Goal: Task Accomplishment & Management: Manage account settings

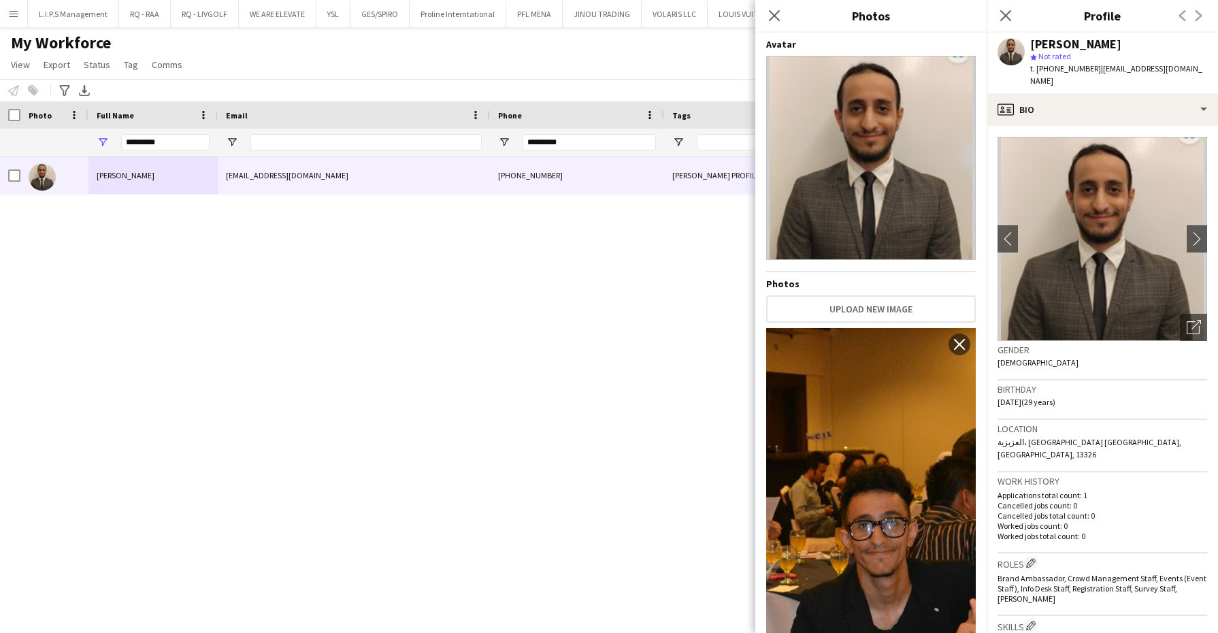
scroll to position [1276, 0]
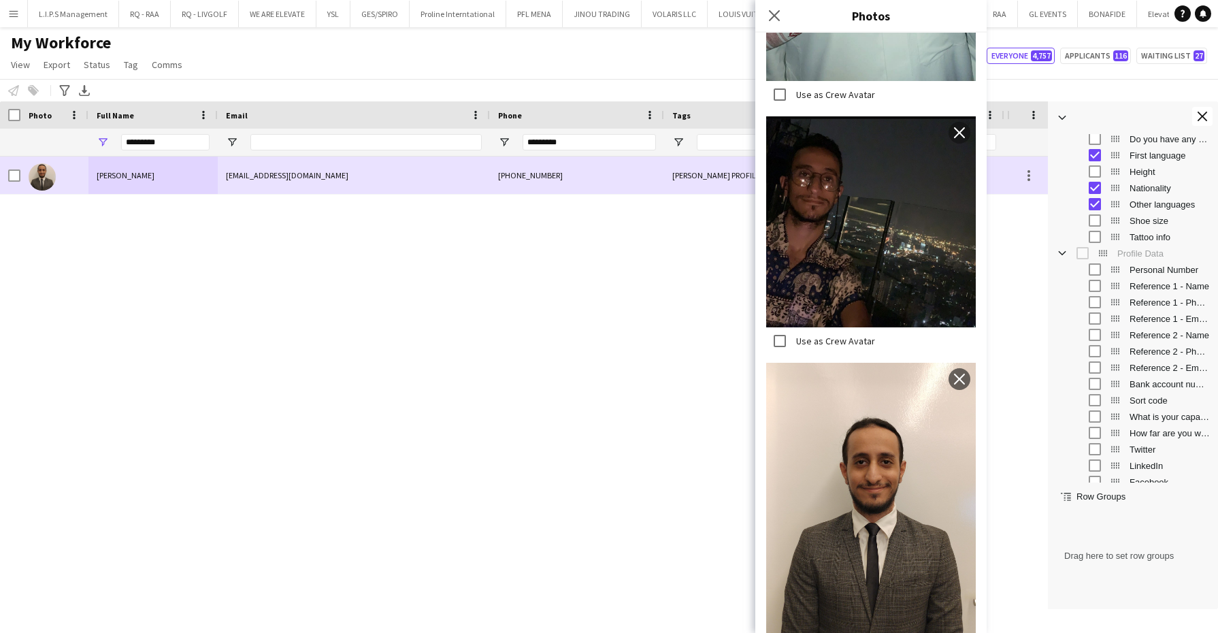
type input "*********"
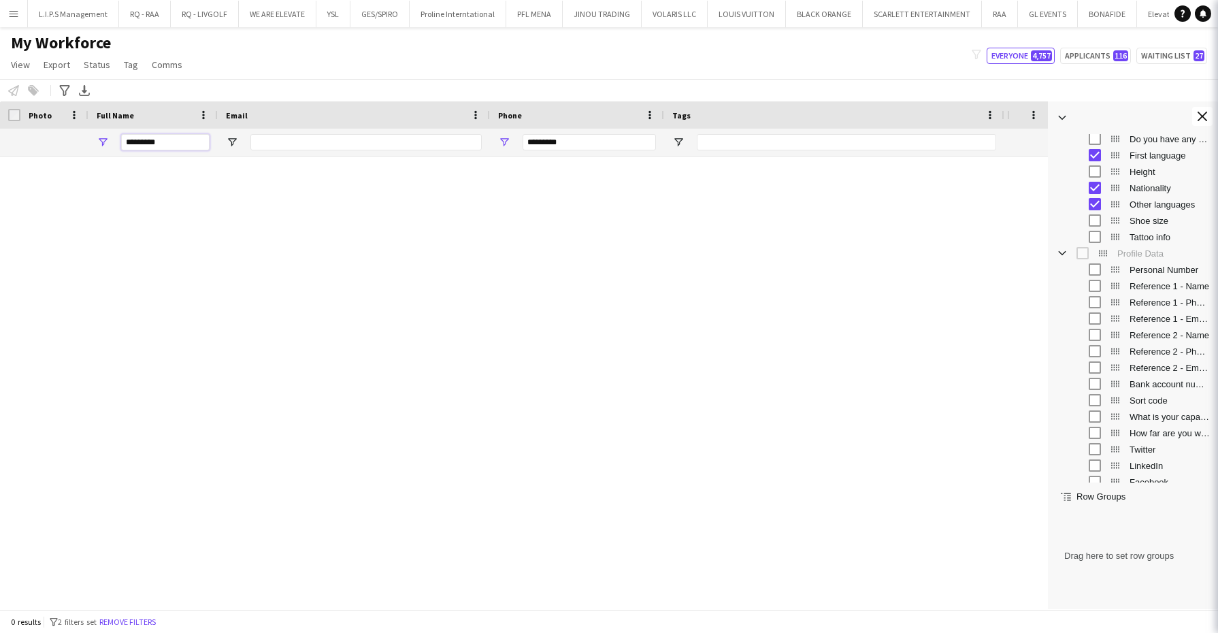
drag, startPoint x: 121, startPoint y: 142, endPoint x: 51, endPoint y: 140, distance: 70.1
click at [51, 140] on div "********* *********" at bounding box center [1169, 142] width 2339 height 27
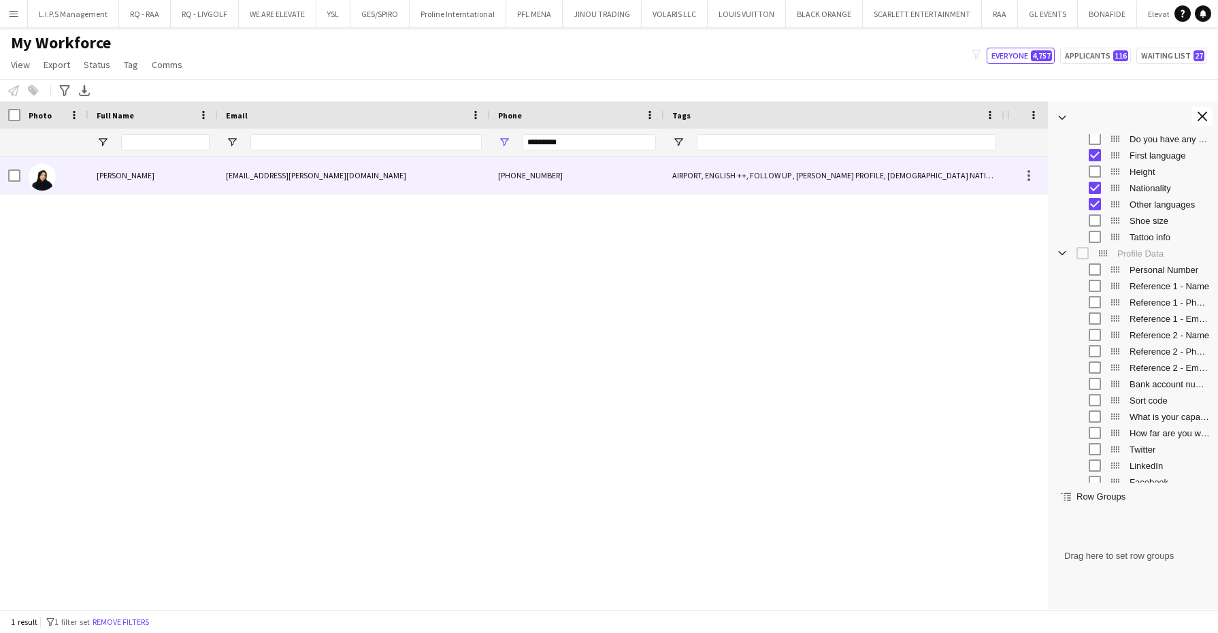
click at [189, 178] on div "[PERSON_NAME]" at bounding box center [152, 174] width 129 height 37
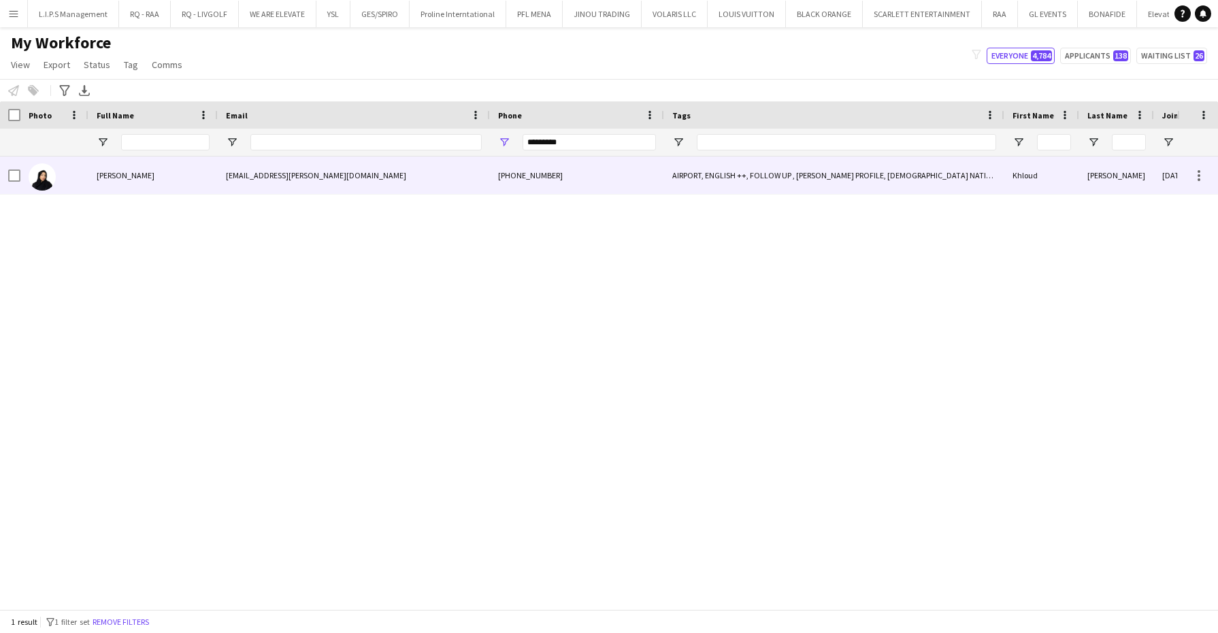
click at [740, 173] on div "AIRPORT, ENGLISH ++, FOLLOW UP , [PERSON_NAME] PROFILE, [DEMOGRAPHIC_DATA] NATI…" at bounding box center [834, 174] width 340 height 37
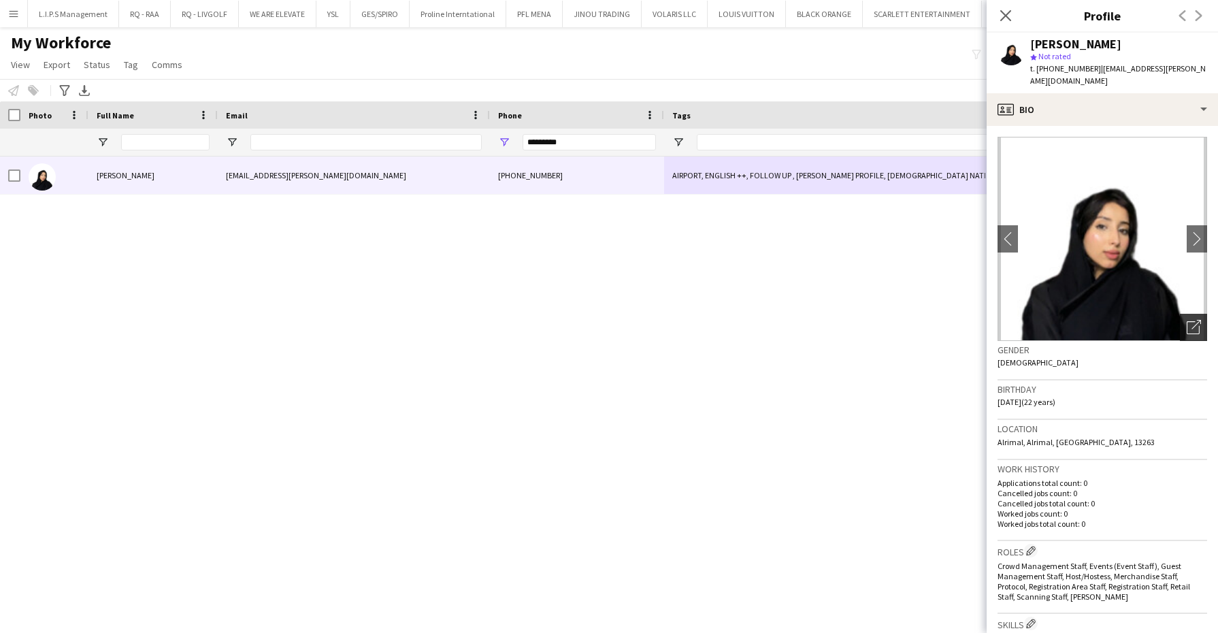
click at [1180, 323] on div "Open photos pop-in" at bounding box center [1193, 327] width 27 height 27
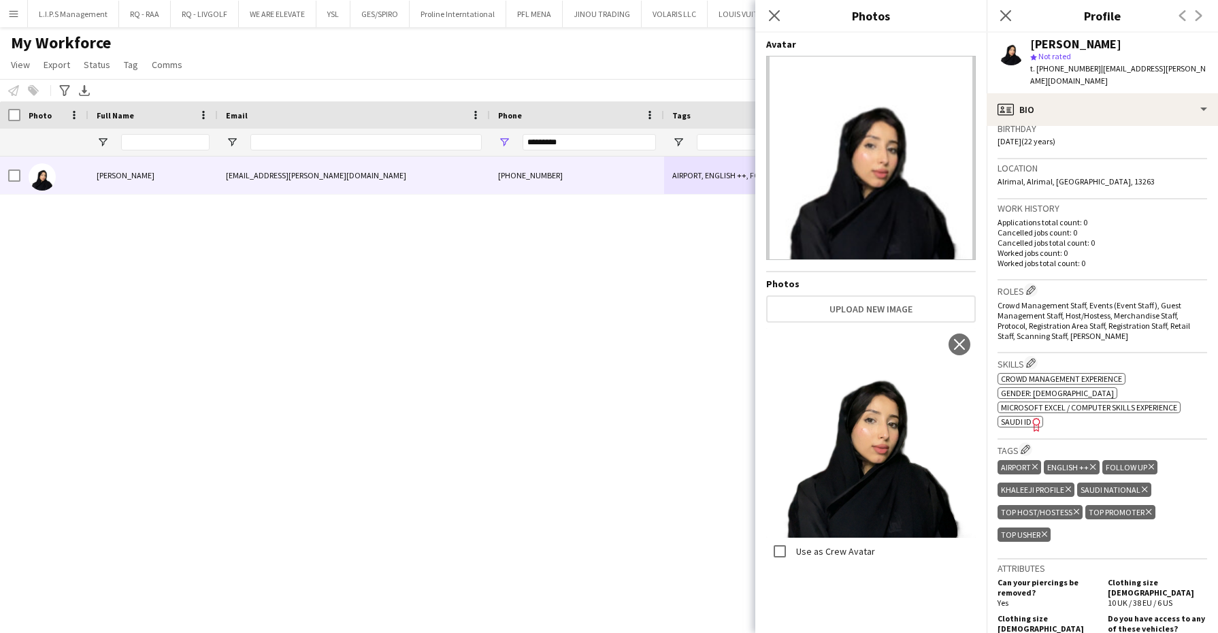
scroll to position [340, 0]
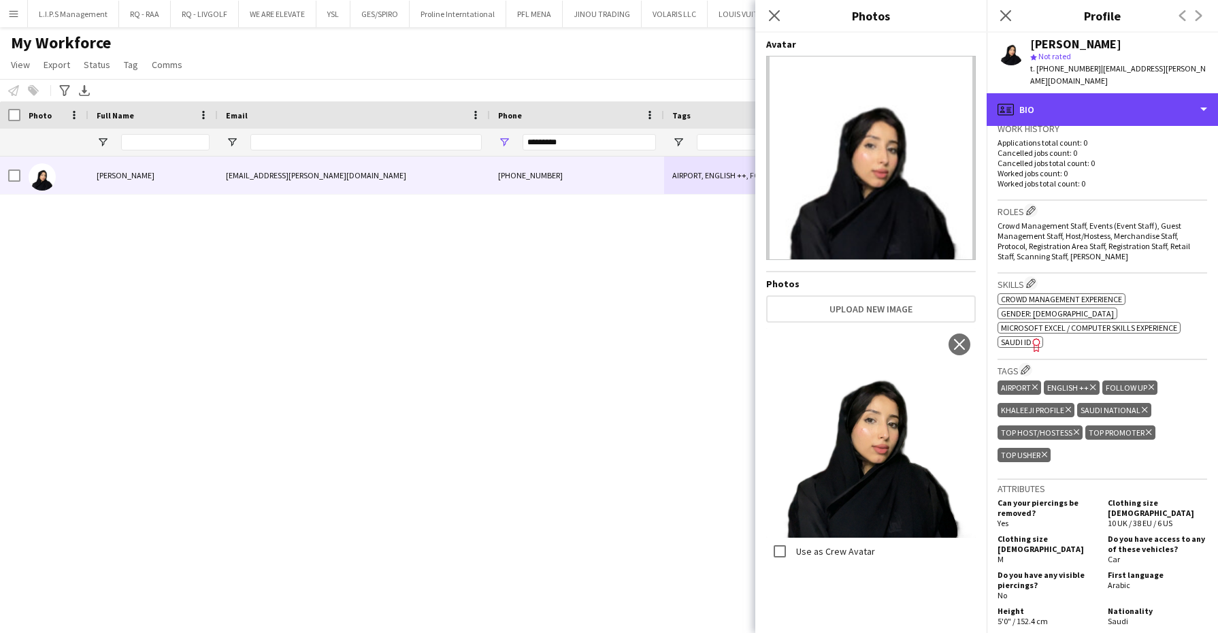
drag, startPoint x: 1094, startPoint y: 94, endPoint x: 1093, endPoint y: 145, distance: 51.0
click at [1094, 93] on div "profile Bio" at bounding box center [1102, 109] width 231 height 33
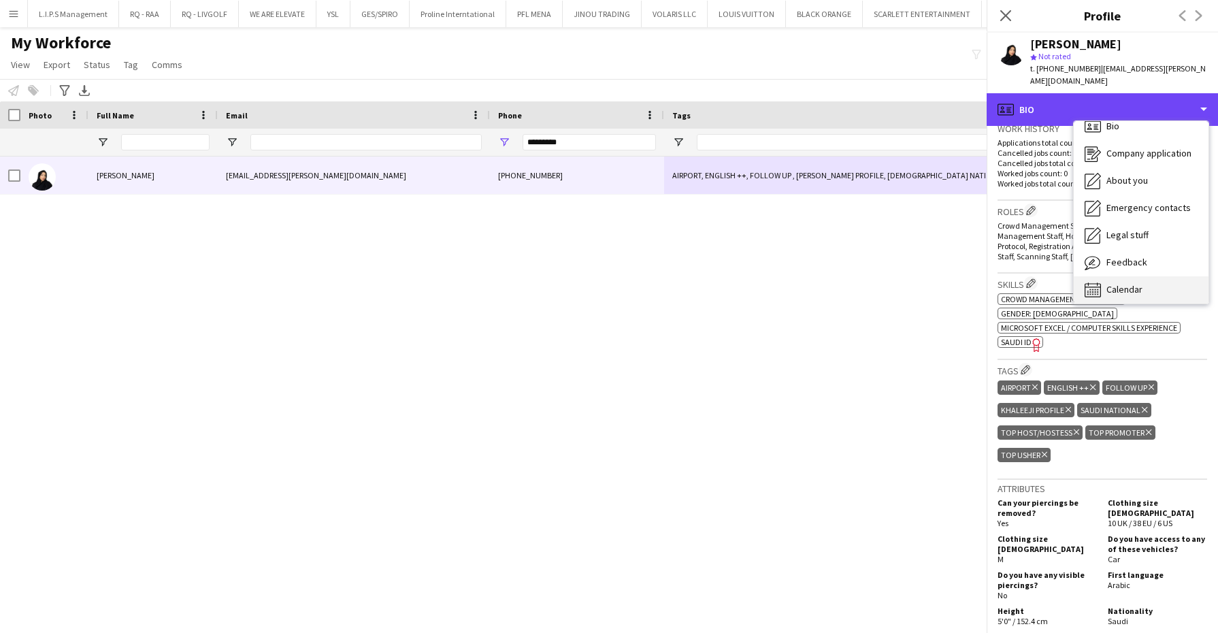
scroll to position [18, 0]
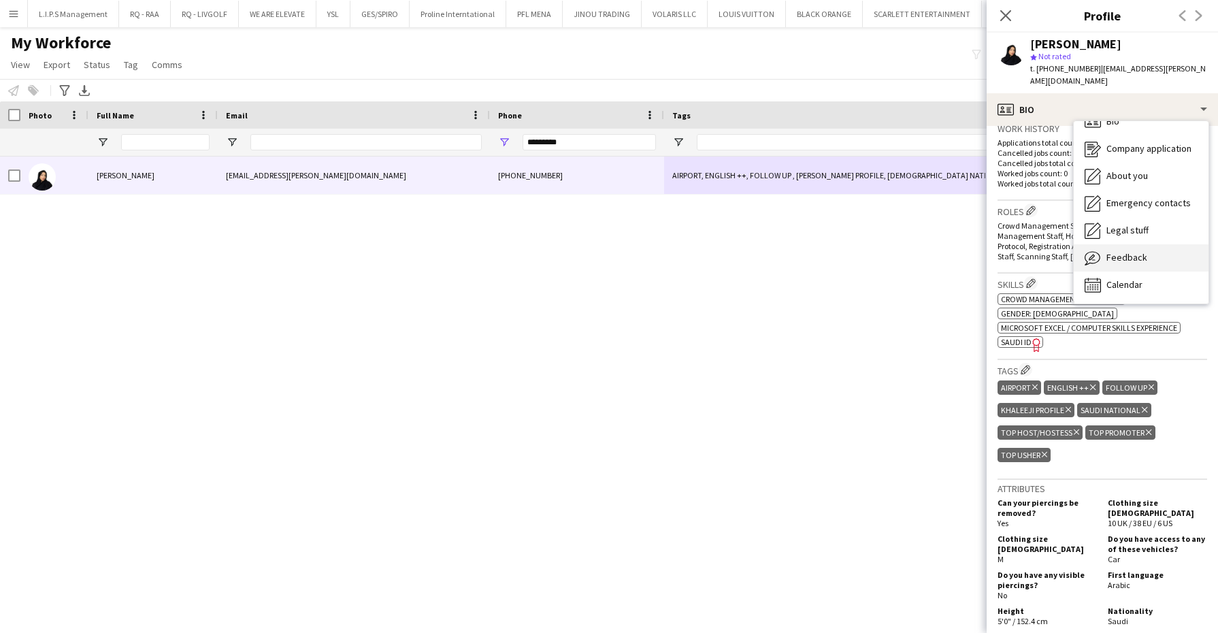
click at [1104, 257] on div "Feedback Feedback" at bounding box center [1141, 257] width 135 height 27
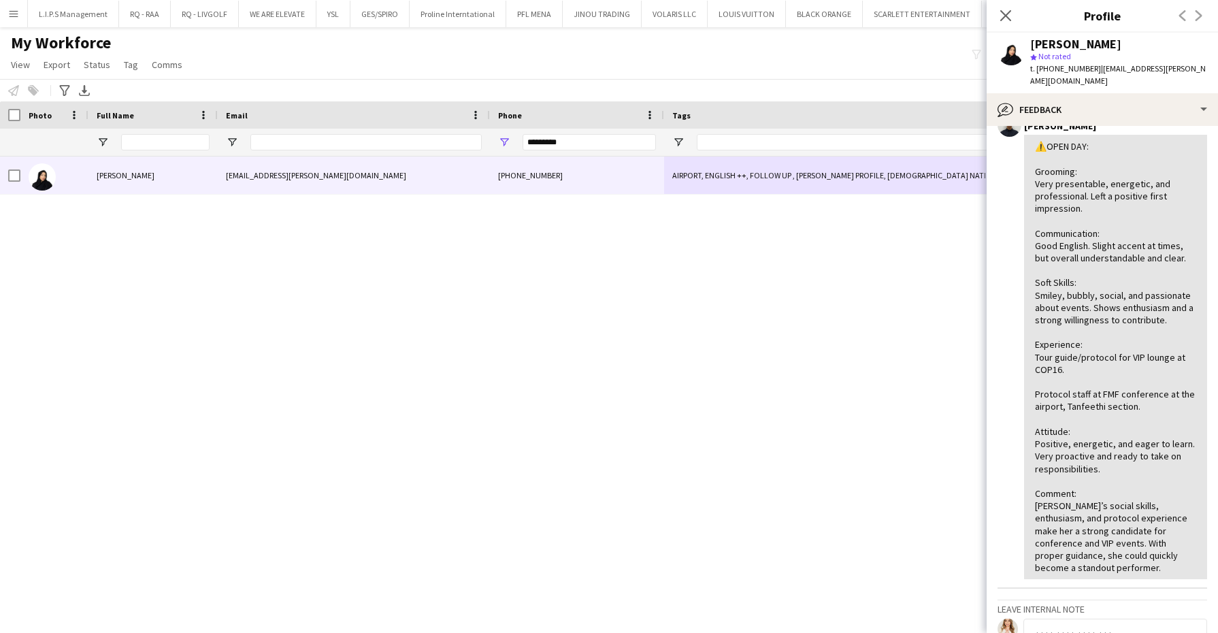
scroll to position [0, 0]
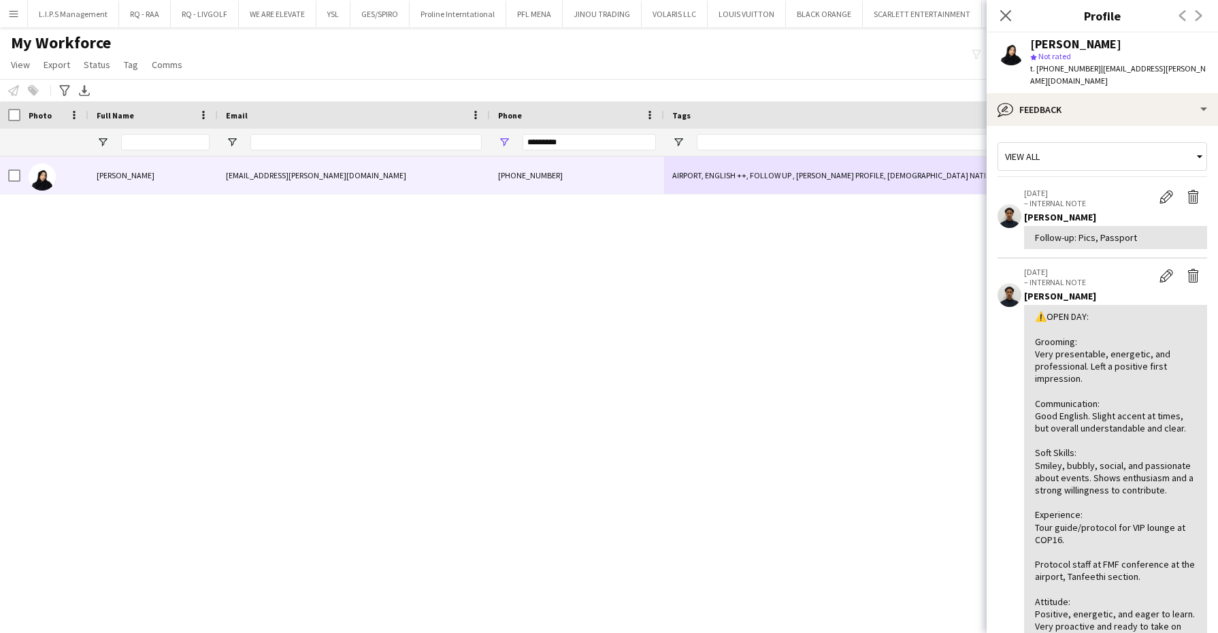
click at [1059, 67] on span "t. +966530678718" at bounding box center [1065, 68] width 71 height 10
copy span "966530678718"
click at [1150, 63] on div "t. +966530678718 | khlloud.alfaifi@gmail.com" at bounding box center [1118, 75] width 177 height 24
drag, startPoint x: 582, startPoint y: 138, endPoint x: 402, endPoint y: 131, distance: 180.4
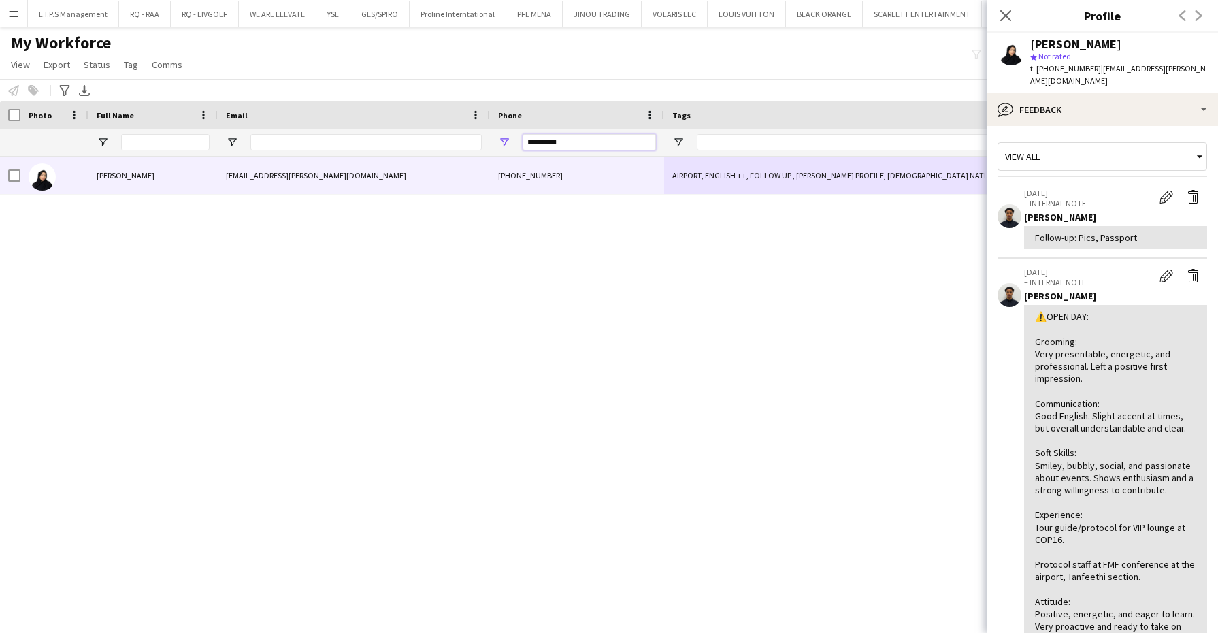
click at [402, 131] on div at bounding box center [1169, 142] width 2339 height 27
paste input "Phone Filter Input"
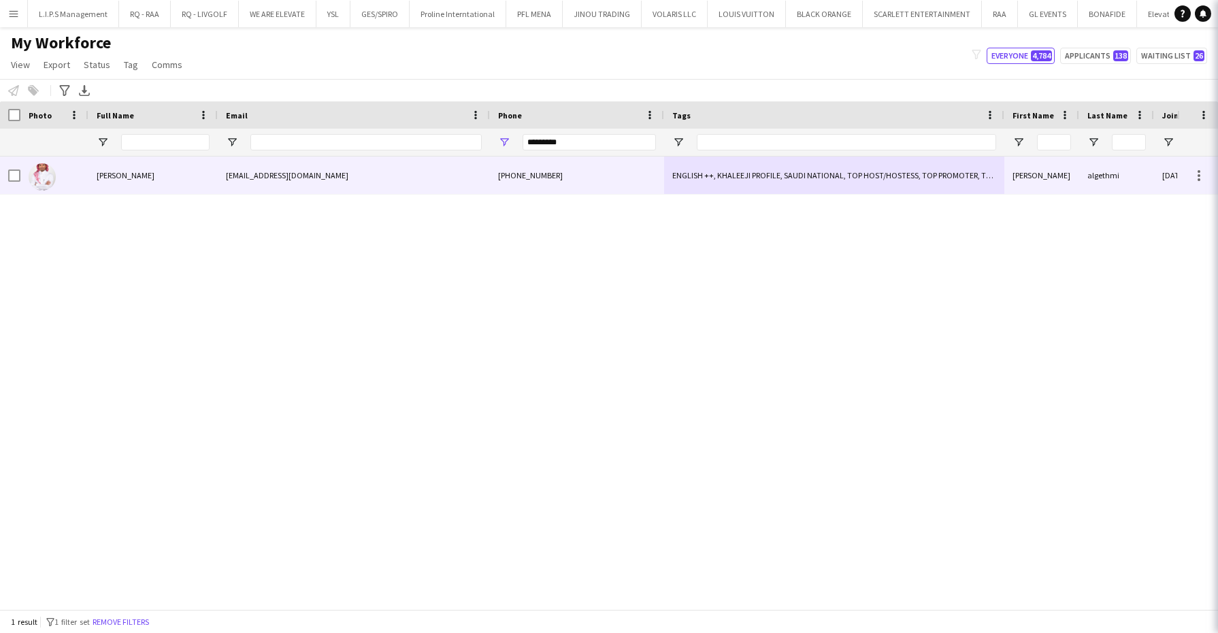
click at [364, 181] on div "algethmi92@gmail.com" at bounding box center [354, 174] width 272 height 37
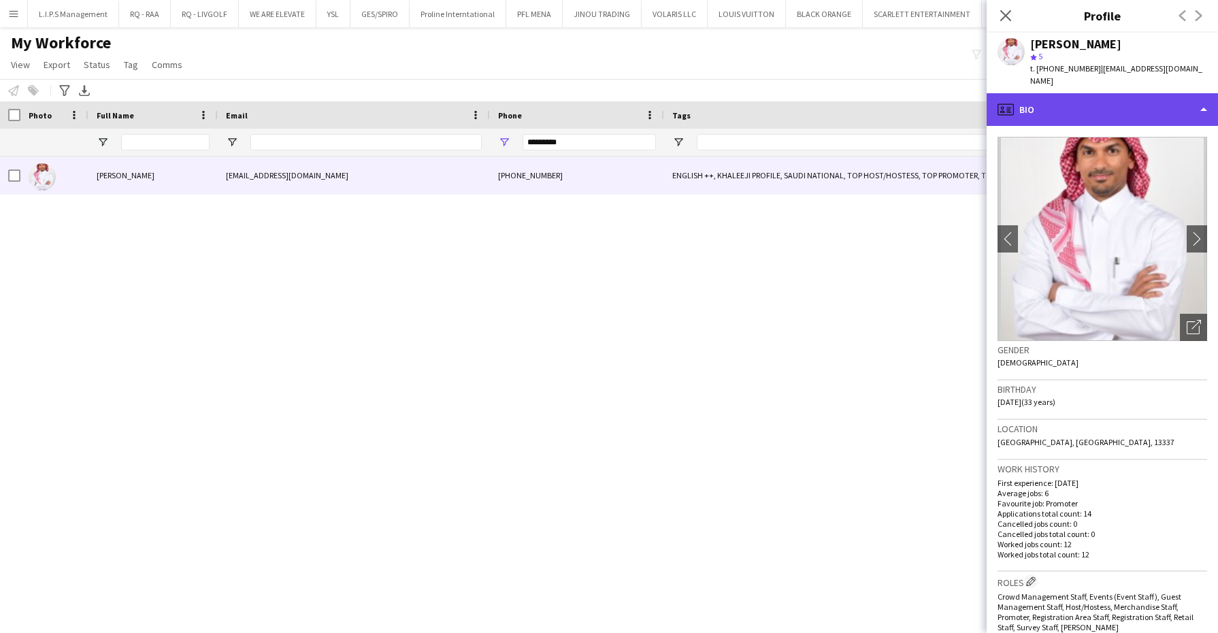
click at [1142, 93] on div "profile Bio" at bounding box center [1102, 109] width 231 height 33
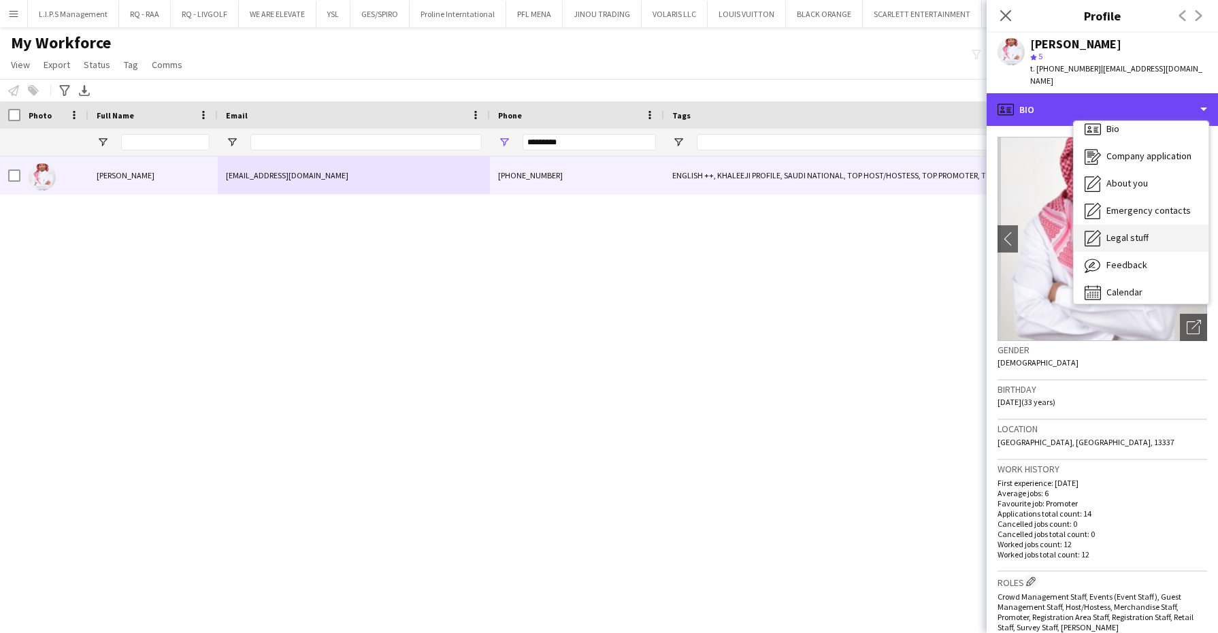
scroll to position [18, 0]
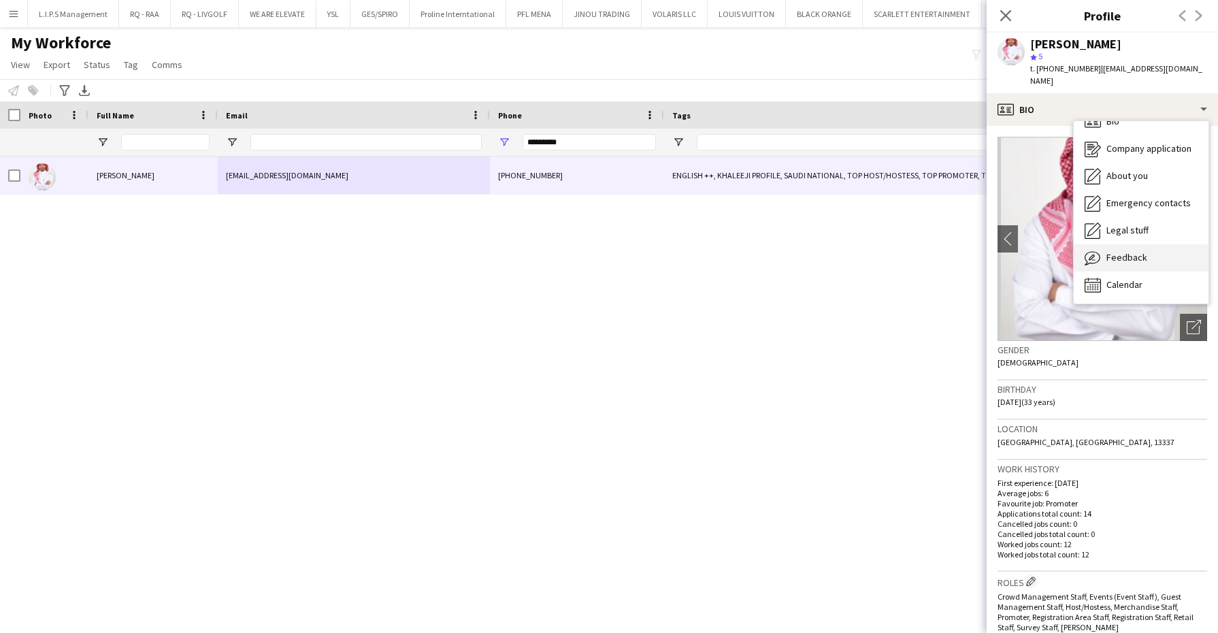
click at [1161, 244] on div "Feedback Feedback" at bounding box center [1141, 257] width 135 height 27
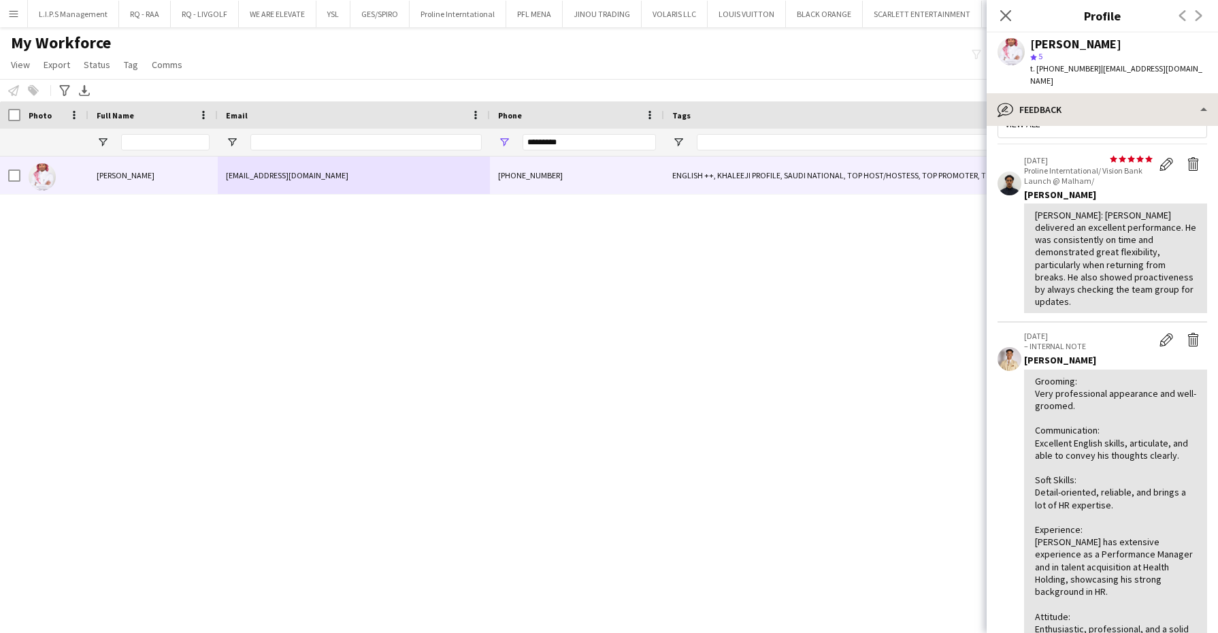
scroll to position [0, 0]
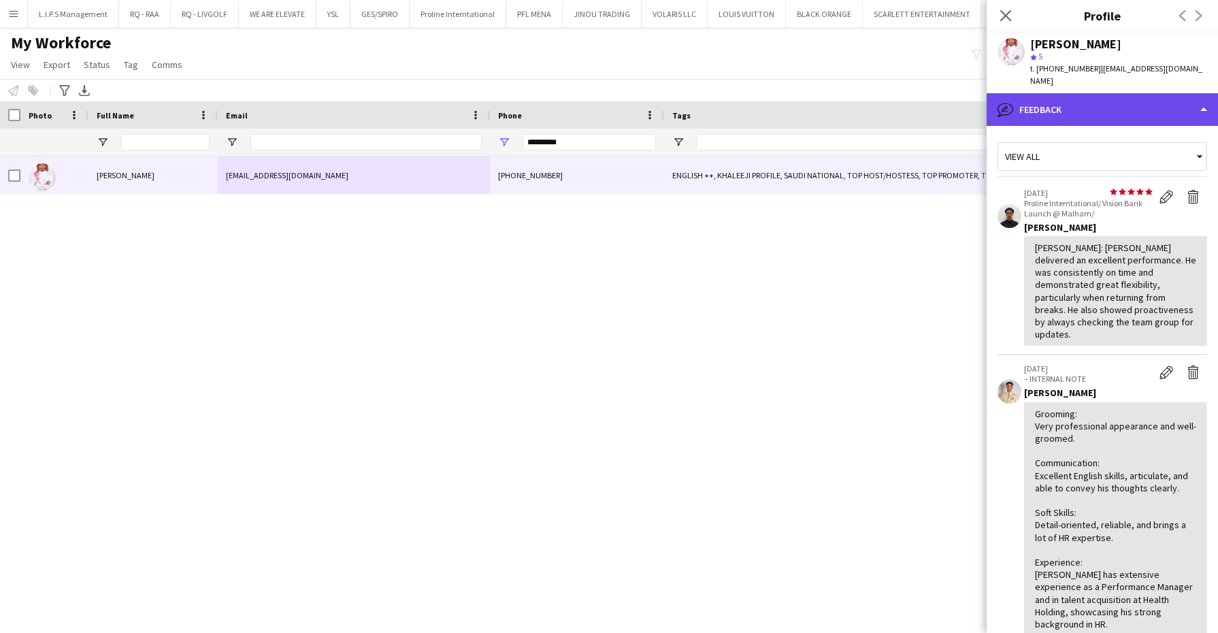
click at [1133, 103] on div "bubble-pencil Feedback" at bounding box center [1102, 109] width 231 height 33
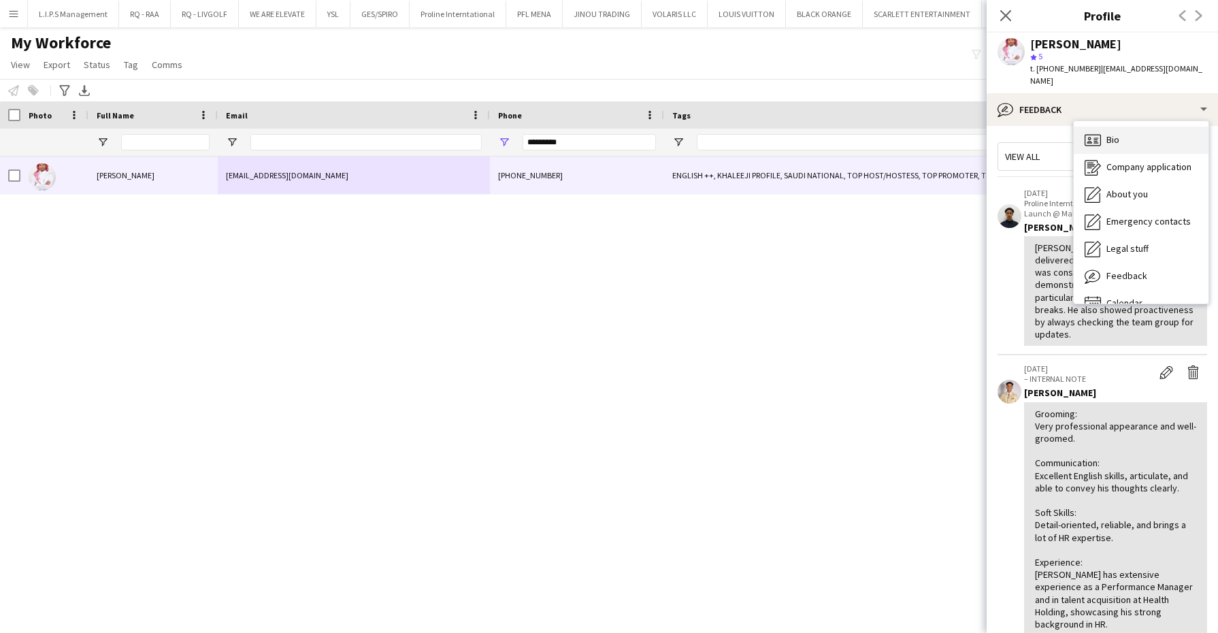
click at [1134, 127] on div "Bio Bio" at bounding box center [1141, 140] width 135 height 27
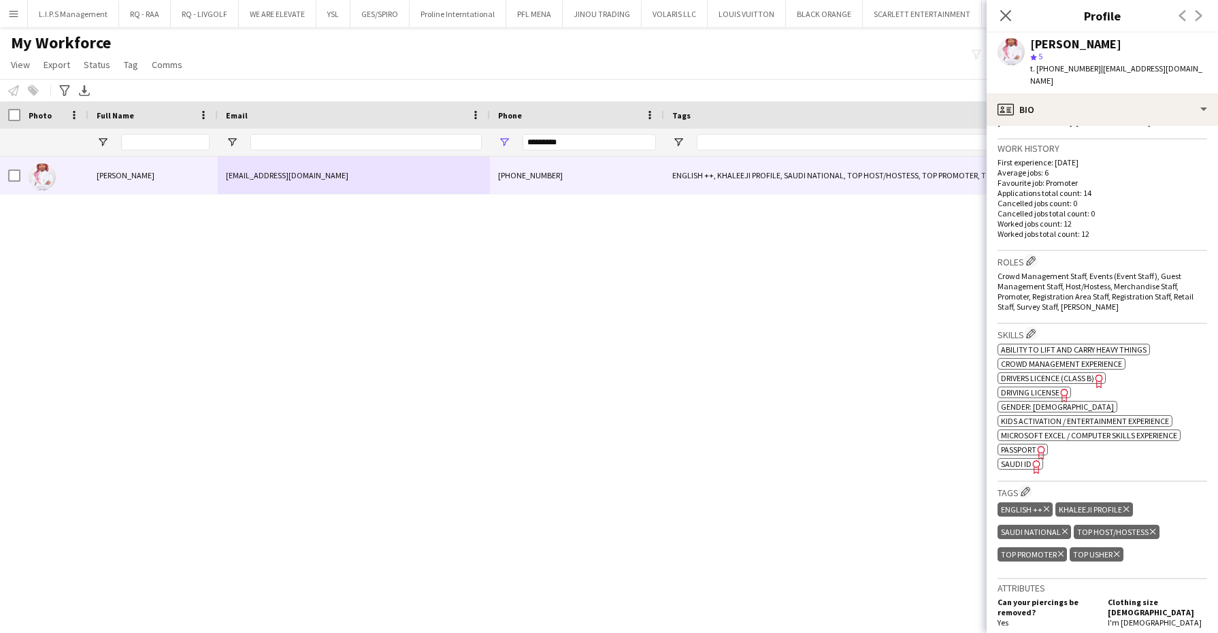
scroll to position [425, 0]
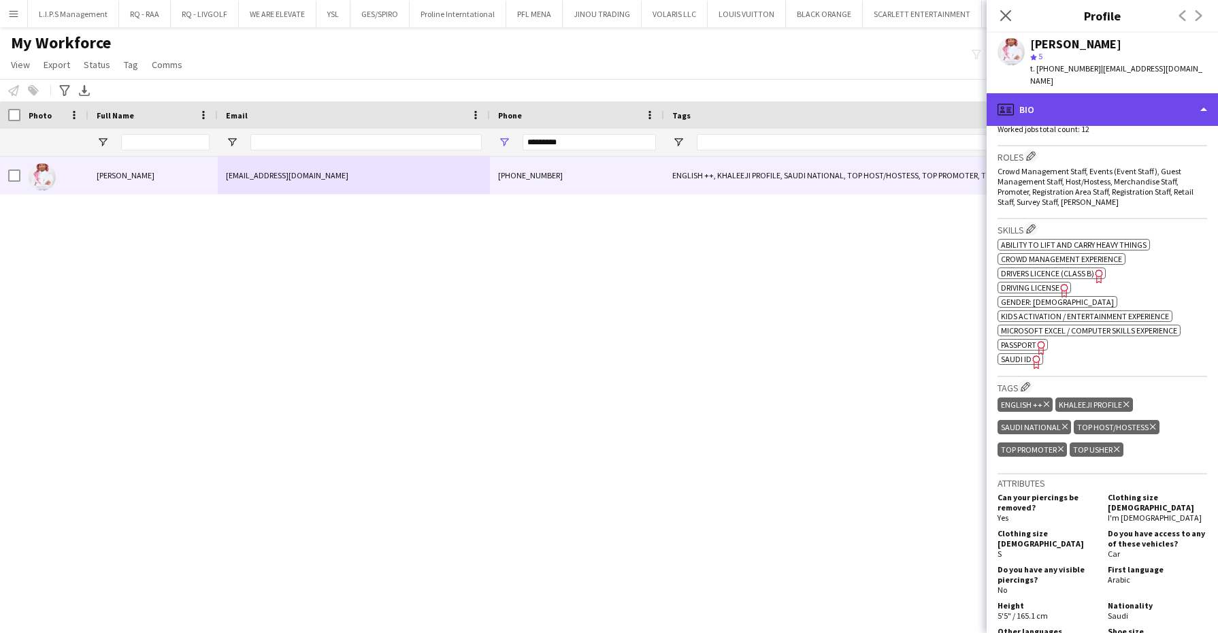
drag, startPoint x: 1128, startPoint y: 101, endPoint x: 1129, endPoint y: 135, distance: 33.4
click at [1127, 101] on div "profile Bio" at bounding box center [1102, 109] width 231 height 33
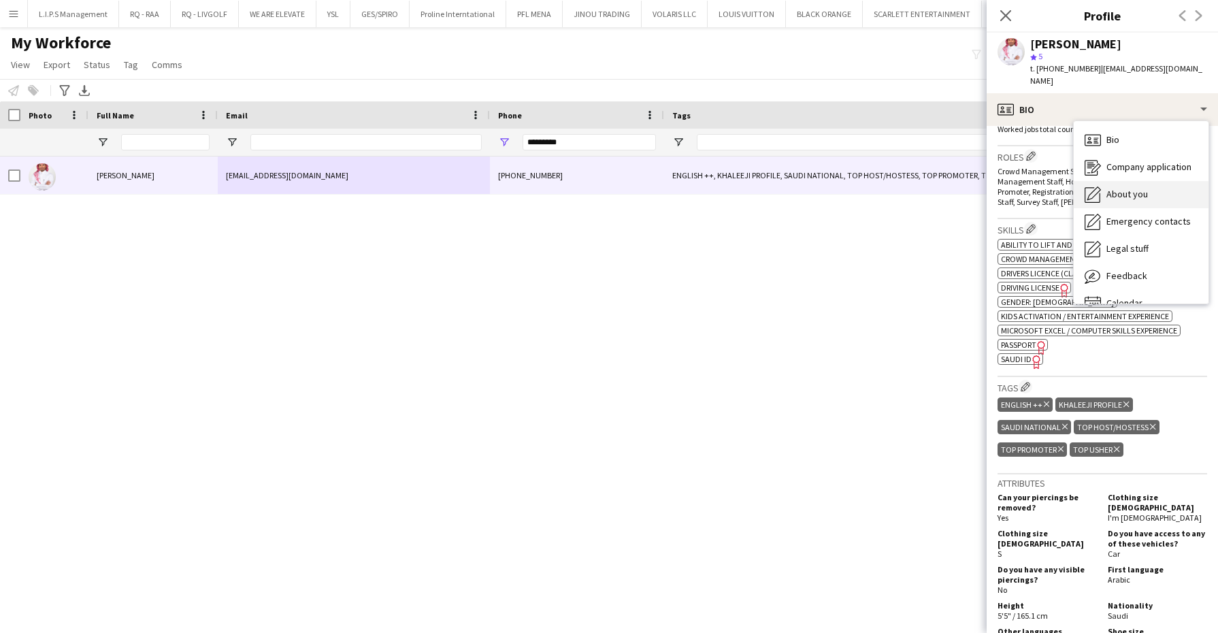
click at [1133, 188] on span "About you" at bounding box center [1127, 194] width 42 height 12
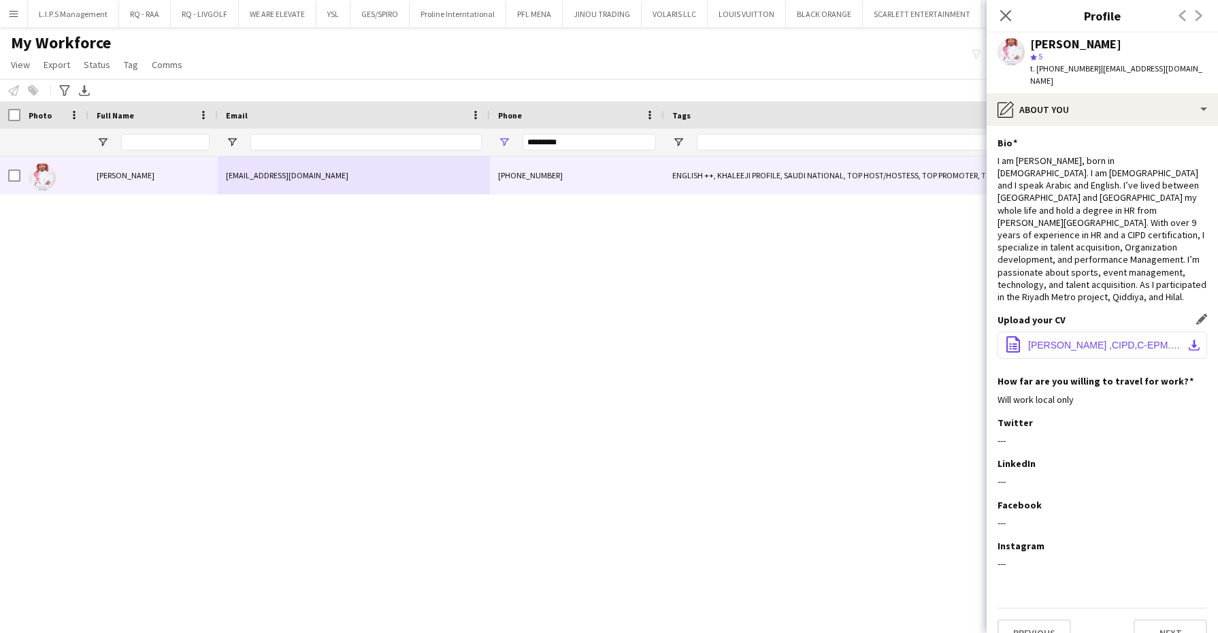
click at [1072, 331] on button "office-file-sheet Ahmed algethmi ,CIPD,C-EPM.pdf download-bottom" at bounding box center [1102, 344] width 210 height 27
drag, startPoint x: 580, startPoint y: 143, endPoint x: 414, endPoint y: 147, distance: 165.4
click at [424, 146] on div "*********" at bounding box center [1169, 142] width 2339 height 27
paste input "***"
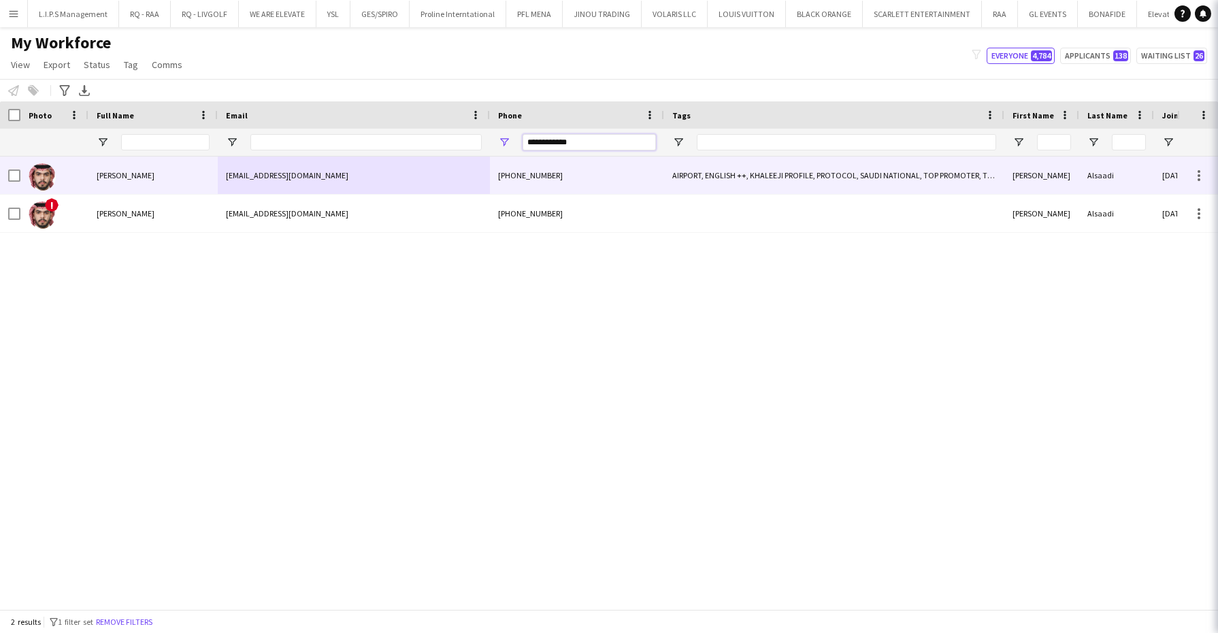
type input "**********"
click at [395, 172] on div "drc9@outlook.sa" at bounding box center [354, 174] width 272 height 37
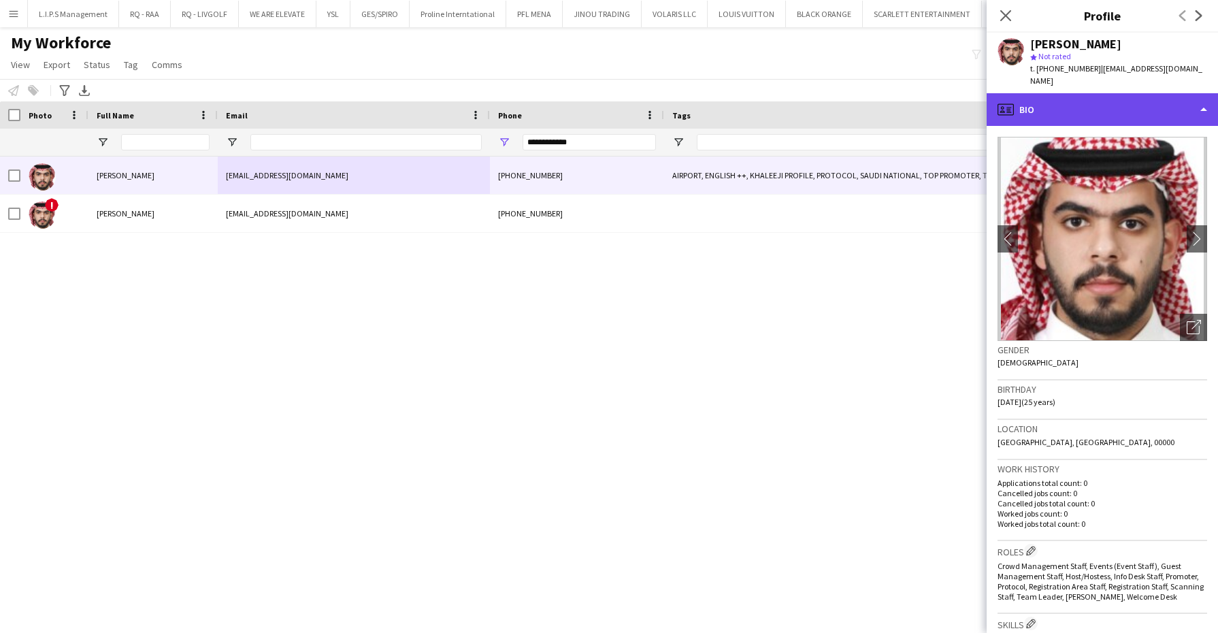
click at [1129, 105] on div "profile Bio" at bounding box center [1102, 109] width 231 height 33
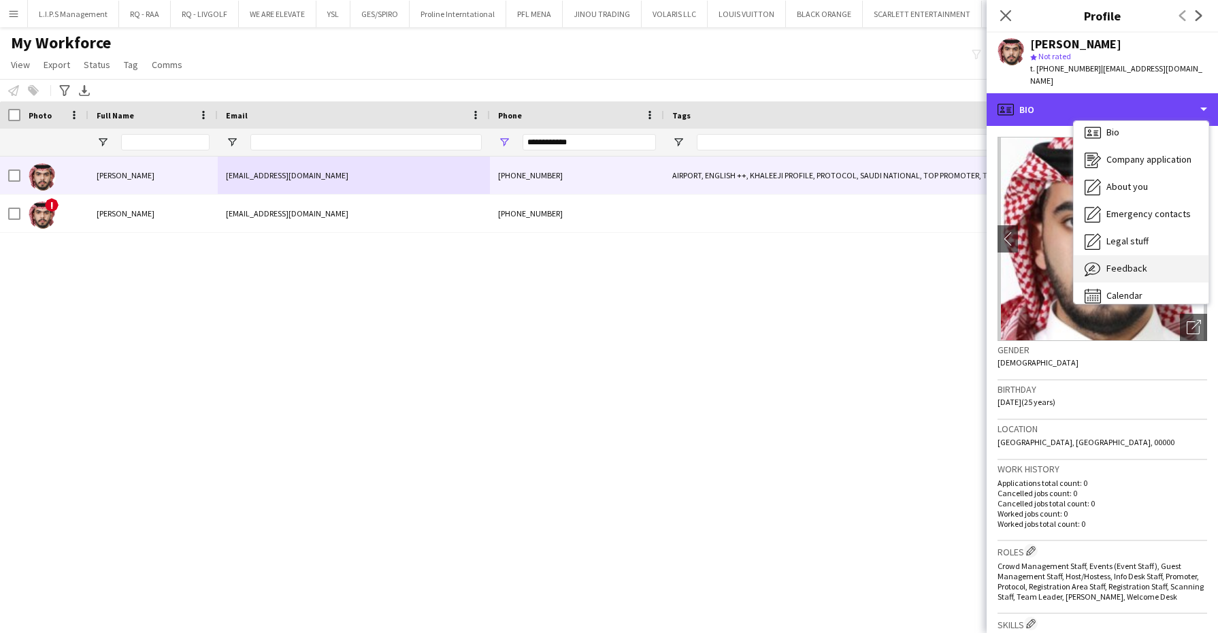
scroll to position [18, 0]
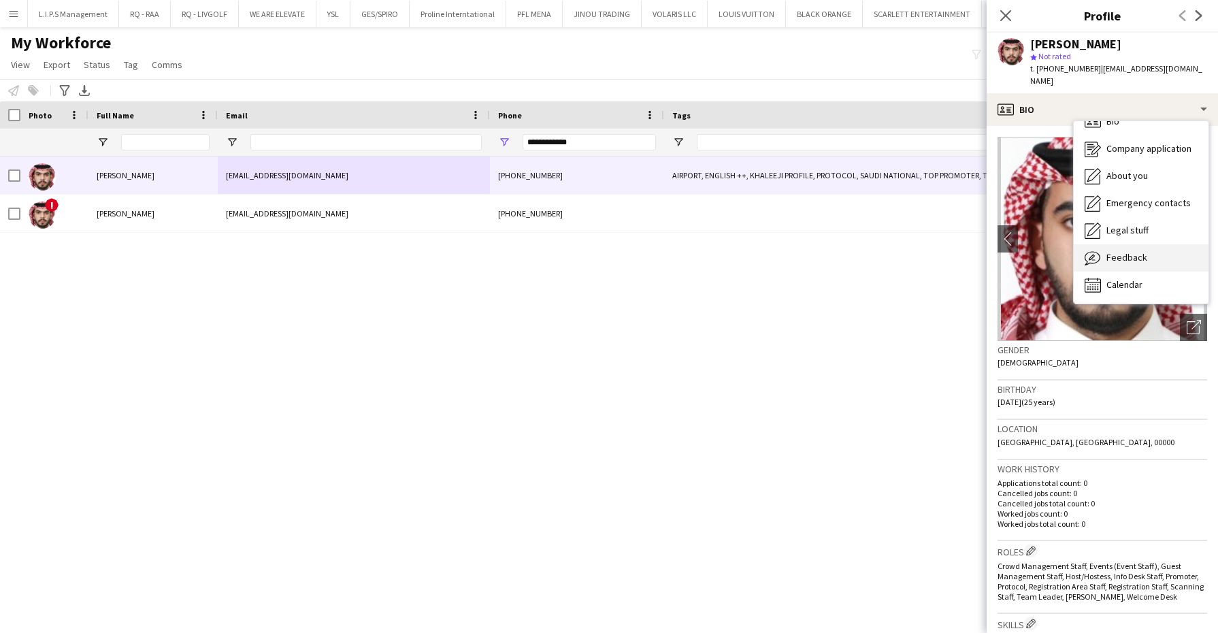
click at [1156, 244] on div "Feedback Feedback" at bounding box center [1141, 257] width 135 height 27
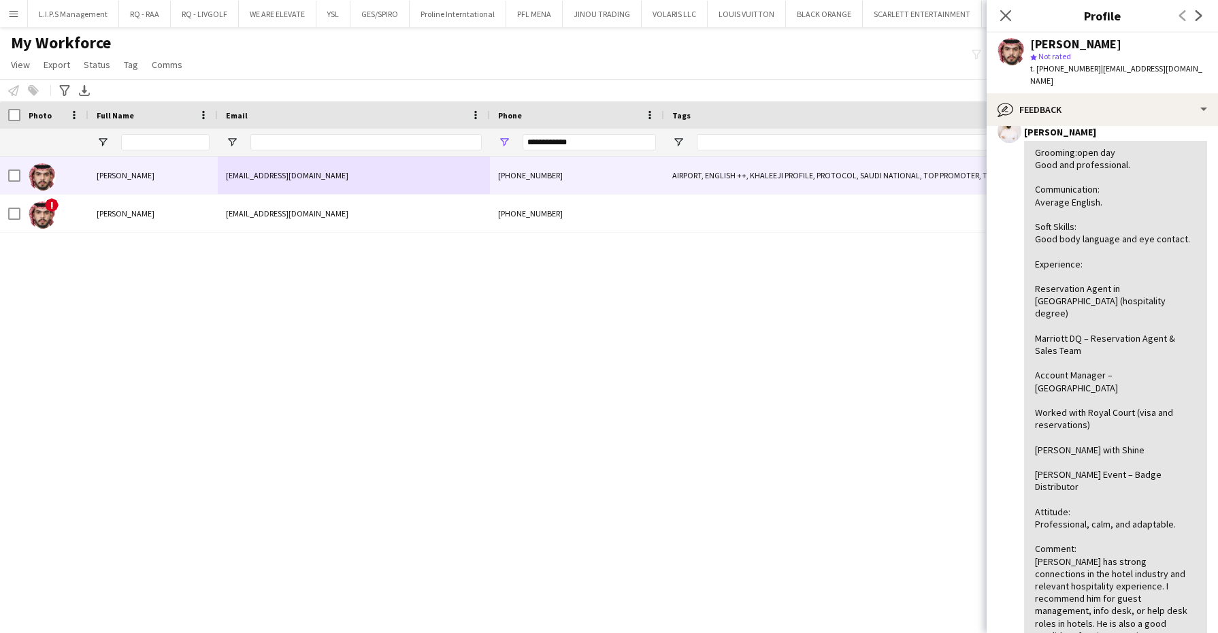
scroll to position [170, 0]
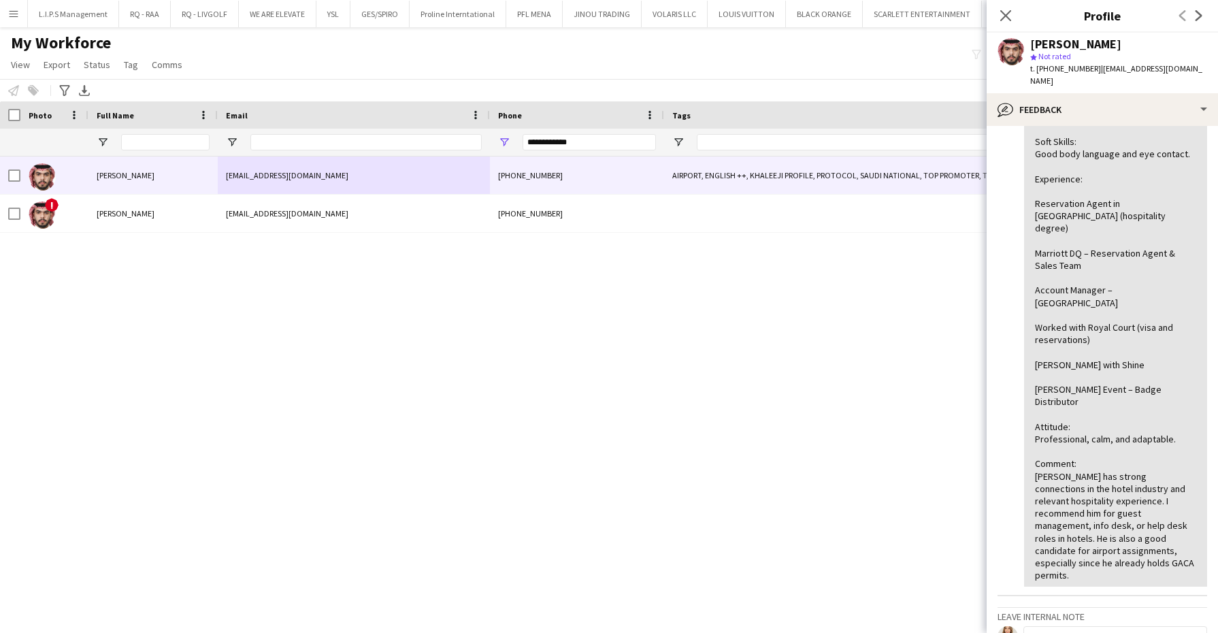
click at [1062, 69] on span "t. +966536920208" at bounding box center [1065, 68] width 71 height 10
copy span "966536920208"
click at [134, 64] on span "Tag" at bounding box center [131, 65] width 14 height 12
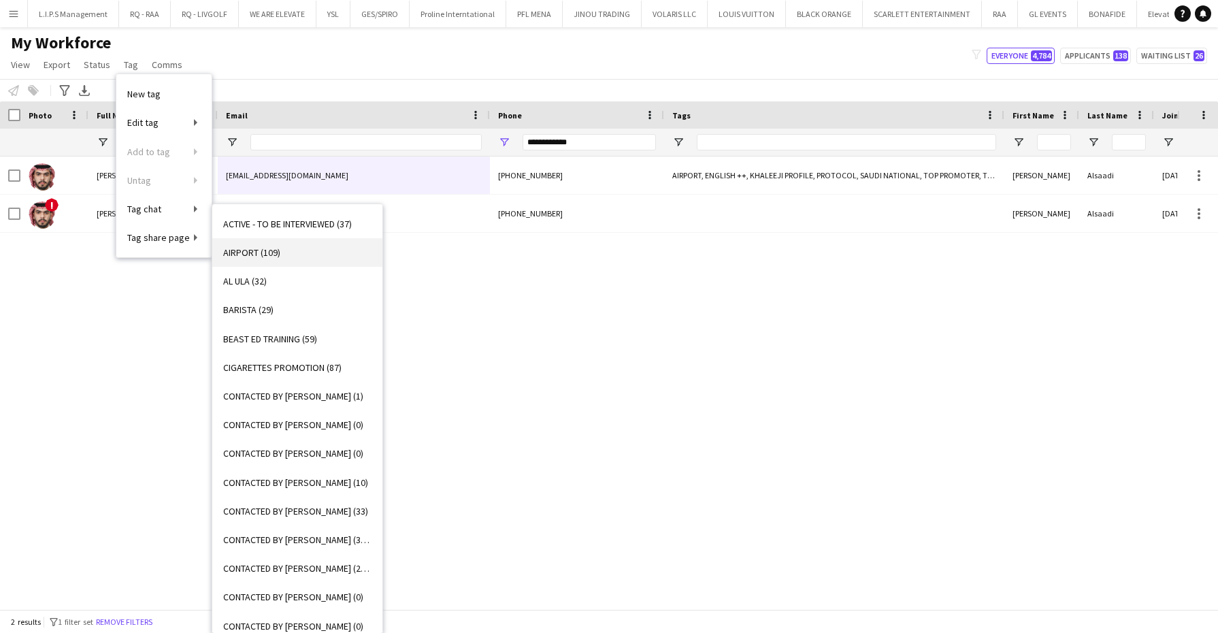
click at [274, 250] on span "AIRPORT (109)" at bounding box center [251, 252] width 57 height 12
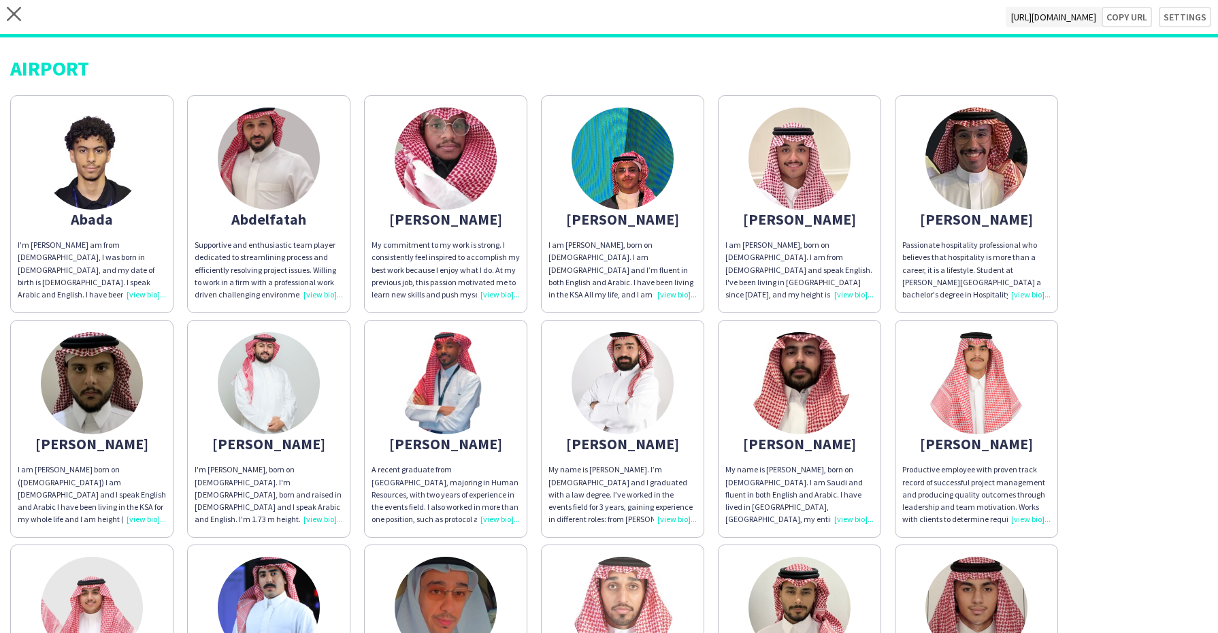
click at [1011, 143] on img at bounding box center [976, 158] width 102 height 102
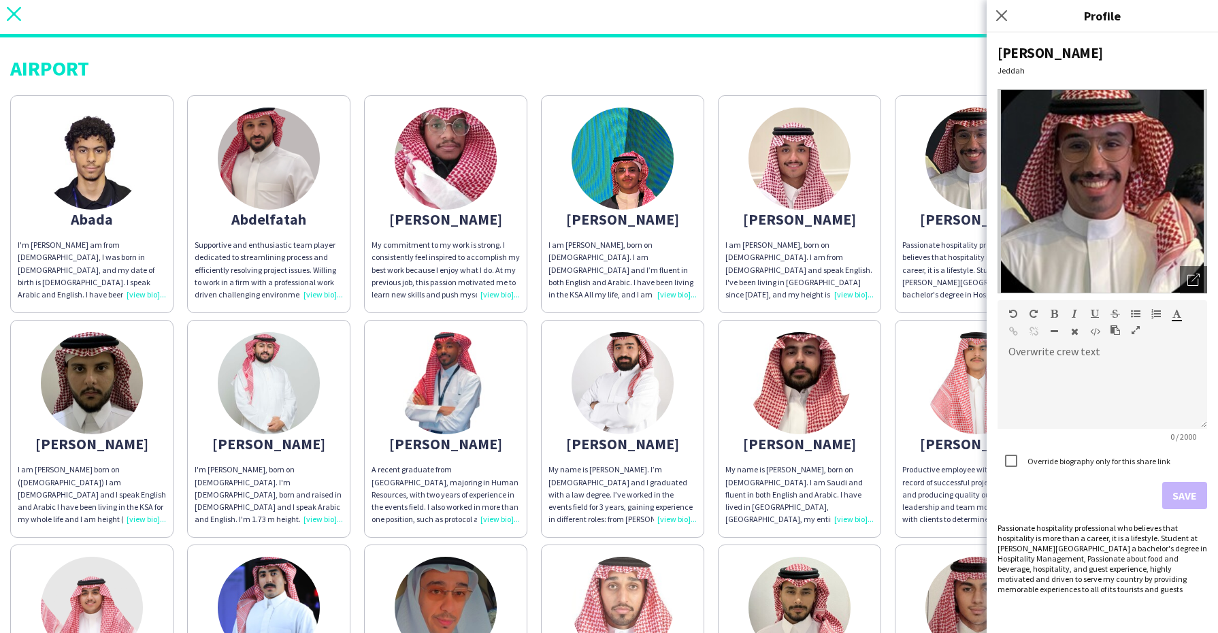
click at [10, 16] on icon "close" at bounding box center [14, 14] width 14 height 14
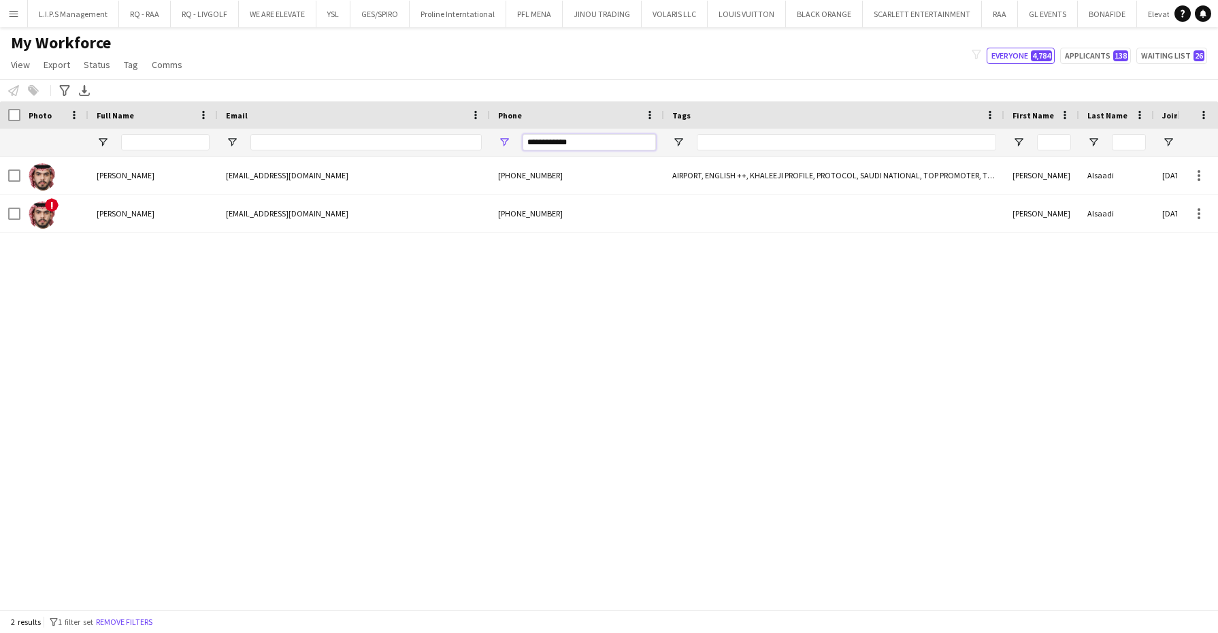
drag, startPoint x: 531, startPoint y: 135, endPoint x: 446, endPoint y: 131, distance: 85.1
click at [446, 131] on div at bounding box center [1169, 142] width 2339 height 27
click at [676, 143] on span "Open Filter Menu" at bounding box center [678, 142] width 12 height 12
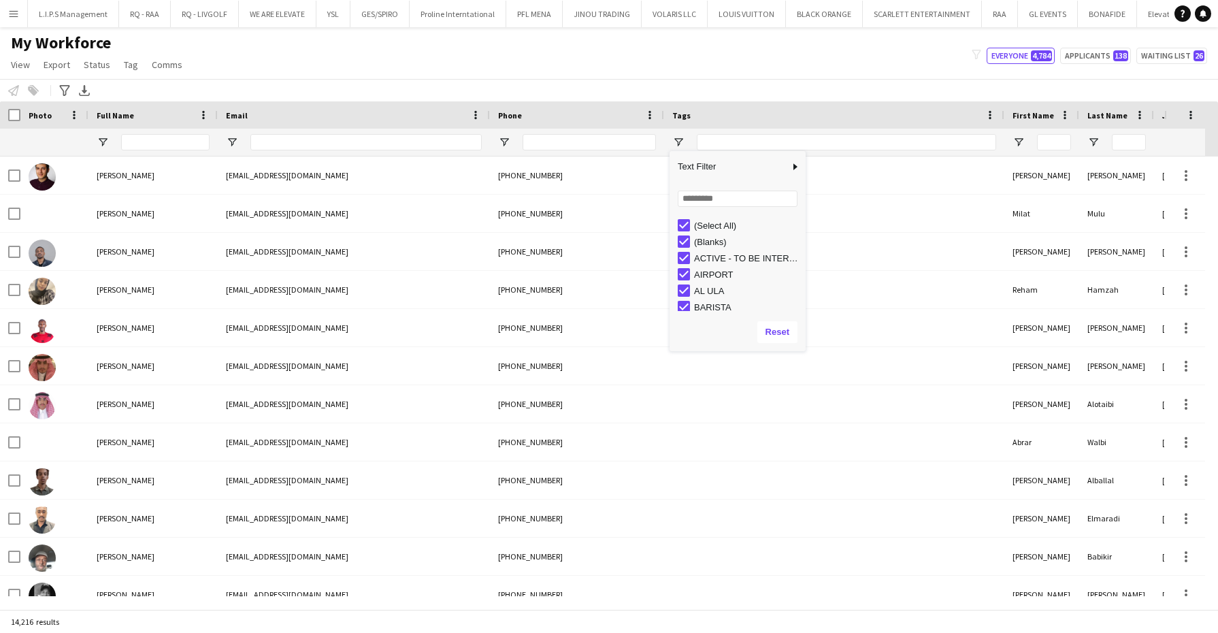
click at [711, 229] on div "(Select All)" at bounding box center [747, 225] width 107 height 10
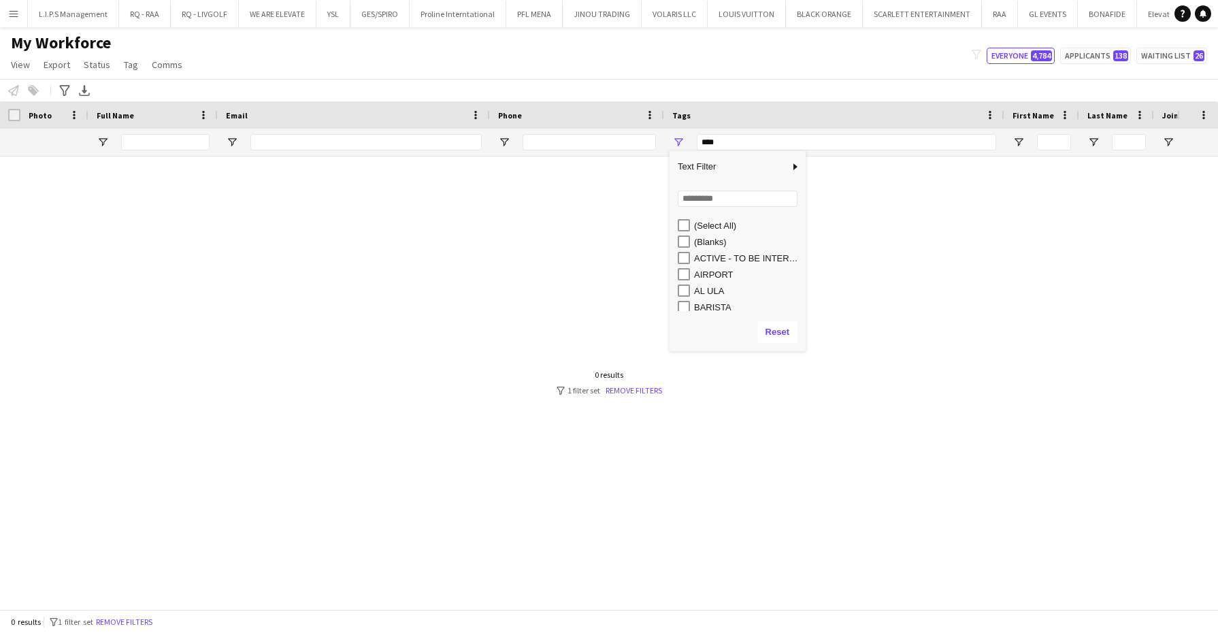
click at [705, 269] on div "AIRPORT" at bounding box center [747, 274] width 107 height 10
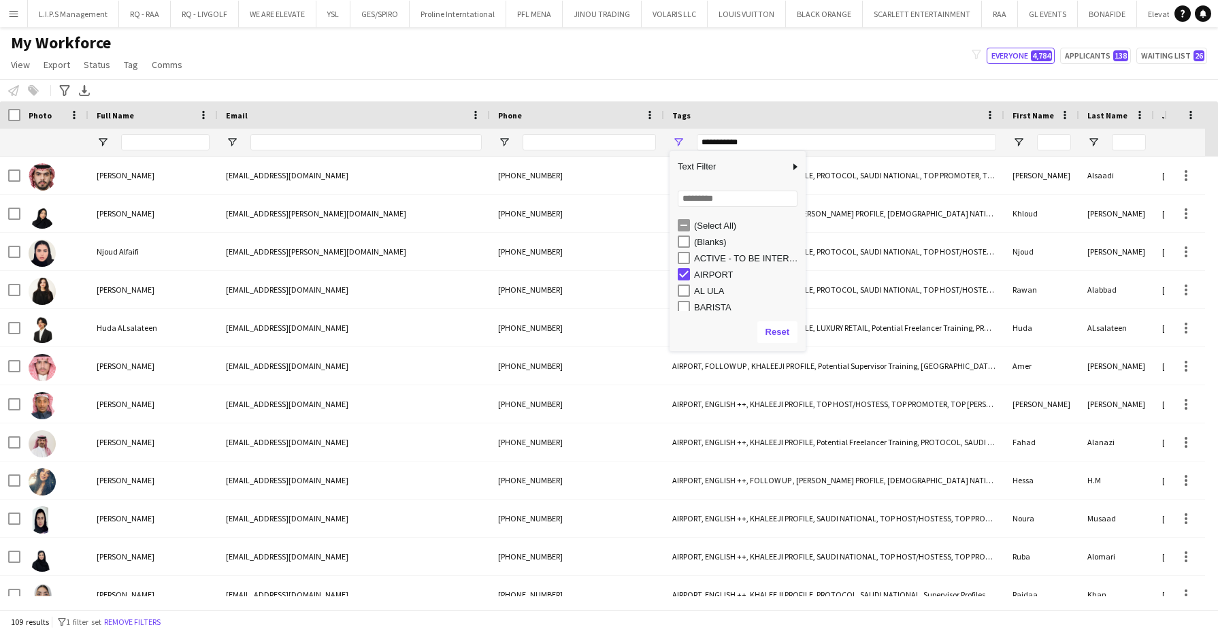
click at [603, 76] on div "My Workforce View Views Default view Basic Export View Full Name TAGS Test New …" at bounding box center [609, 56] width 1218 height 46
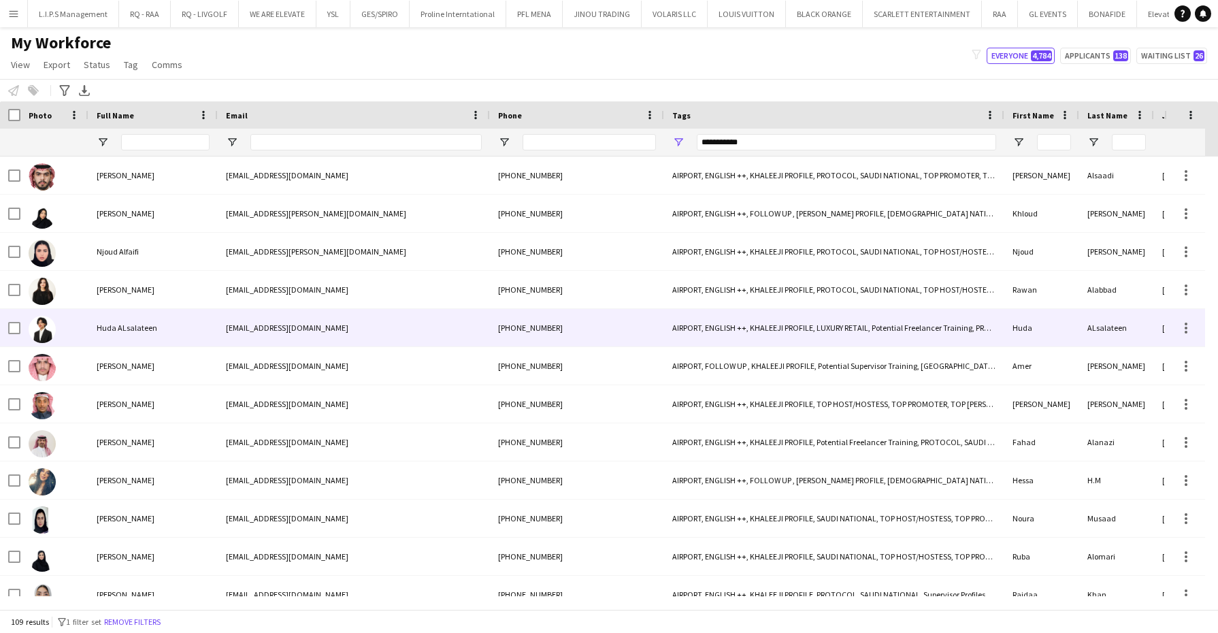
click at [228, 315] on div "huda.alsalateen@gmail.com" at bounding box center [354, 327] width 272 height 37
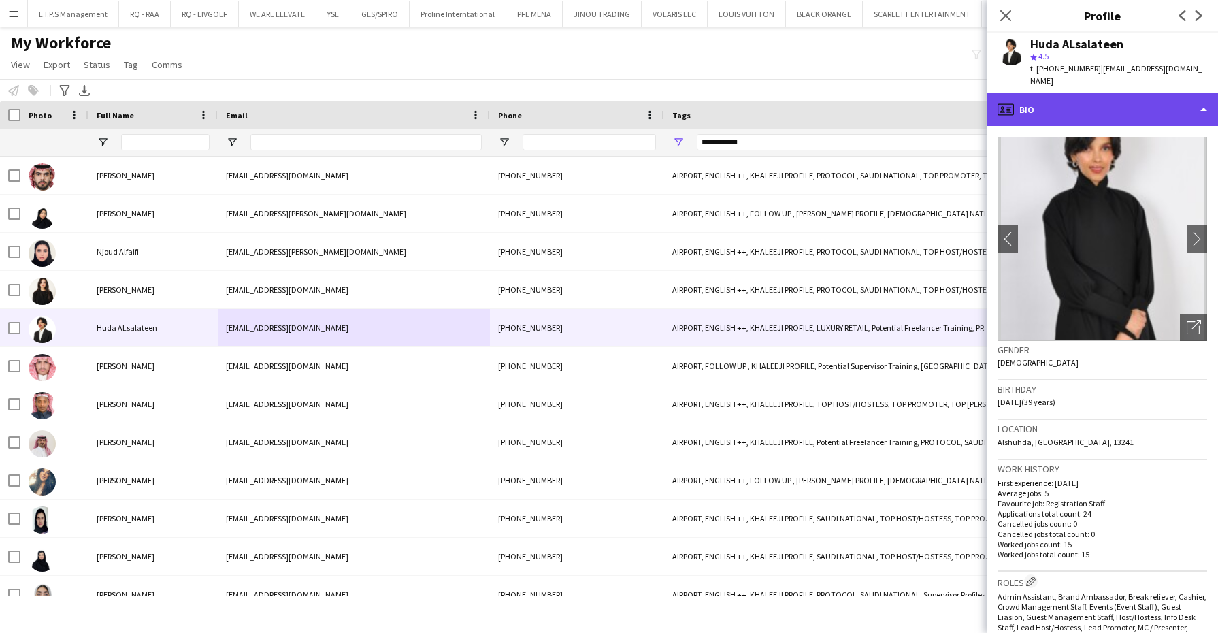
click at [1140, 99] on div "profile Bio" at bounding box center [1102, 109] width 231 height 33
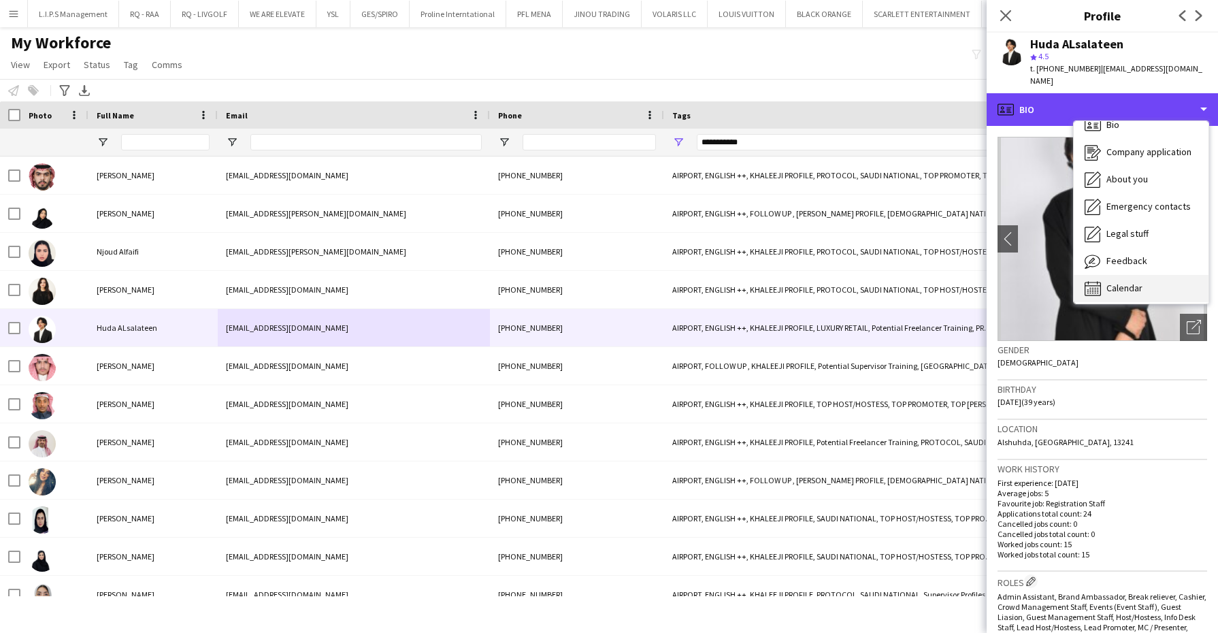
scroll to position [18, 0]
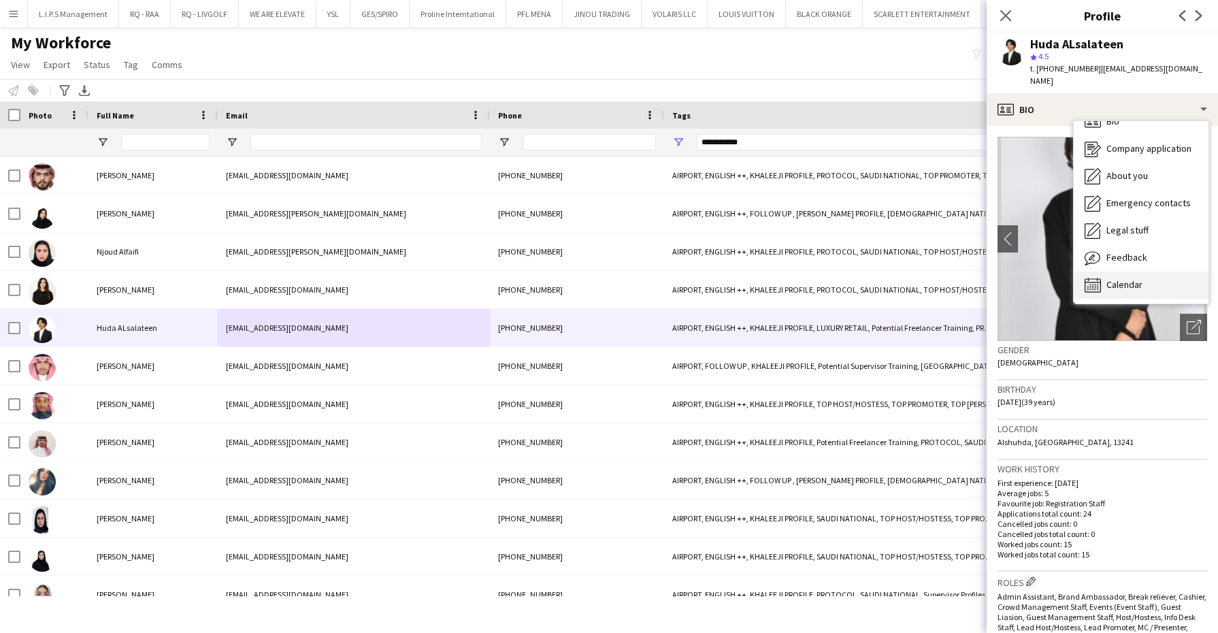
click at [1131, 278] on span "Calendar" at bounding box center [1124, 284] width 36 height 12
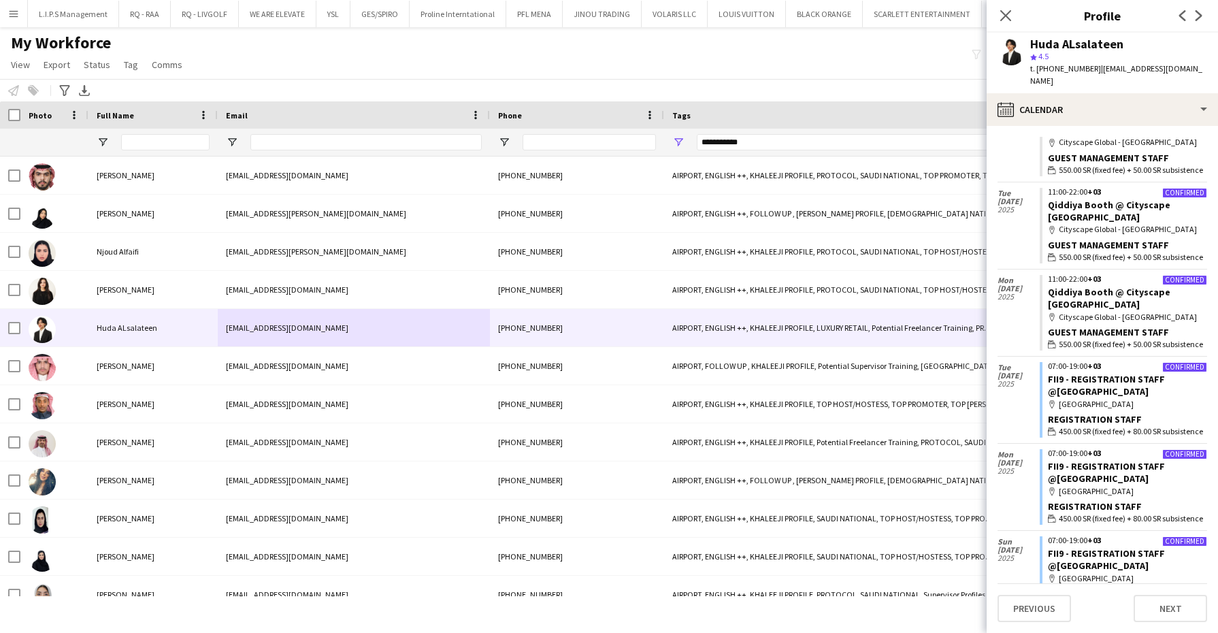
scroll to position [389, 0]
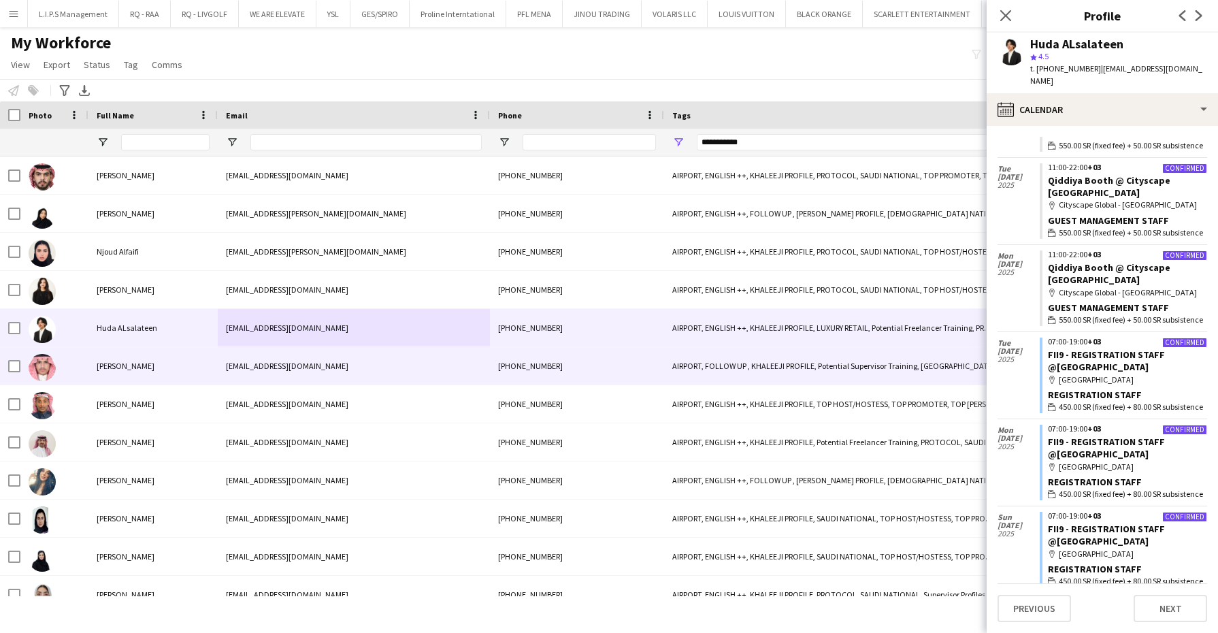
click at [161, 372] on div "Amer Alzahrani" at bounding box center [152, 365] width 129 height 37
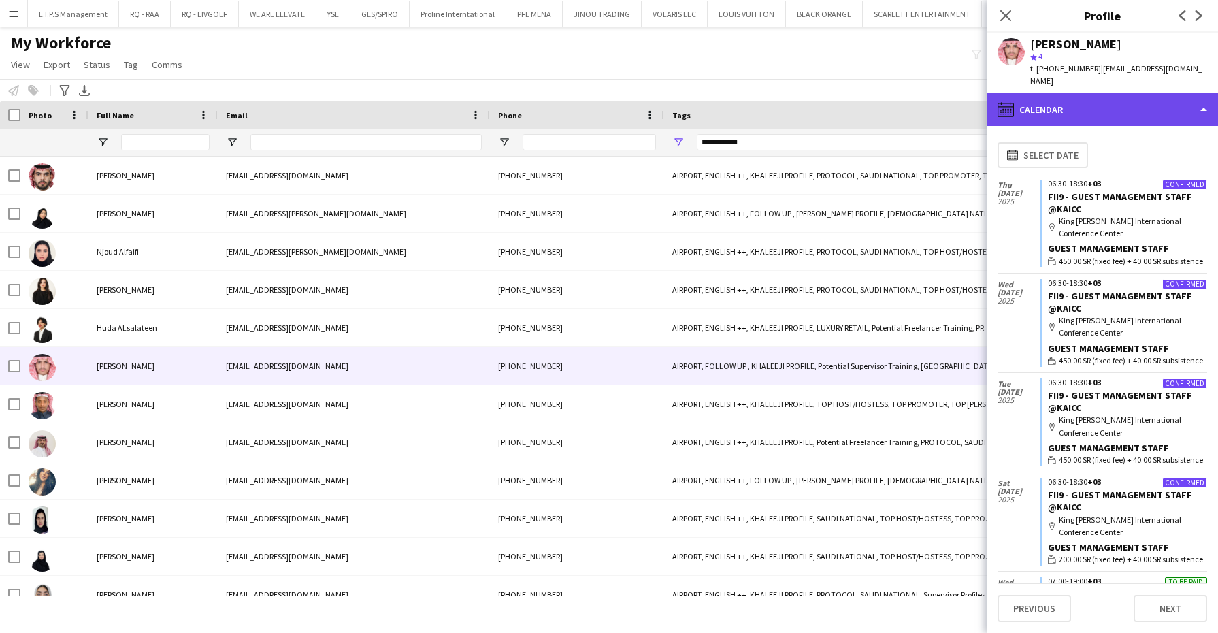
click at [1148, 95] on div "calendar-full Calendar" at bounding box center [1102, 109] width 231 height 33
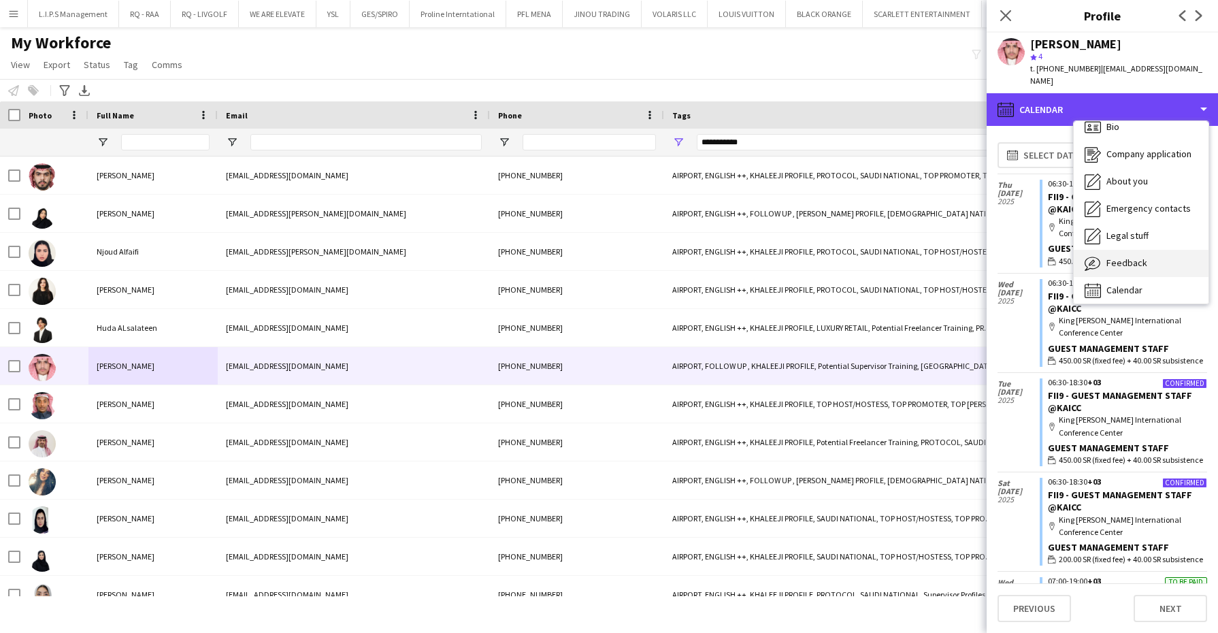
scroll to position [18, 0]
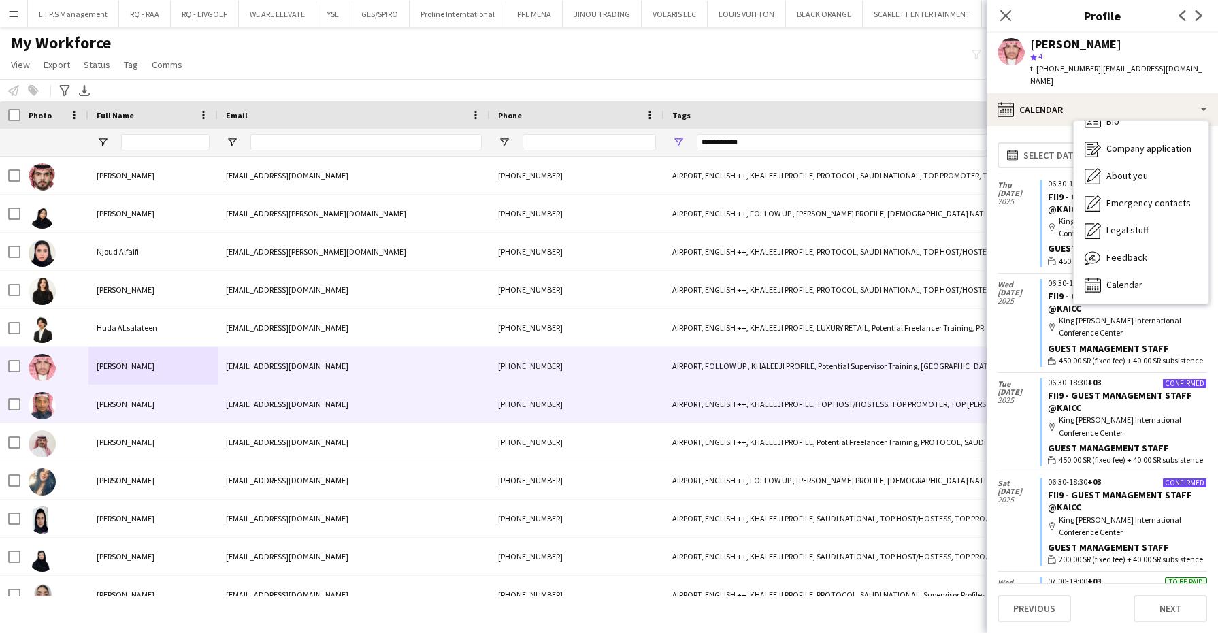
click at [542, 392] on div "+966538327262" at bounding box center [577, 403] width 174 height 37
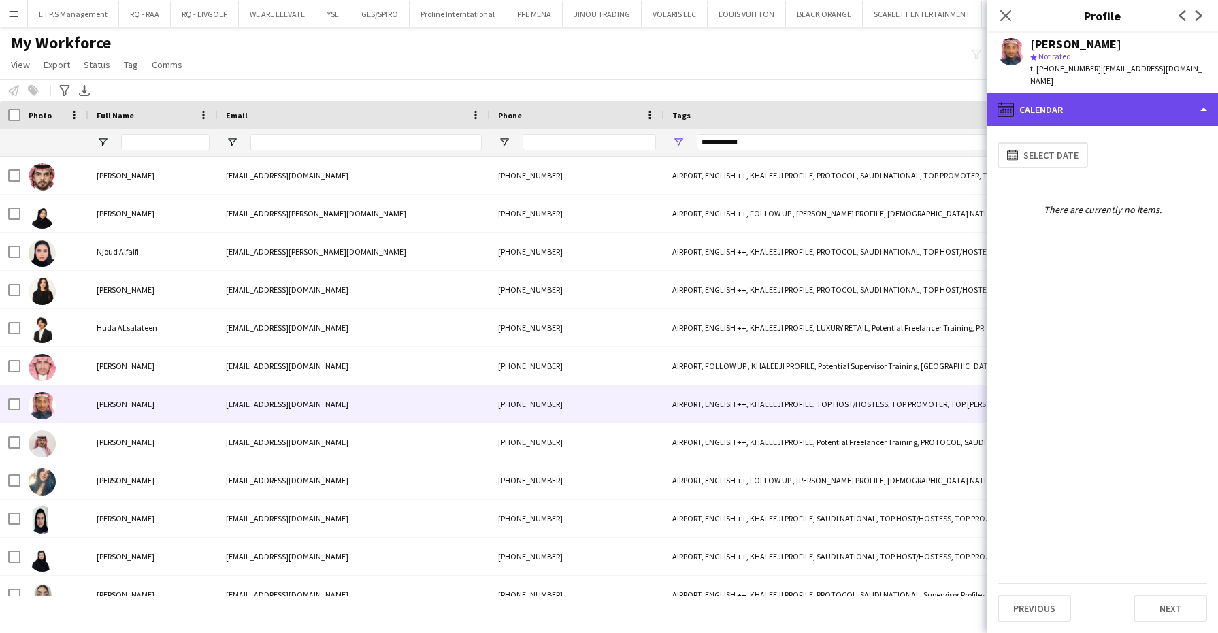
click at [1130, 94] on div "calendar-full Calendar" at bounding box center [1102, 109] width 231 height 33
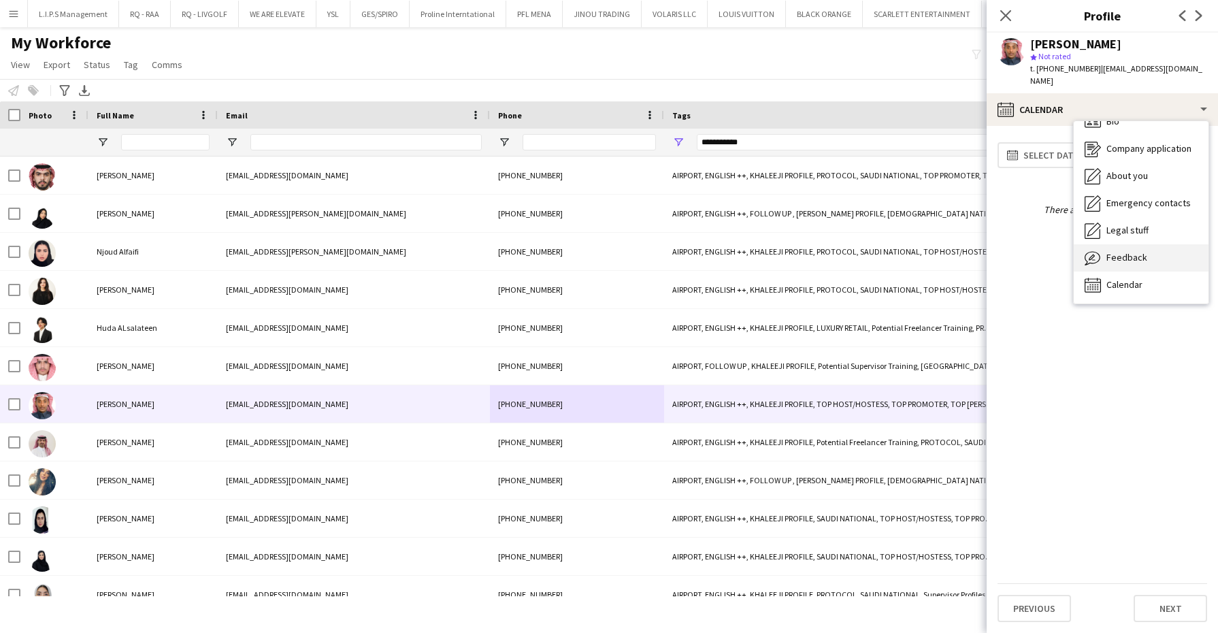
click at [1133, 244] on div "Feedback Feedback" at bounding box center [1141, 257] width 135 height 27
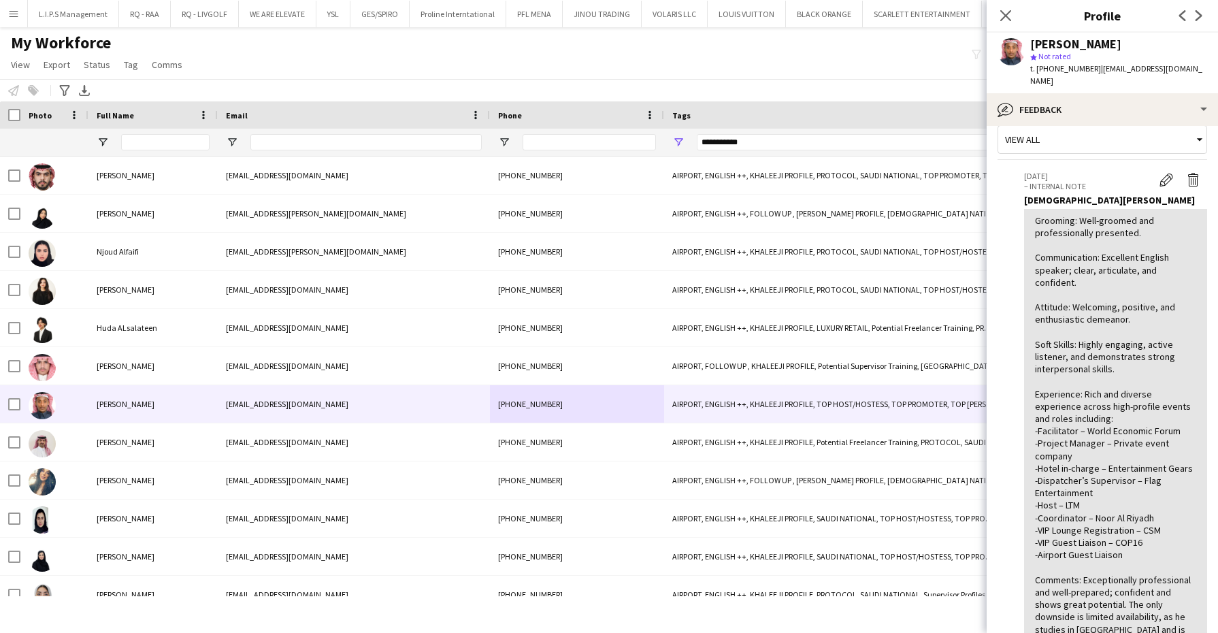
scroll to position [0, 0]
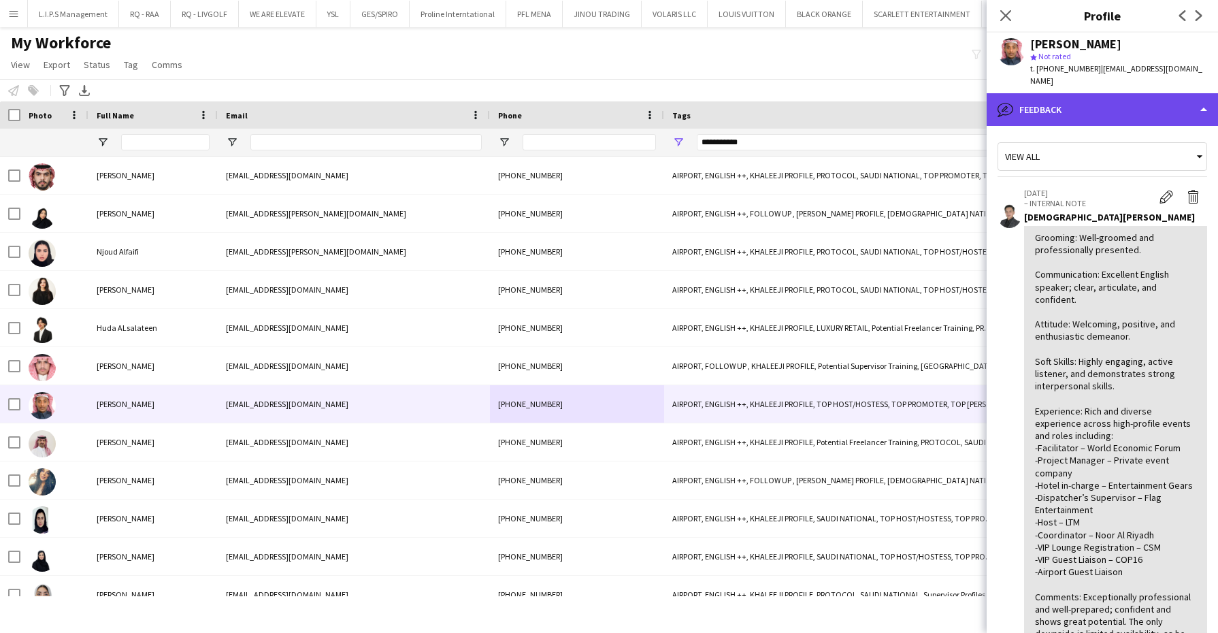
click at [1112, 103] on div "bubble-pencil Feedback" at bounding box center [1102, 109] width 231 height 33
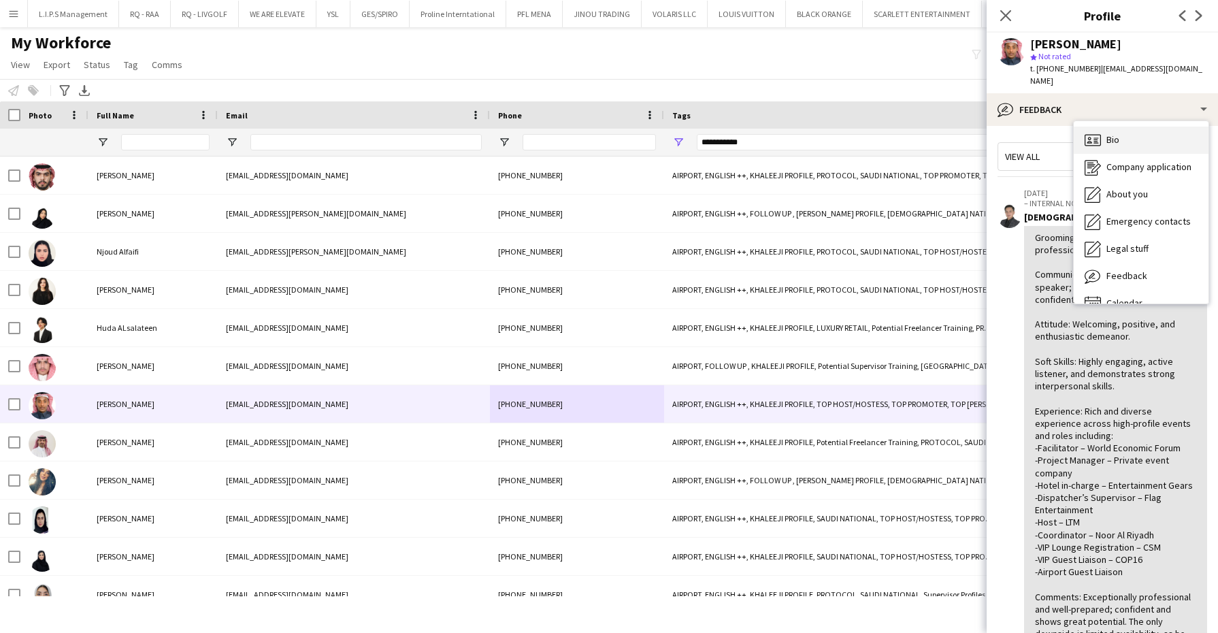
click at [1113, 133] on span "Bio" at bounding box center [1112, 139] width 13 height 12
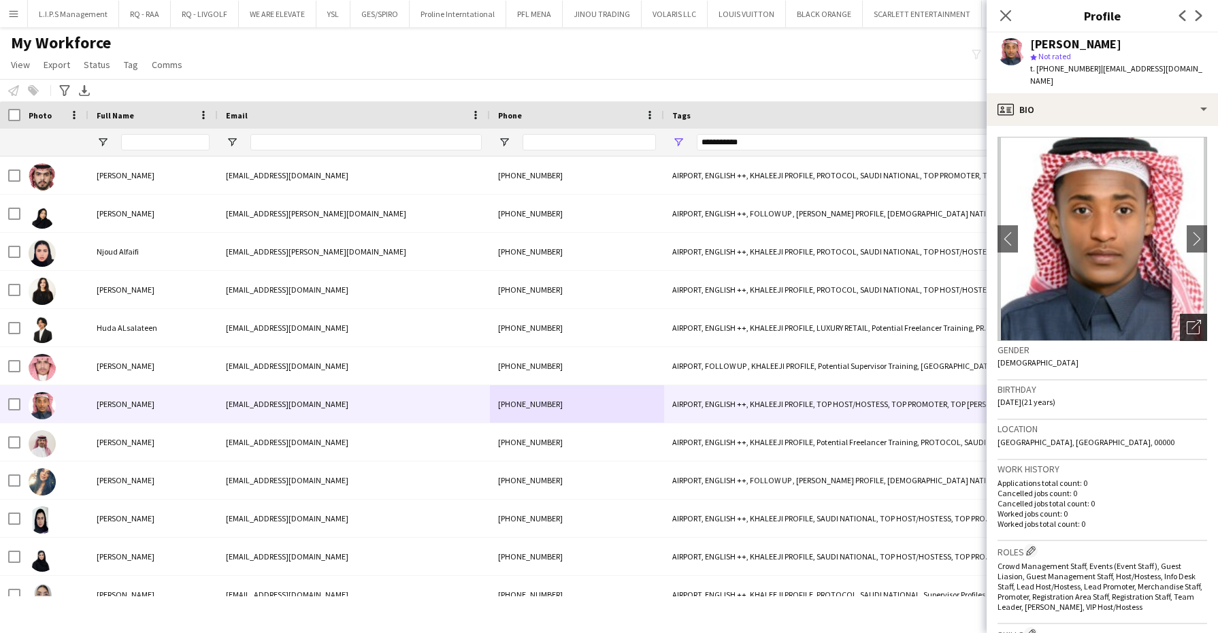
click at [1187, 320] on icon "Open photos pop-in" at bounding box center [1194, 327] width 14 height 14
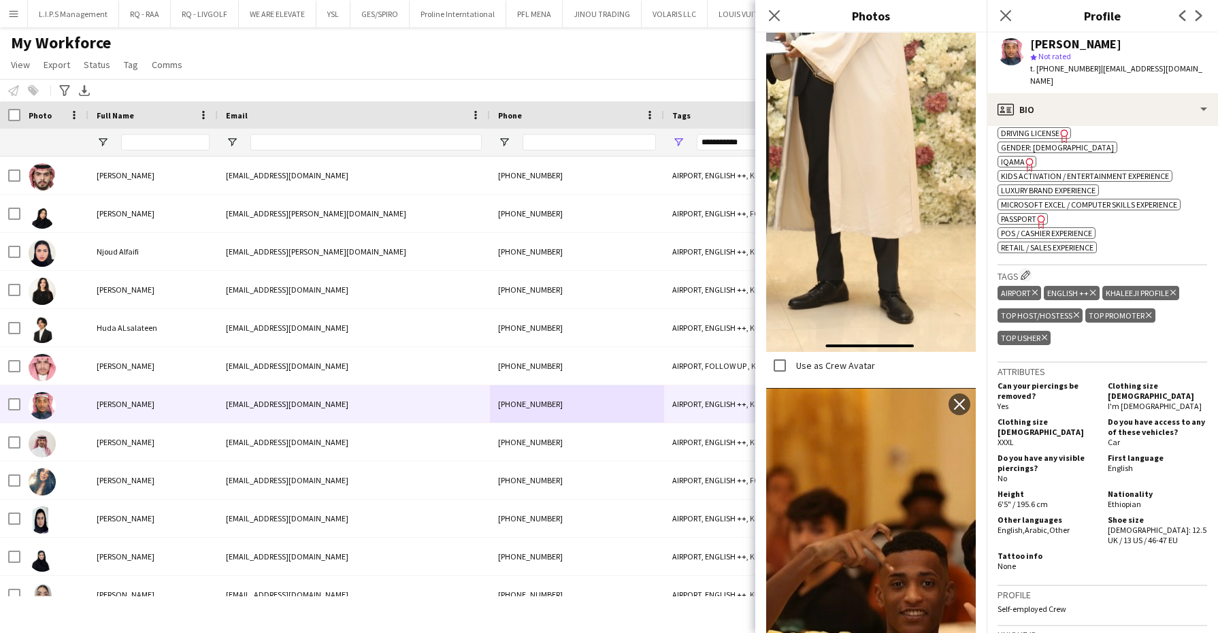
scroll to position [765, 0]
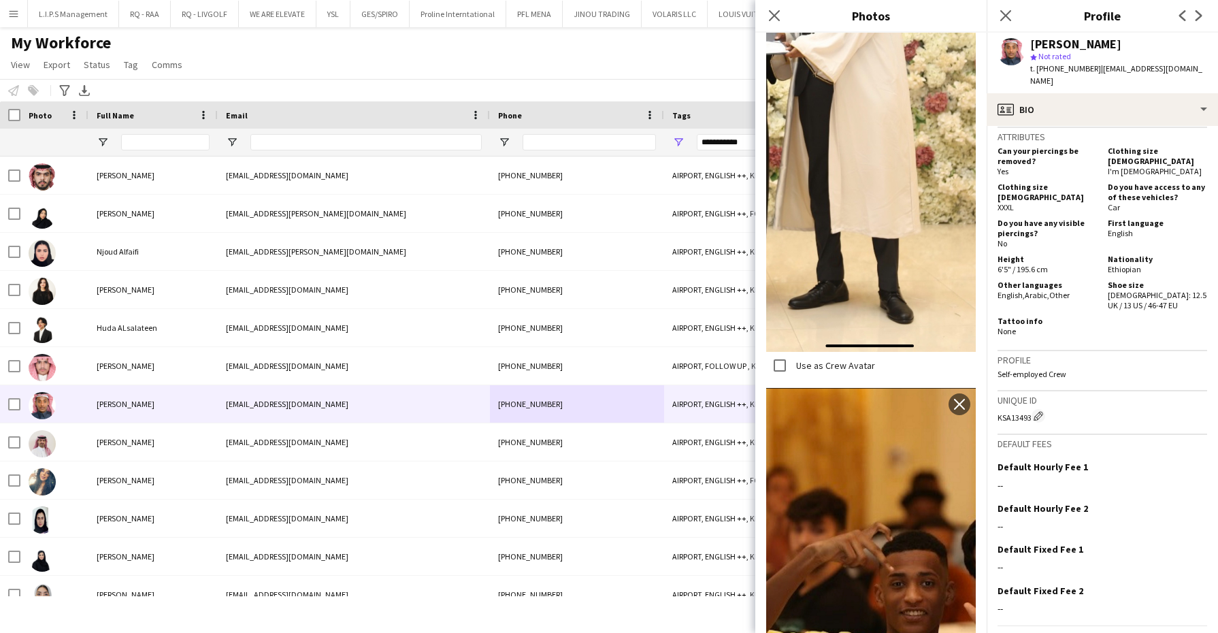
click at [613, 54] on div "My Workforce View Views Default view Basic Export View Full Name TAGS Test New …" at bounding box center [609, 56] width 1218 height 46
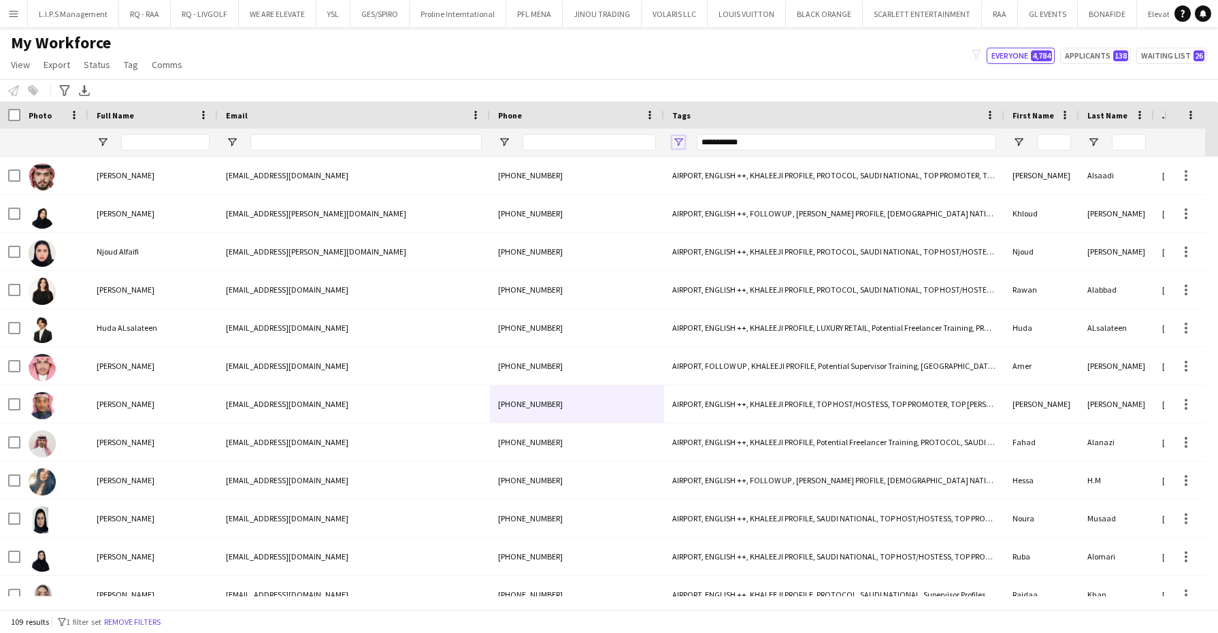
click at [682, 138] on span "Open Filter Menu" at bounding box center [678, 142] width 12 height 12
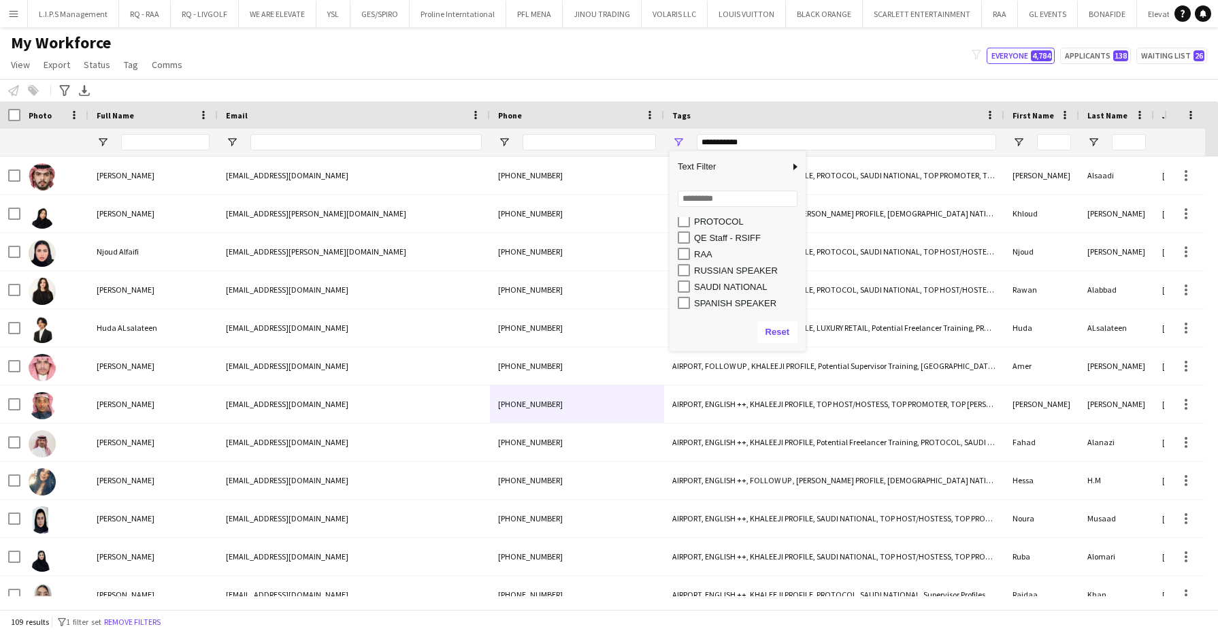
click at [708, 284] on div "SAUDI NATIONAL" at bounding box center [747, 287] width 107 height 10
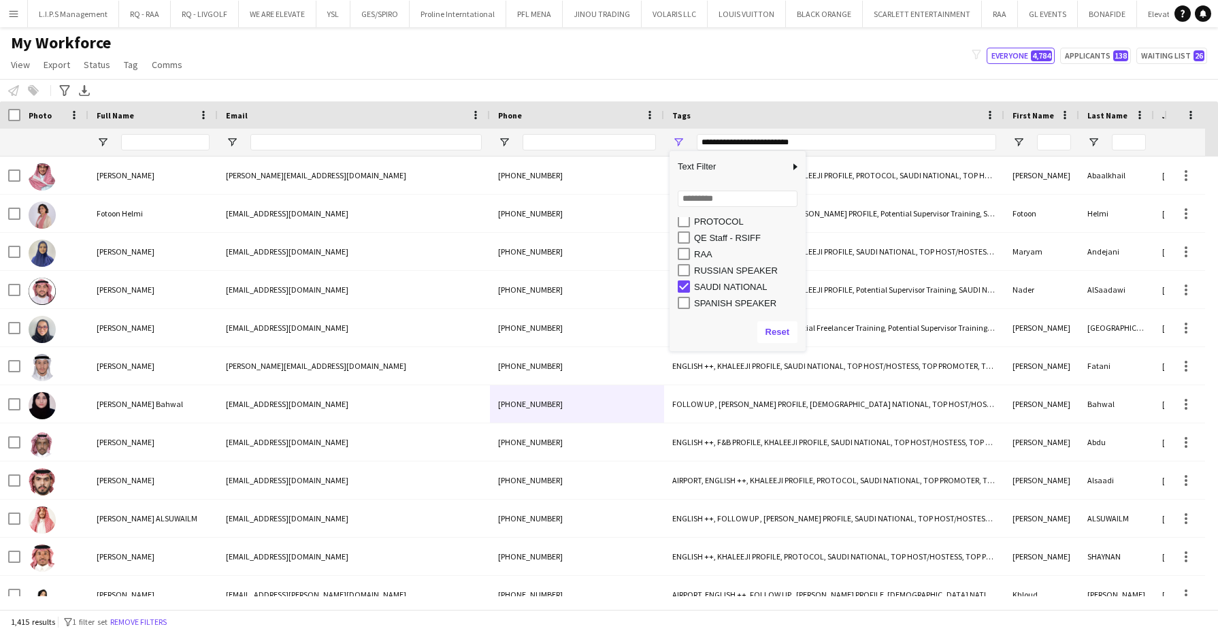
click at [712, 288] on div "SAUDI NATIONAL" at bounding box center [747, 287] width 107 height 10
type input "**********"
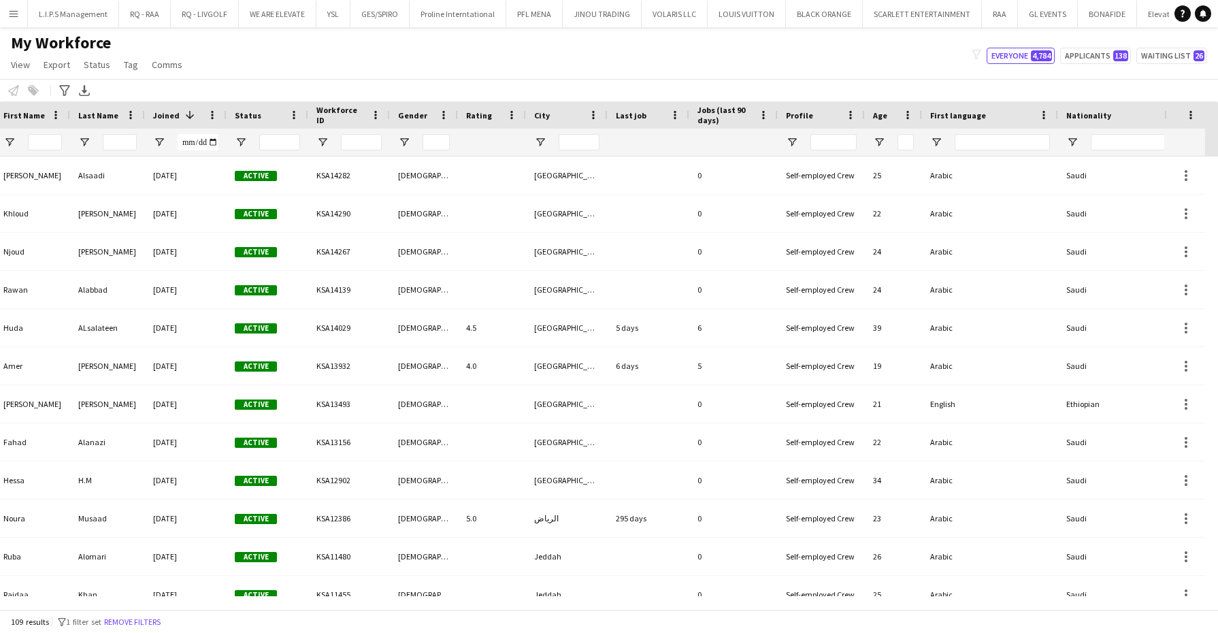
scroll to position [0, 1174]
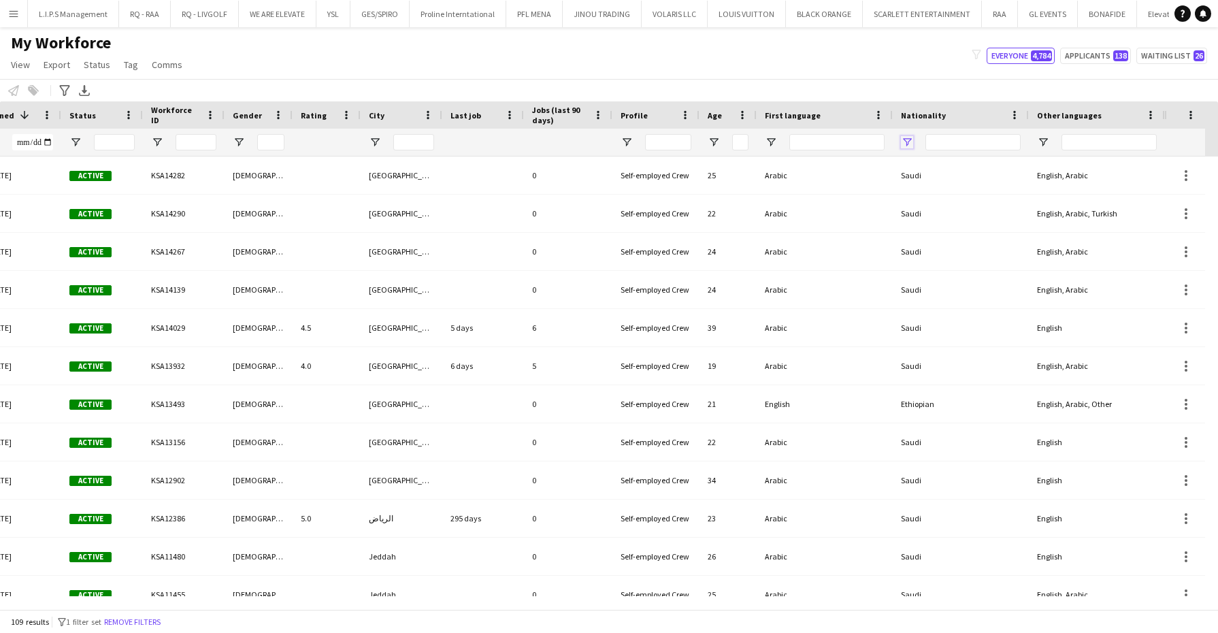
click at [910, 139] on span "Open Filter Menu" at bounding box center [907, 142] width 12 height 12
click at [937, 223] on div "(Select All)" at bounding box center [975, 225] width 107 height 10
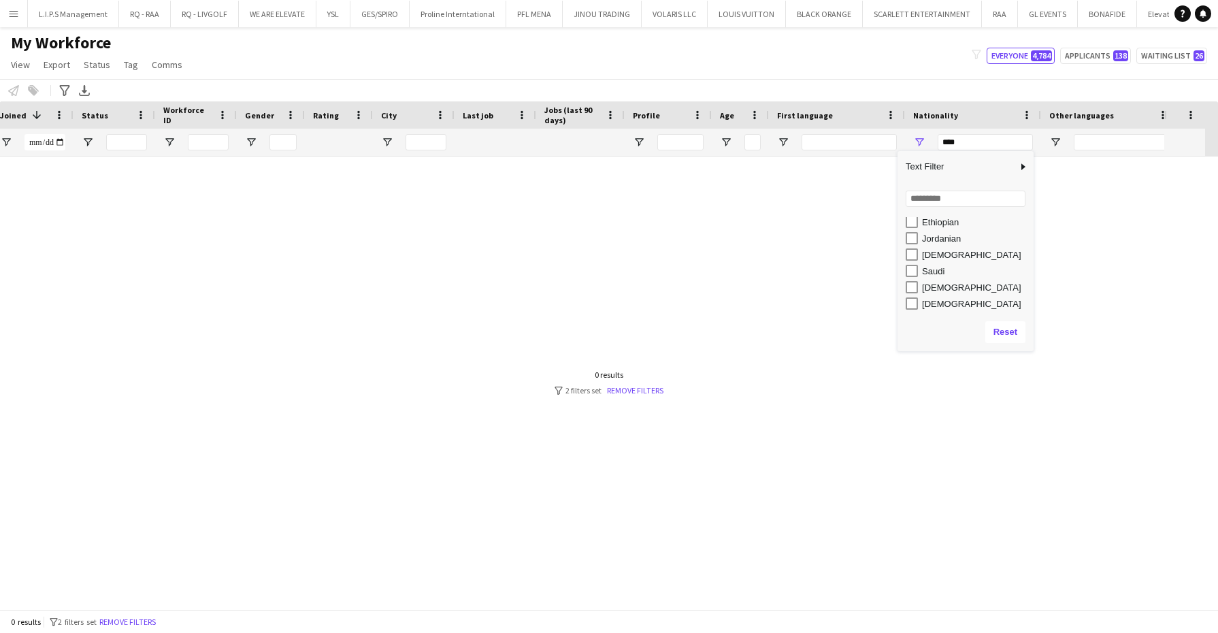
scroll to position [0, 1162]
click at [939, 263] on div "Saudi" at bounding box center [982, 271] width 128 height 16
click at [939, 266] on div "Saudi" at bounding box center [988, 271] width 107 height 10
type input "*********"
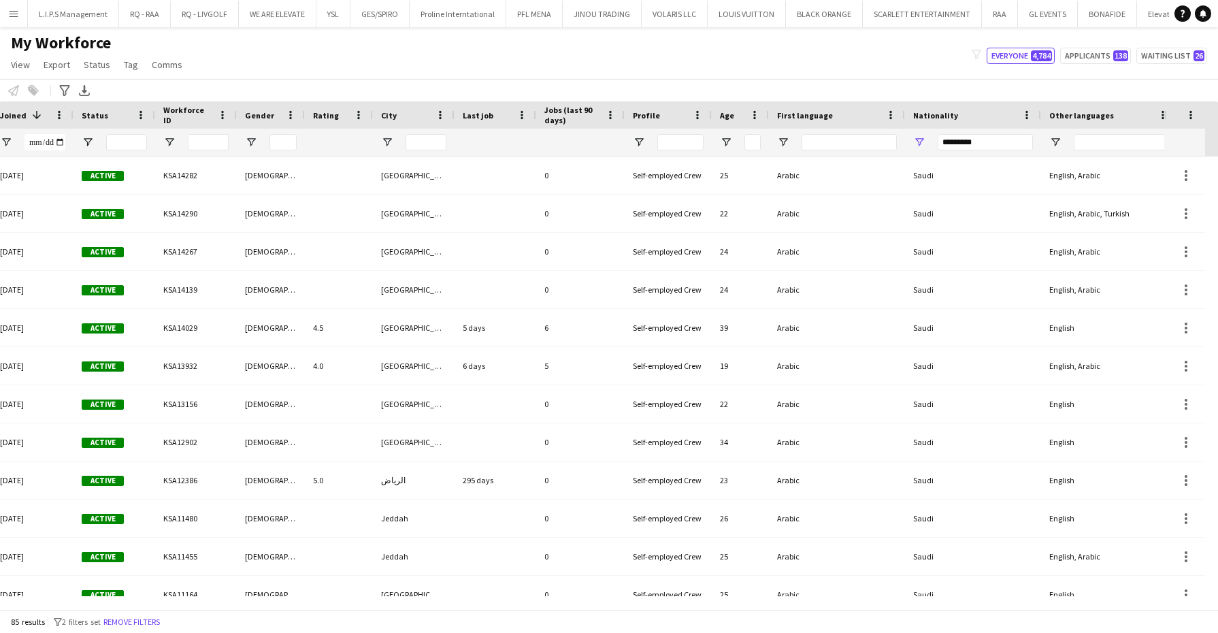
scroll to position [0, 0]
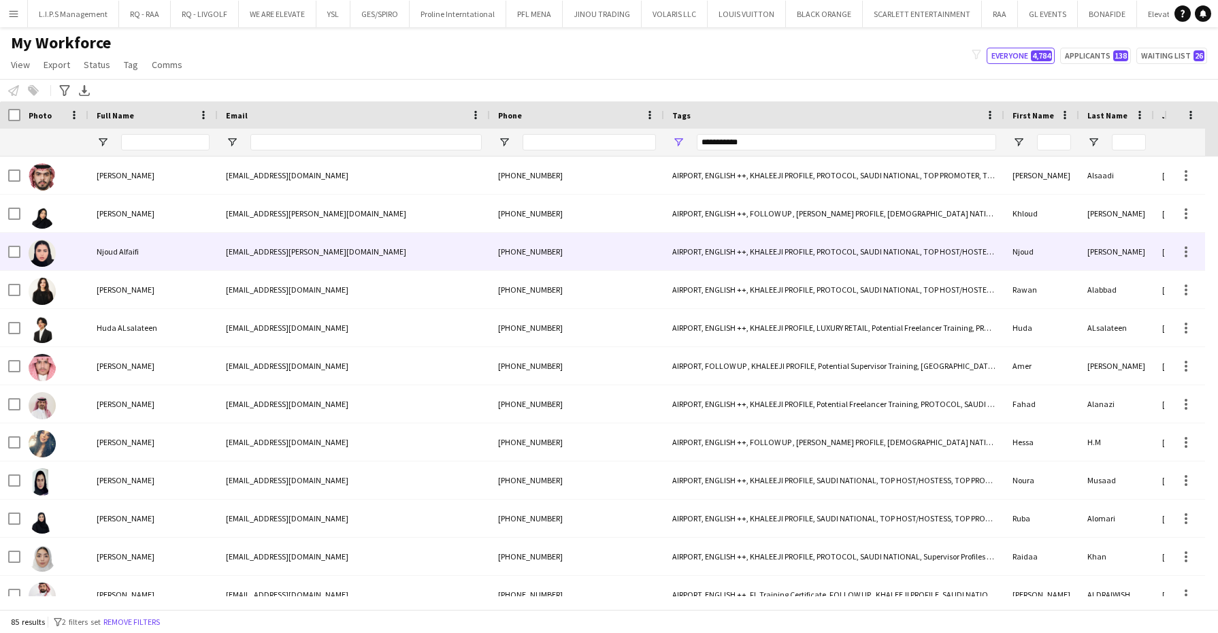
click at [218, 250] on div "njoud.alfaifi@gmail.com" at bounding box center [354, 251] width 272 height 37
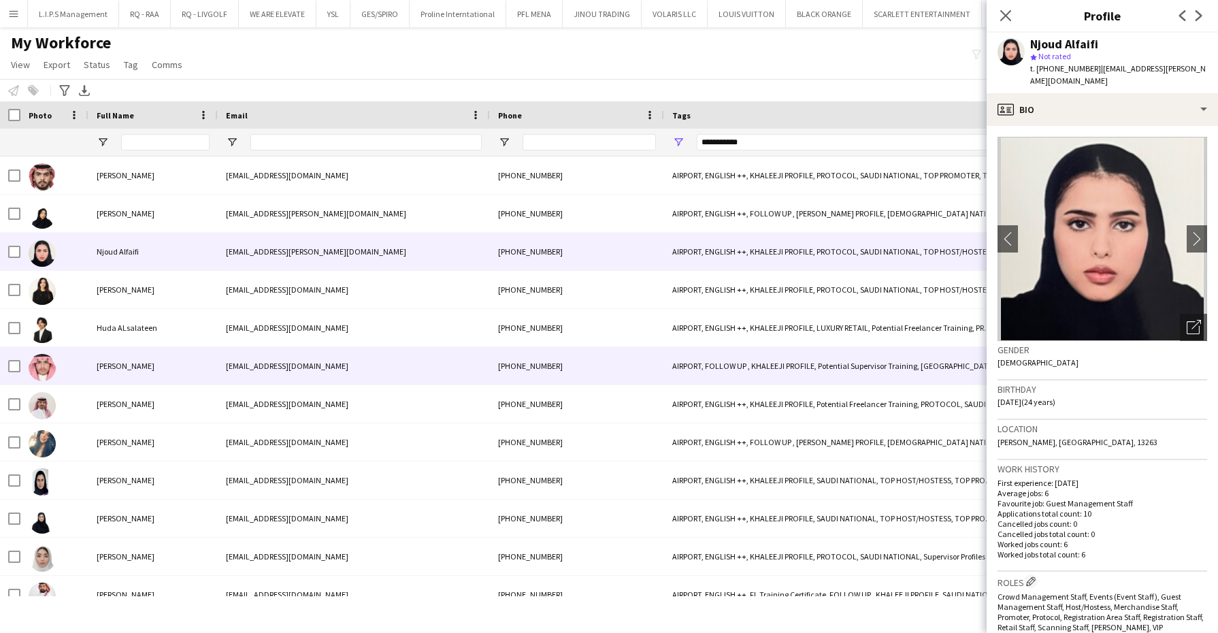
click at [162, 377] on div "Amer Alzahrani" at bounding box center [152, 365] width 129 height 37
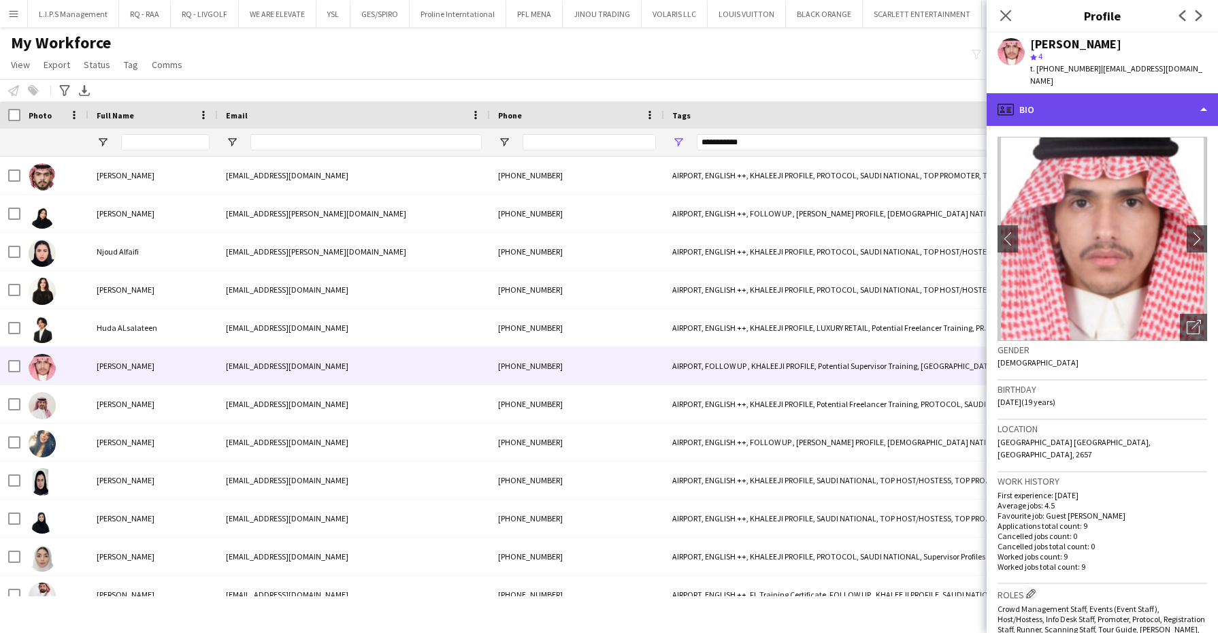
click at [1085, 100] on div "profile Bio" at bounding box center [1102, 109] width 231 height 33
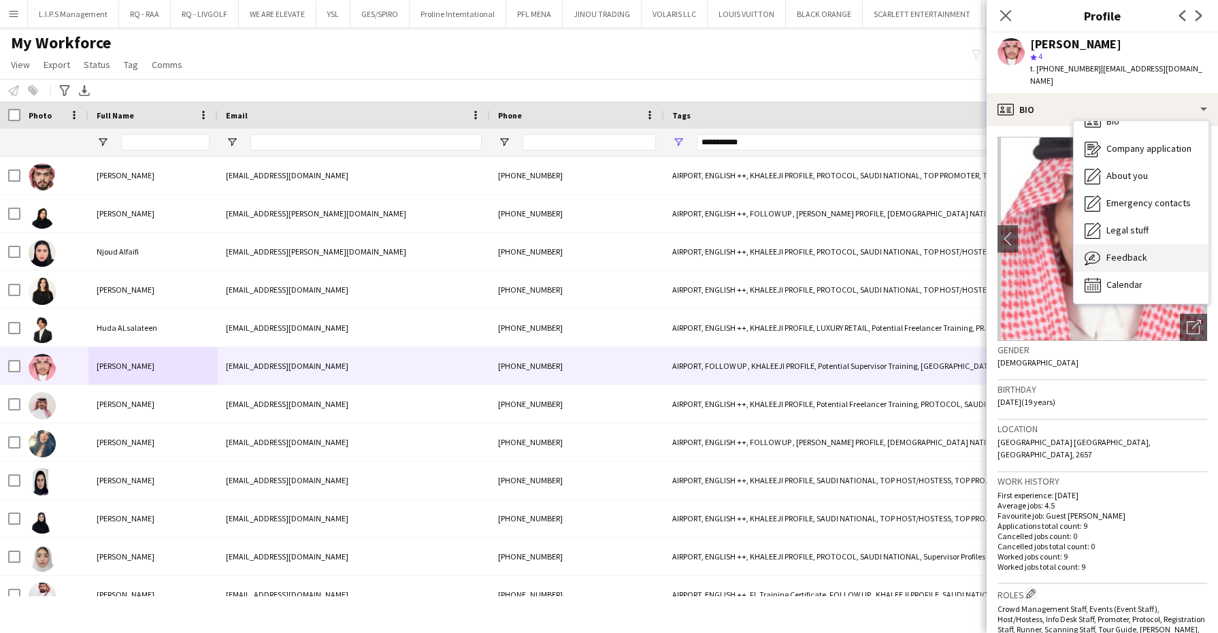
click at [1120, 251] on span "Feedback" at bounding box center [1126, 257] width 41 height 12
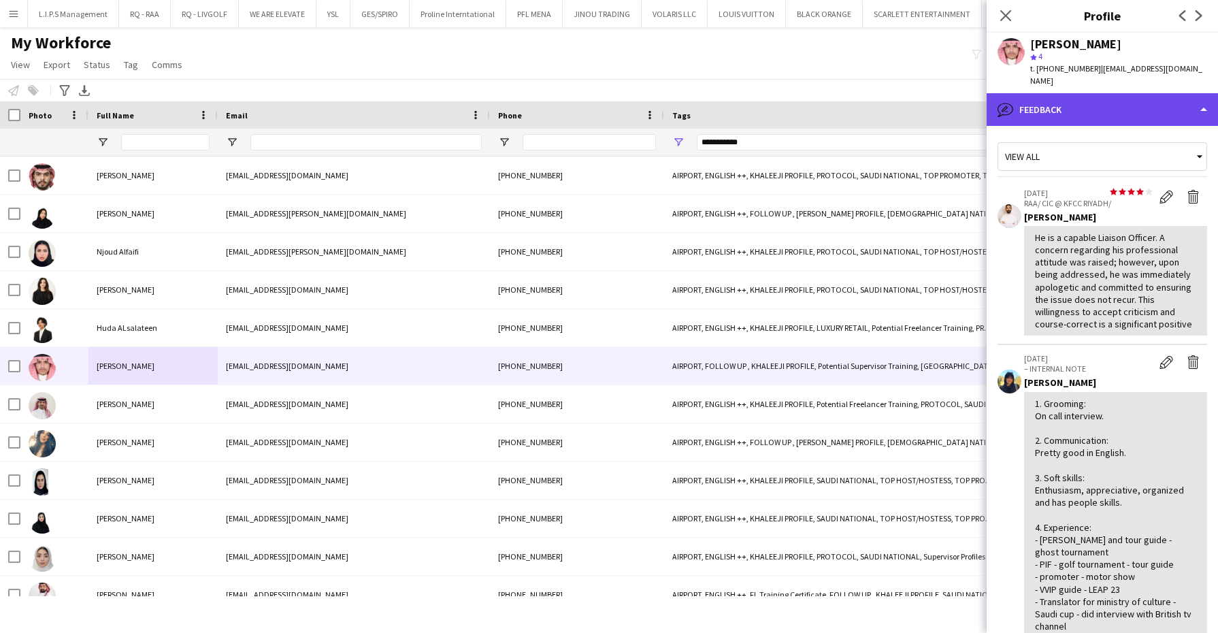
click at [1139, 110] on div "bubble-pencil Feedback" at bounding box center [1102, 109] width 231 height 33
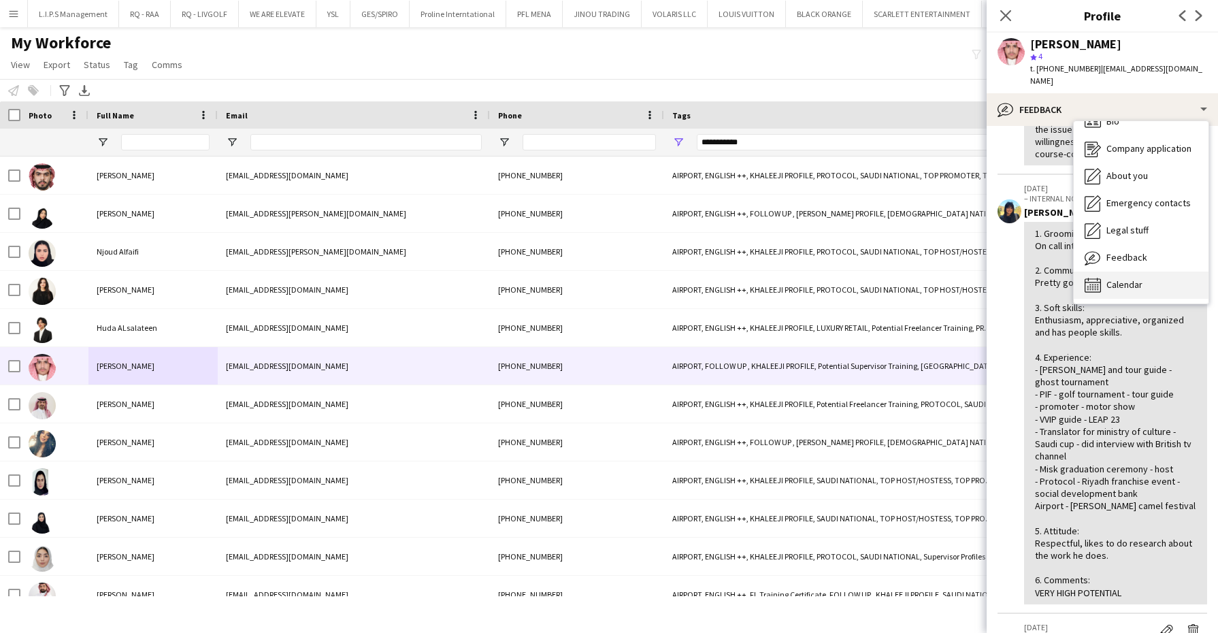
click at [1142, 278] on span "Calendar" at bounding box center [1124, 284] width 36 height 12
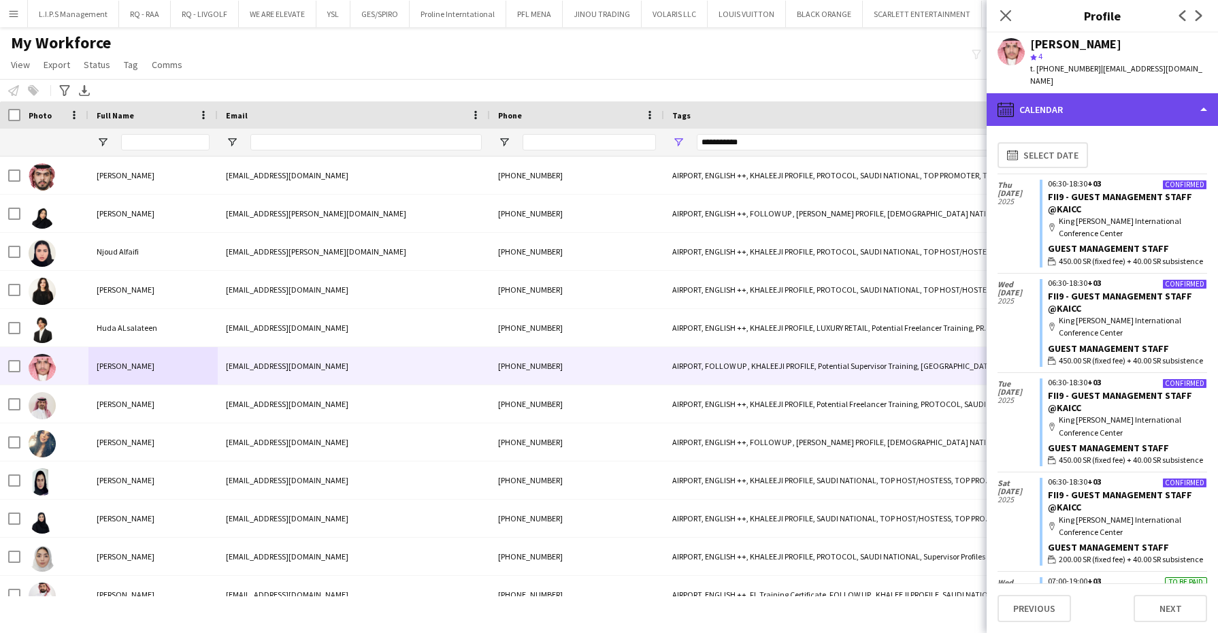
click at [1128, 108] on div "calendar-full Calendar" at bounding box center [1102, 109] width 231 height 33
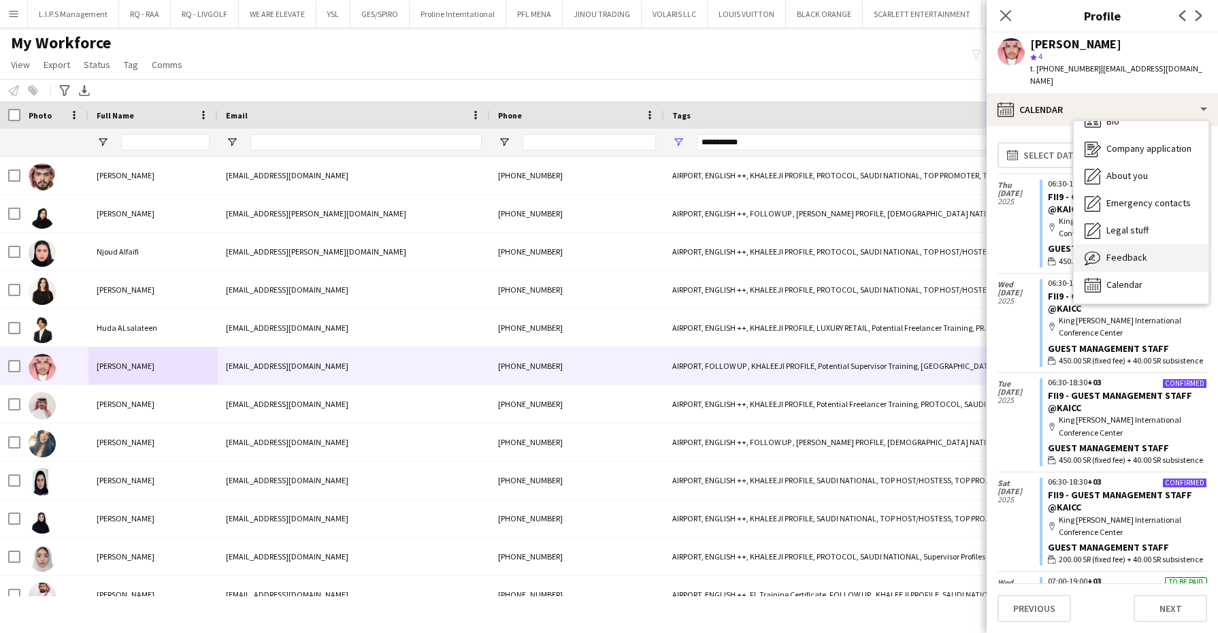
click at [1133, 251] on span "Feedback" at bounding box center [1126, 257] width 41 height 12
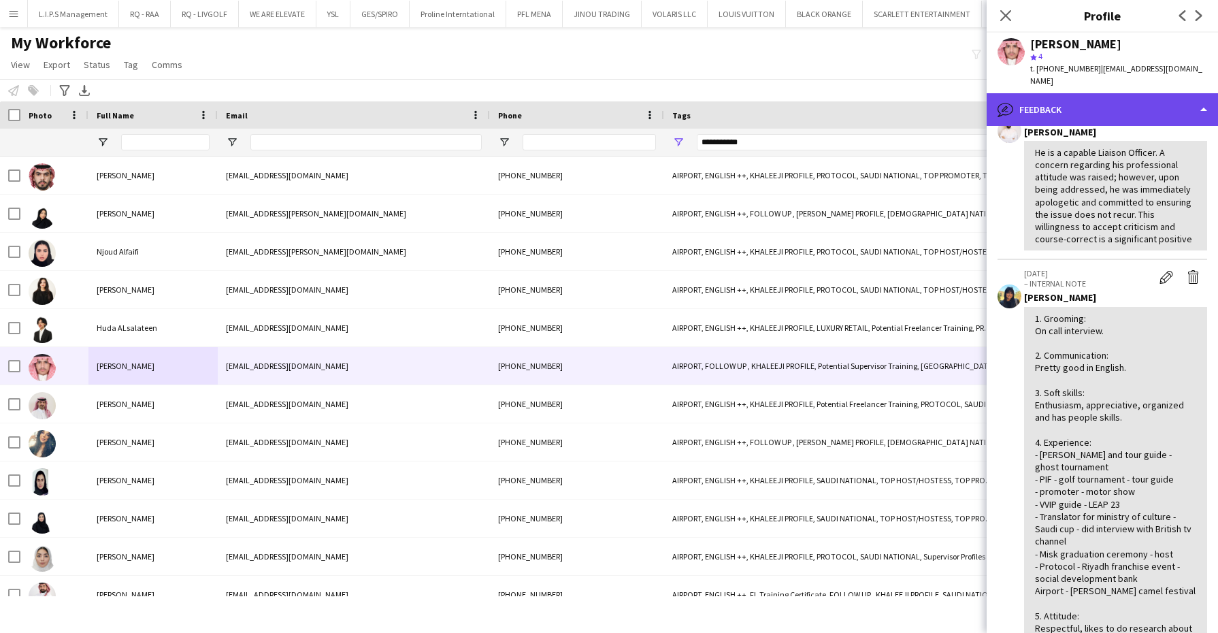
click at [1119, 99] on div "bubble-pencil Feedback" at bounding box center [1102, 109] width 231 height 33
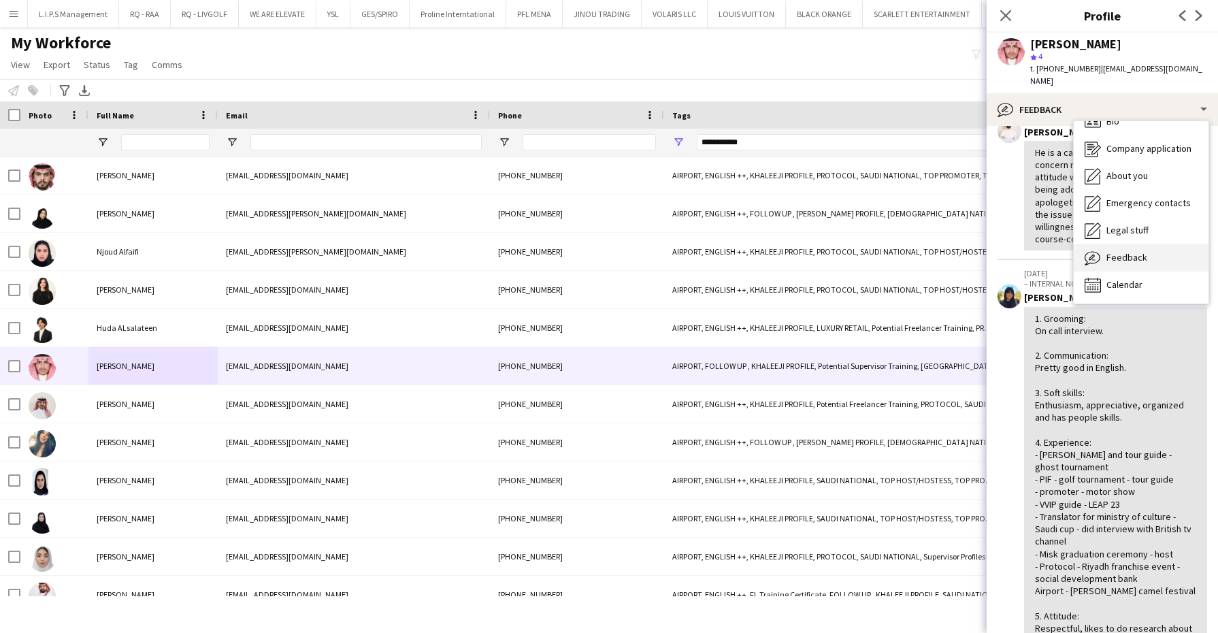
drag, startPoint x: 1144, startPoint y: 259, endPoint x: 1142, endPoint y: 247, distance: 12.3
click at [1142, 247] on div "Bio Bio Company application Company application About you About you Emergency c…" at bounding box center [1141, 212] width 135 height 182
drag, startPoint x: 1142, startPoint y: 247, endPoint x: 1033, endPoint y: 220, distance: 112.9
click at [1033, 220] on div "He is a capable Liaison Officer. A concern regarding his professional attitude …" at bounding box center [1115, 196] width 183 height 110
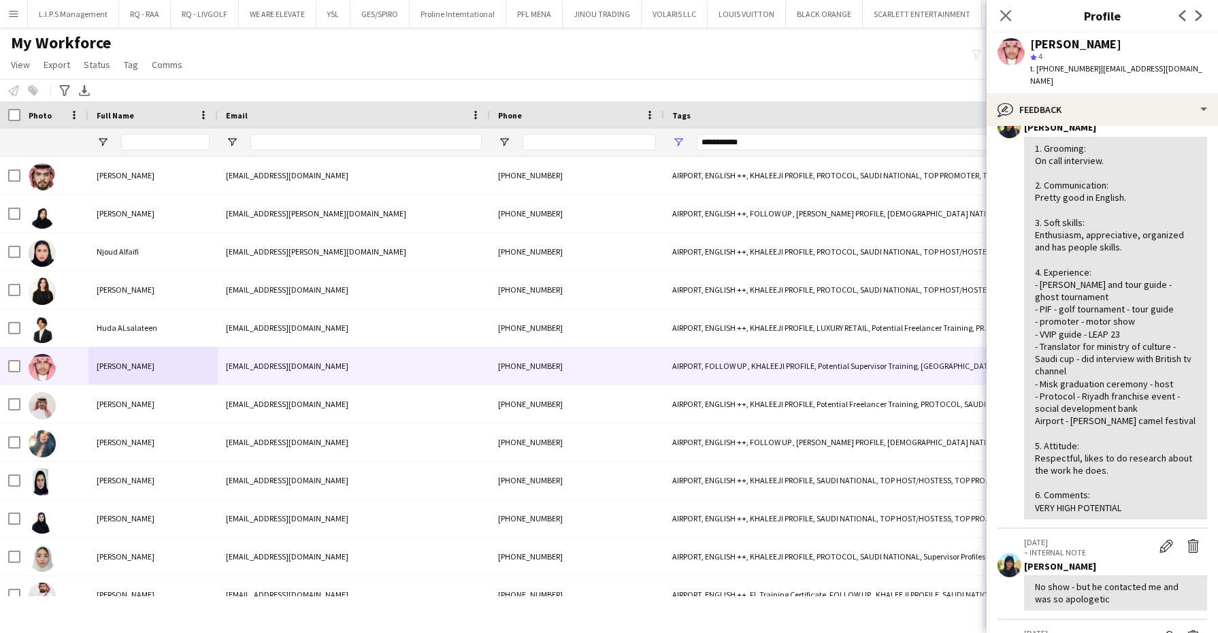
click at [1097, 243] on div "1. Grooming: On call interview. 2. Communication: Pretty good in English. 3. So…" at bounding box center [1115, 327] width 161 height 371
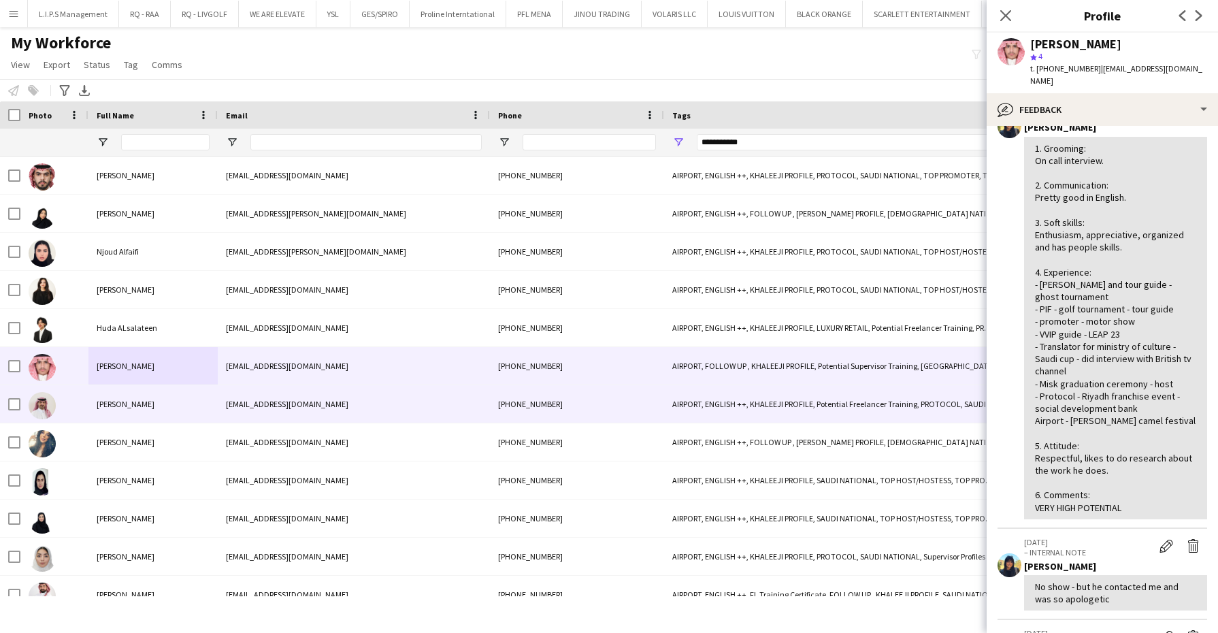
click at [397, 418] on div "fahad2003321@gmail.com" at bounding box center [354, 403] width 272 height 37
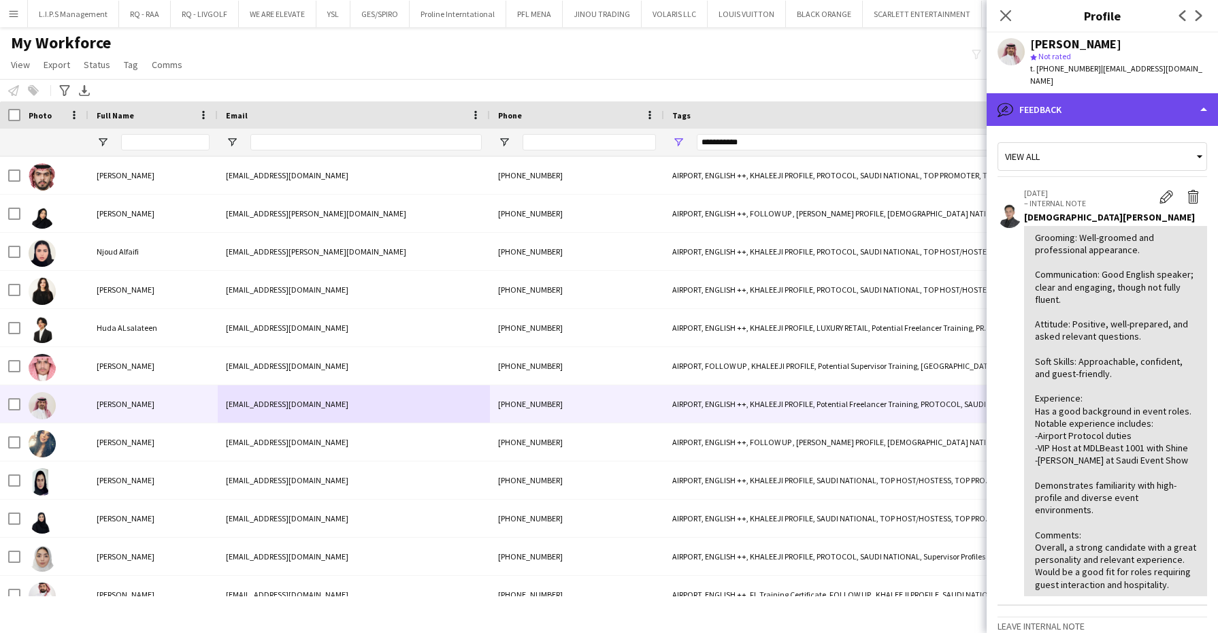
click at [1112, 93] on div "bubble-pencil Feedback" at bounding box center [1102, 109] width 231 height 33
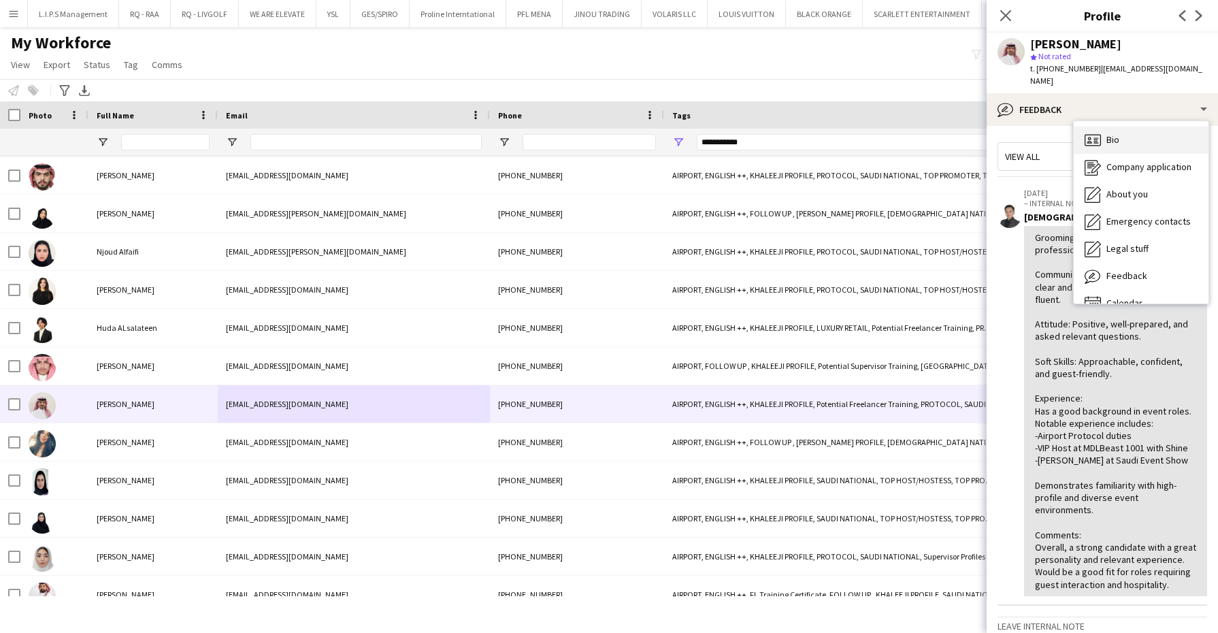
click at [1119, 133] on span "Bio" at bounding box center [1112, 139] width 13 height 12
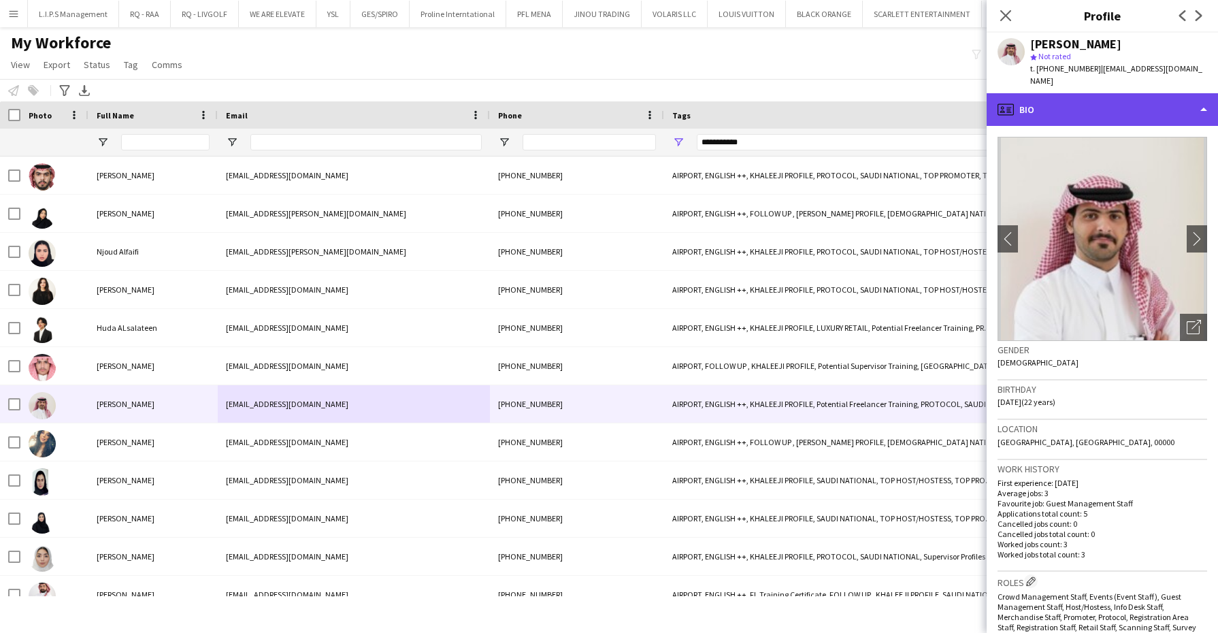
click at [1133, 96] on div "profile Bio" at bounding box center [1102, 109] width 231 height 33
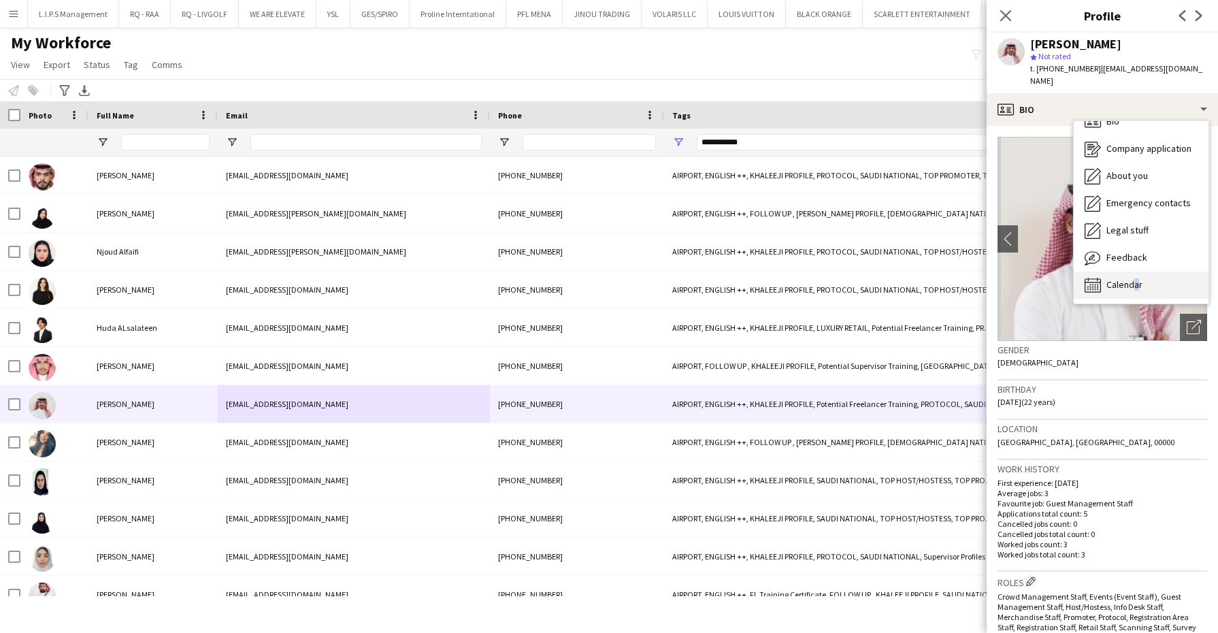
click at [1131, 271] on div "Calendar Calendar" at bounding box center [1141, 284] width 135 height 27
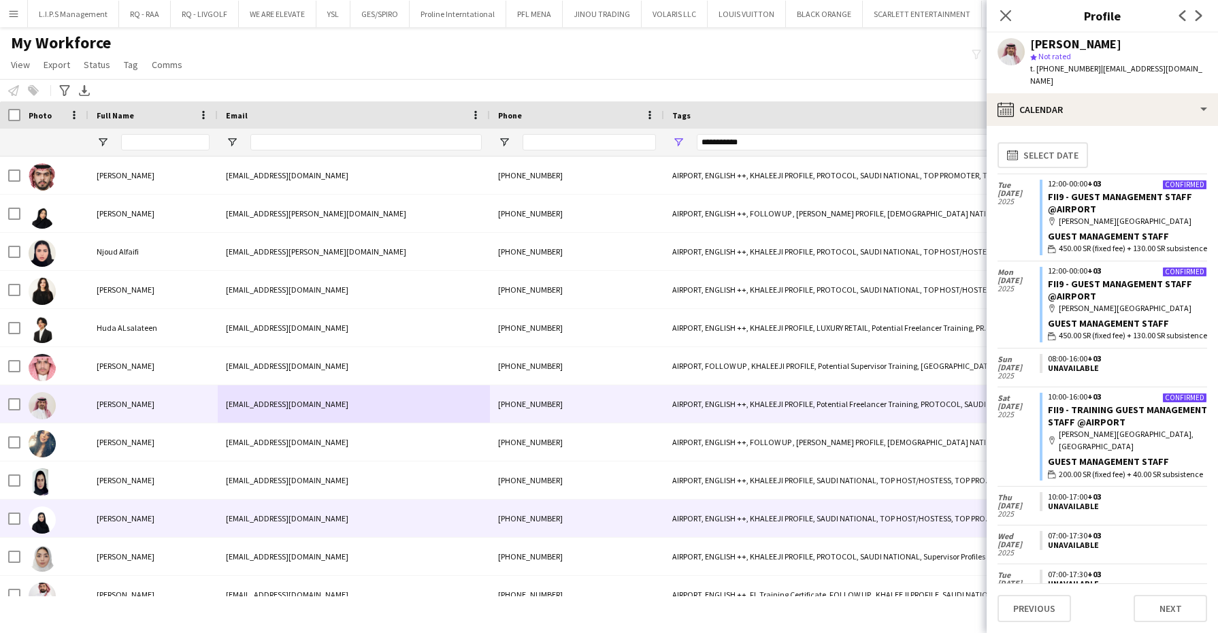
click at [143, 518] on div "Ruba Alomari" at bounding box center [152, 517] width 129 height 37
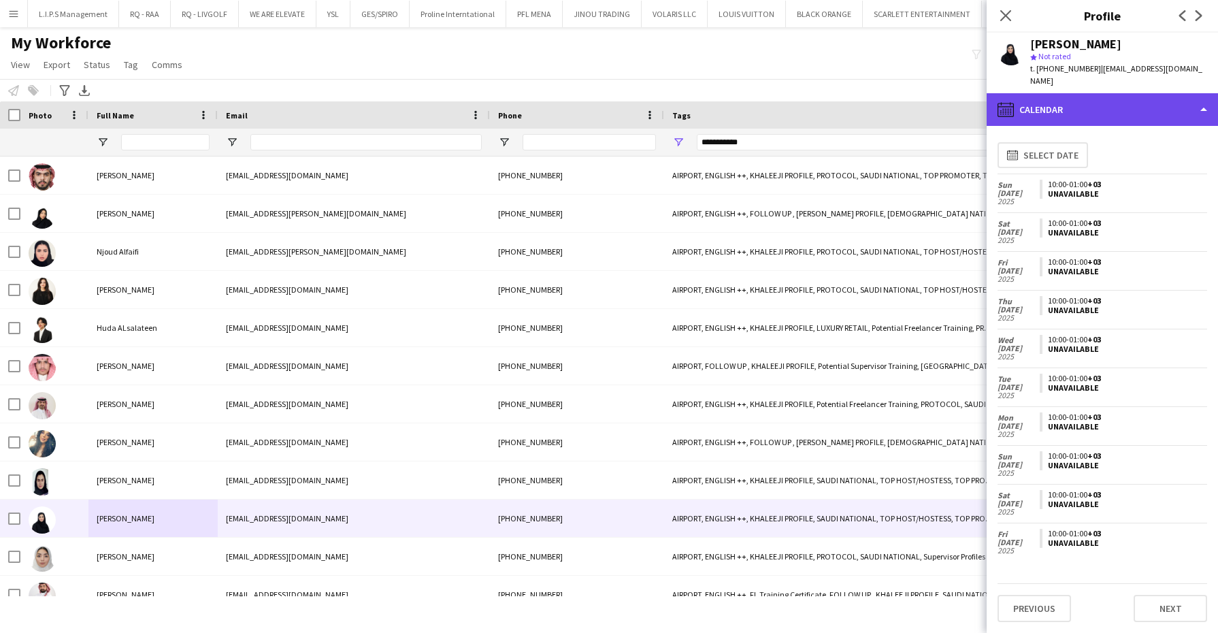
click at [1137, 101] on div "calendar-full Calendar" at bounding box center [1102, 109] width 231 height 33
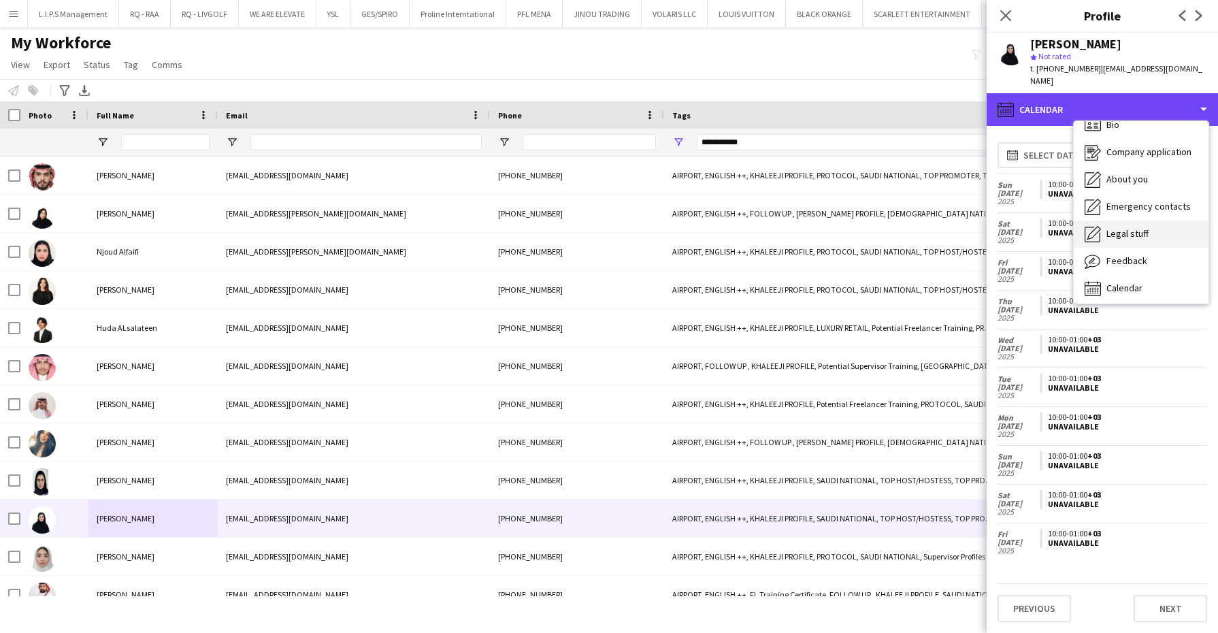
scroll to position [18, 0]
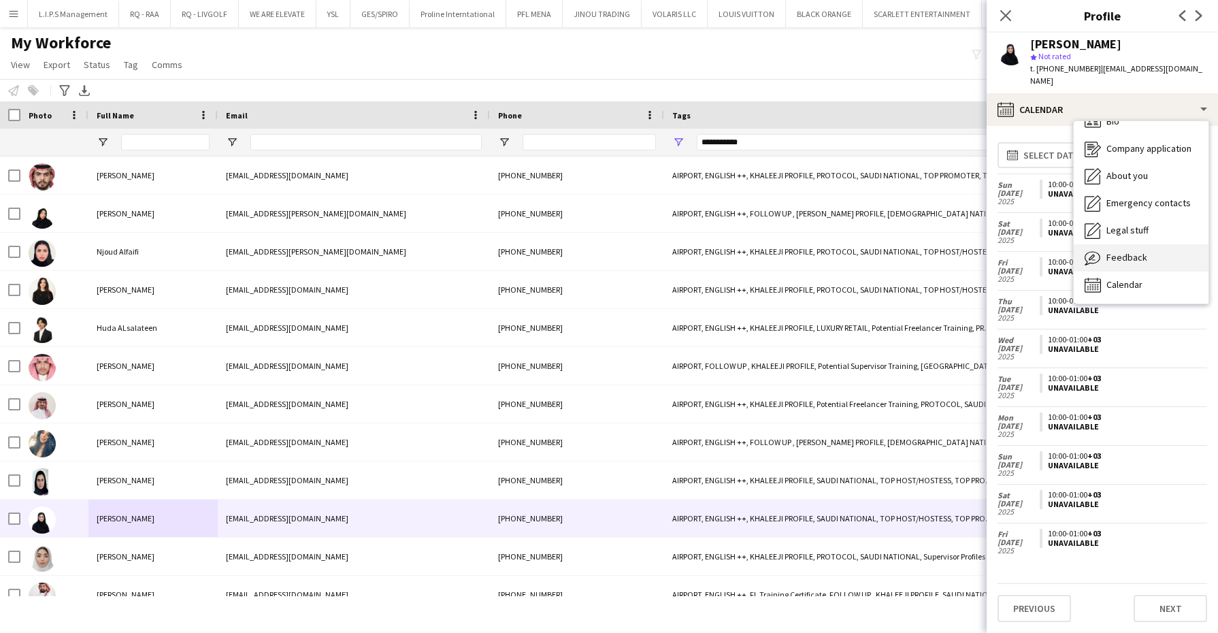
click at [1140, 251] on span "Feedback" at bounding box center [1126, 257] width 41 height 12
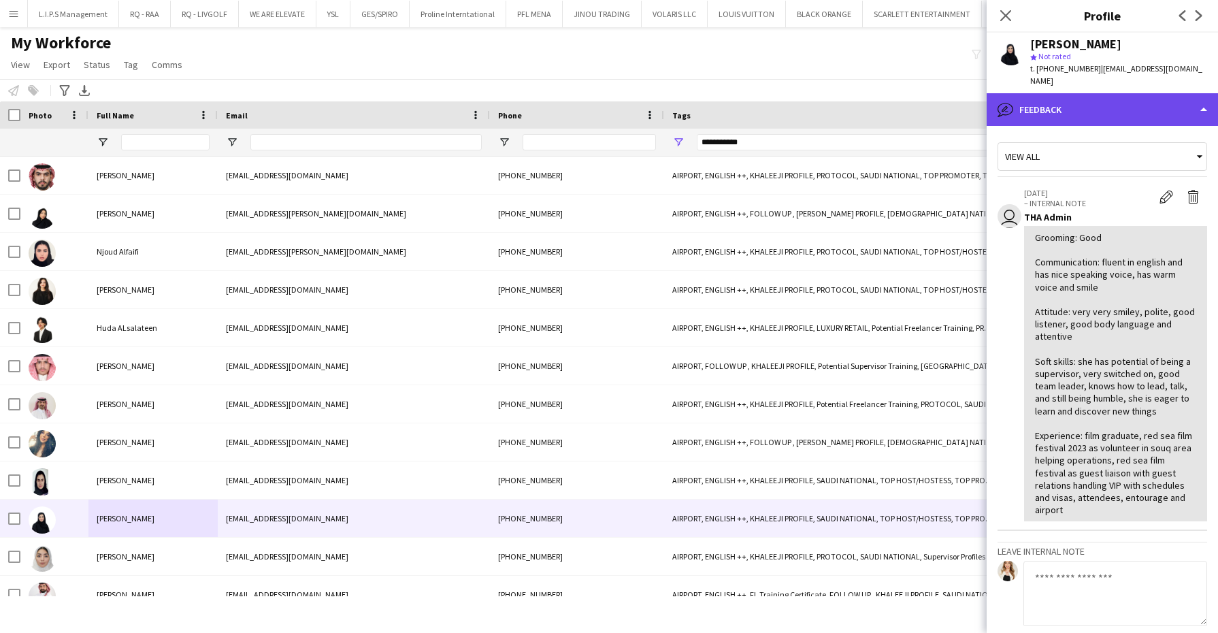
click at [1147, 112] on div "bubble-pencil Feedback" at bounding box center [1102, 109] width 231 height 33
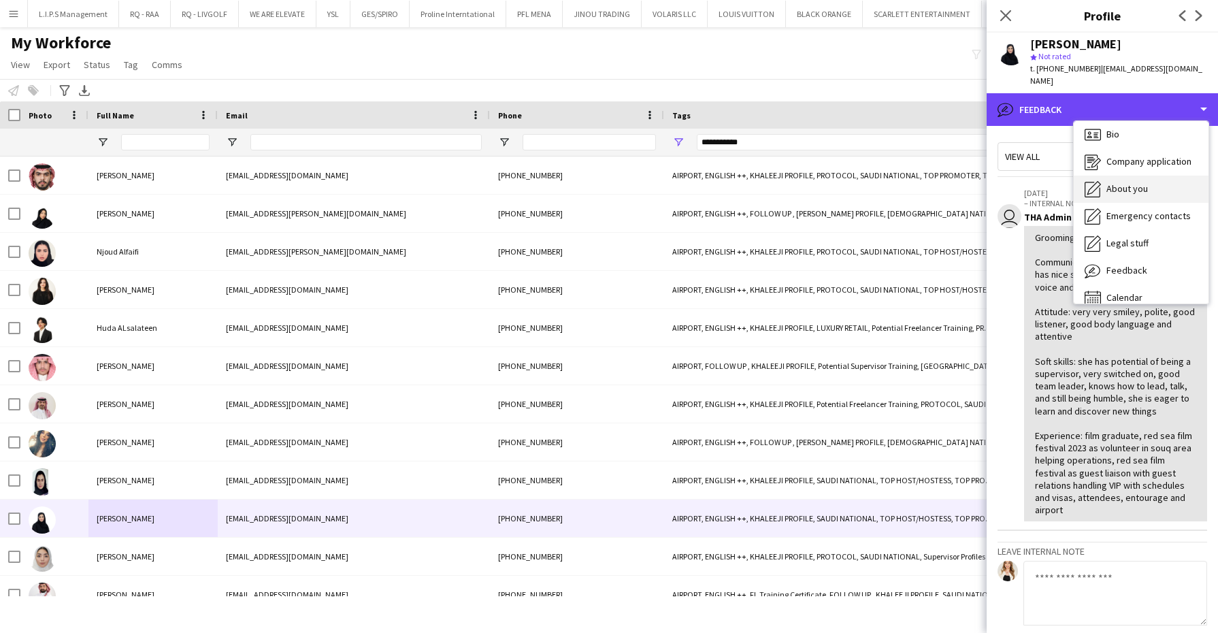
scroll to position [0, 0]
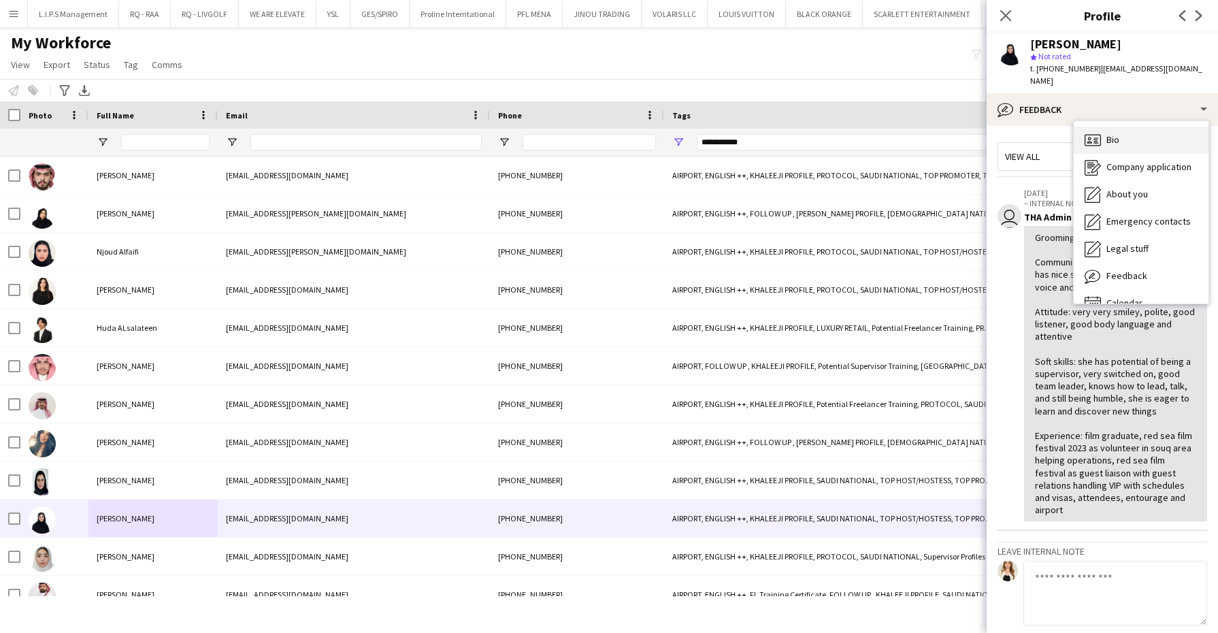
click at [1150, 127] on div "Bio Bio" at bounding box center [1141, 140] width 135 height 27
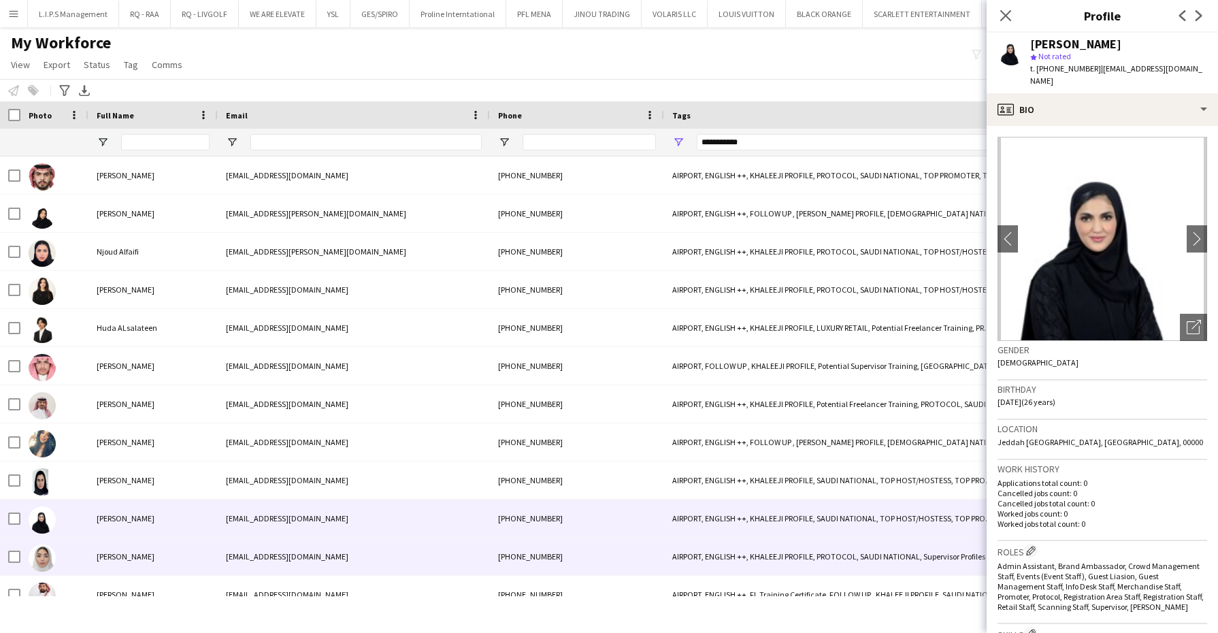
click at [157, 557] on div "Raidaa Khan" at bounding box center [152, 555] width 129 height 37
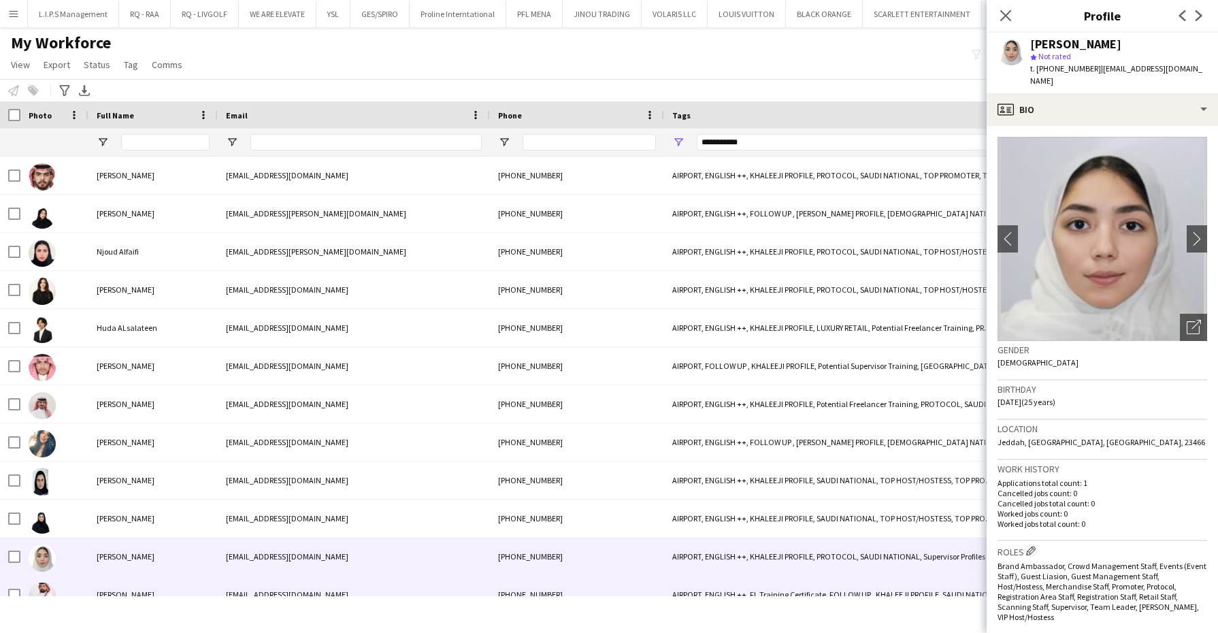
scroll to position [85, 0]
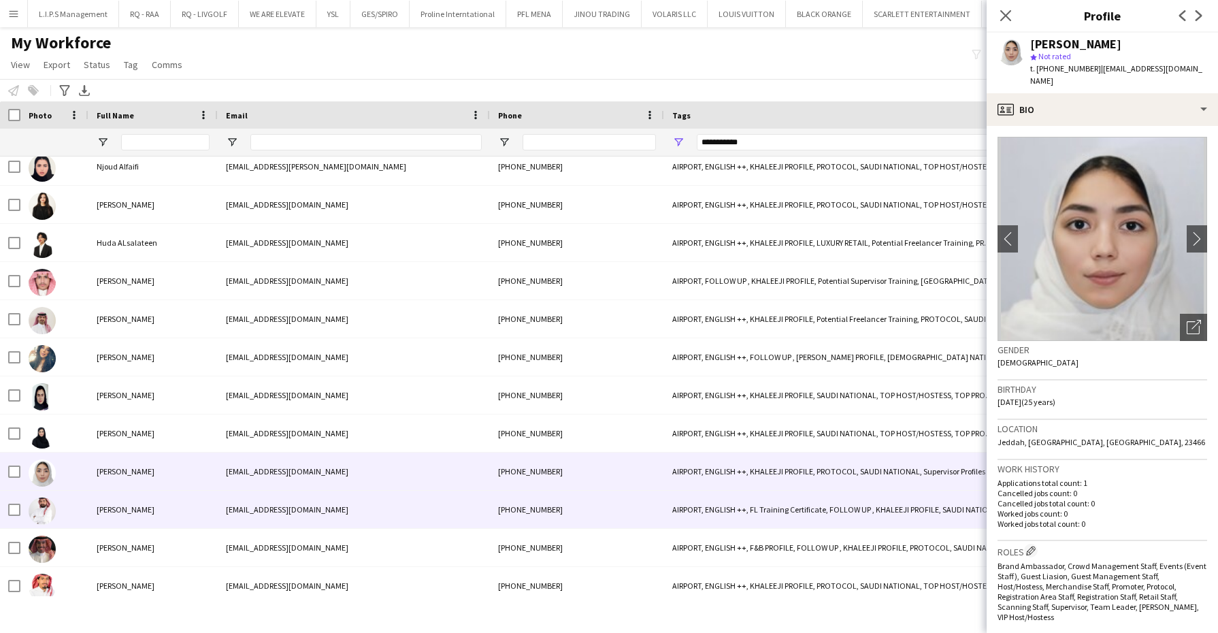
click at [172, 519] on div "Abdullah ALDRAIWISH" at bounding box center [152, 509] width 129 height 37
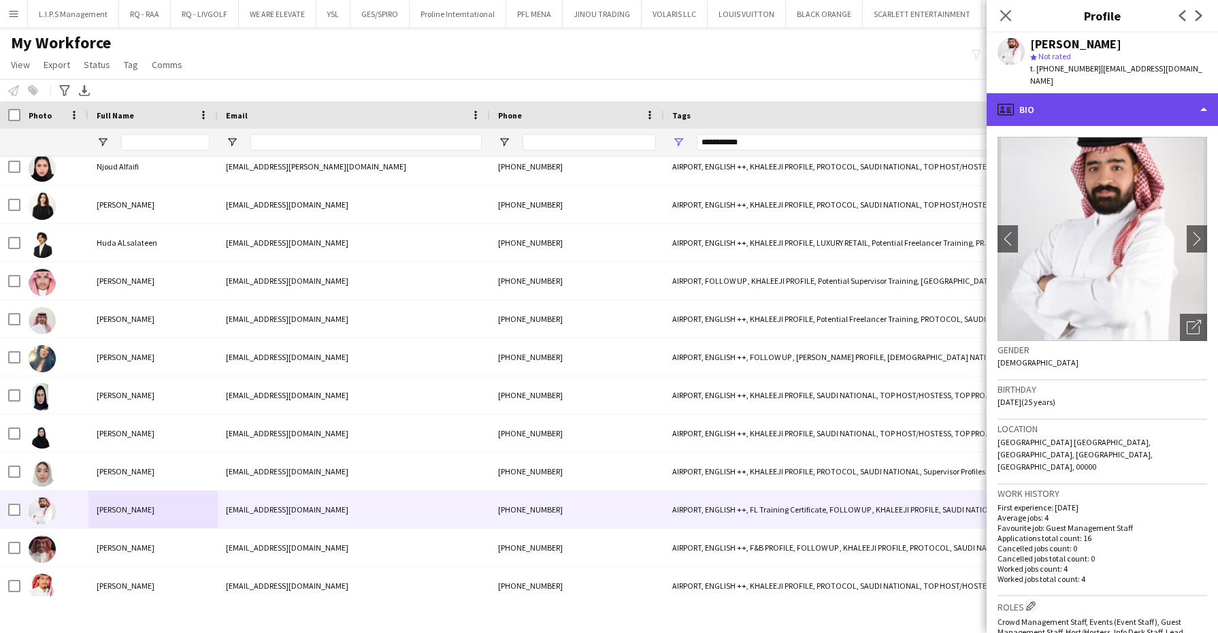
click at [1089, 99] on div "profile Bio" at bounding box center [1102, 109] width 231 height 33
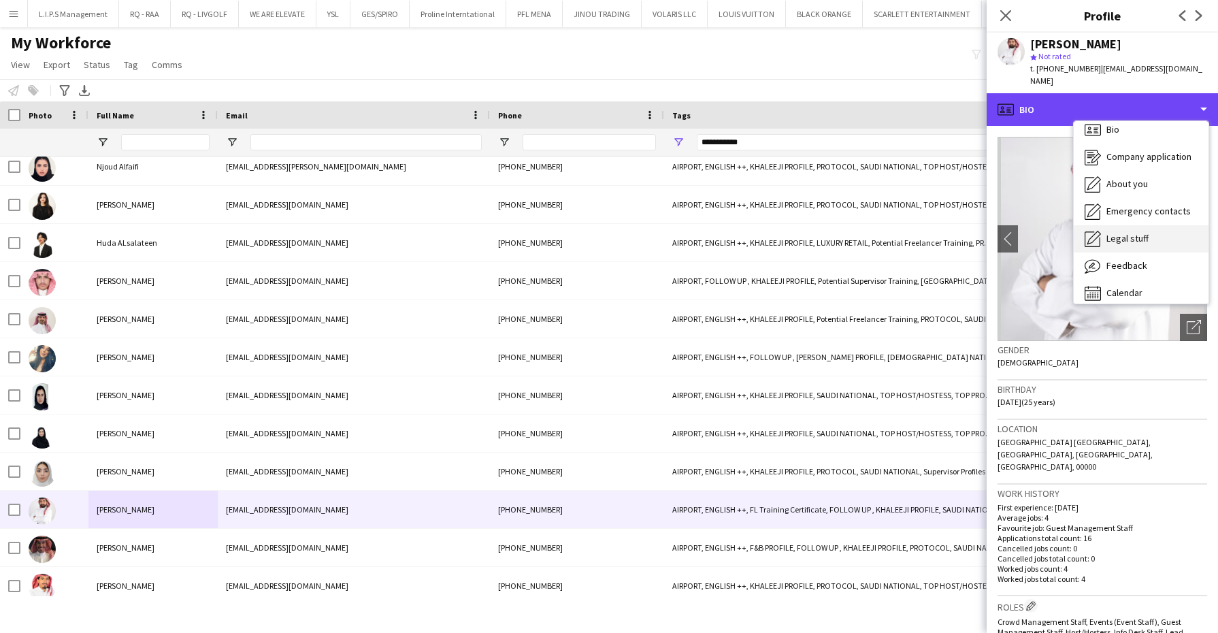
scroll to position [18, 0]
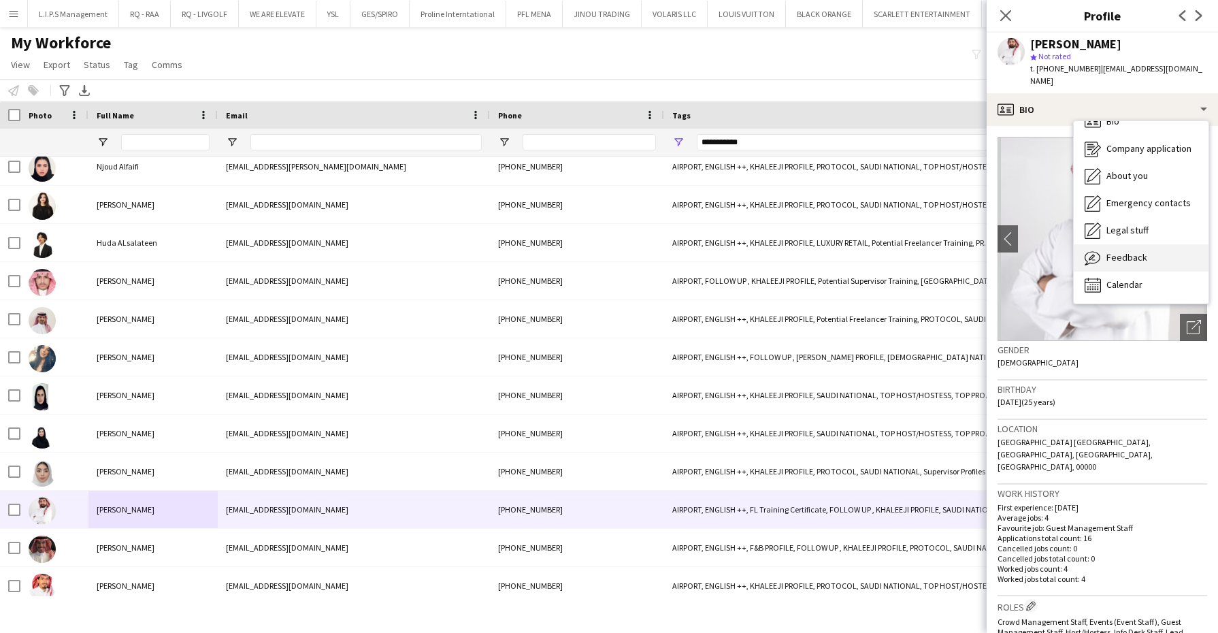
click at [1112, 244] on div "Feedback Feedback" at bounding box center [1141, 257] width 135 height 27
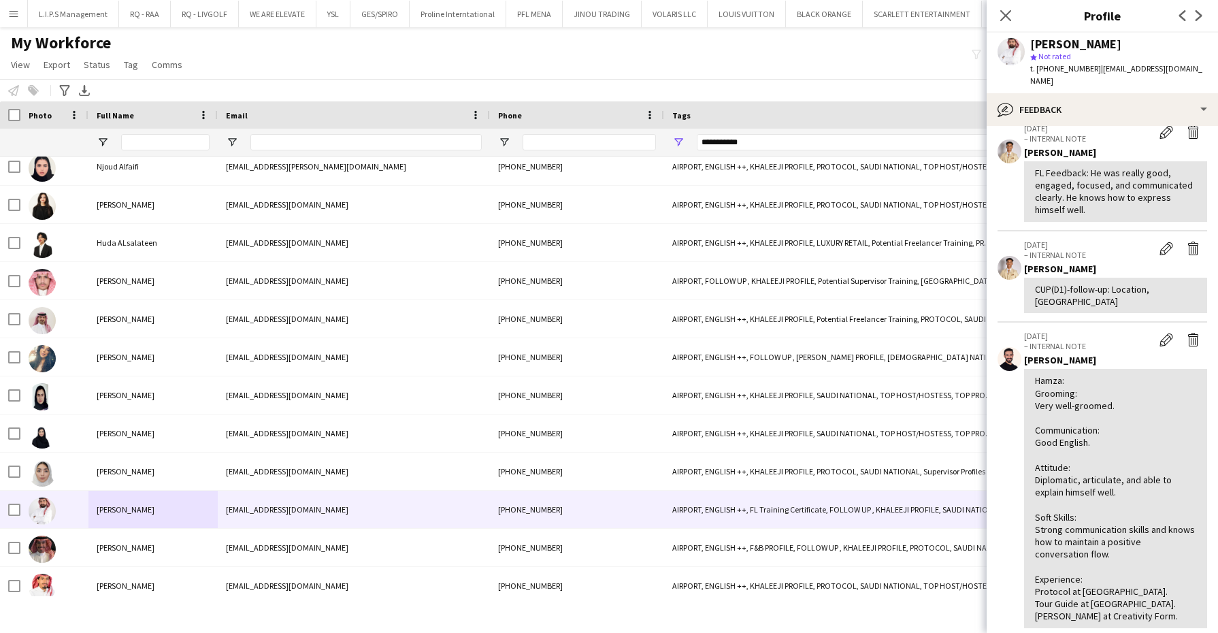
scroll to position [85, 0]
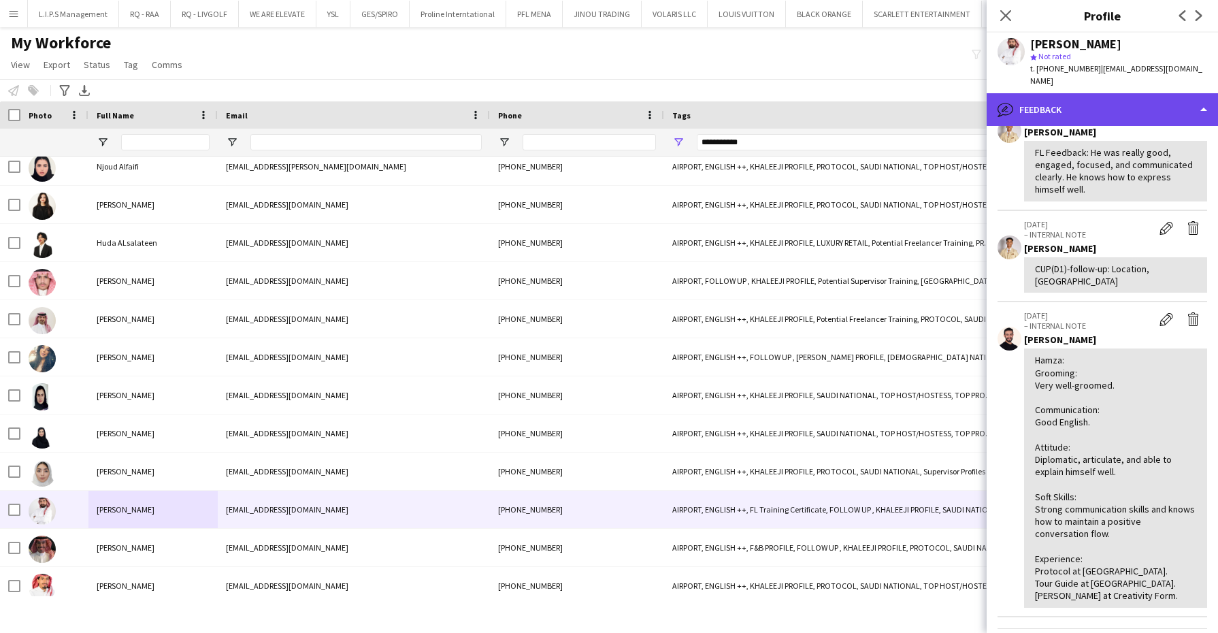
click at [1129, 93] on div "bubble-pencil Feedback" at bounding box center [1102, 109] width 231 height 33
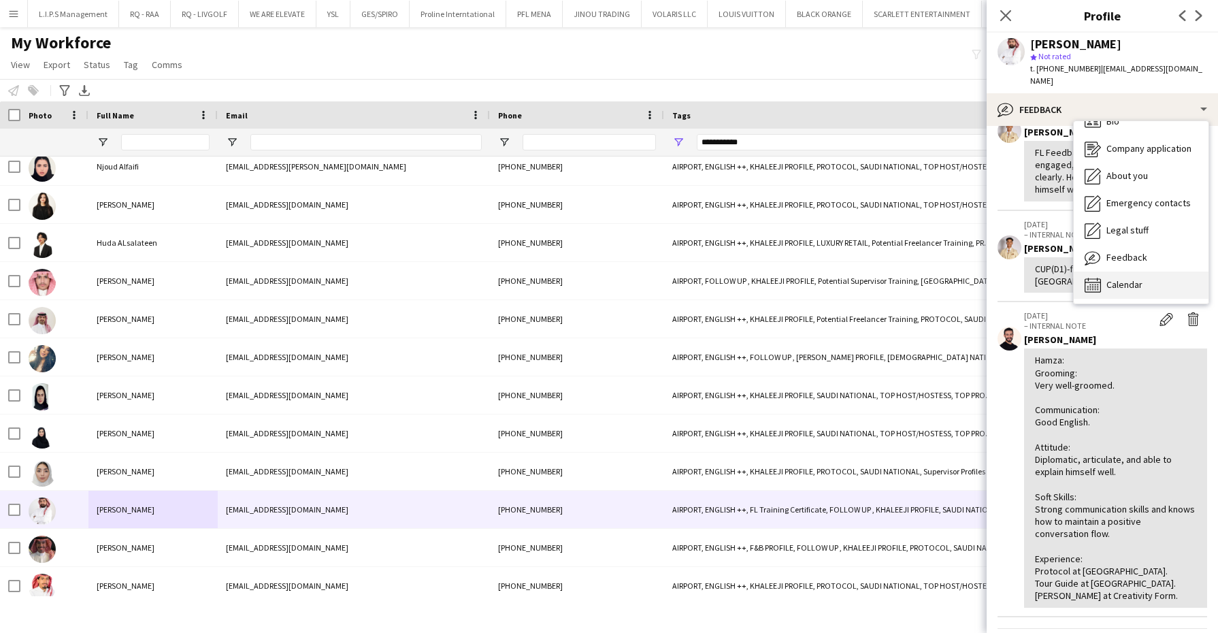
click at [1144, 271] on div "Calendar Calendar" at bounding box center [1141, 284] width 135 height 27
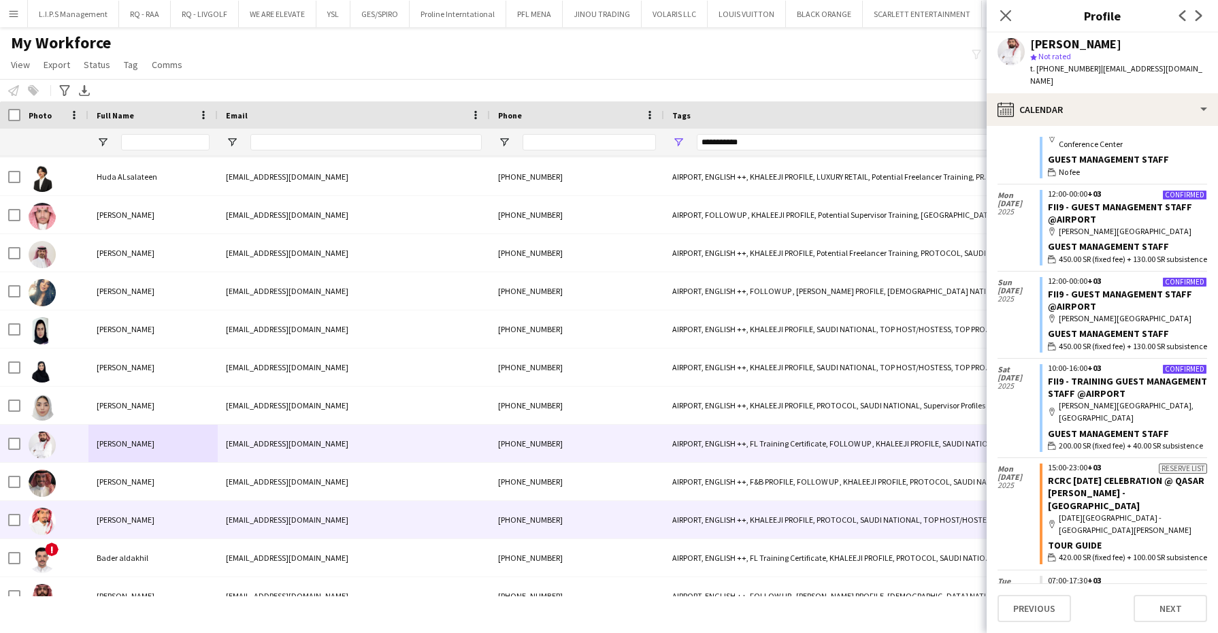
scroll to position [170, 0]
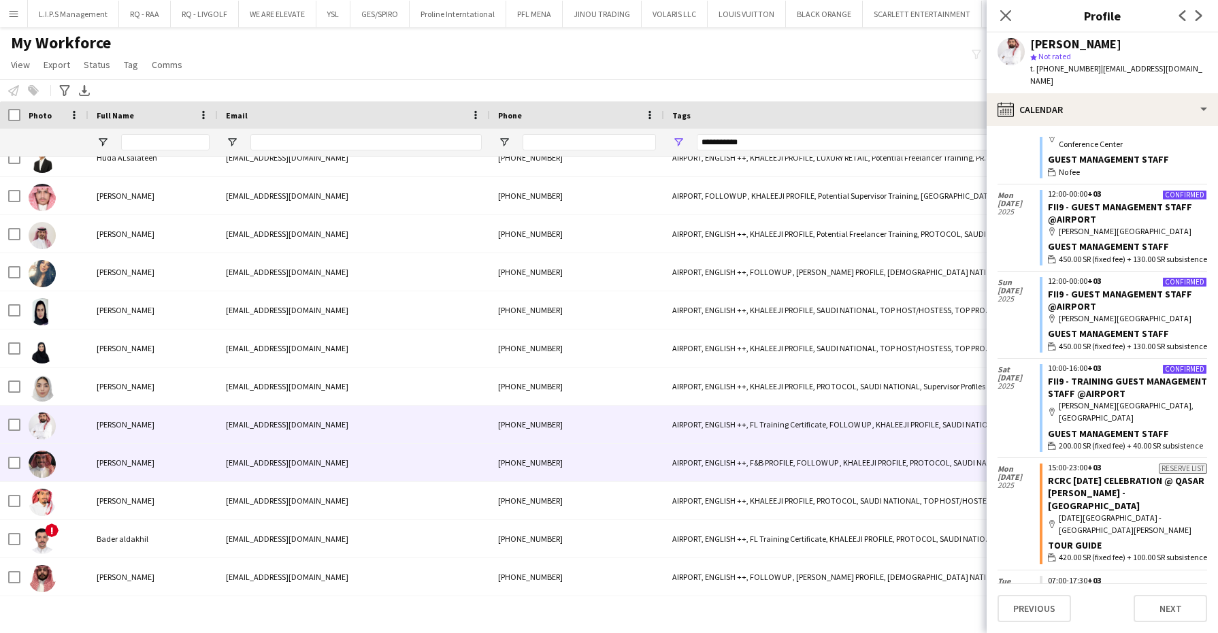
click at [172, 471] on div "Abdulaziz Alharthi" at bounding box center [152, 462] width 129 height 37
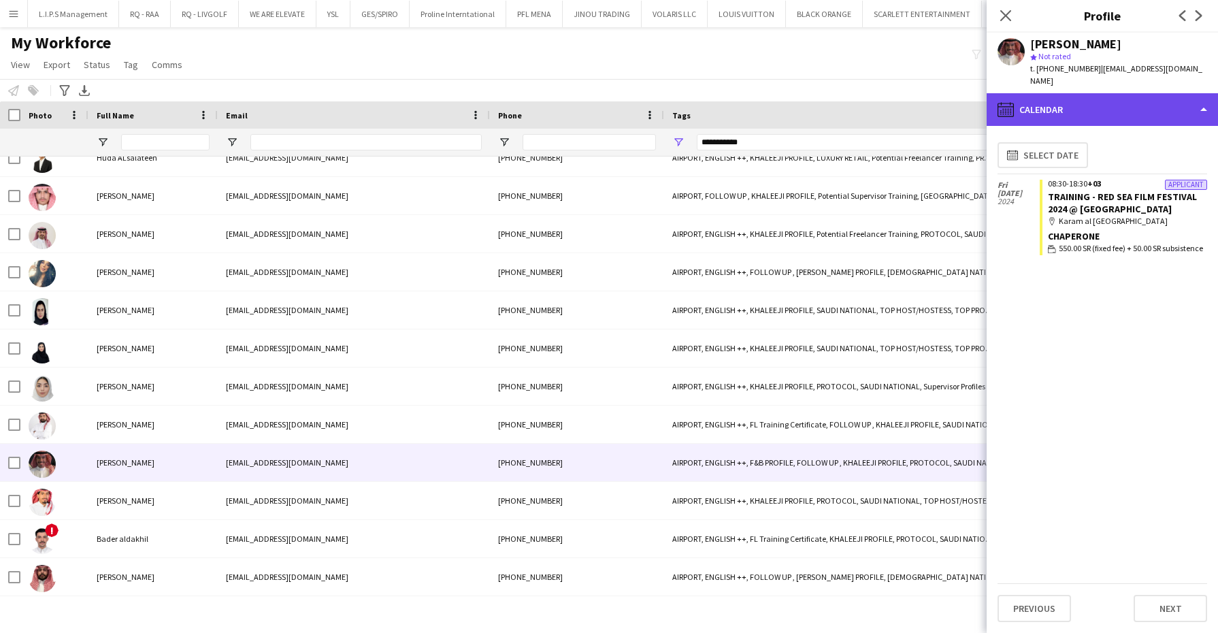
click at [1194, 110] on div "calendar-full Calendar" at bounding box center [1102, 109] width 231 height 33
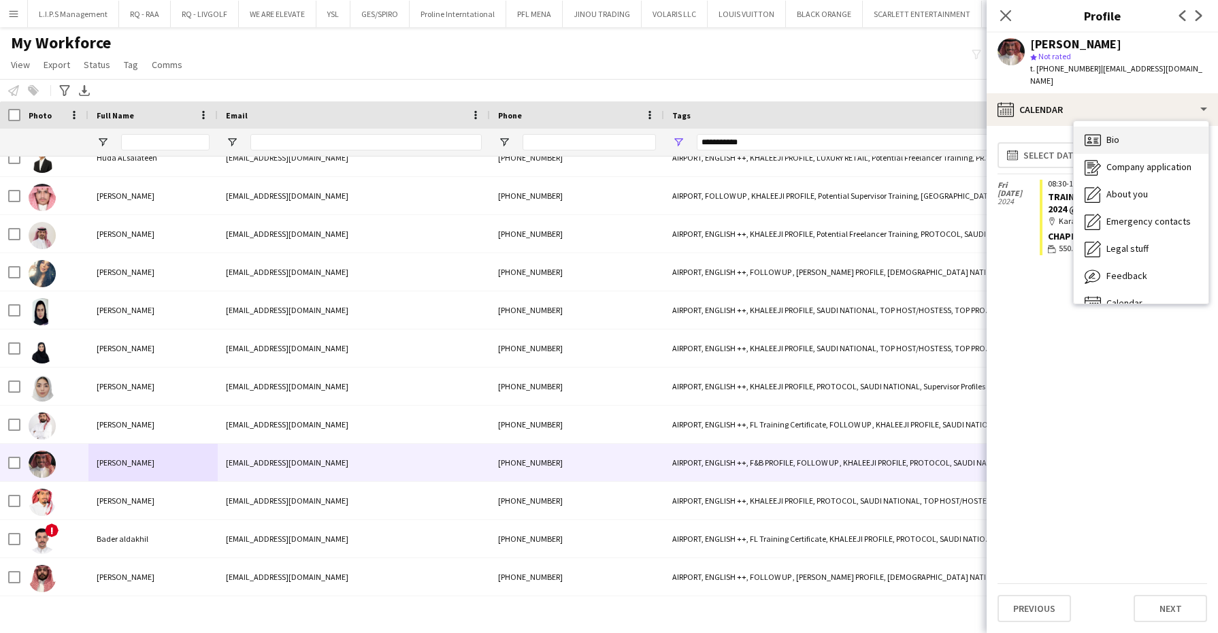
click at [1182, 127] on div "Bio Bio" at bounding box center [1141, 140] width 135 height 27
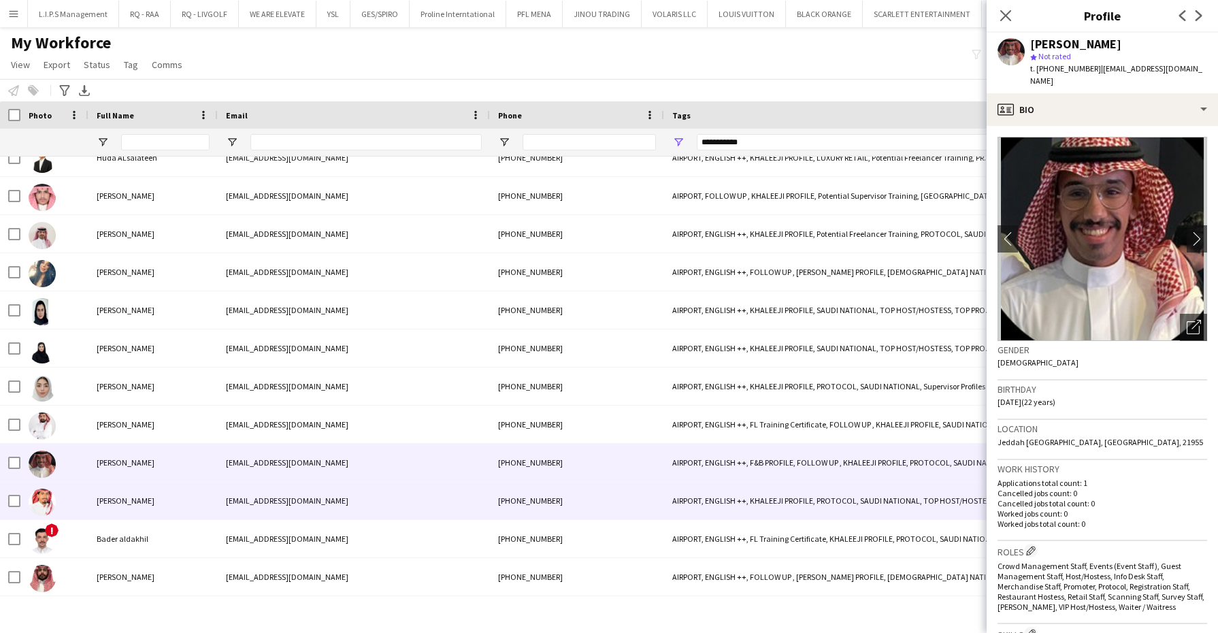
click at [142, 501] on span "Abdulrahman Abdulrazaq" at bounding box center [126, 500] width 58 height 10
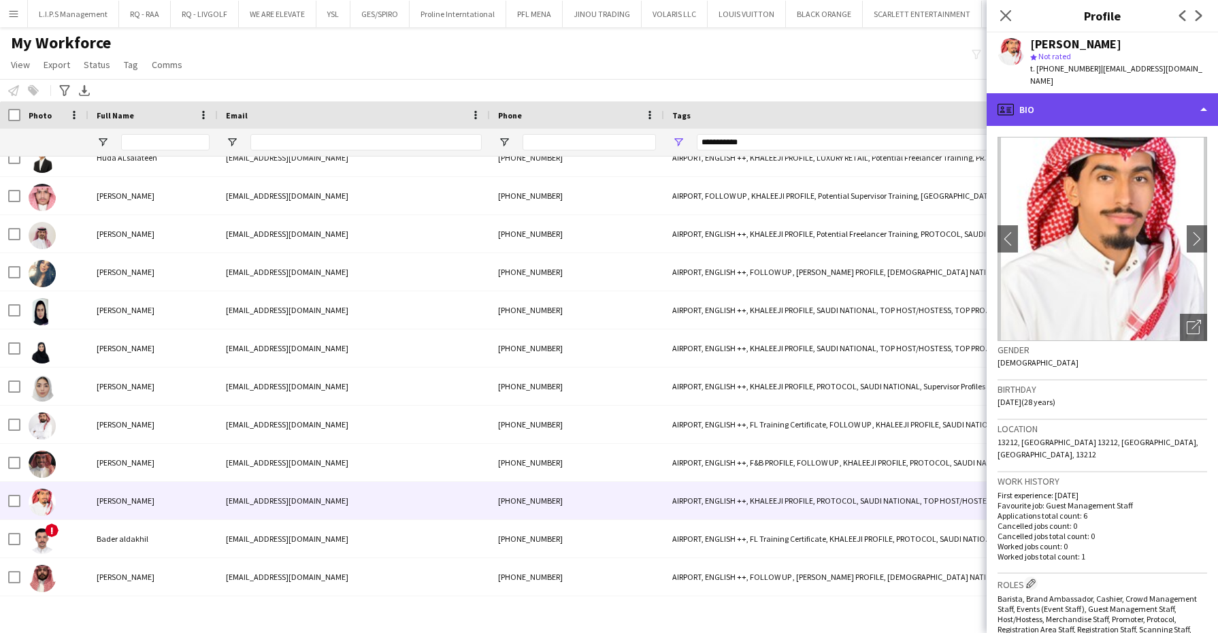
click at [1066, 111] on div "profile Bio" at bounding box center [1102, 109] width 231 height 33
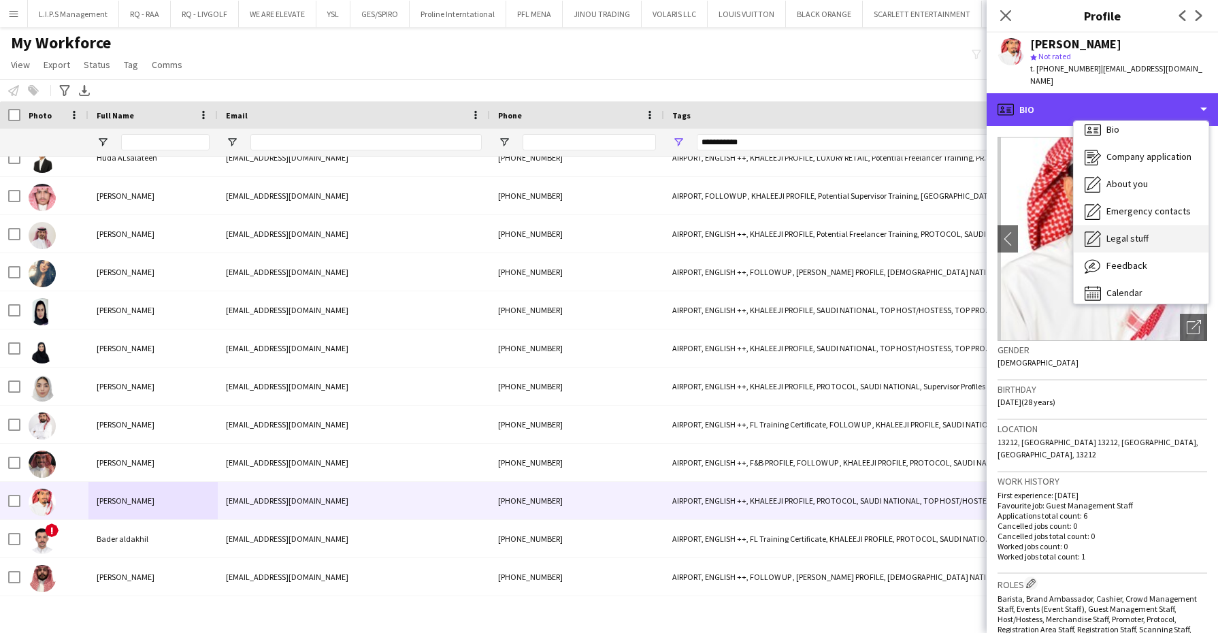
scroll to position [18, 0]
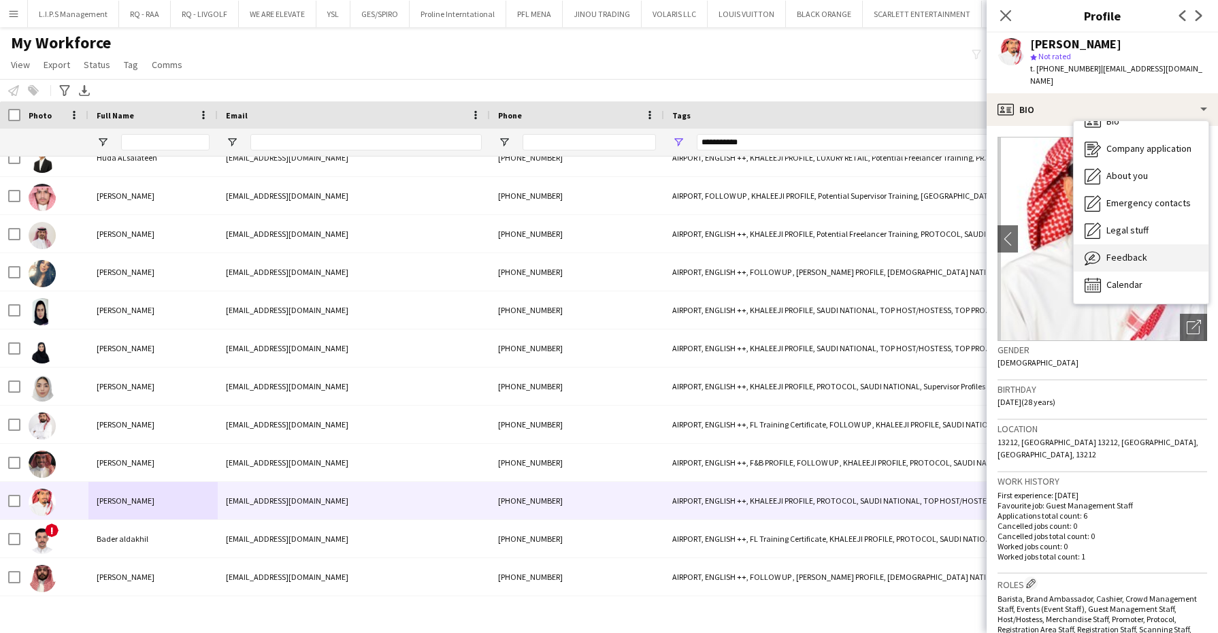
click at [1110, 259] on span "Feedback" at bounding box center [1126, 257] width 41 height 12
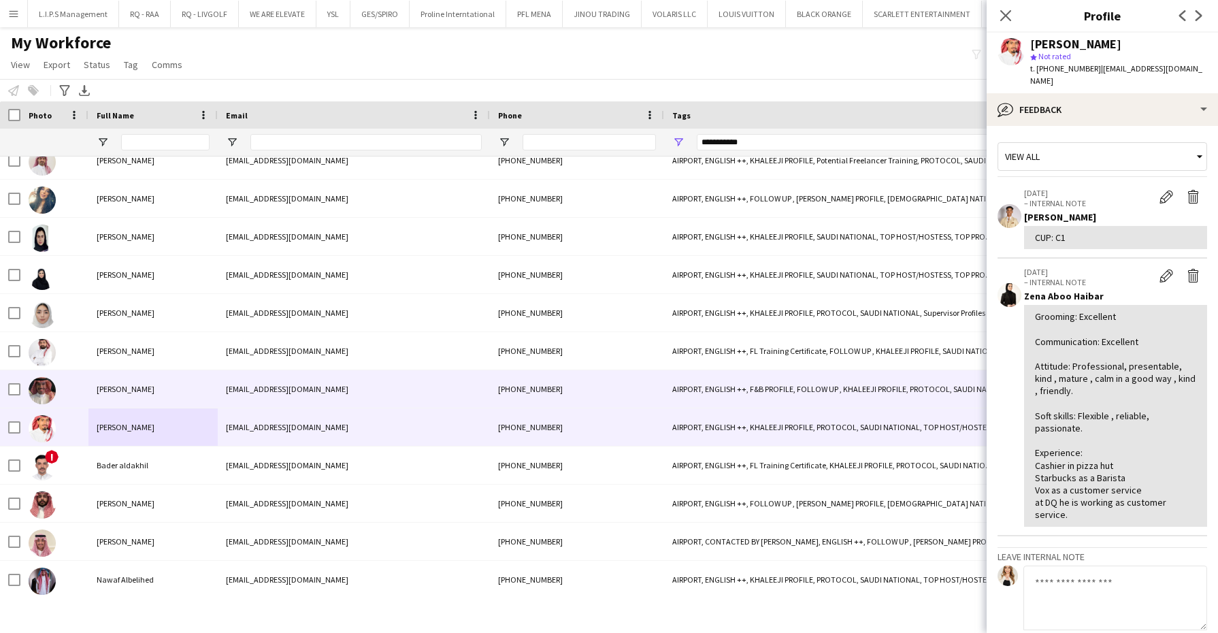
scroll to position [255, 0]
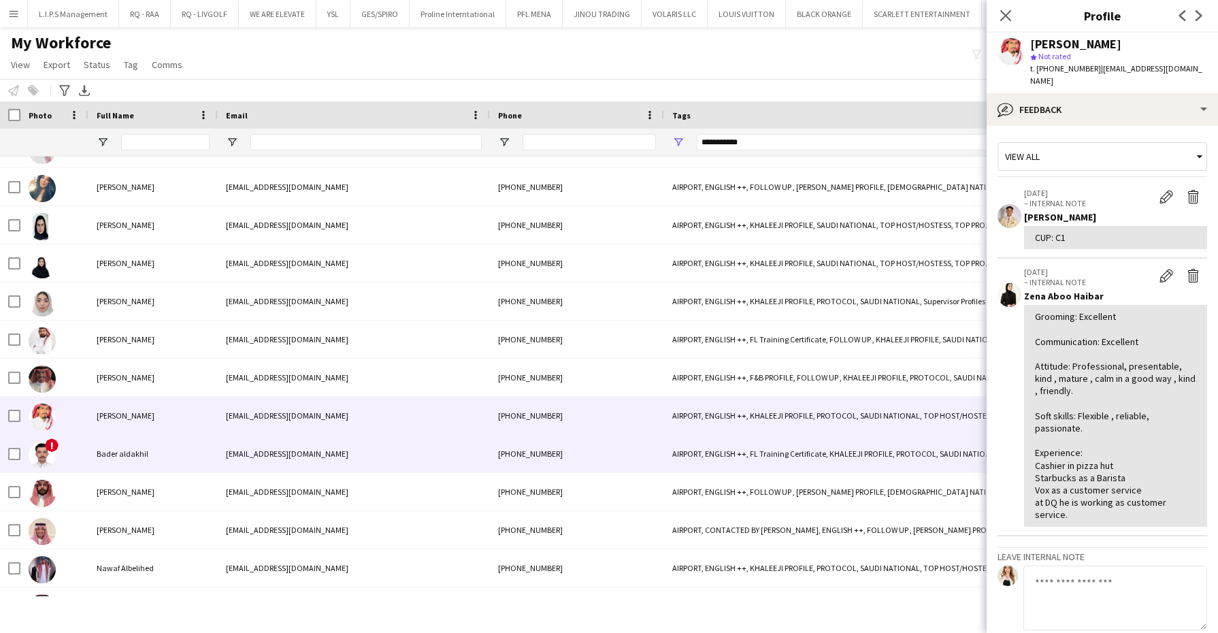
click at [392, 457] on div "badersa8266@gmail.com" at bounding box center [354, 453] width 272 height 37
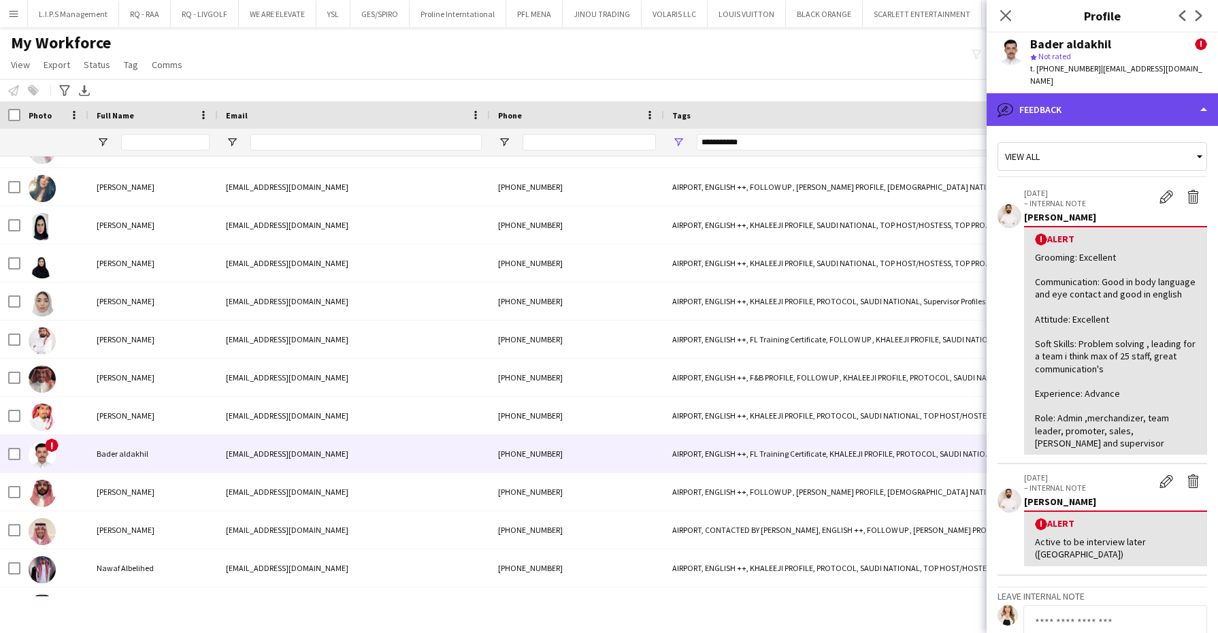
click at [1180, 93] on div "bubble-pencil Feedback" at bounding box center [1102, 109] width 231 height 33
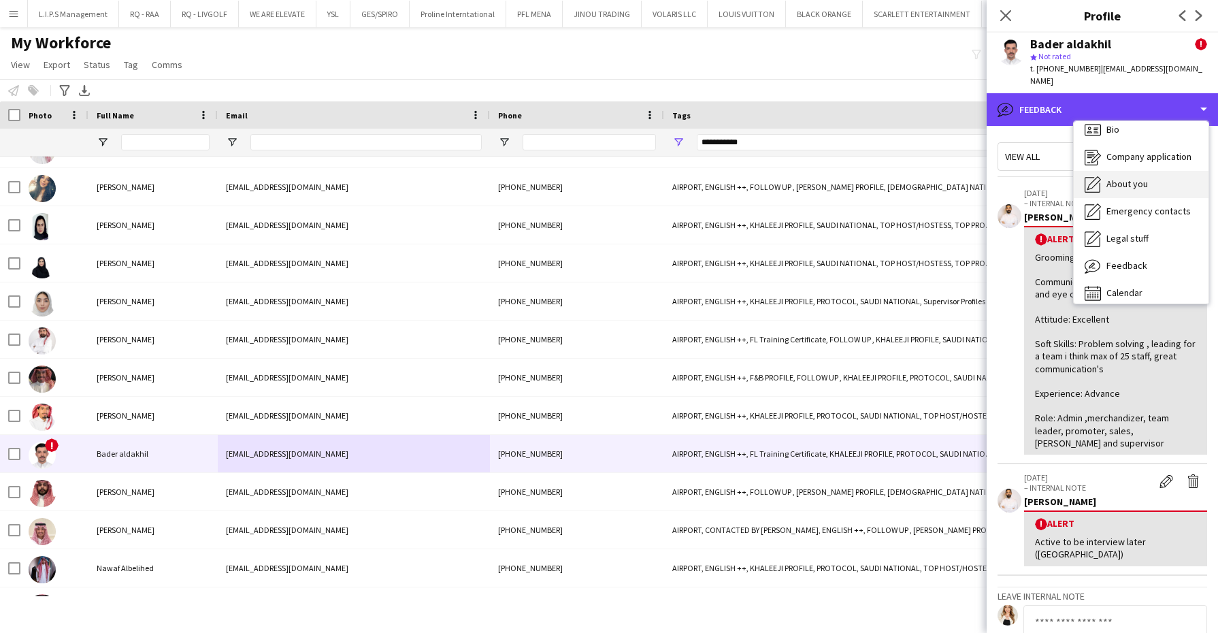
scroll to position [18, 0]
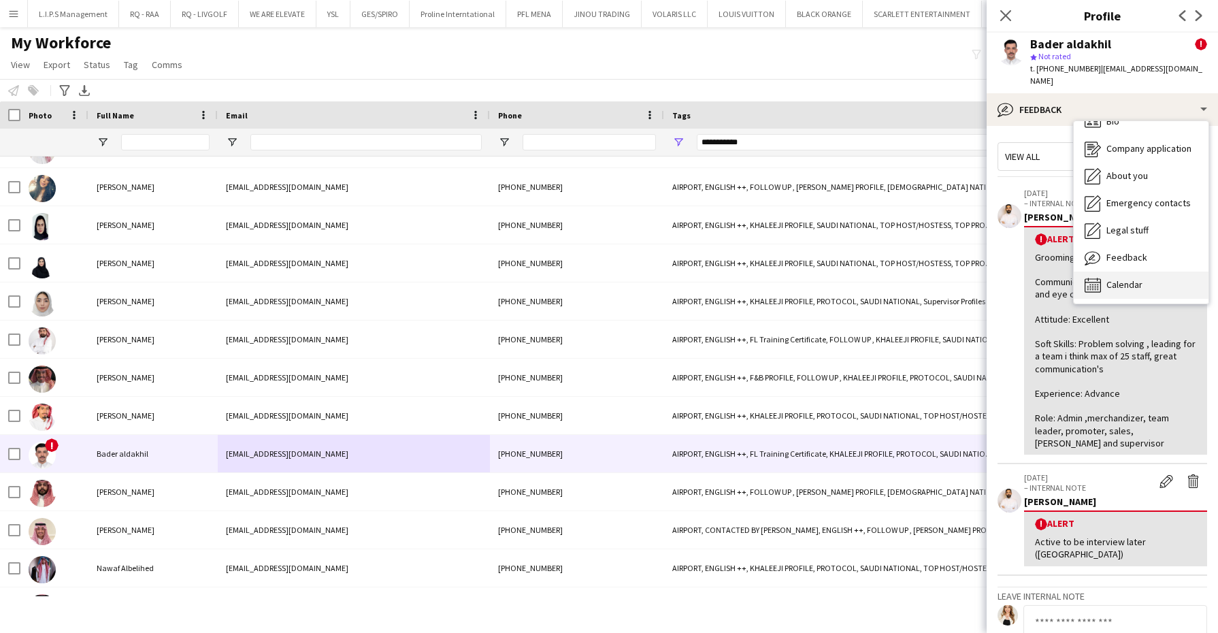
click at [1152, 271] on div "Calendar Calendar" at bounding box center [1141, 284] width 135 height 27
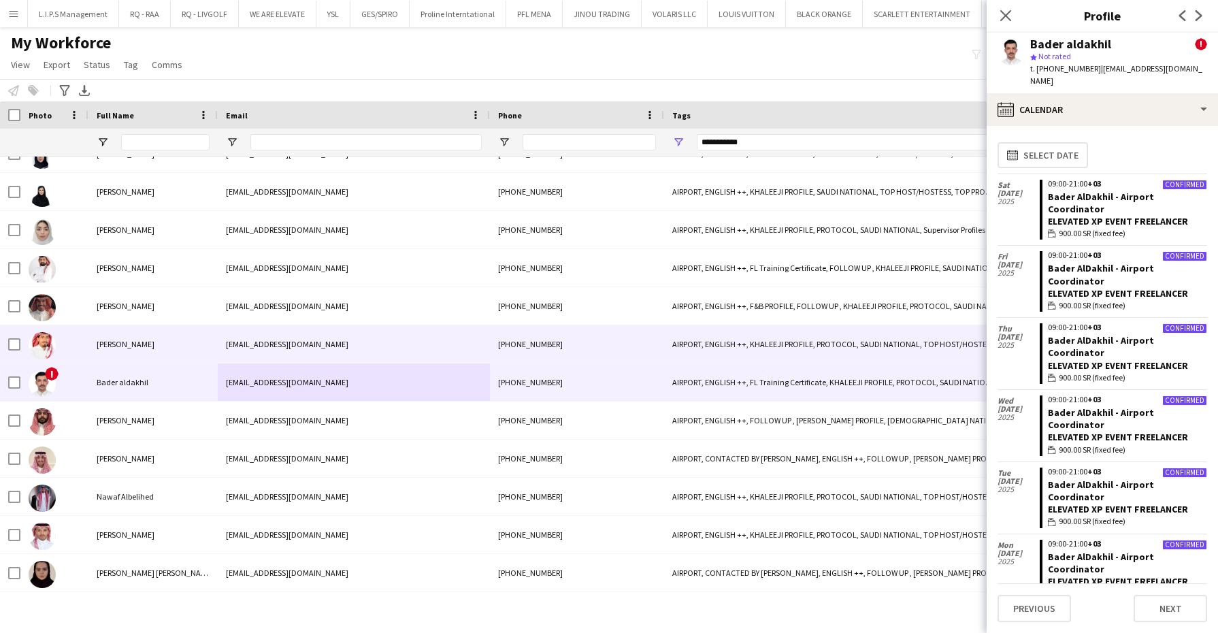
scroll to position [340, 0]
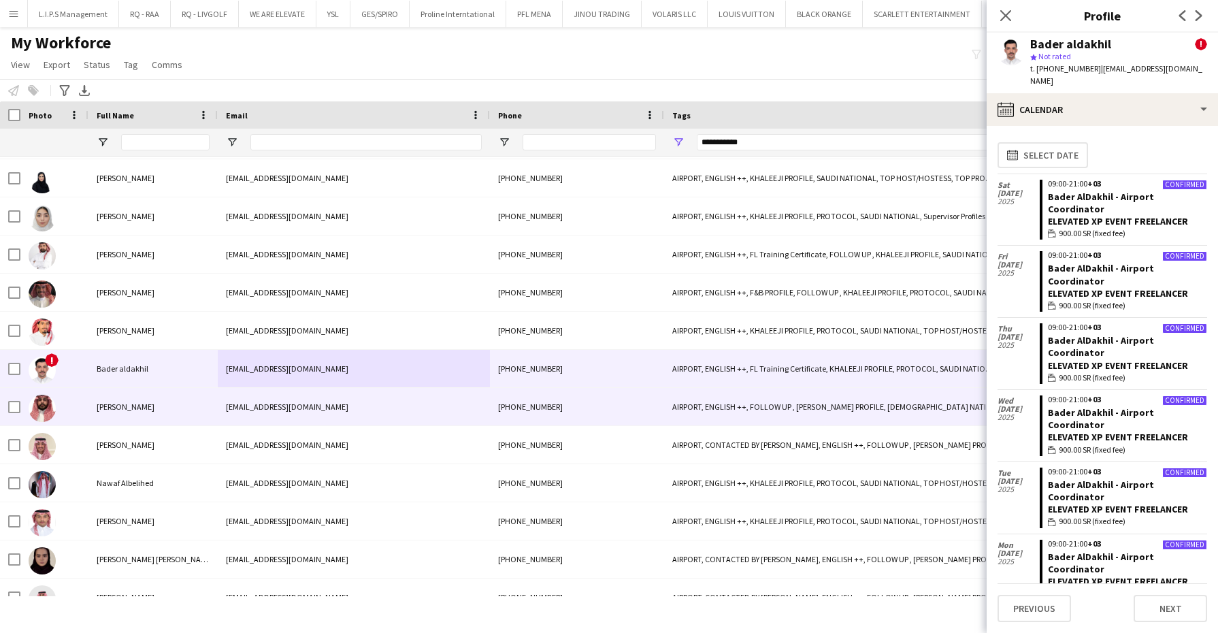
click at [217, 401] on div "Abdullah Alrumaih" at bounding box center [152, 406] width 129 height 37
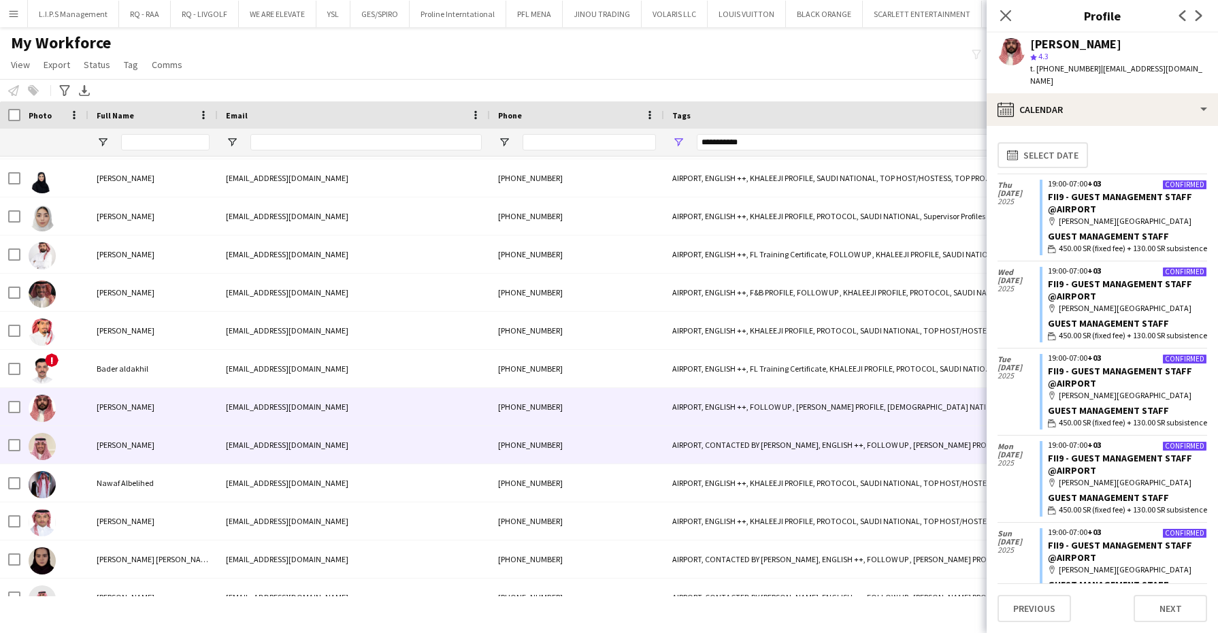
click at [205, 434] on div "Abdulaziz Alobaid" at bounding box center [152, 444] width 129 height 37
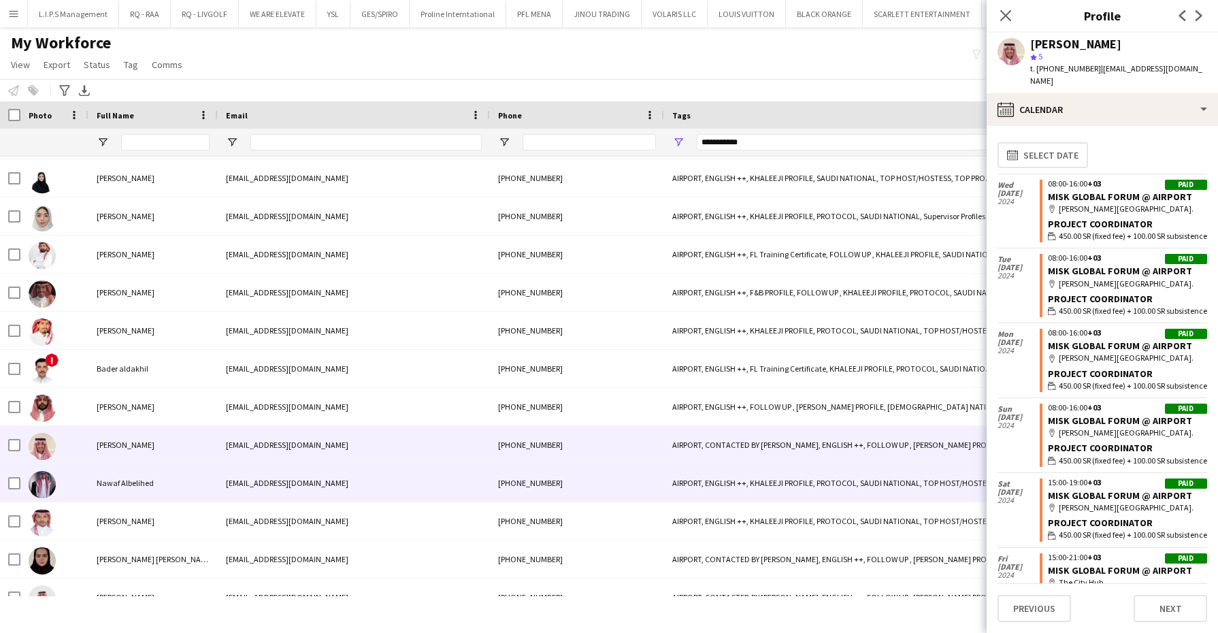
click at [273, 486] on div "nalbelihed@gmail.com" at bounding box center [354, 482] width 272 height 37
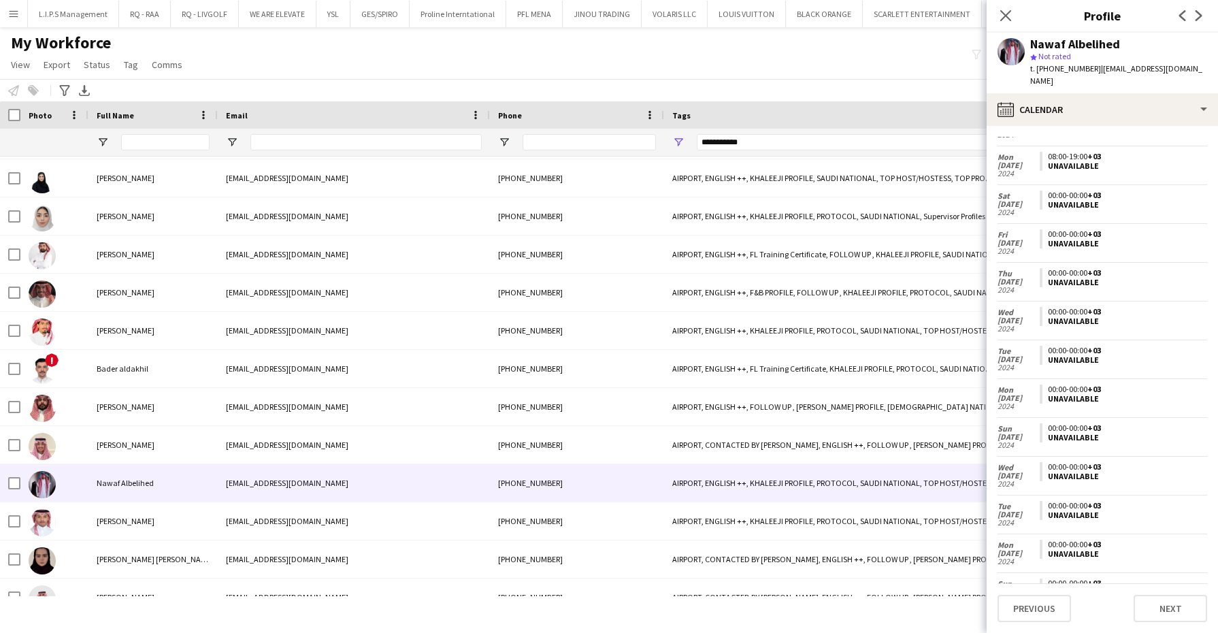
scroll to position [888, 0]
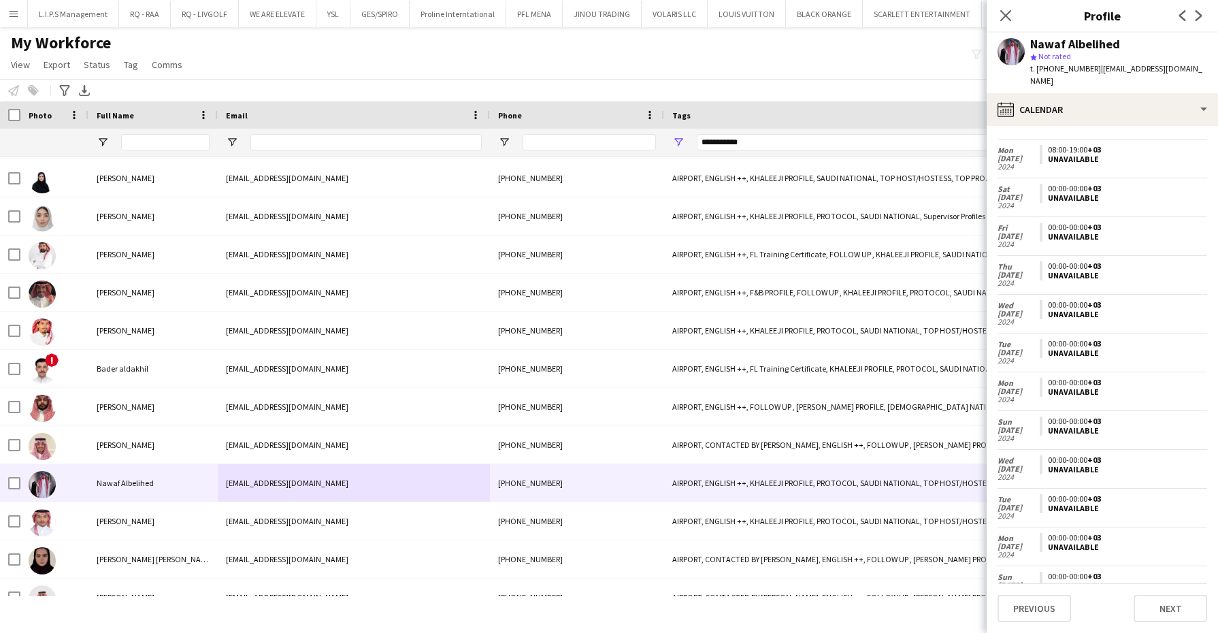
click at [1149, 76] on div "Nawaf Albelihed star Not rated t. +966535531430 | nalbelihed@gmail.com" at bounding box center [1102, 63] width 231 height 61
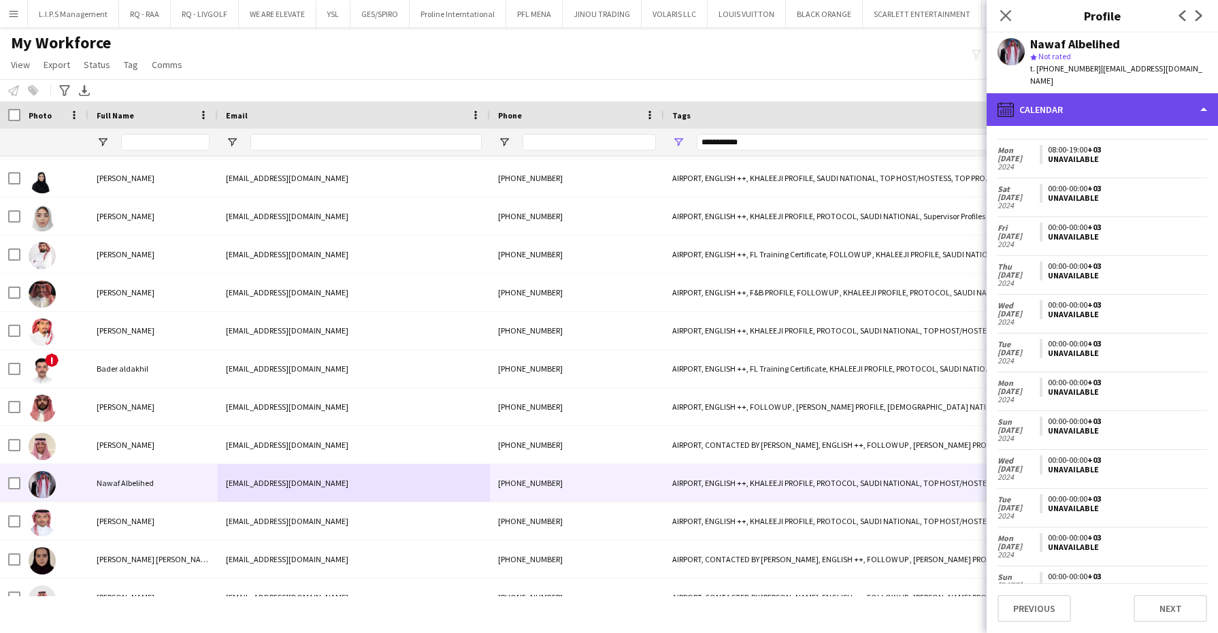
click at [1148, 93] on div "calendar-full Calendar" at bounding box center [1102, 109] width 231 height 33
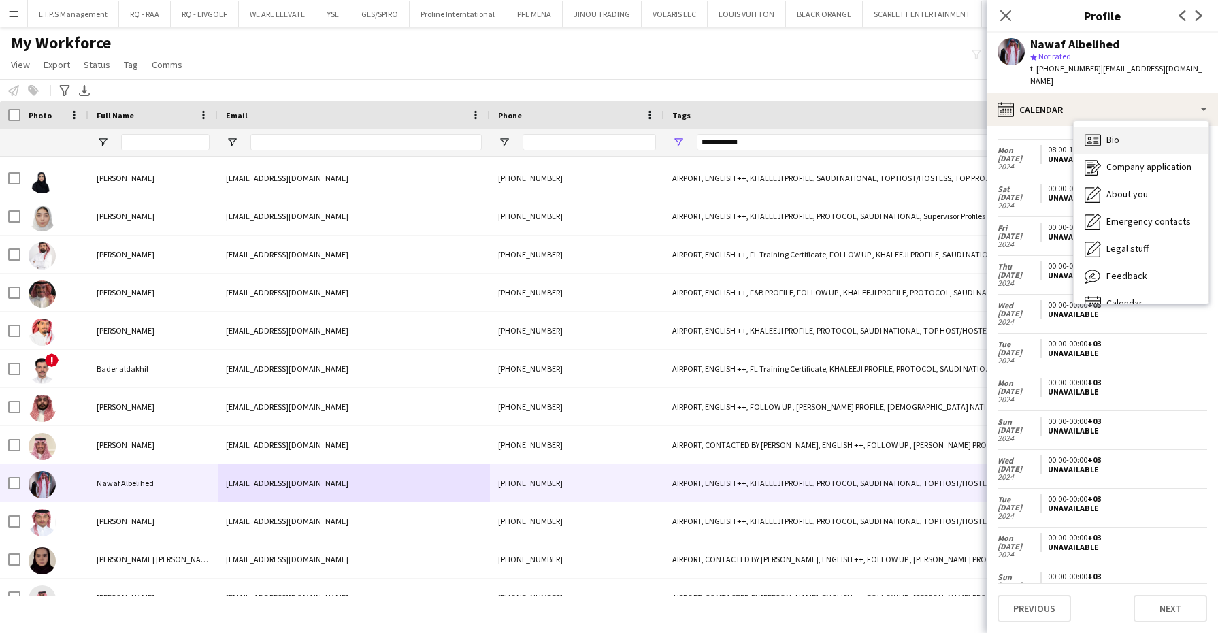
click at [1136, 136] on div "Bio Bio" at bounding box center [1141, 140] width 135 height 27
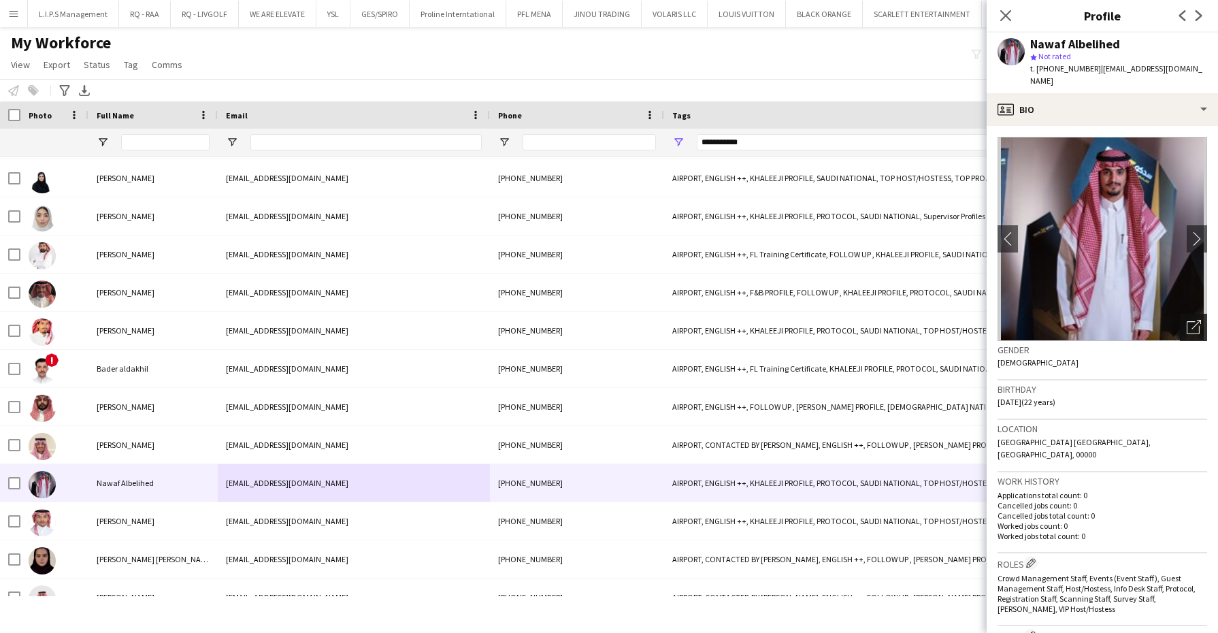
click at [1187, 320] on icon "Open photos pop-in" at bounding box center [1194, 327] width 14 height 14
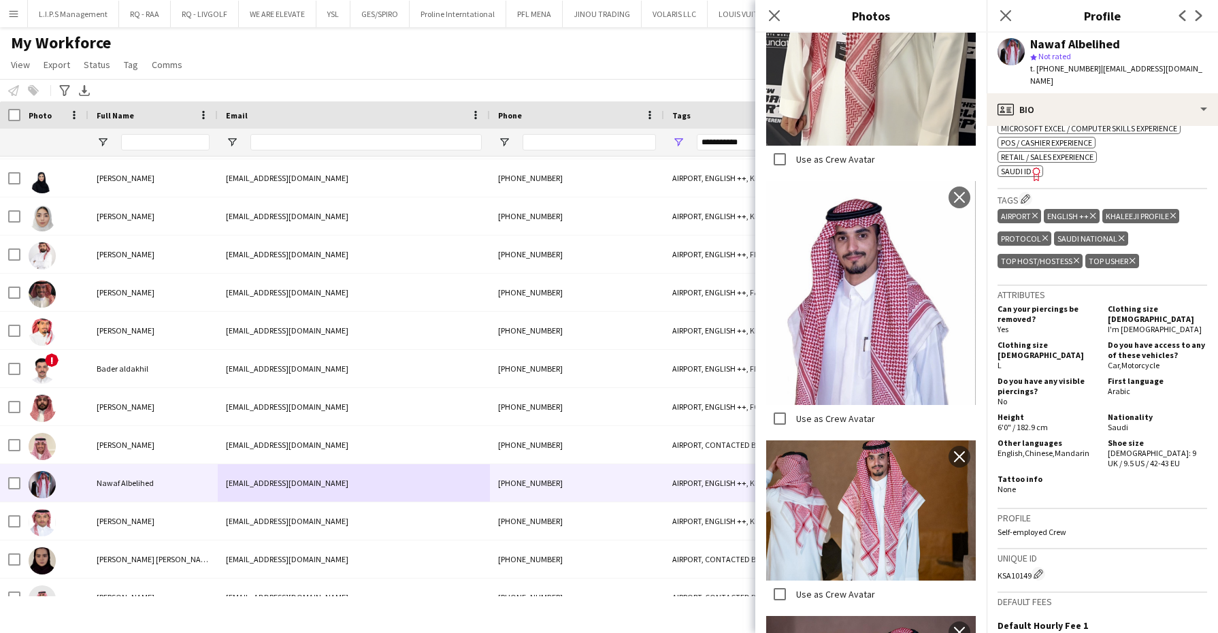
scroll to position [765, 0]
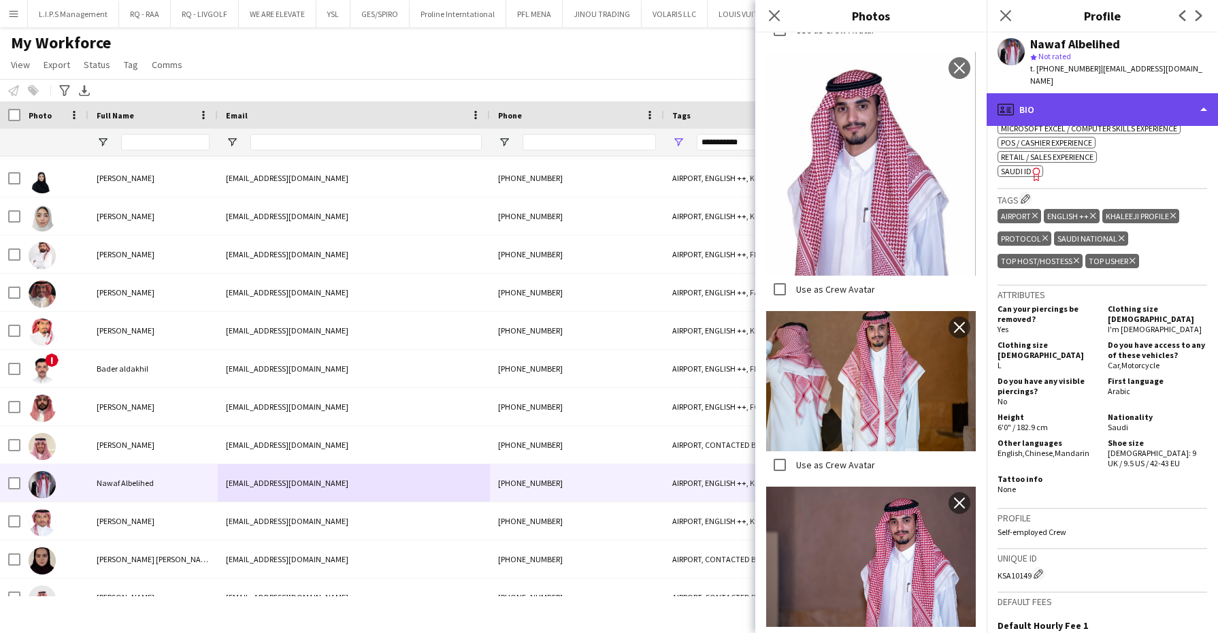
click at [1093, 93] on div "profile Bio" at bounding box center [1102, 109] width 231 height 33
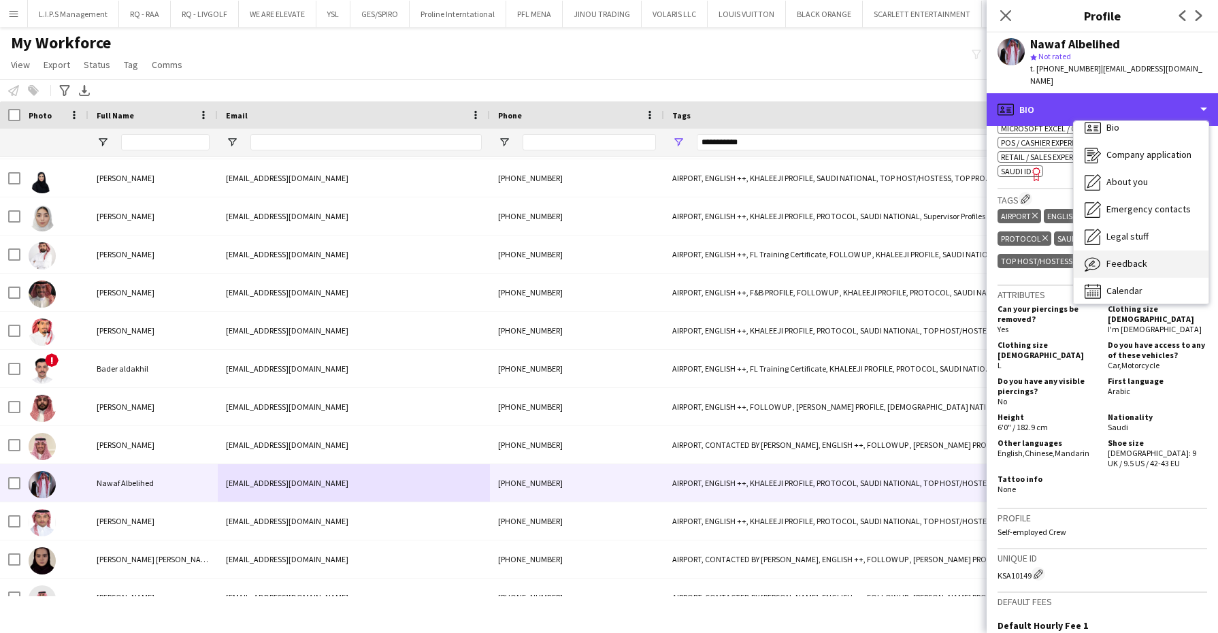
scroll to position [18, 0]
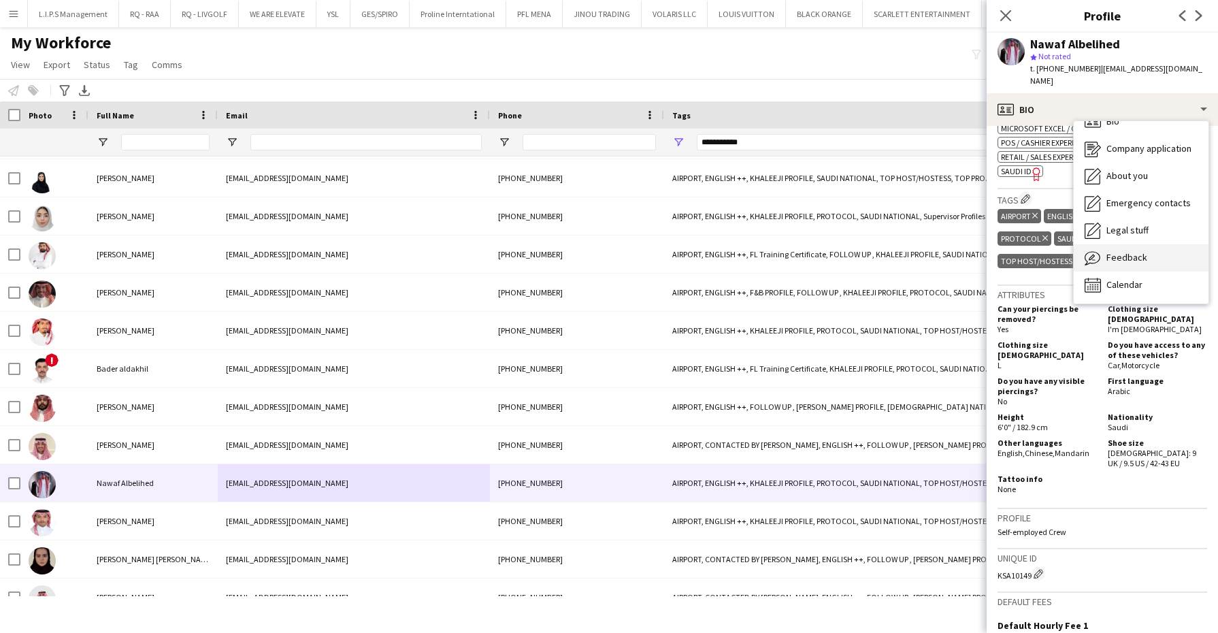
click at [1114, 252] on div "Feedback Feedback" at bounding box center [1141, 257] width 135 height 27
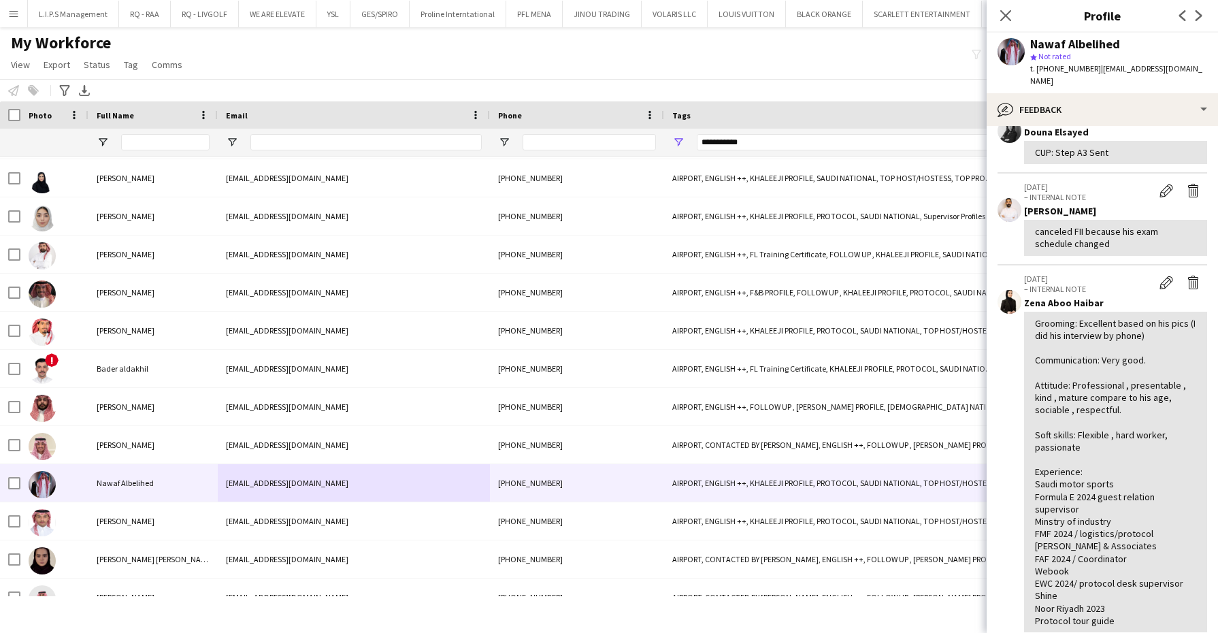
scroll to position [0, 0]
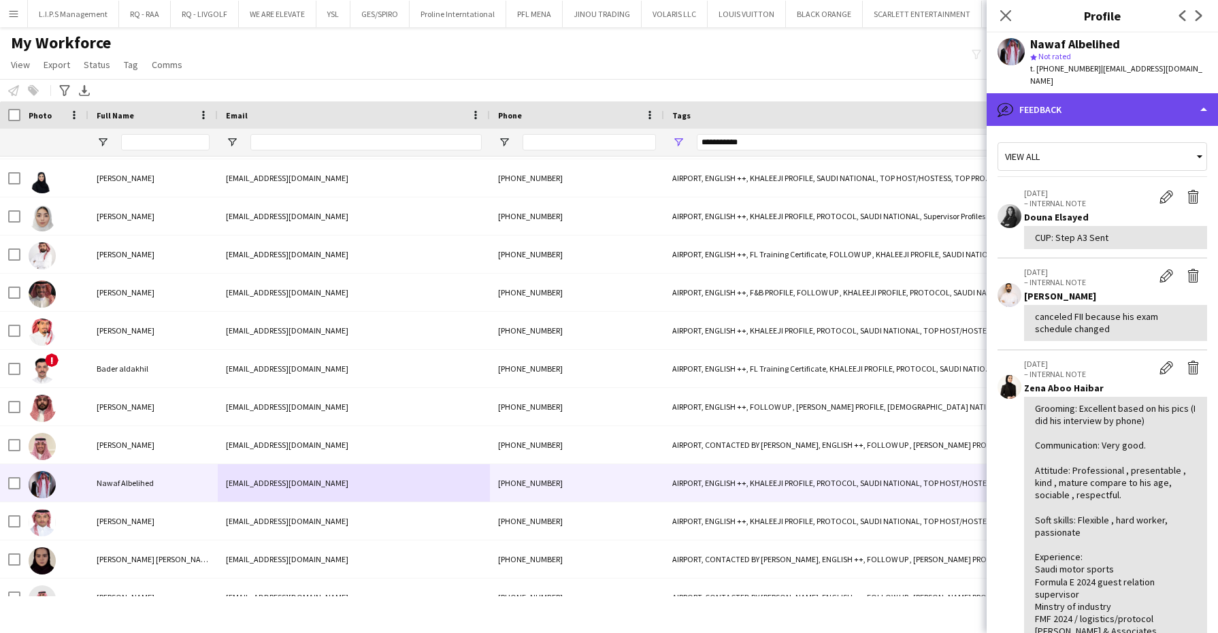
click at [1123, 96] on div "bubble-pencil Feedback" at bounding box center [1102, 109] width 231 height 33
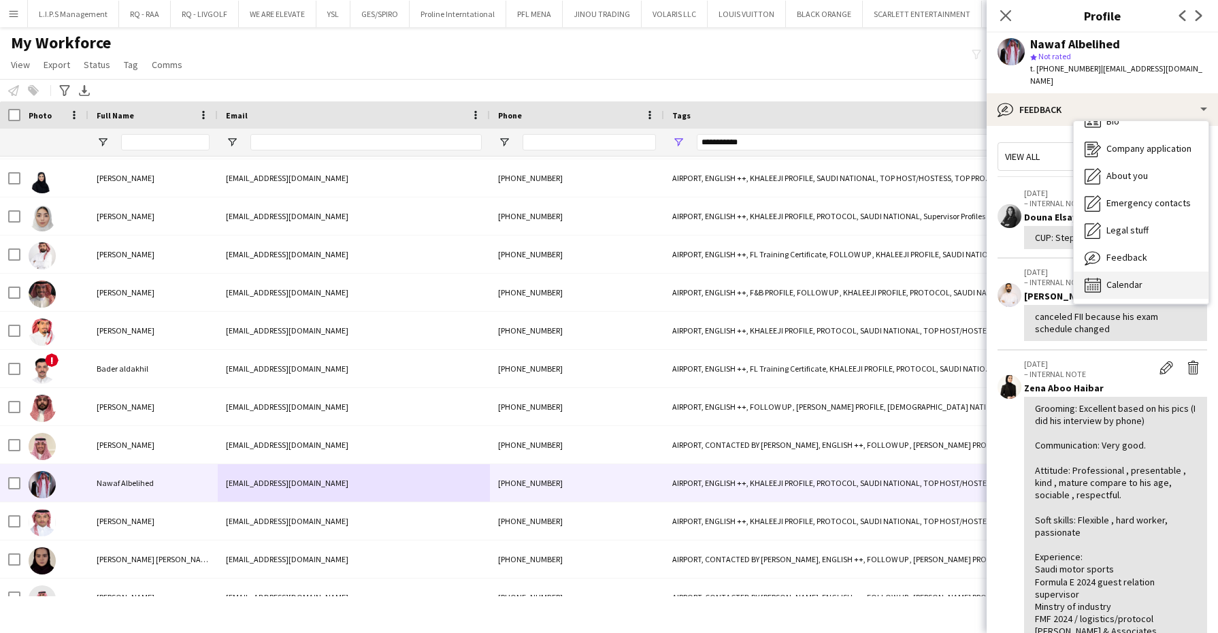
click at [1127, 278] on span "Calendar" at bounding box center [1124, 284] width 36 height 12
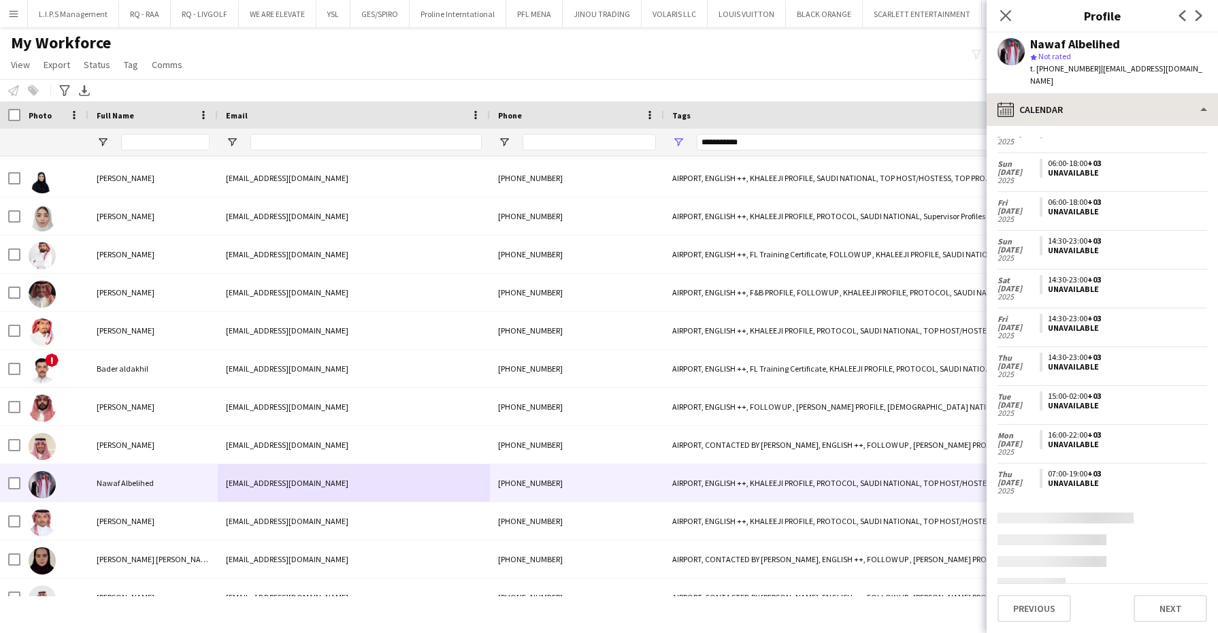
scroll to position [61, 0]
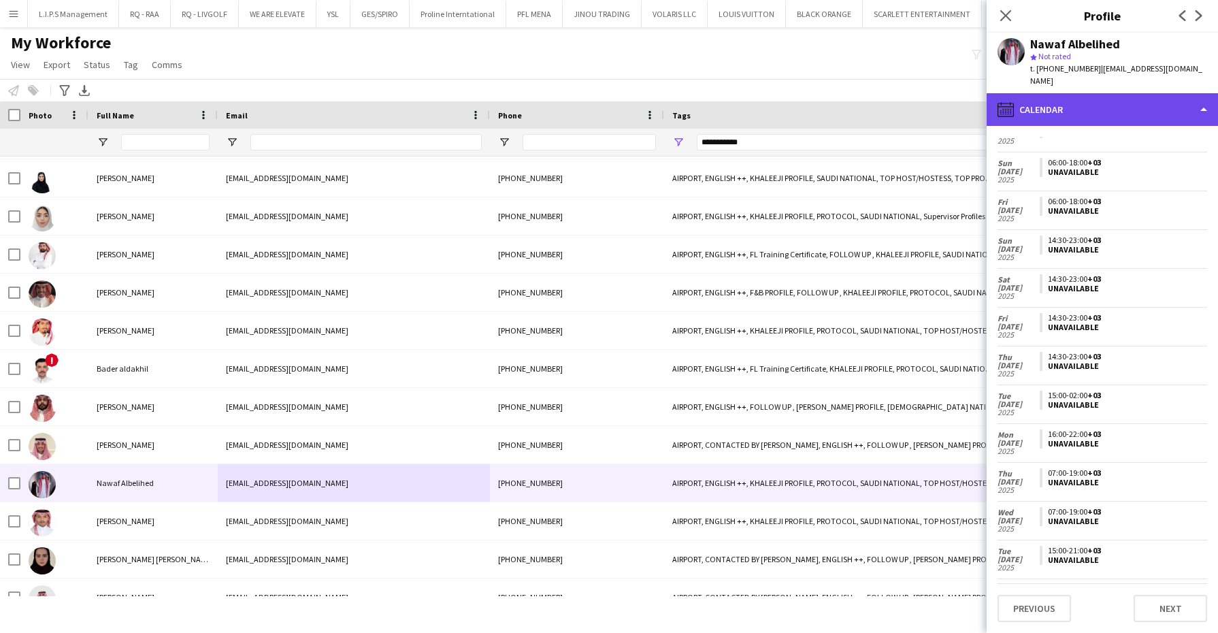
click at [1119, 93] on div "calendar-full Calendar" at bounding box center [1102, 109] width 231 height 33
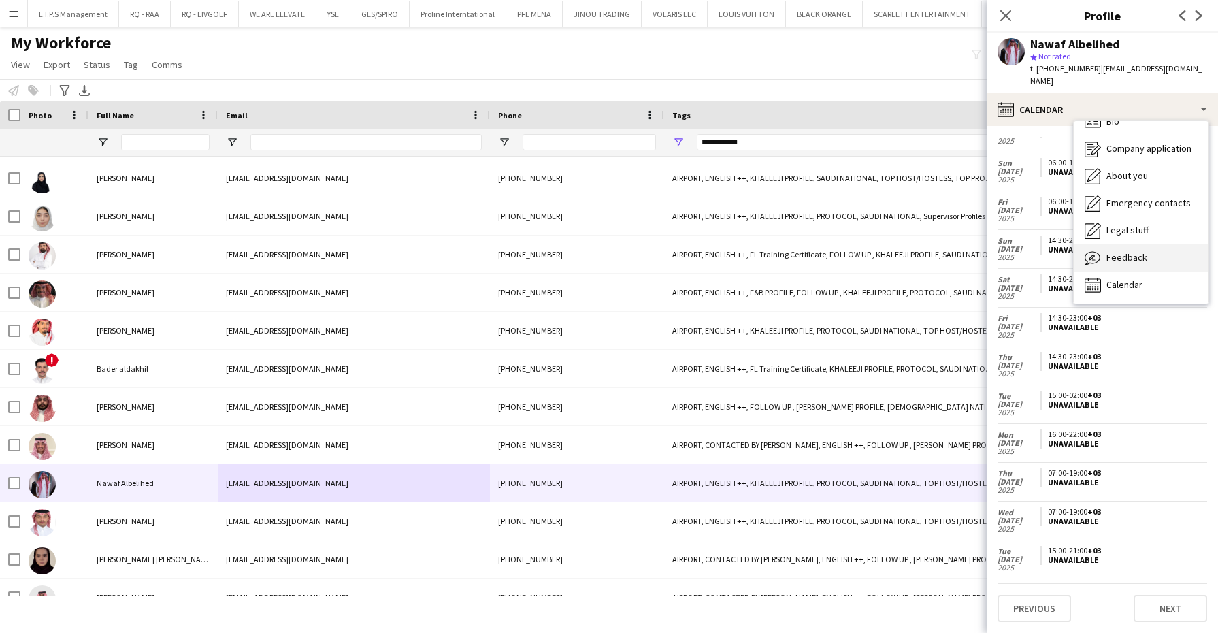
click at [1126, 251] on span "Feedback" at bounding box center [1126, 257] width 41 height 12
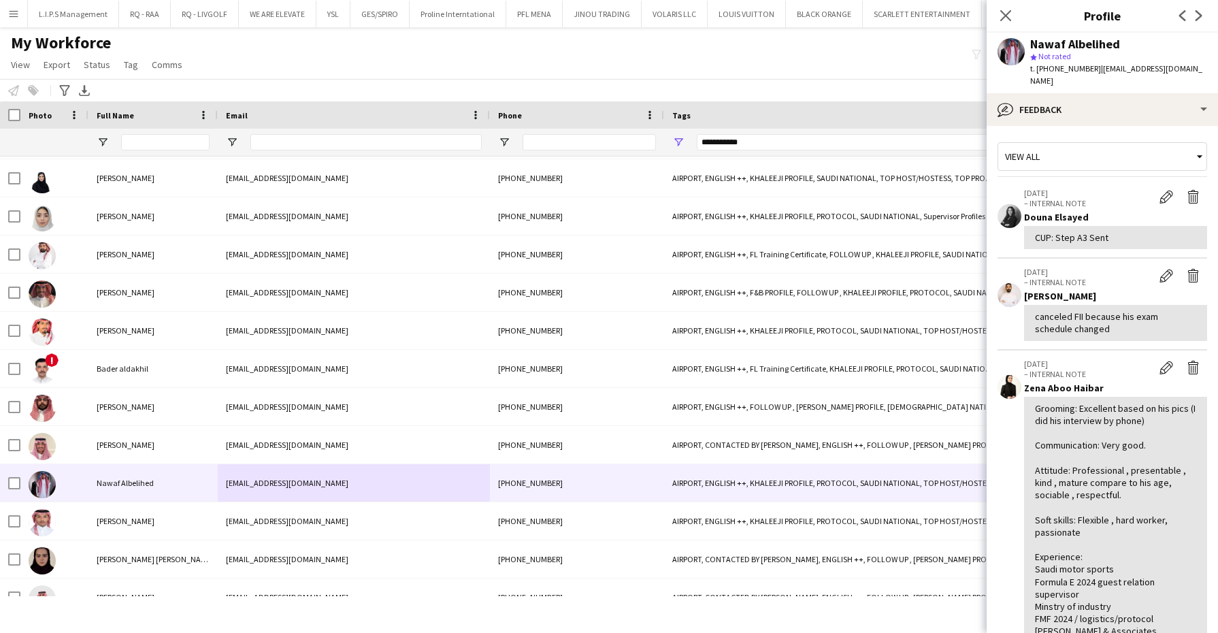
click at [1060, 69] on span "t. +966535531430" at bounding box center [1065, 68] width 71 height 10
copy span "966535531430"
click at [173, 138] on input "Full Name Filter Input" at bounding box center [165, 142] width 88 height 16
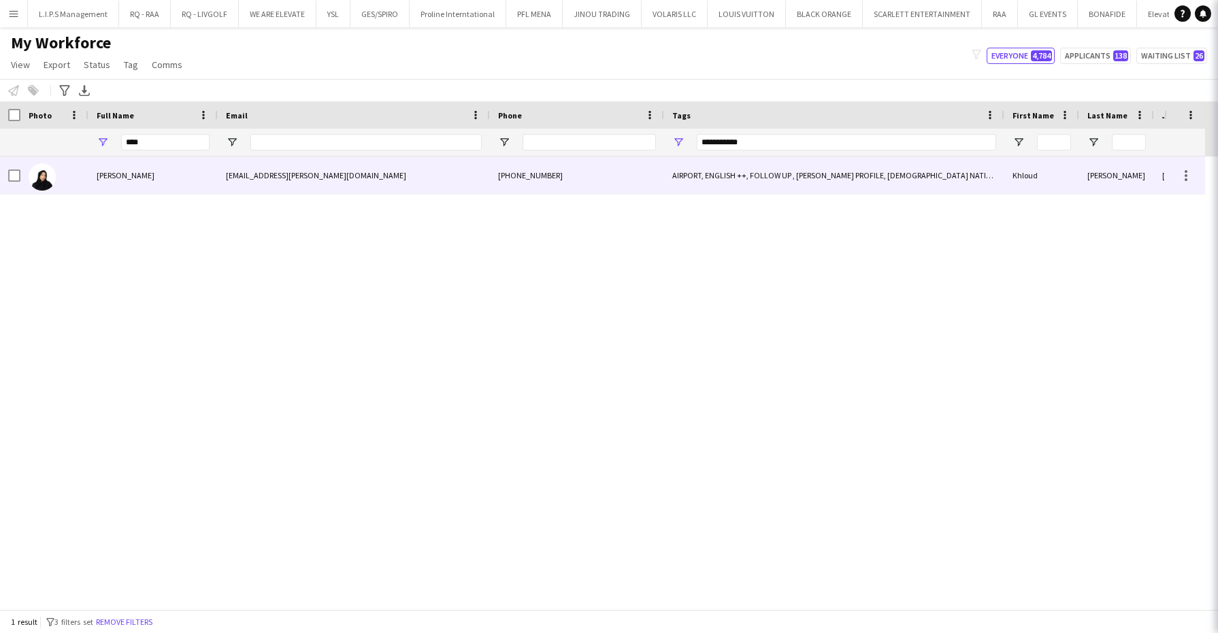
drag, startPoint x: 112, startPoint y: 178, endPoint x: 137, endPoint y: 163, distance: 28.9
click at [112, 178] on span "[PERSON_NAME]" at bounding box center [126, 175] width 58 height 10
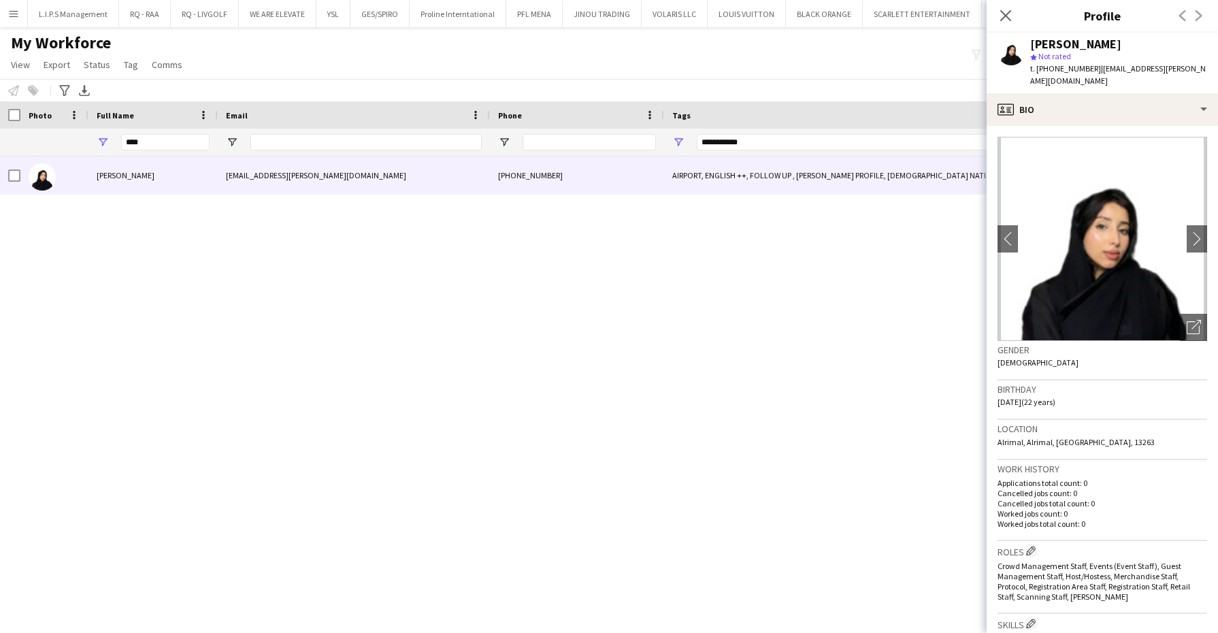
click at [1069, 43] on div "[PERSON_NAME]" at bounding box center [1075, 44] width 91 height 12
copy div "[PERSON_NAME]"
click at [1187, 320] on icon "Open photos pop-in" at bounding box center [1194, 327] width 14 height 14
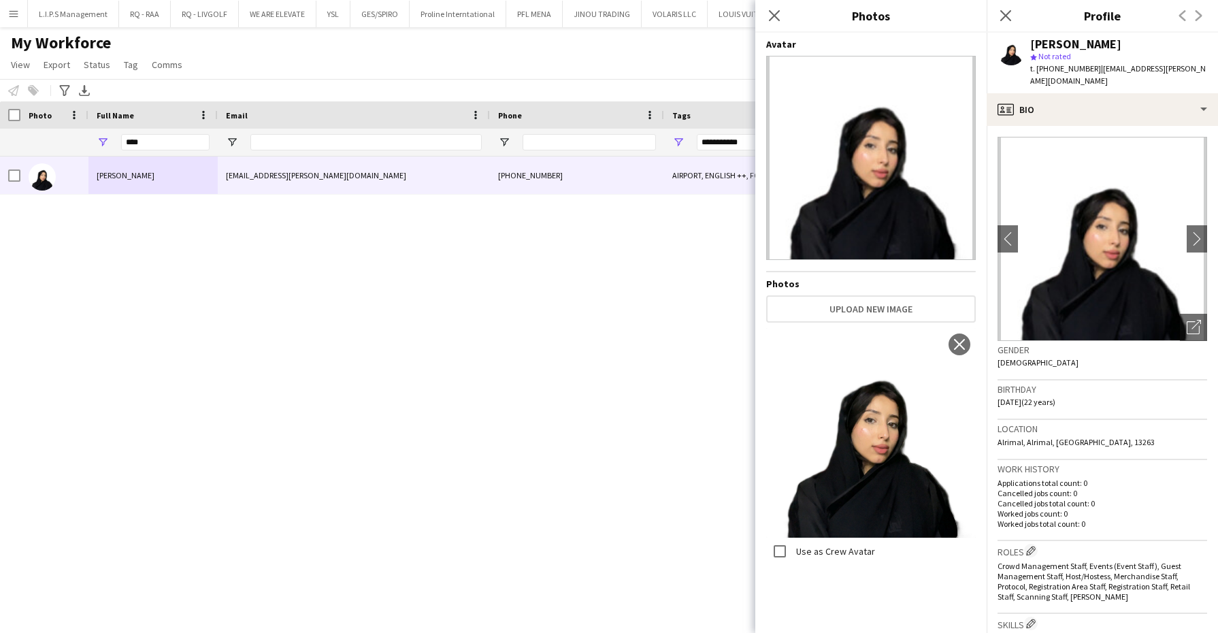
scroll to position [170, 0]
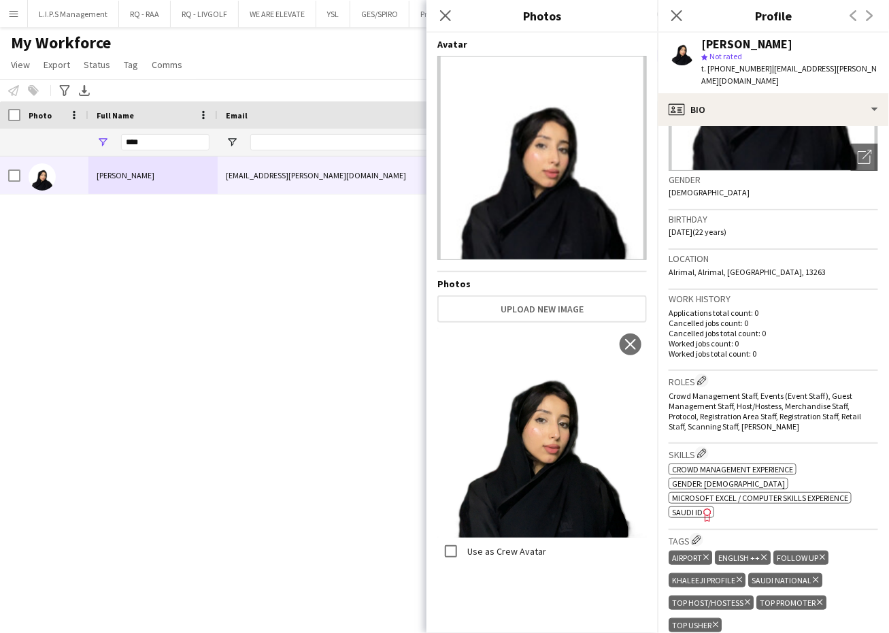
click at [676, 507] on span "SAUDI ID" at bounding box center [687, 512] width 31 height 10
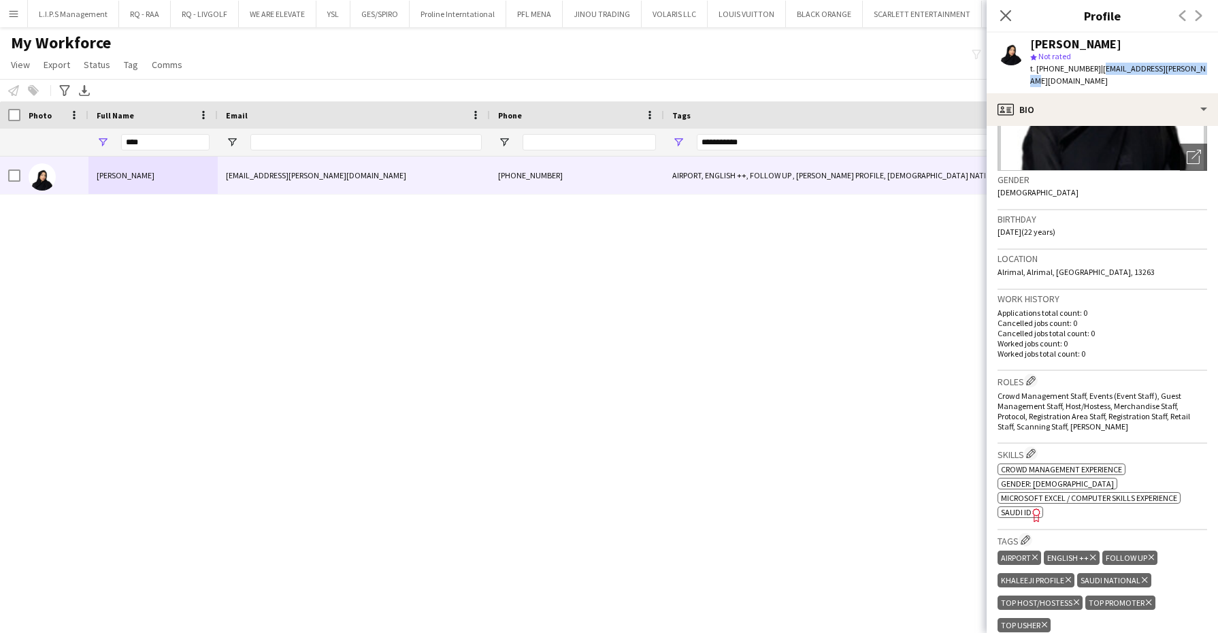
drag, startPoint x: 1187, startPoint y: 69, endPoint x: 1095, endPoint y: 70, distance: 92.5
click at [1095, 70] on div "Khloud Mohammed star Not rated t. +966530678718 | khlloud.alfaifi@gmail.com" at bounding box center [1102, 63] width 231 height 61
copy span "[EMAIL_ADDRESS][PERSON_NAME][DOMAIN_NAME]"
click at [1162, 34] on div "Khloud Mohammed star Not rated t. +966530678718 | khlloud.alfaifi@gmail.com" at bounding box center [1102, 63] width 231 height 61
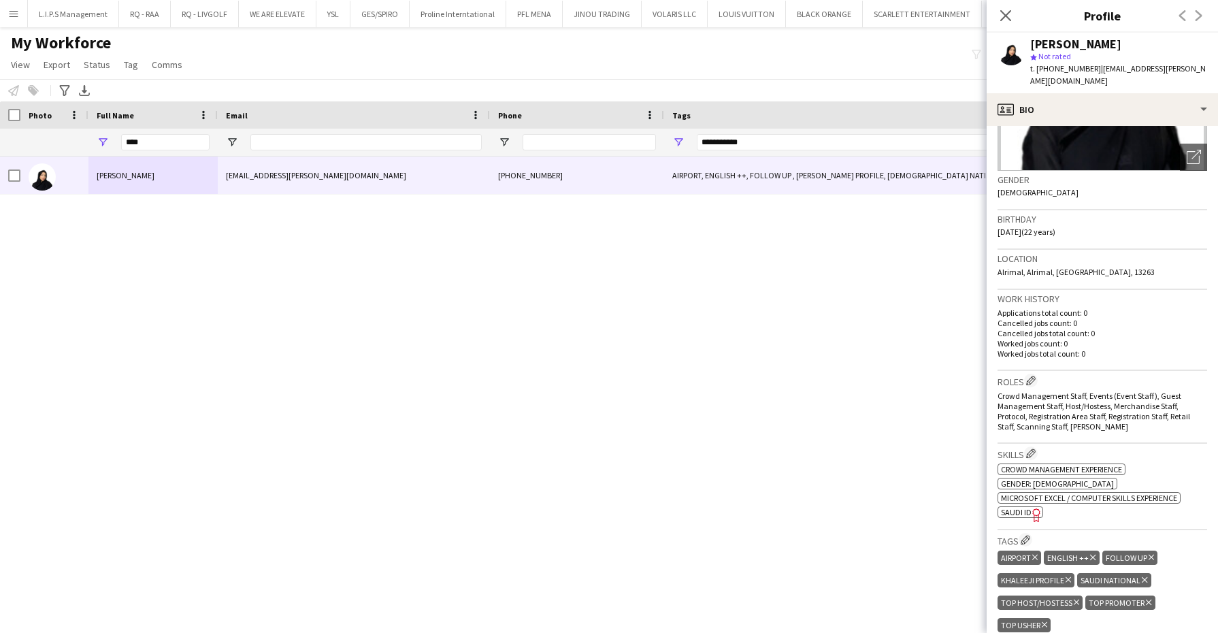
click at [1074, 69] on span "t. +966530678718" at bounding box center [1065, 68] width 71 height 10
copy span "966530678718"
click at [18, 116] on div "Workforce Details Tags Phone Email 1" at bounding box center [1169, 128] width 2339 height 55
type input "********"
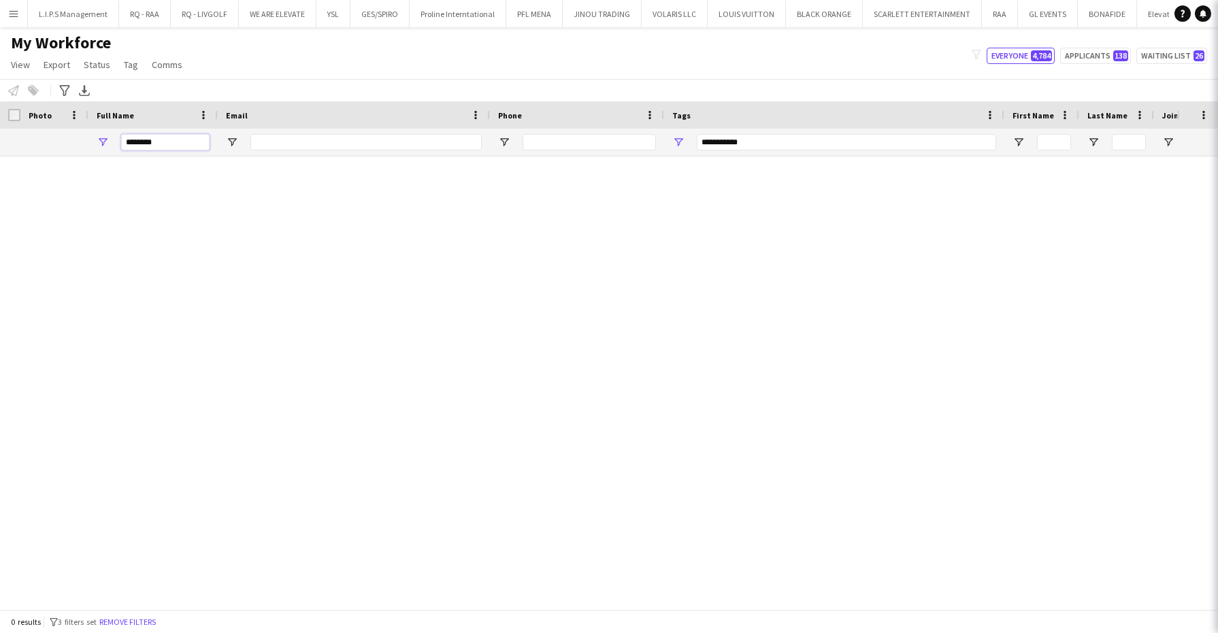
type input "***"
type input "********"
click at [157, 618] on button "Remove filters" at bounding box center [128, 621] width 62 height 15
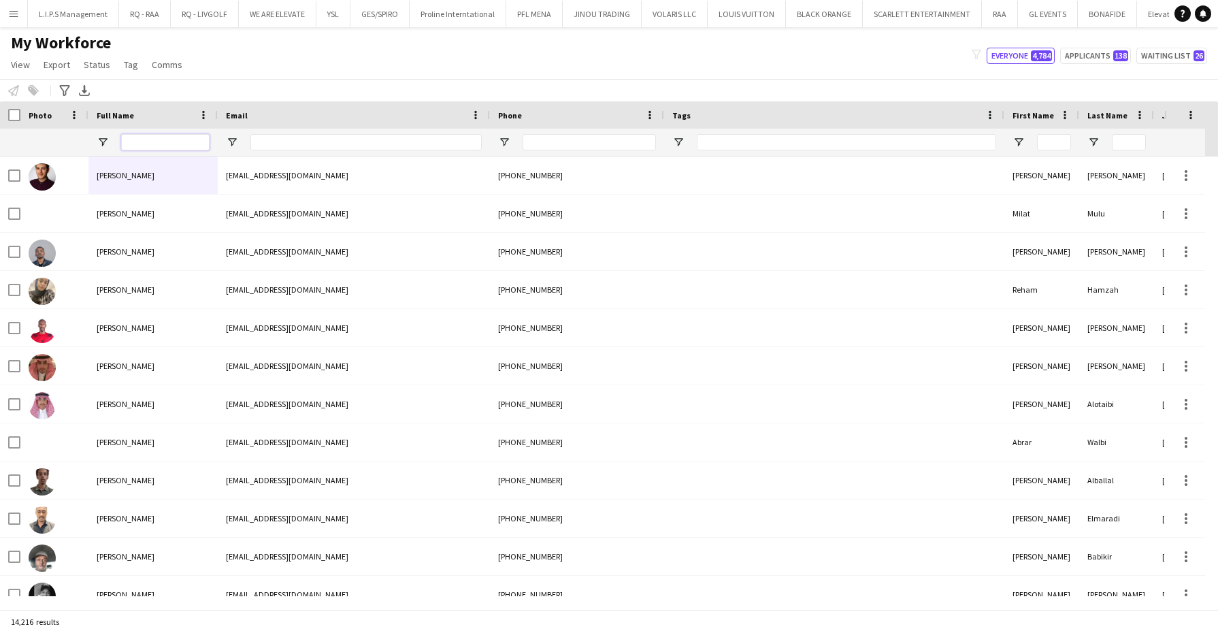
click at [172, 135] on input "Full Name Filter Input" at bounding box center [165, 142] width 88 height 16
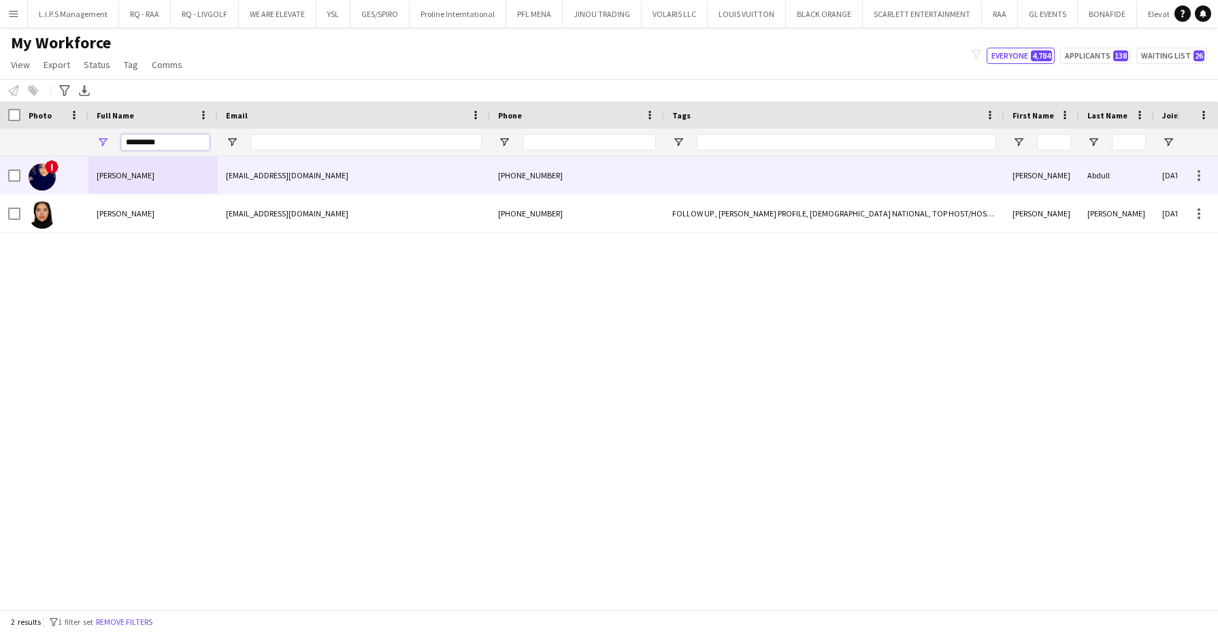
type input "*********"
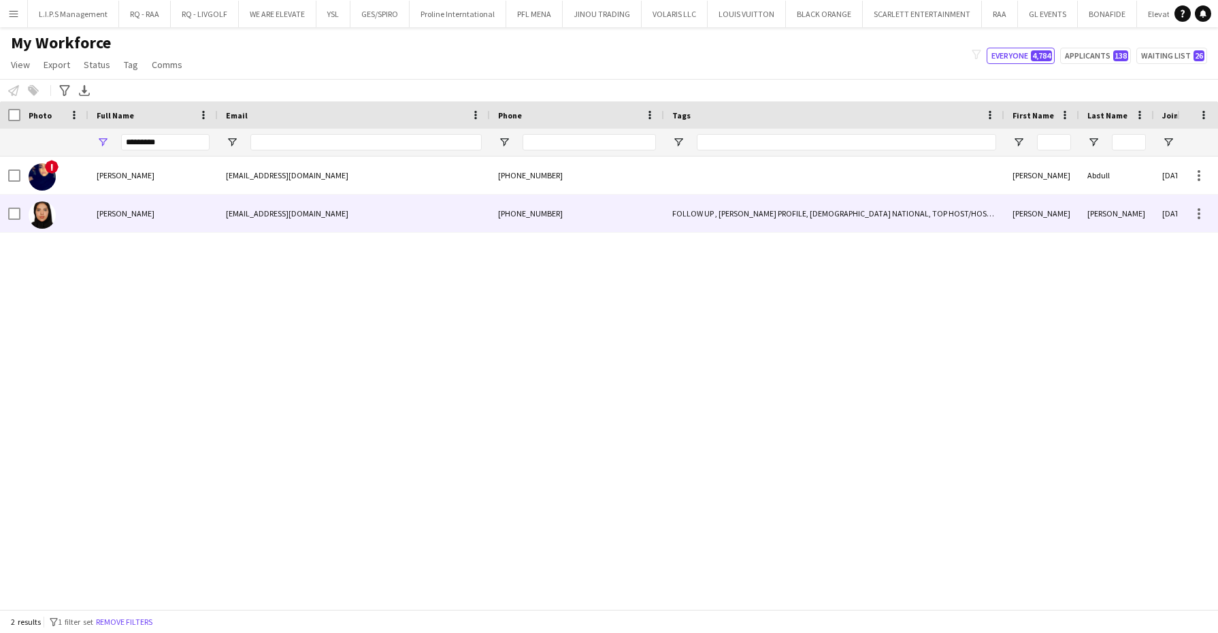
drag, startPoint x: 89, startPoint y: 215, endPoint x: 865, endPoint y: 160, distance: 777.6
click at [89, 215] on div "Nora Abdullah" at bounding box center [152, 213] width 129 height 37
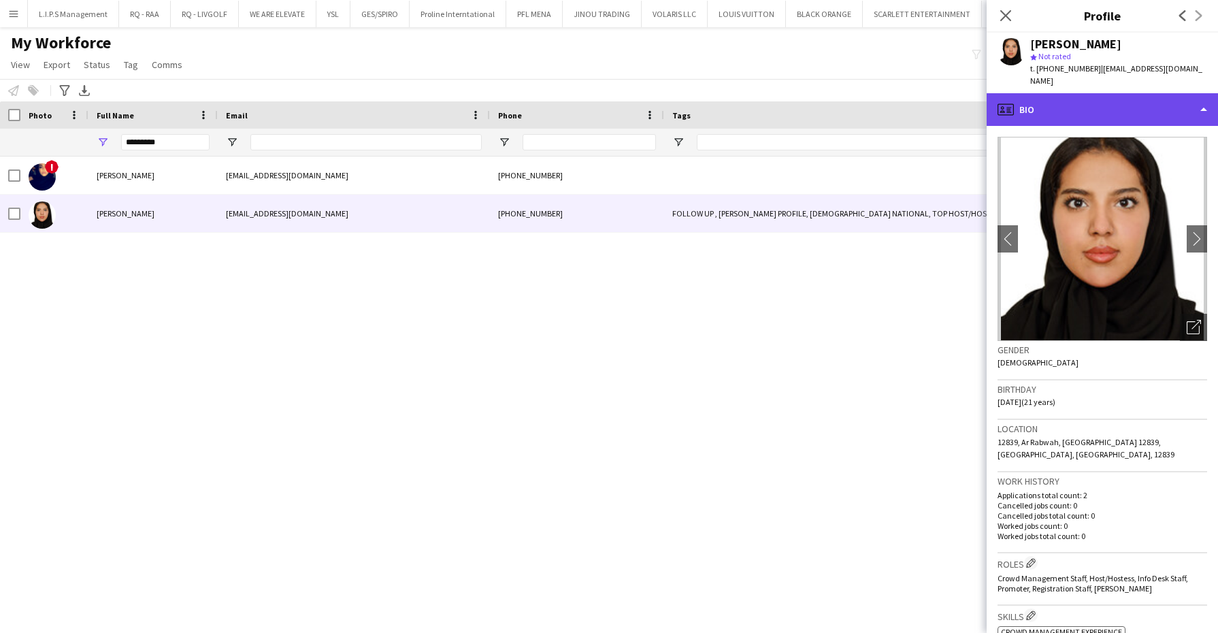
click at [1129, 102] on div "profile Bio" at bounding box center [1102, 109] width 231 height 33
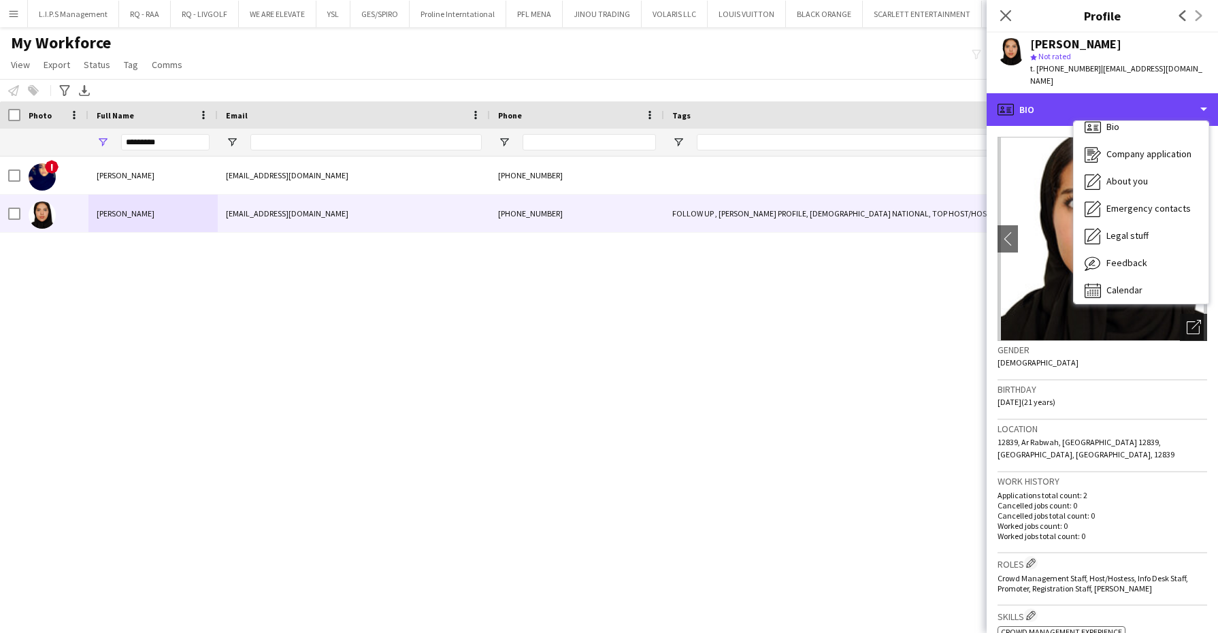
scroll to position [18, 0]
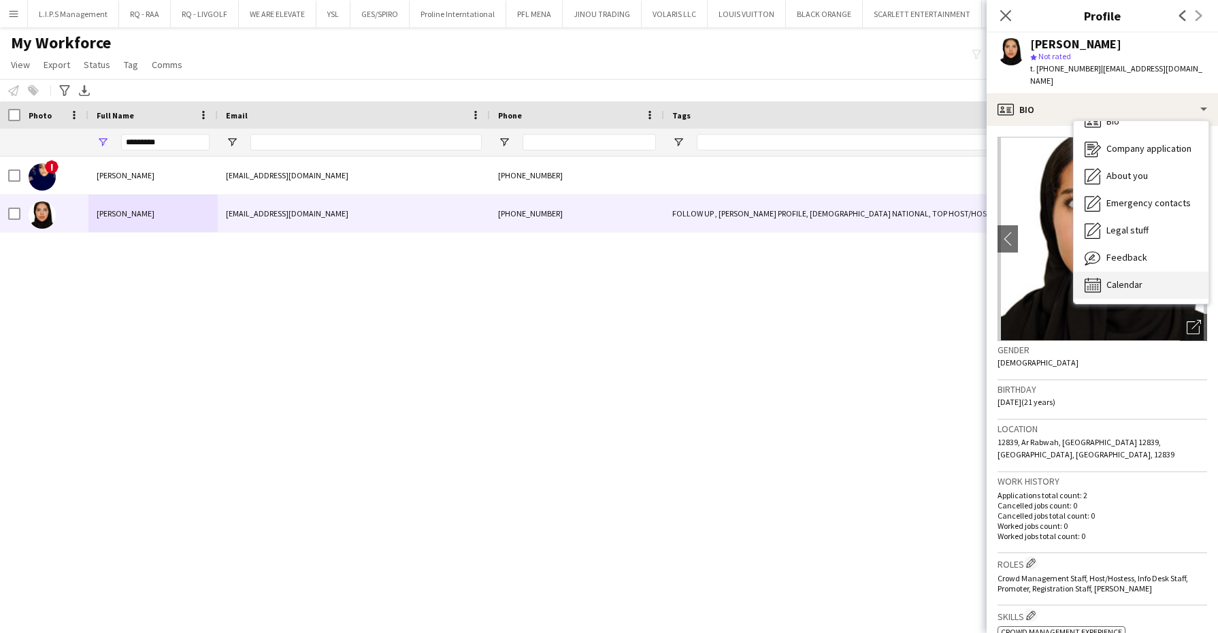
click at [1176, 271] on div "Calendar Calendar" at bounding box center [1141, 284] width 135 height 27
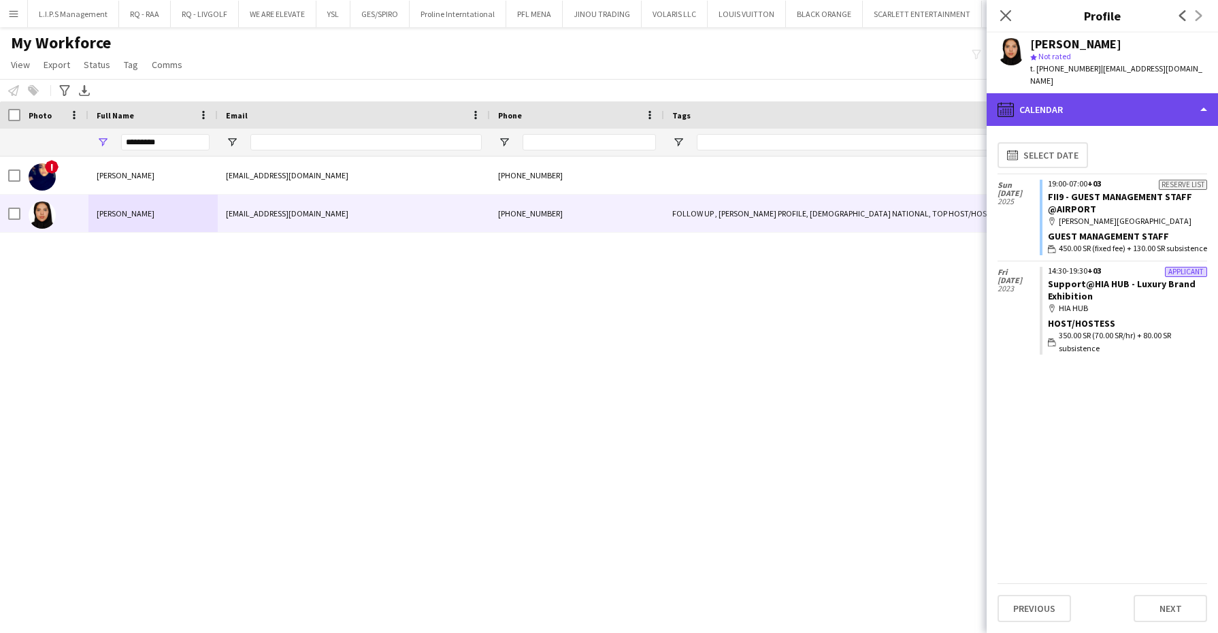
click at [1134, 93] on div "calendar-full Calendar" at bounding box center [1102, 109] width 231 height 33
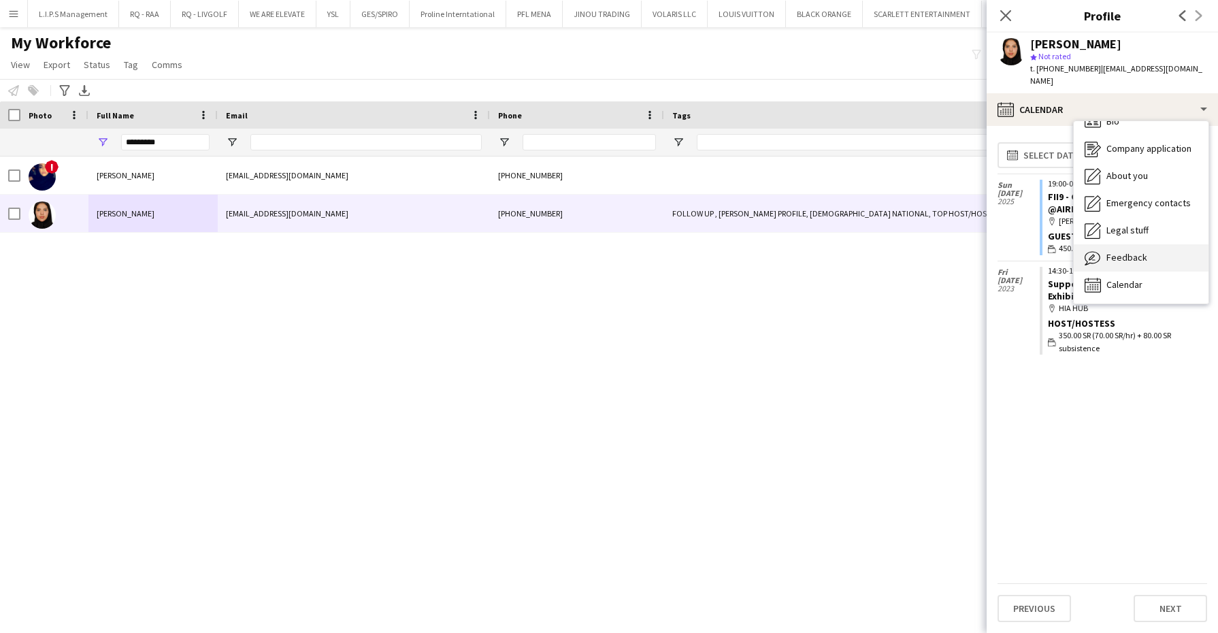
click at [1147, 244] on div "Feedback Feedback" at bounding box center [1141, 257] width 135 height 27
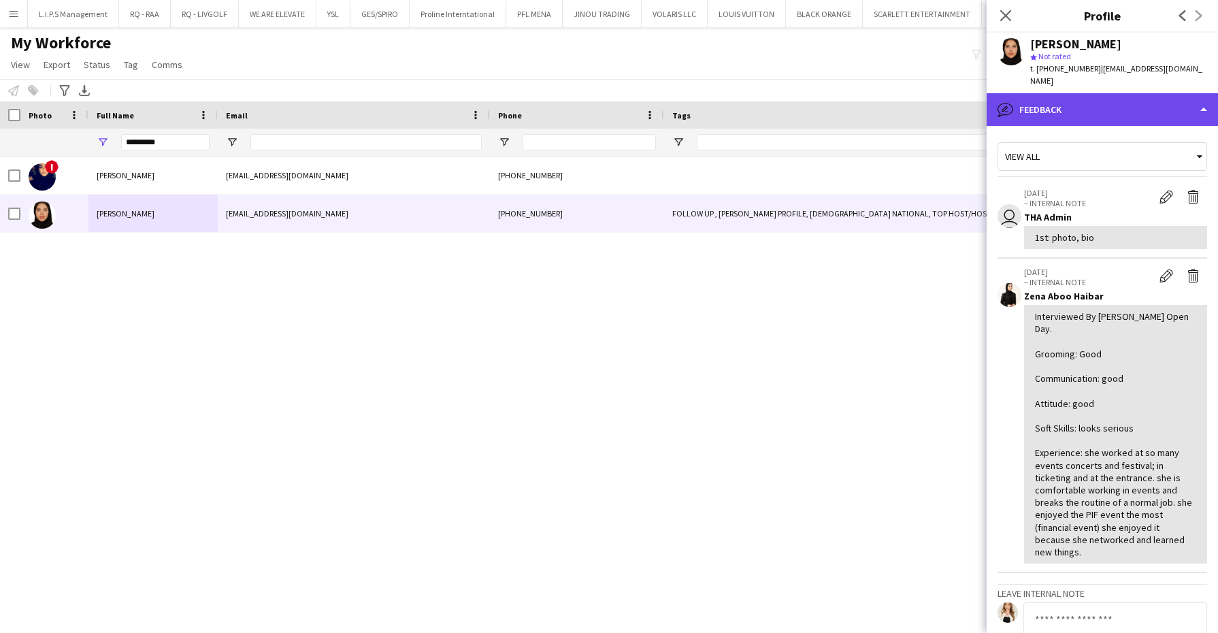
click at [1131, 94] on div "bubble-pencil Feedback" at bounding box center [1102, 109] width 231 height 33
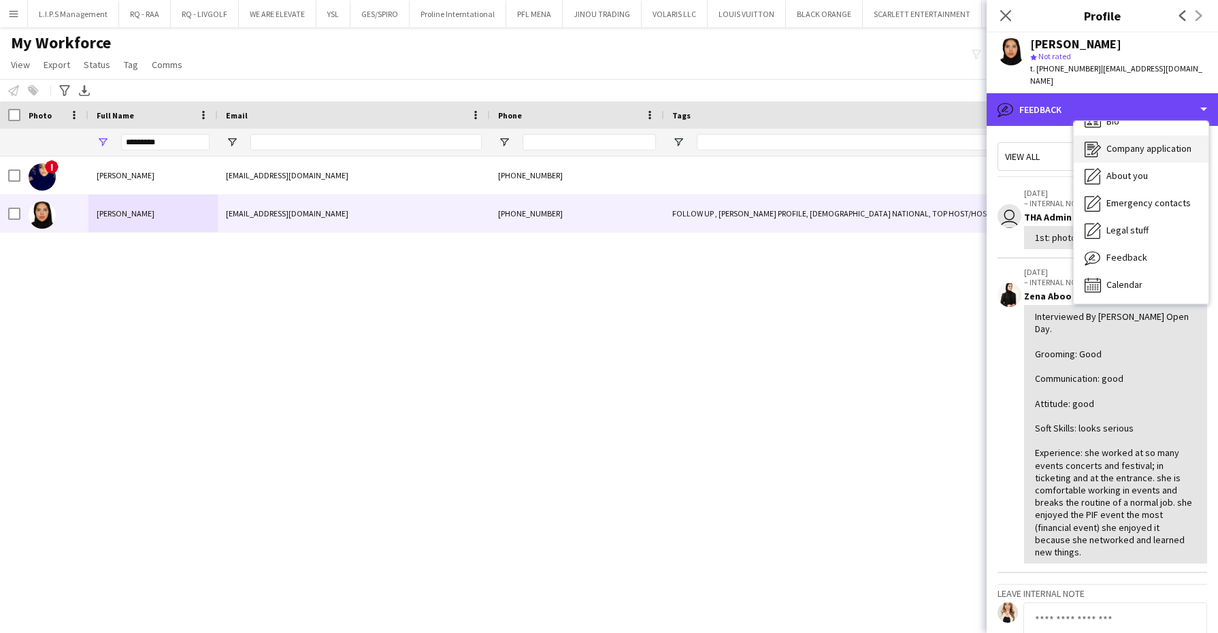
scroll to position [0, 0]
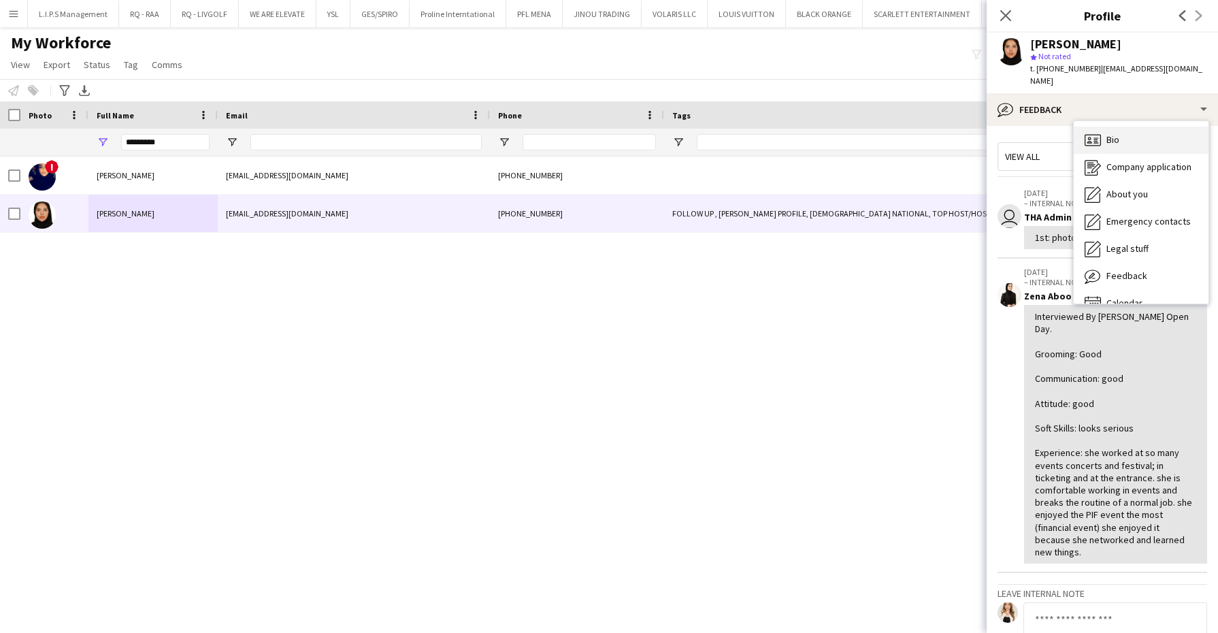
click at [1133, 128] on div "Bio Bio" at bounding box center [1141, 140] width 135 height 27
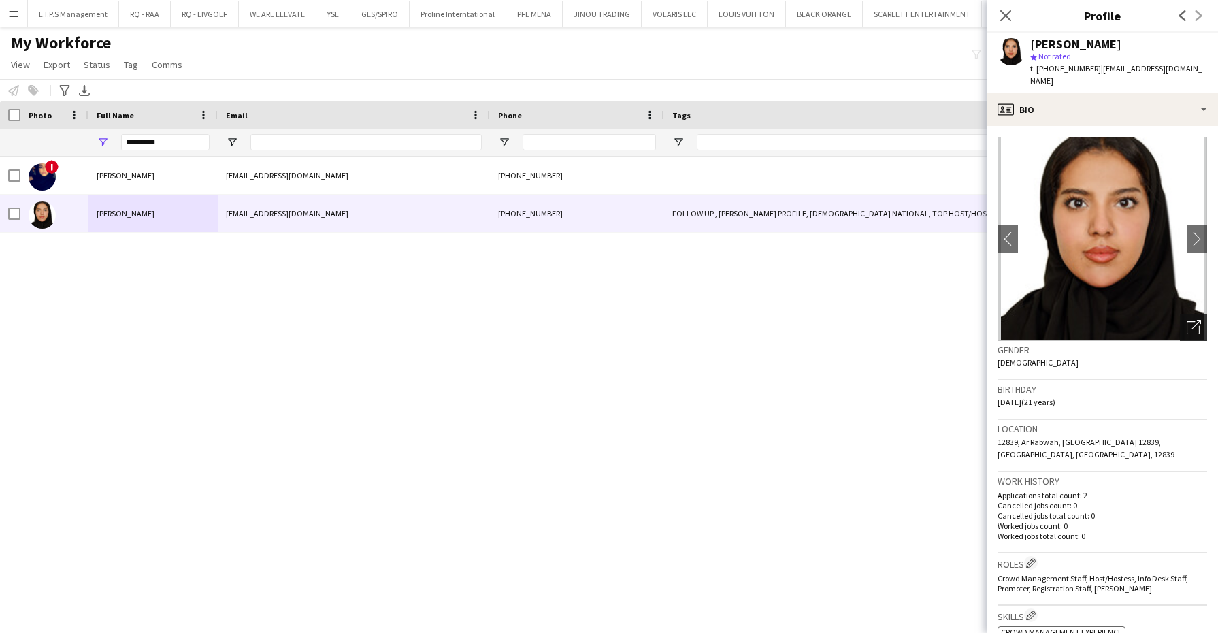
click at [1187, 320] on icon "Open photos pop-in" at bounding box center [1194, 327] width 14 height 14
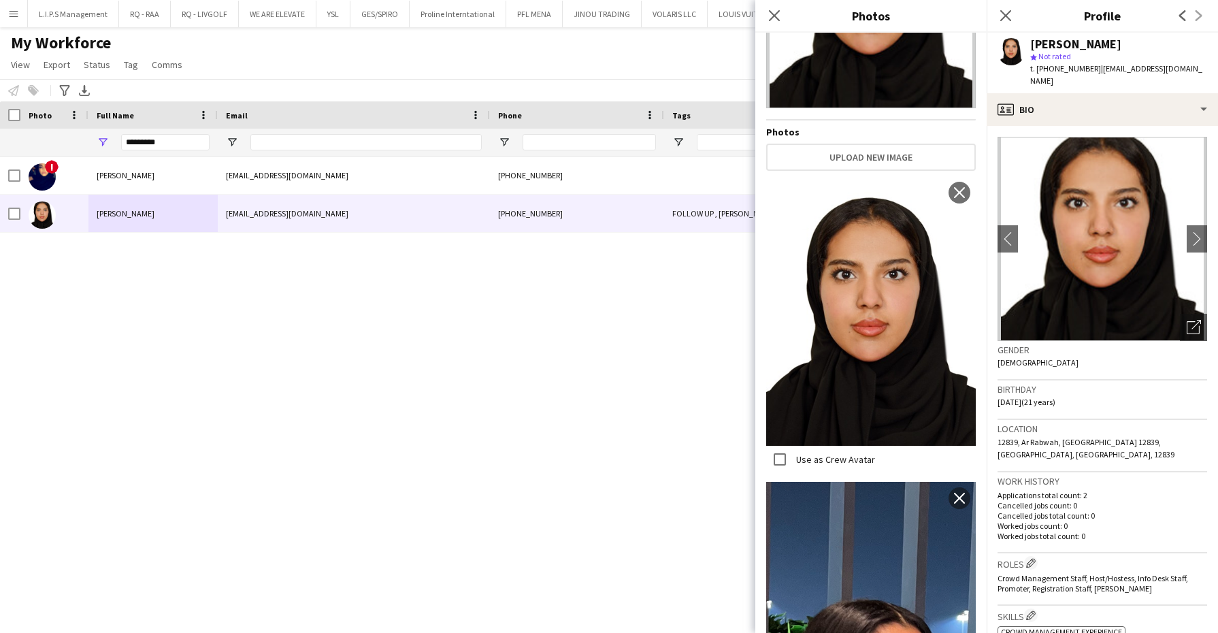
scroll to position [179, 0]
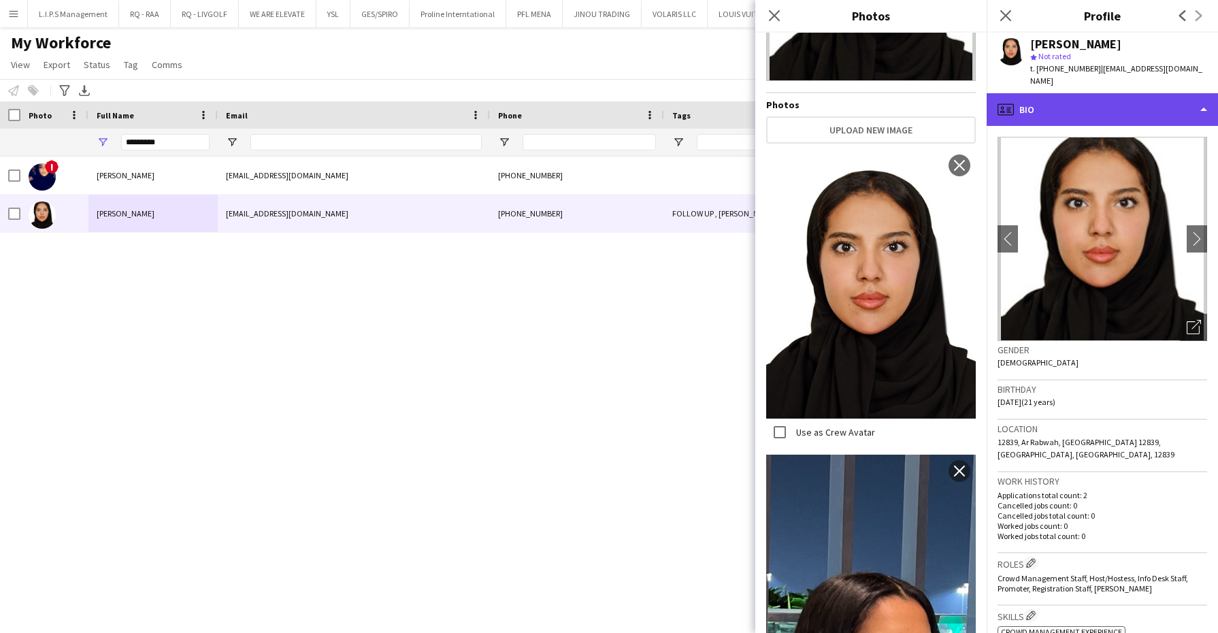
click at [1119, 93] on div "profile Bio" at bounding box center [1102, 109] width 231 height 33
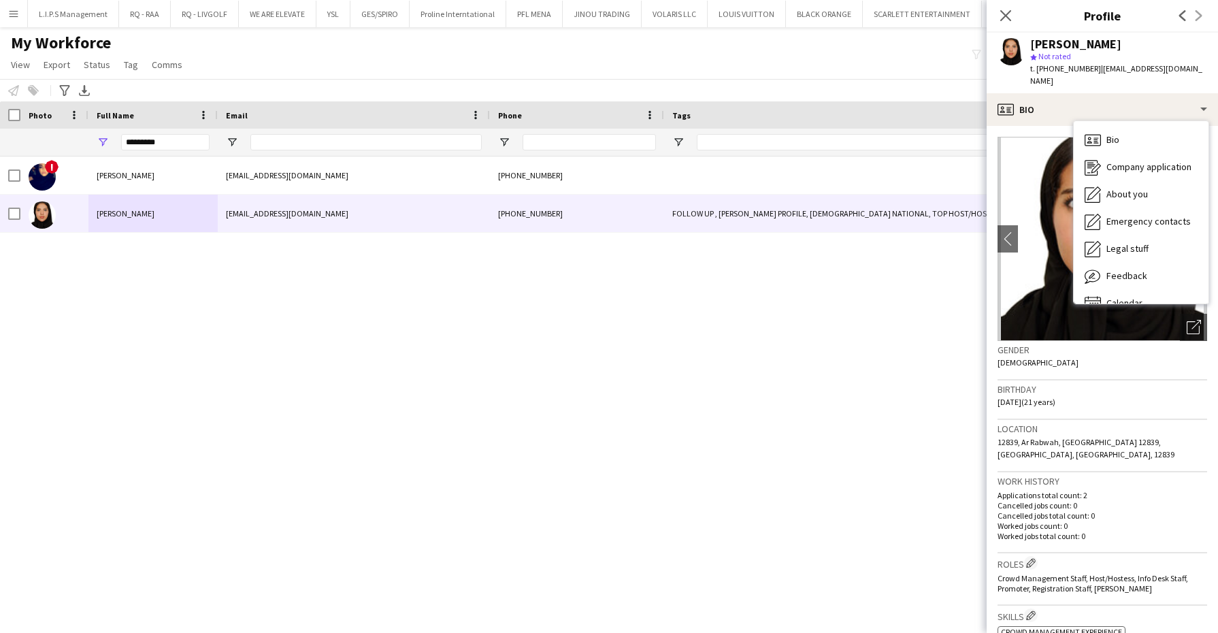
click at [1044, 291] on img at bounding box center [1102, 239] width 210 height 204
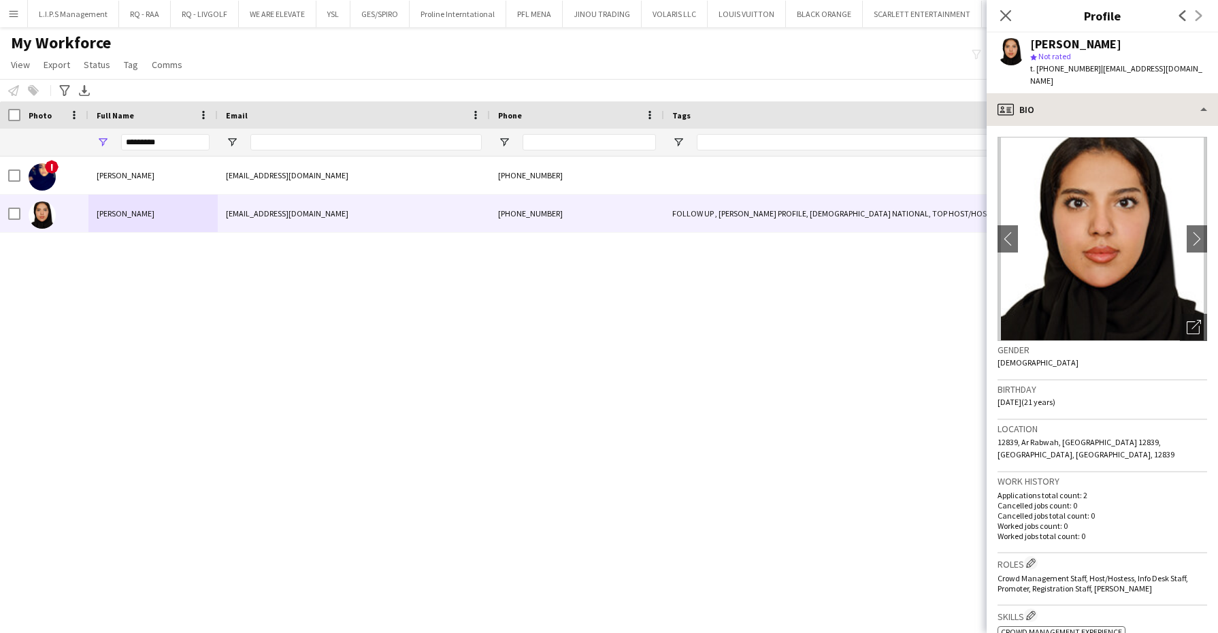
drag, startPoint x: 1054, startPoint y: 78, endPoint x: 1060, endPoint y: 85, distance: 9.2
click at [1054, 78] on div "Nora Abdullah star Not rated t. +966504526965 | noraabdullah330@gmail.com" at bounding box center [1102, 63] width 231 height 61
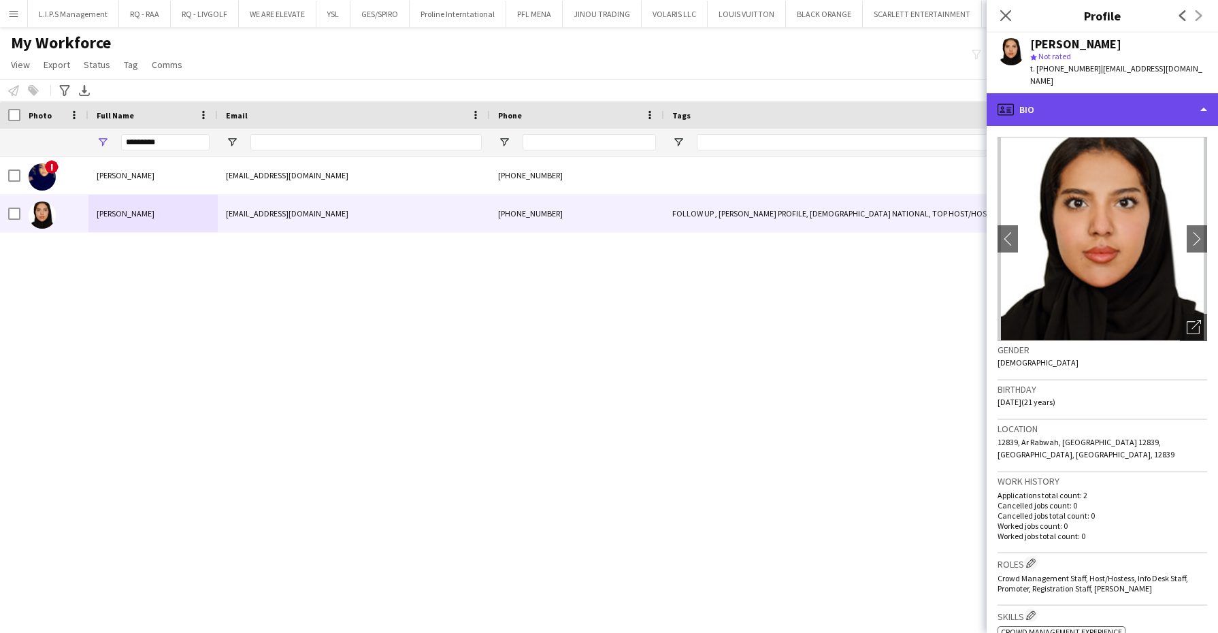
click at [1063, 93] on div "profile Bio" at bounding box center [1102, 109] width 231 height 33
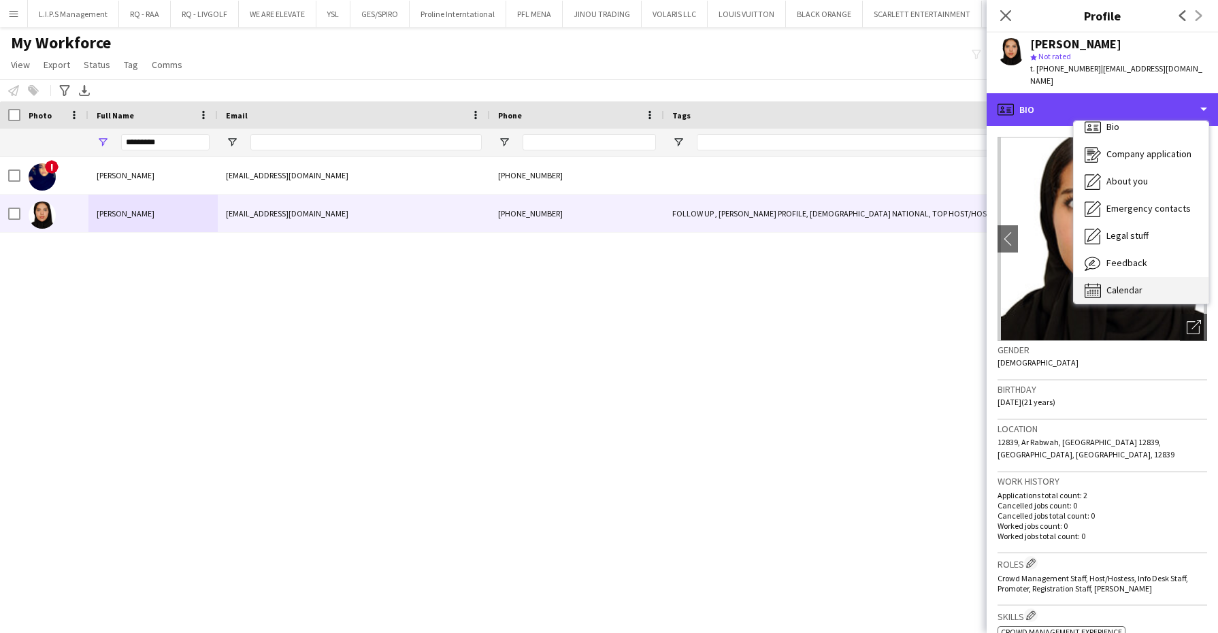
scroll to position [18, 0]
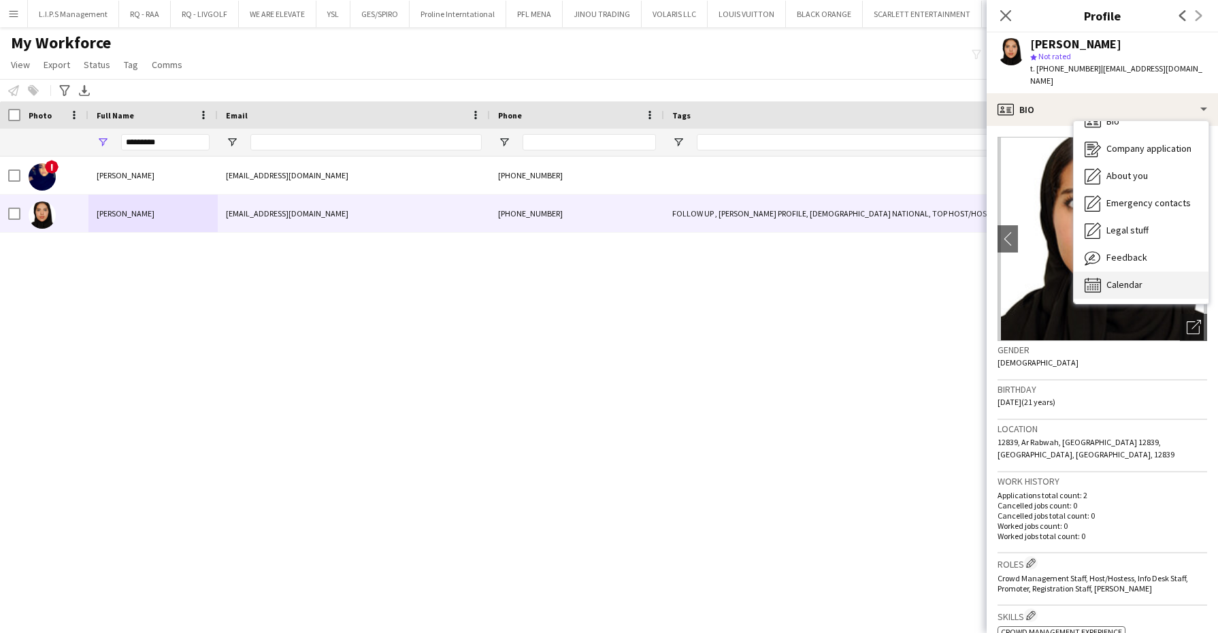
click at [1141, 278] on span "Calendar" at bounding box center [1124, 284] width 36 height 12
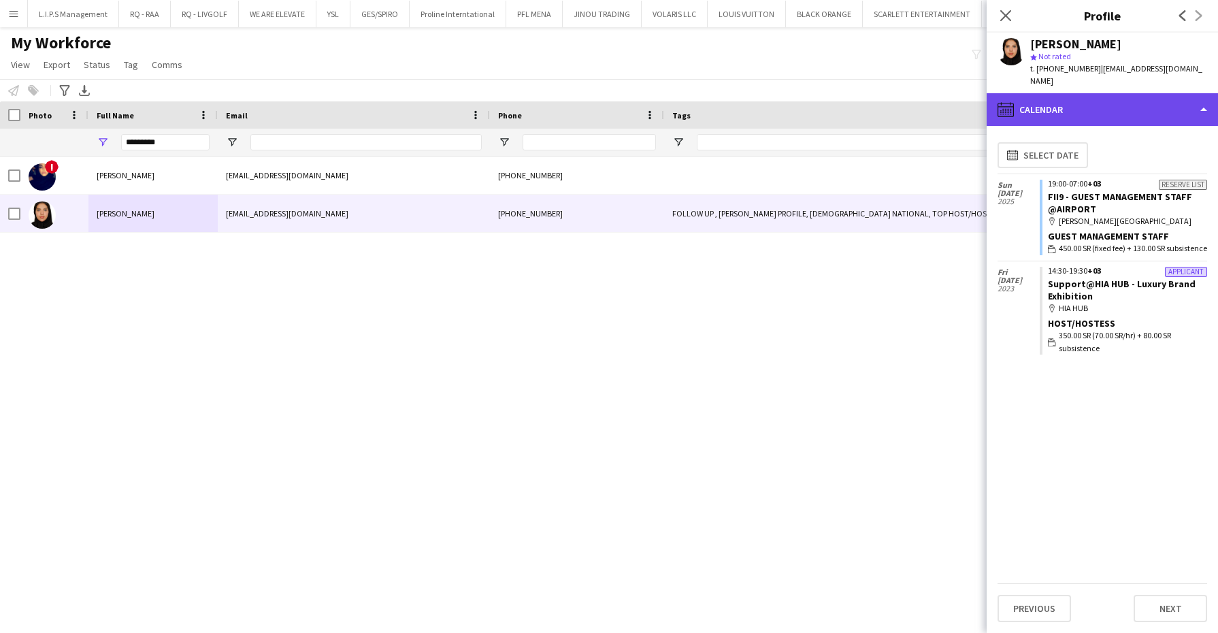
click at [1070, 94] on div "calendar-full Calendar" at bounding box center [1102, 109] width 231 height 33
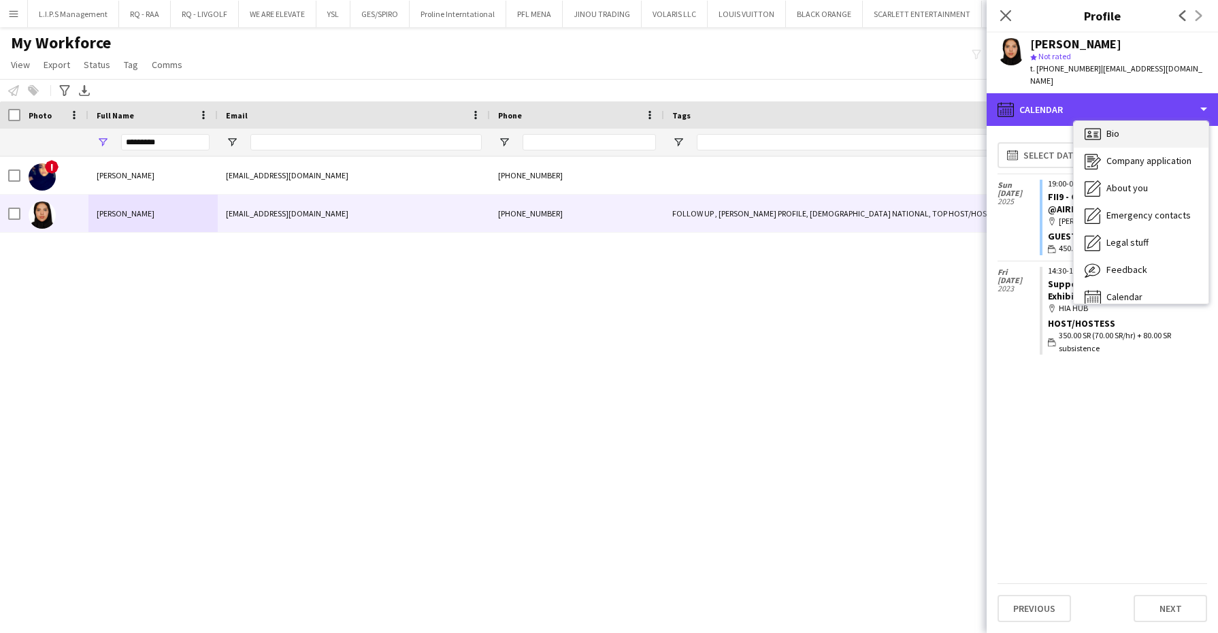
scroll to position [0, 0]
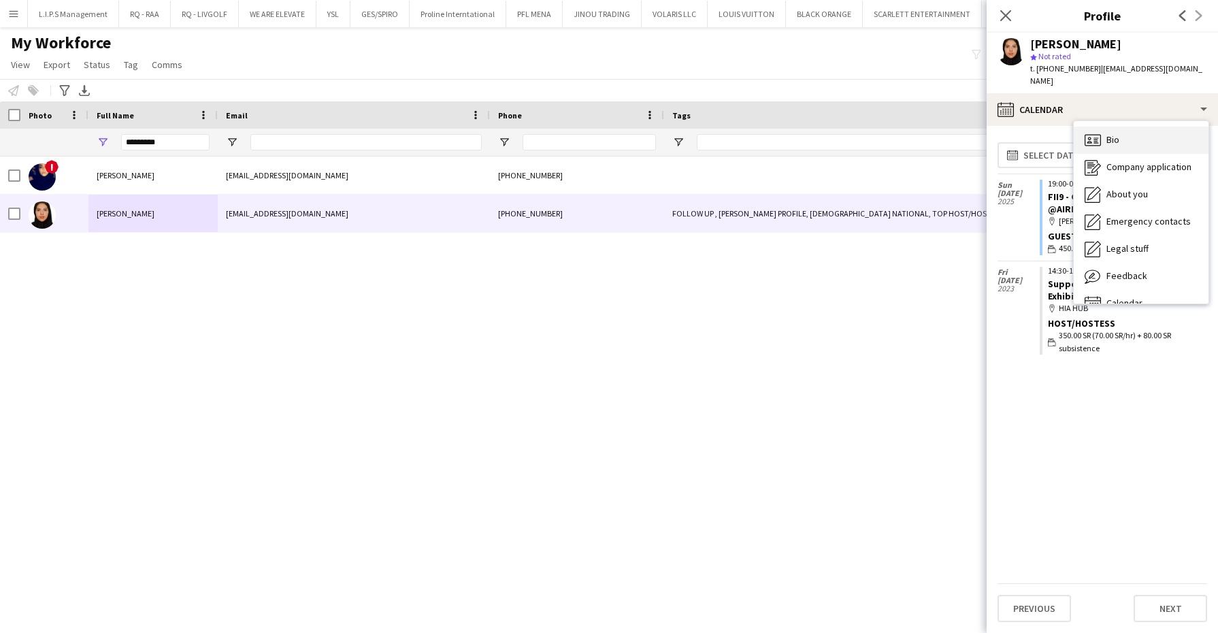
click at [1098, 127] on div "Bio Bio" at bounding box center [1141, 140] width 135 height 27
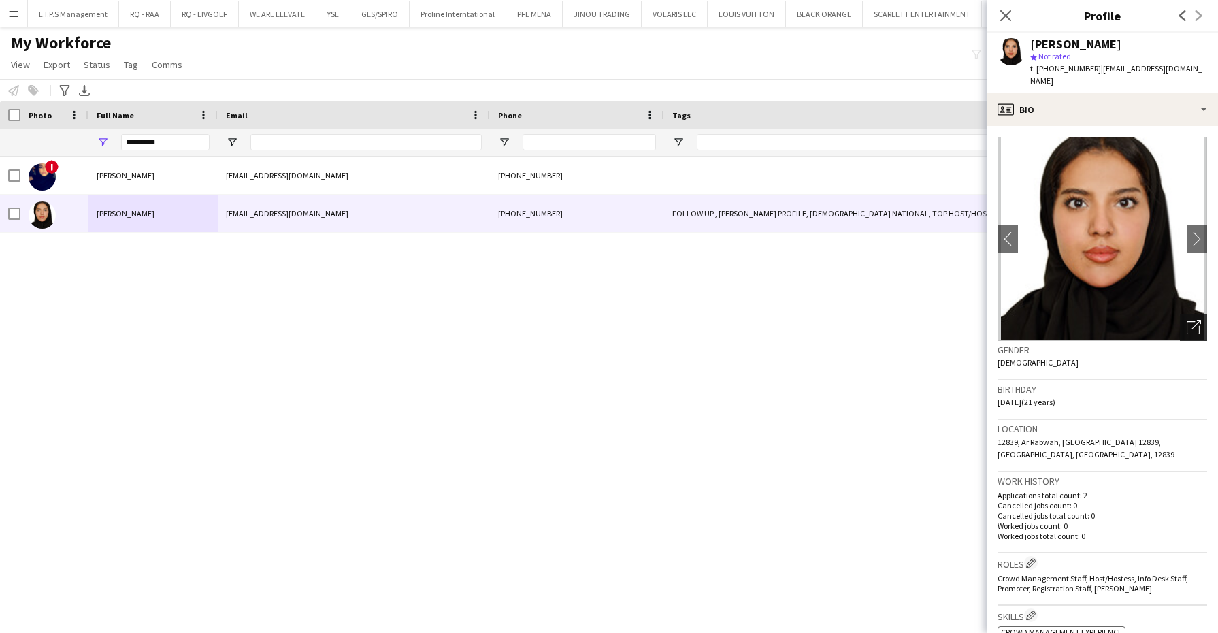
click at [1180, 322] on div "Open photos pop-in" at bounding box center [1193, 327] width 27 height 27
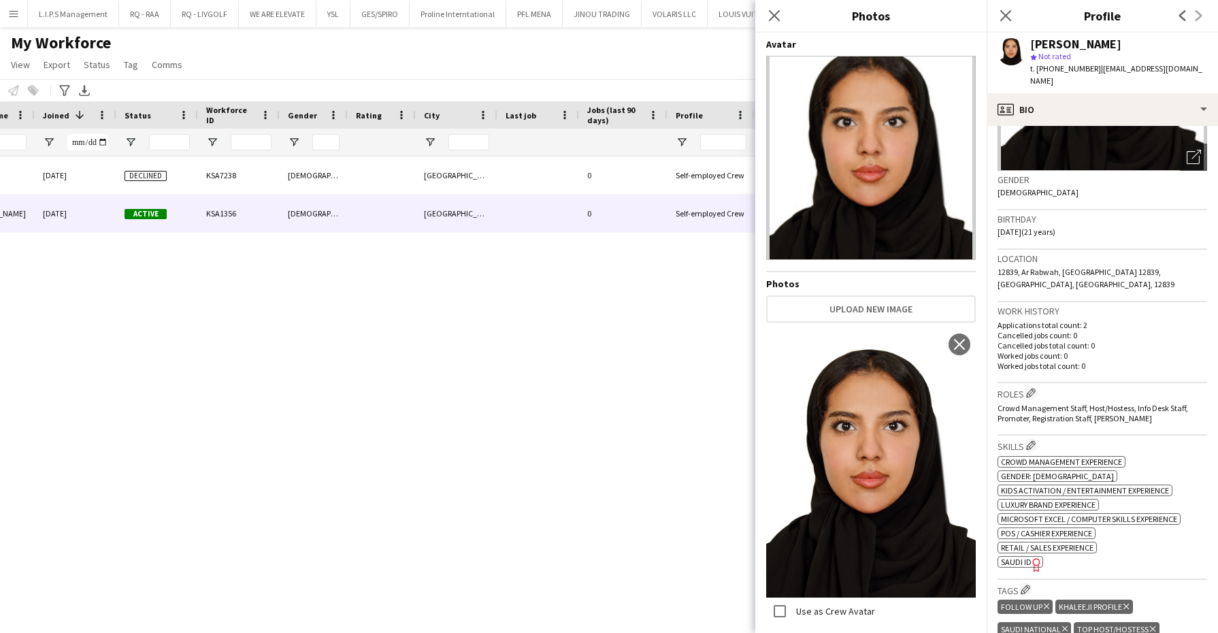
scroll to position [0, 1106]
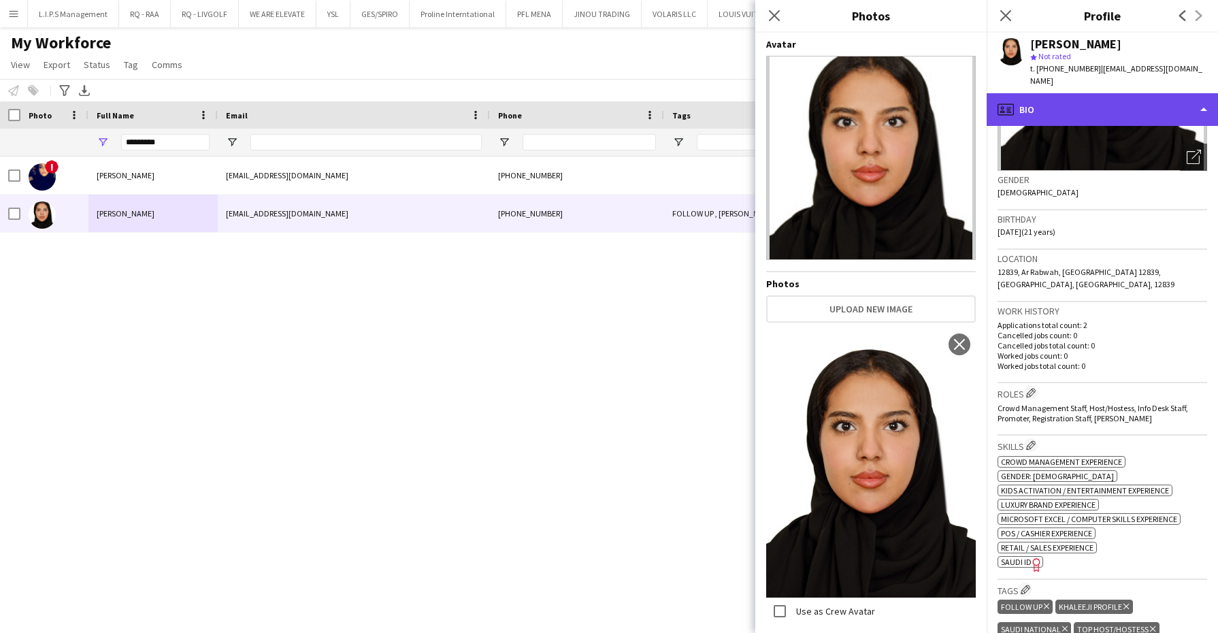
click at [1076, 93] on div "profile Bio" at bounding box center [1102, 109] width 231 height 33
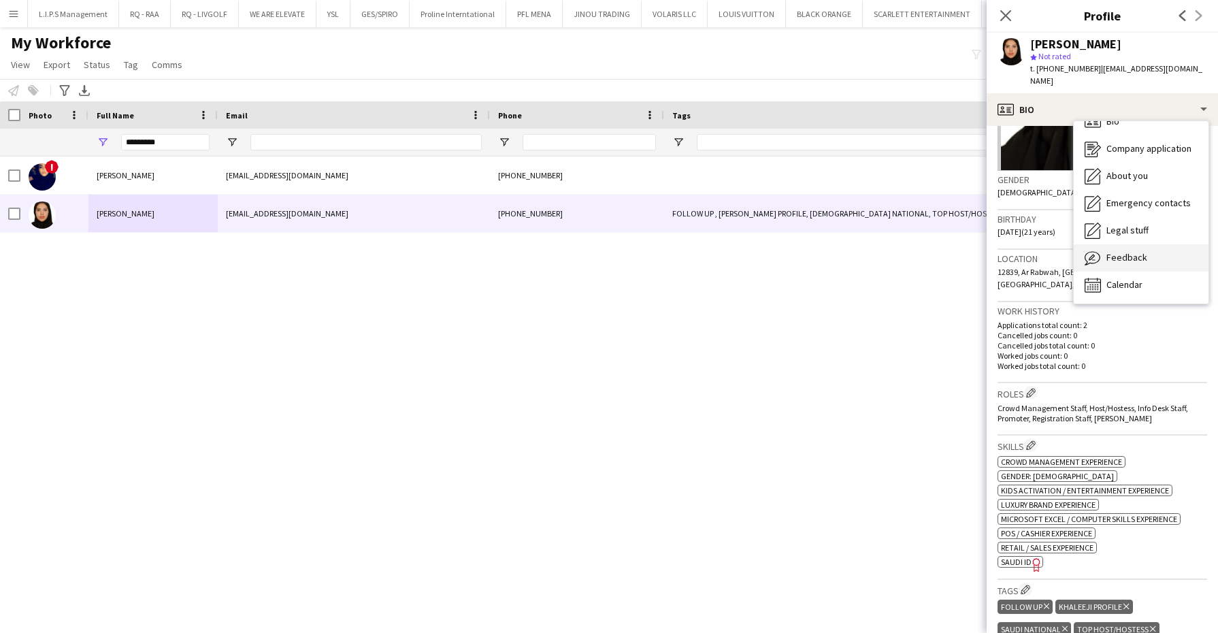
click at [1150, 244] on div "Feedback Feedback" at bounding box center [1141, 257] width 135 height 27
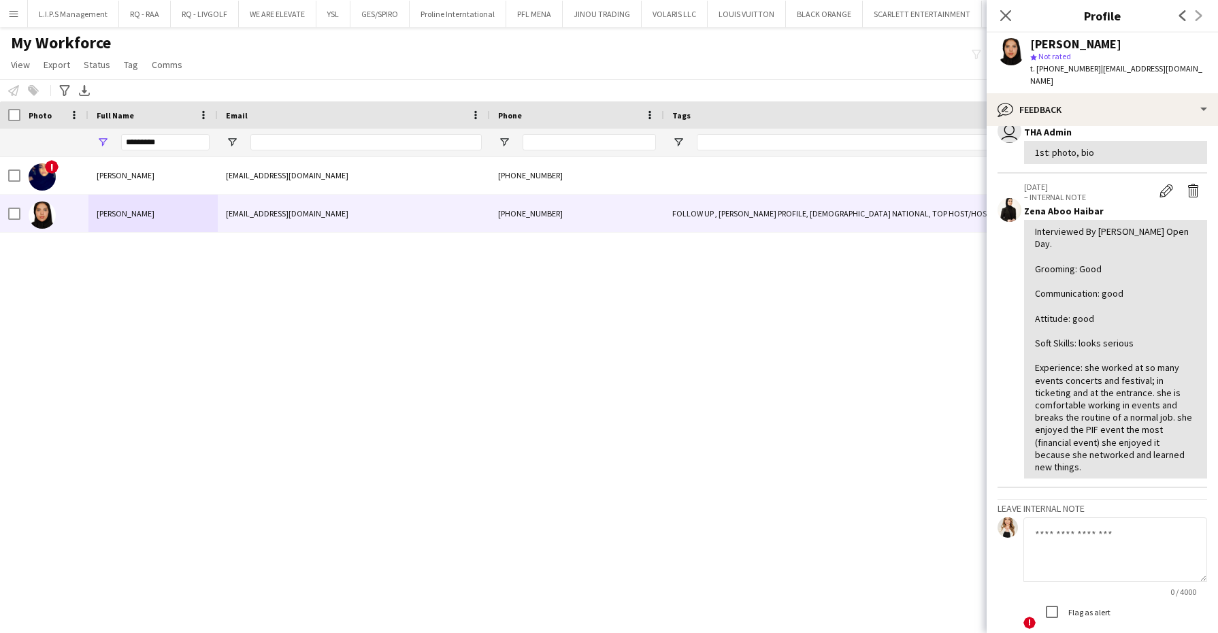
click at [1084, 526] on textarea at bounding box center [1115, 549] width 184 height 65
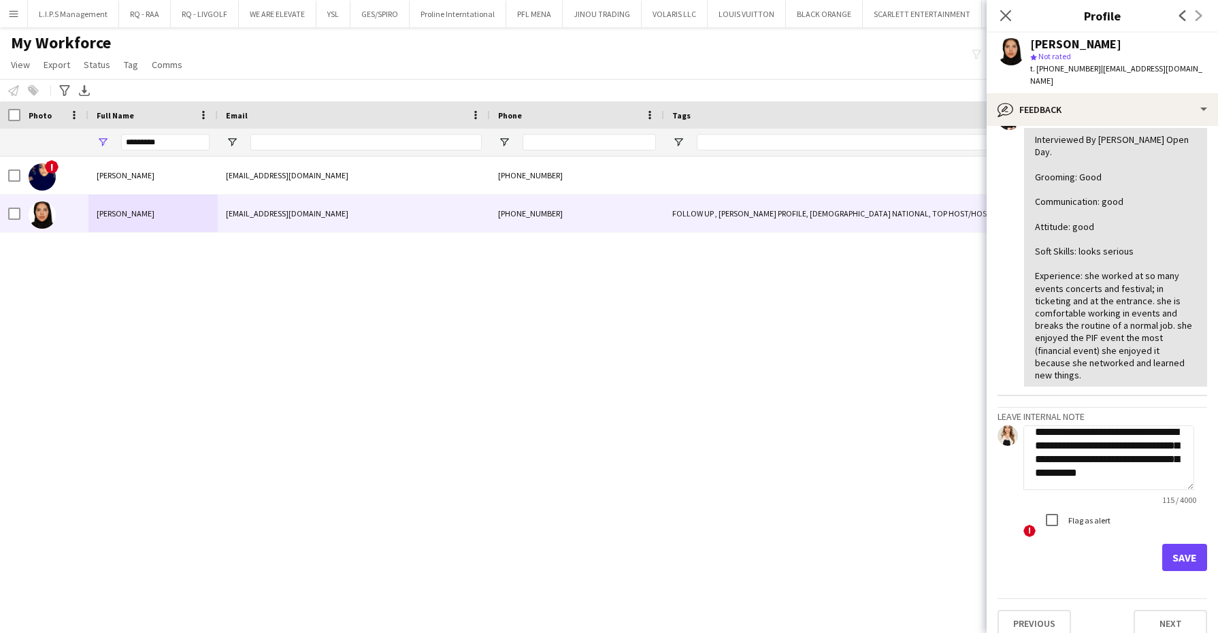
type textarea "**********"
click at [1088, 506] on div "Flag as alert" at bounding box center [1074, 519] width 72 height 27
click at [1087, 506] on div "Flag as alert" at bounding box center [1074, 519] width 72 height 27
drag, startPoint x: 1087, startPoint y: 499, endPoint x: 1159, endPoint y: 538, distance: 81.6
click at [1162, 544] on button "Save" at bounding box center [1184, 557] width 45 height 27
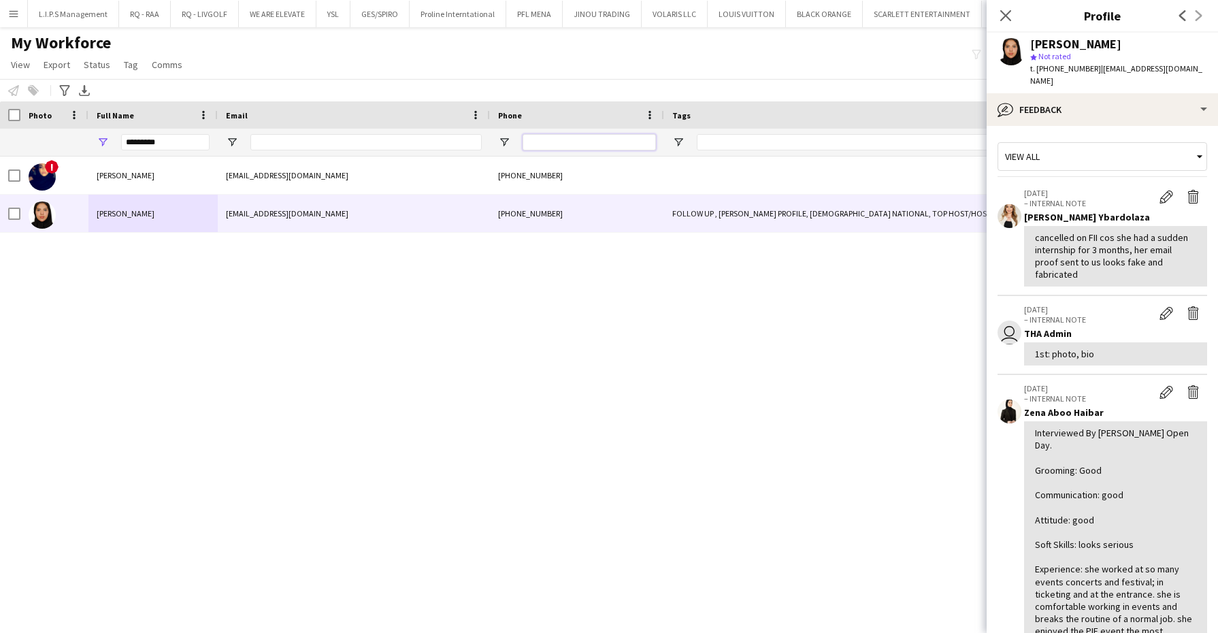
drag, startPoint x: 559, startPoint y: 147, endPoint x: 500, endPoint y: 149, distance: 58.5
click at [559, 147] on input "Phone Filter Input" at bounding box center [589, 142] width 133 height 16
paste input "*********"
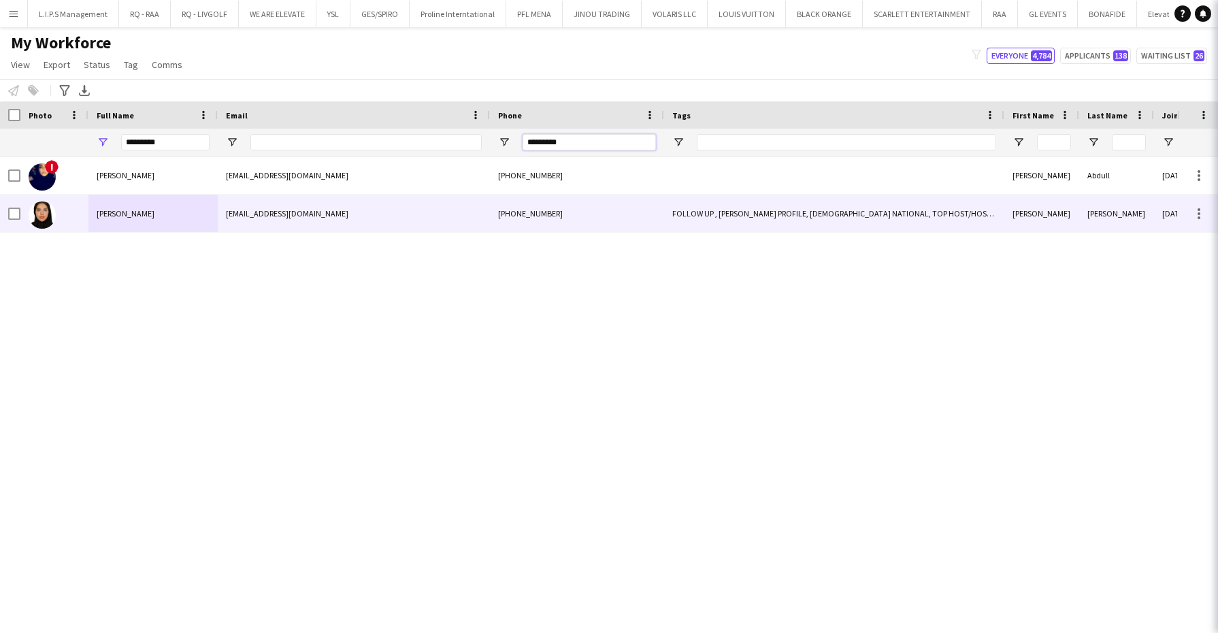
type input "*********"
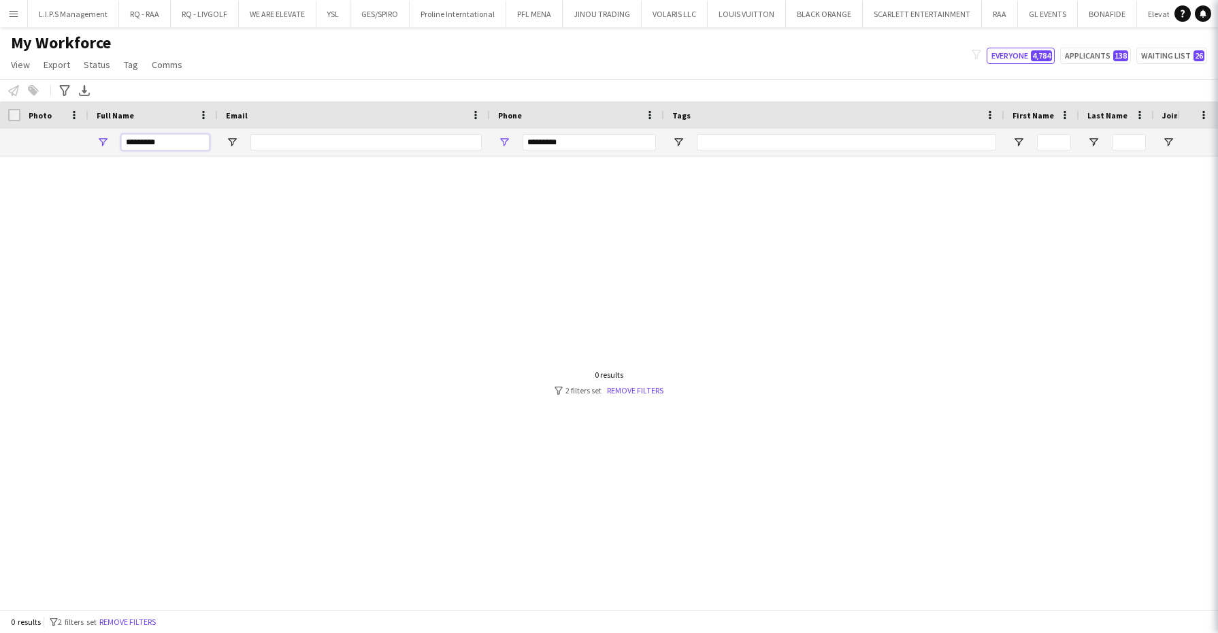
drag, startPoint x: 37, startPoint y: 129, endPoint x: 0, endPoint y: 129, distance: 37.4
click at [0, 129] on html "Menu Boards Boards Boards All jobs Status Workforce Workforce My Workforce Recr…" at bounding box center [609, 316] width 1218 height 633
click at [605, 139] on input "*********" at bounding box center [589, 142] width 133 height 16
click at [525, 144] on input "*********" at bounding box center [589, 142] width 133 height 16
type input "**********"
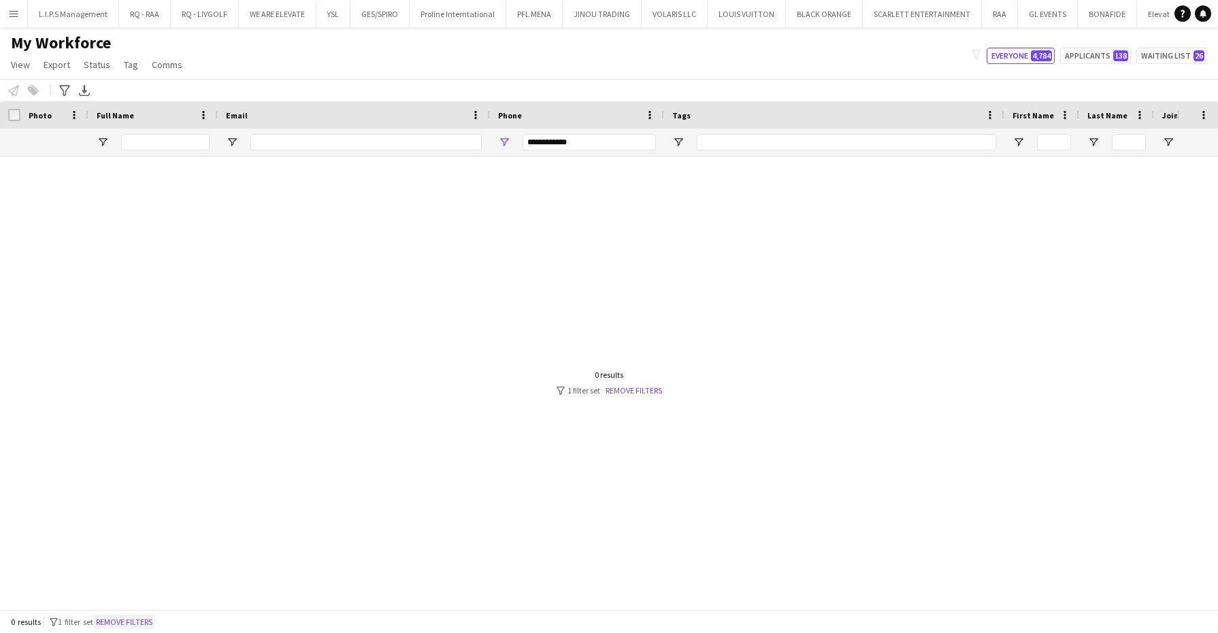
click at [118, 623] on button "Remove filters" at bounding box center [124, 621] width 62 height 15
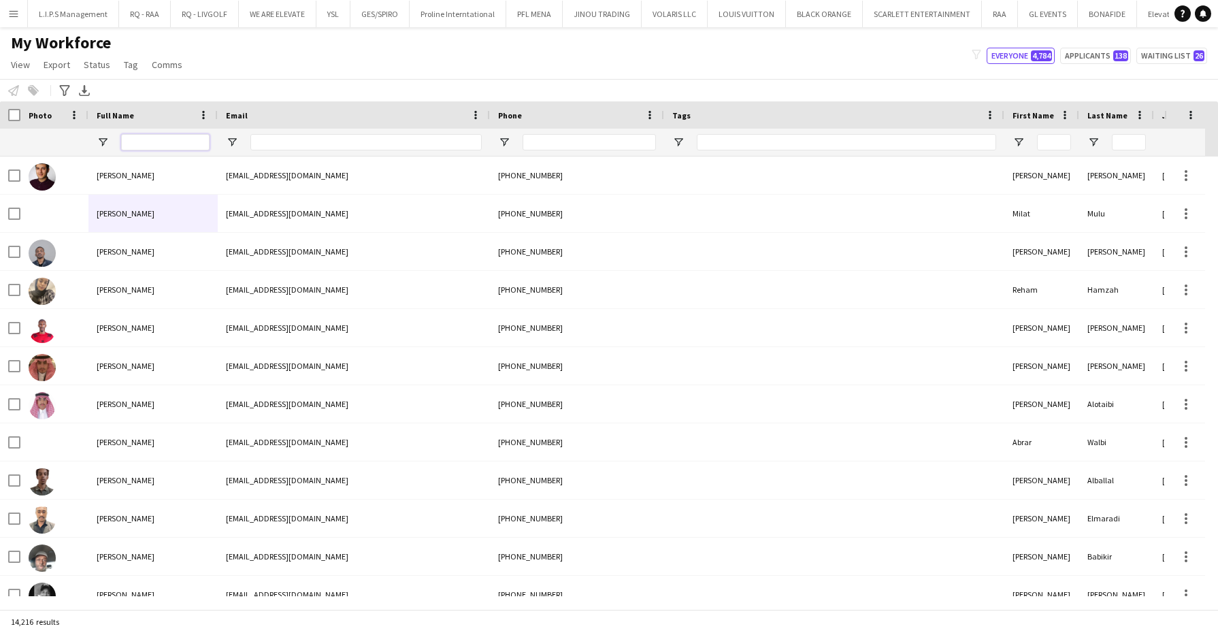
click at [177, 141] on input "Full Name Filter Input" at bounding box center [165, 142] width 88 height 16
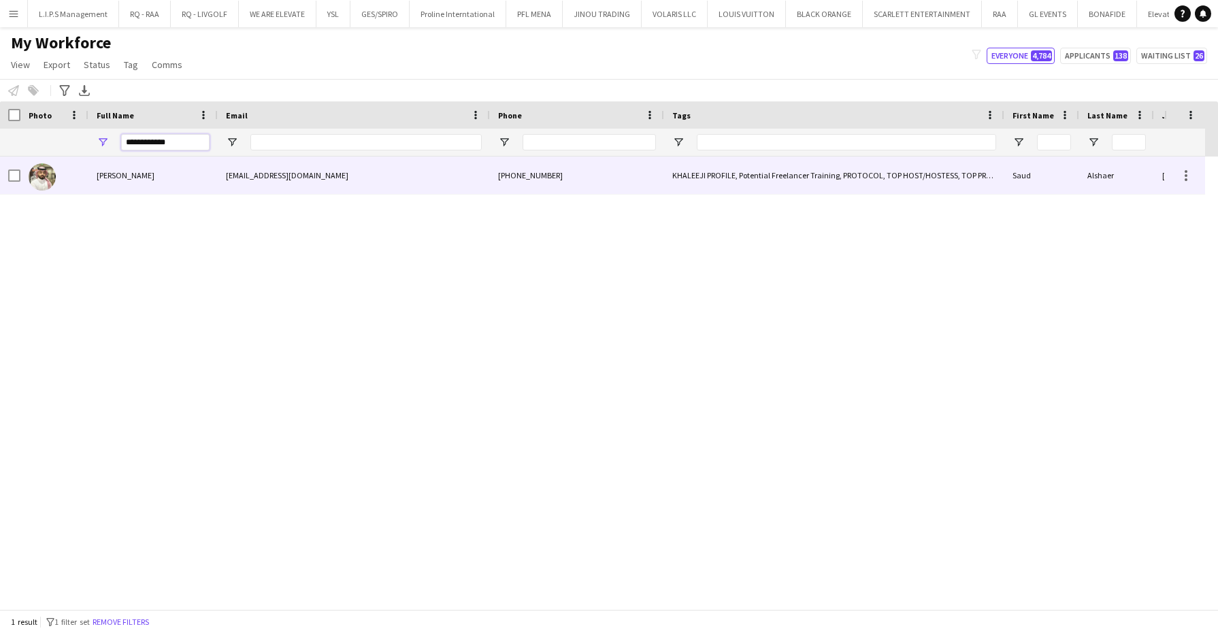
type input "**********"
click at [116, 182] on div "Saud Alshaer" at bounding box center [152, 174] width 129 height 37
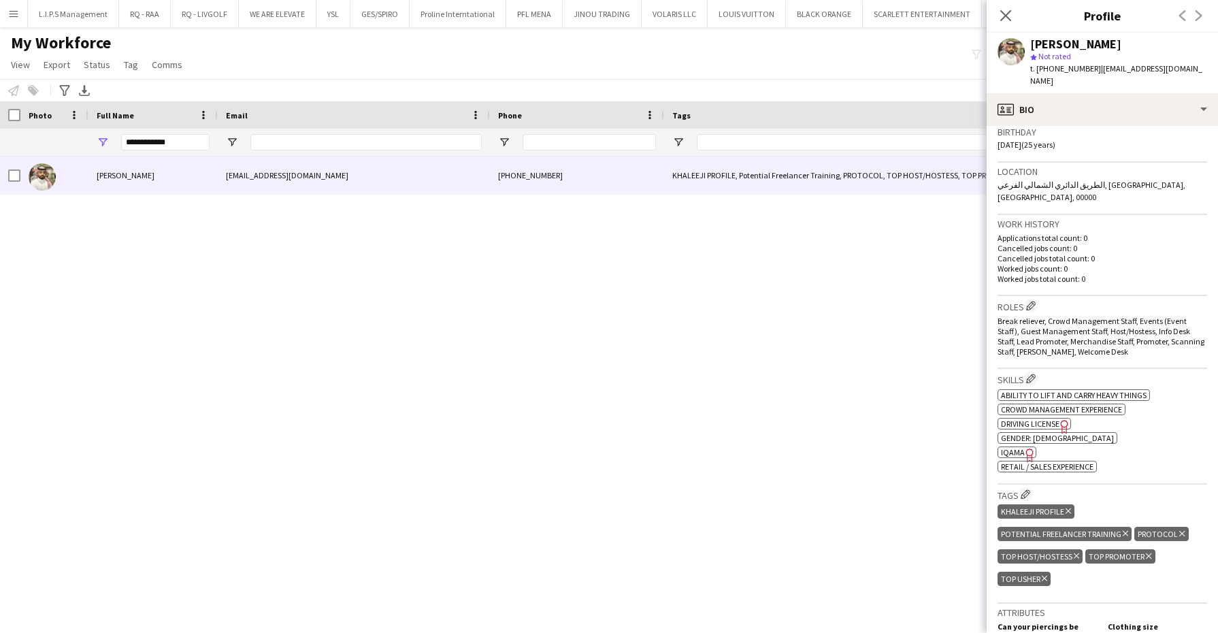
scroll to position [680, 0]
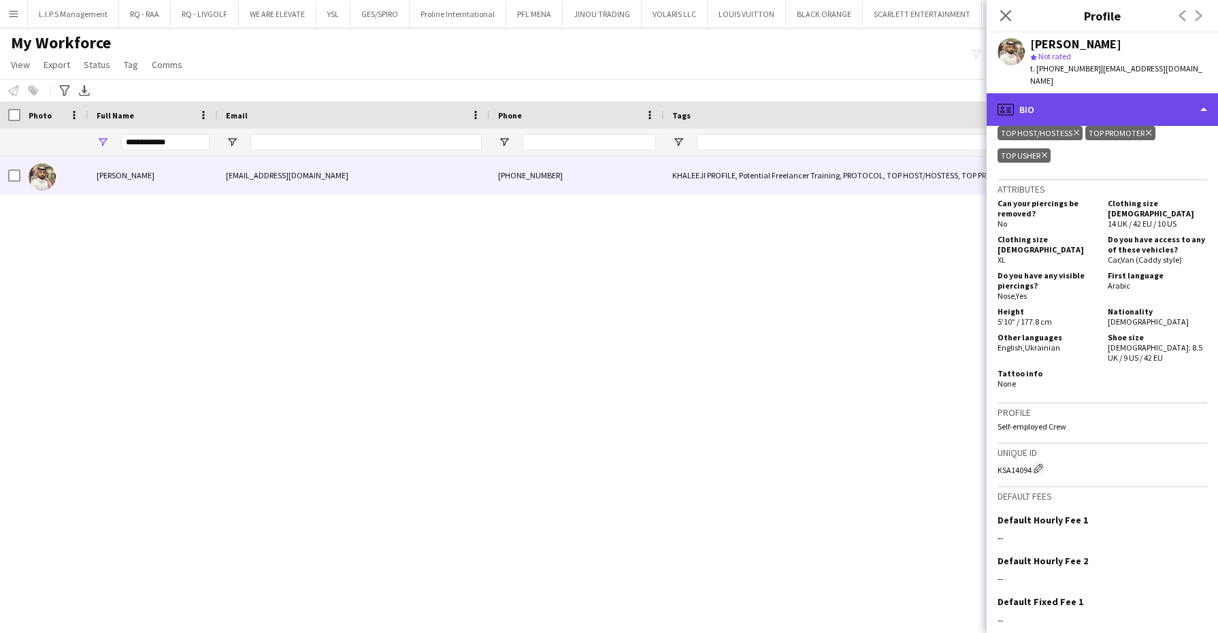
click at [1121, 102] on div "profile Bio" at bounding box center [1102, 109] width 231 height 33
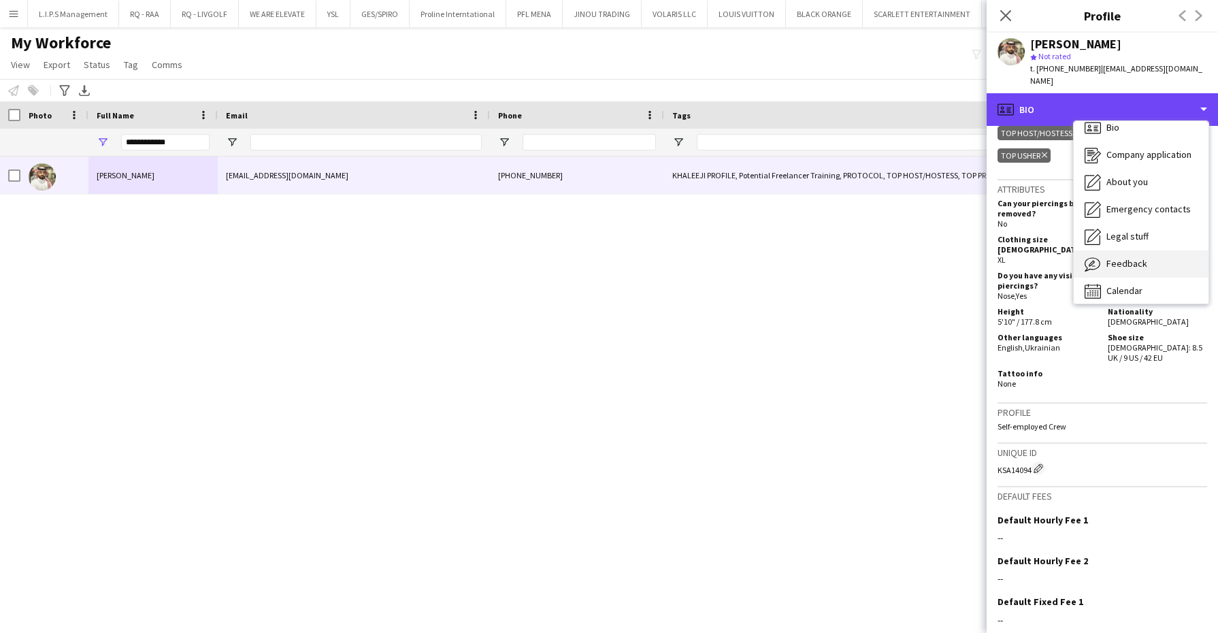
scroll to position [18, 0]
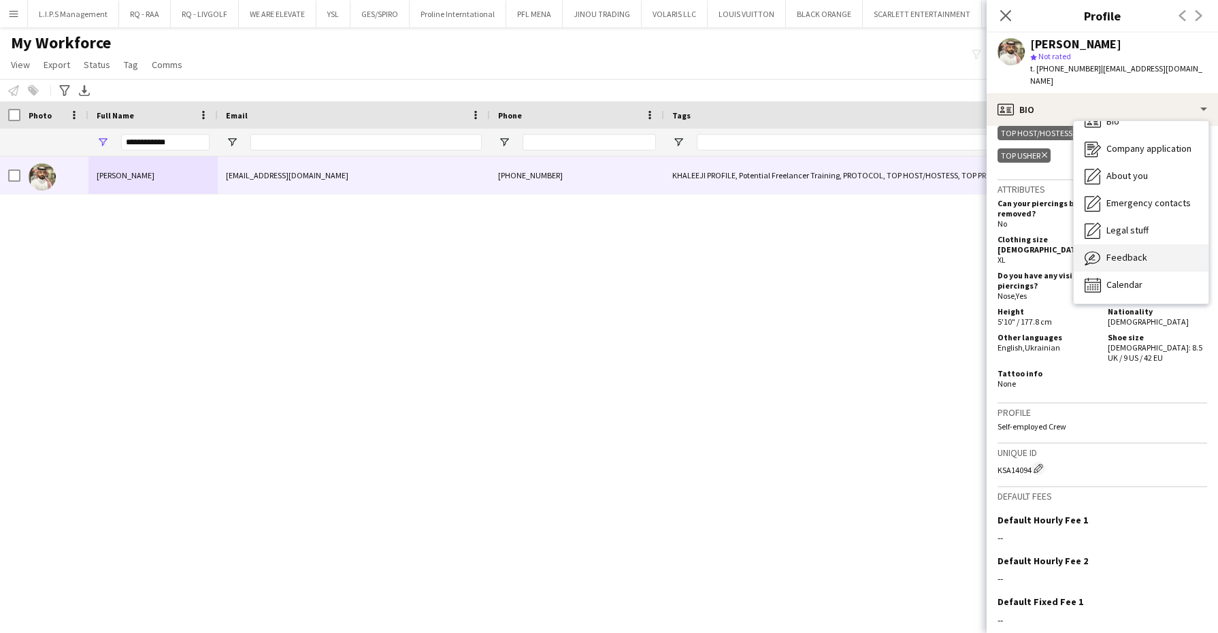
click at [1133, 252] on div "Feedback Feedback" at bounding box center [1141, 257] width 135 height 27
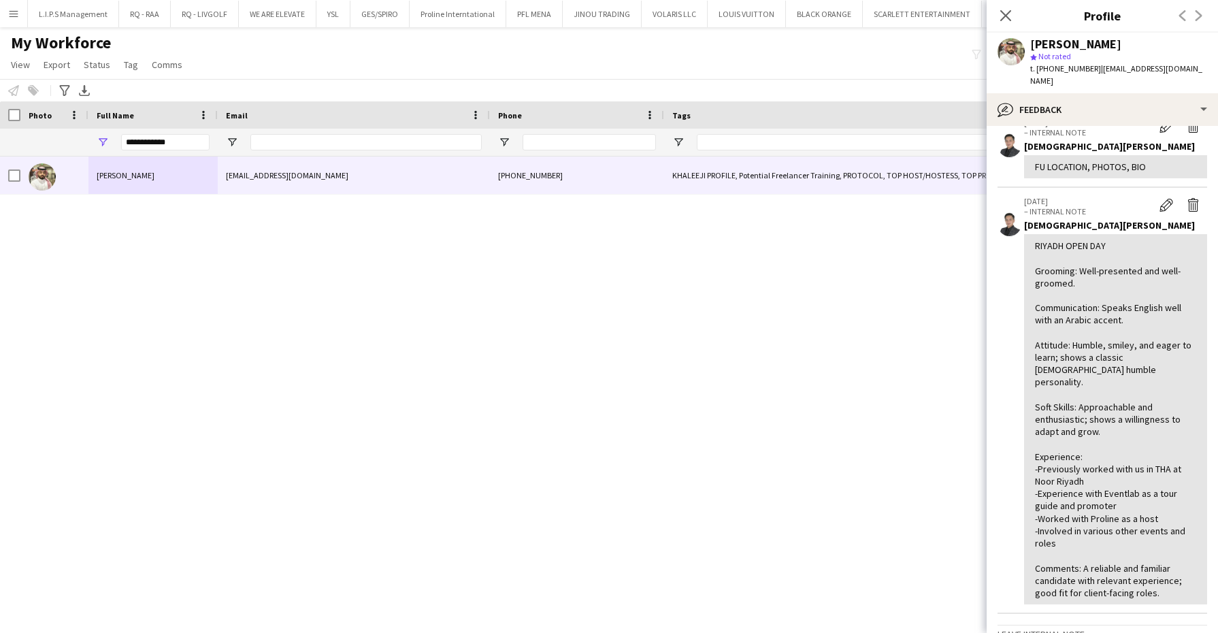
scroll to position [85, 0]
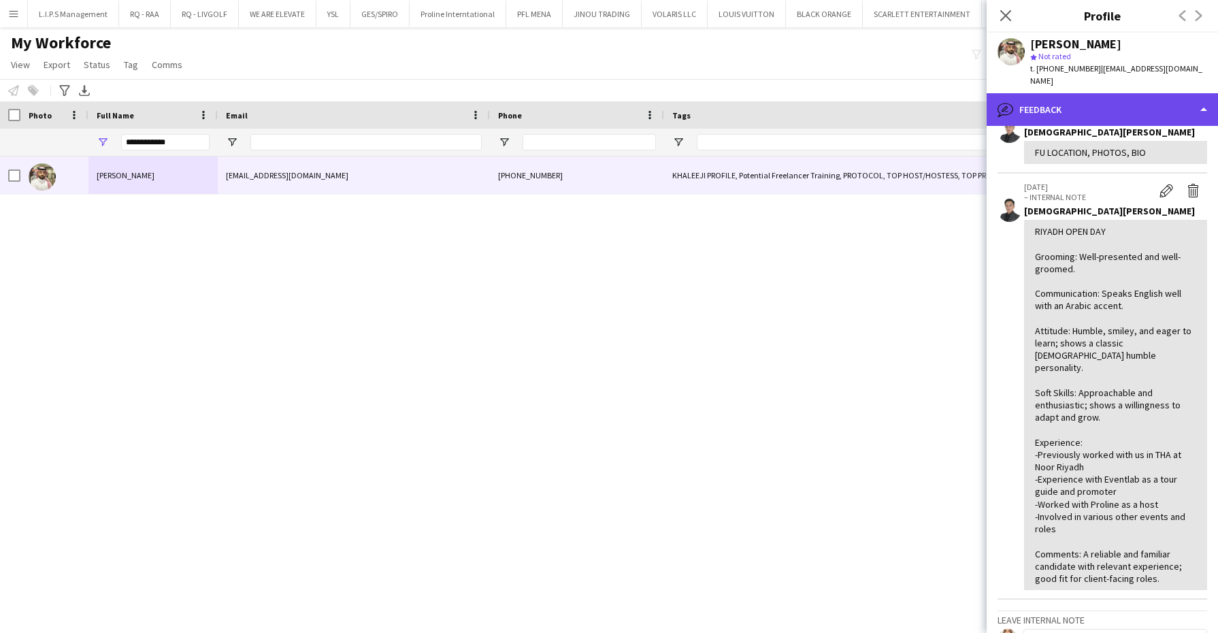
click at [1116, 93] on div "bubble-pencil Feedback" at bounding box center [1102, 109] width 231 height 33
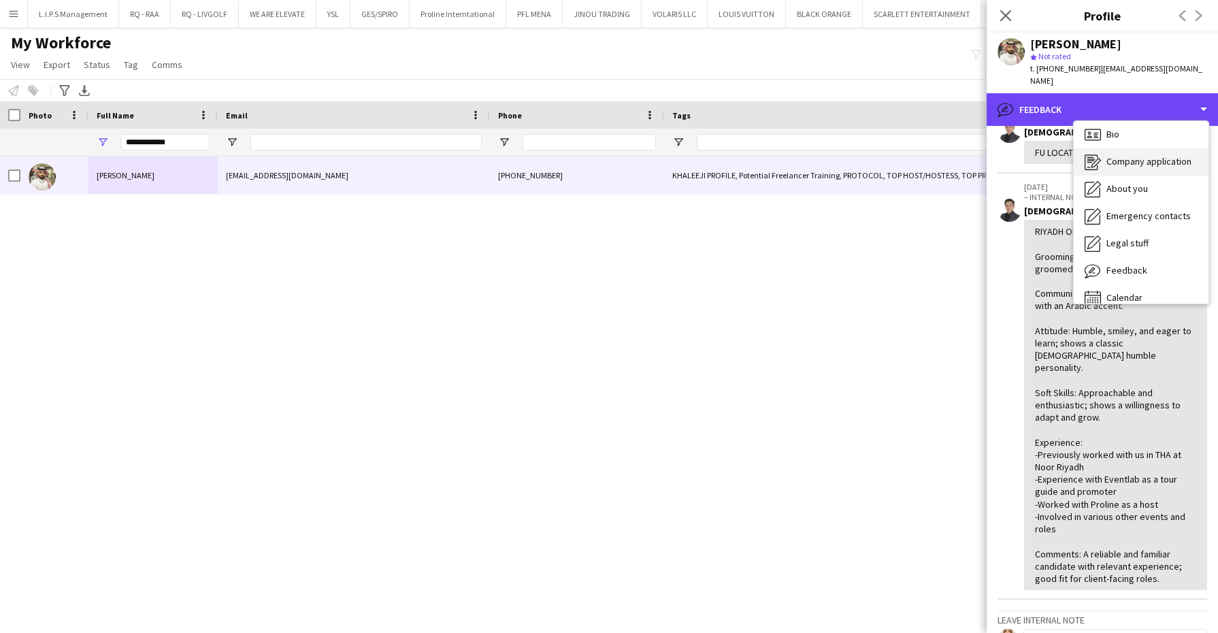
scroll to position [0, 0]
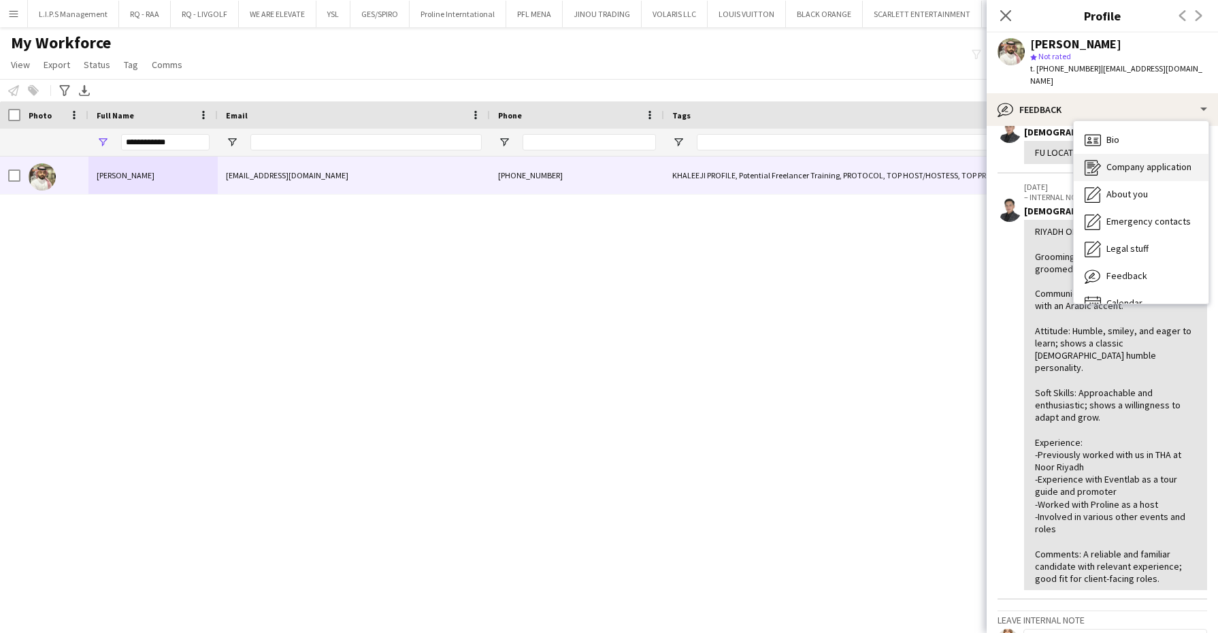
click at [1123, 131] on div "Bio Bio" at bounding box center [1141, 140] width 135 height 27
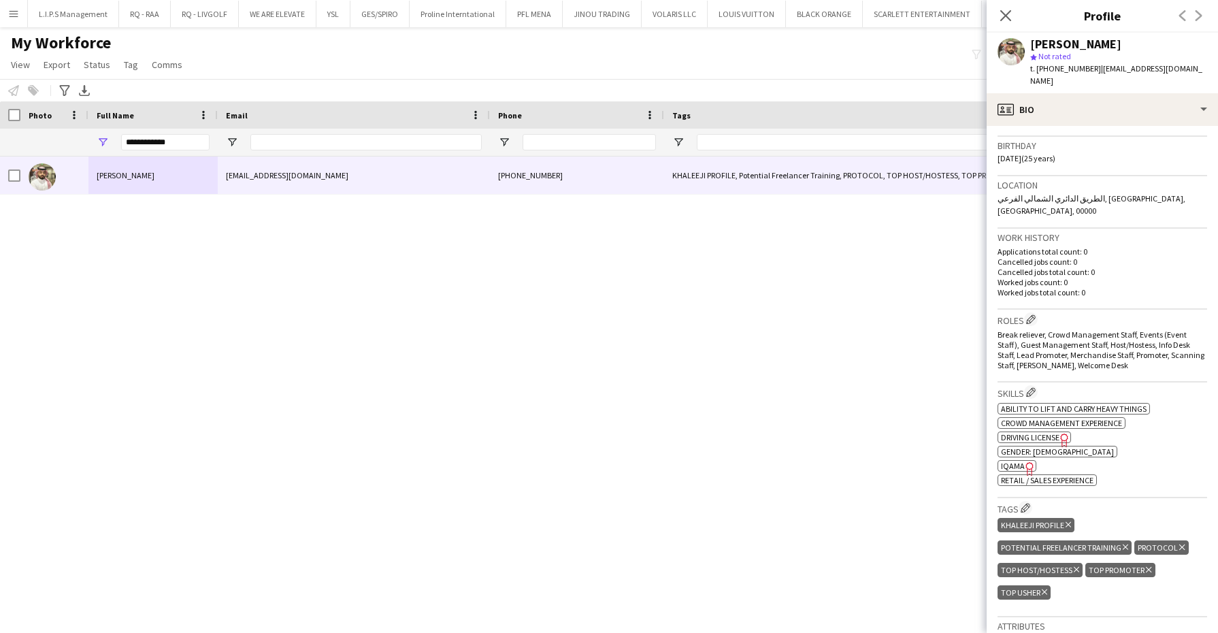
scroll to position [340, 0]
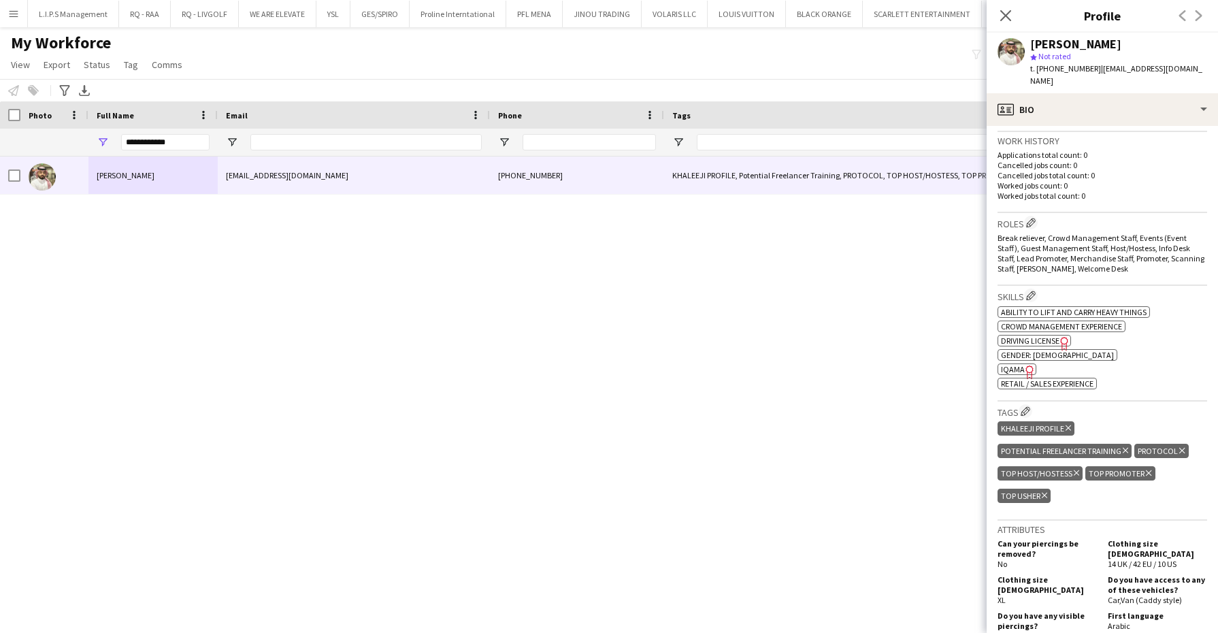
click at [1014, 349] on div "ok-circled2 background Layer 1 cross-circle-red background Layer 1 Ability to l…" at bounding box center [1102, 346] width 210 height 86
click at [1014, 364] on span "IQAMA" at bounding box center [1013, 369] width 24 height 10
click at [1076, 71] on span "t. +9660595098432" at bounding box center [1065, 68] width 71 height 10
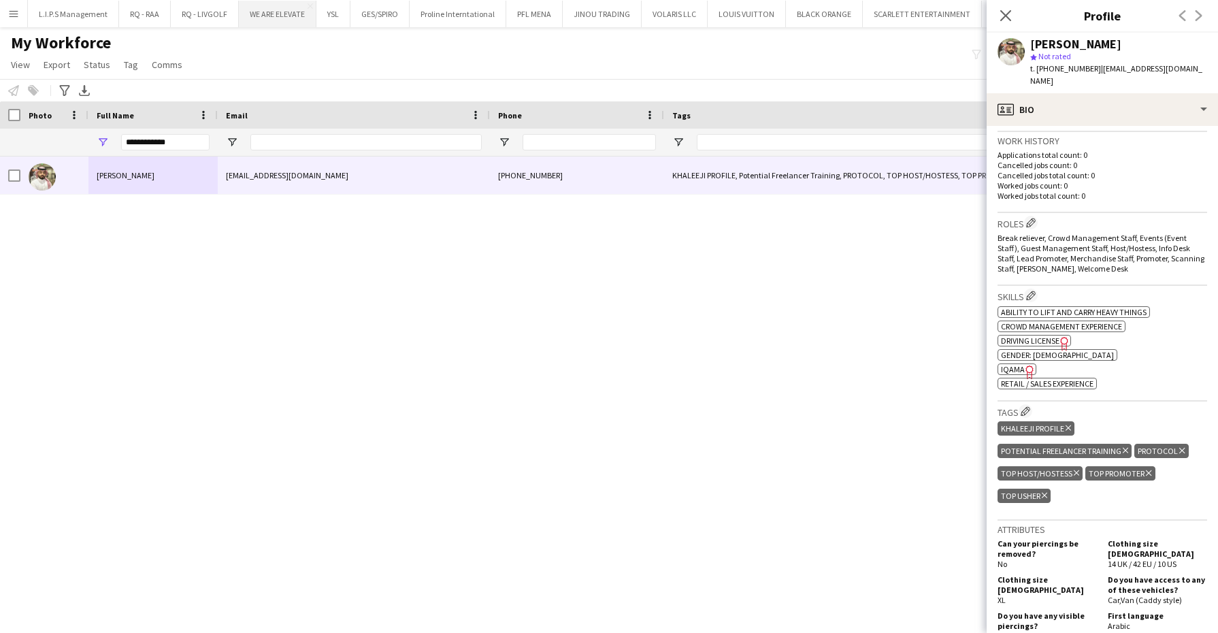
copy span "9660595098432"
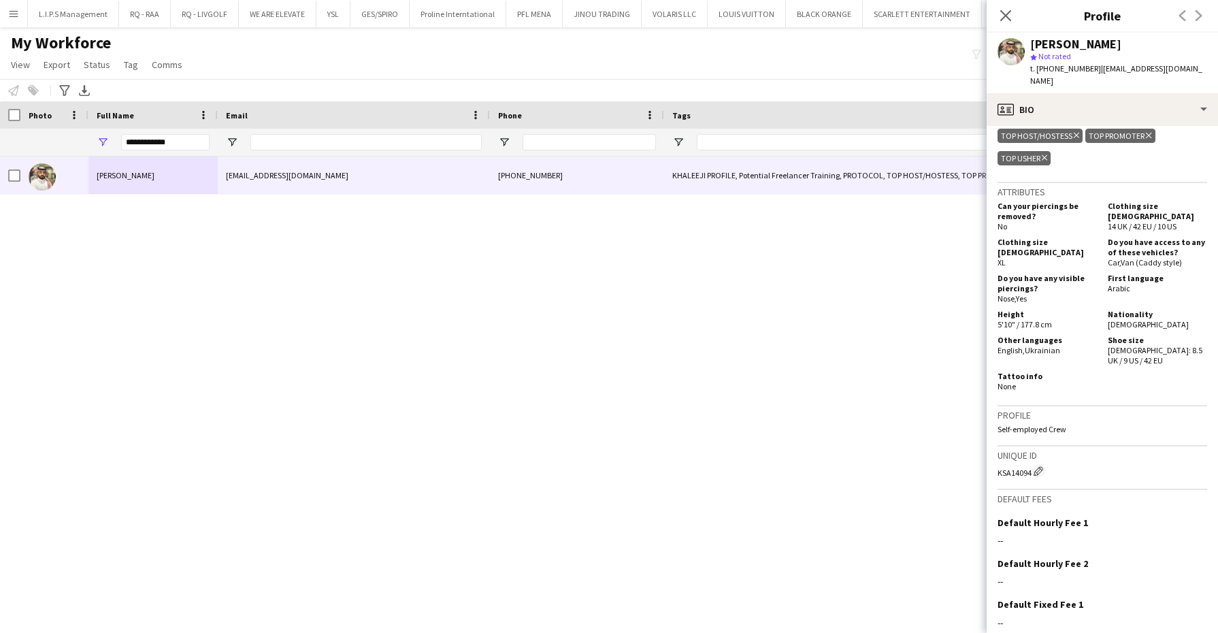
scroll to position [736, 0]
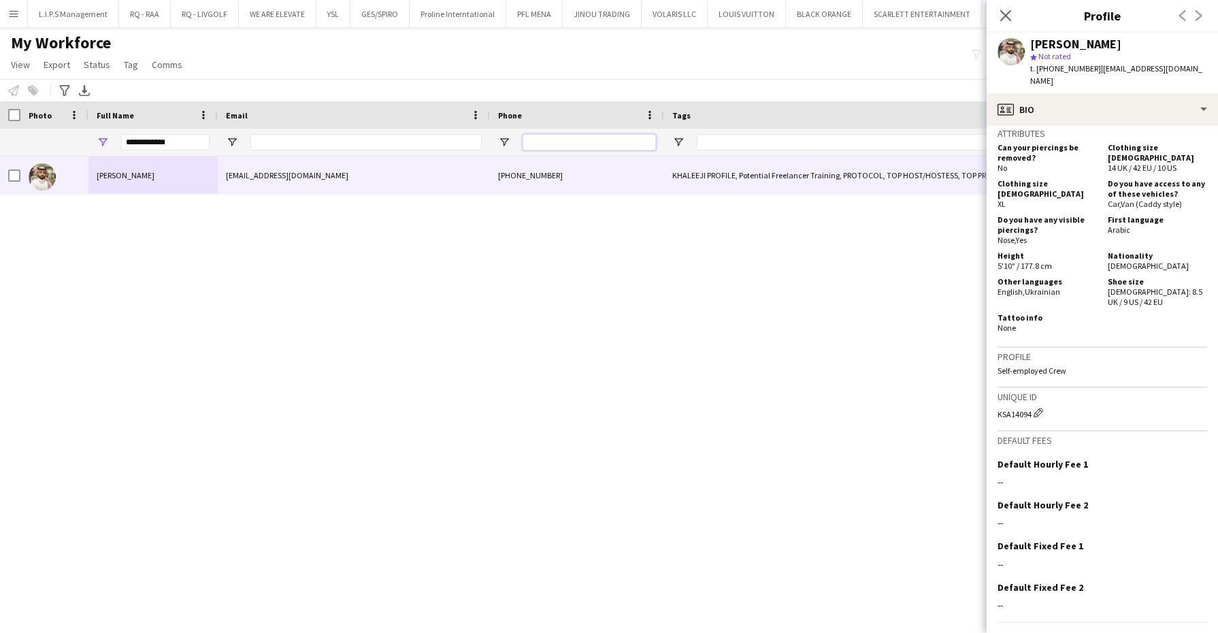
drag, startPoint x: 542, startPoint y: 146, endPoint x: 485, endPoint y: 148, distance: 56.5
click at [542, 146] on input "Phone Filter Input" at bounding box center [589, 142] width 133 height 16
paste input "**********"
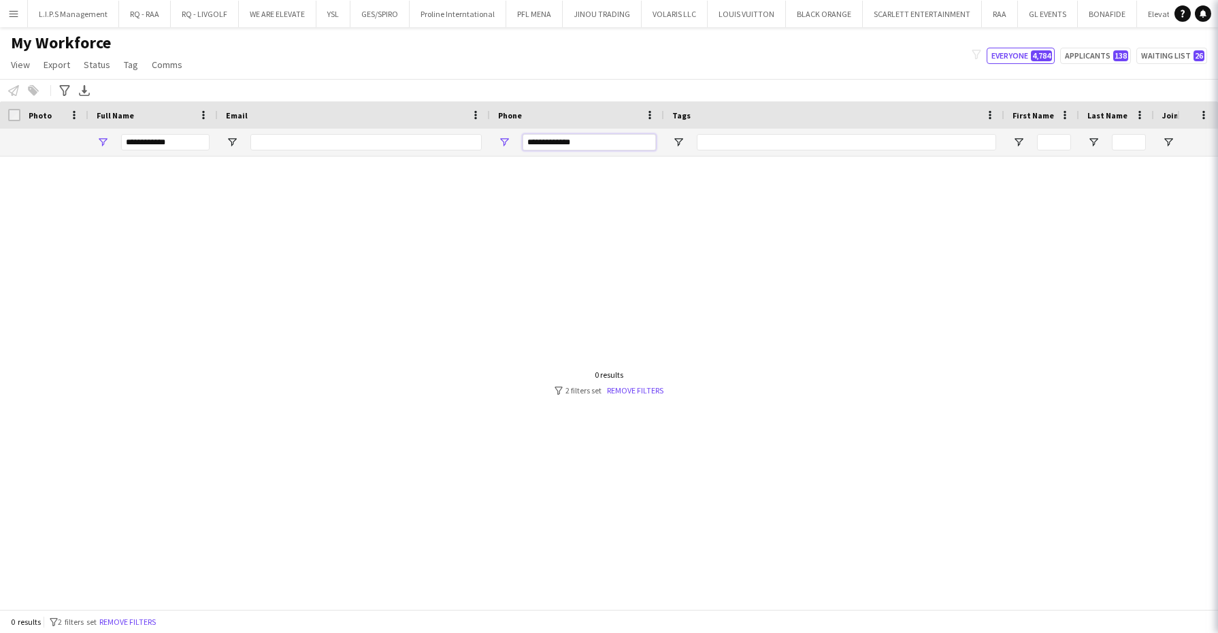
type input "**********"
drag, startPoint x: 184, startPoint y: 138, endPoint x: 76, endPoint y: 135, distance: 108.9
click at [76, 135] on div at bounding box center [1169, 142] width 2339 height 27
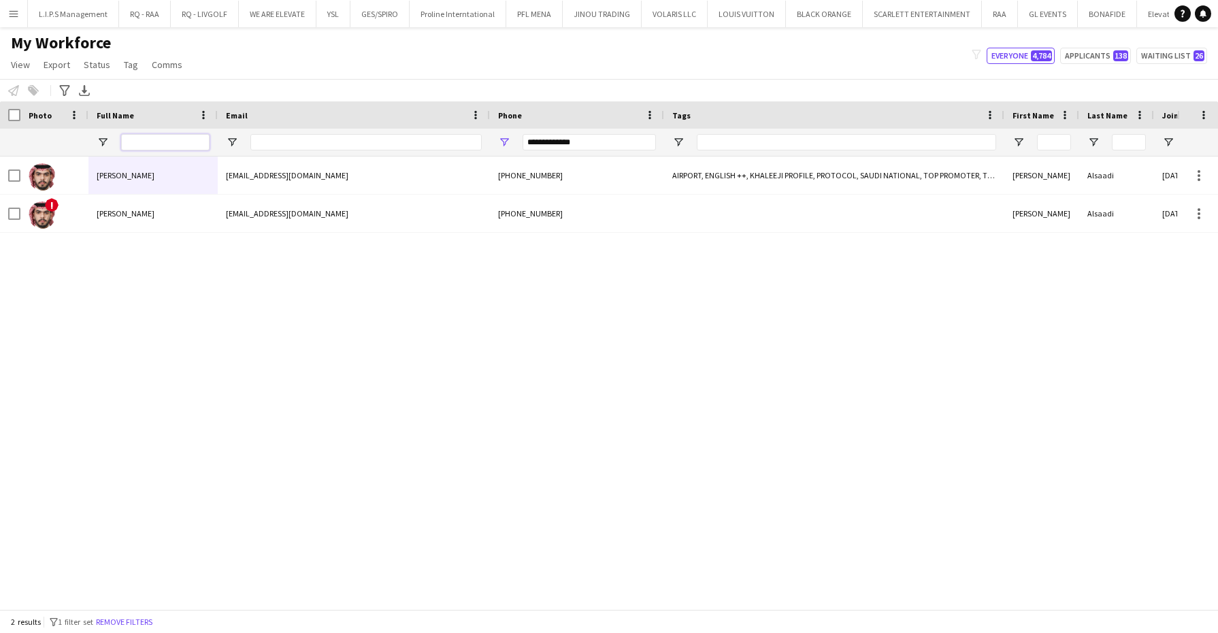
click at [186, 143] on input "Full Name Filter Input" at bounding box center [165, 142] width 88 height 16
drag, startPoint x: 593, startPoint y: 148, endPoint x: 429, endPoint y: 113, distance: 167.7
click at [429, 113] on div "Workforce Details First Name Last Name Joined 1" at bounding box center [1169, 128] width 2339 height 55
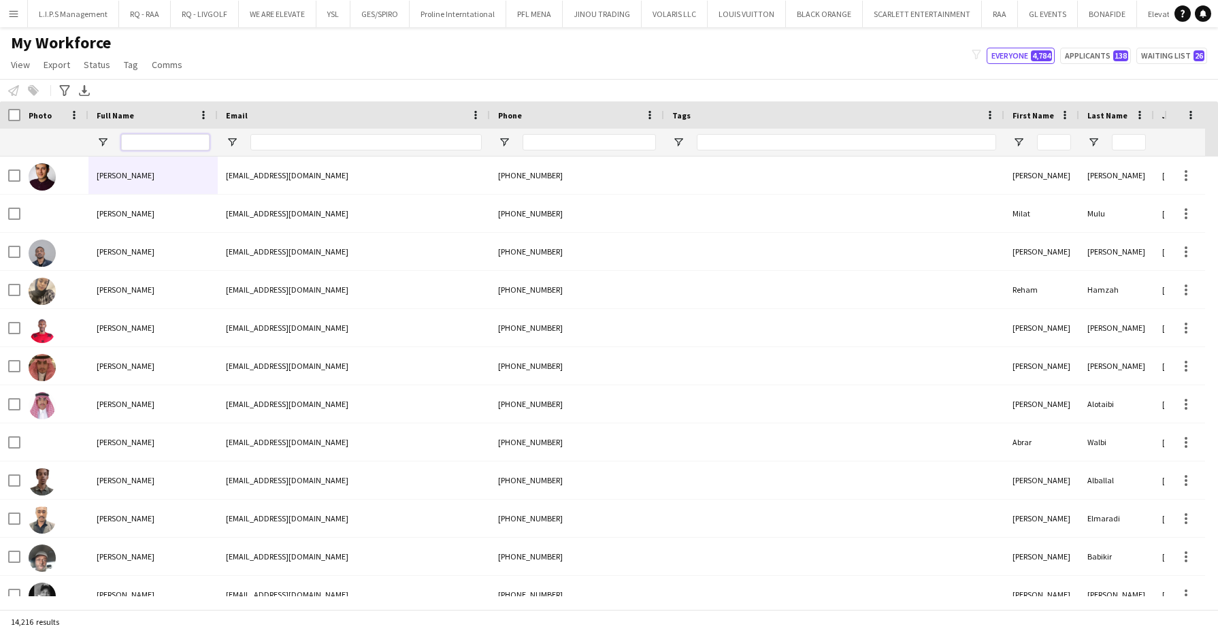
click at [201, 138] on input "Full Name Filter Input" at bounding box center [165, 142] width 88 height 16
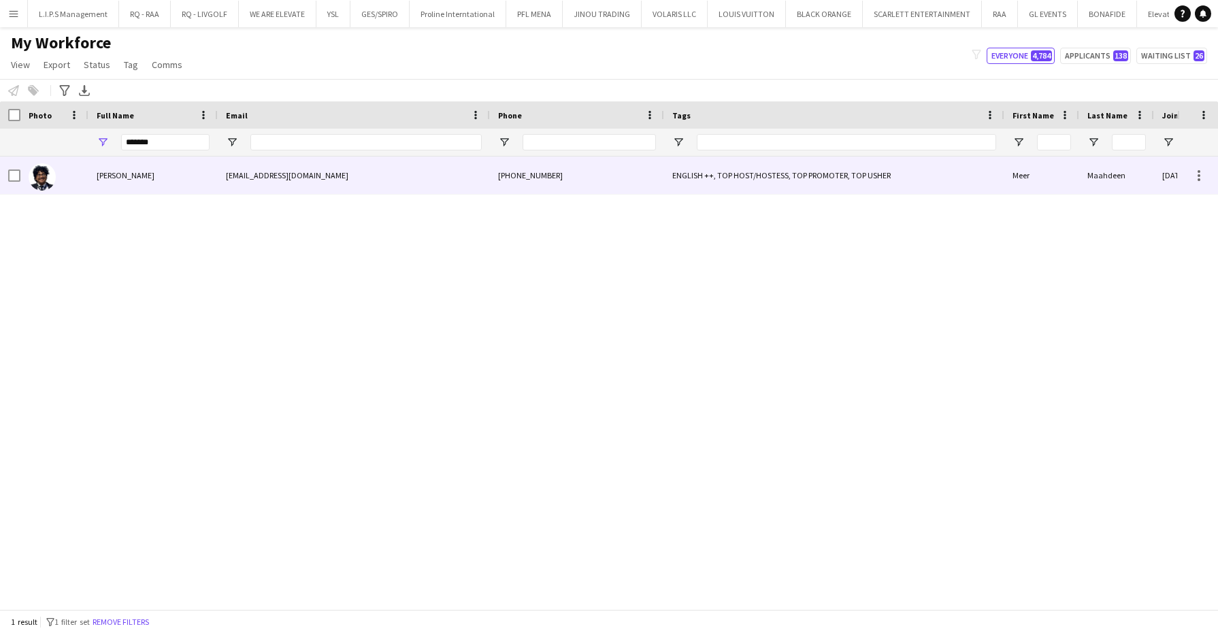
click at [139, 182] on div "Meer Maahdeen" at bounding box center [152, 174] width 129 height 37
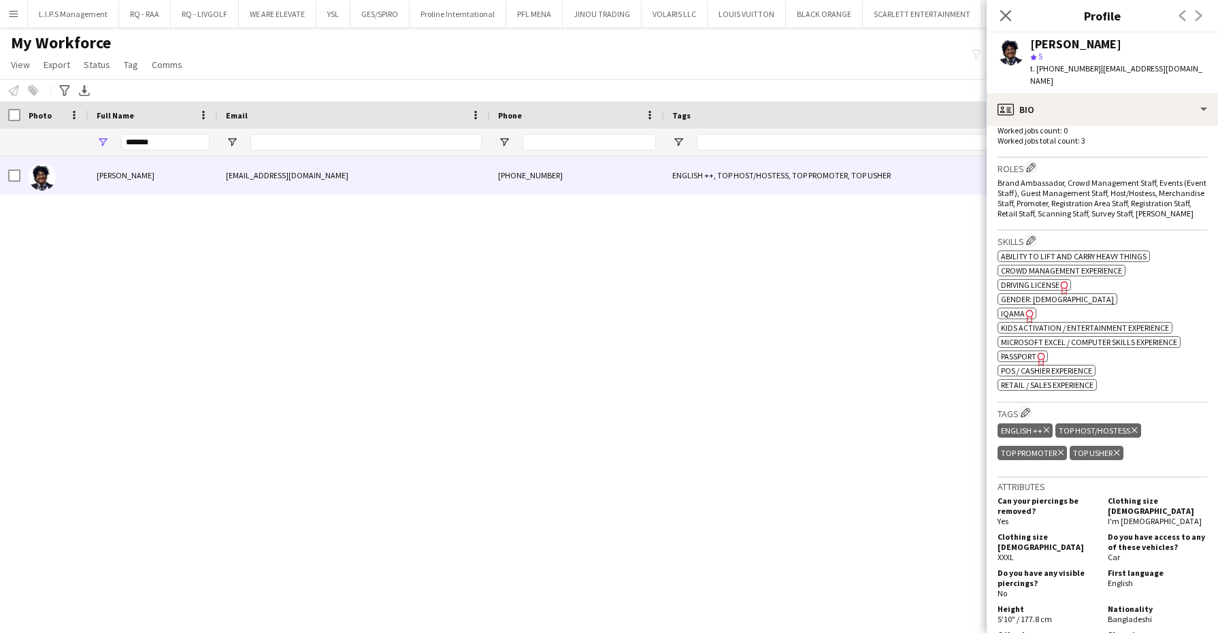
scroll to position [510, 0]
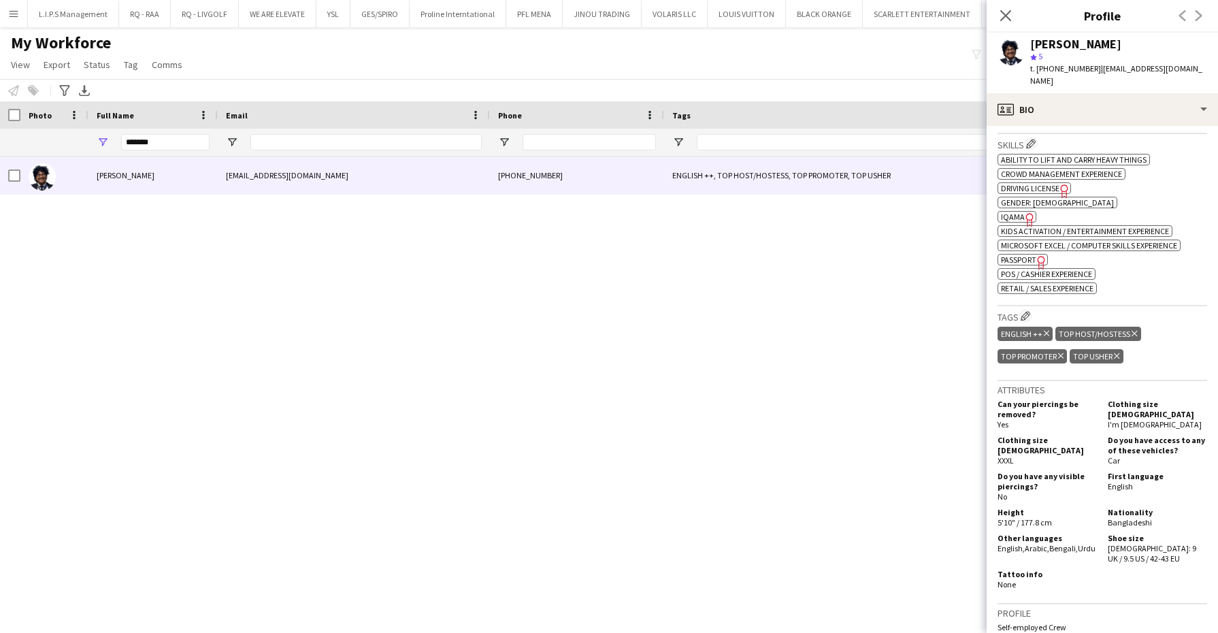
click at [1014, 215] on span "IQAMA" at bounding box center [1013, 217] width 24 height 10
drag, startPoint x: 150, startPoint y: 136, endPoint x: 72, endPoint y: 129, distance: 77.9
click at [72, 129] on div at bounding box center [1169, 142] width 2339 height 27
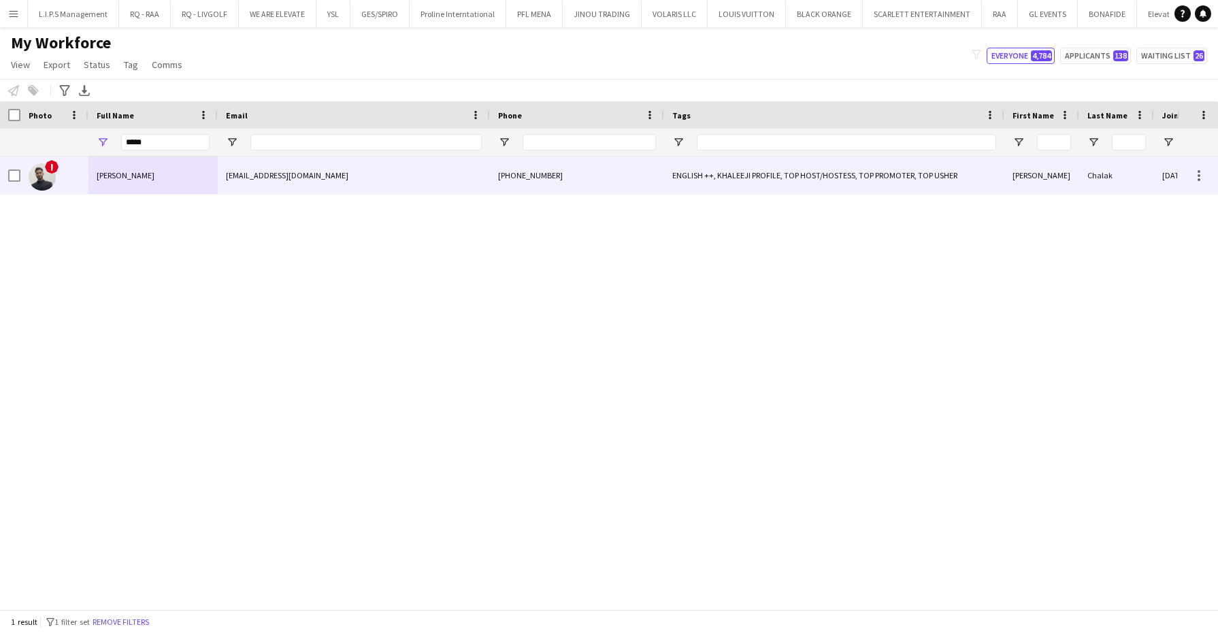
click at [159, 174] on div "Zohdi Chalak" at bounding box center [152, 174] width 129 height 37
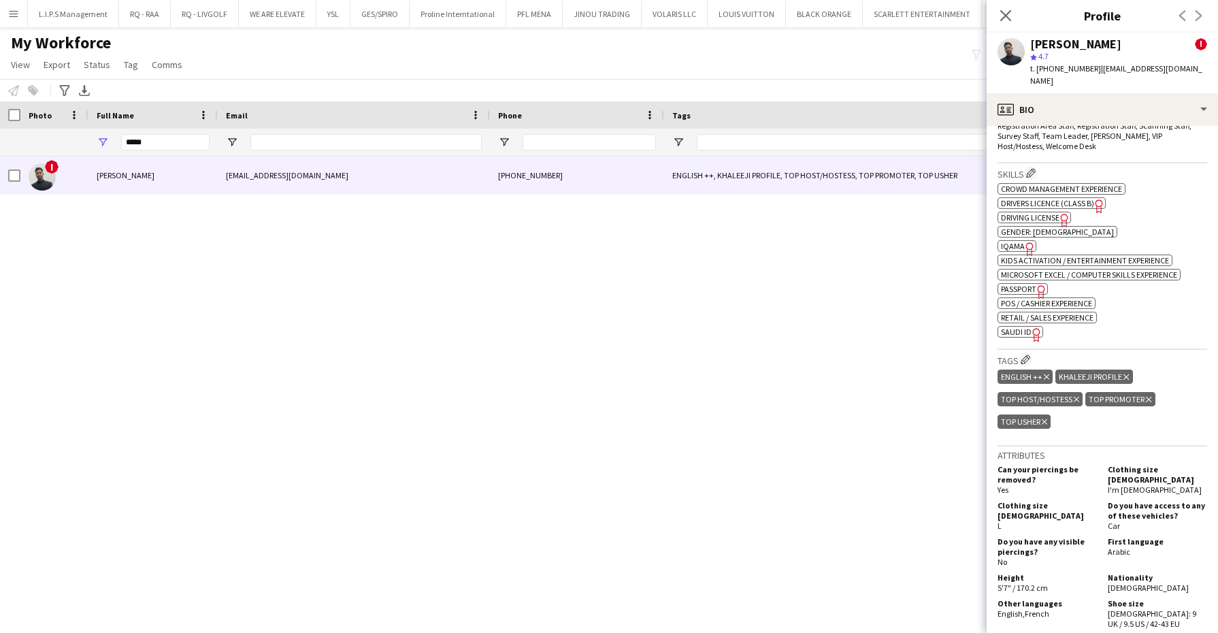
scroll to position [680, 0]
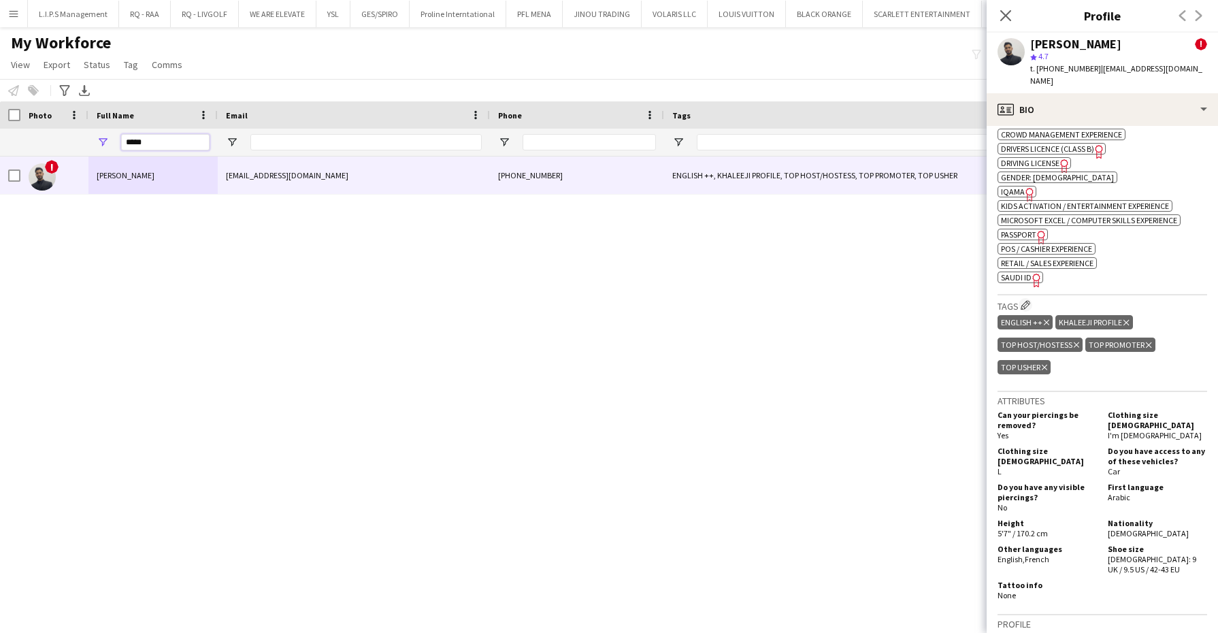
drag, startPoint x: 164, startPoint y: 145, endPoint x: 65, endPoint y: 142, distance: 98.7
click at [65, 142] on div at bounding box center [1169, 142] width 2339 height 27
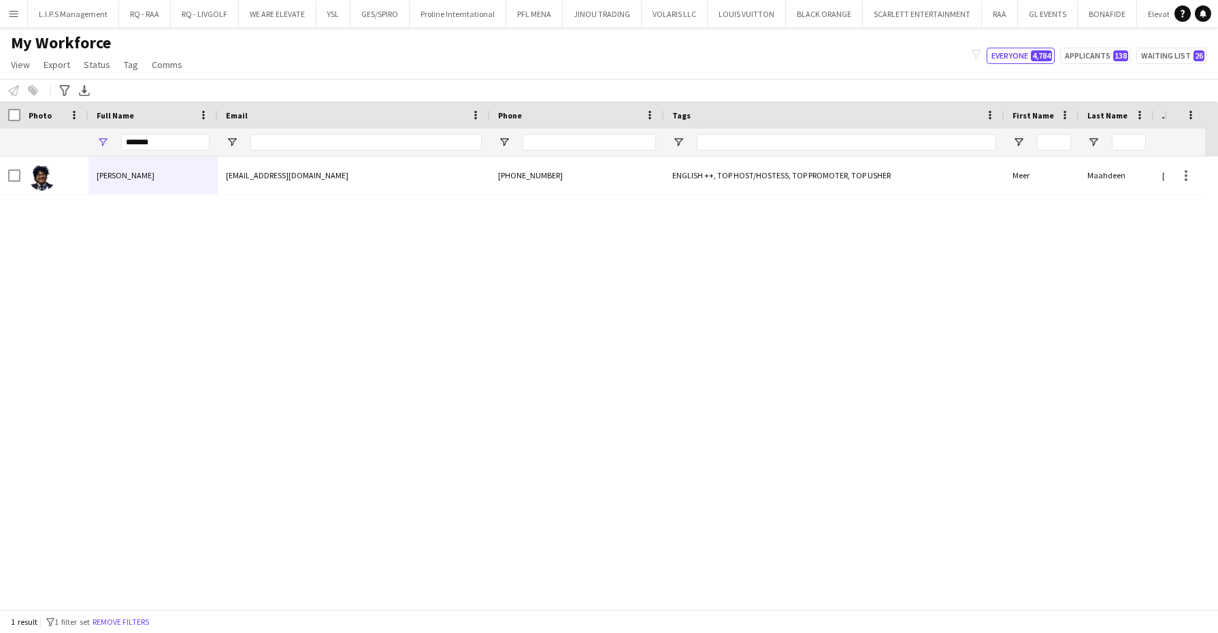
click at [207, 184] on div "Meer Maahdeen" at bounding box center [152, 174] width 129 height 37
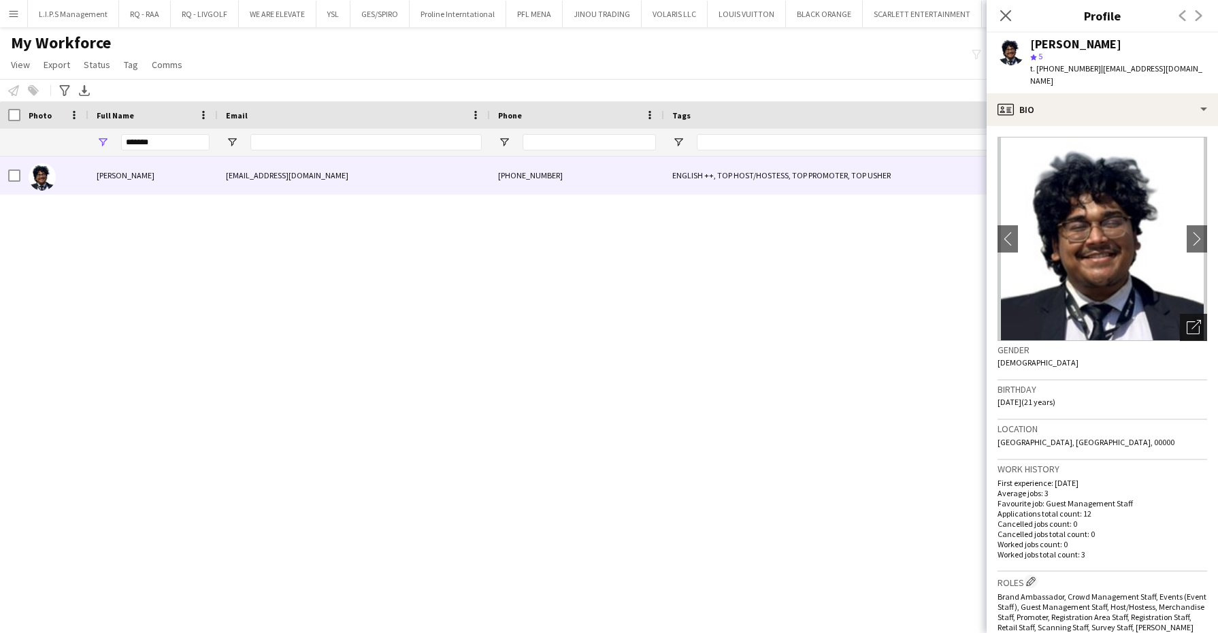
click at [1180, 314] on div "Open photos pop-in" at bounding box center [1193, 327] width 27 height 27
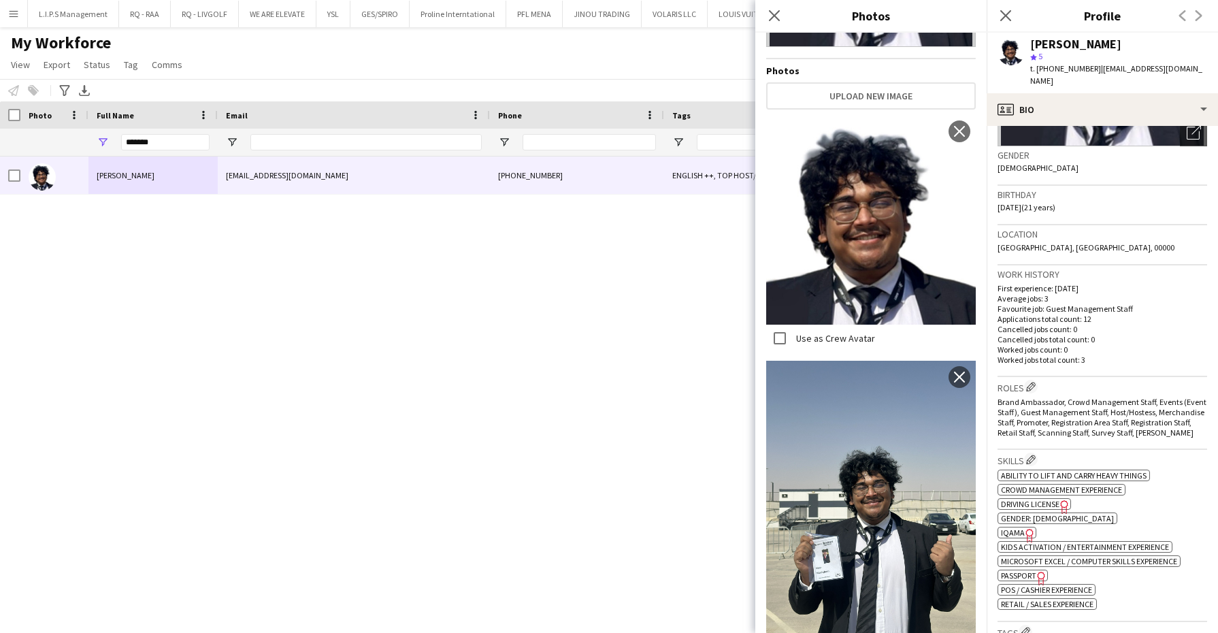
scroll to position [255, 0]
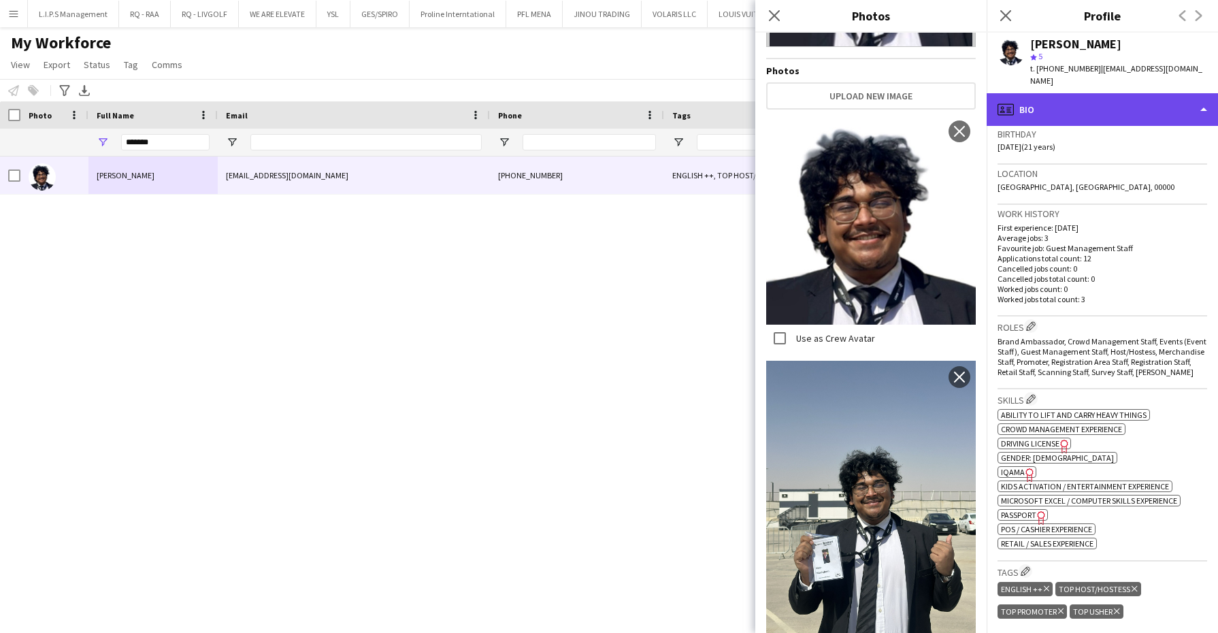
click at [1113, 93] on div "profile Bio" at bounding box center [1102, 109] width 231 height 33
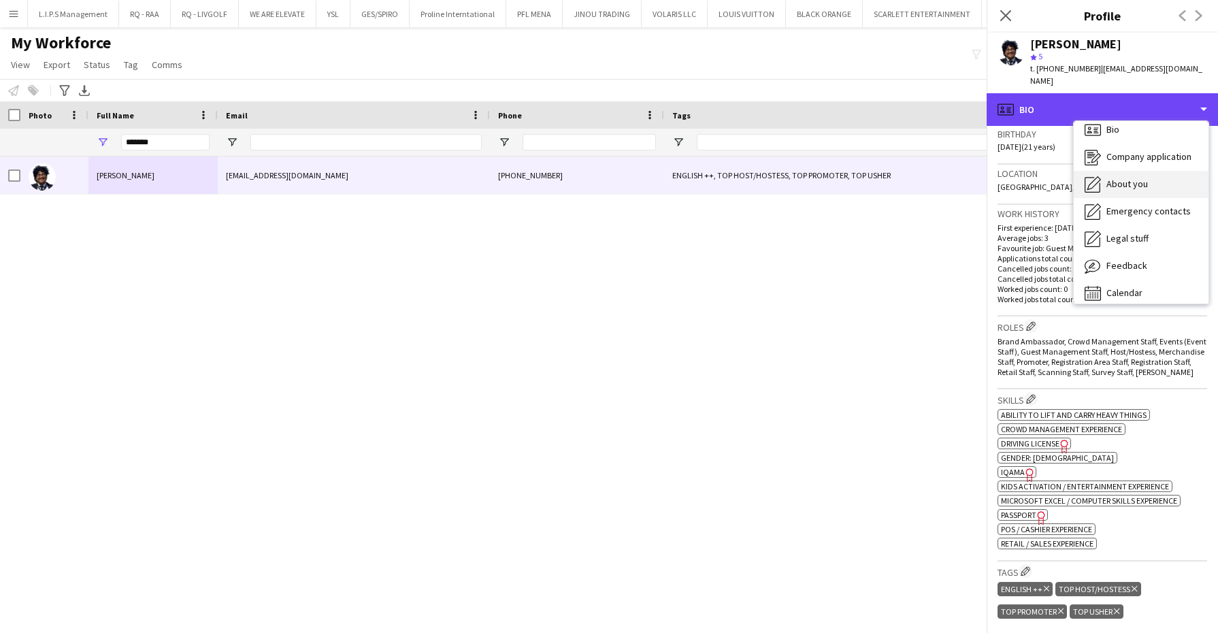
scroll to position [18, 0]
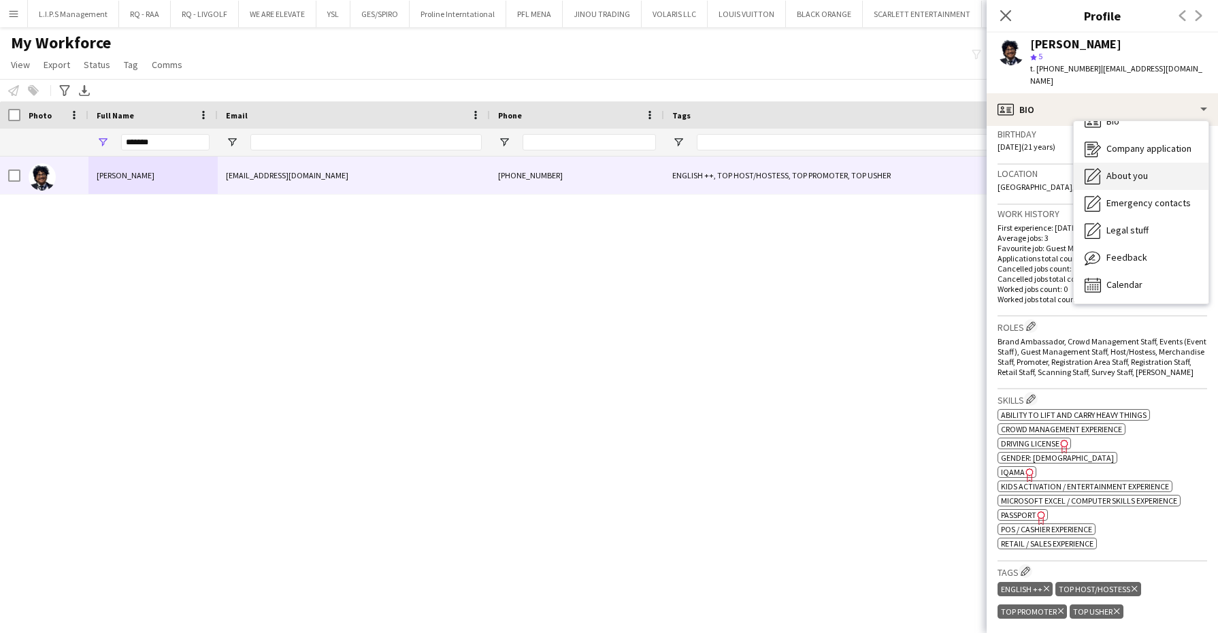
click at [1131, 169] on span "About you" at bounding box center [1127, 175] width 42 height 12
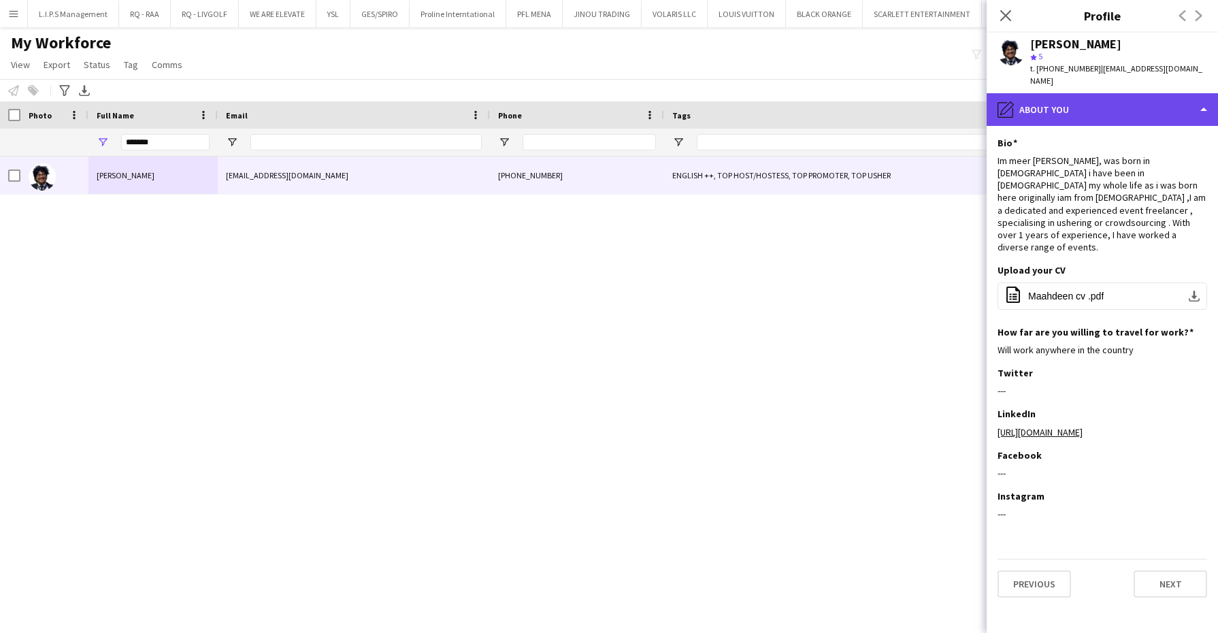
click at [1137, 111] on div "pencil4 About you" at bounding box center [1102, 109] width 231 height 33
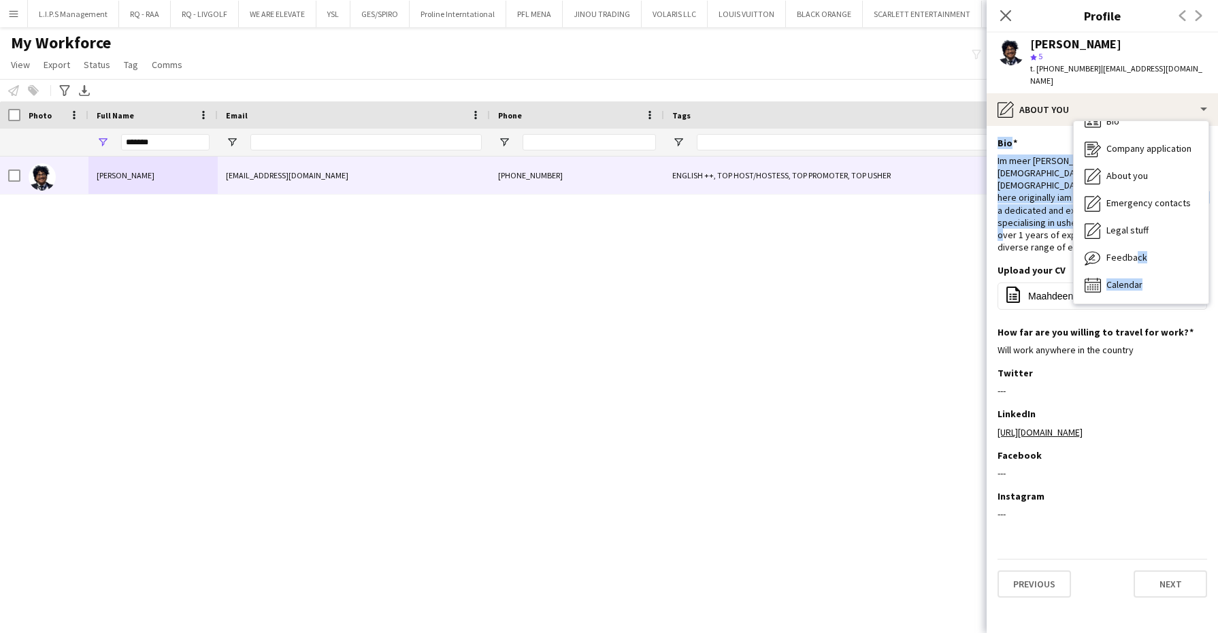
drag, startPoint x: 1130, startPoint y: 246, endPoint x: 1059, endPoint y: 204, distance: 83.0
click at [1059, 204] on div "pencil4 About you Bio Bio Company application Company application About you Abo…" at bounding box center [1102, 363] width 231 height 540
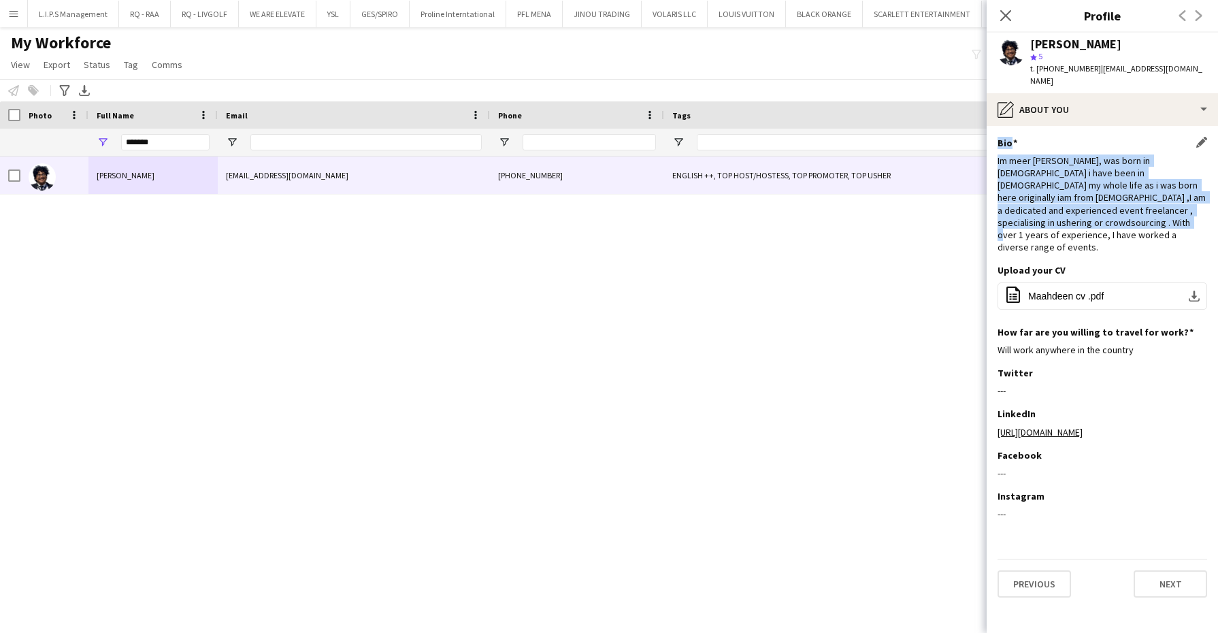
click at [1055, 202] on div "Im meer maahdeen hasan, was born in 21 aug 2004 i have been in saudi arabia my …" at bounding box center [1102, 203] width 210 height 99
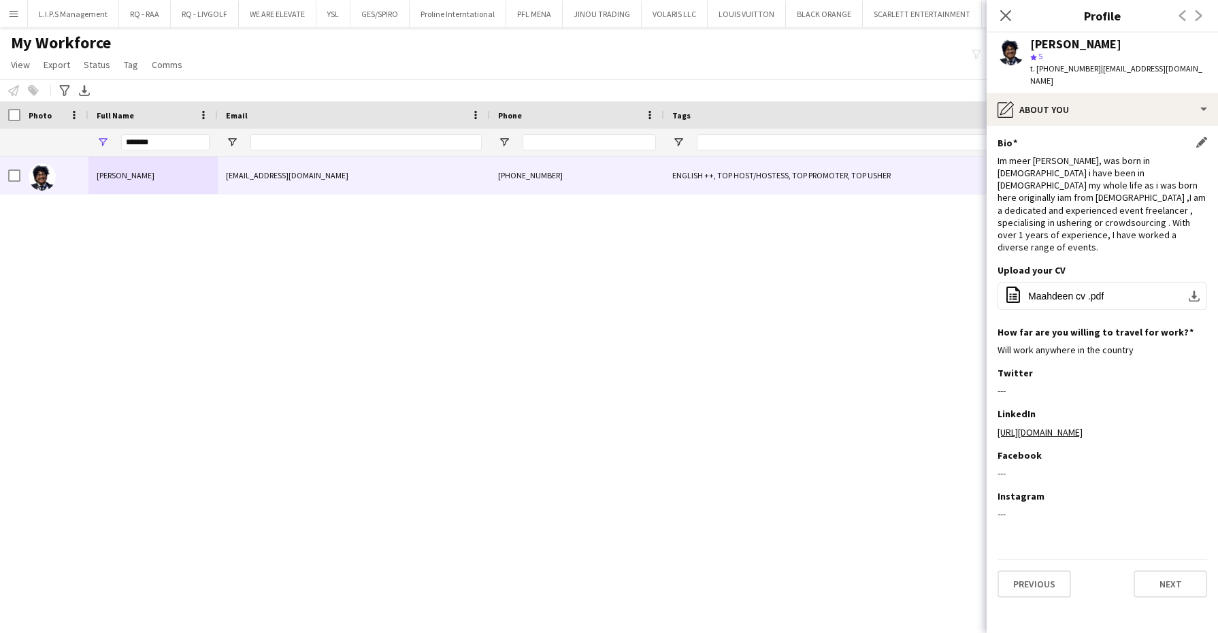
scroll to position [0, 0]
click at [1056, 226] on div "Im meer maahdeen hasan, was born in 21 aug 2004 i have been in saudi arabia my …" at bounding box center [1102, 203] width 210 height 99
click at [163, 153] on div "*******" at bounding box center [165, 142] width 88 height 27
drag, startPoint x: 168, startPoint y: 144, endPoint x: 18, endPoint y: 131, distance: 150.9
click at [20, 132] on div at bounding box center [1169, 142] width 2339 height 27
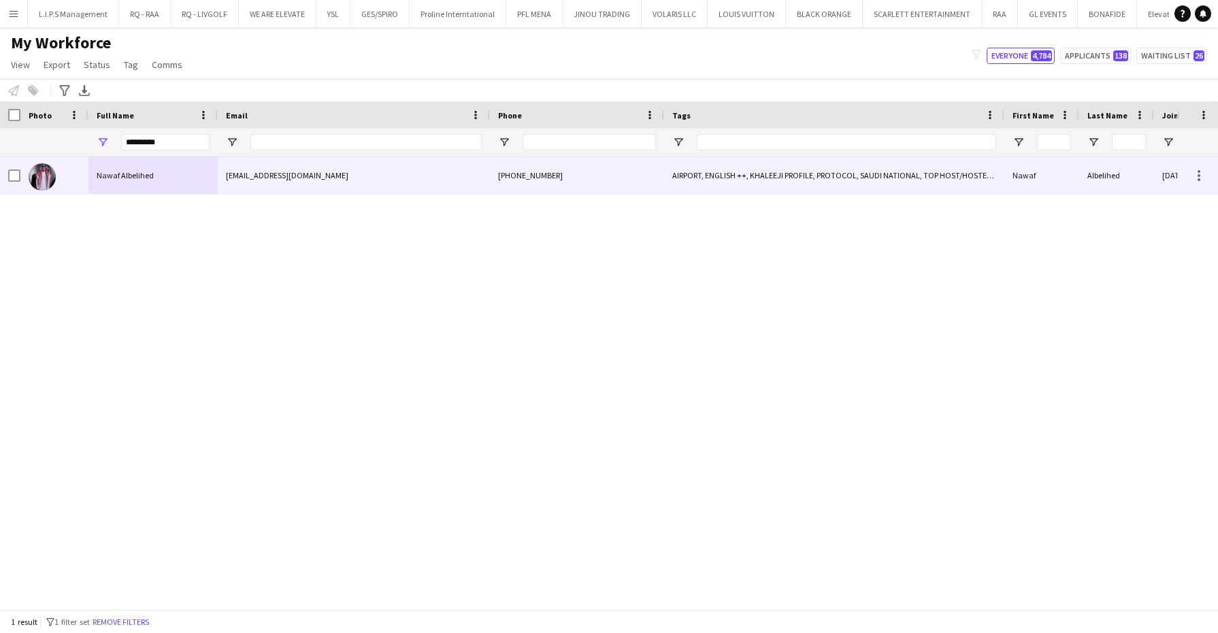
click at [114, 173] on span "Nawaf Albelihed" at bounding box center [125, 175] width 57 height 10
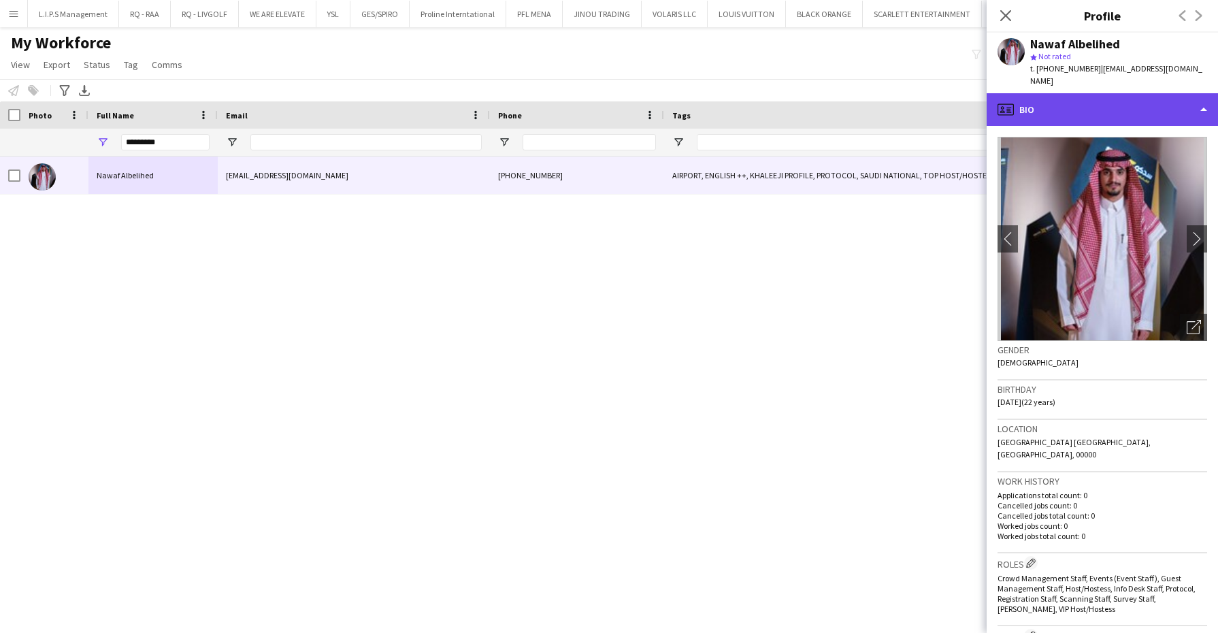
click at [1142, 93] on div "profile Bio" at bounding box center [1102, 109] width 231 height 33
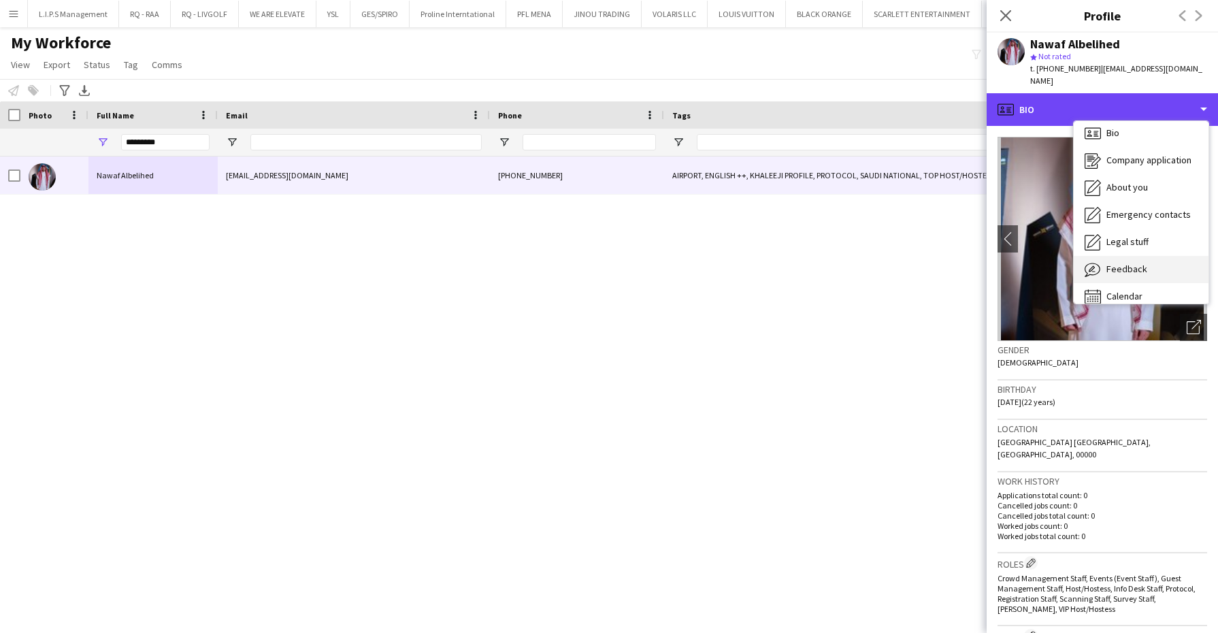
scroll to position [18, 0]
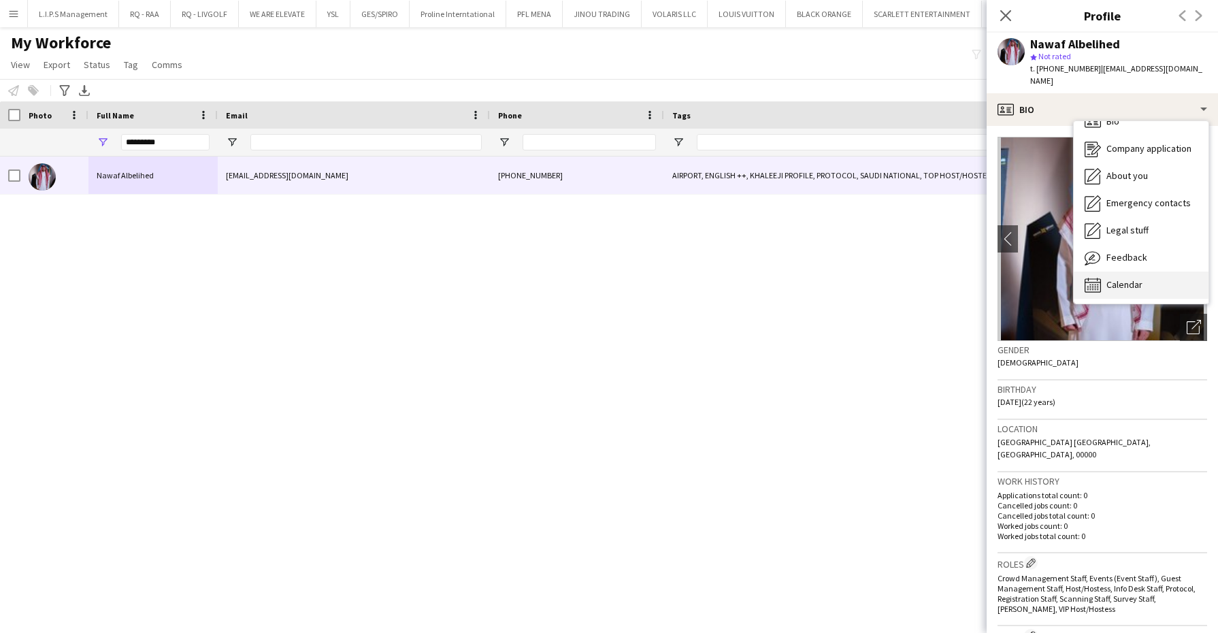
click at [1133, 271] on div "Calendar Calendar" at bounding box center [1141, 284] width 135 height 27
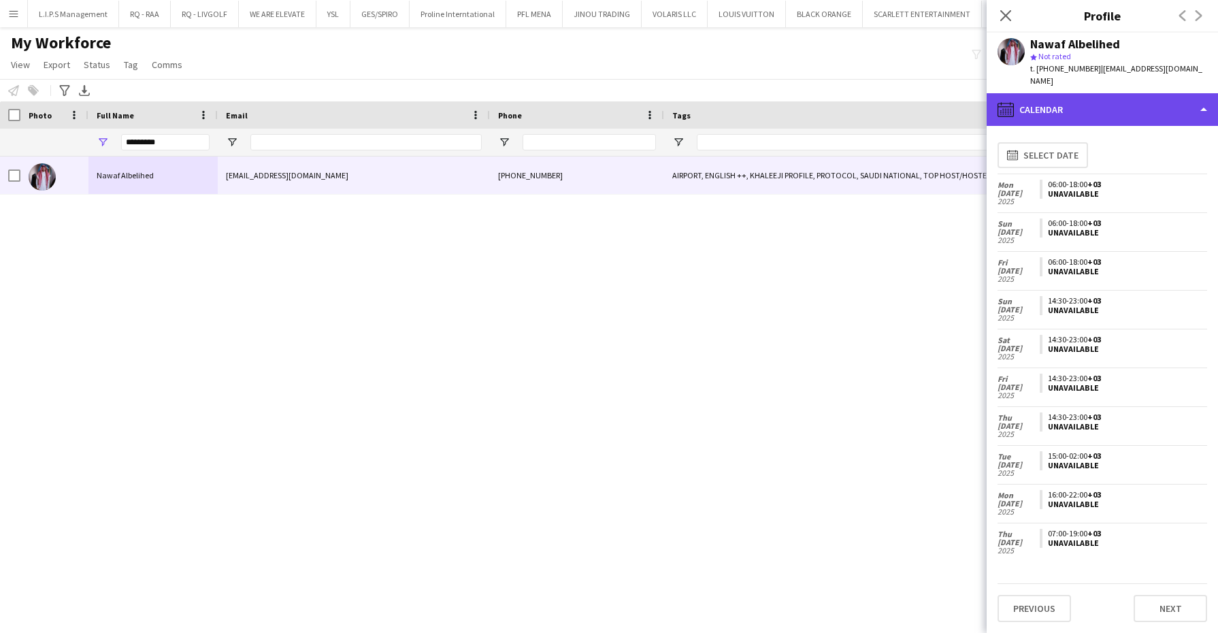
click at [1150, 101] on div "calendar-full Calendar" at bounding box center [1102, 109] width 231 height 33
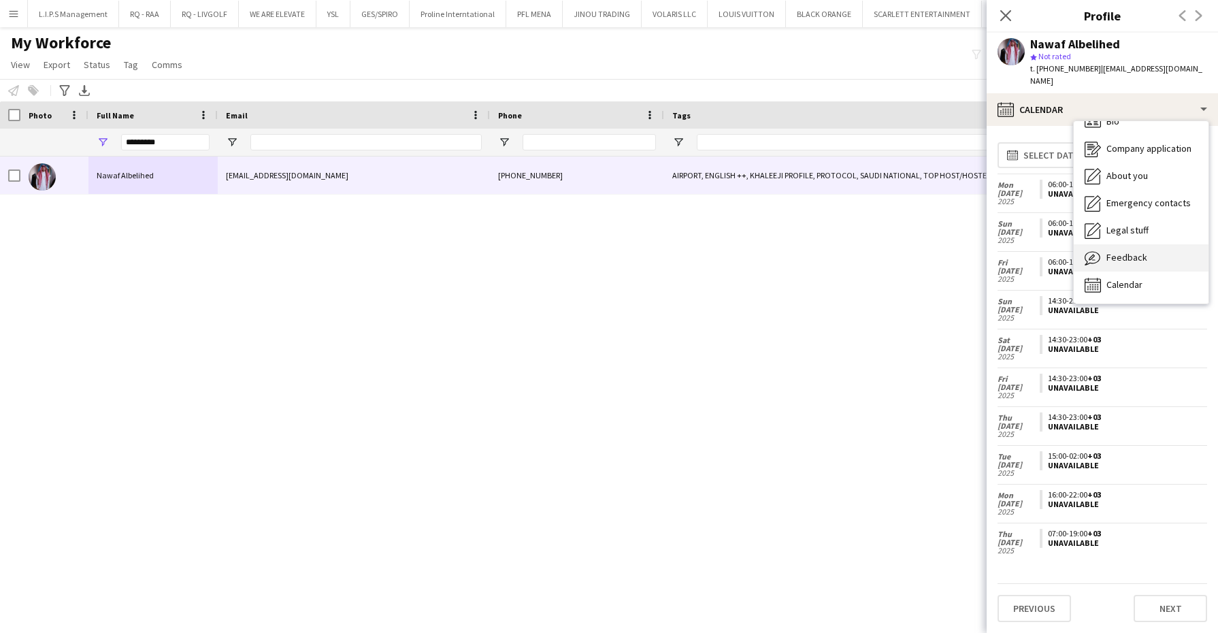
click at [1146, 244] on div "Feedback Feedback" at bounding box center [1141, 257] width 135 height 27
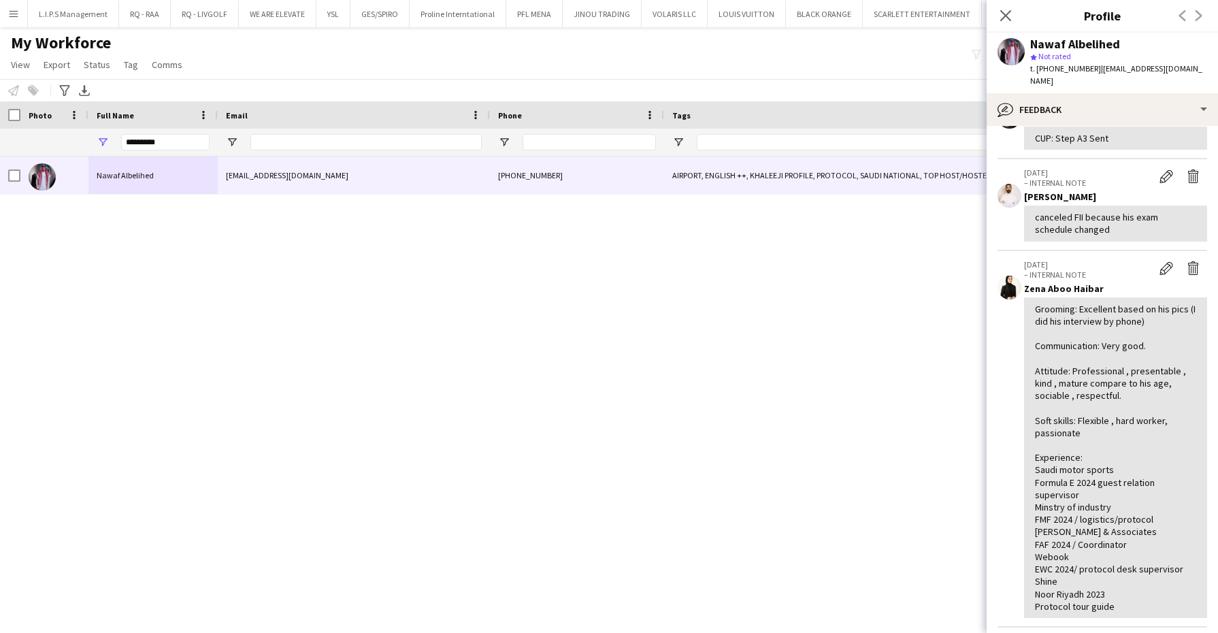
scroll to position [0, 0]
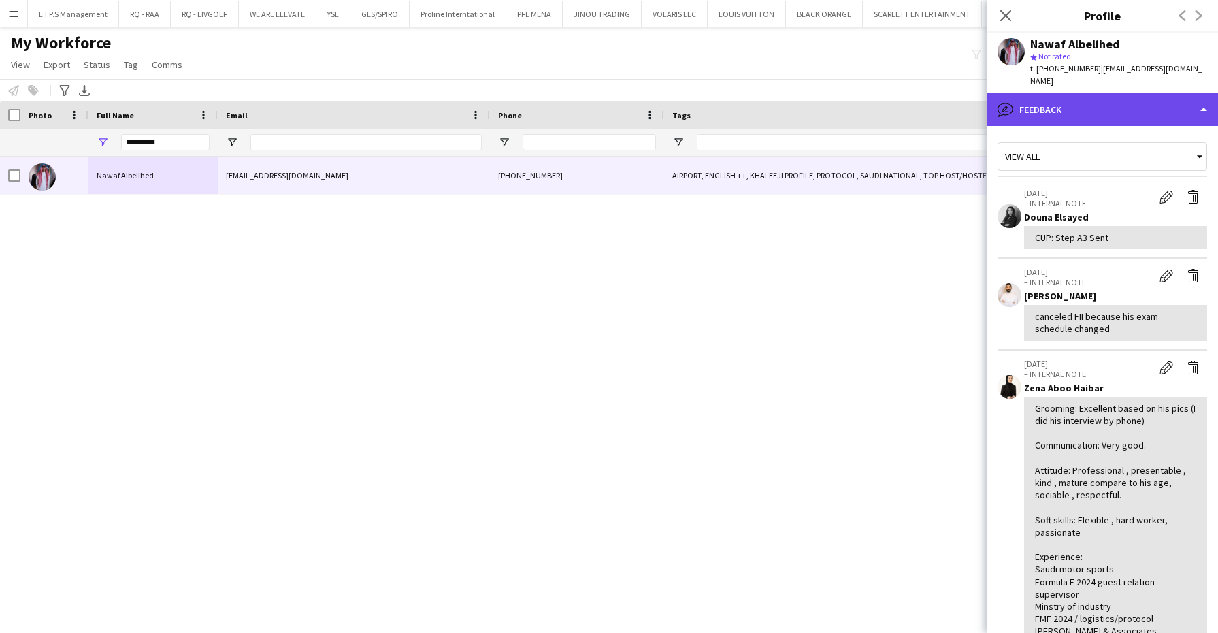
click at [1104, 94] on div "bubble-pencil Feedback" at bounding box center [1102, 109] width 231 height 33
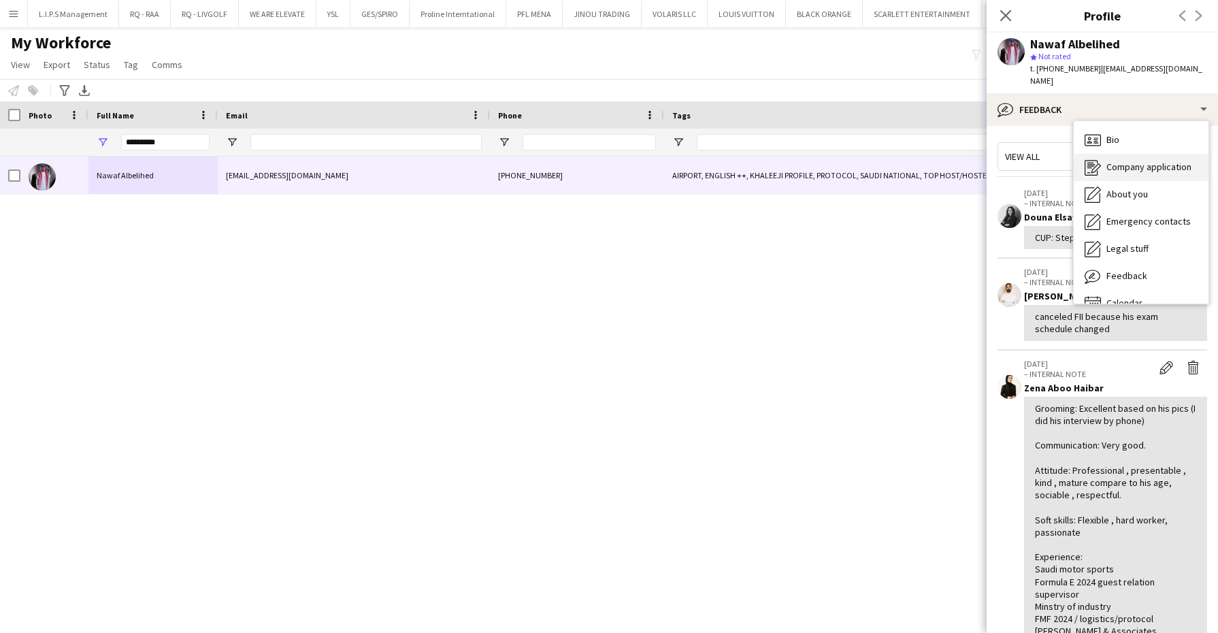
click at [1119, 133] on span "Bio" at bounding box center [1112, 139] width 13 height 12
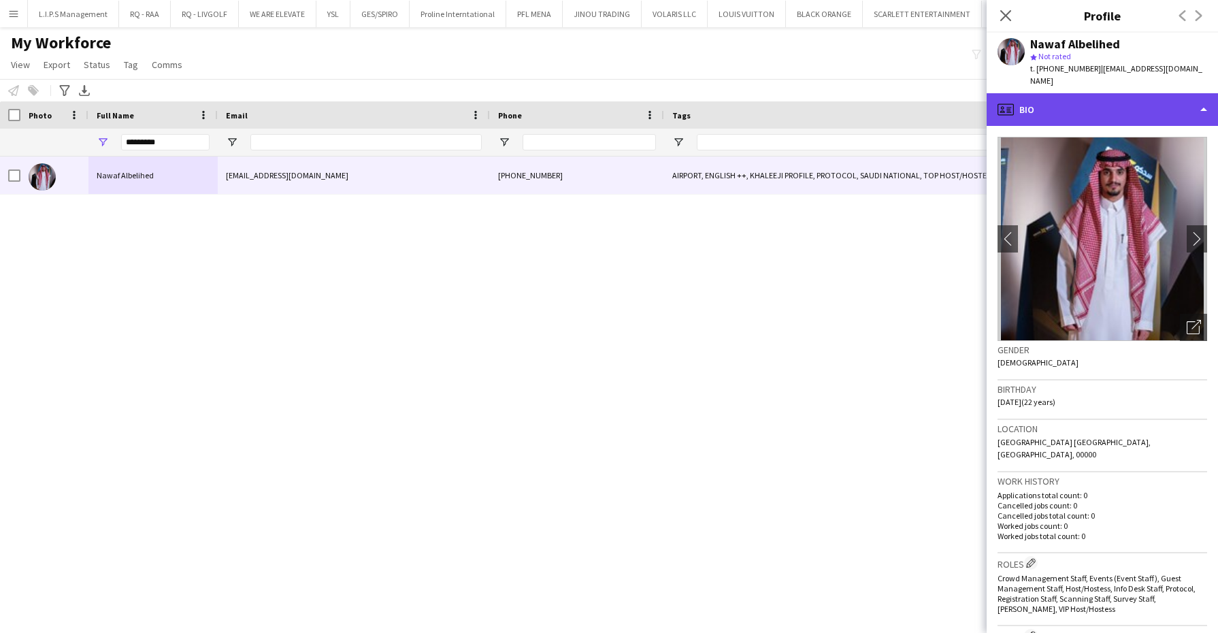
click at [1124, 98] on div "profile Bio" at bounding box center [1102, 109] width 231 height 33
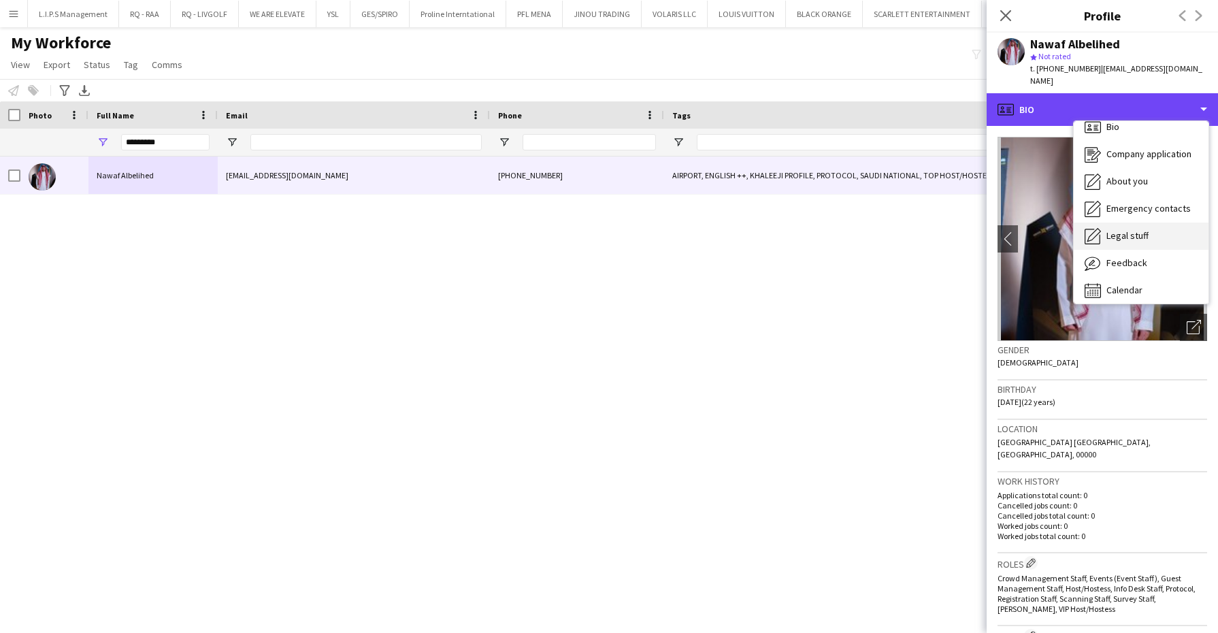
scroll to position [18, 0]
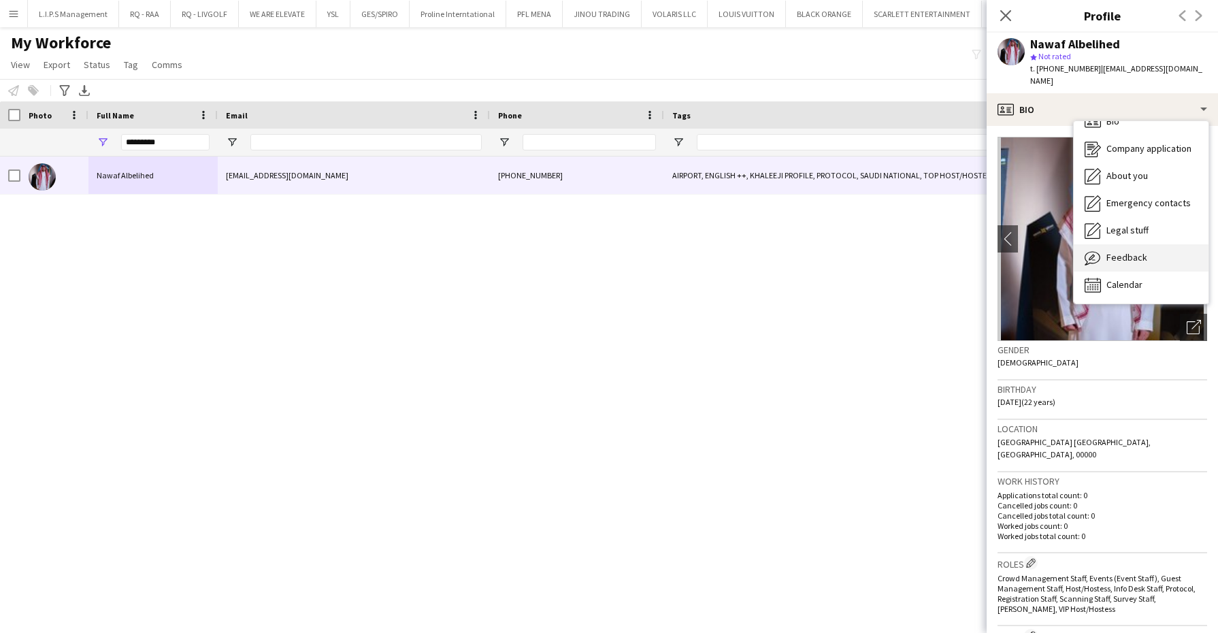
click at [1128, 244] on div "Feedback Feedback" at bounding box center [1141, 257] width 135 height 27
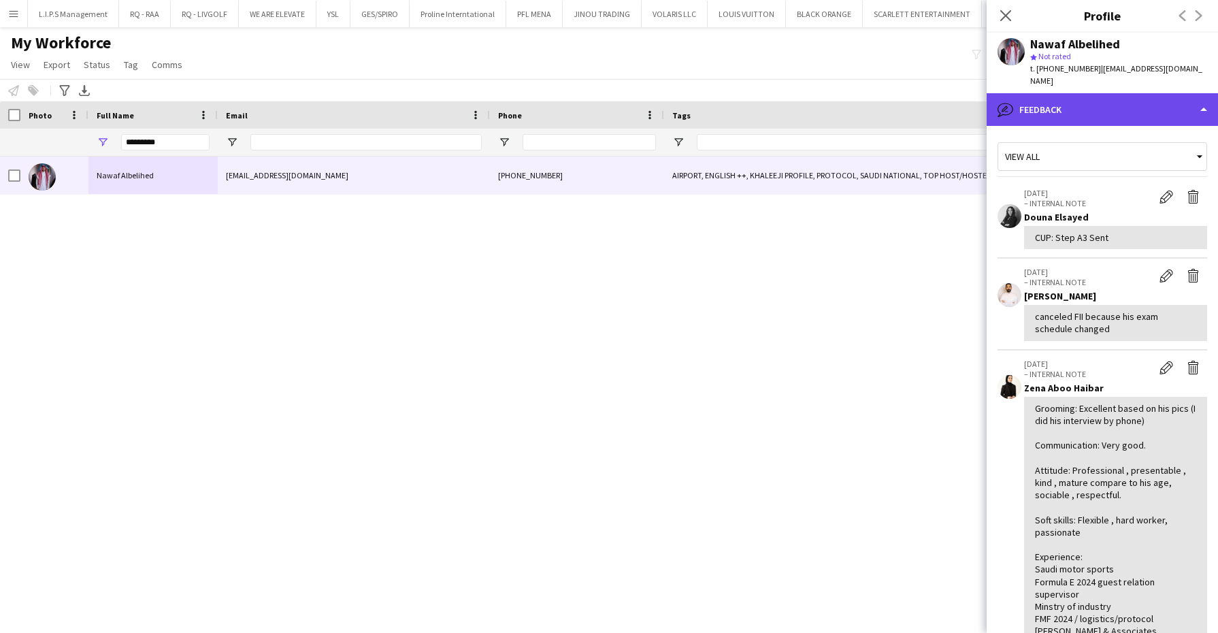
click at [1102, 93] on div "bubble-pencil Feedback" at bounding box center [1102, 109] width 231 height 33
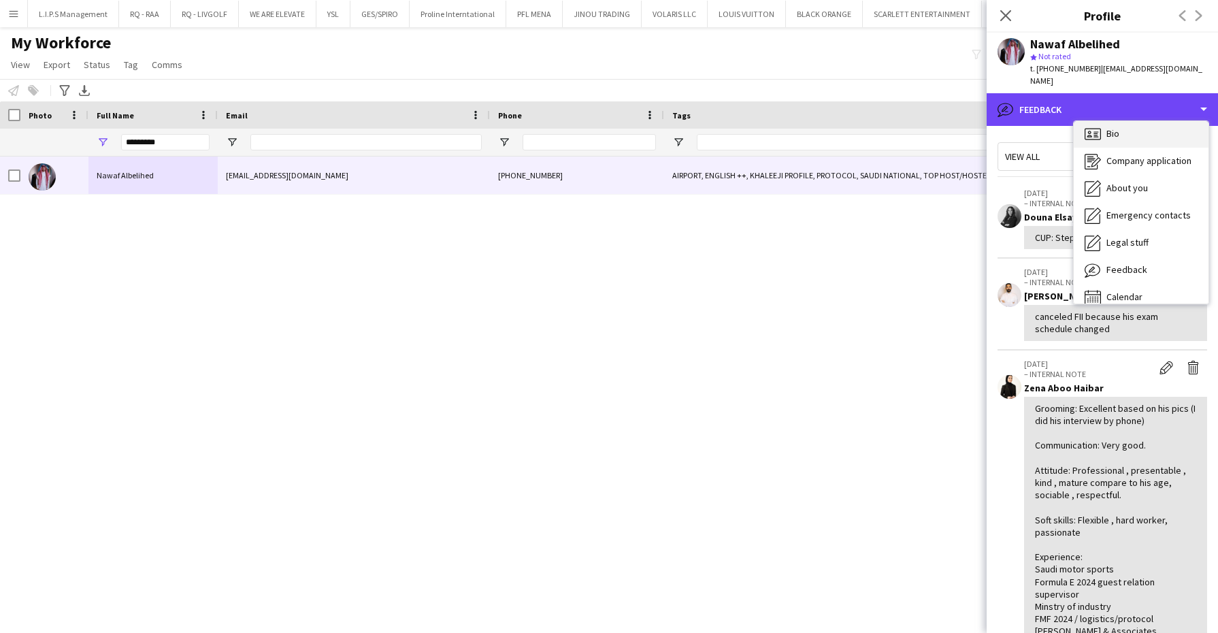
scroll to position [0, 0]
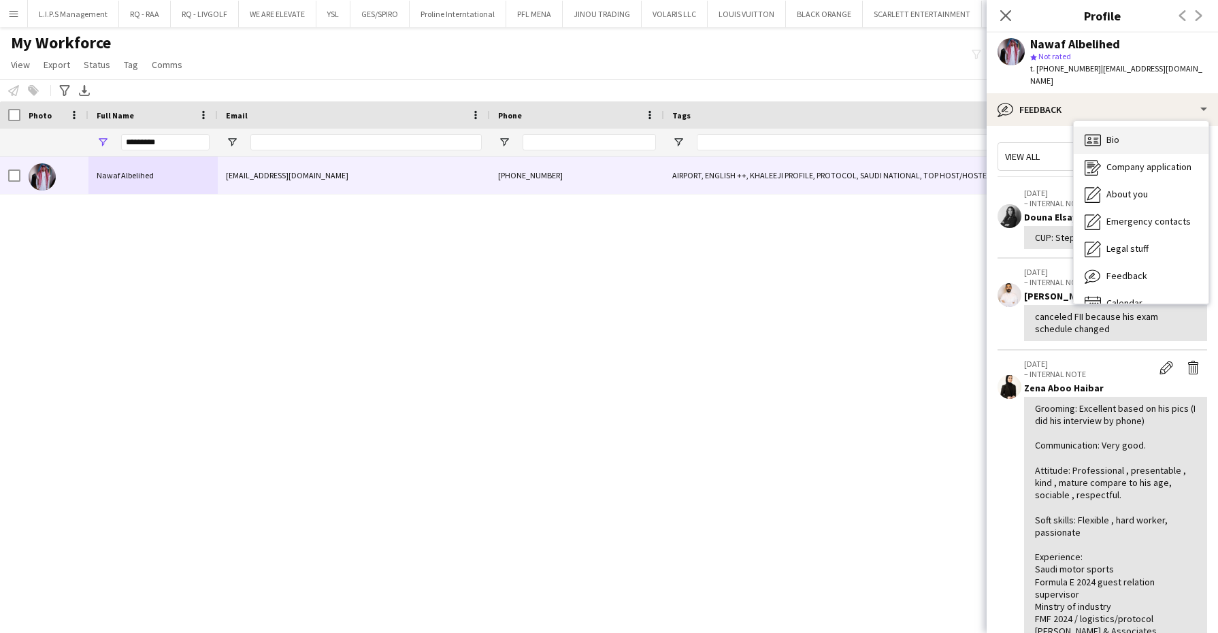
click at [1117, 133] on span "Bio" at bounding box center [1112, 139] width 13 height 12
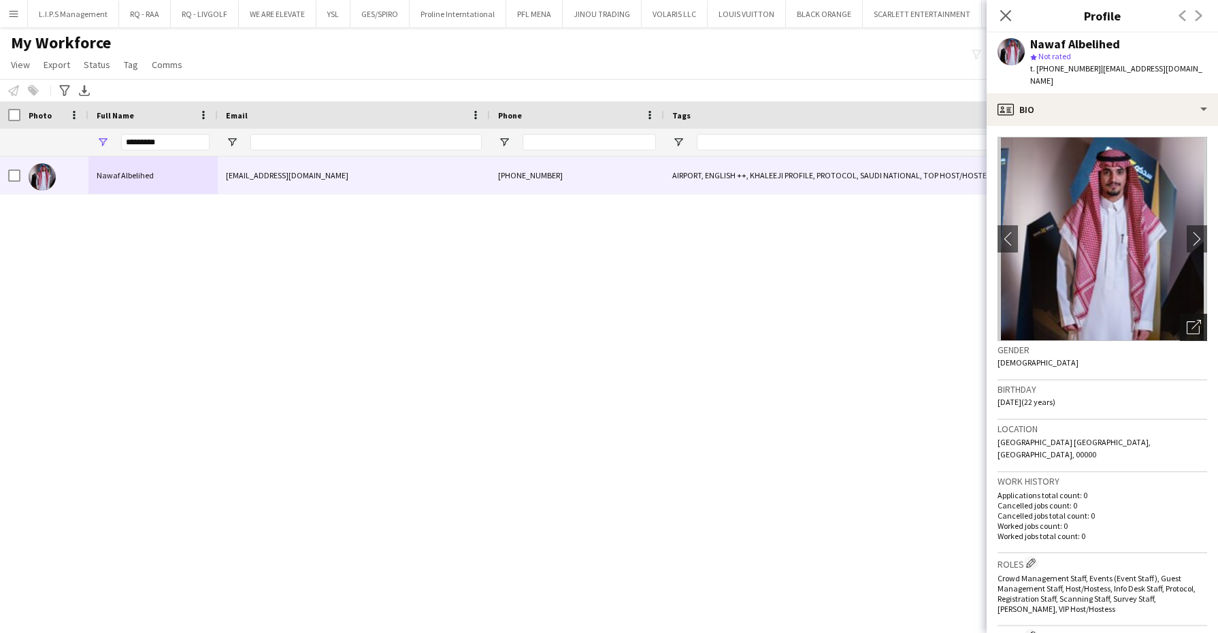
drag, startPoint x: 1178, startPoint y: 327, endPoint x: 1177, endPoint y: 314, distance: 13.7
click at [1180, 327] on div "Open photos pop-in" at bounding box center [1193, 327] width 27 height 27
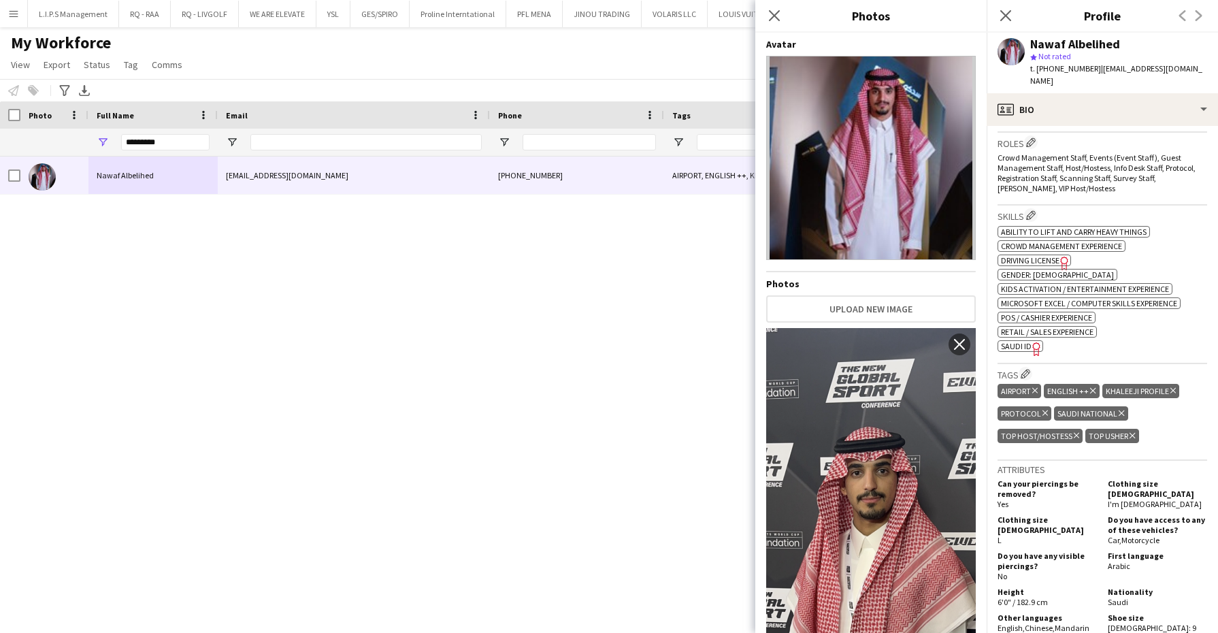
scroll to position [425, 0]
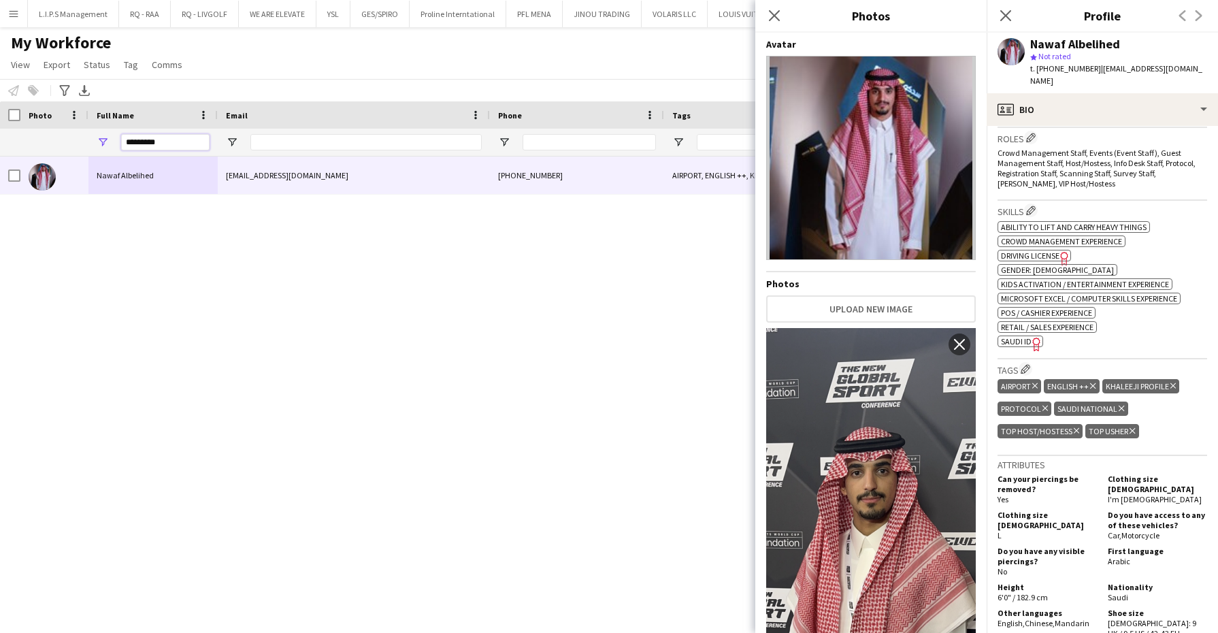
drag, startPoint x: 176, startPoint y: 140, endPoint x: 24, endPoint y: 134, distance: 151.2
click at [24, 134] on div at bounding box center [1169, 142] width 2339 height 27
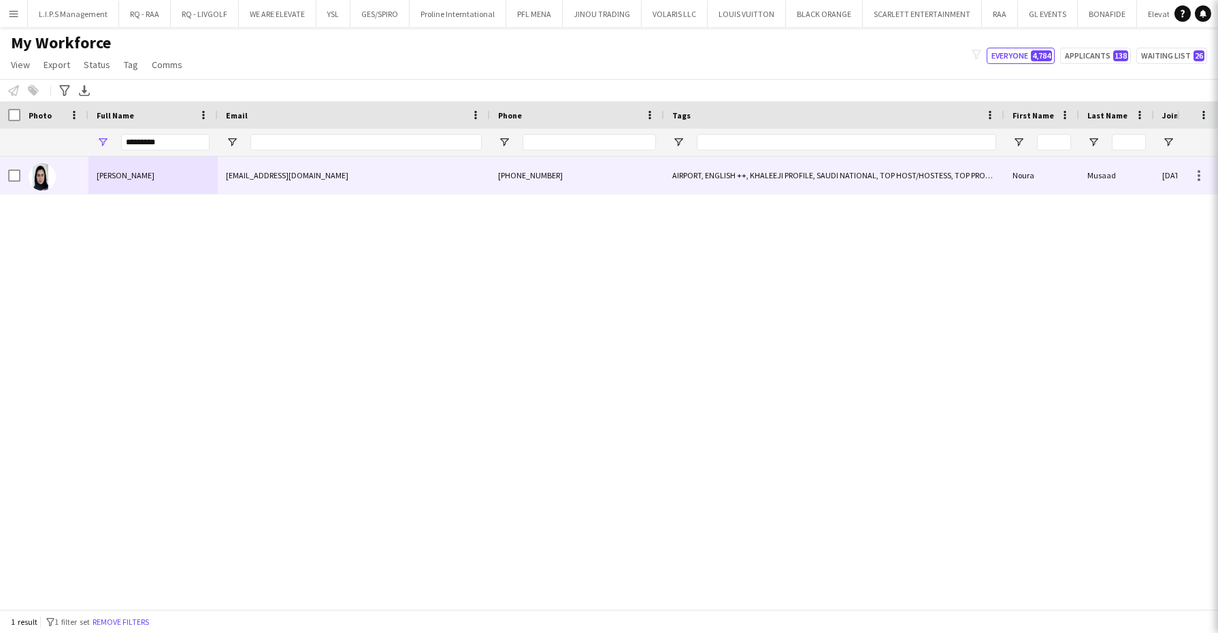
click at [141, 177] on span "Noura Musaad" at bounding box center [126, 175] width 58 height 10
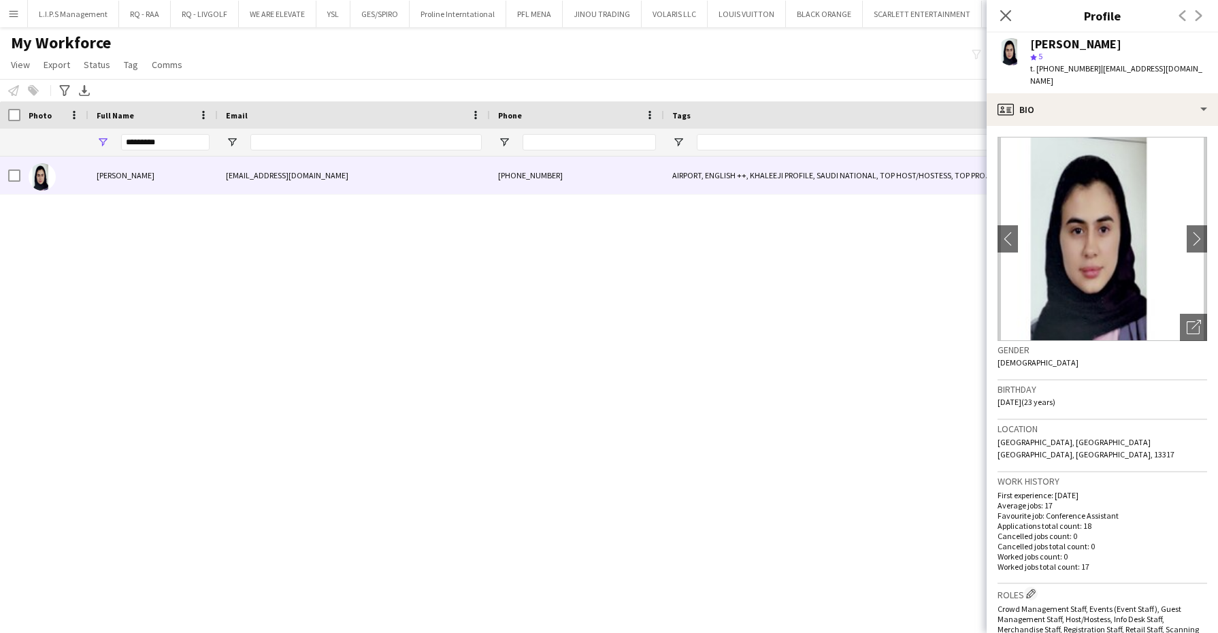
click at [1129, 79] on div "Noura Musaad star 5 t. +966537268293 | allmsharii00@gmail.com" at bounding box center [1102, 63] width 231 height 61
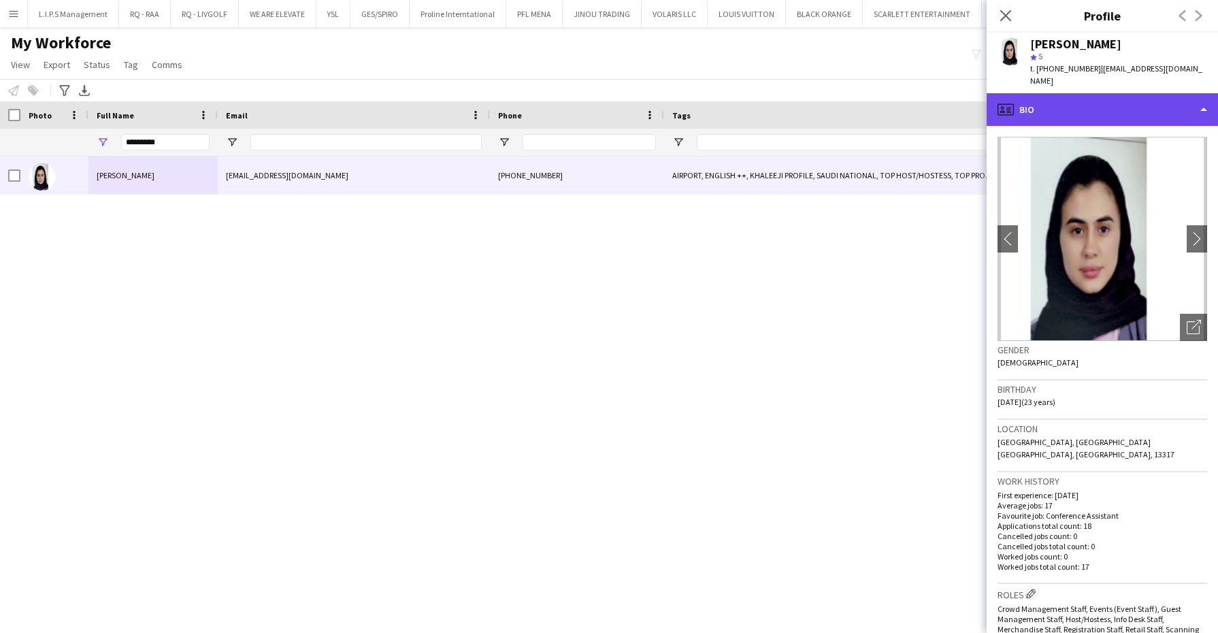
click at [1124, 105] on div "profile Bio" at bounding box center [1102, 109] width 231 height 33
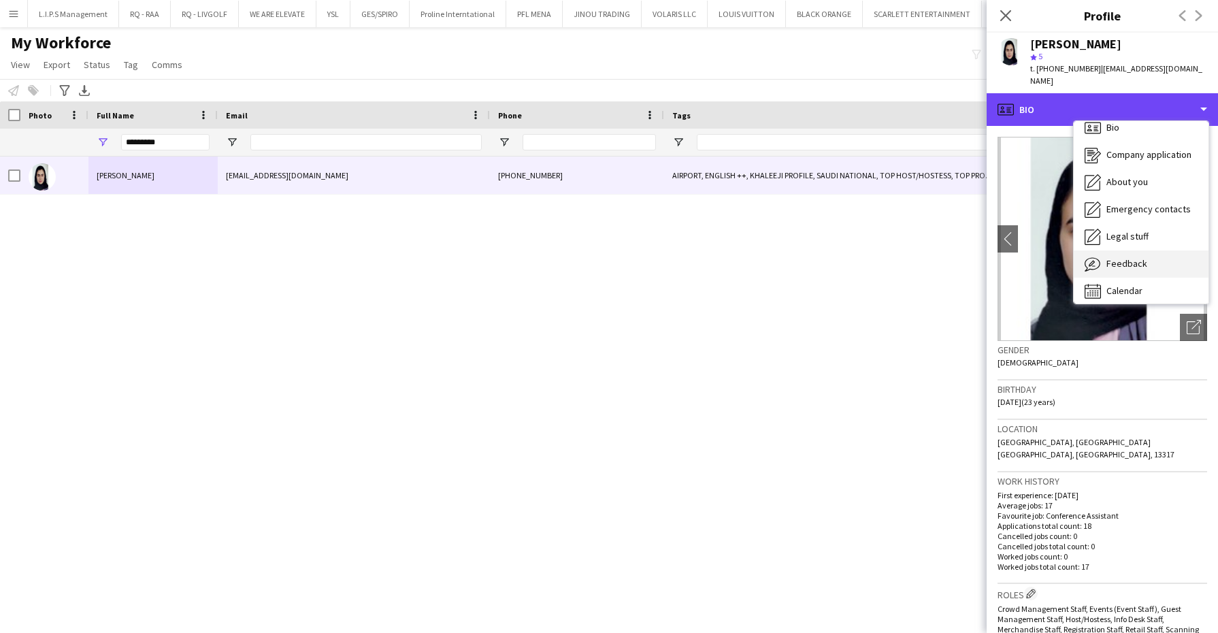
scroll to position [18, 0]
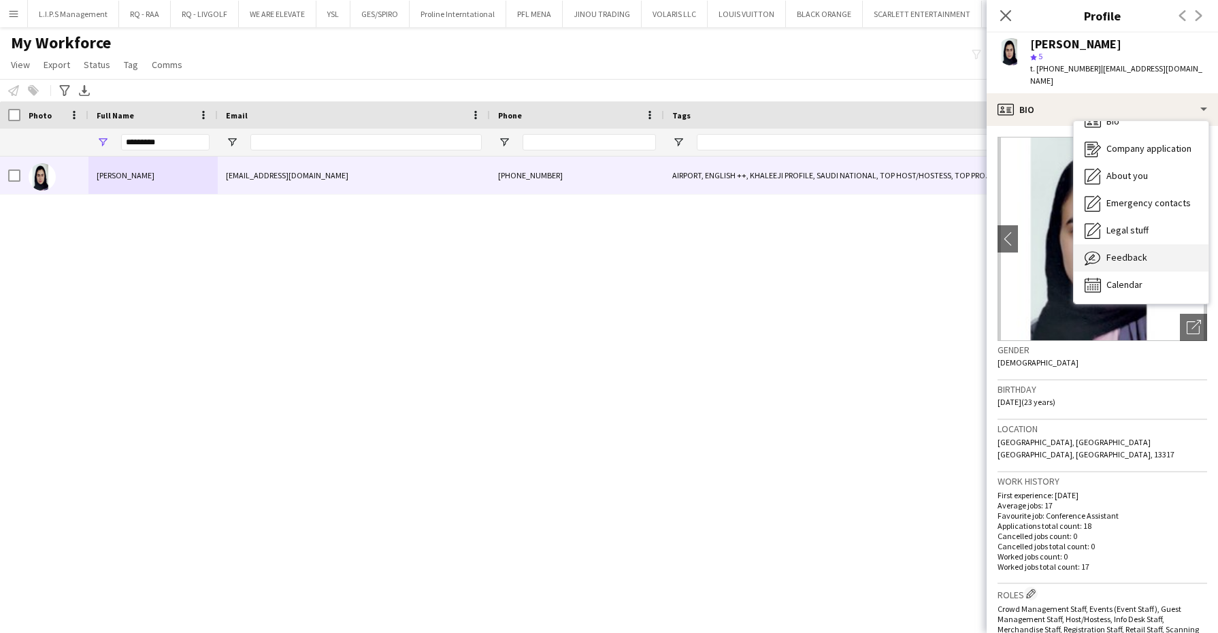
click at [1152, 244] on div "Feedback Feedback" at bounding box center [1141, 257] width 135 height 27
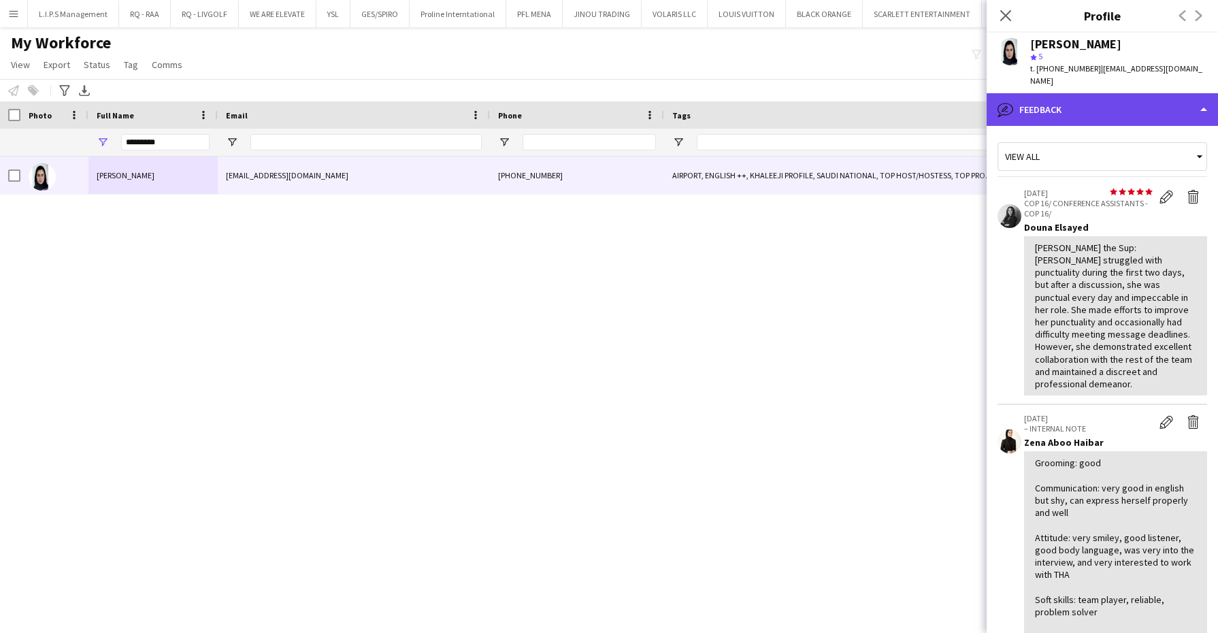
click at [1145, 101] on div "bubble-pencil Feedback" at bounding box center [1102, 109] width 231 height 33
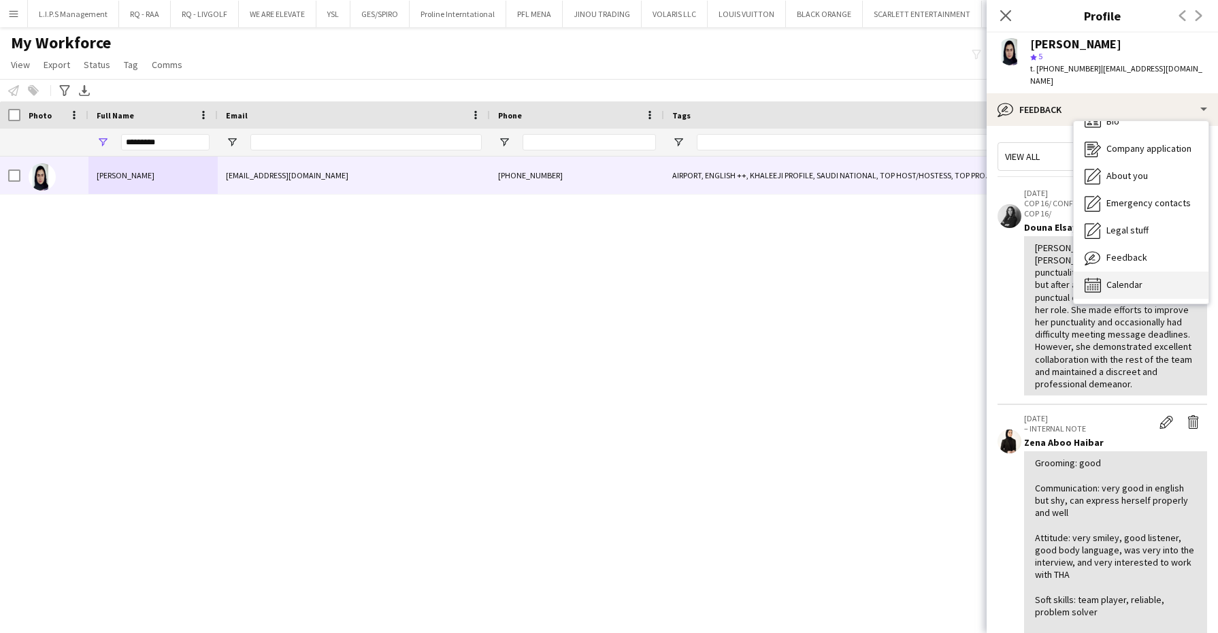
click at [1133, 278] on div "Calendar Calendar" at bounding box center [1141, 284] width 135 height 27
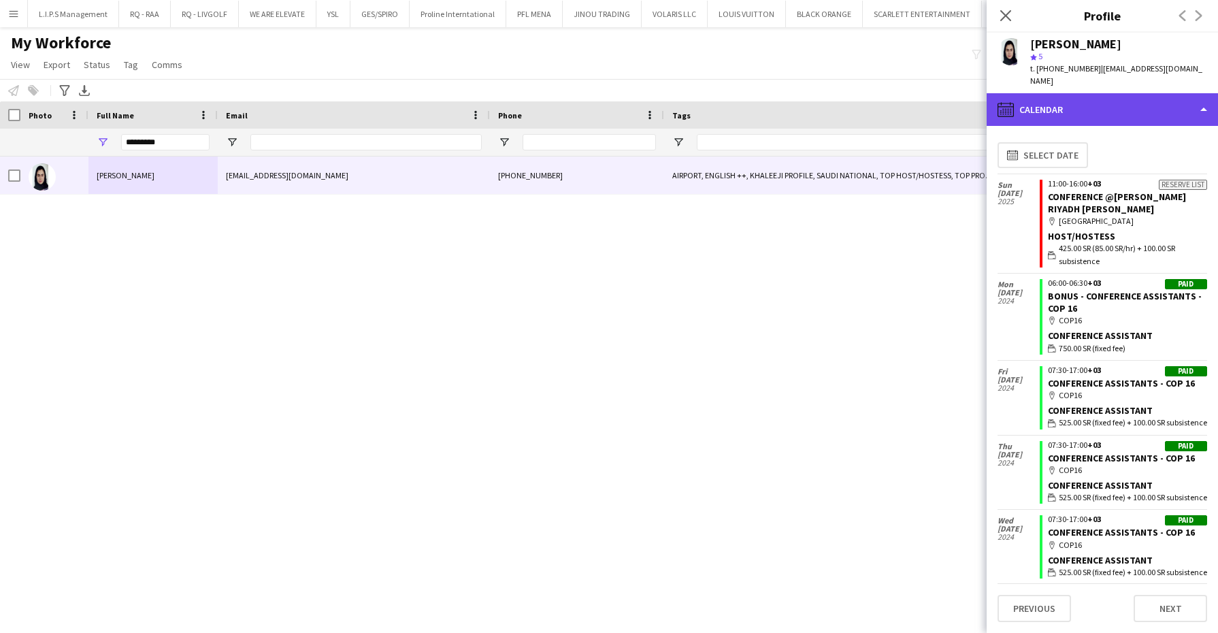
click at [1164, 106] on div "calendar-full Calendar" at bounding box center [1102, 109] width 231 height 33
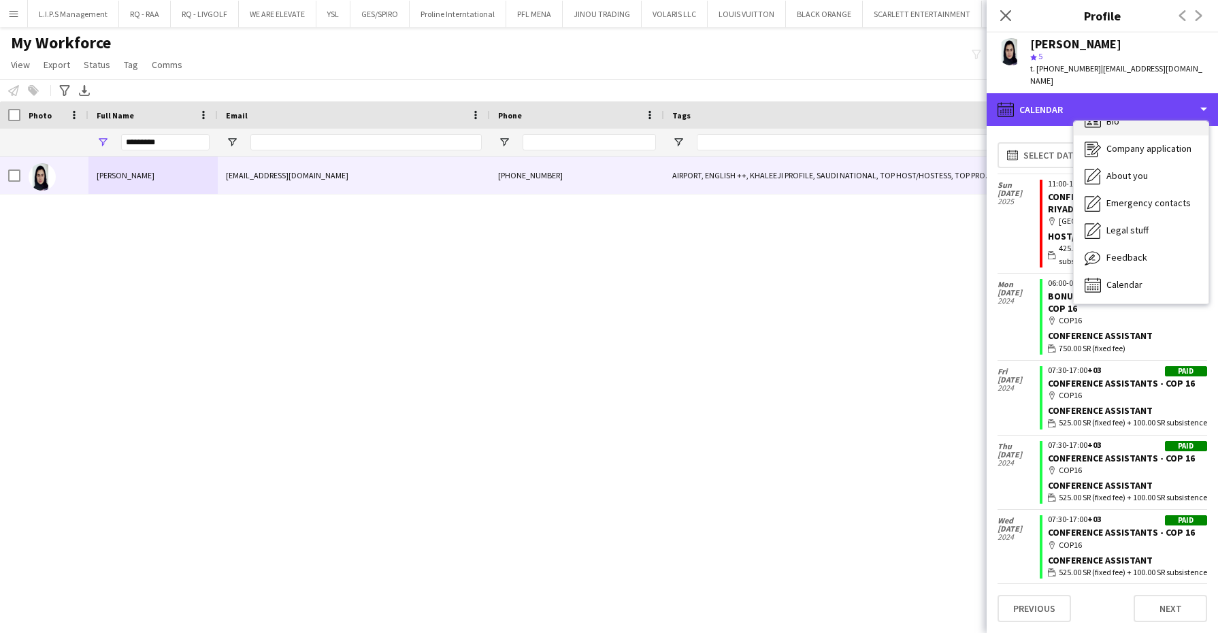
scroll to position [0, 0]
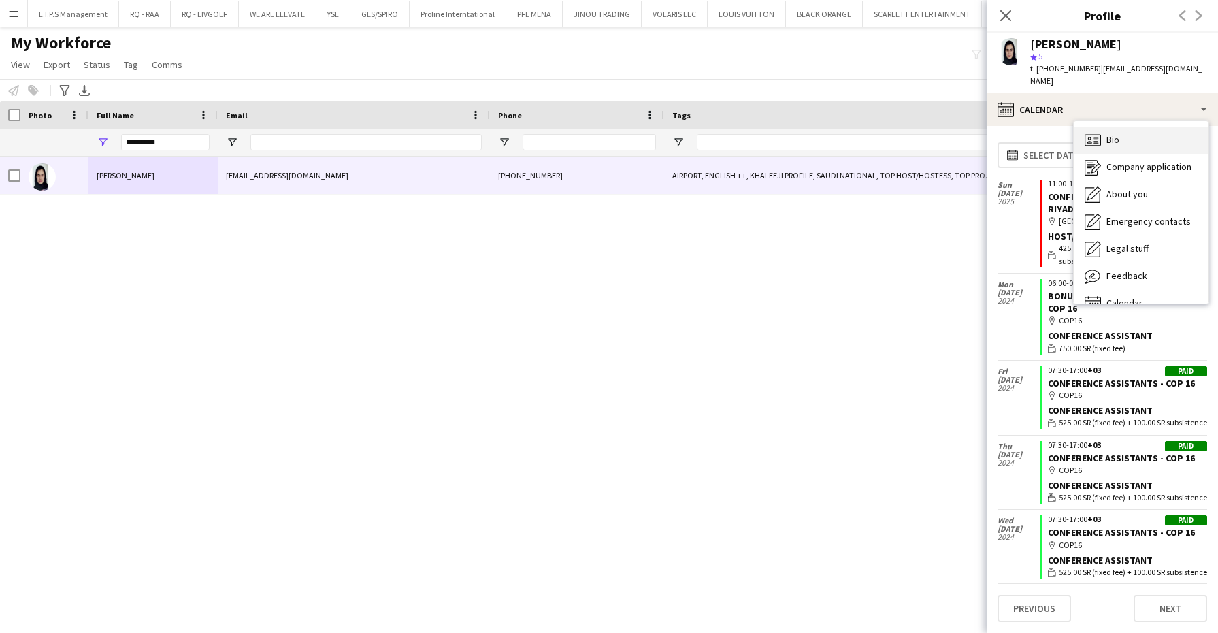
click at [1152, 127] on div "Bio Bio" at bounding box center [1141, 140] width 135 height 27
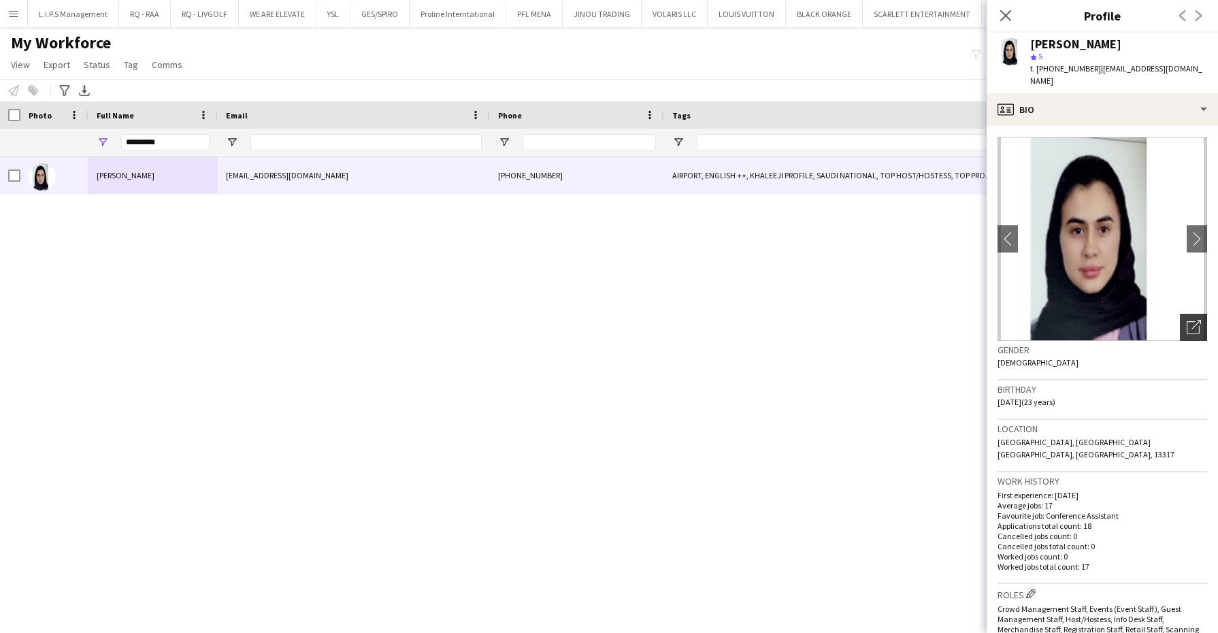
click at [1180, 314] on div "Open photos pop-in" at bounding box center [1193, 327] width 27 height 27
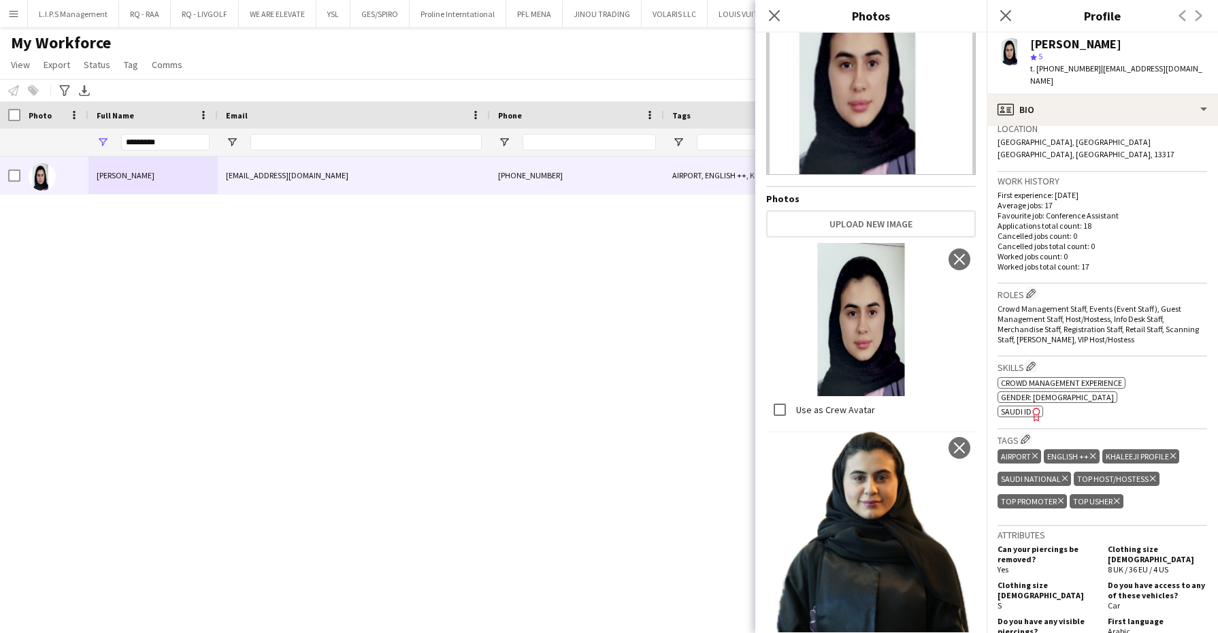
scroll to position [425, 0]
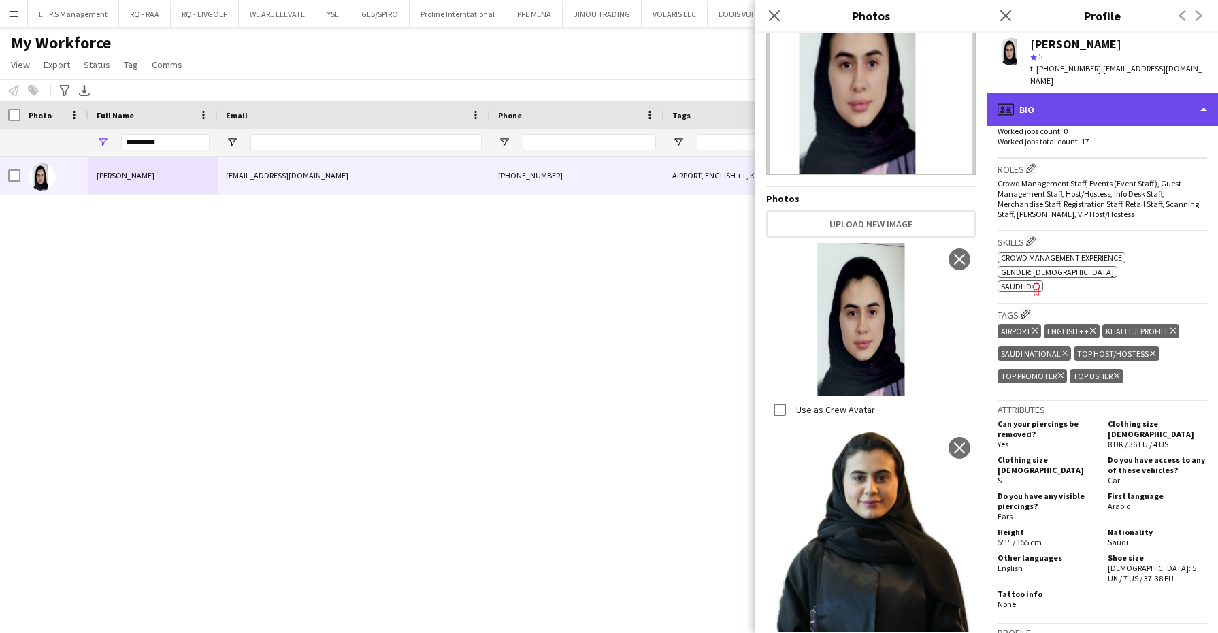
click at [1104, 93] on div "profile Bio" at bounding box center [1102, 109] width 231 height 33
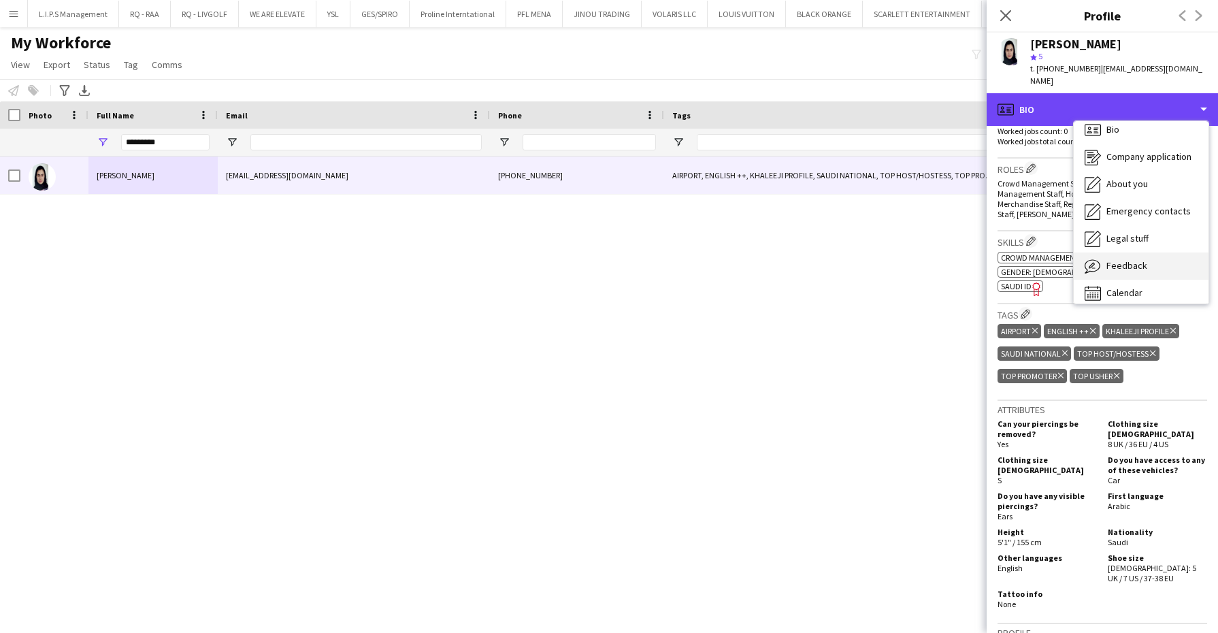
scroll to position [18, 0]
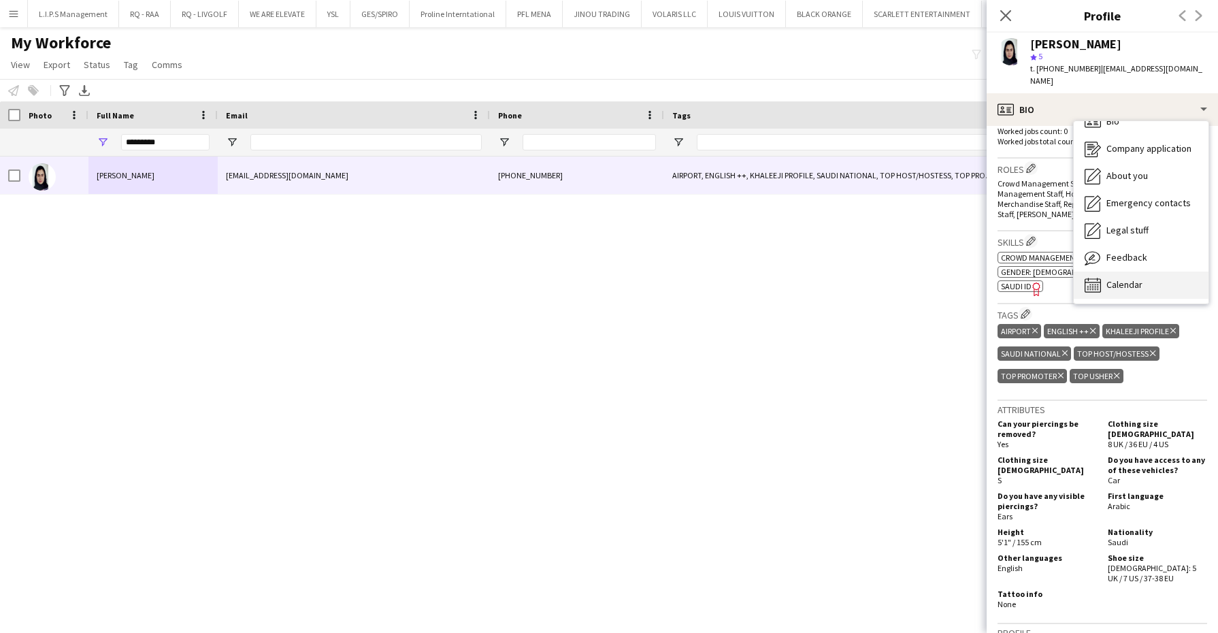
drag, startPoint x: 1157, startPoint y: 256, endPoint x: 1160, endPoint y: 265, distance: 10.1
click at [1160, 265] on div "Bio Bio Company application Company application About you About you Emergency c…" at bounding box center [1141, 212] width 135 height 182
click at [1160, 271] on div "Calendar Calendar" at bounding box center [1141, 284] width 135 height 27
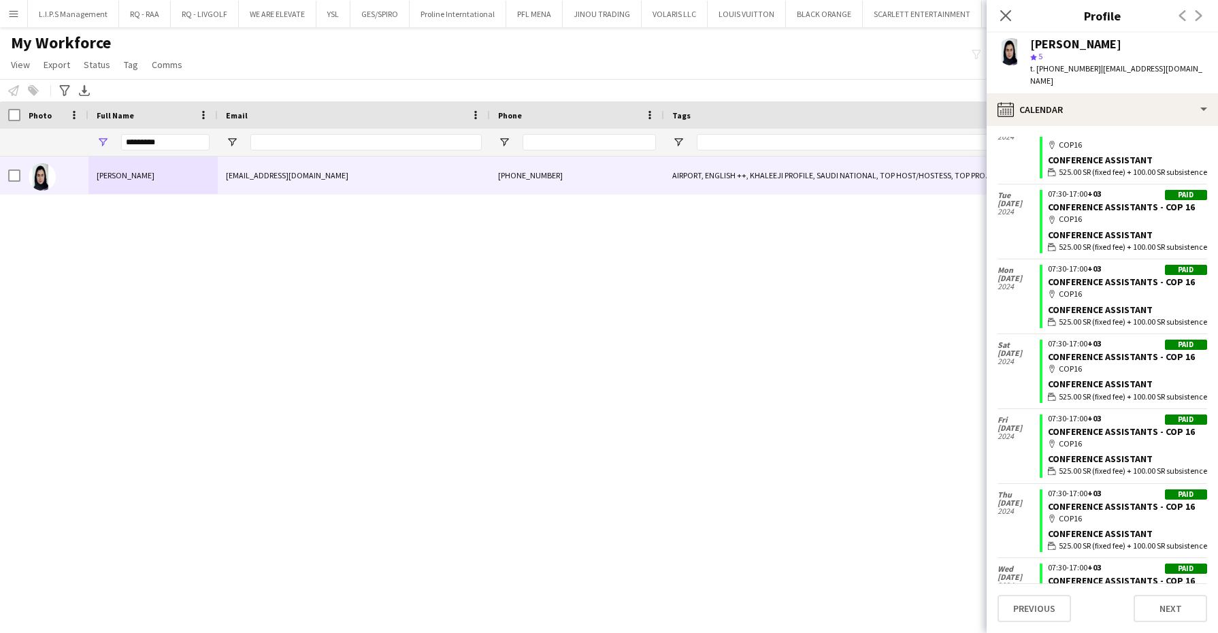
scroll to position [230, 0]
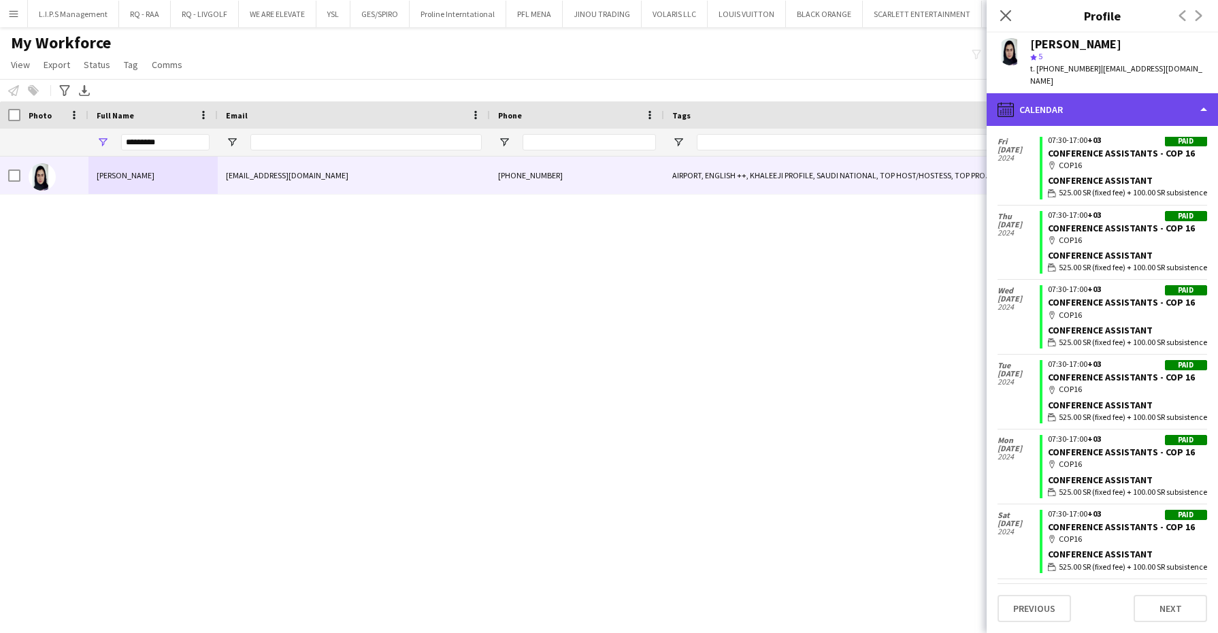
click at [1099, 107] on div "calendar-full Calendar" at bounding box center [1102, 109] width 231 height 33
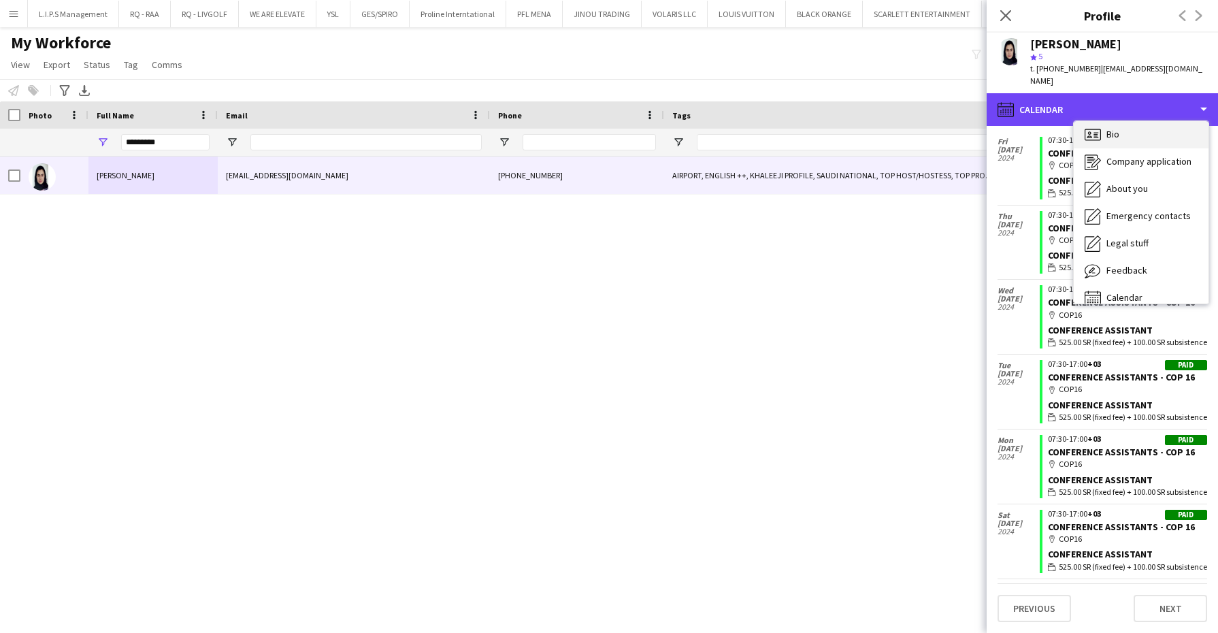
scroll to position [0, 0]
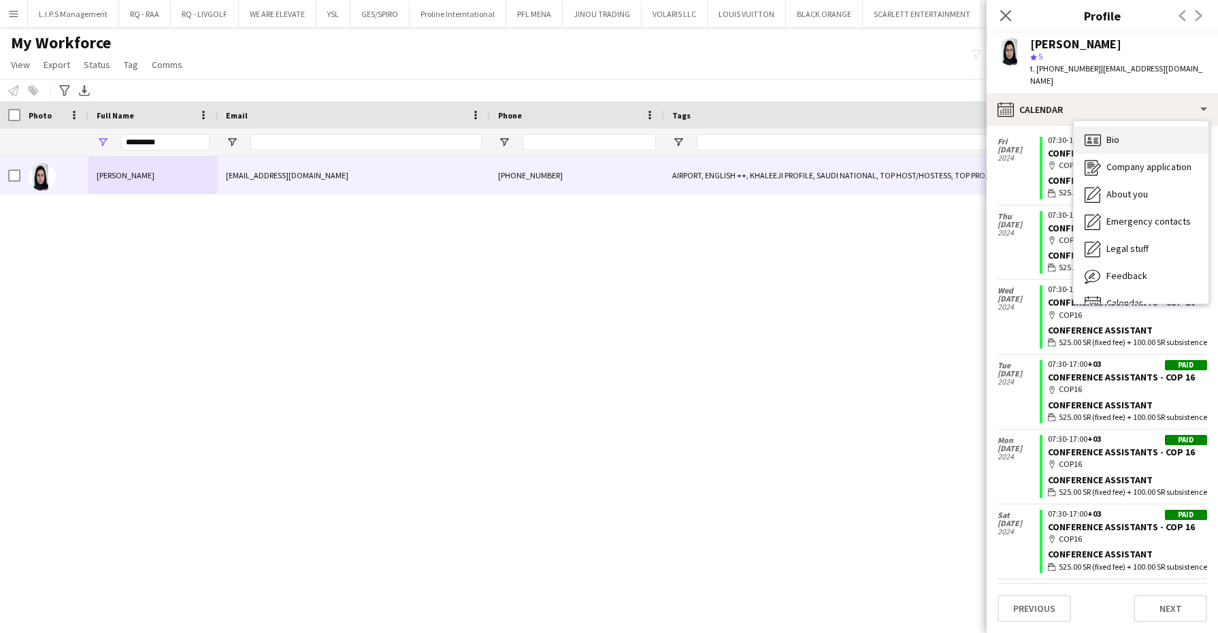
click at [1111, 133] on span "Bio" at bounding box center [1112, 139] width 13 height 12
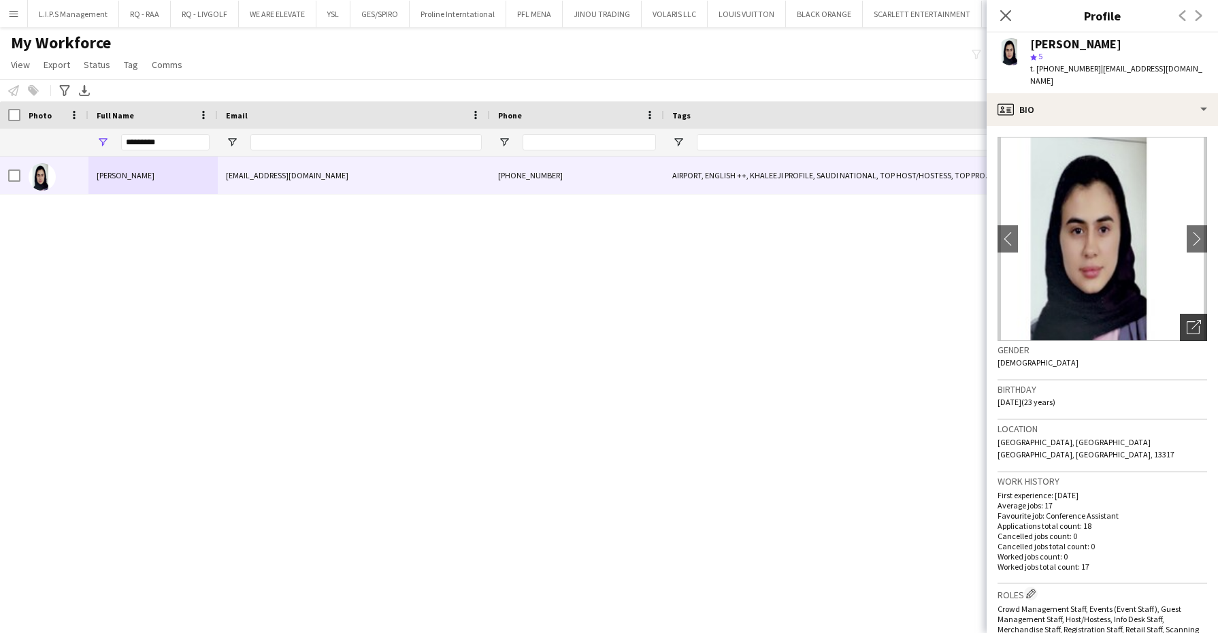
click at [1180, 320] on div "Open photos pop-in" at bounding box center [1193, 327] width 27 height 27
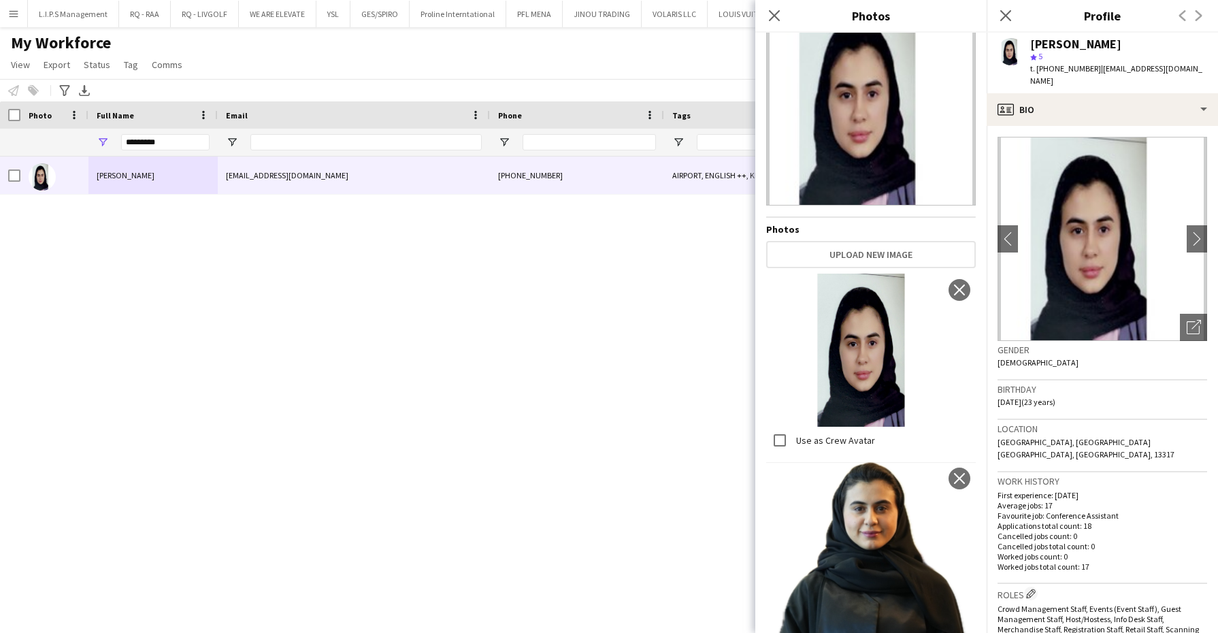
scroll to position [85, 0]
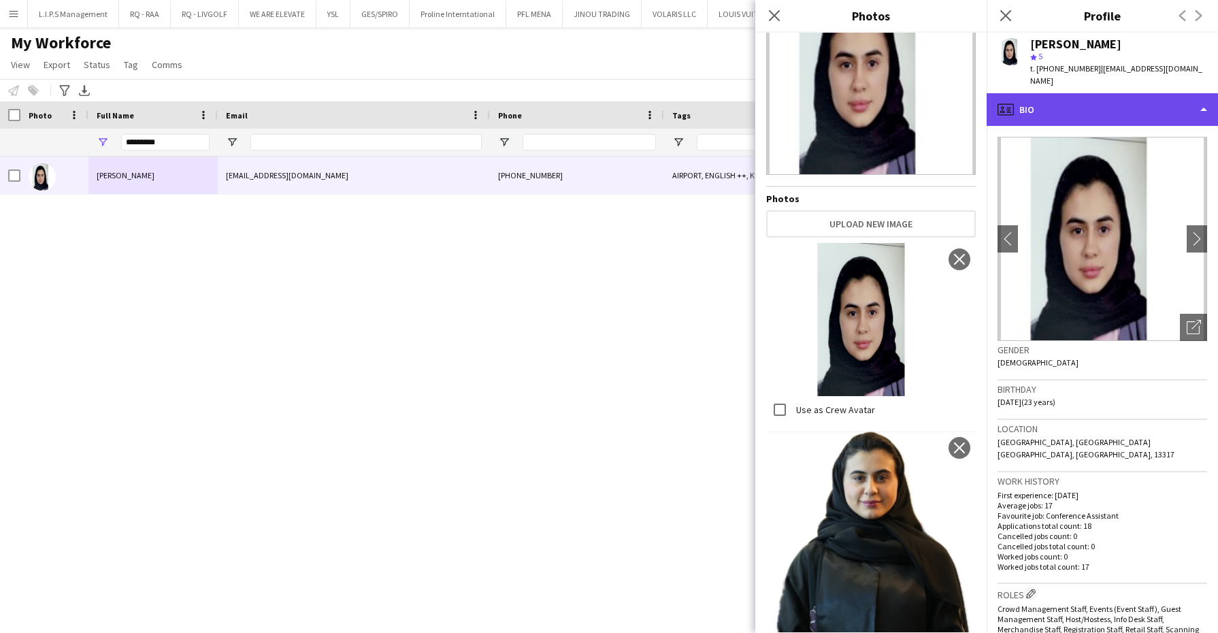
click at [1042, 95] on div "profile Bio" at bounding box center [1102, 109] width 231 height 33
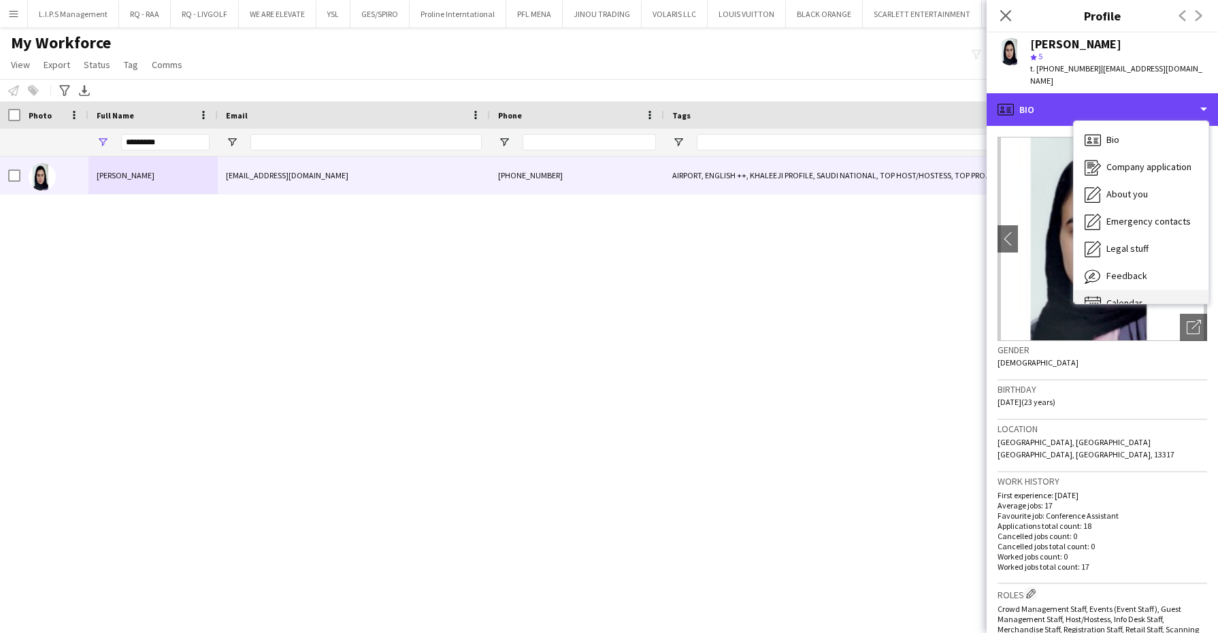
scroll to position [18, 0]
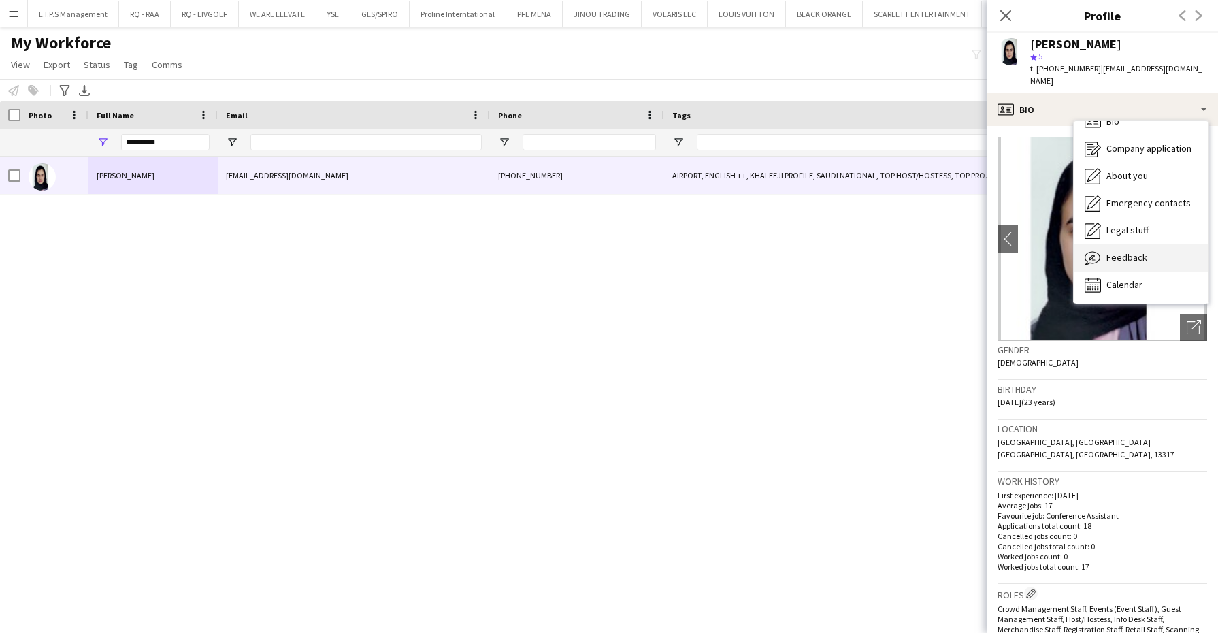
click at [1148, 246] on div "Feedback Feedback" at bounding box center [1141, 257] width 135 height 27
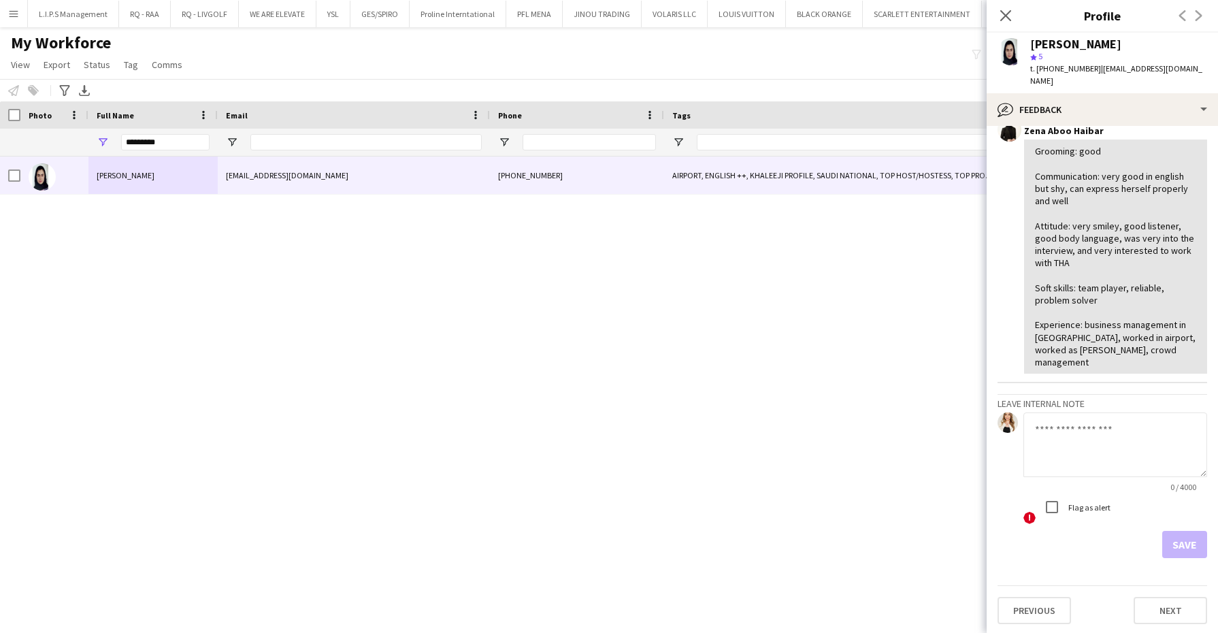
scroll to position [56, 0]
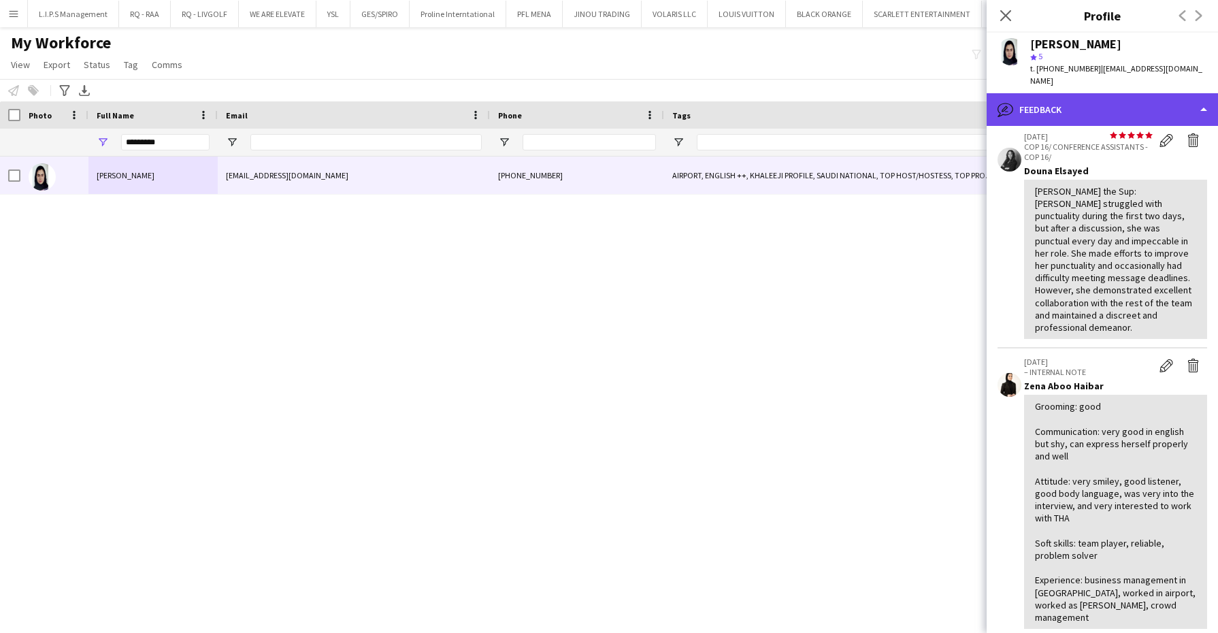
click at [1136, 93] on div "bubble-pencil Feedback" at bounding box center [1102, 109] width 231 height 33
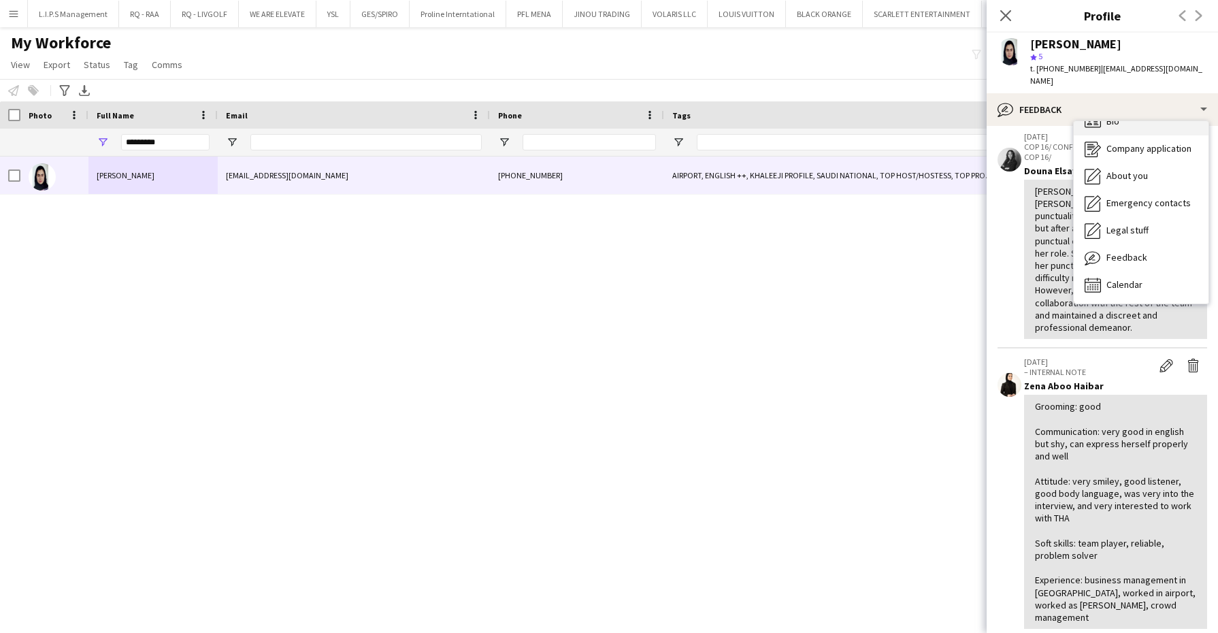
click at [1130, 118] on div "Bio Bio" at bounding box center [1141, 121] width 135 height 27
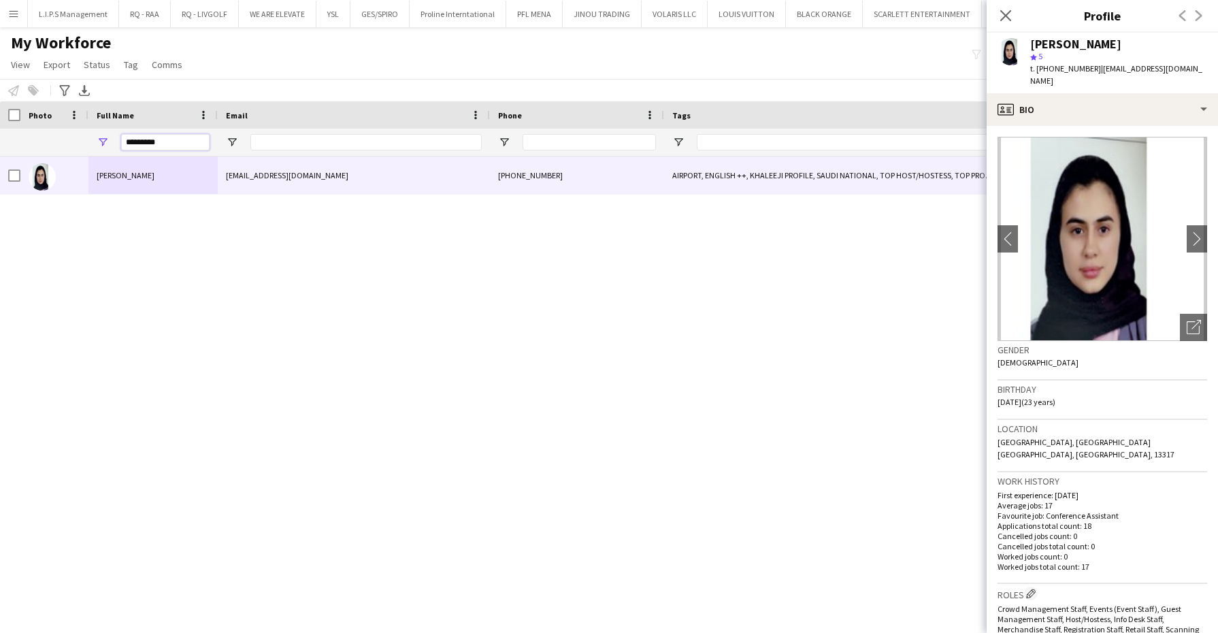
click at [193, 139] on input "*********" at bounding box center [165, 142] width 88 height 16
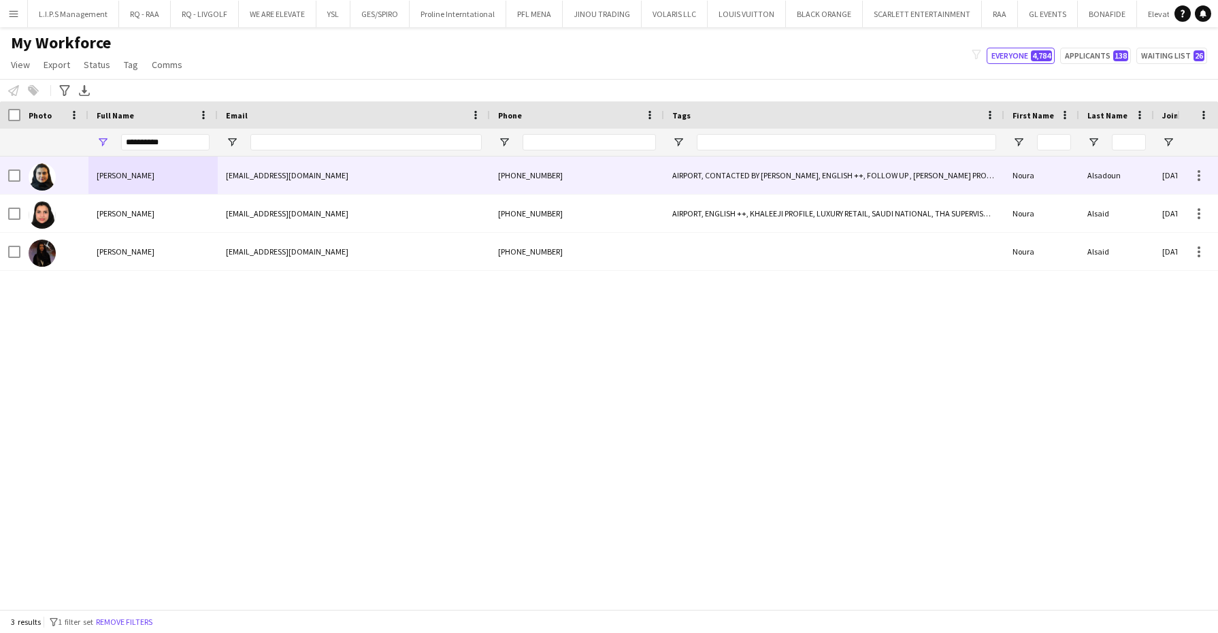
click at [121, 167] on div "Noura Alsadoun" at bounding box center [152, 174] width 129 height 37
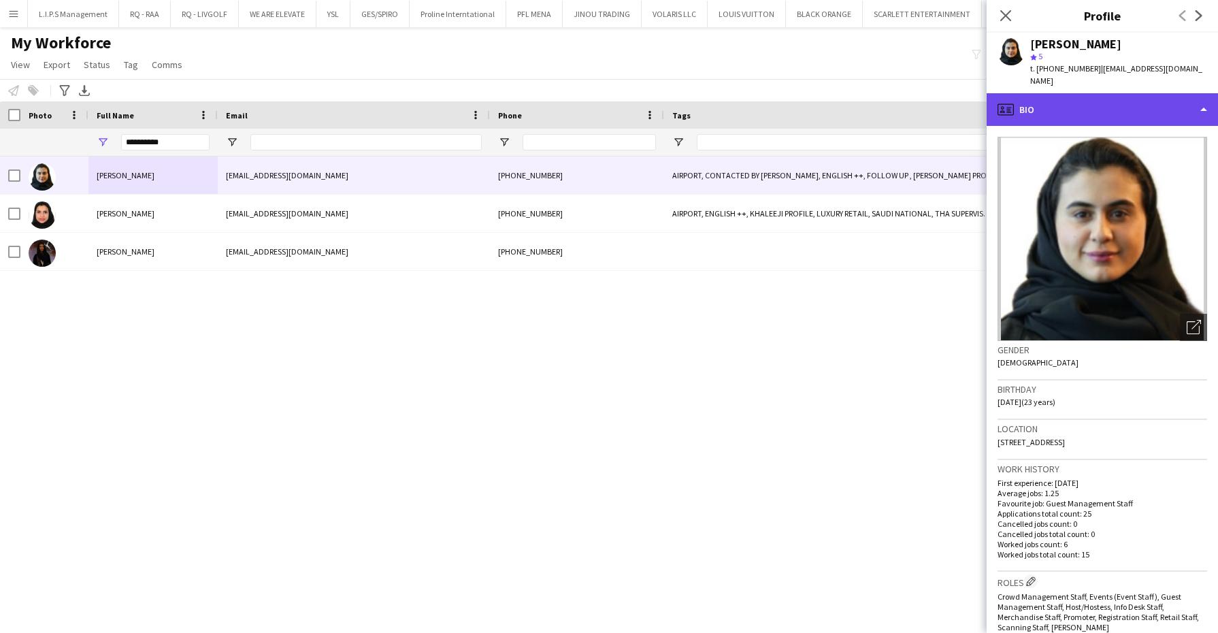
click at [1178, 94] on div "profile Bio" at bounding box center [1102, 109] width 231 height 33
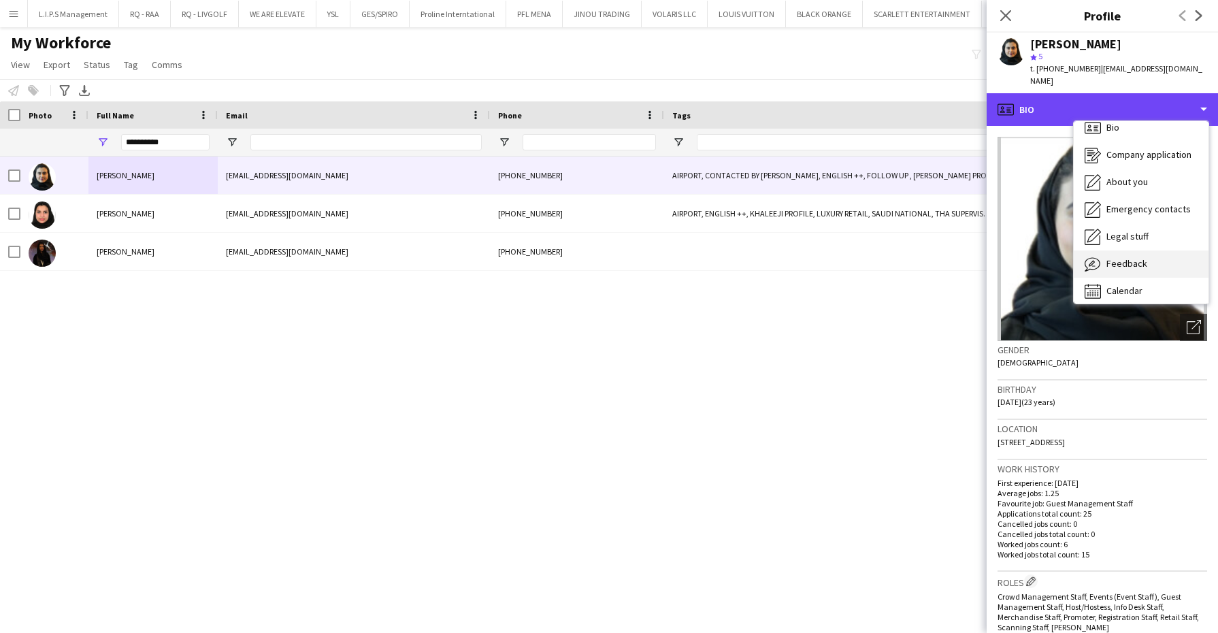
scroll to position [18, 0]
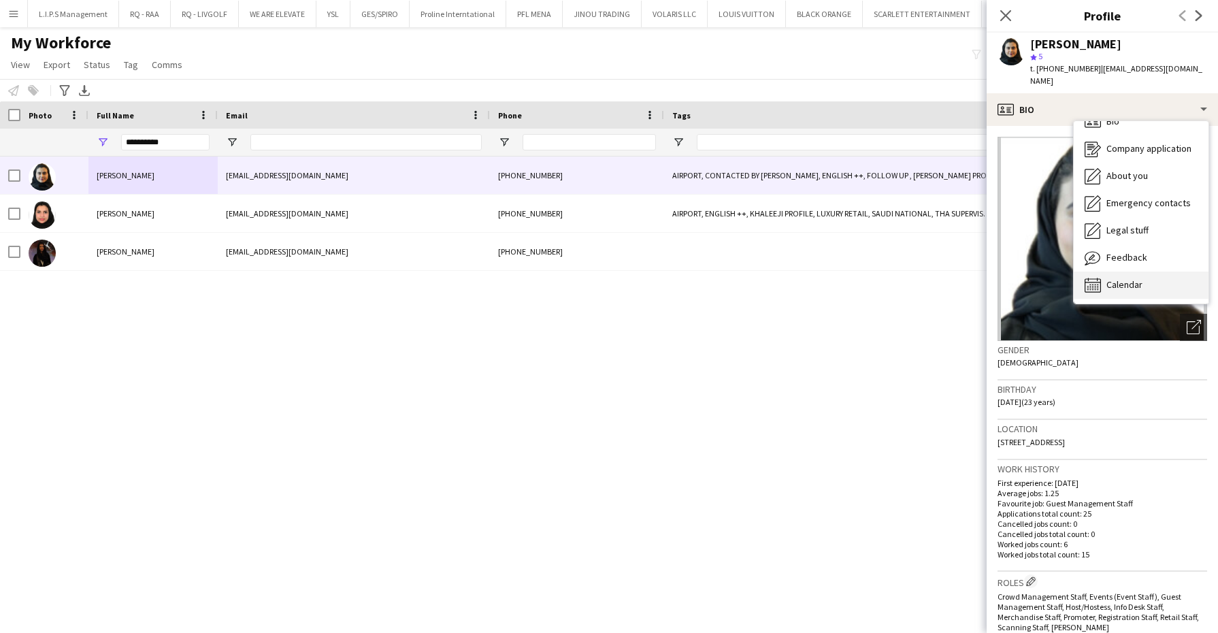
click at [1151, 277] on div "Calendar Calendar" at bounding box center [1141, 284] width 135 height 27
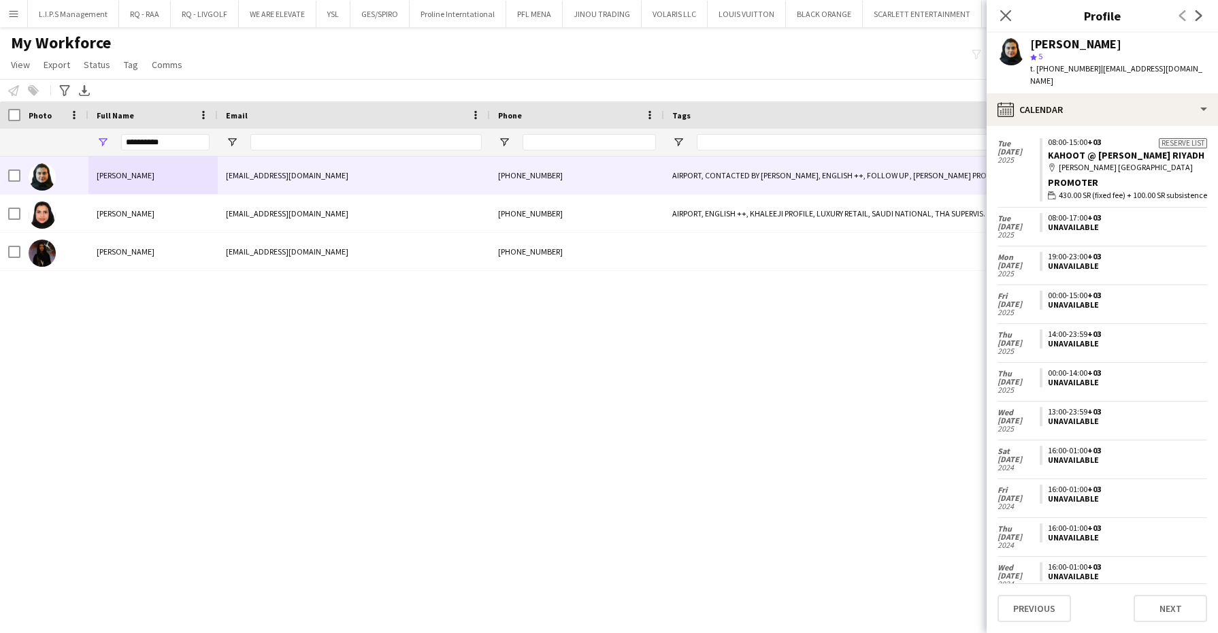
scroll to position [147, 0]
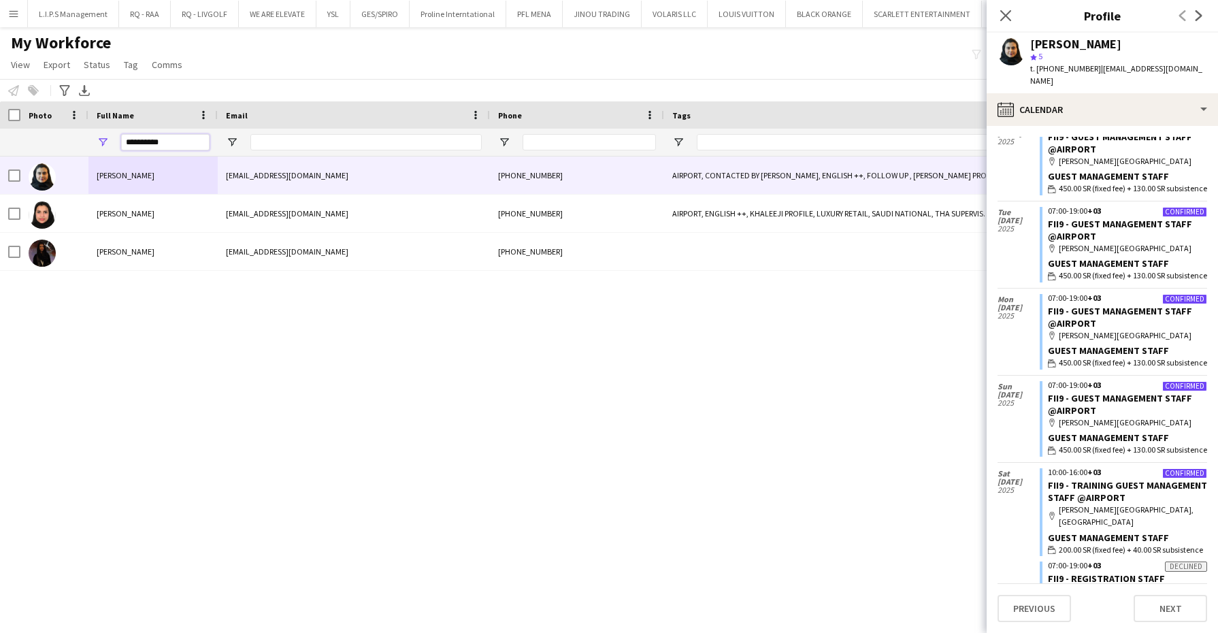
click at [150, 144] on input "**********" at bounding box center [165, 142] width 88 height 16
click at [163, 143] on input "**********" at bounding box center [165, 142] width 88 height 16
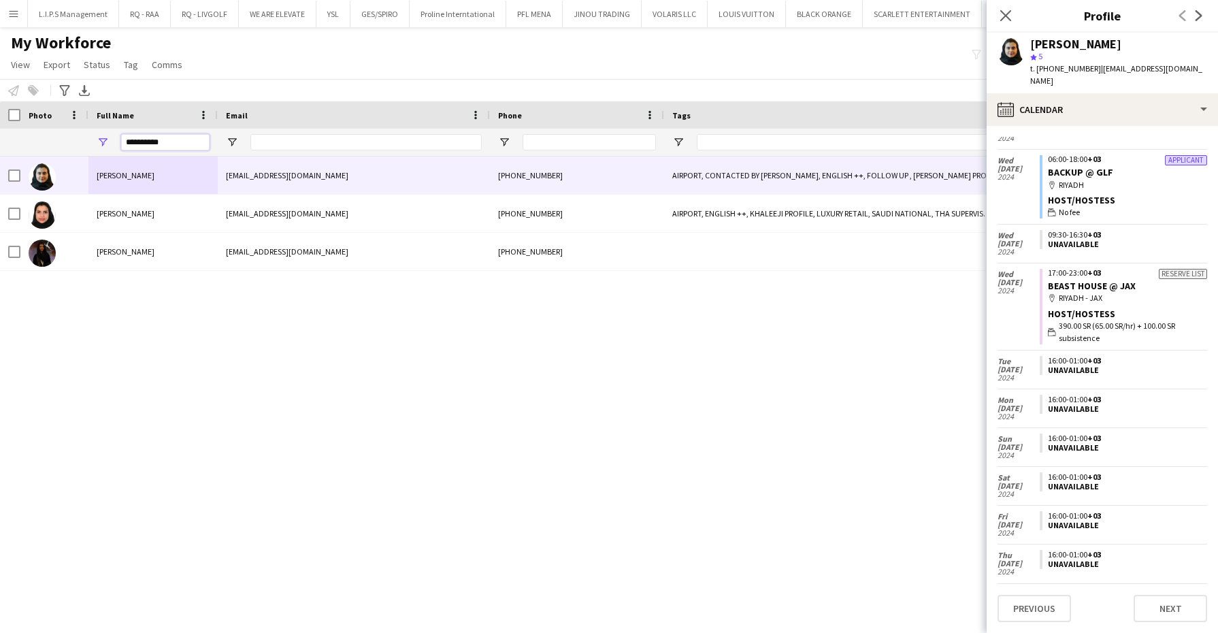
scroll to position [2919, 0]
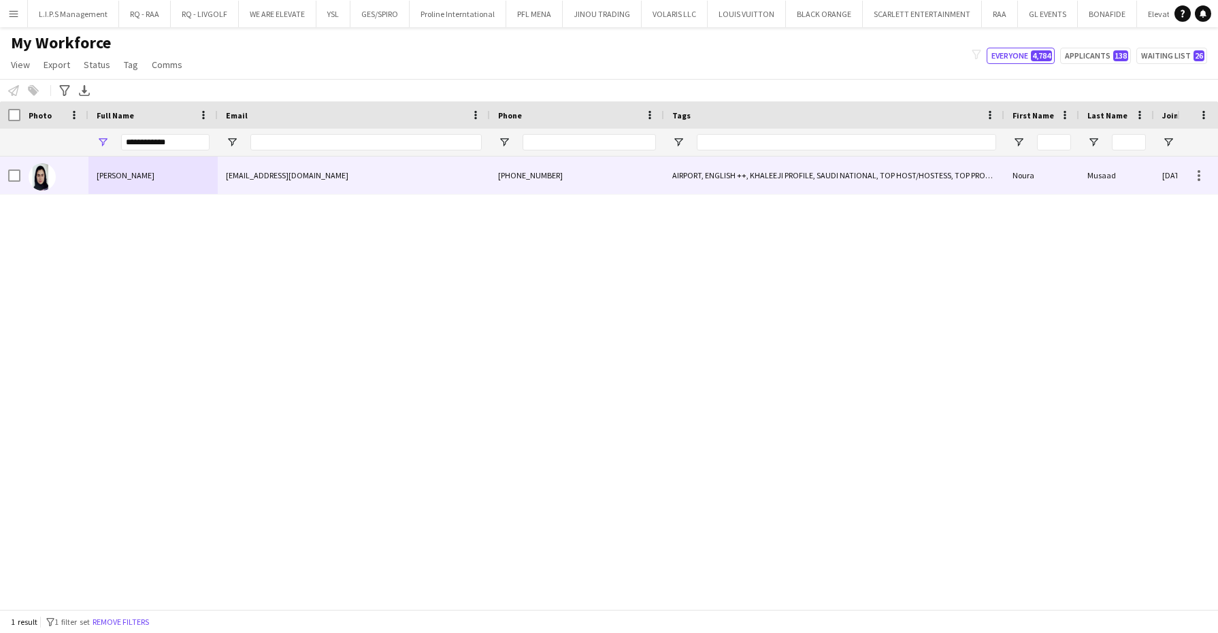
drag, startPoint x: 243, startPoint y: 186, endPoint x: 445, endPoint y: 171, distance: 202.6
click at [243, 184] on div "allmsharii00@gmail.com" at bounding box center [354, 174] width 272 height 37
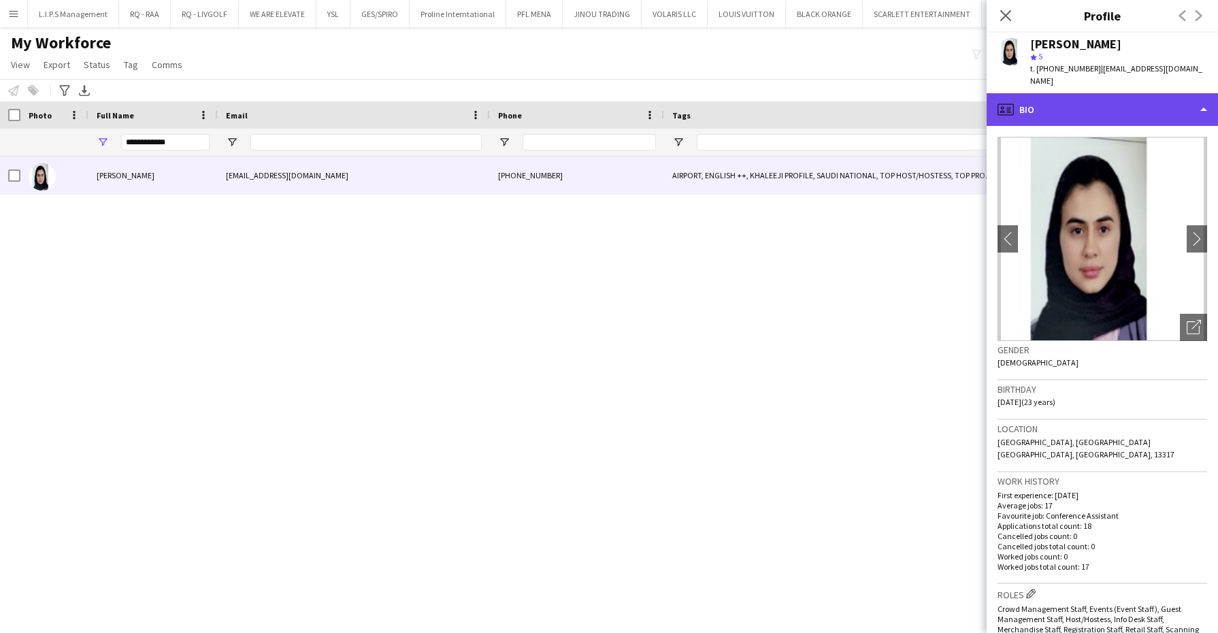
click at [1142, 93] on div "profile Bio" at bounding box center [1102, 109] width 231 height 33
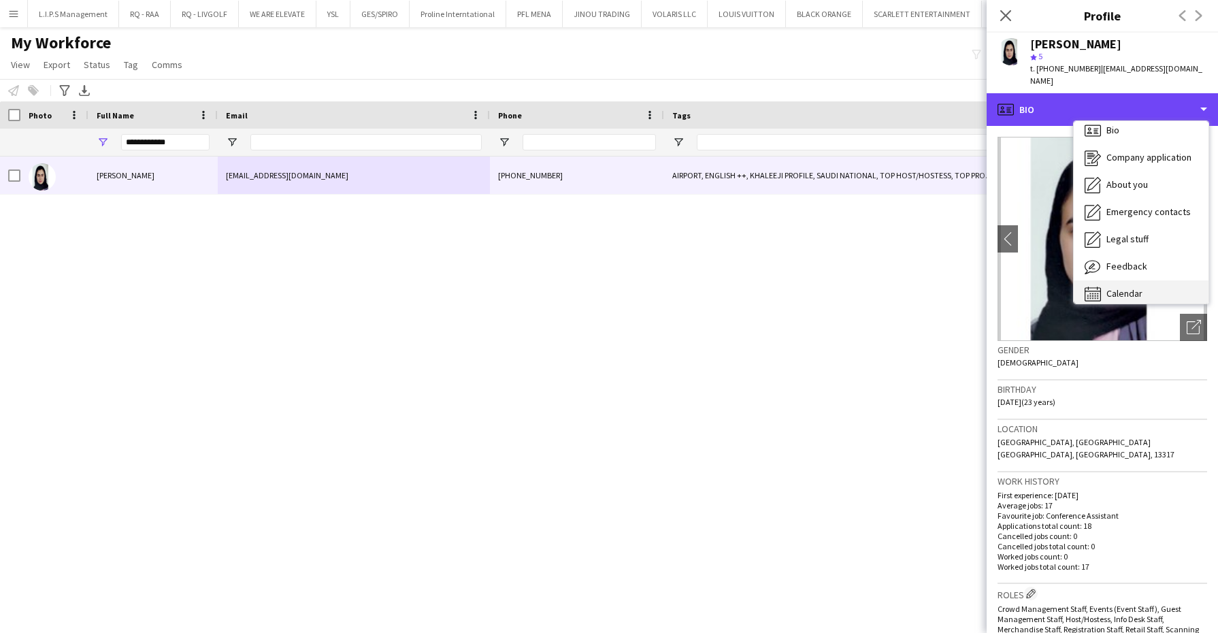
scroll to position [18, 0]
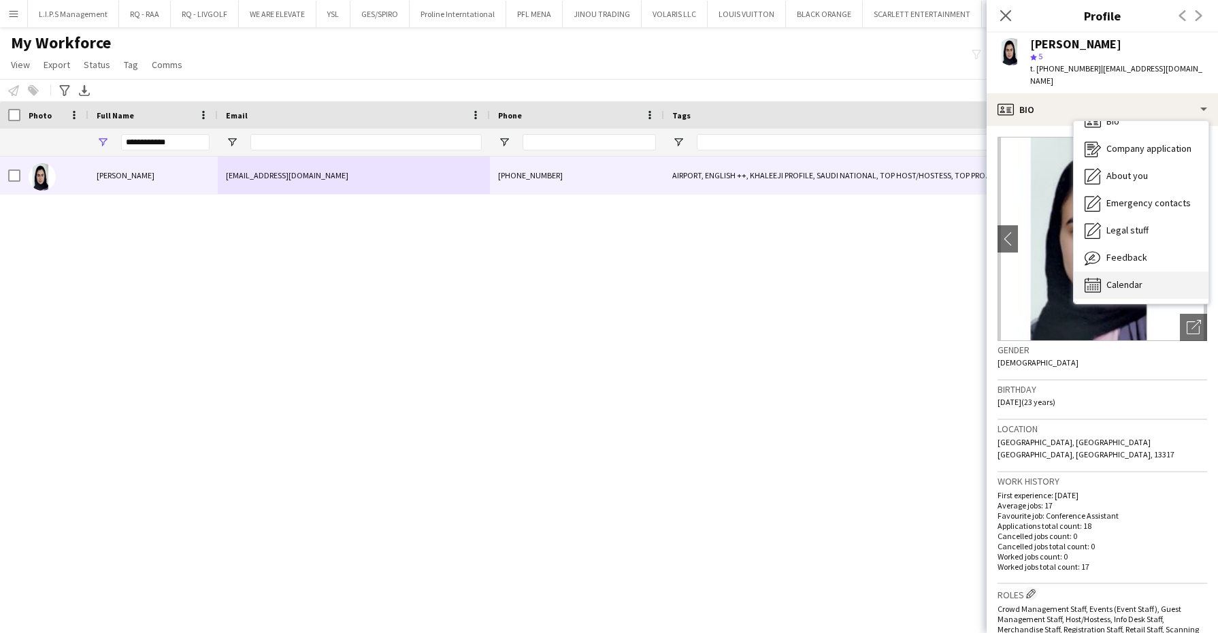
click at [1152, 271] on div "Calendar Calendar" at bounding box center [1141, 284] width 135 height 27
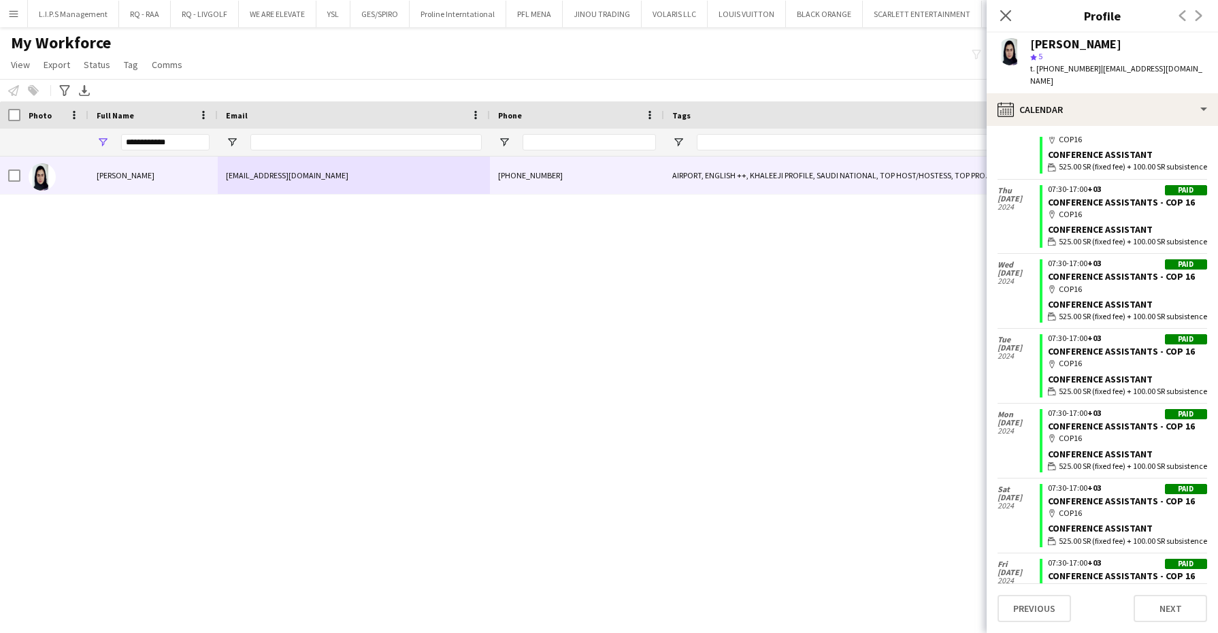
scroll to position [0, 0]
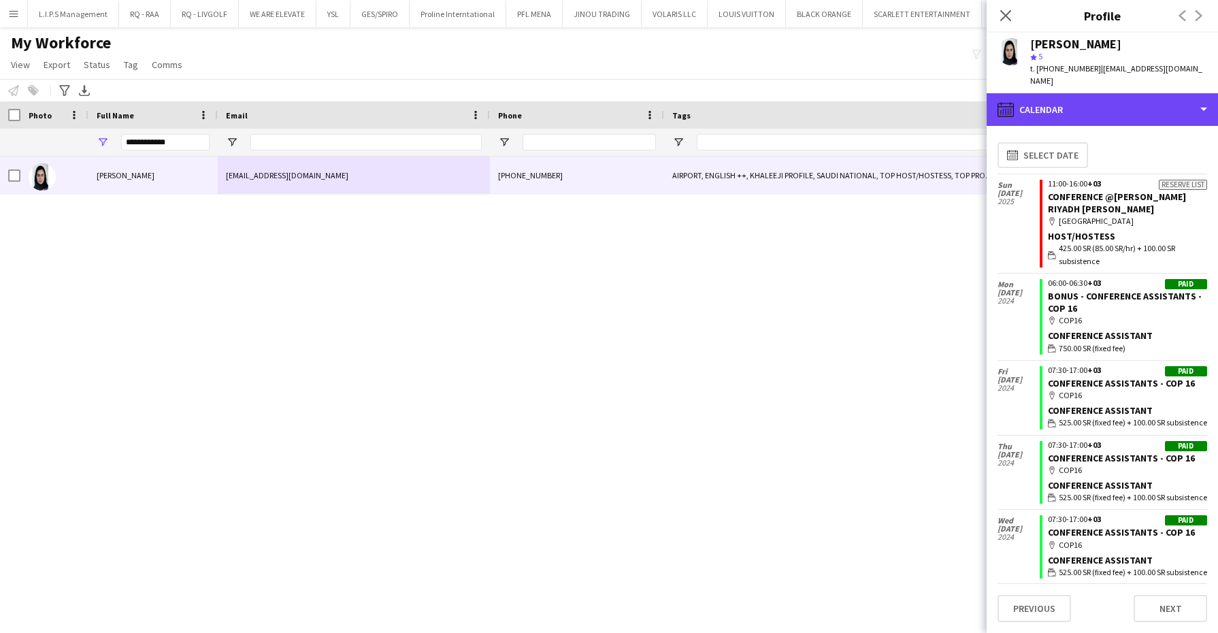
drag, startPoint x: 1107, startPoint y: 88, endPoint x: 1116, endPoint y: 129, distance: 42.4
click at [1107, 93] on div "calendar-full Calendar" at bounding box center [1102, 109] width 231 height 33
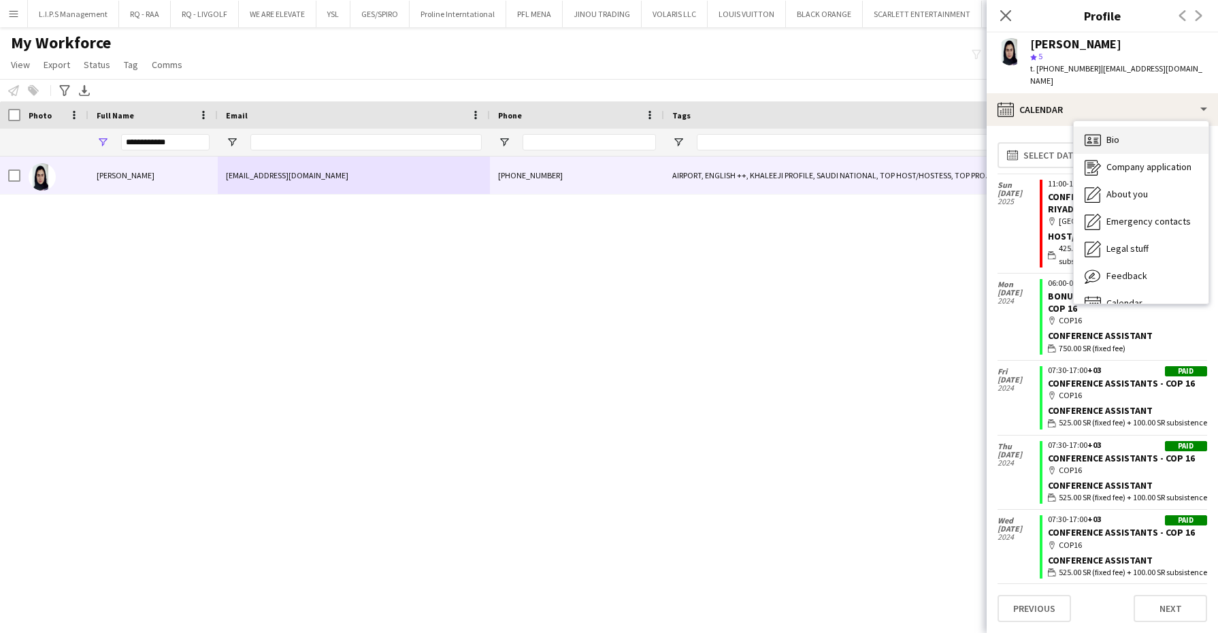
click at [1120, 127] on div "Bio Bio" at bounding box center [1141, 140] width 135 height 27
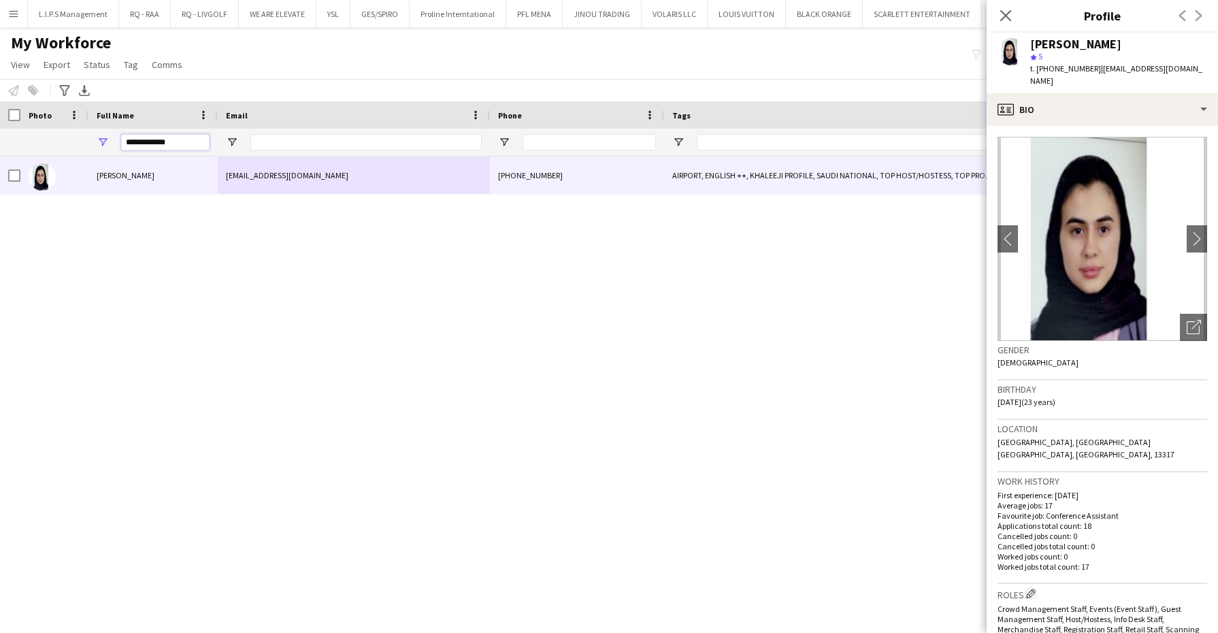
drag, startPoint x: 164, startPoint y: 137, endPoint x: 35, endPoint y: 123, distance: 130.0
click at [35, 123] on div "Workforce Details First Name Last Name Joined 1" at bounding box center [1169, 128] width 2339 height 55
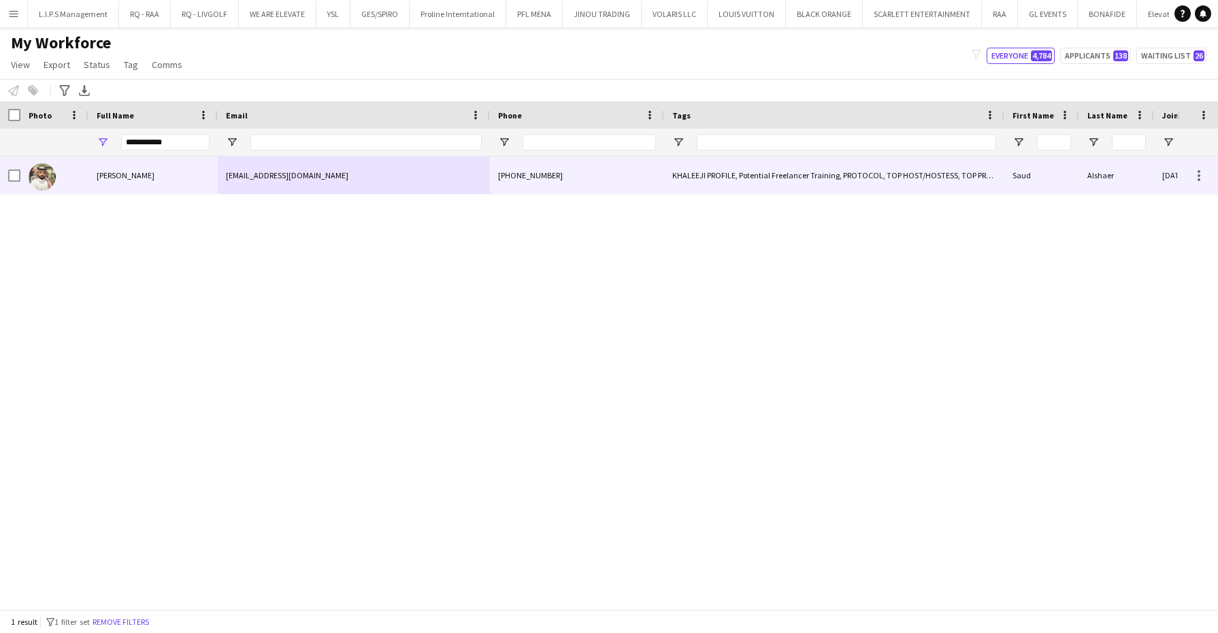
drag, startPoint x: 87, startPoint y: 180, endPoint x: 1143, endPoint y: 317, distance: 1064.7
click at [88, 180] on div at bounding box center [54, 174] width 68 height 37
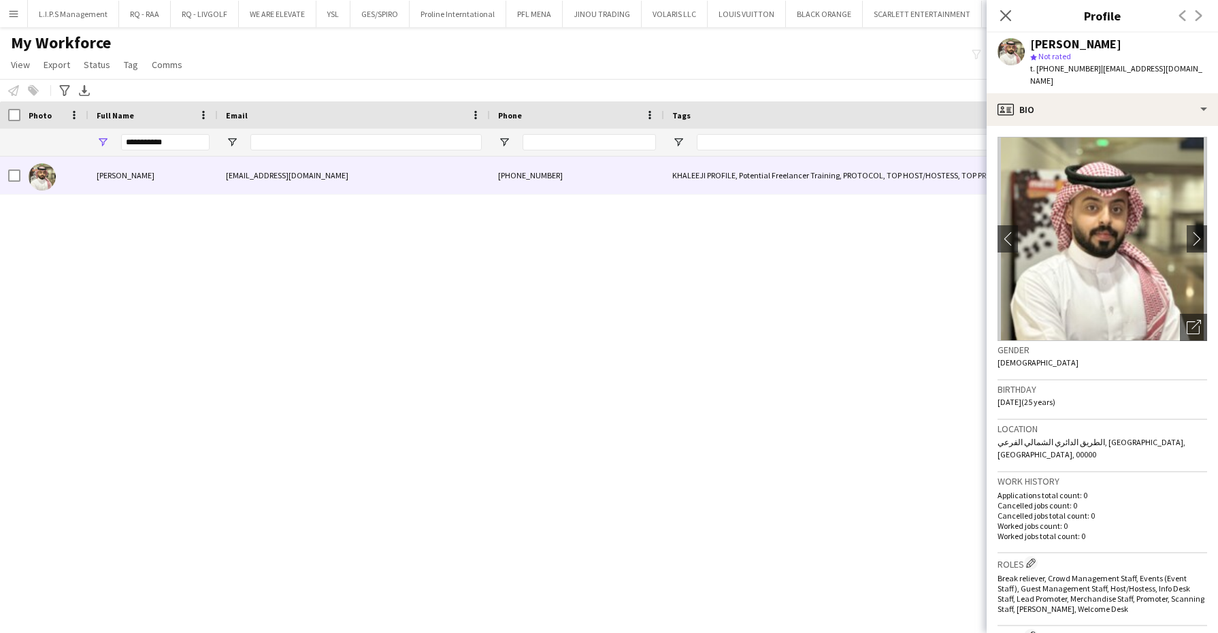
scroll to position [255, 0]
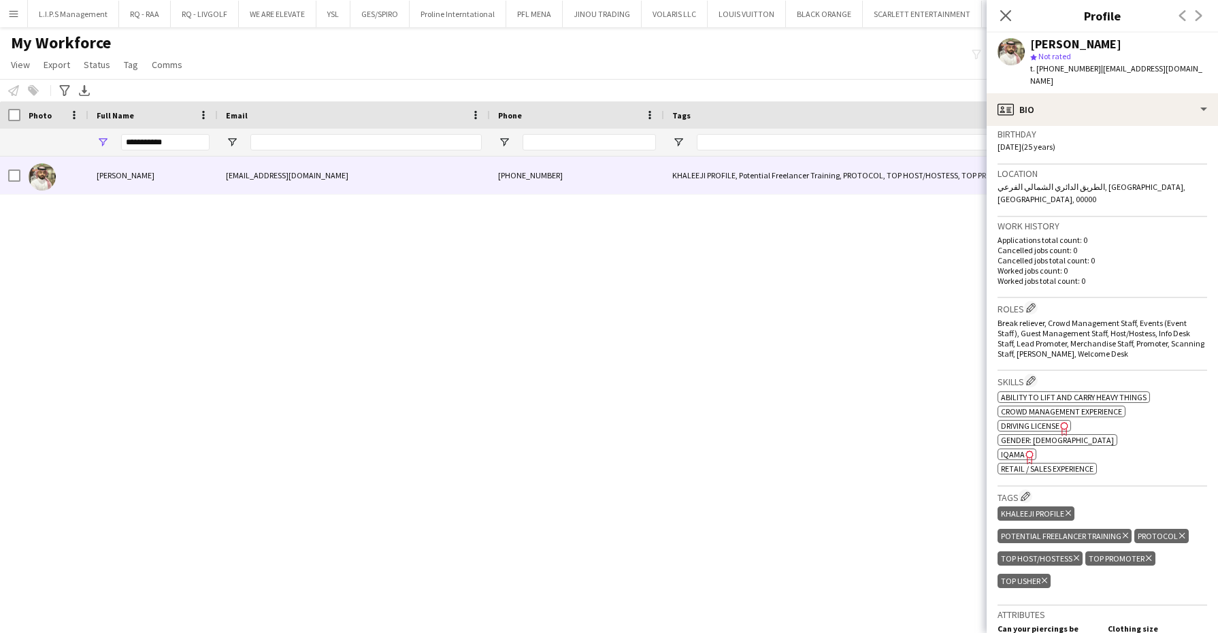
click at [1016, 449] on span "IQAMA" at bounding box center [1013, 454] width 24 height 10
drag, startPoint x: 173, startPoint y: 148, endPoint x: 0, endPoint y: 122, distance: 175.4
click at [0, 122] on html "Menu Boards Boards Boards All jobs Status Workforce Workforce My Workforce Recr…" at bounding box center [609, 316] width 1218 height 633
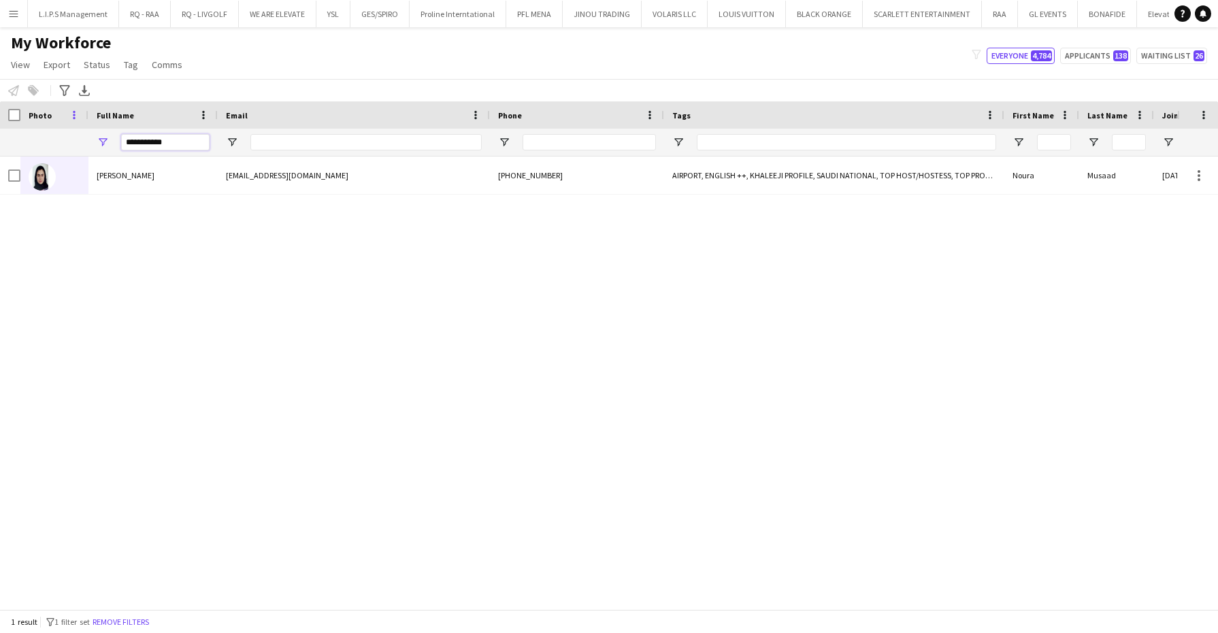
drag, startPoint x: 182, startPoint y: 142, endPoint x: 67, endPoint y: 112, distance: 118.3
click at [71, 116] on div "Workforce Details First Name Last Name Joined 1" at bounding box center [1169, 128] width 2339 height 55
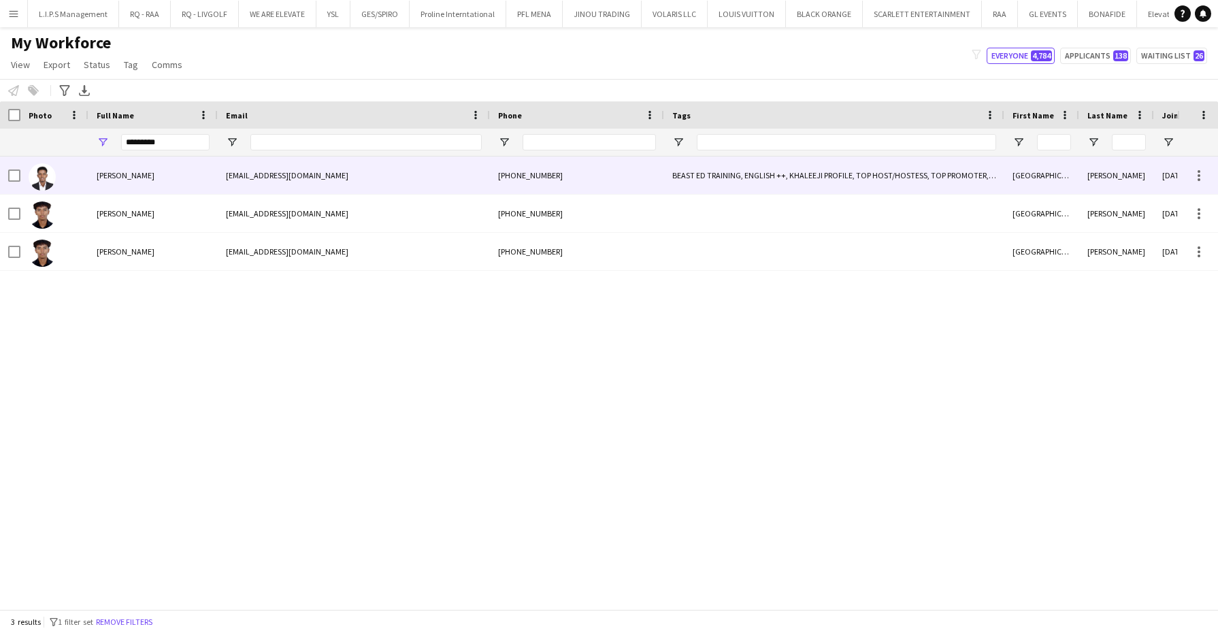
click at [282, 184] on div "salemnasser340@gmail.com" at bounding box center [354, 174] width 272 height 37
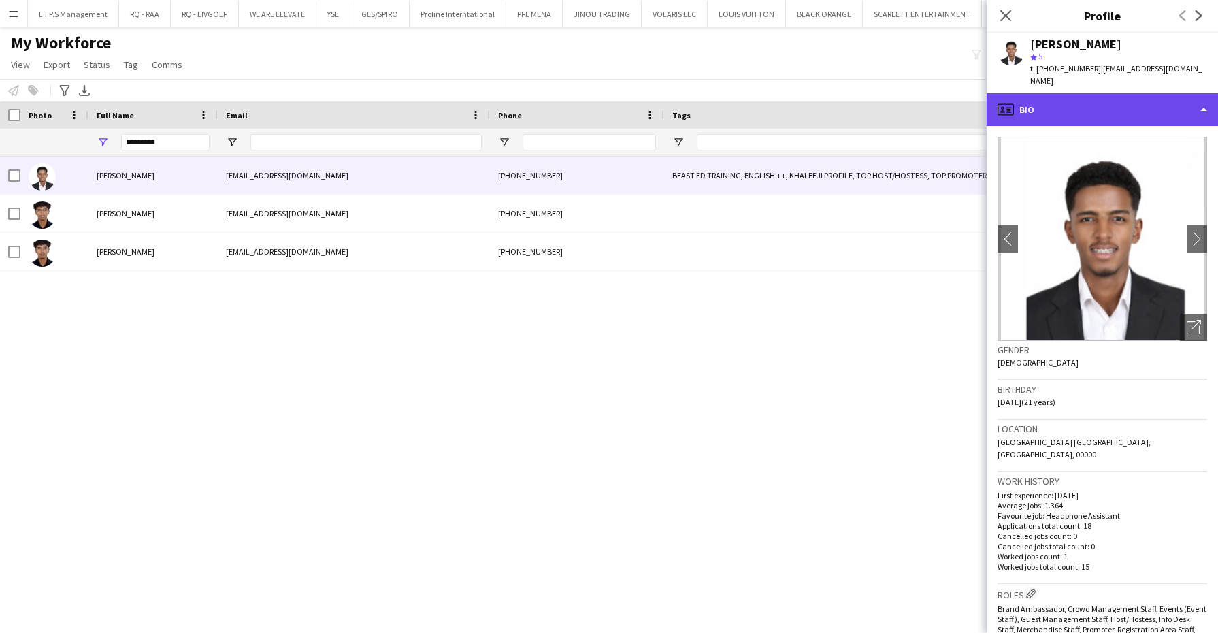
click at [1157, 93] on div "profile Bio" at bounding box center [1102, 109] width 231 height 33
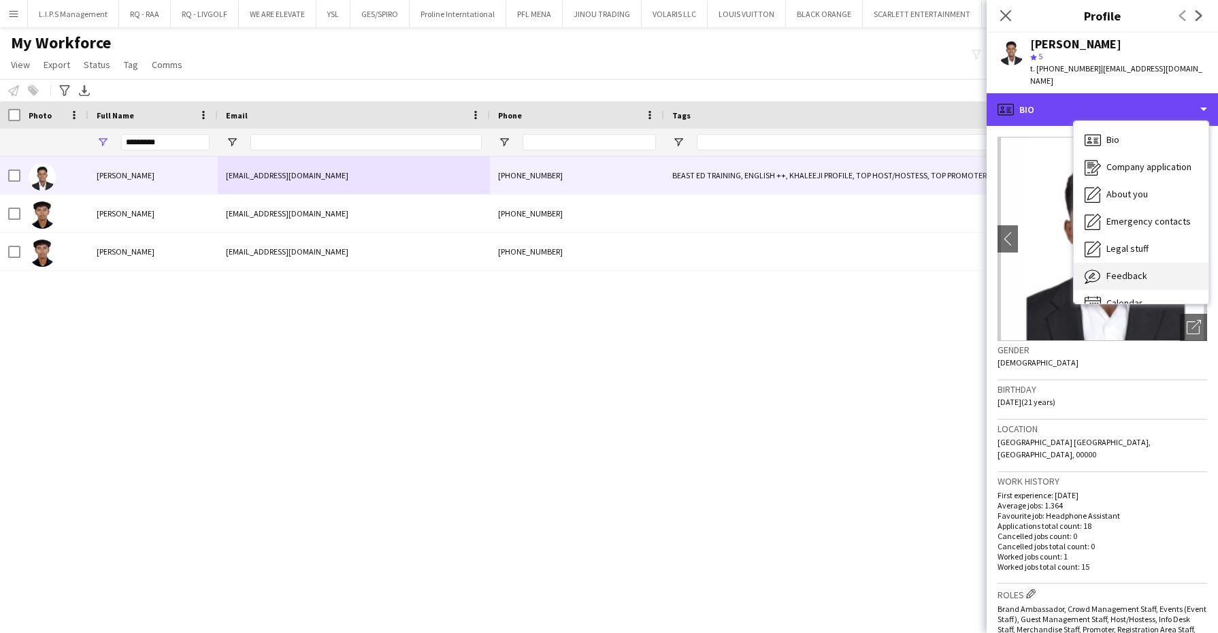
scroll to position [18, 0]
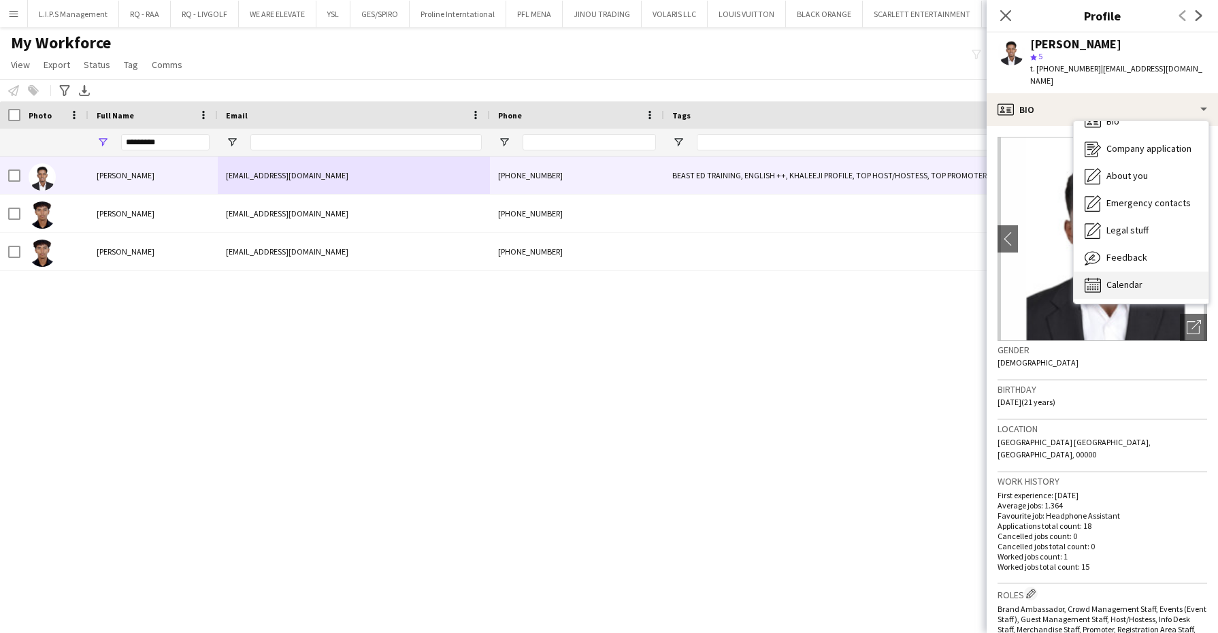
click at [1150, 271] on div "Calendar Calendar" at bounding box center [1141, 284] width 135 height 27
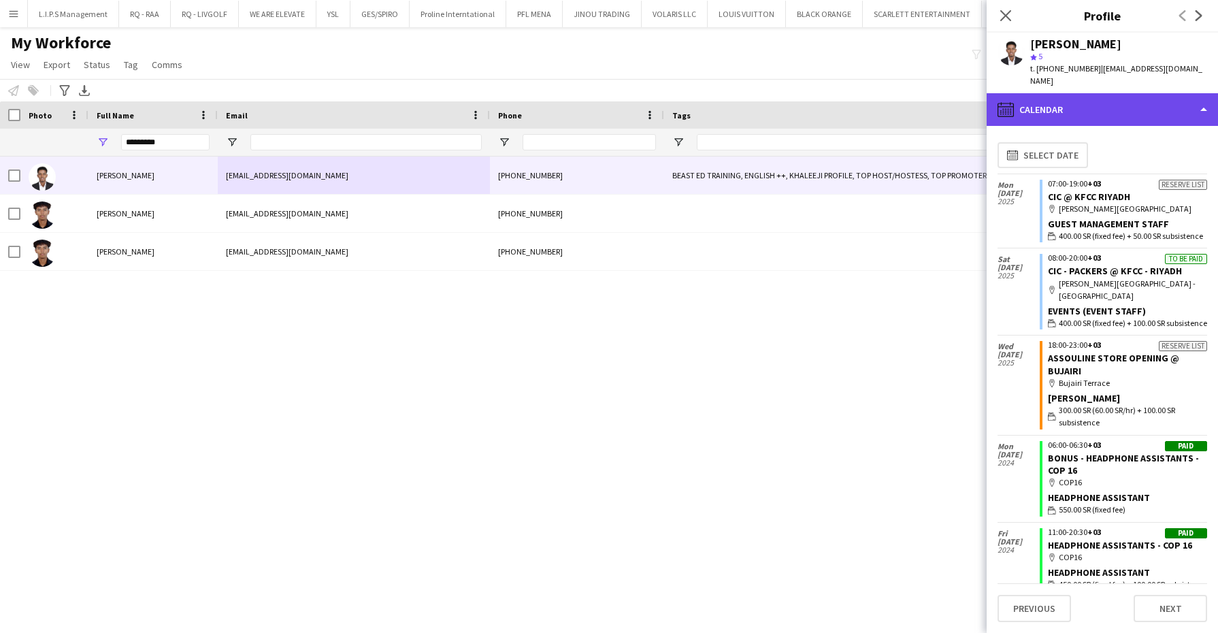
click at [1140, 107] on div "calendar-full Calendar" at bounding box center [1102, 109] width 231 height 33
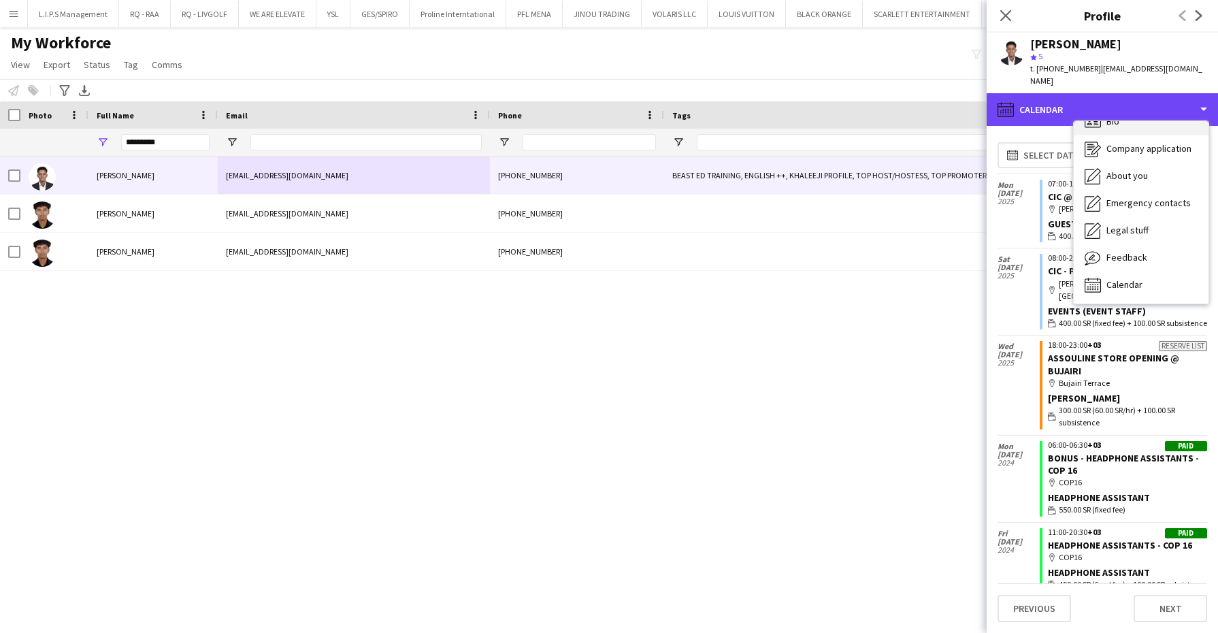
scroll to position [0, 0]
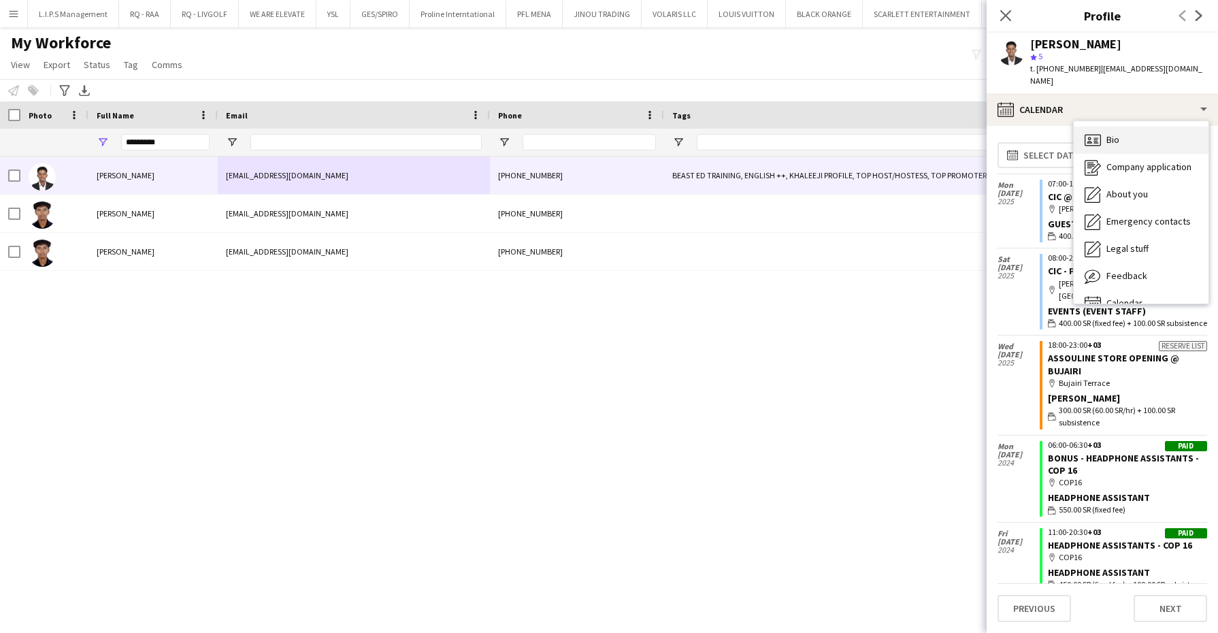
click at [1140, 127] on div "Bio Bio" at bounding box center [1141, 140] width 135 height 27
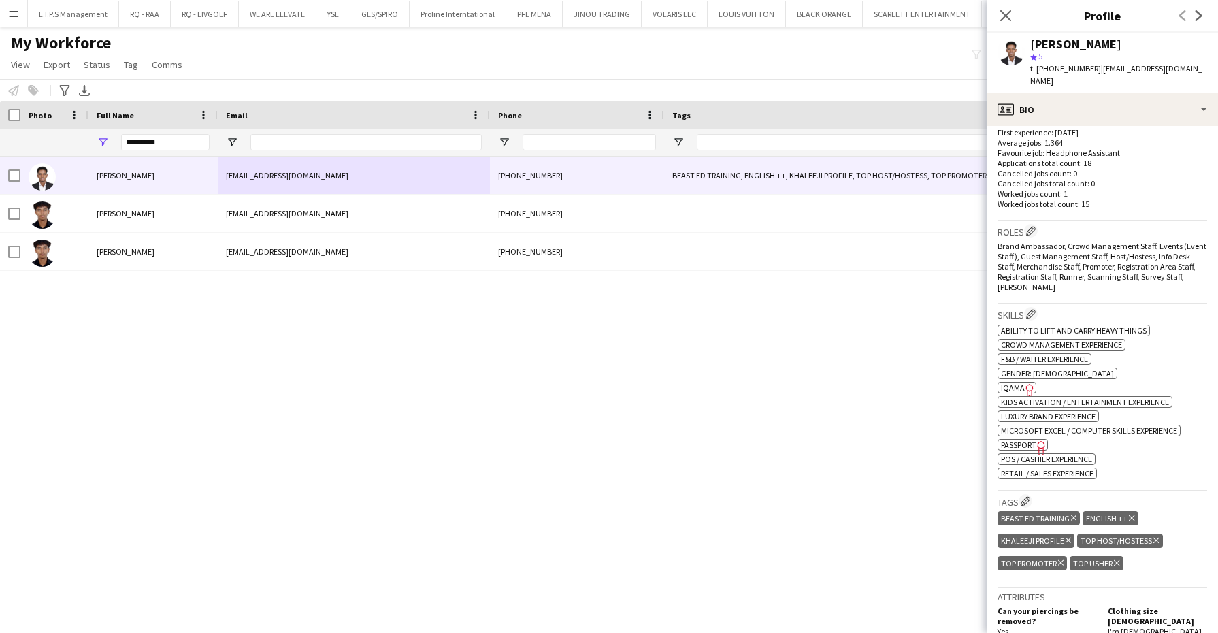
scroll to position [425, 0]
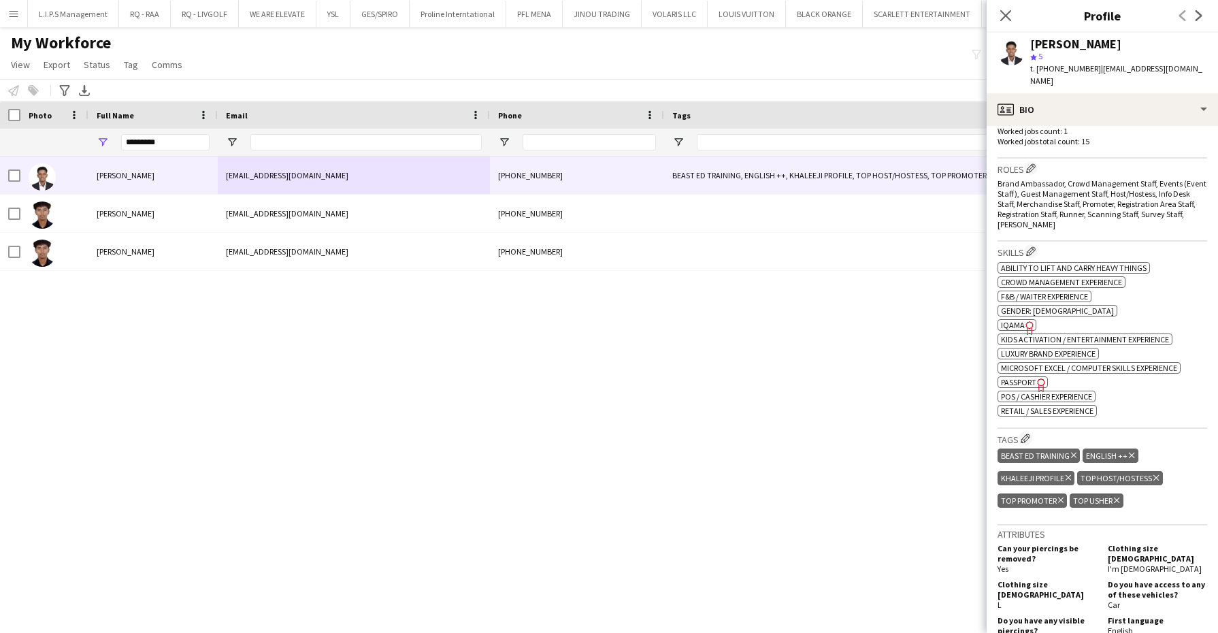
click at [1015, 320] on span "IQAMA" at bounding box center [1013, 325] width 24 height 10
drag, startPoint x: 176, startPoint y: 142, endPoint x: 34, endPoint y: 139, distance: 141.5
click at [35, 139] on div at bounding box center [1169, 142] width 2339 height 27
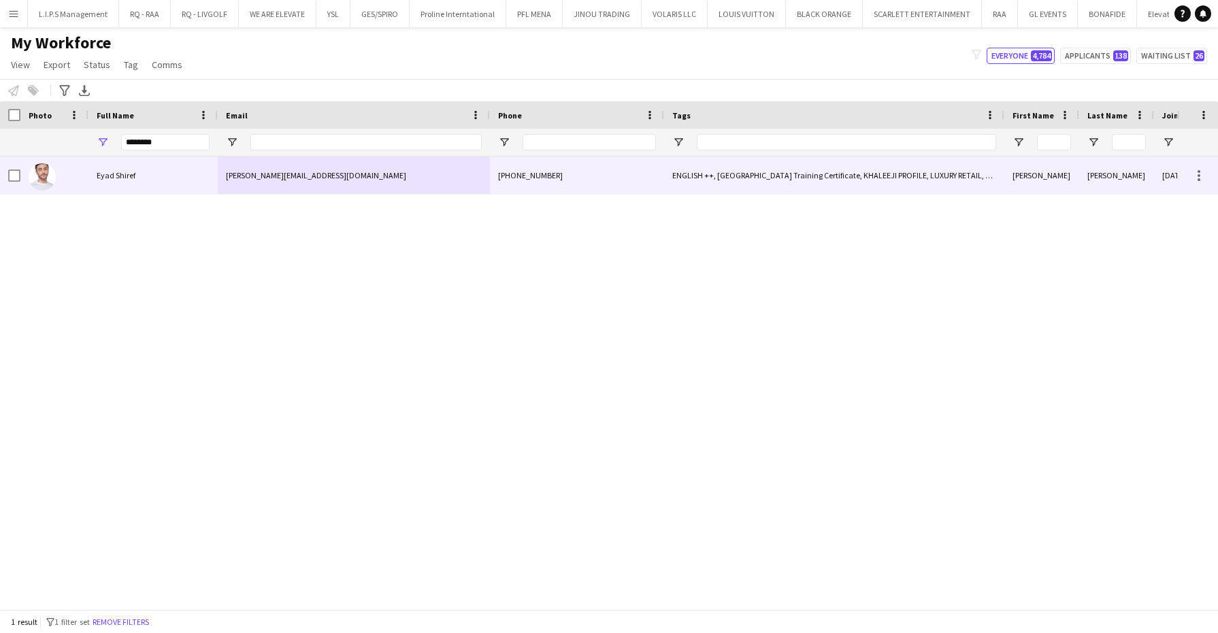
drag, startPoint x: 74, startPoint y: 186, endPoint x: 90, endPoint y: 190, distance: 16.7
click at [74, 186] on div at bounding box center [54, 174] width 68 height 37
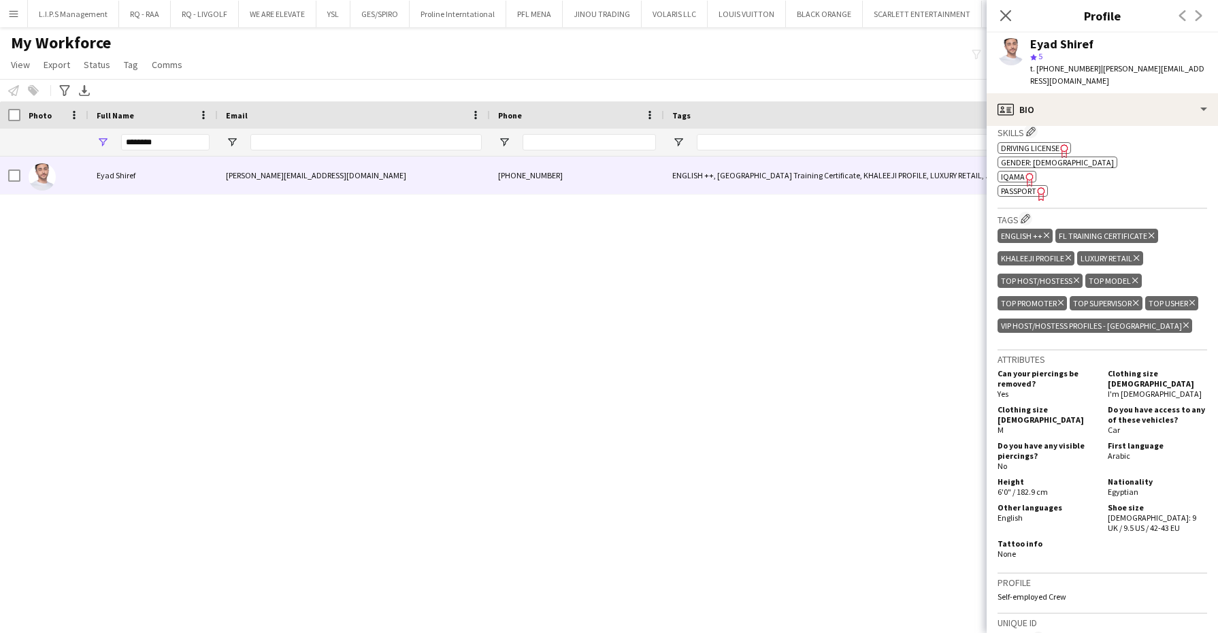
scroll to position [510, 0]
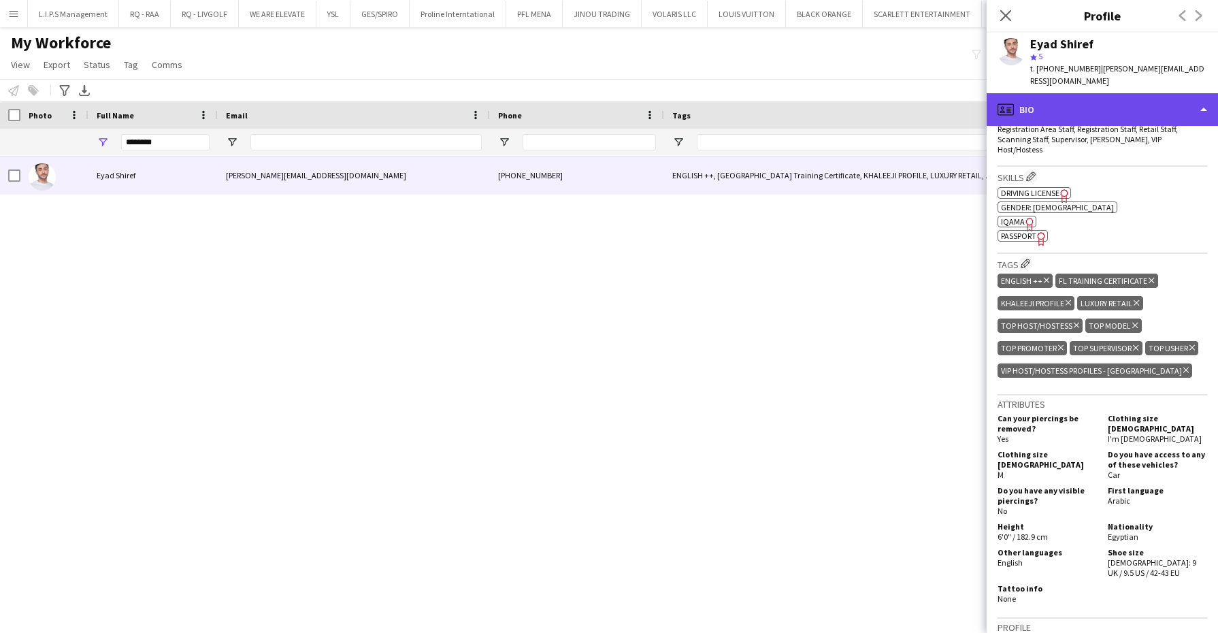
click at [1067, 98] on div "profile Bio" at bounding box center [1102, 109] width 231 height 33
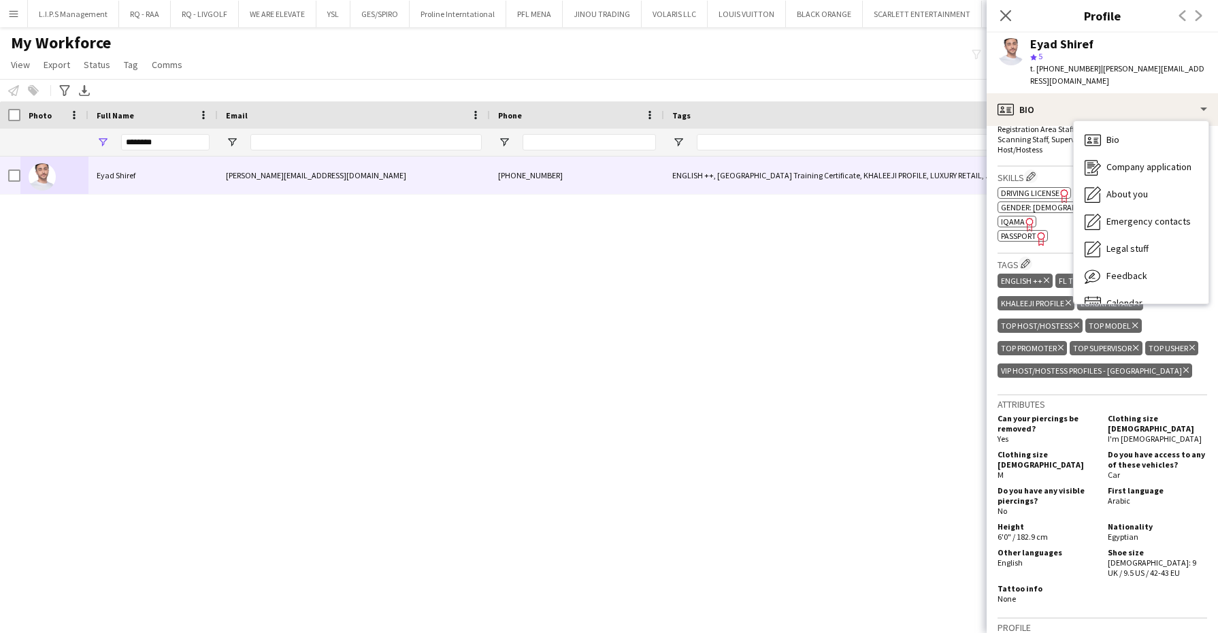
click at [1015, 216] on span "IQAMA" at bounding box center [1013, 221] width 24 height 10
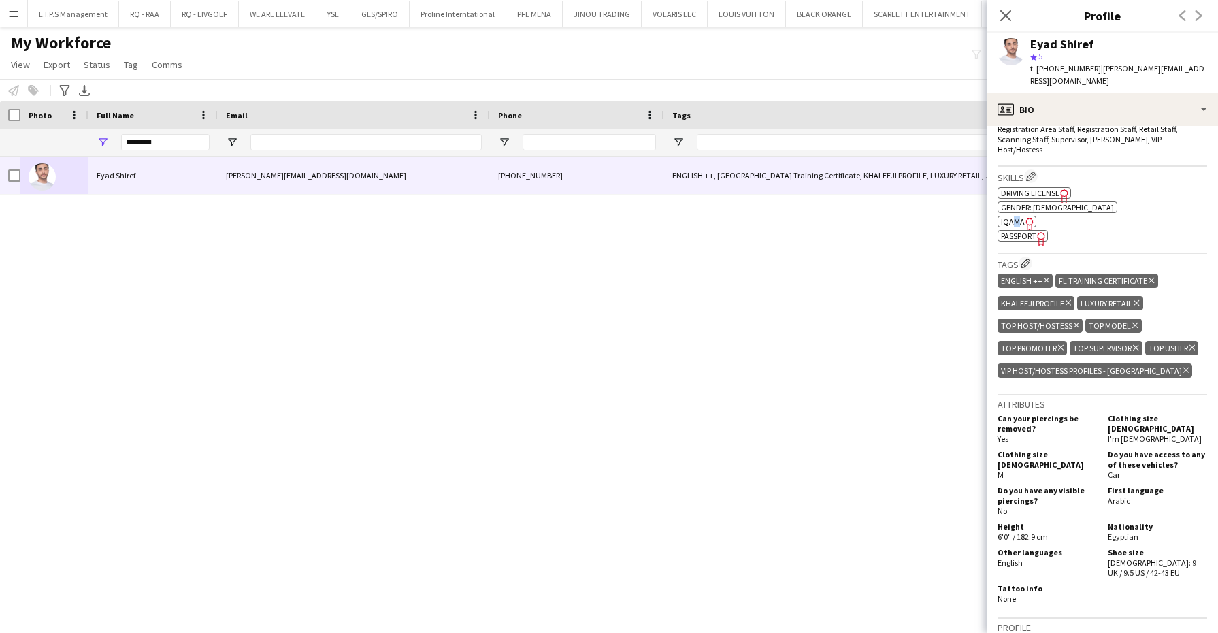
scroll to position [0, 0]
drag, startPoint x: 176, startPoint y: 143, endPoint x: -3, endPoint y: 114, distance: 182.0
click at [0, 114] on html "Menu Boards Boards Boards All jobs Status Workforce Workforce My Workforce Recr…" at bounding box center [609, 316] width 1218 height 633
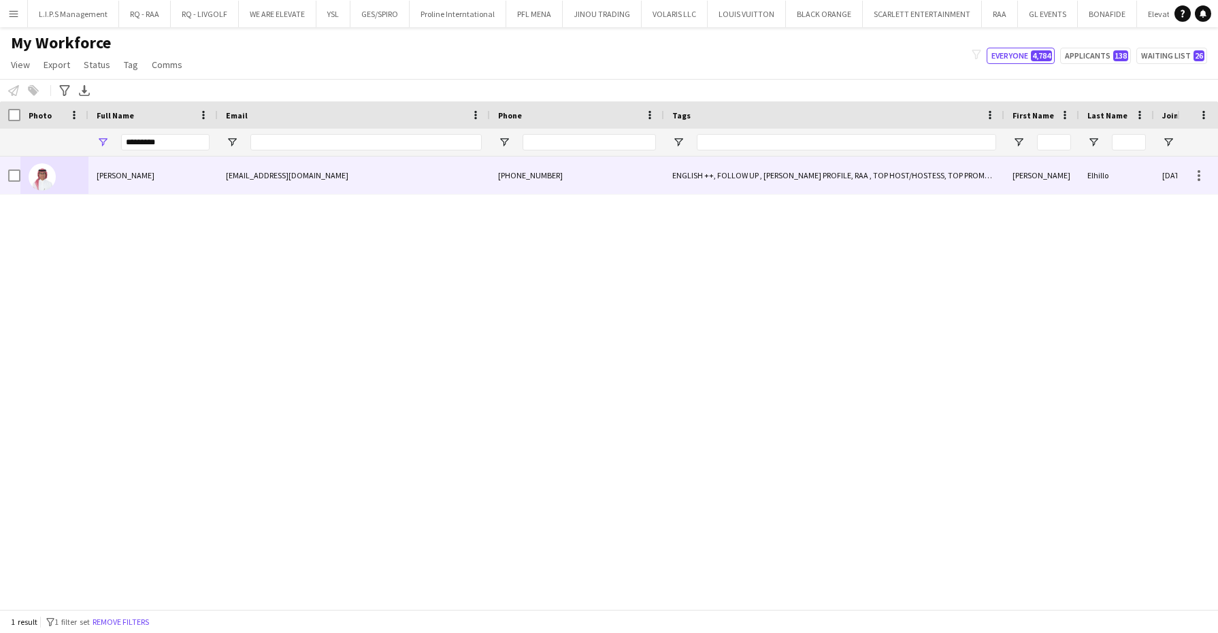
drag, startPoint x: 87, startPoint y: 181, endPoint x: 457, endPoint y: 191, distance: 369.6
click at [88, 181] on div at bounding box center [54, 174] width 68 height 37
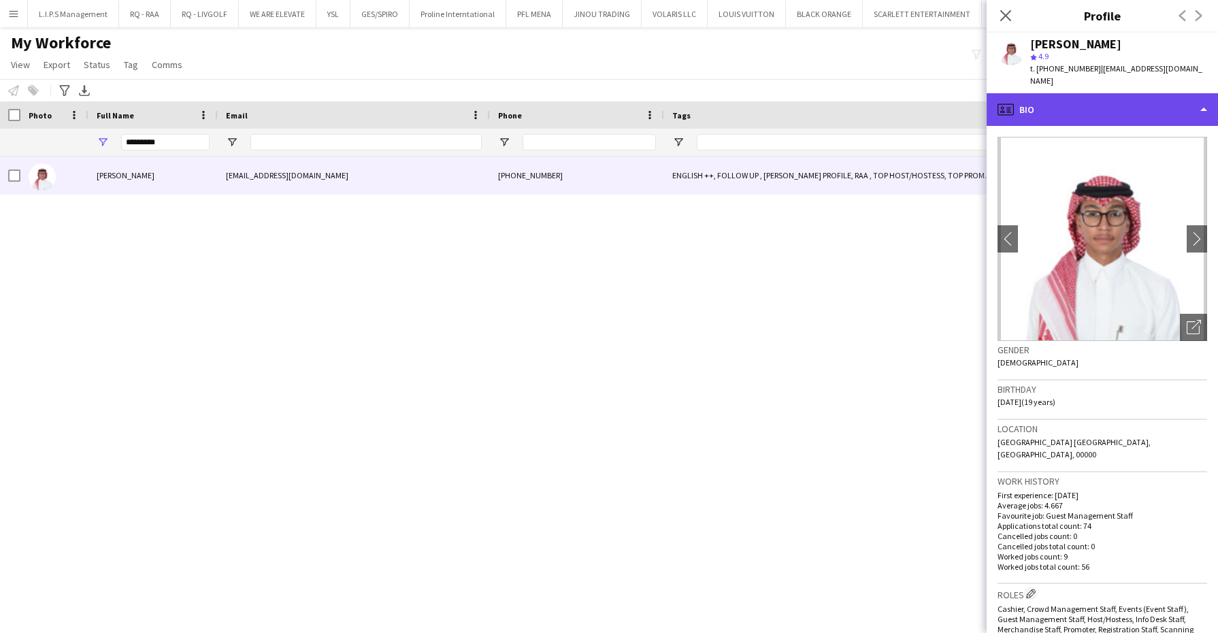
click at [1149, 93] on div "profile Bio" at bounding box center [1102, 109] width 231 height 33
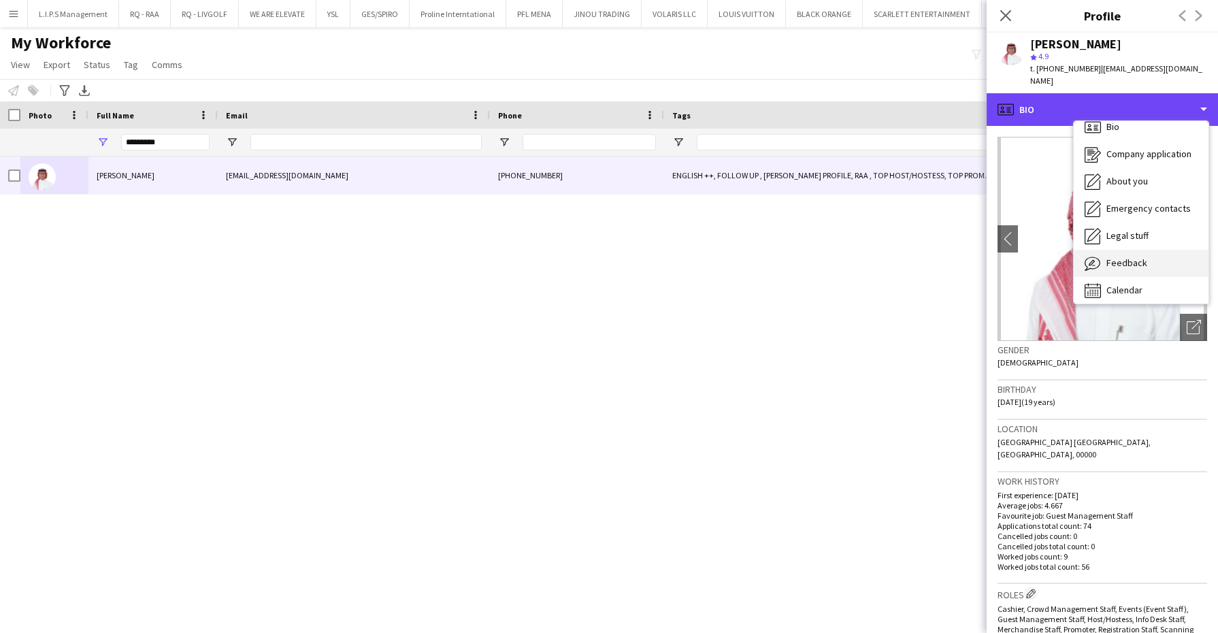
scroll to position [18, 0]
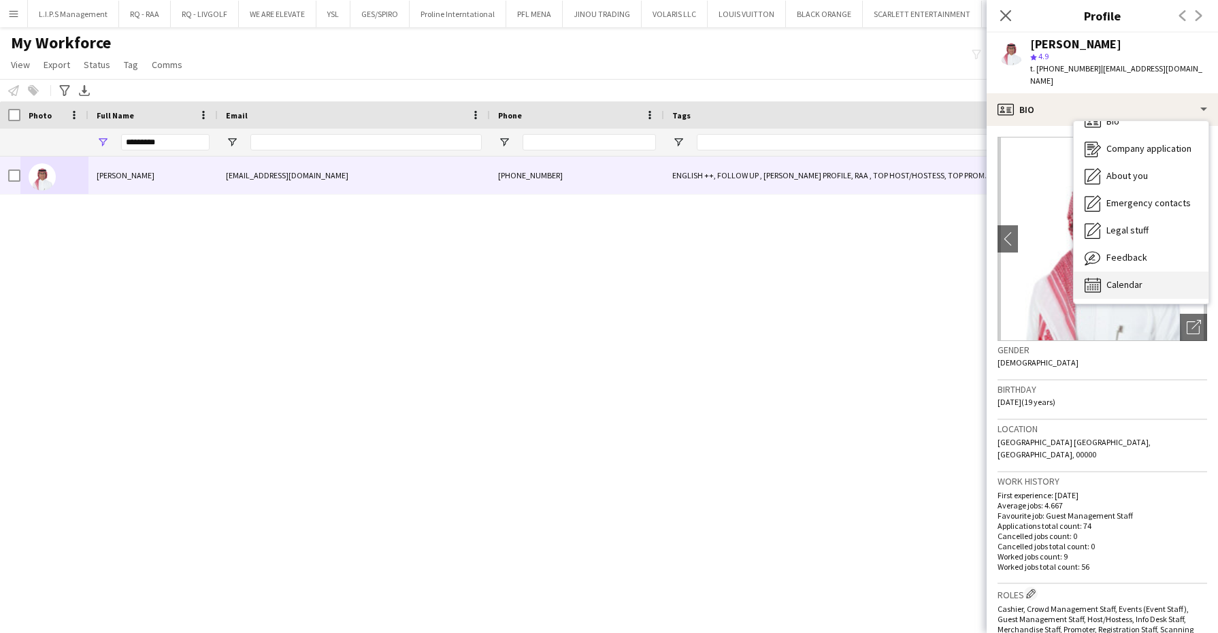
click at [1155, 271] on div "Calendar Calendar" at bounding box center [1141, 284] width 135 height 27
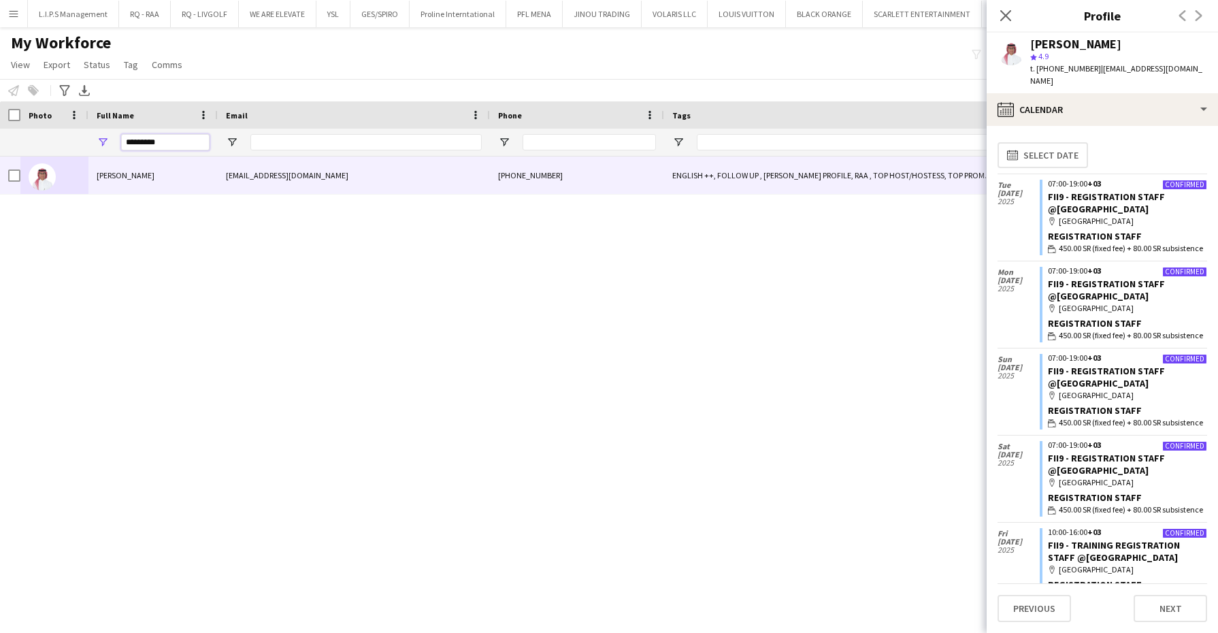
drag, startPoint x: 188, startPoint y: 138, endPoint x: 37, endPoint y: 116, distance: 153.4
click at [37, 116] on div "Workforce Details First Name Last Name Joined 1" at bounding box center [1169, 128] width 2339 height 55
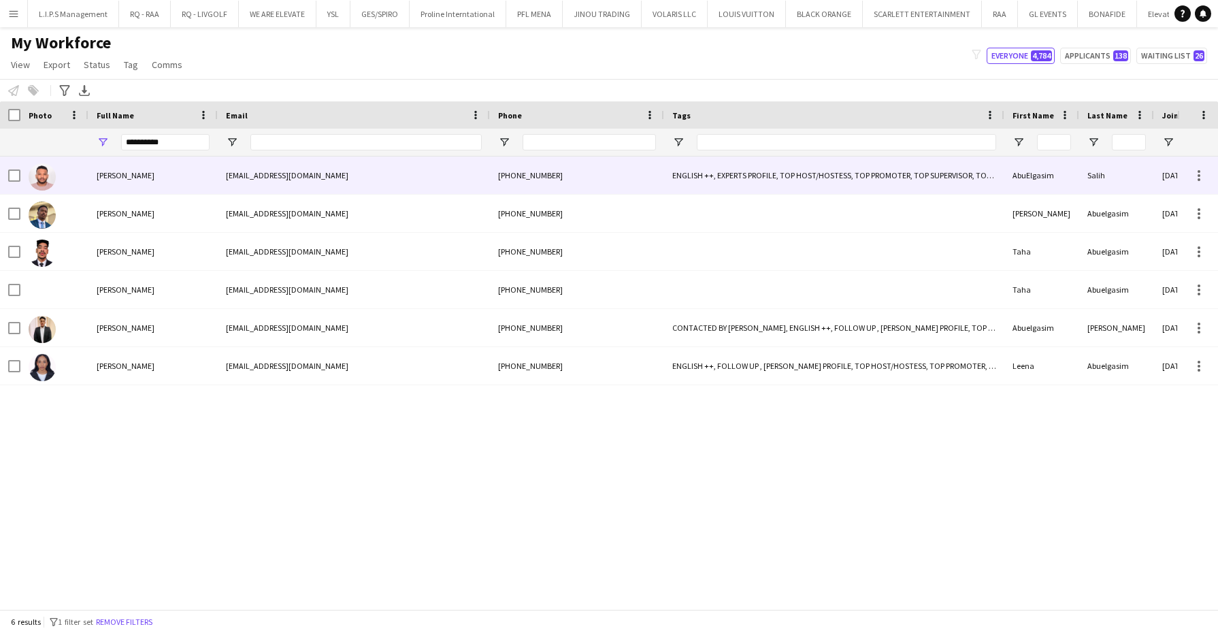
click at [231, 174] on div "al_halfawy@hotmail.com" at bounding box center [354, 174] width 272 height 37
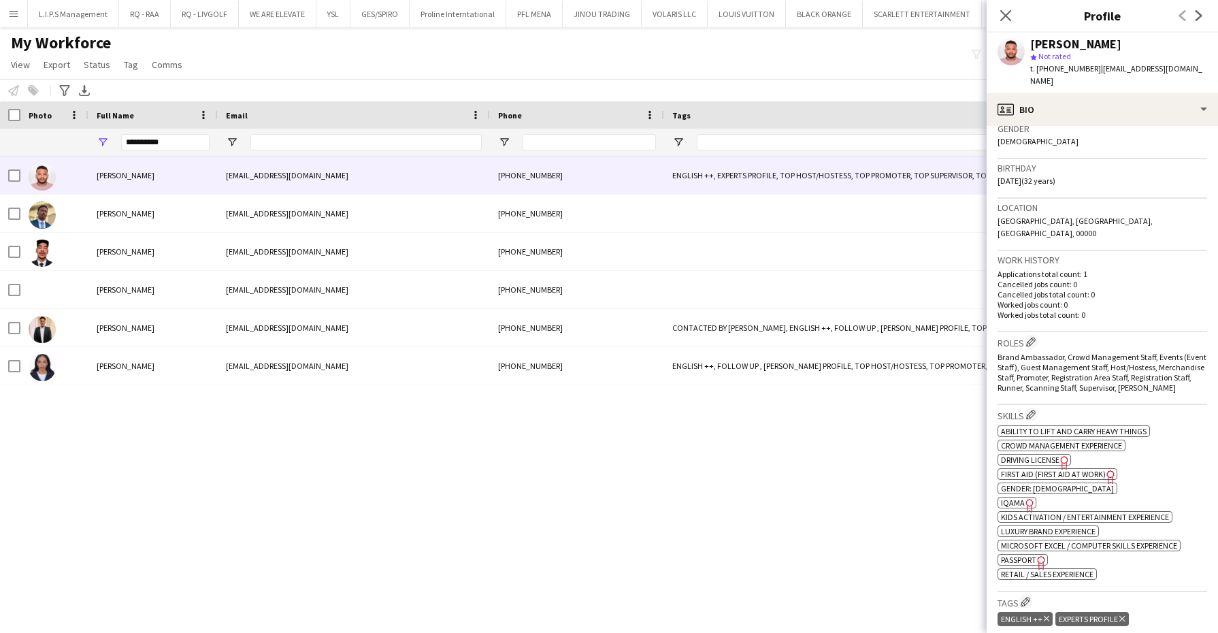
scroll to position [340, 0]
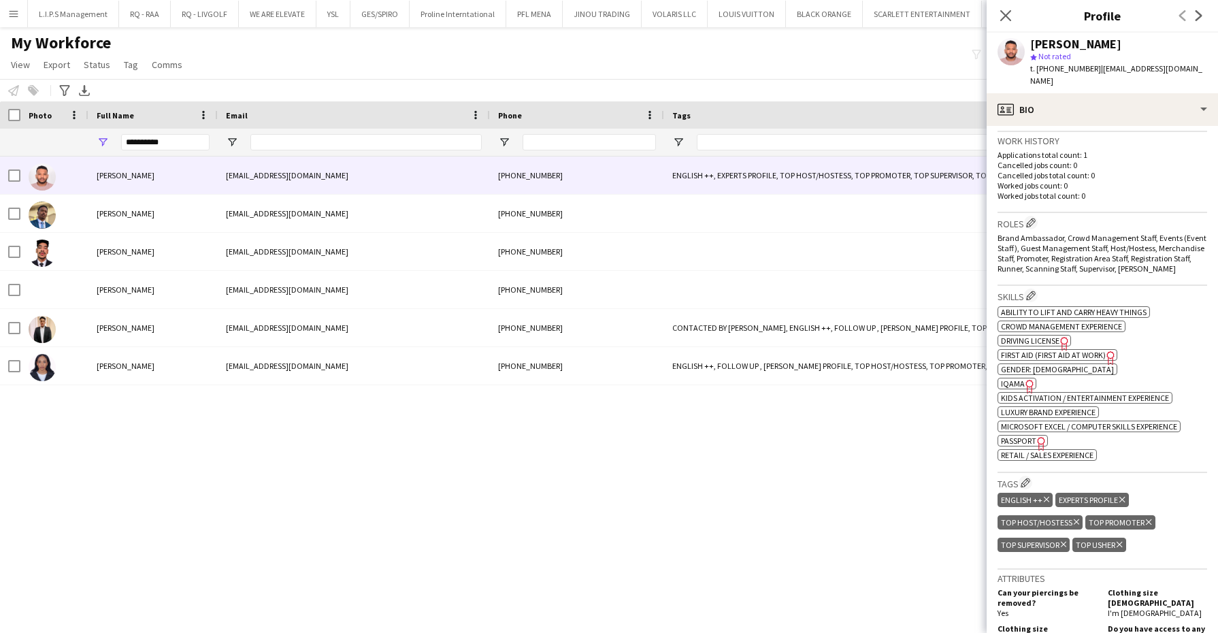
click at [1028, 380] on icon at bounding box center [1028, 387] width 7 height 14
click at [1056, 42] on div "AbuElgasim Salih" at bounding box center [1075, 44] width 91 height 12
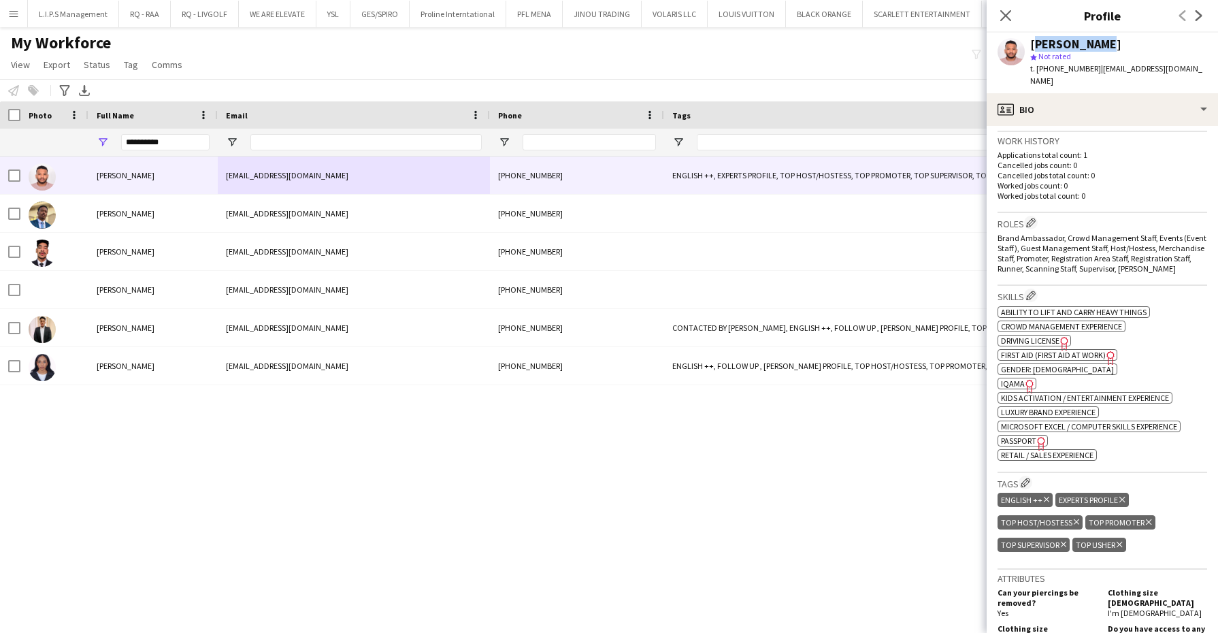
click at [1056, 42] on div "AbuElgasim Salih" at bounding box center [1075, 44] width 91 height 12
copy div "AbuElgasim Salih"
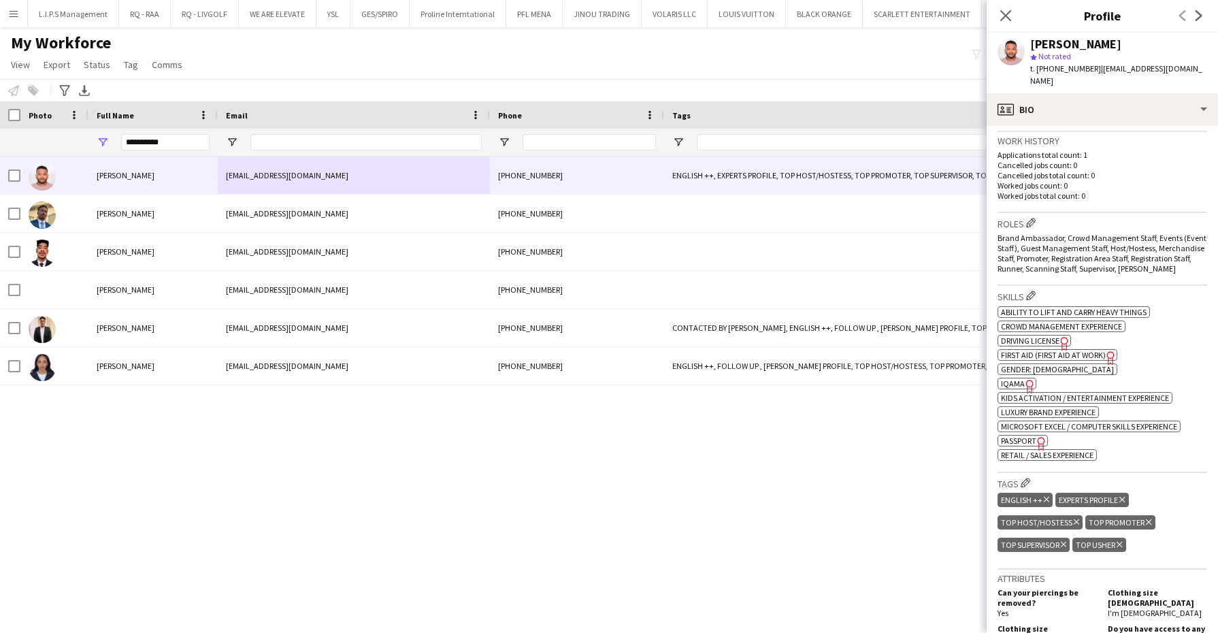
click at [1065, 65] on span "t. +966547418494" at bounding box center [1065, 68] width 71 height 10
copy span "966547418494"
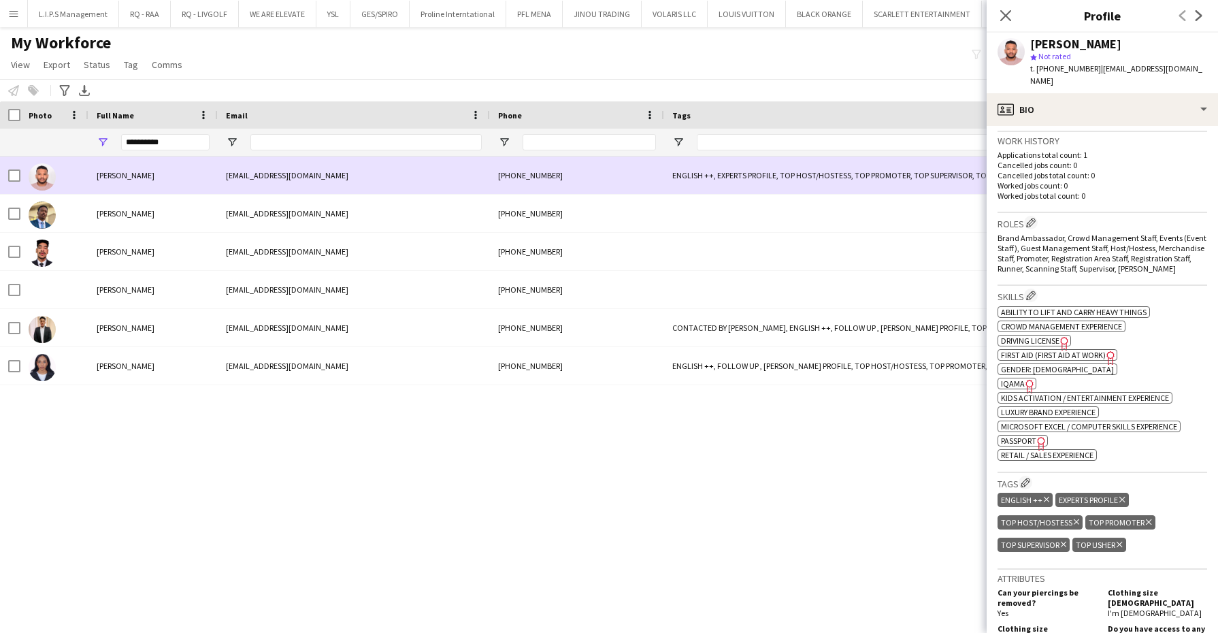
click at [348, 176] on div "al_halfawy@hotmail.com" at bounding box center [354, 174] width 272 height 37
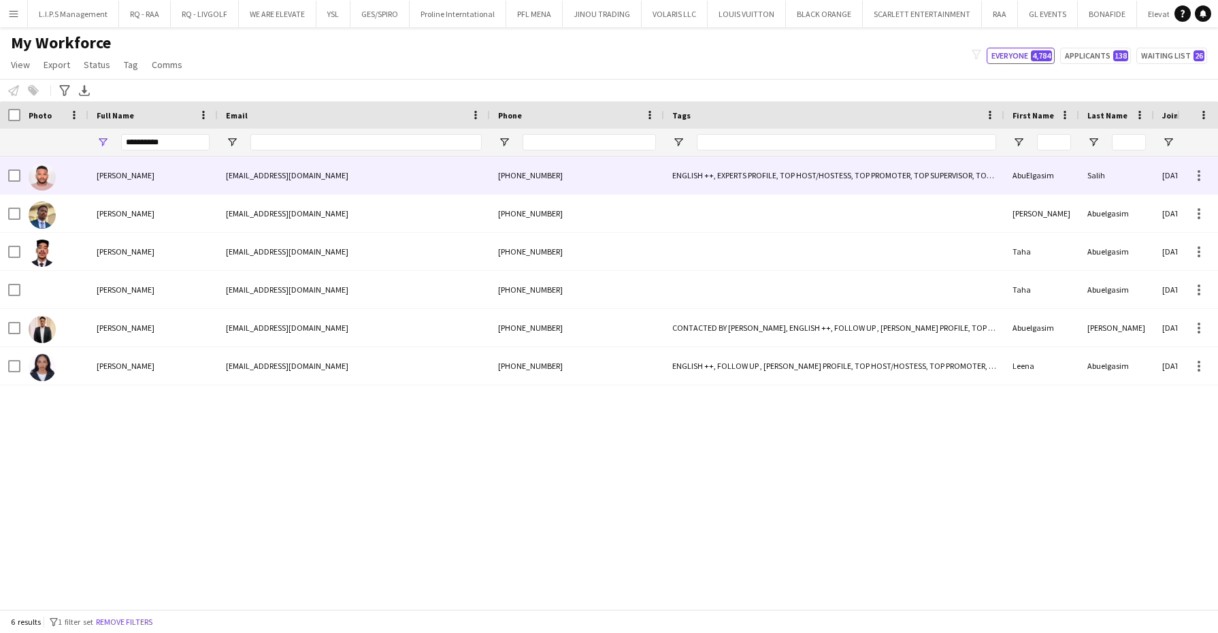
click at [960, 167] on div "ENGLISH ++, EXPERTS PROFILE, TOP HOST/HOSTESS, TOP PROMOTER, TOP SUPERVISOR, TO…" at bounding box center [834, 174] width 340 height 37
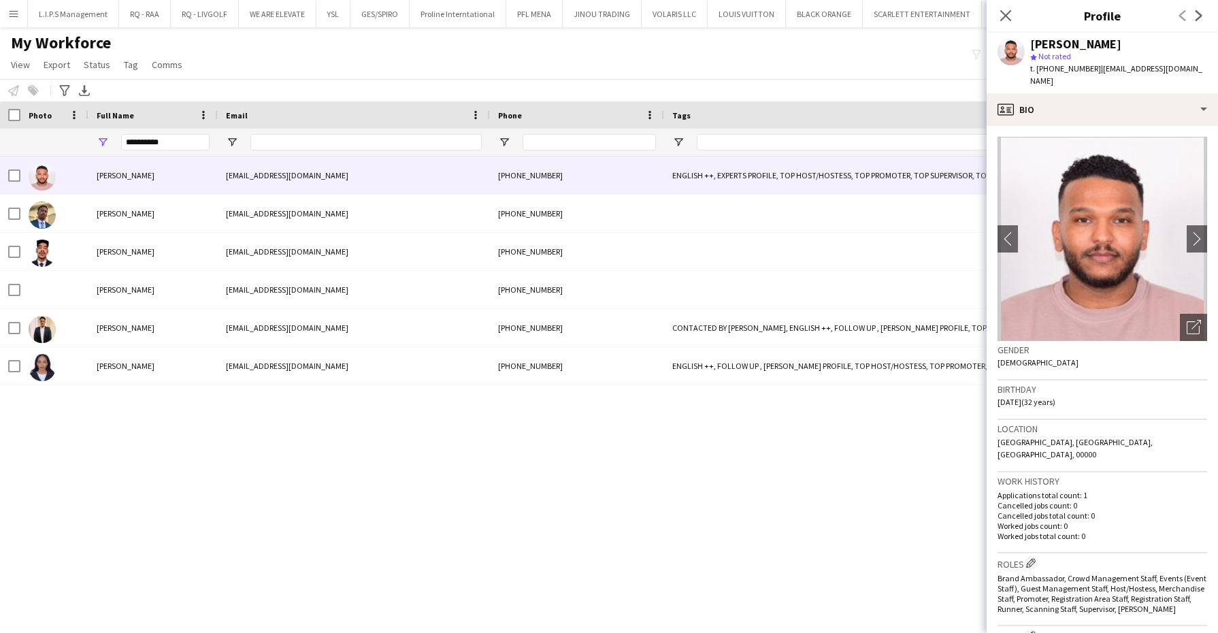
click at [1050, 74] on div "t. +966547418494 | al_halfawy@hotmail.com" at bounding box center [1118, 75] width 177 height 24
click at [1051, 72] on span "t. +966547418494" at bounding box center [1065, 68] width 71 height 10
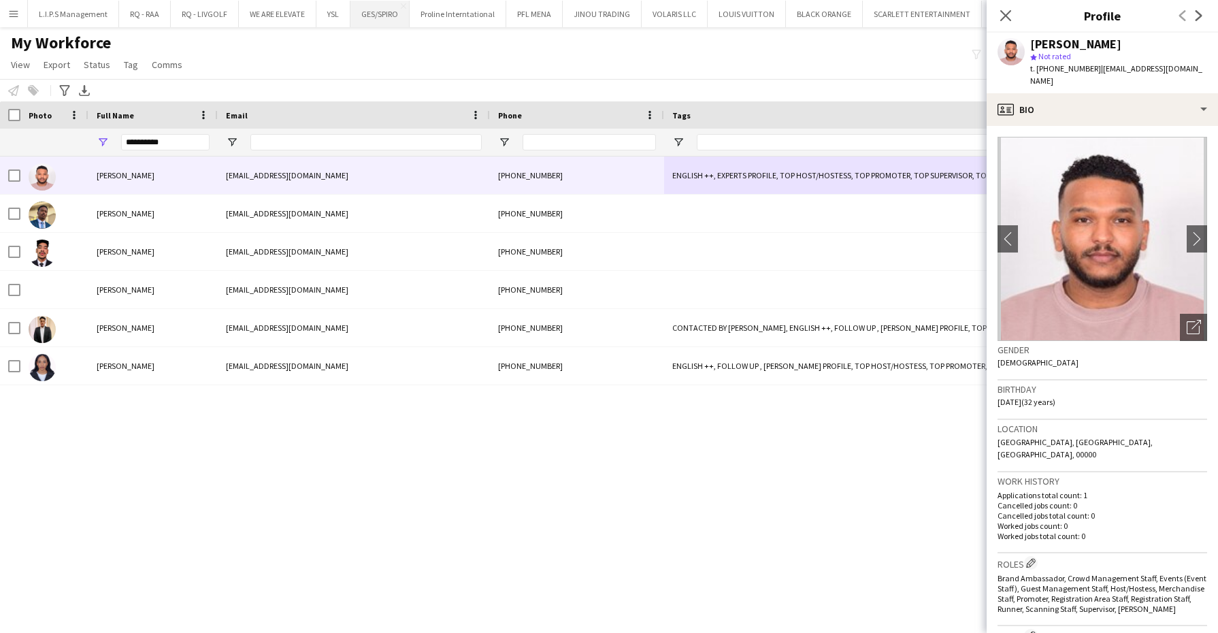
copy span "966547418494"
drag, startPoint x: 174, startPoint y: 144, endPoint x: 52, endPoint y: 129, distance: 122.6
click at [52, 129] on div at bounding box center [1169, 142] width 2339 height 27
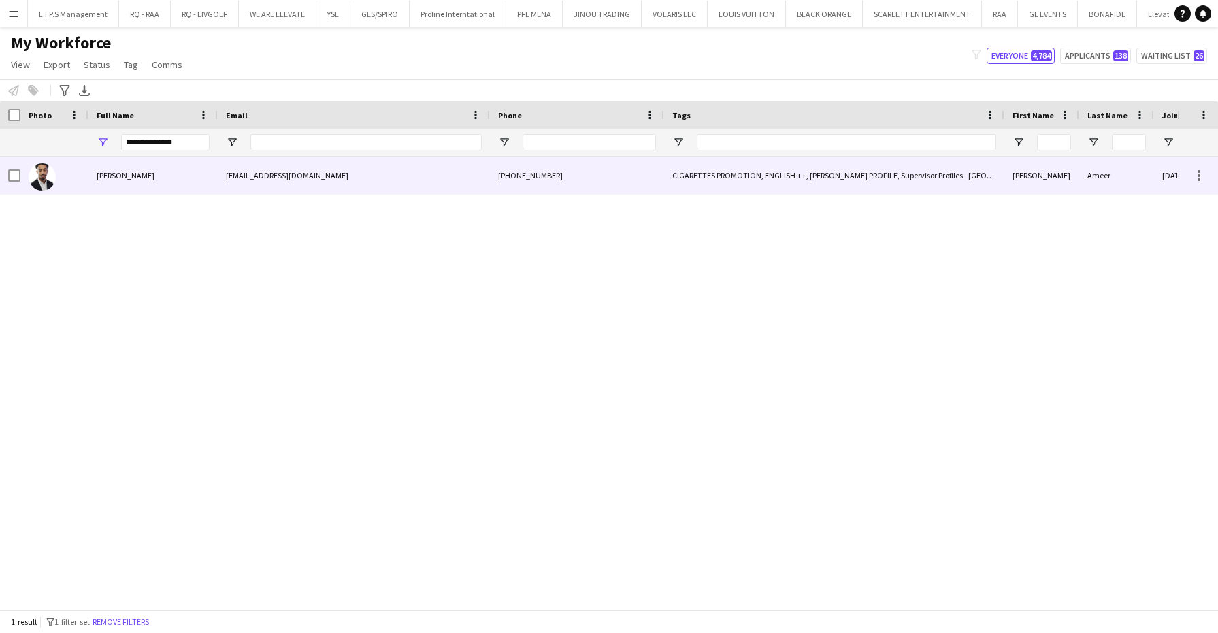
drag, startPoint x: 92, startPoint y: 184, endPoint x: 341, endPoint y: 169, distance: 249.5
click at [92, 184] on div "Mohammed Ameer" at bounding box center [152, 174] width 129 height 37
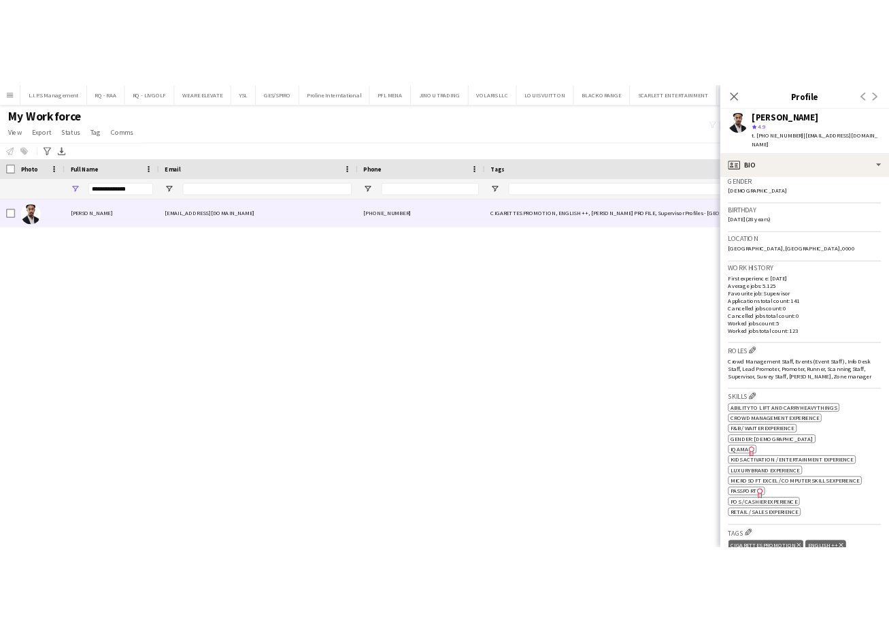
scroll to position [340, 0]
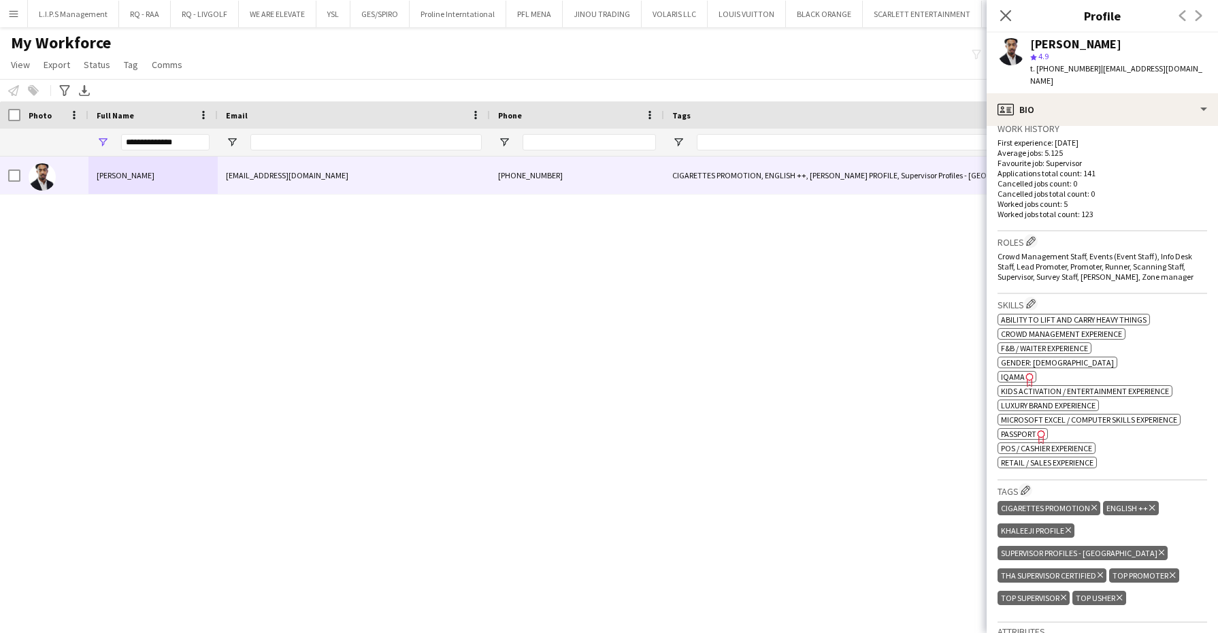
click at [1025, 373] on icon at bounding box center [1028, 380] width 7 height 14
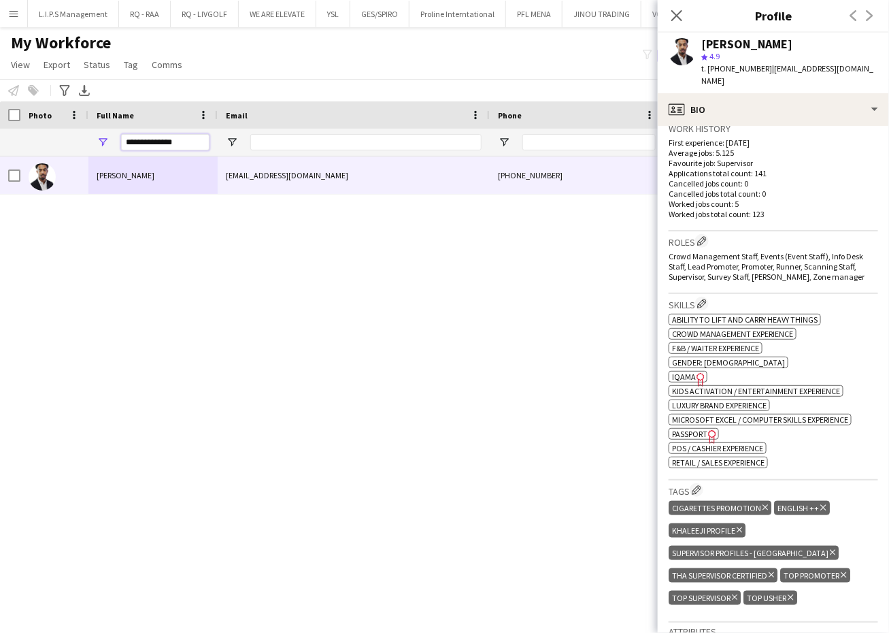
drag, startPoint x: 196, startPoint y: 143, endPoint x: -3, endPoint y: 116, distance: 200.5
click at [0, 116] on html "Menu Boards Boards Boards All jobs Status Workforce Workforce My Workforce Recr…" at bounding box center [444, 316] width 889 height 633
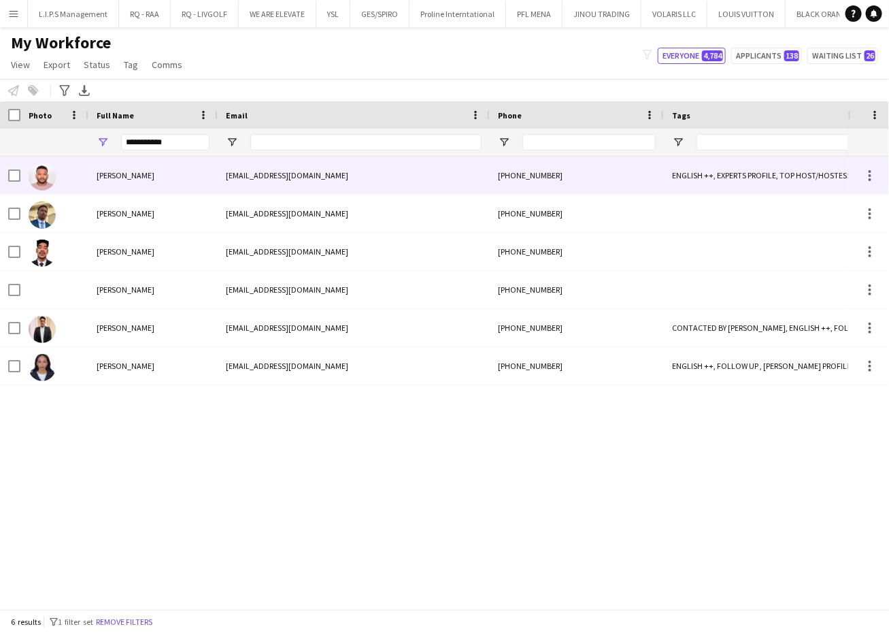
click at [131, 174] on span "AbuElgasim Salih" at bounding box center [126, 175] width 58 height 10
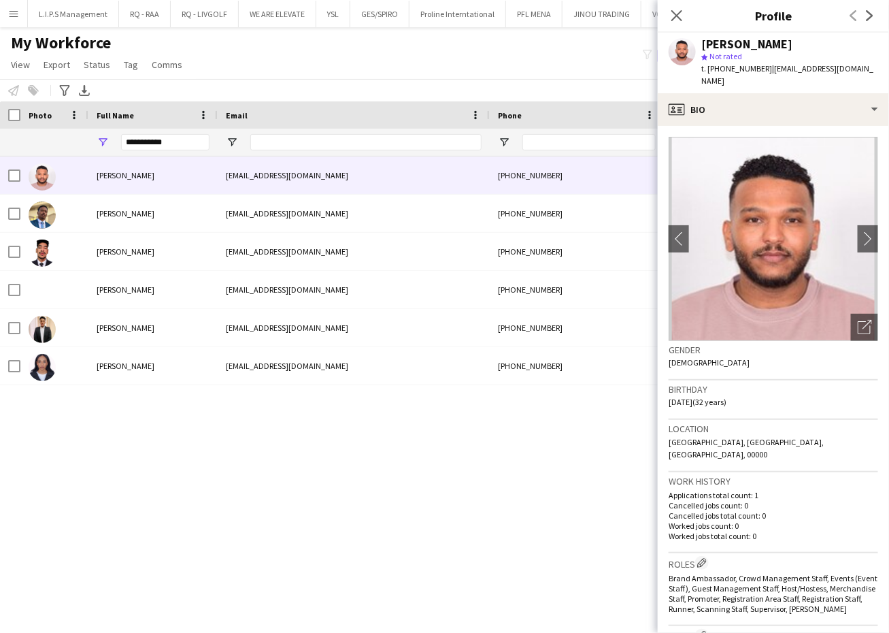
click at [701, 42] on div "AbuElgasim Salih" at bounding box center [746, 44] width 91 height 12
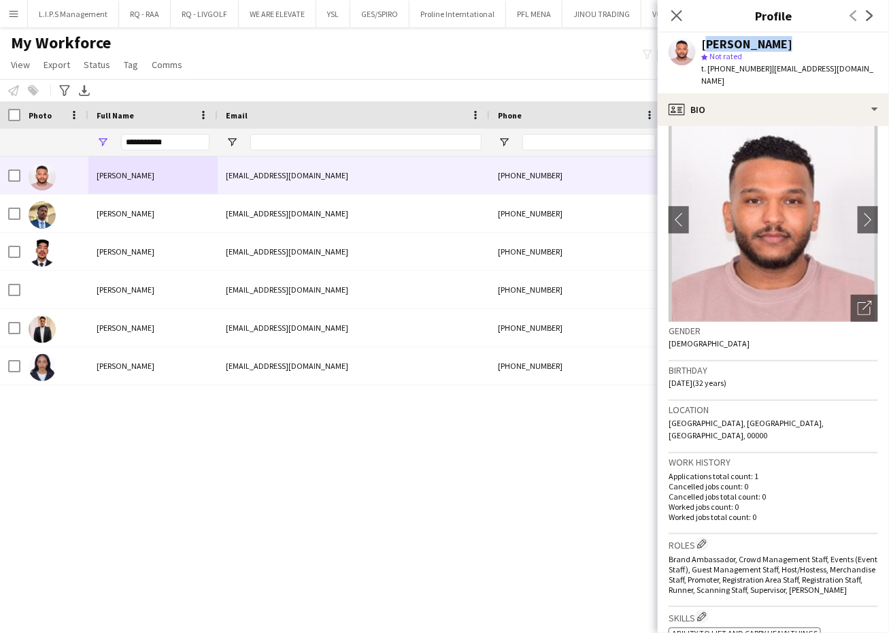
scroll to position [0, 0]
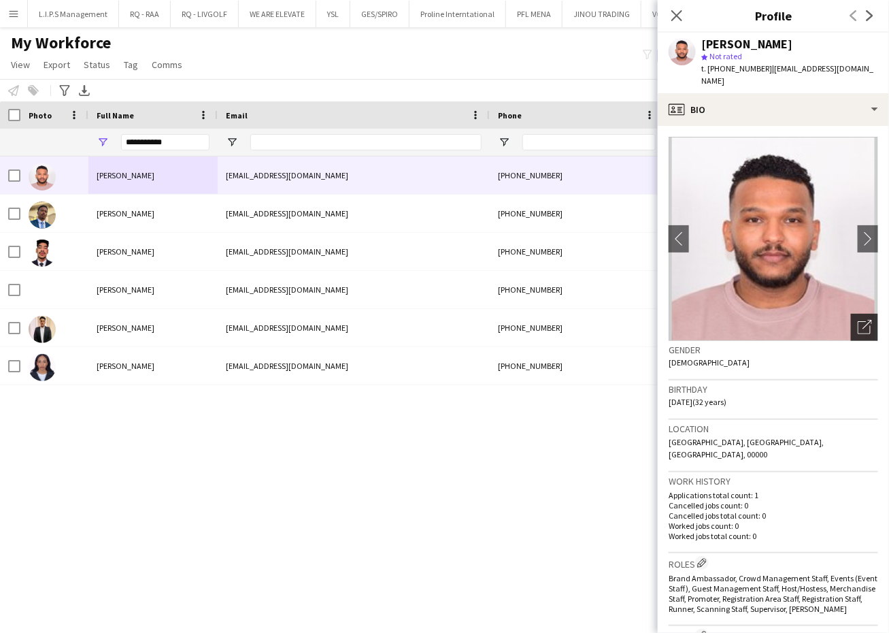
click at [858, 321] on icon at bounding box center [864, 327] width 13 height 13
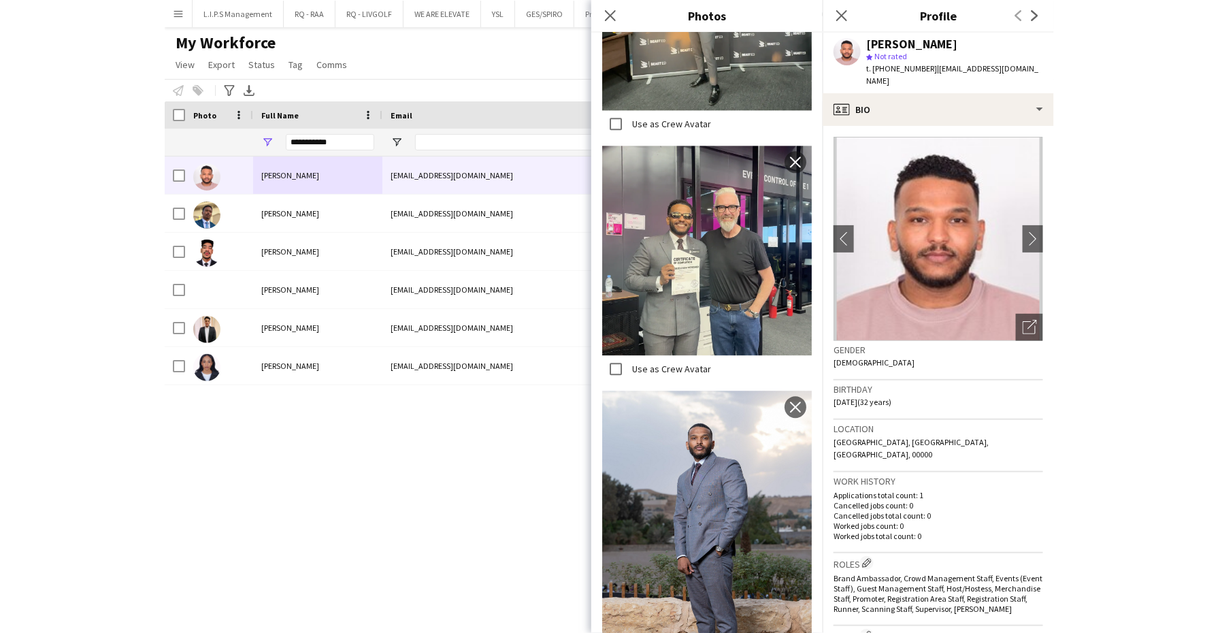
scroll to position [1096, 0]
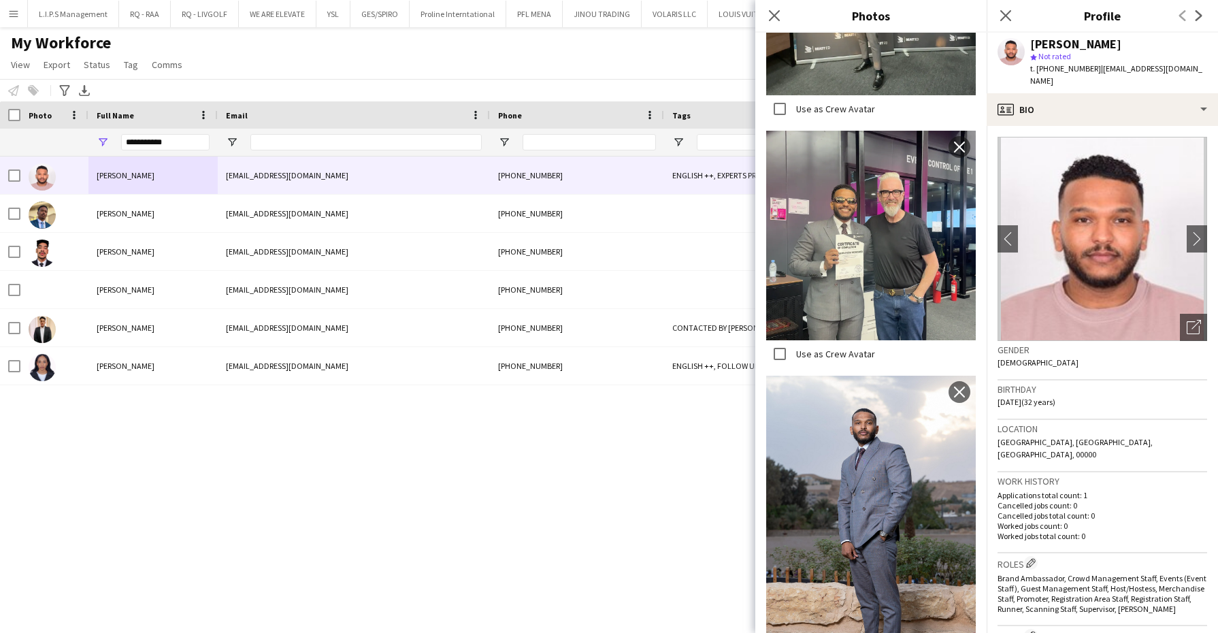
click at [1076, 45] on div "AbuElgasim Salih" at bounding box center [1075, 44] width 91 height 12
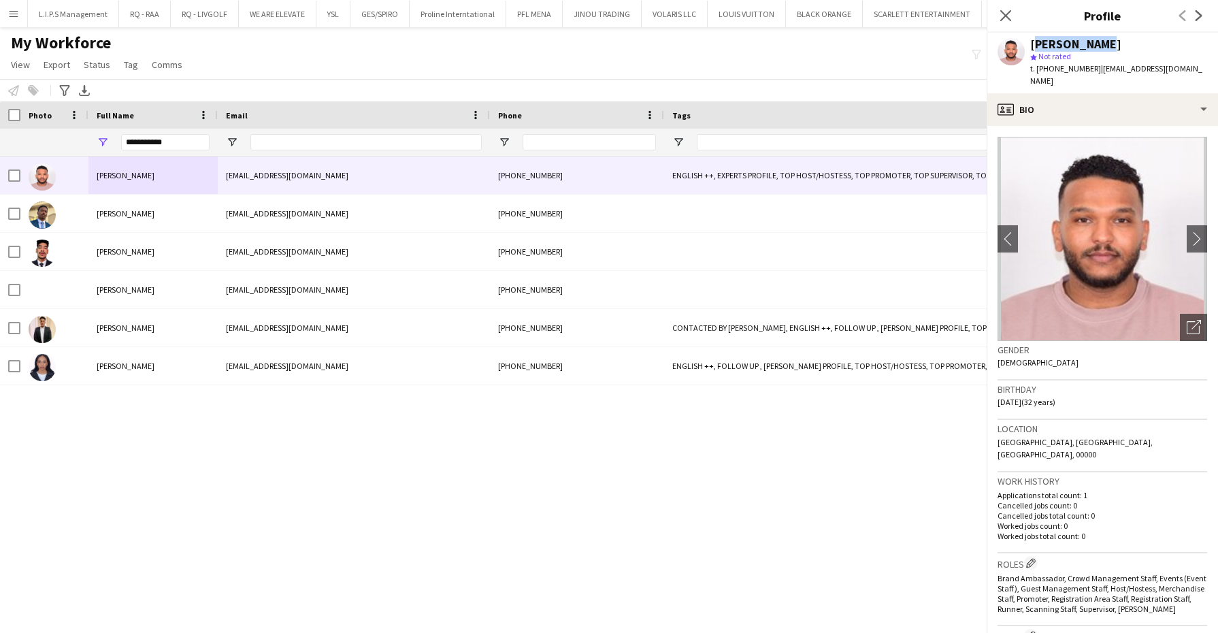
click at [1076, 45] on div "AbuElgasim Salih" at bounding box center [1075, 44] width 91 height 12
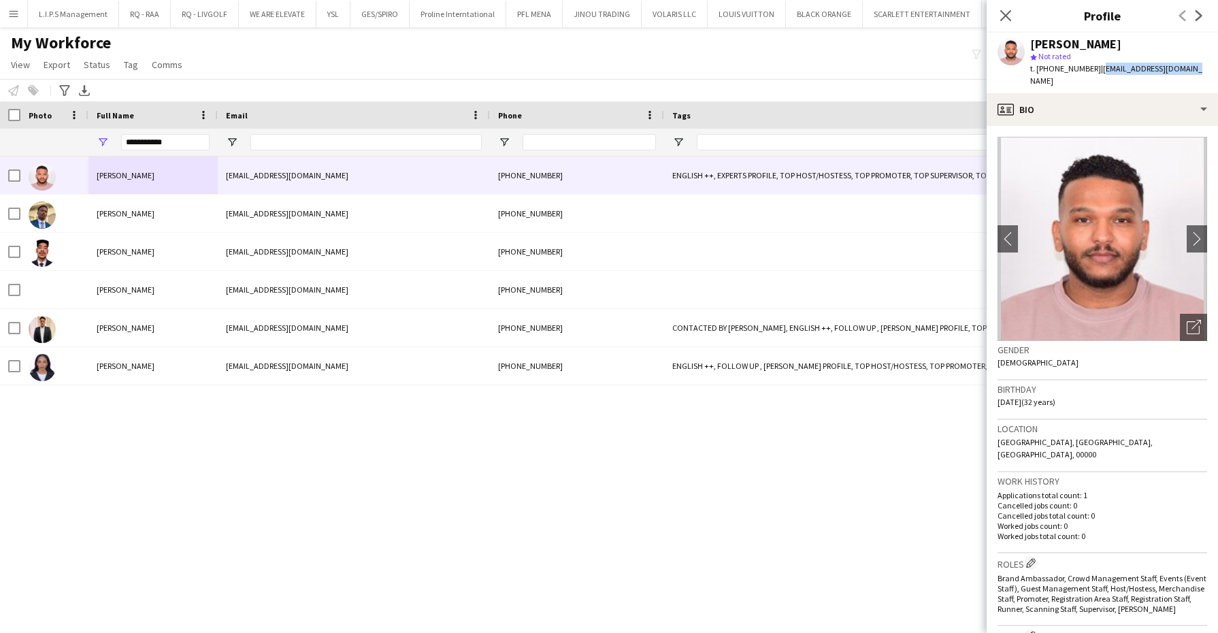
drag, startPoint x: 1180, startPoint y: 72, endPoint x: 1096, endPoint y: 71, distance: 84.4
click at [1096, 71] on div "AbuElgasim Salih star Not rated t. +966547418494 | al_halfawy@hotmail.com" at bounding box center [1102, 63] width 231 height 61
click at [1060, 69] on span "t. +966547418494" at bounding box center [1065, 68] width 71 height 10
click at [1050, 46] on div "AbuElgasim Salih" at bounding box center [1075, 44] width 91 height 12
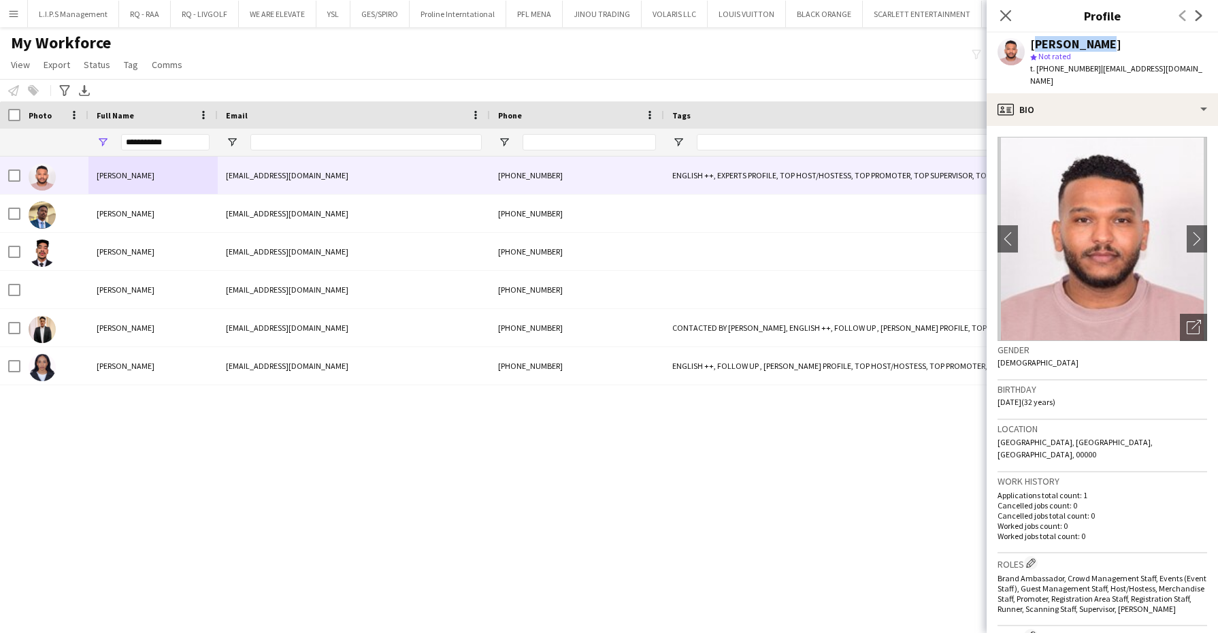
click at [1050, 46] on div "AbuElgasim Salih" at bounding box center [1075, 44] width 91 height 12
drag, startPoint x: 173, startPoint y: 143, endPoint x: 0, endPoint y: 118, distance: 174.6
click at [0, 123] on html "Menu Boards Boards Boards All jobs Status Workforce Workforce My Workforce Recr…" at bounding box center [609, 316] width 1218 height 633
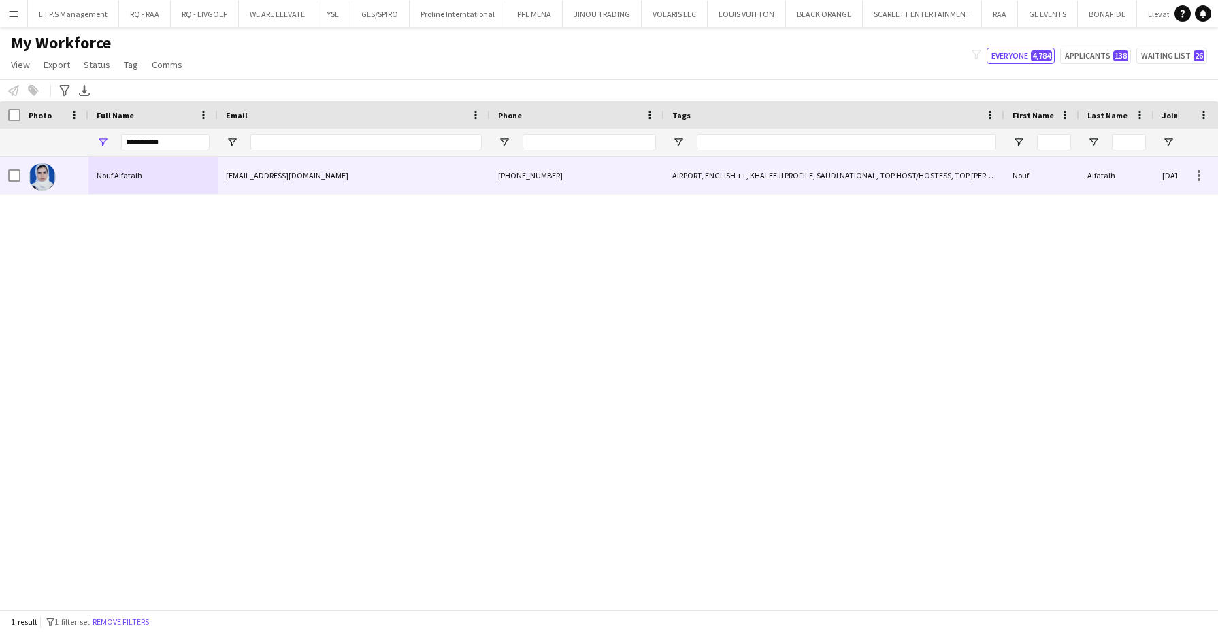
drag, startPoint x: 80, startPoint y: 161, endPoint x: 143, endPoint y: 161, distance: 62.6
click at [80, 161] on div at bounding box center [54, 174] width 68 height 37
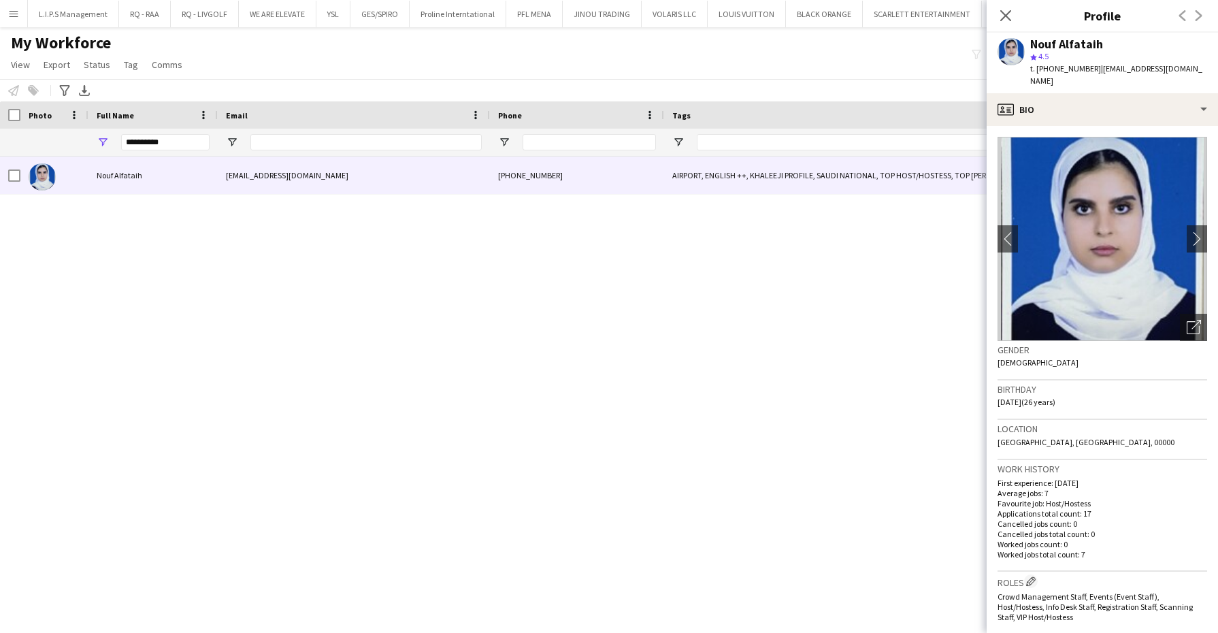
click at [1059, 44] on div "Nouf Alfataih" at bounding box center [1066, 44] width 73 height 12
click at [1180, 325] on div "Open photos pop-in" at bounding box center [1193, 327] width 27 height 27
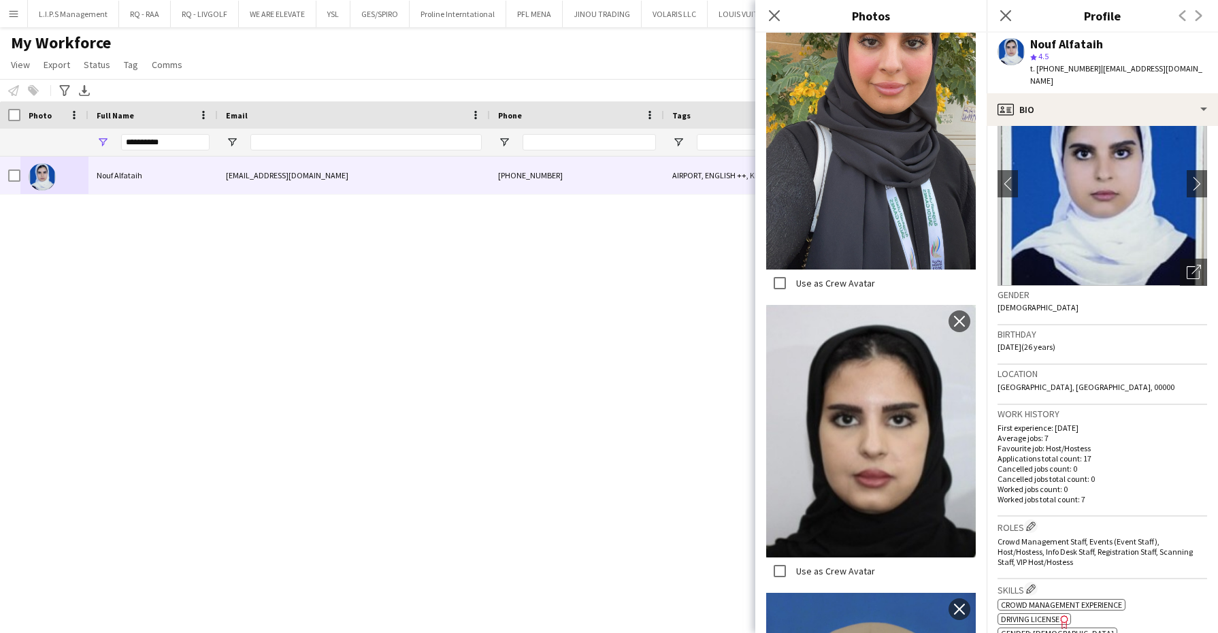
scroll to position [255, 0]
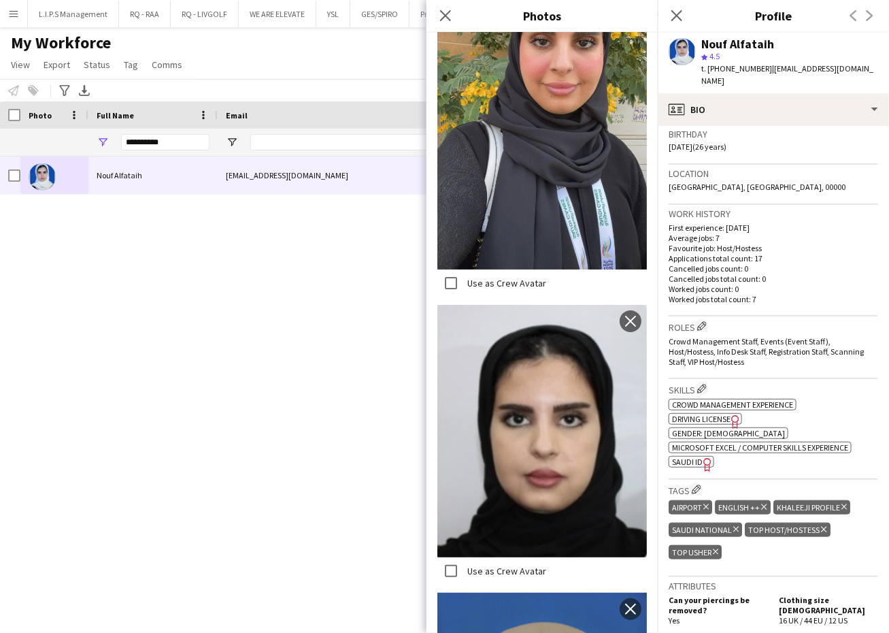
click at [681, 457] on span "SAUDI ID" at bounding box center [687, 462] width 31 height 10
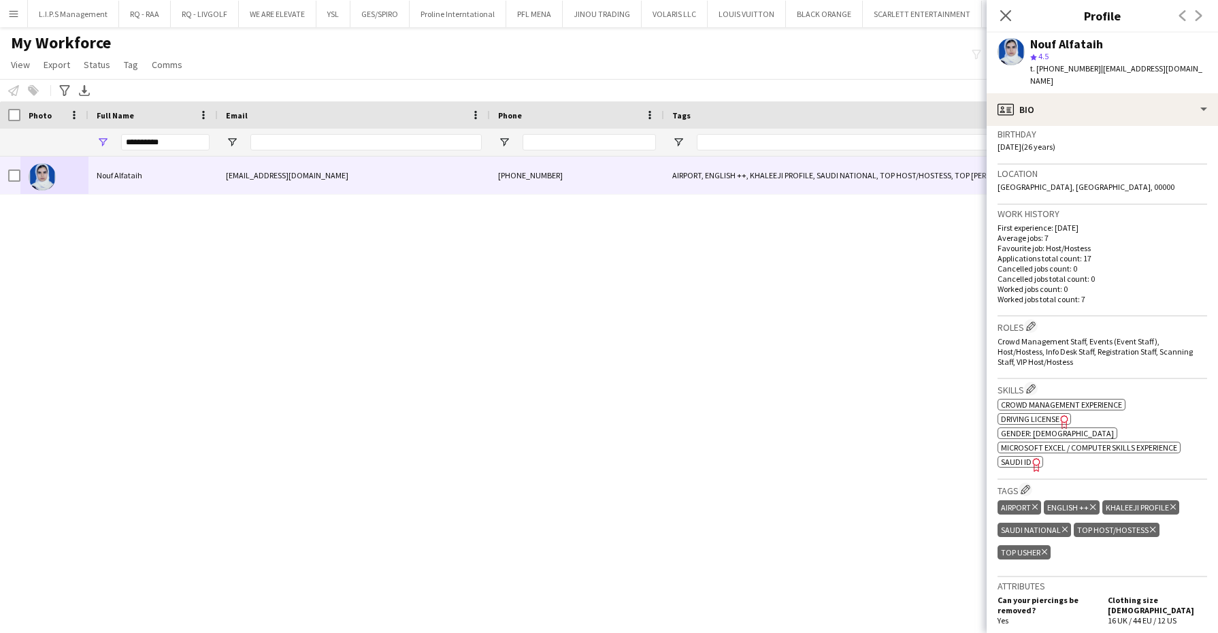
click at [1057, 44] on div "Nouf Alfataih" at bounding box center [1066, 44] width 73 height 12
click at [1066, 73] on div "t. +966504491442 | nofalisa@gmail.com" at bounding box center [1118, 75] width 177 height 24
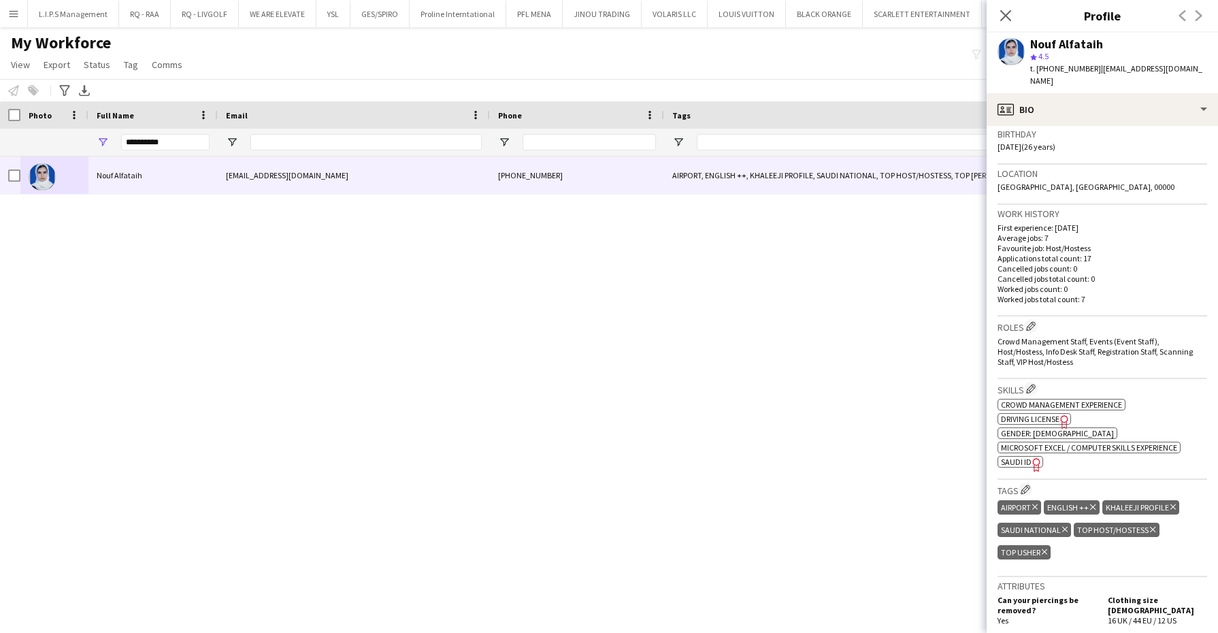
click at [1066, 72] on span "t. +966504491442" at bounding box center [1065, 68] width 71 height 10
drag, startPoint x: 1177, startPoint y: 75, endPoint x: 1094, endPoint y: 73, distance: 83.0
click at [1094, 73] on app-profile-header "Nouf Alfataih star 4.5 t. +966504491442 | nofalisa@gmail.com" at bounding box center [1102, 63] width 231 height 61
click at [1065, 43] on div "Nouf Alfataih" at bounding box center [1066, 44] width 73 height 12
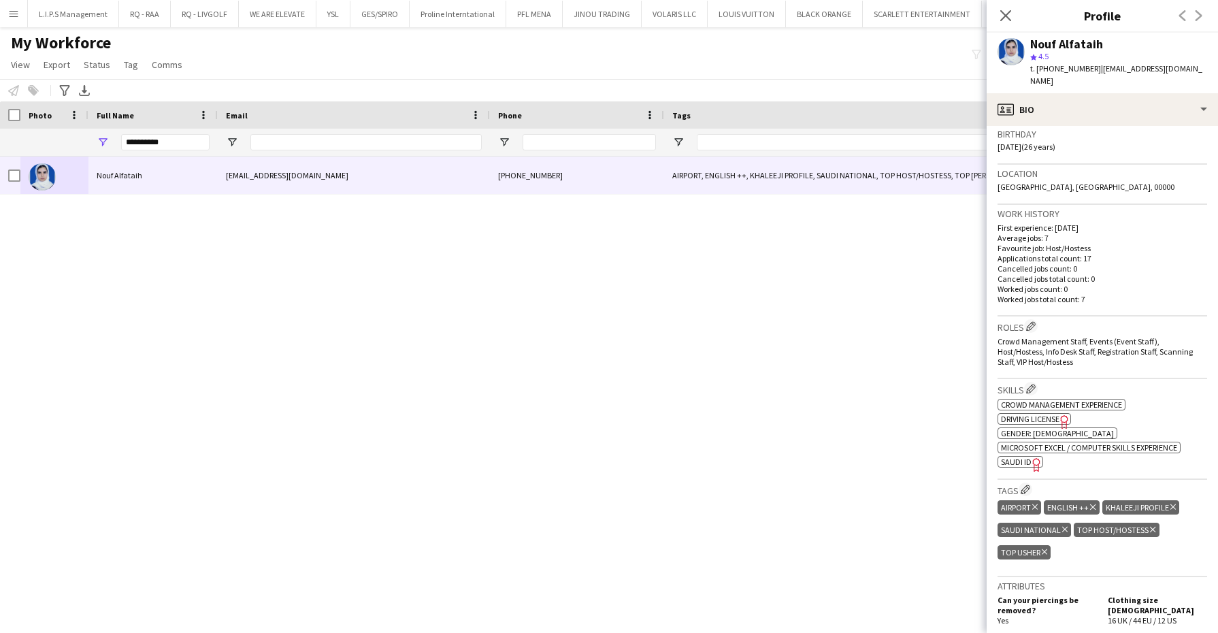
click at [1065, 43] on div "Nouf Alfataih" at bounding box center [1066, 44] width 73 height 12
drag, startPoint x: 178, startPoint y: 145, endPoint x: 66, endPoint y: 132, distance: 112.3
click at [66, 133] on div "**********" at bounding box center [1169, 142] width 2339 height 27
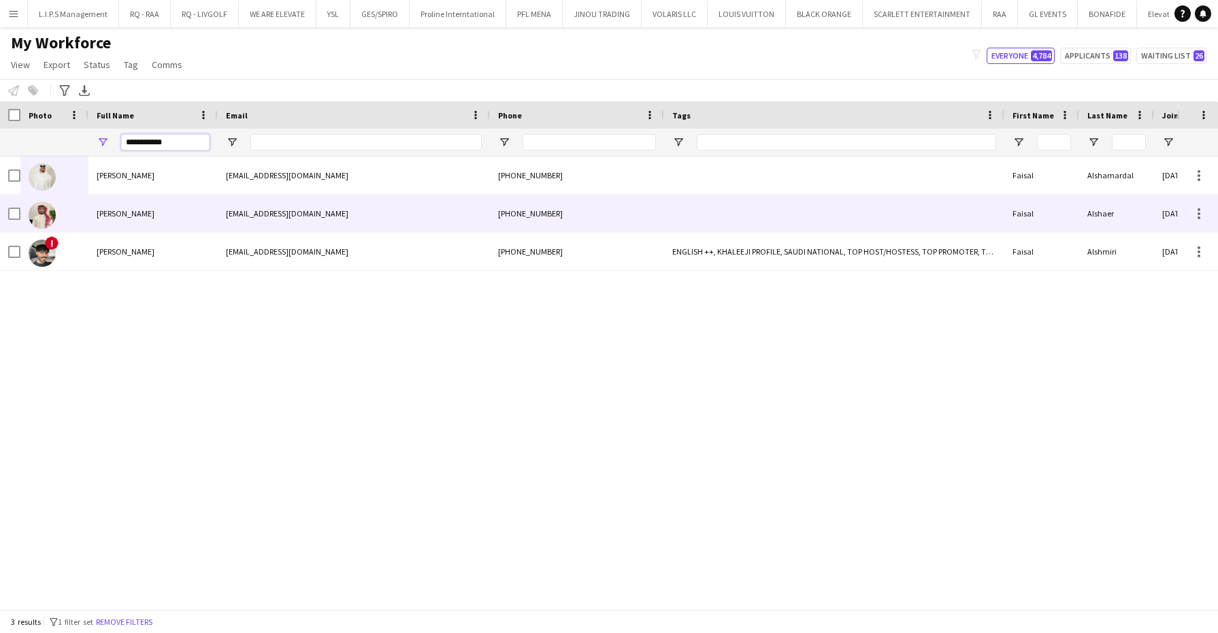
type input "**********"
click at [173, 203] on div "Faisal Alshaer" at bounding box center [152, 213] width 129 height 37
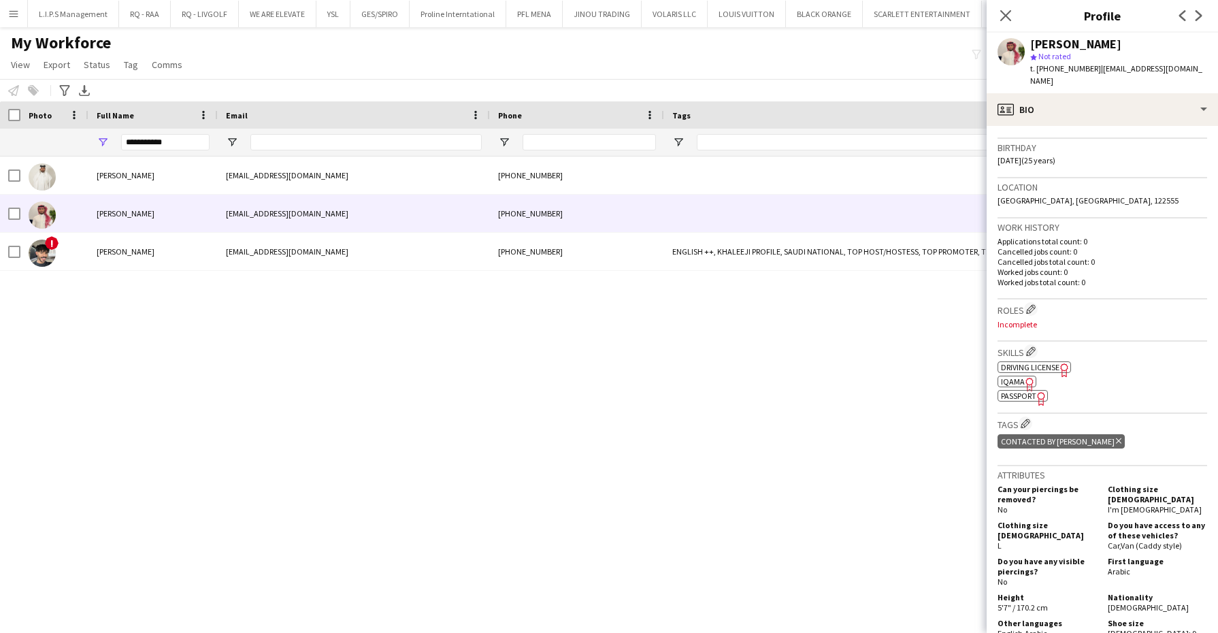
scroll to position [340, 0]
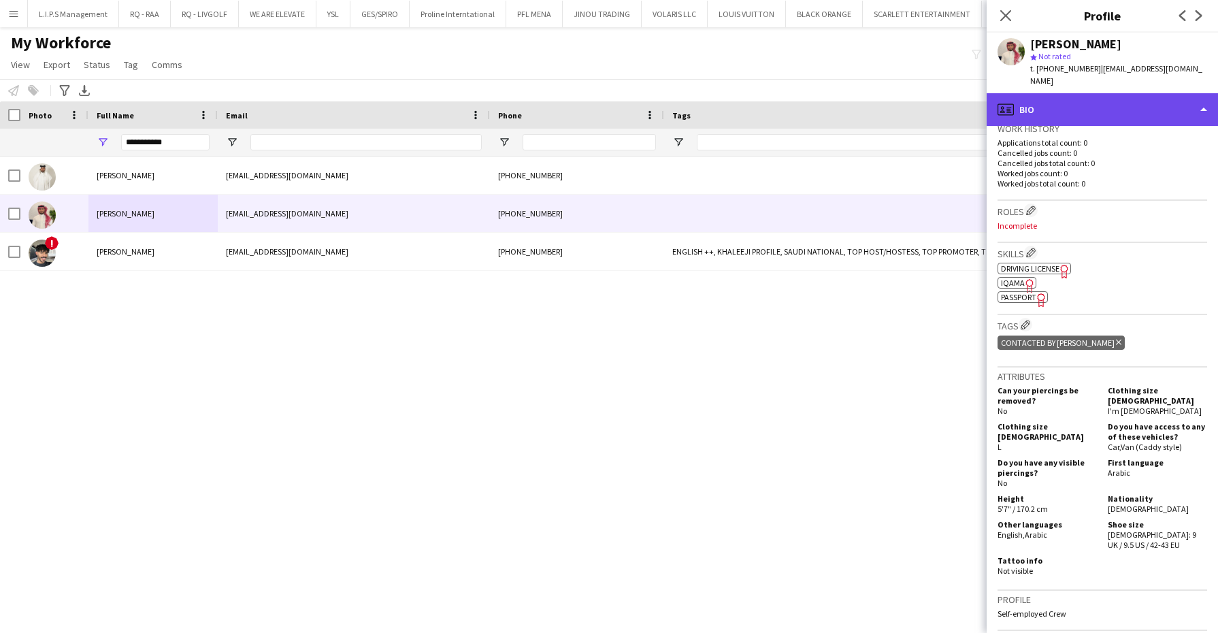
click at [1126, 93] on div "profile Bio" at bounding box center [1102, 109] width 231 height 33
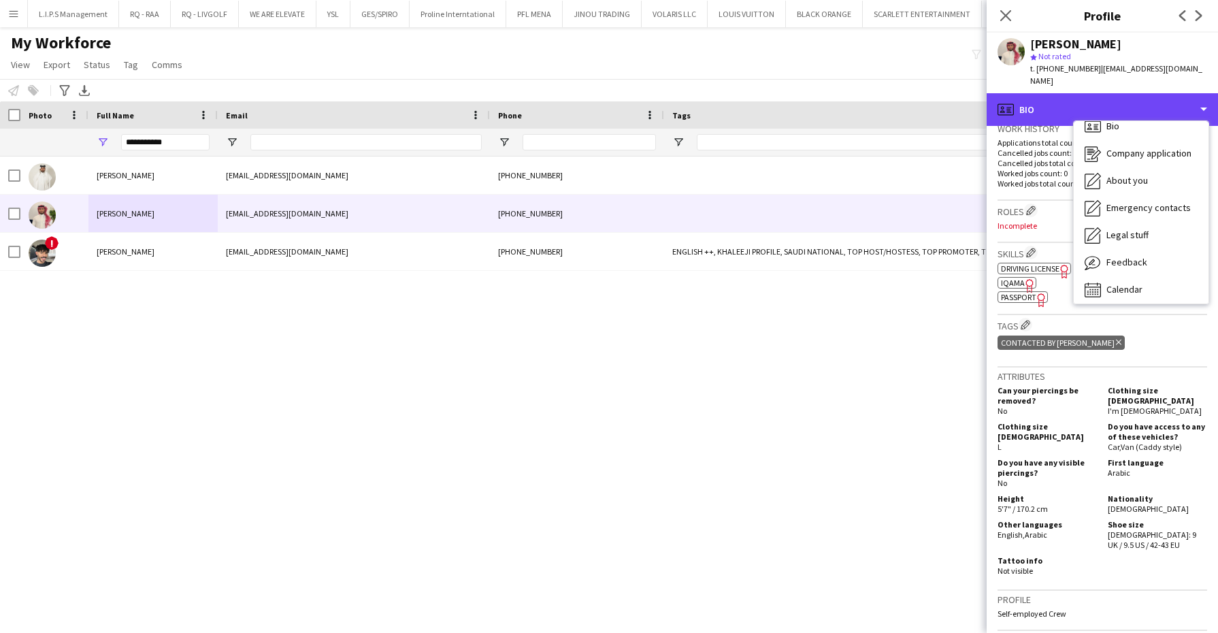
scroll to position [18, 0]
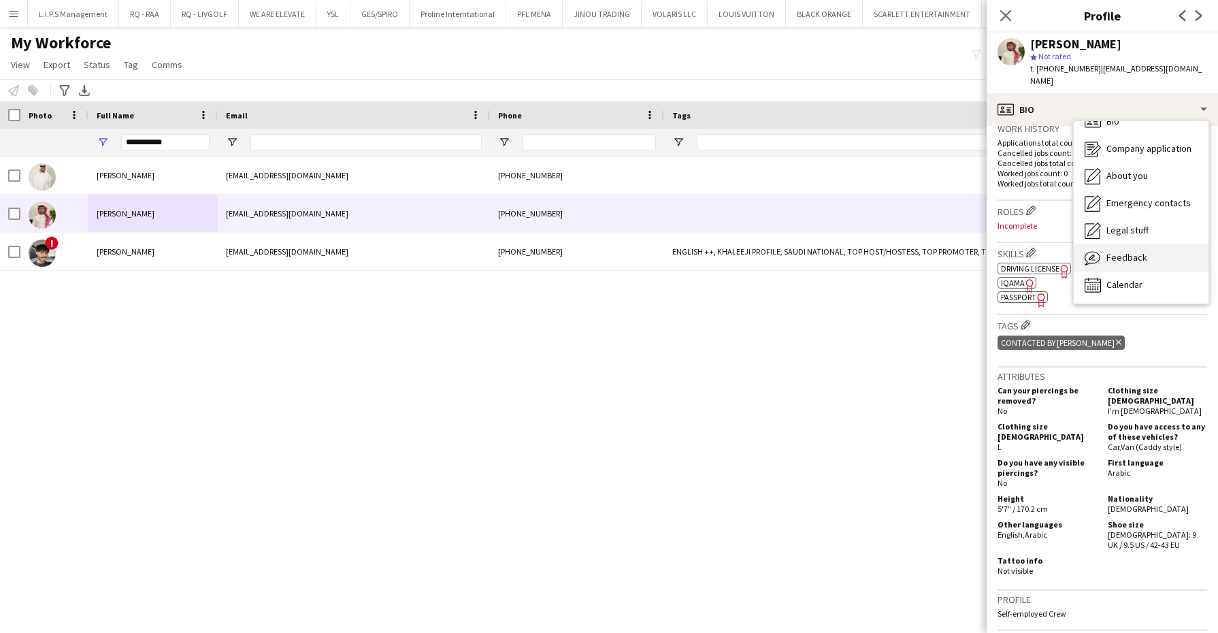
click at [1146, 246] on div "Feedback Feedback" at bounding box center [1141, 257] width 135 height 27
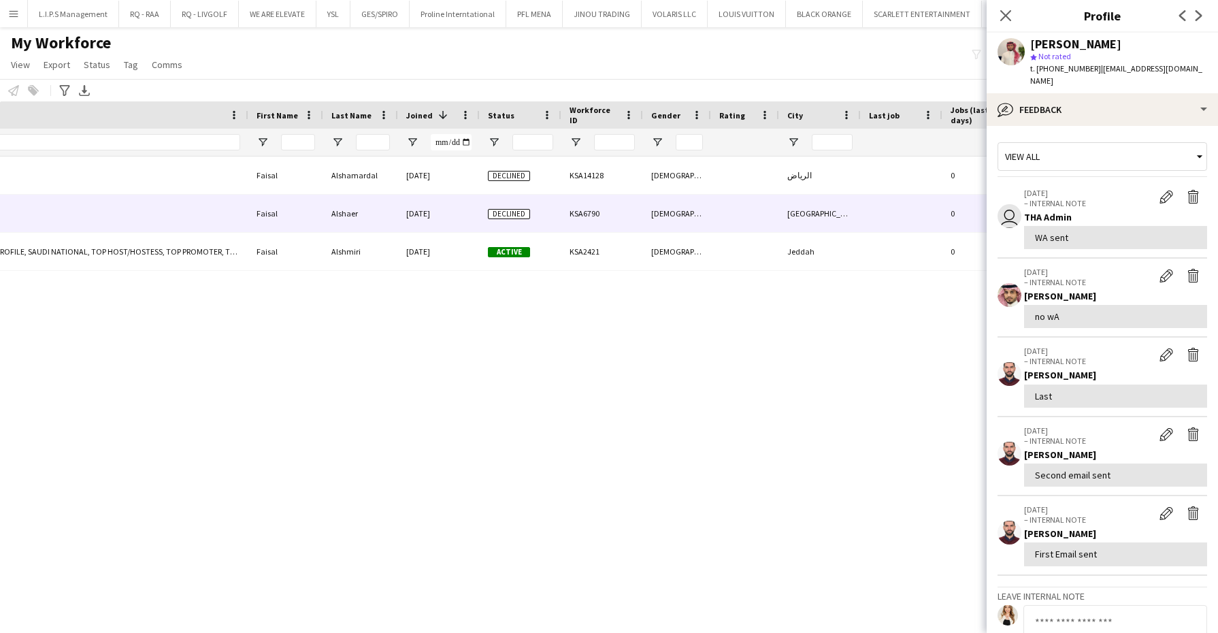
scroll to position [0, 1019]
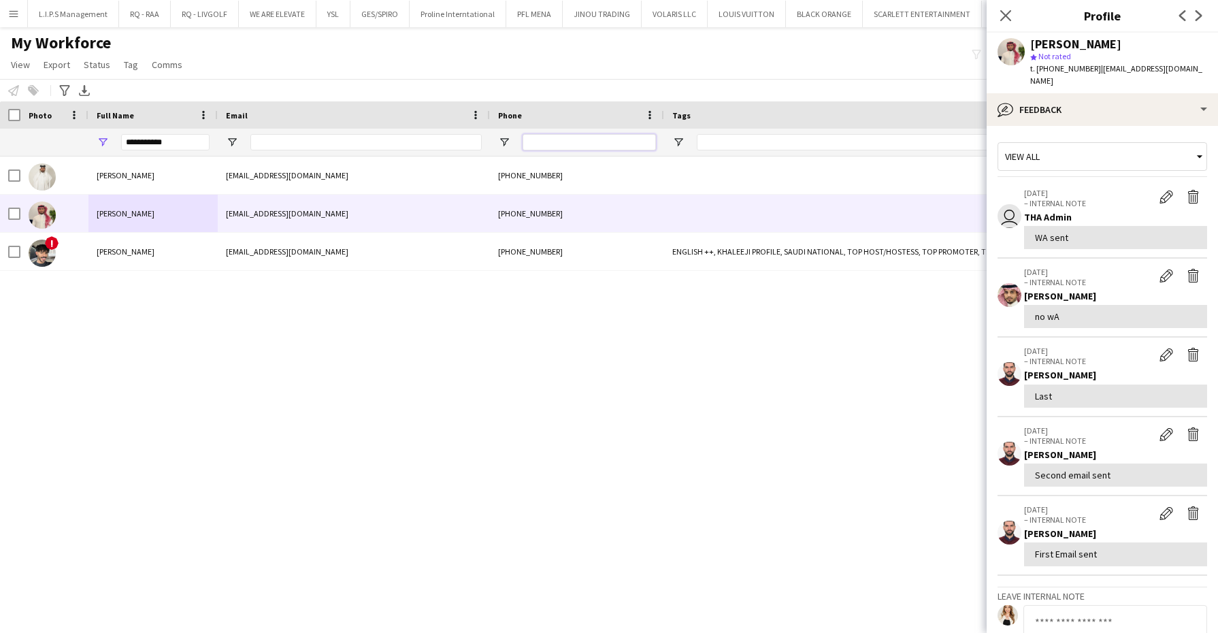
drag, startPoint x: 576, startPoint y: 145, endPoint x: 544, endPoint y: 145, distance: 32.7
click at [576, 145] on input "Phone Filter Input" at bounding box center [589, 142] width 133 height 16
paste input "**********"
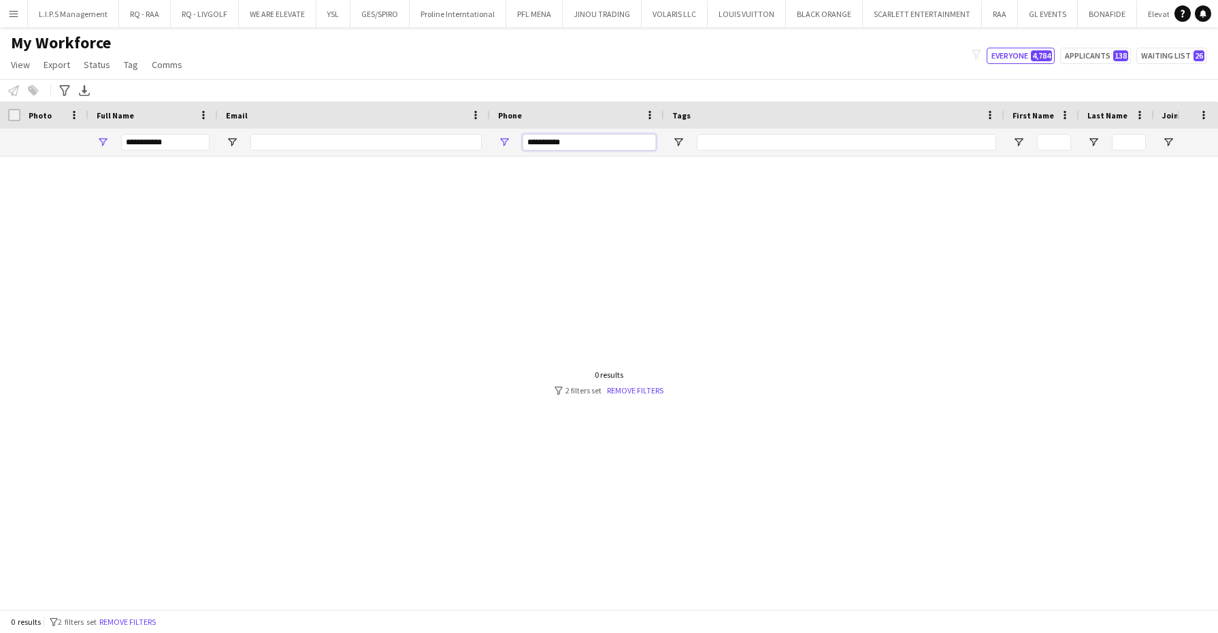
type input "**********"
drag, startPoint x: 188, startPoint y: 145, endPoint x: 33, endPoint y: 122, distance: 156.1
click at [33, 122] on div "Workforce Details Tags First Name Last Name" at bounding box center [1169, 128] width 2339 height 55
click at [531, 143] on input "**********" at bounding box center [589, 142] width 133 height 16
type input "**********"
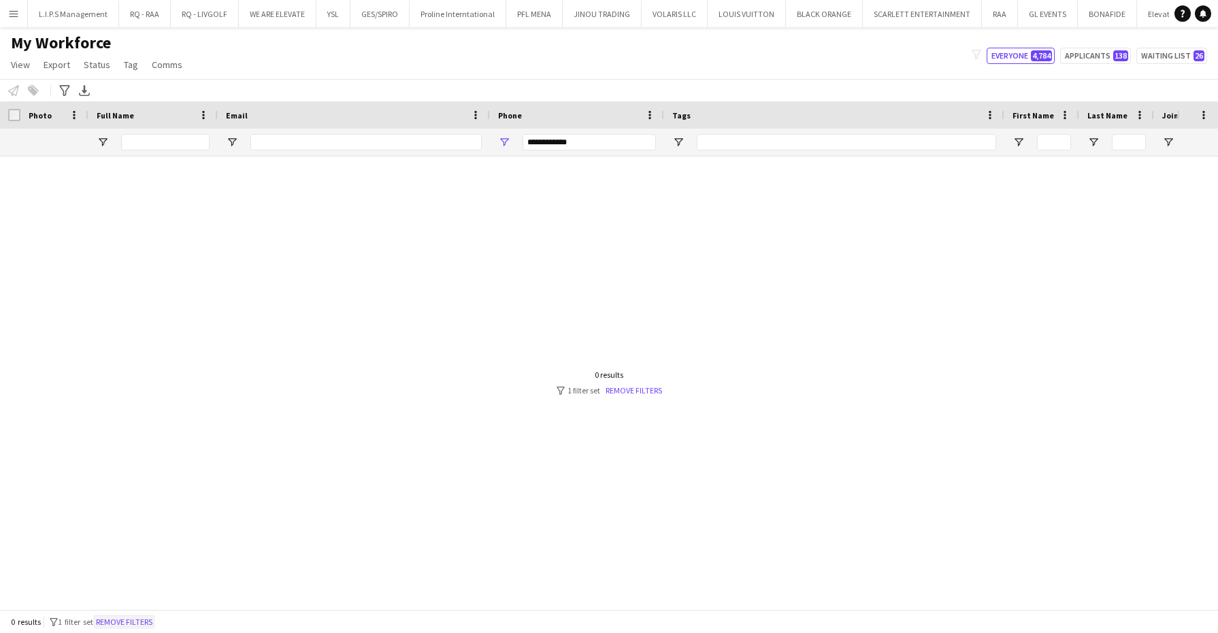
click at [145, 622] on button "Remove filters" at bounding box center [124, 621] width 62 height 15
click at [585, 146] on input "**********" at bounding box center [589, 142] width 133 height 16
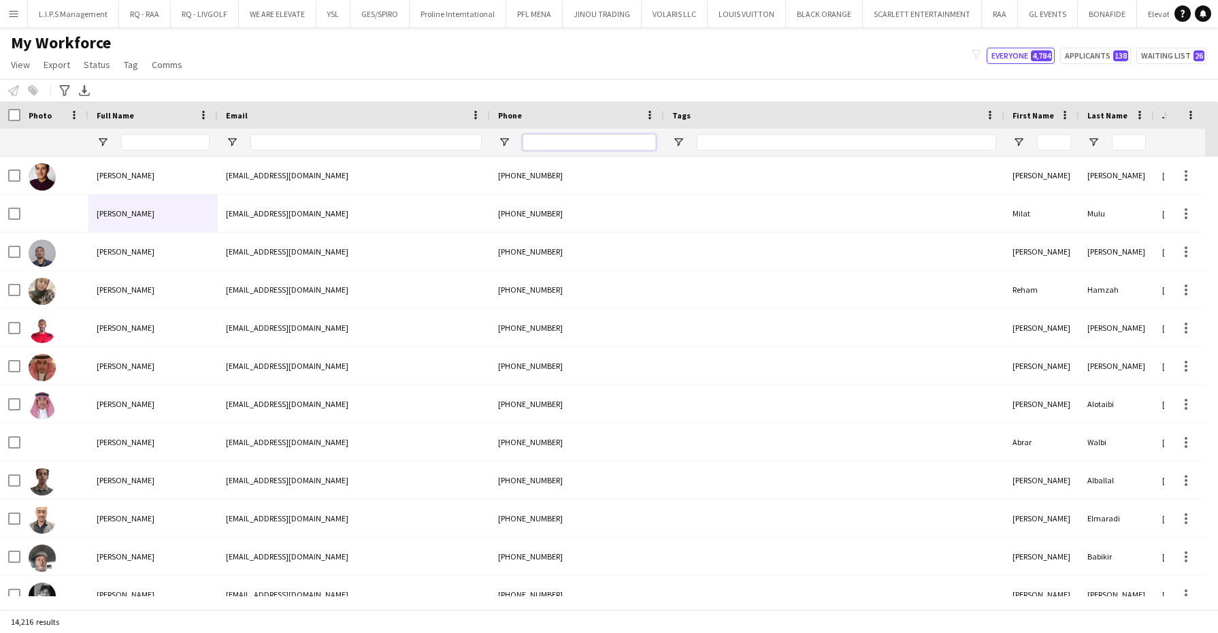
click at [579, 139] on input "Phone Filter Input" at bounding box center [589, 142] width 133 height 16
paste input "**********"
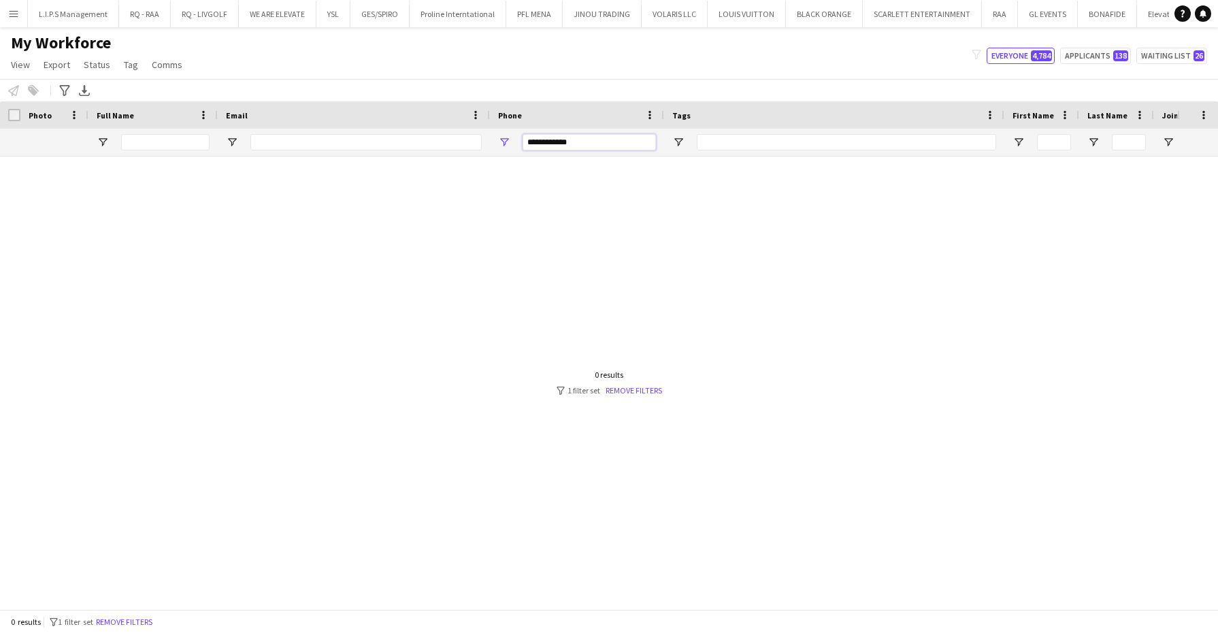
type input "**********"
drag, startPoint x: 484, startPoint y: 131, endPoint x: 412, endPoint y: 127, distance: 71.6
click at [412, 127] on div "Workforce Details Tags First Name Last Name" at bounding box center [1169, 128] width 2339 height 55
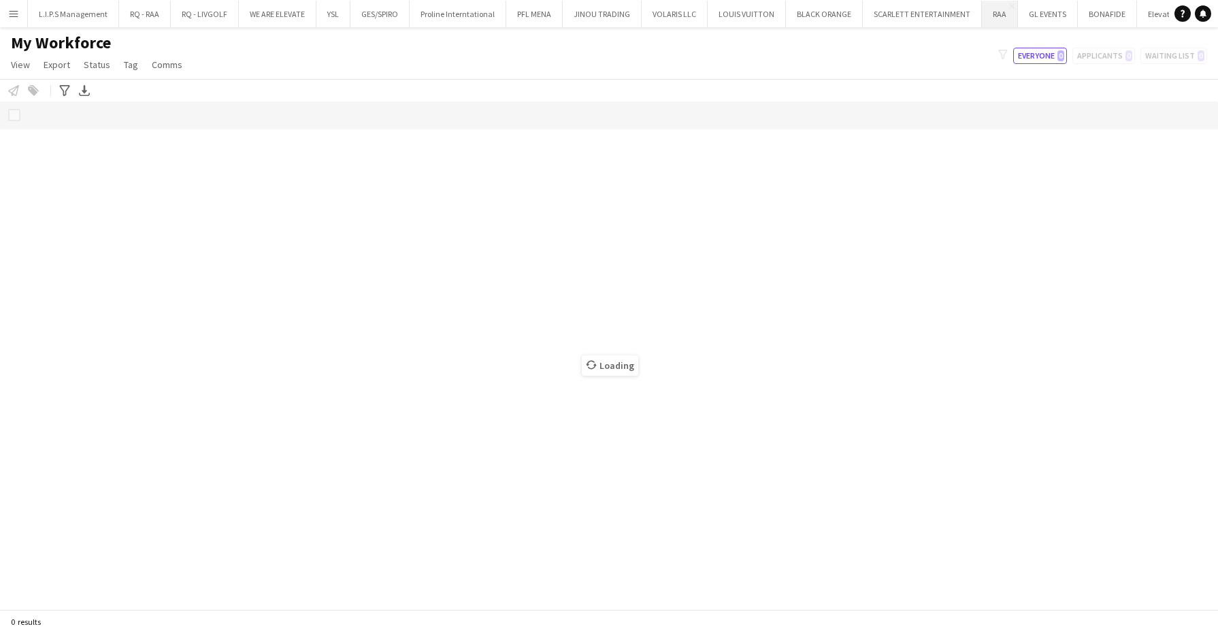
click at [984, 24] on button "RAA Close" at bounding box center [1000, 14] width 36 height 27
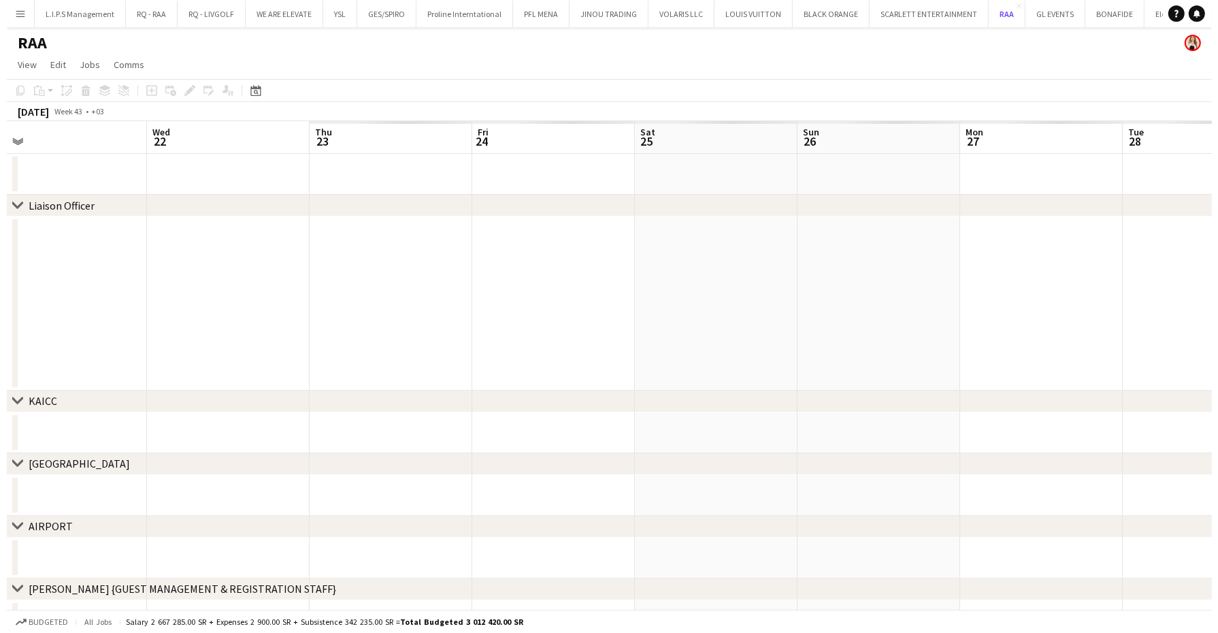
scroll to position [0, 316]
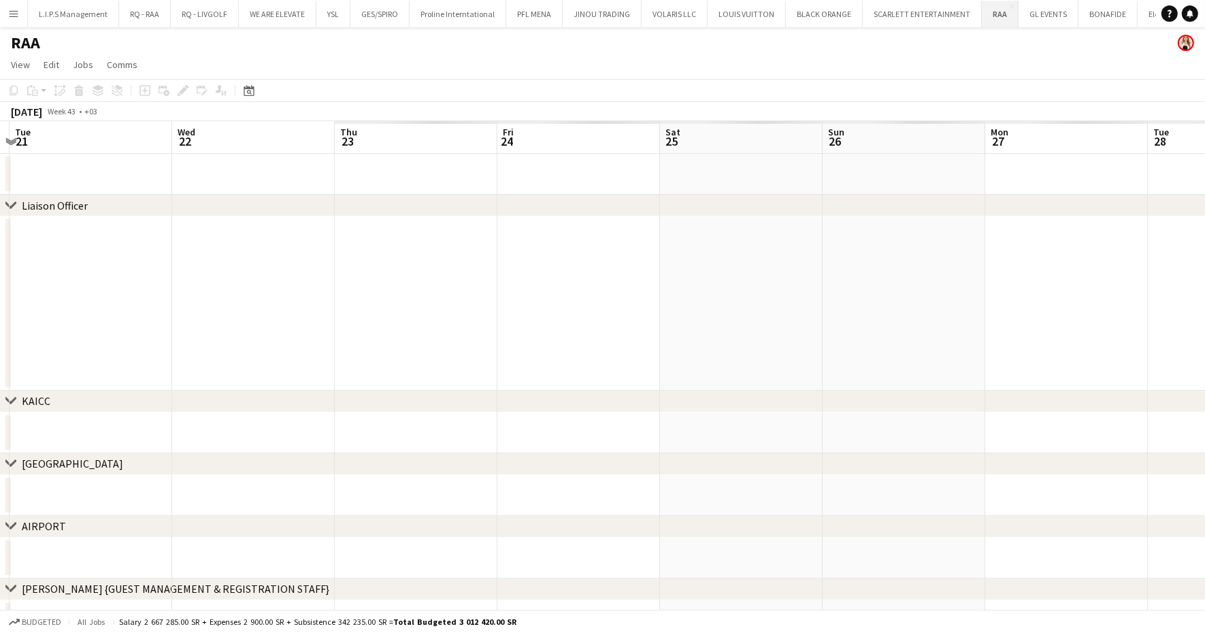
click at [999, 14] on button "RAA Close" at bounding box center [1000, 14] width 37 height 27
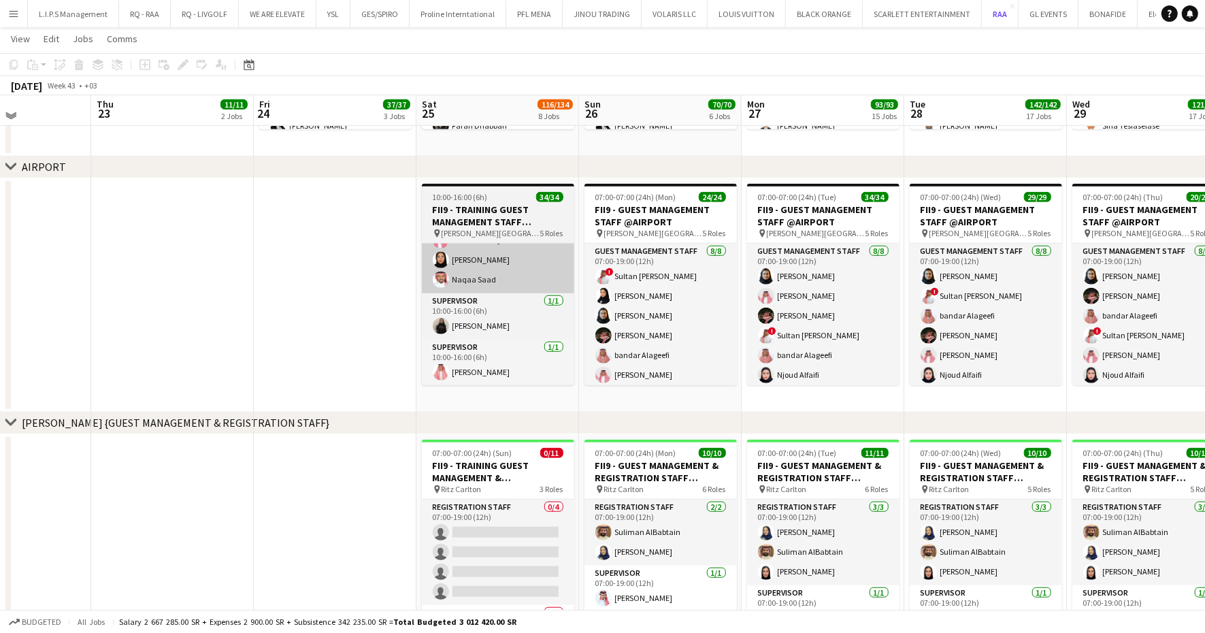
scroll to position [935, 0]
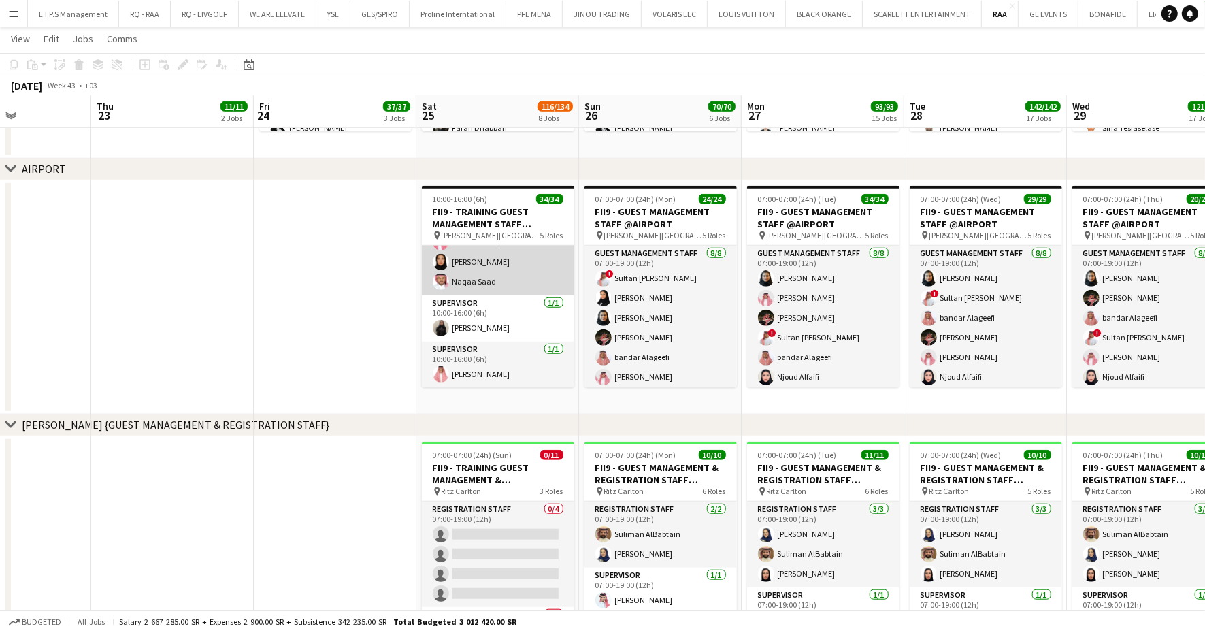
click at [508, 280] on app-card-role "Guest Management Staff 17/17 10:00-16:00 (6h) ALMUHANNAD SALEM Majed Almarzuqi …" at bounding box center [498, 114] width 152 height 362
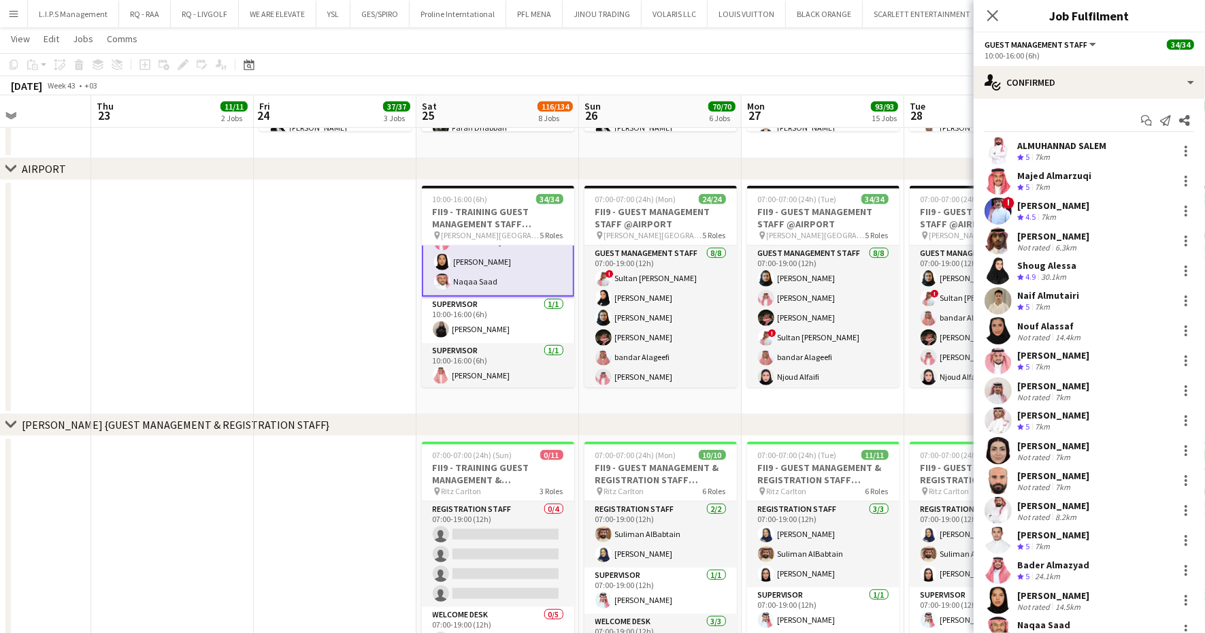
scroll to position [50, 0]
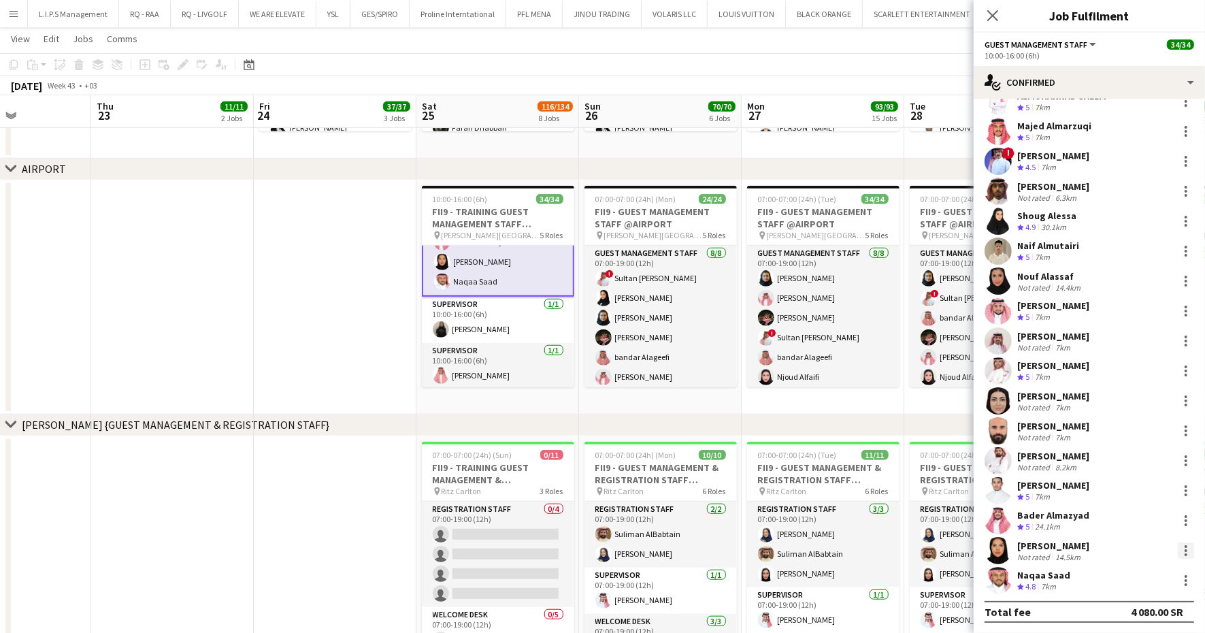
click at [1185, 546] on div at bounding box center [1186, 546] width 3 height 3
click at [1138, 497] on span "Remove" at bounding box center [1129, 492] width 84 height 12
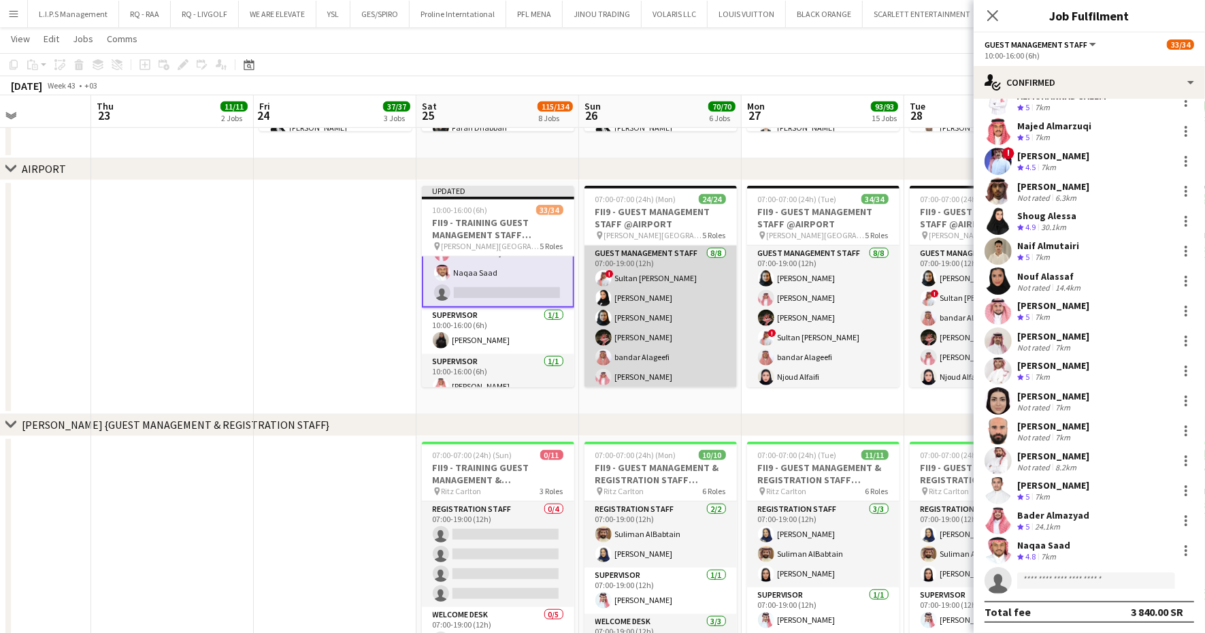
scroll to position [425, 0]
click at [658, 322] on app-card-role "Guest Management Staff 7/7 19:00-07:00 (12h) Abdulrahman Aljabr Ahmad Aldawsri …" at bounding box center [660, 298] width 152 height 165
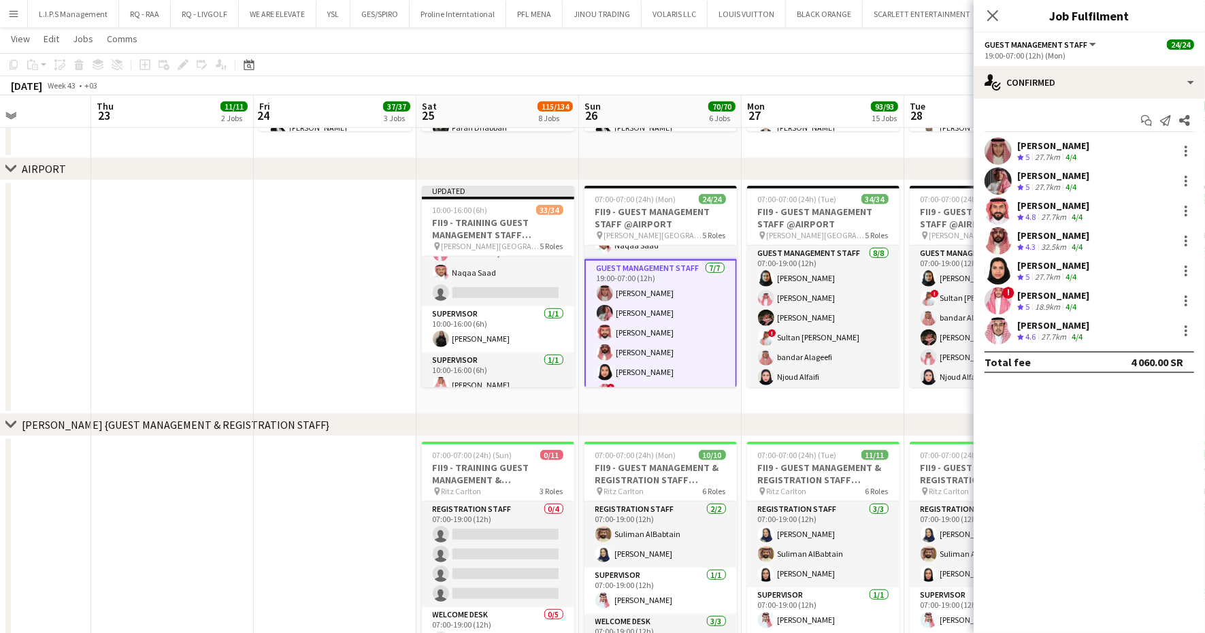
scroll to position [297, 0]
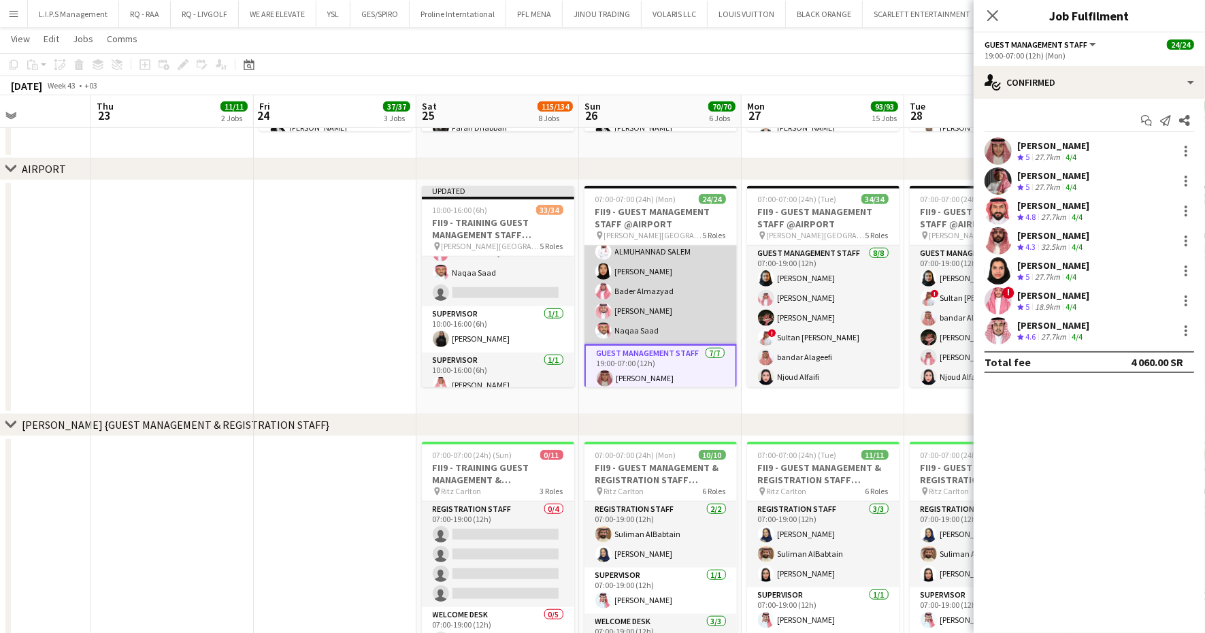
drag, startPoint x: 657, startPoint y: 303, endPoint x: 699, endPoint y: 303, distance: 42.2
click at [657, 303] on app-card-role "Guest Management Staff 7/7 12:00-00:00 (12h) Yousef Abdelwassie Abdullah ALDRAI…" at bounding box center [660, 262] width 152 height 165
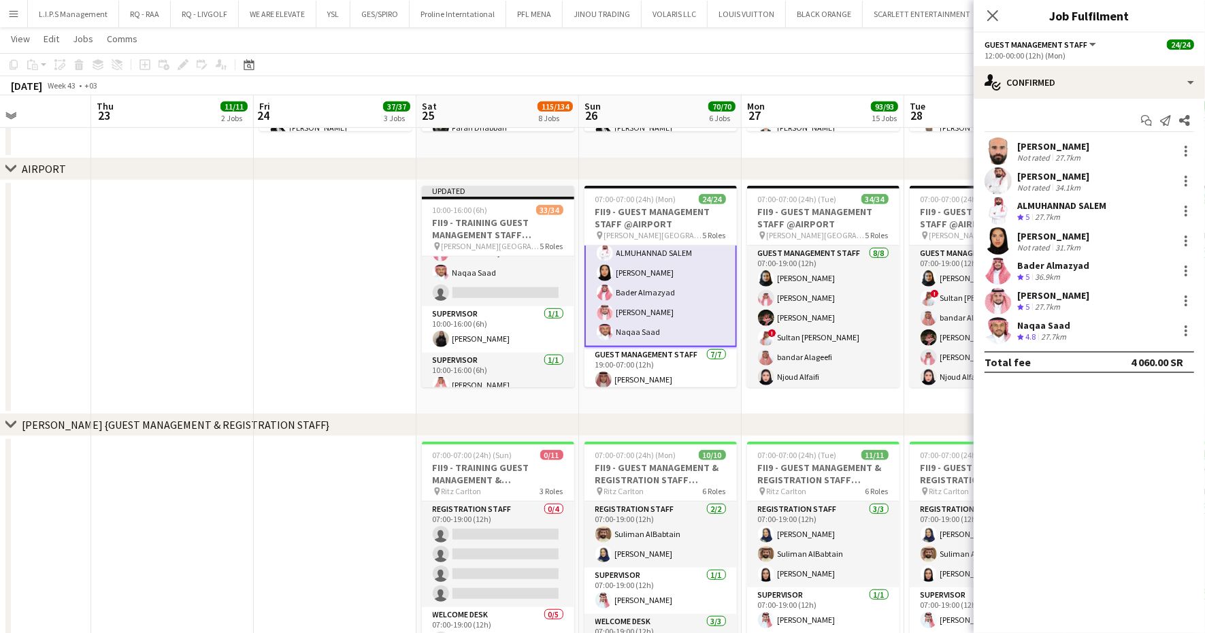
scroll to position [298, 0]
click at [1186, 240] on div at bounding box center [1186, 240] width 3 height 3
click at [1060, 225] on div at bounding box center [602, 316] width 1205 height 633
click at [1059, 228] on div "Nora Abdullah Not rated 31.7km" at bounding box center [1089, 240] width 231 height 27
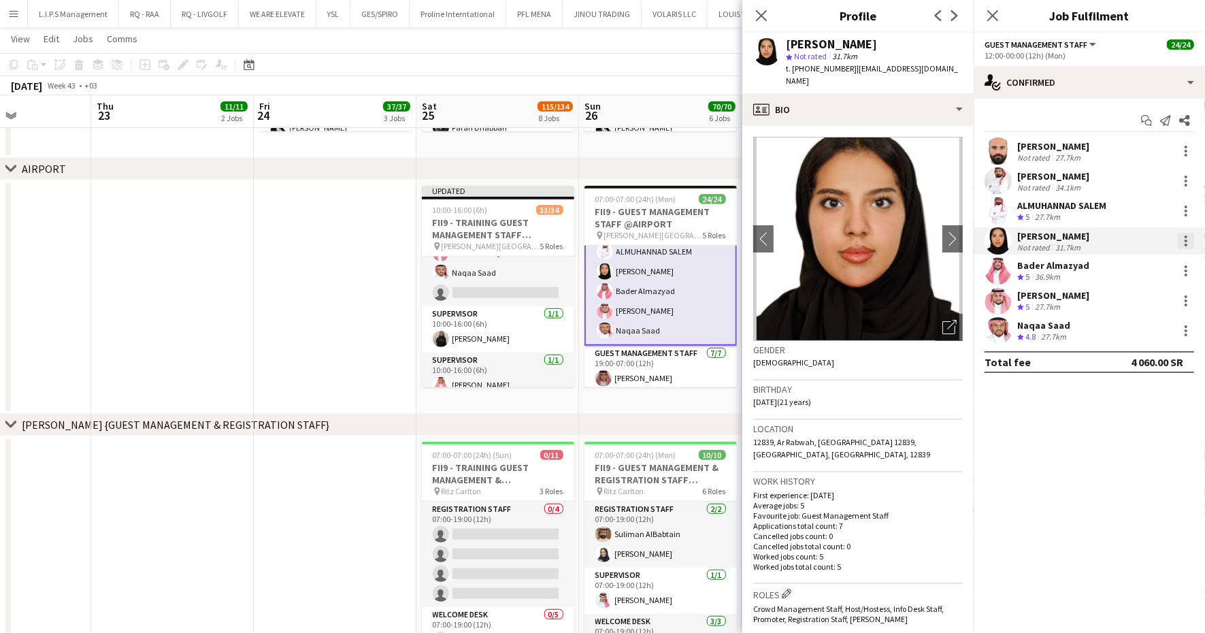
click at [1181, 240] on div at bounding box center [1186, 241] width 16 height 16
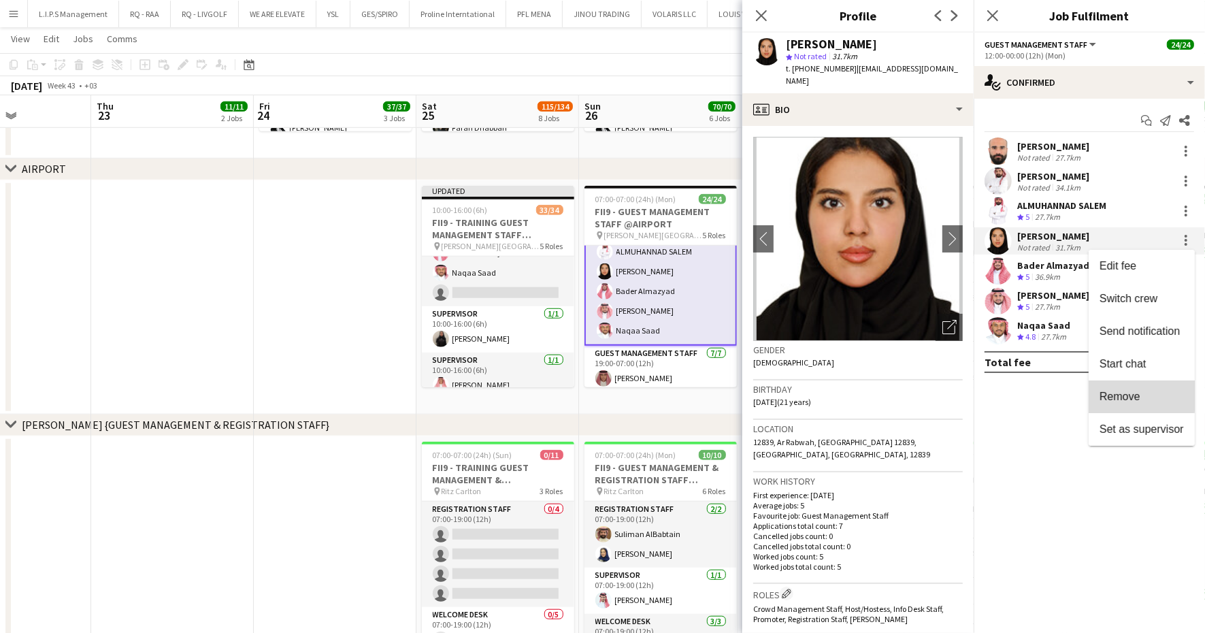
click at [1113, 391] on span "Remove" at bounding box center [1119, 397] width 41 height 12
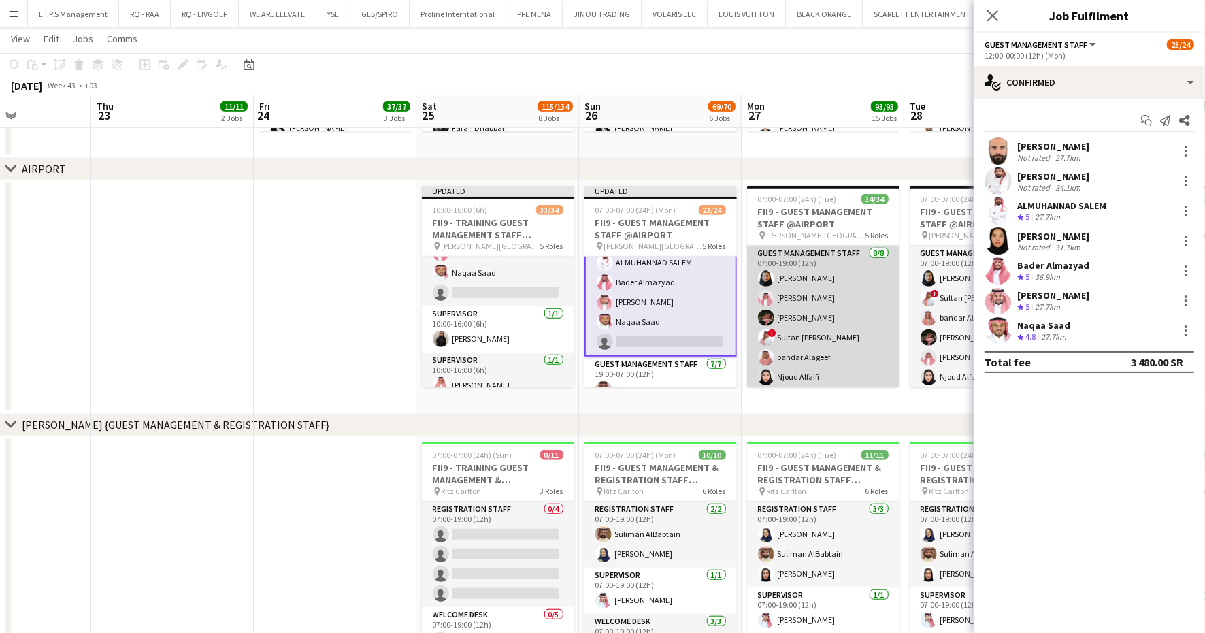
click at [833, 340] on app-card-role "Guest Management Staff 8/8 07:00-19:00 (12h) Noura Alsadoun Abdullah Alshehri H…" at bounding box center [823, 338] width 152 height 184
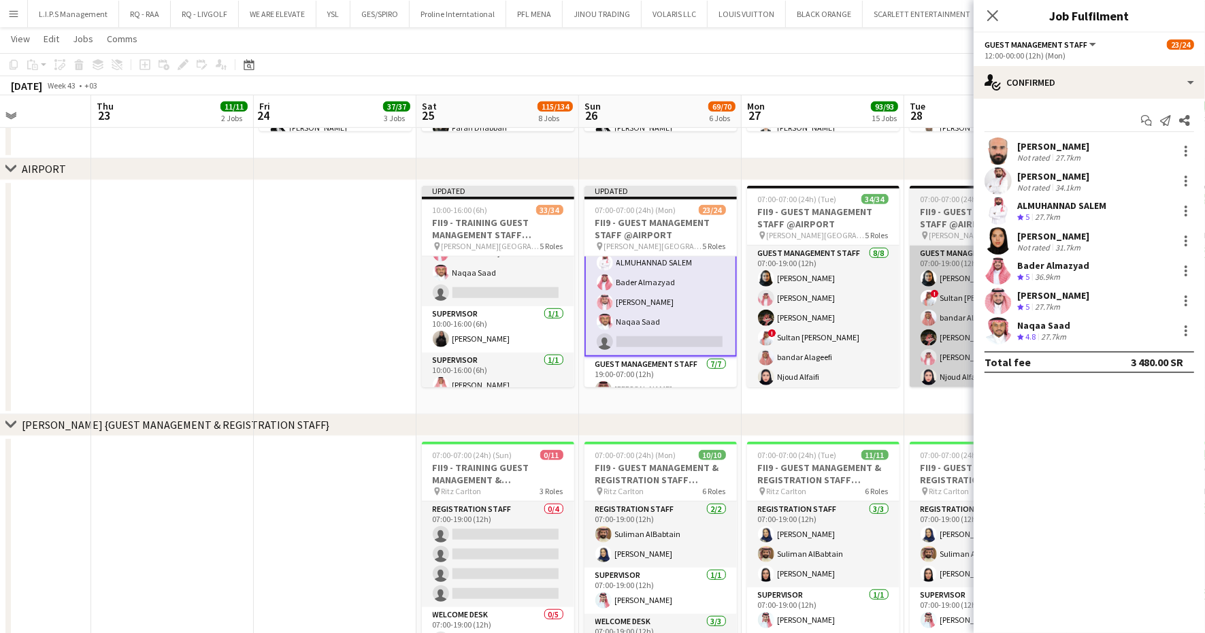
scroll to position [297, 0]
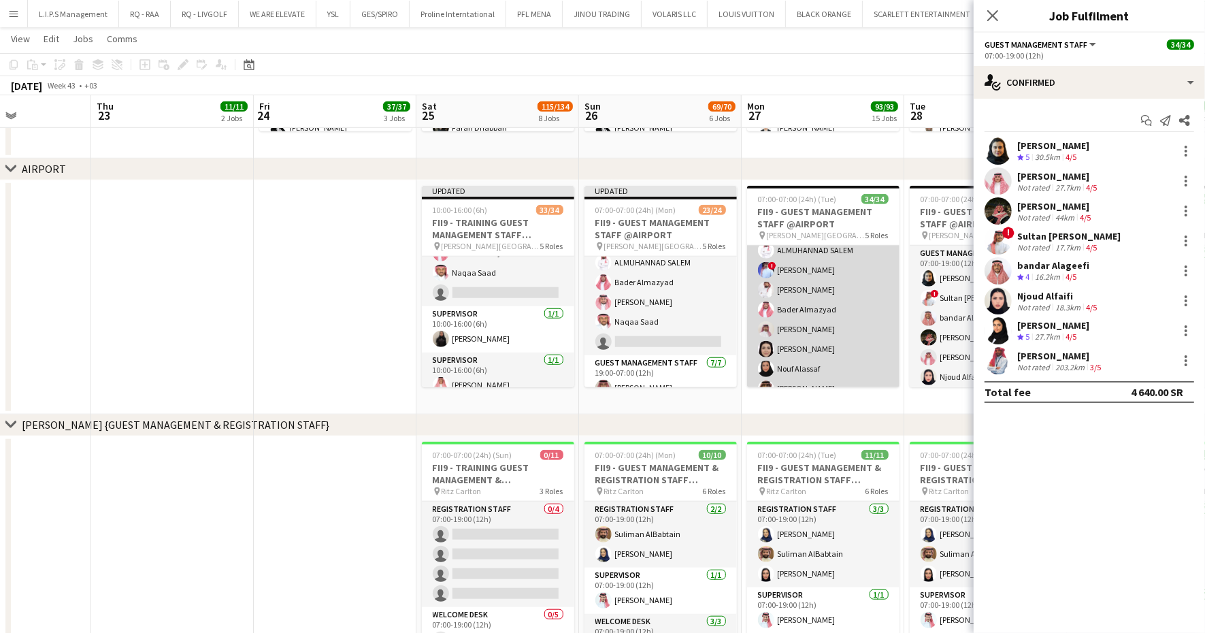
click at [848, 330] on app-card-role "Guest Management Staff 17/17 12:00-00:00 (12h) Yousef Abdelwassie Riyadh Alamou…" at bounding box center [823, 320] width 152 height 362
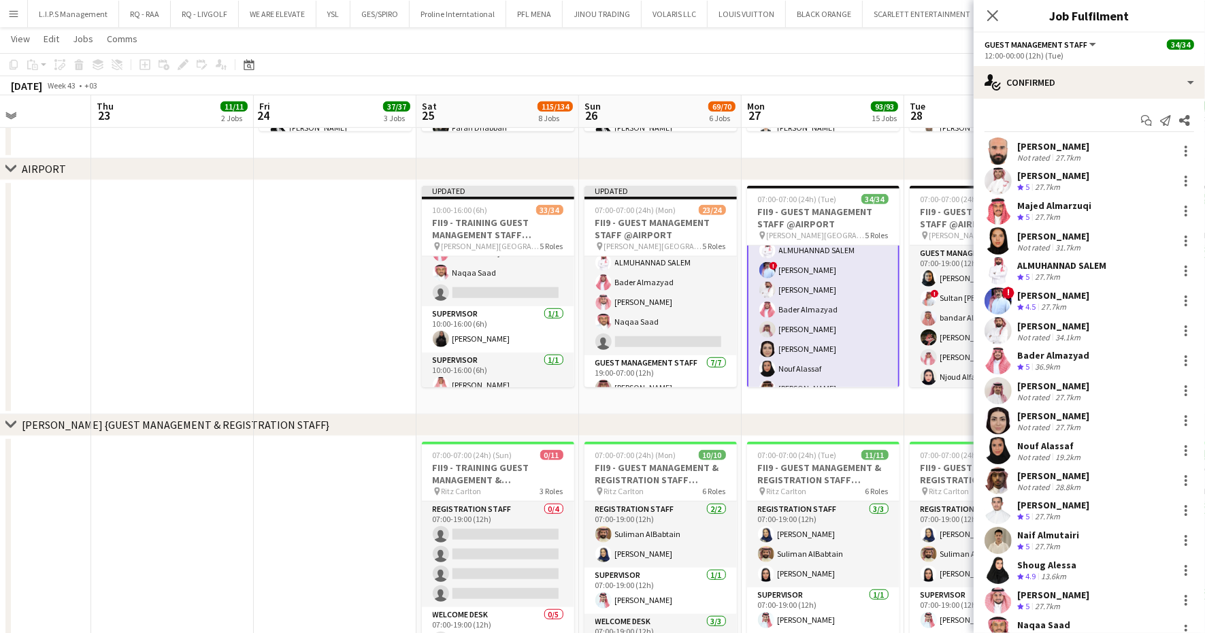
scroll to position [594, 0]
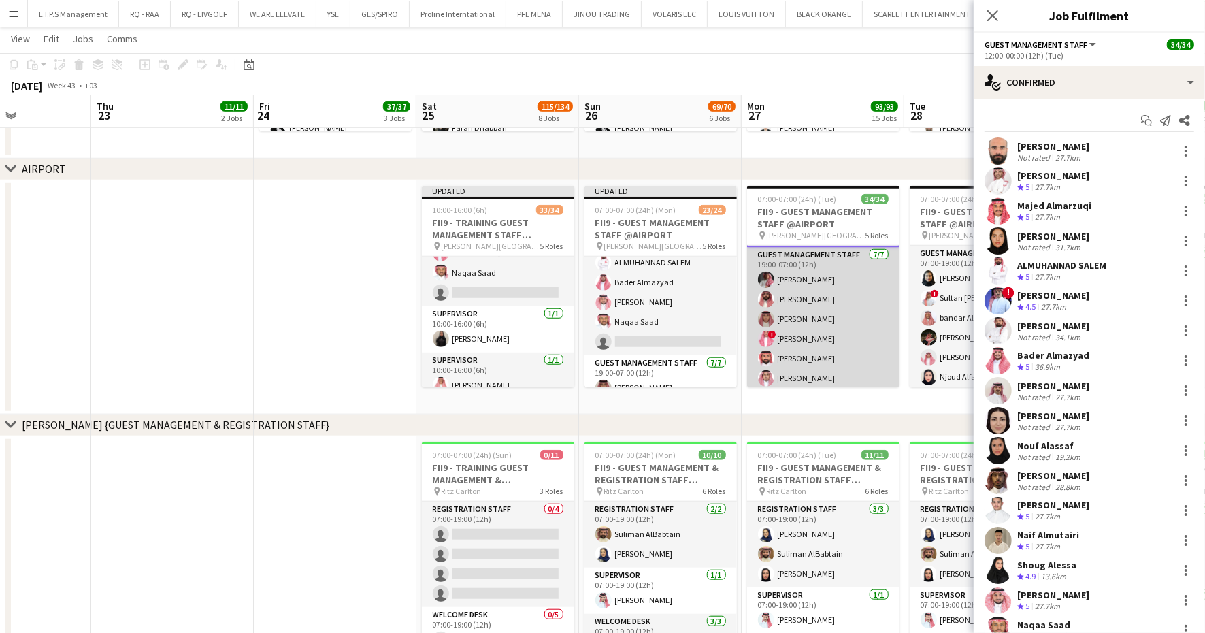
click at [844, 309] on app-card-role "Guest Management Staff 7/7 19:00-07:00 (12h) Ahmad Aldawsri Abdullah Alrumaih A…" at bounding box center [823, 329] width 152 height 165
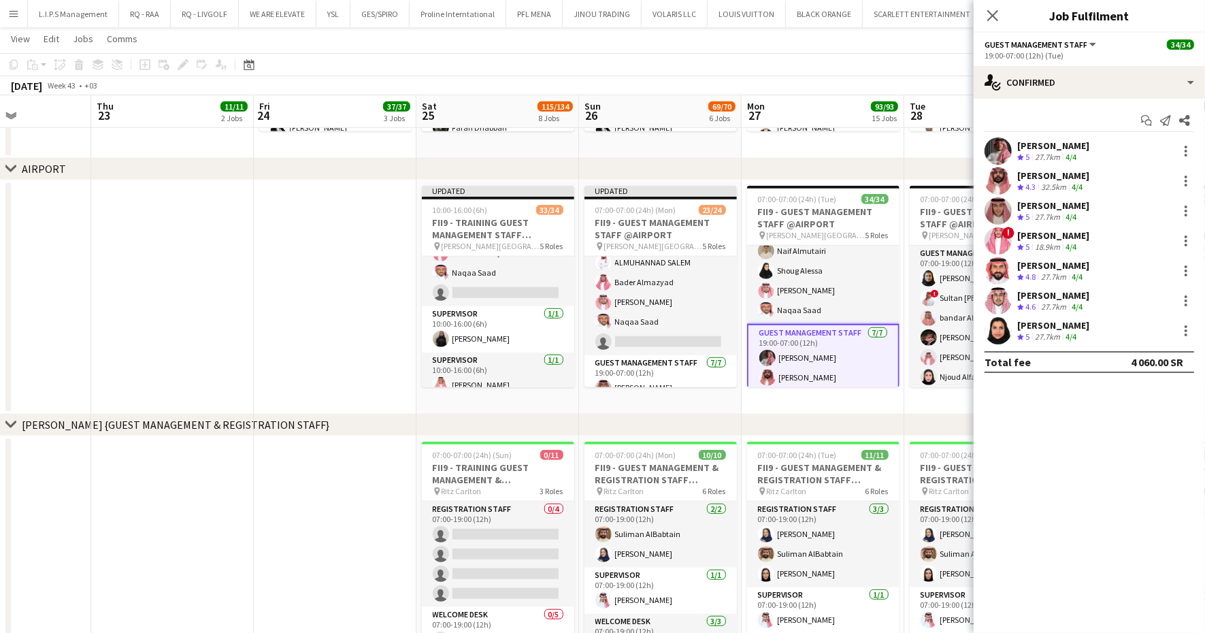
scroll to position [494, 0]
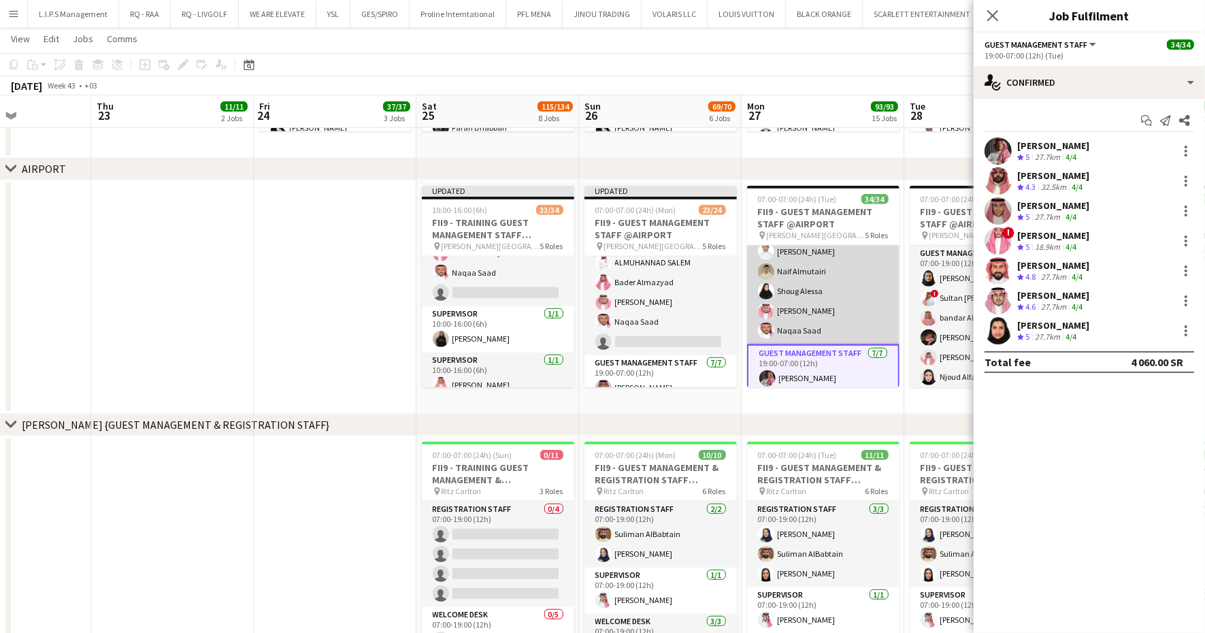
click at [843, 305] on app-card-role "Guest Management Staff 17/17 12:00-00:00 (12h) Yousef Abdelwassie Riyadh Alamou…" at bounding box center [823, 163] width 152 height 362
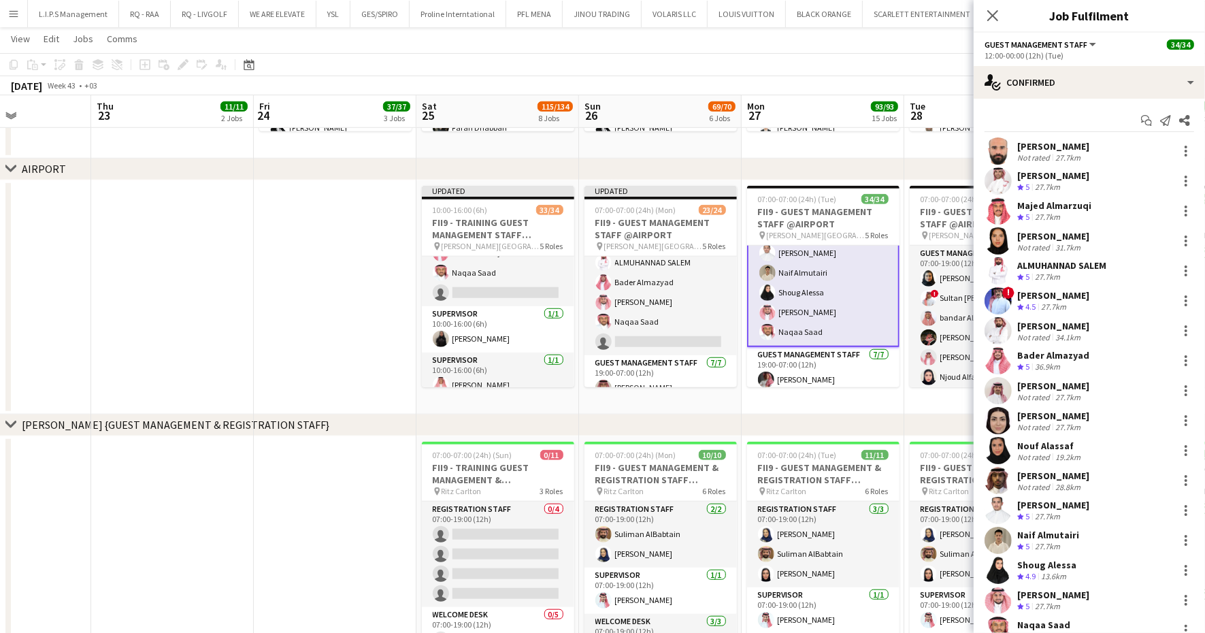
scroll to position [495, 0]
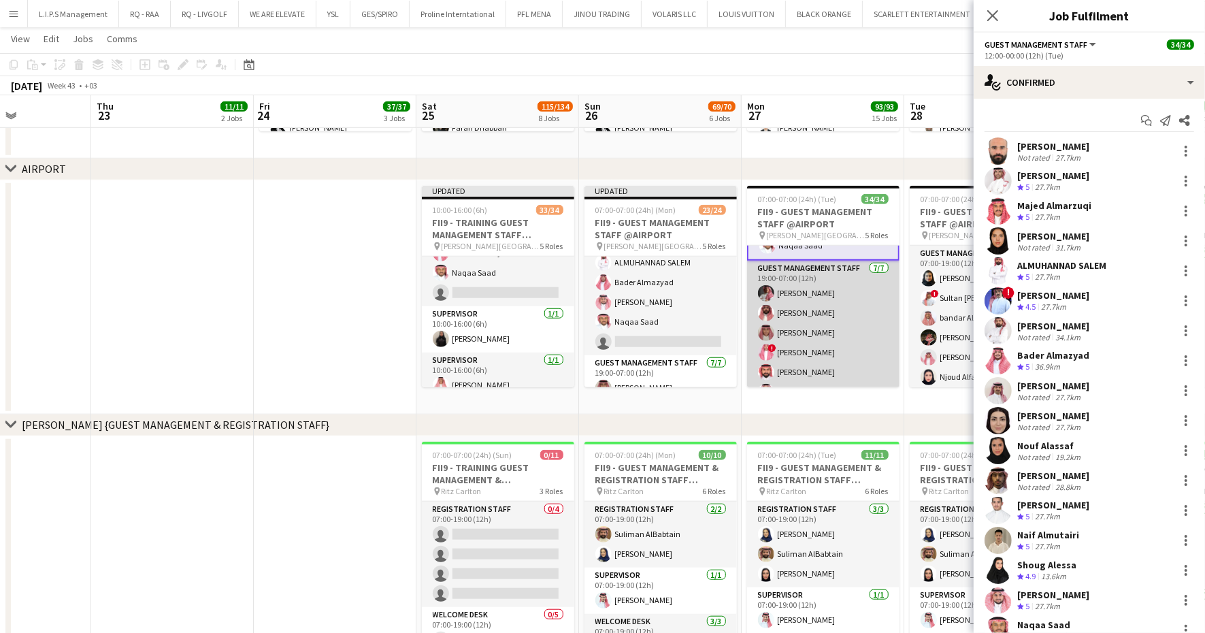
click at [805, 323] on app-card-role "Guest Management Staff 7/7 19:00-07:00 (12h) Ahmad Aldawsri Abdullah Alrumaih A…" at bounding box center [823, 343] width 152 height 165
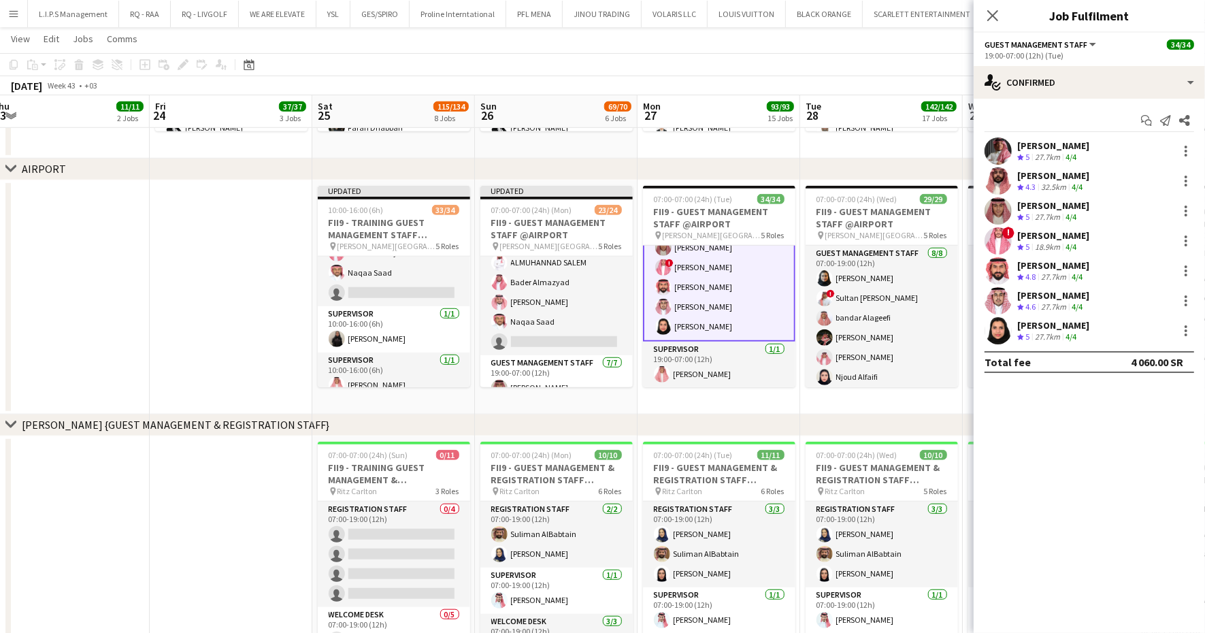
scroll to position [0, 506]
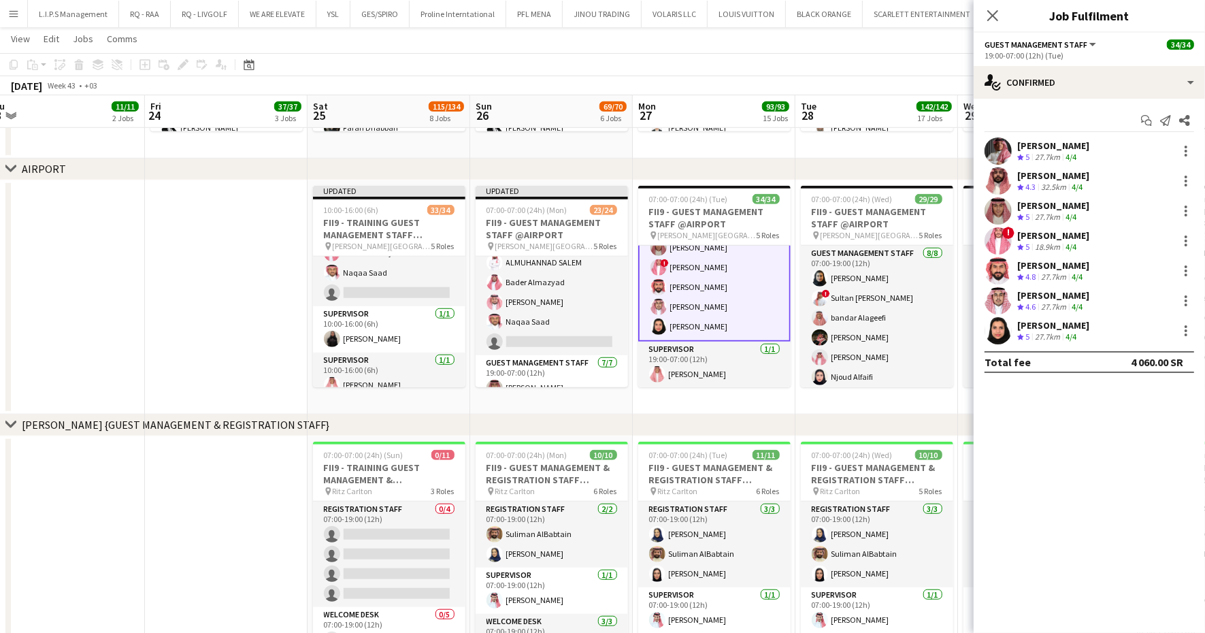
drag, startPoint x: 797, startPoint y: 393, endPoint x: 688, endPoint y: 391, distance: 108.9
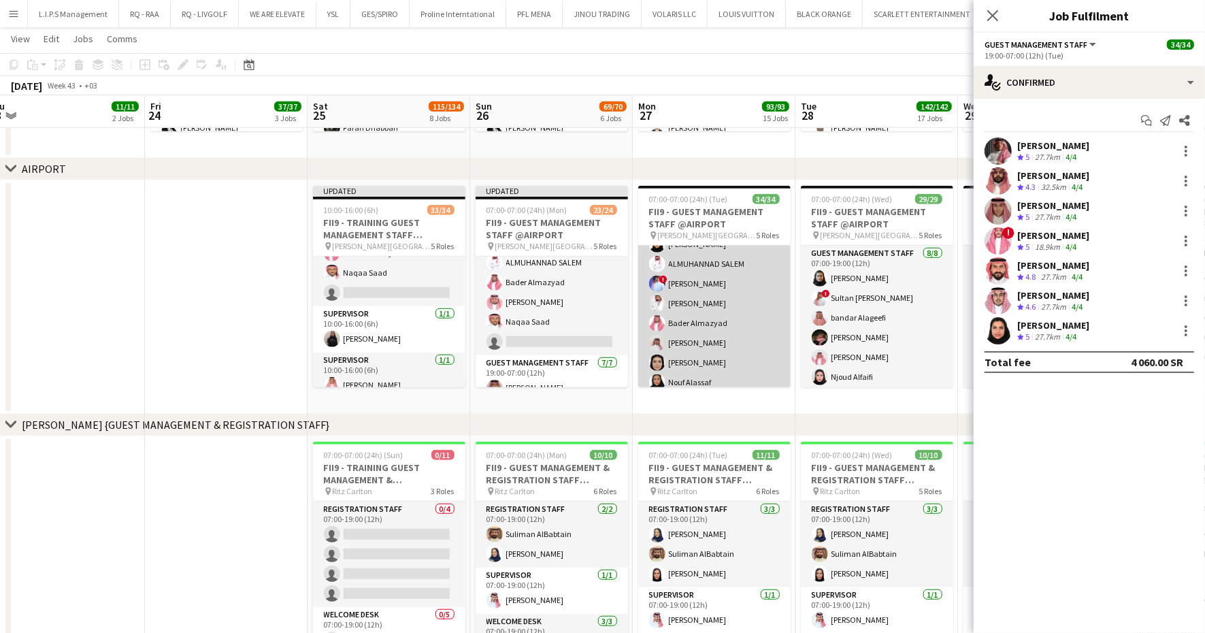
scroll to position [239, 0]
click at [729, 302] on app-card-role "Guest Management Staff 17/17 12:00-00:00 (12h) Yousef Abdelwassie Riyadh Alamou…" at bounding box center [714, 418] width 152 height 362
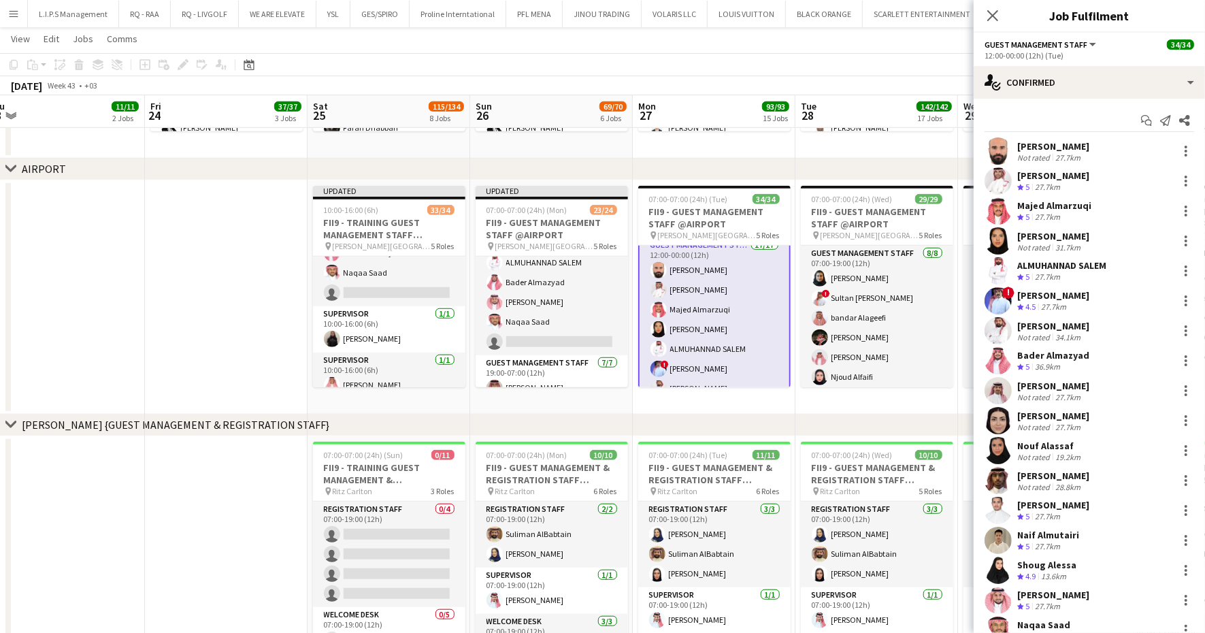
scroll to position [50, 0]
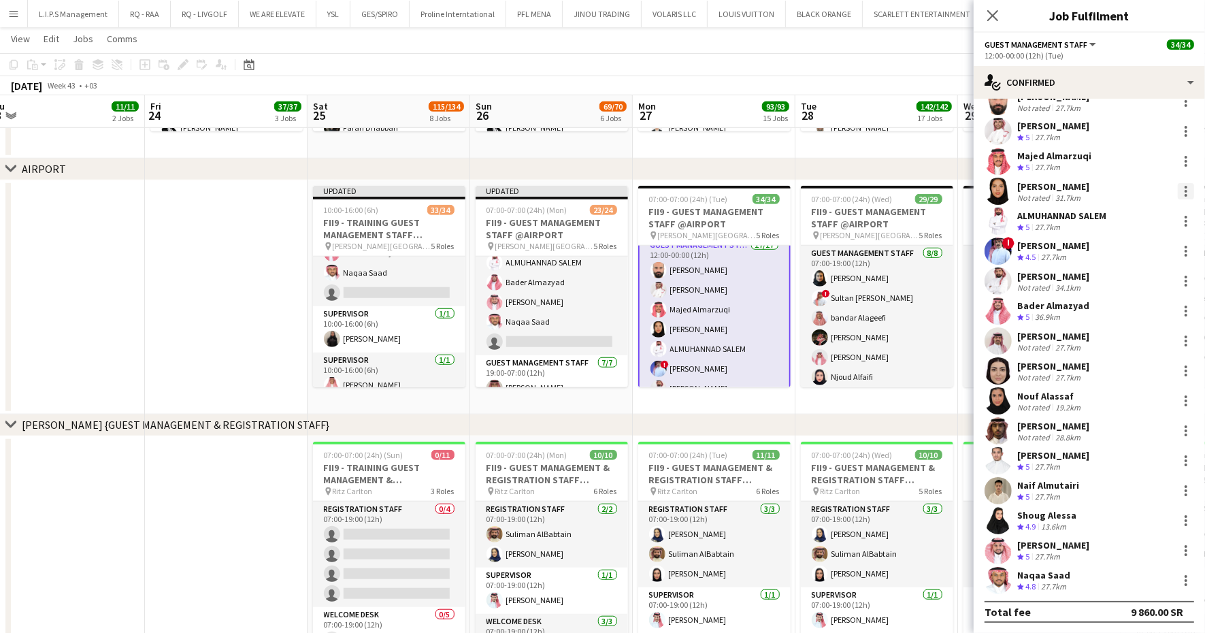
click at [1178, 191] on div at bounding box center [1186, 191] width 16 height 16
click at [1104, 341] on span "Remove" at bounding box center [1107, 346] width 41 height 12
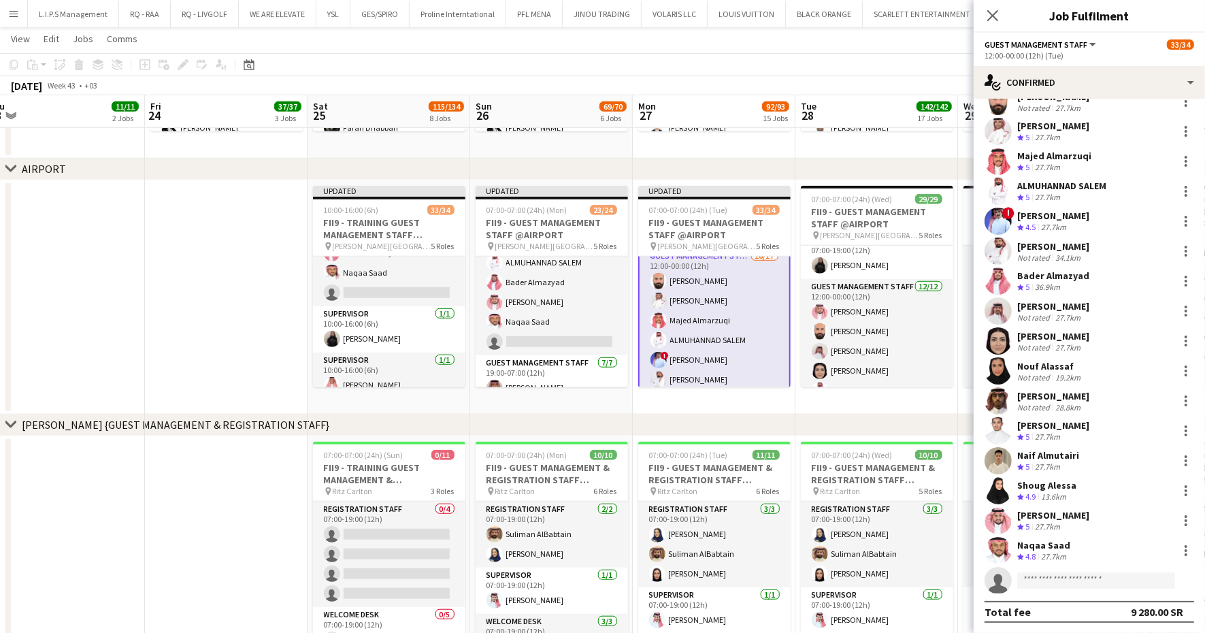
scroll to position [255, 0]
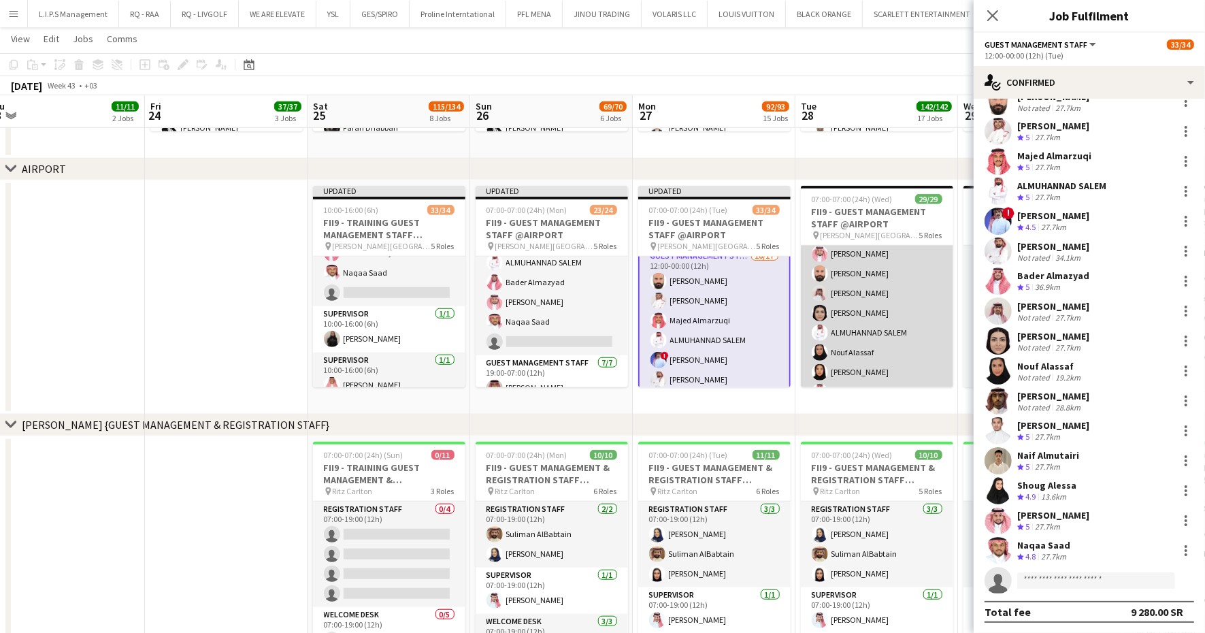
click at [875, 325] on app-card-role "Guest Management Staff 12/12 12:00-00:00 (12h) Khaled Alghamdi Yousef Abdelwass…" at bounding box center [877, 352] width 152 height 263
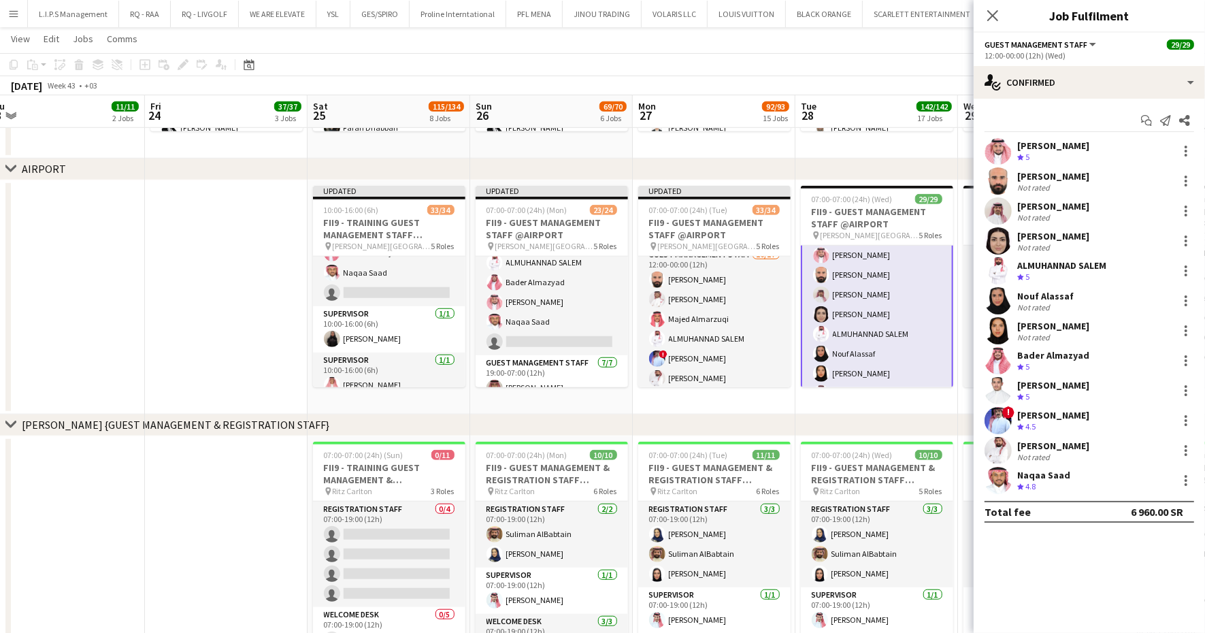
scroll to position [256, 0]
click at [1185, 330] on div at bounding box center [1186, 330] width 3 height 3
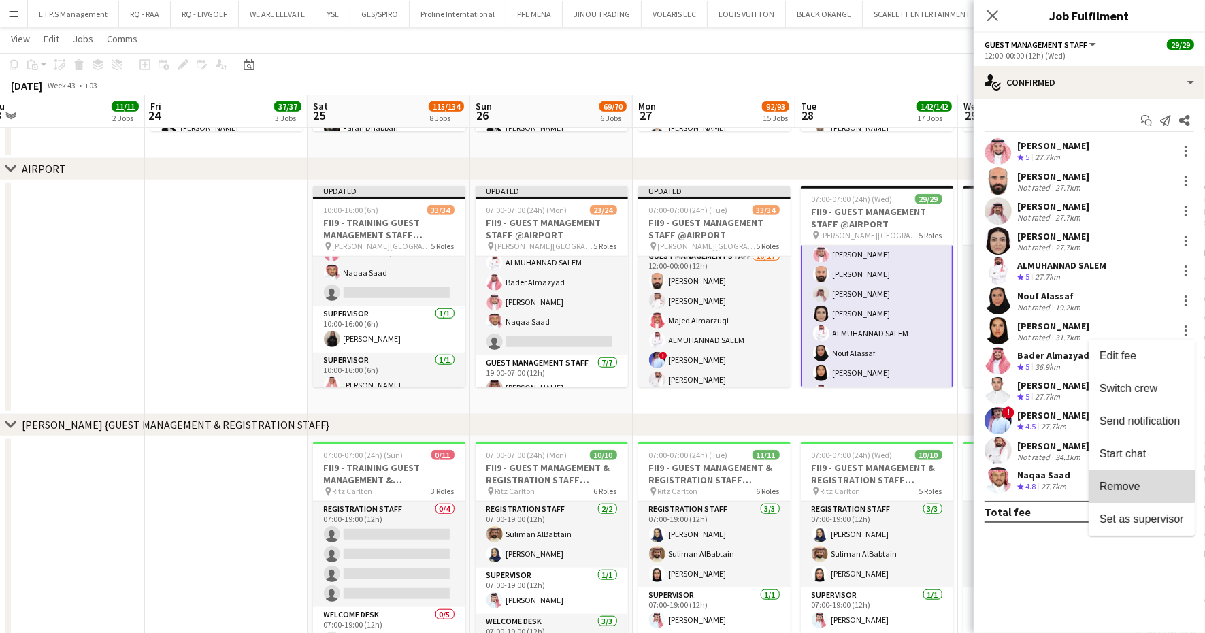
click at [1119, 472] on button "Remove" at bounding box center [1142, 486] width 106 height 33
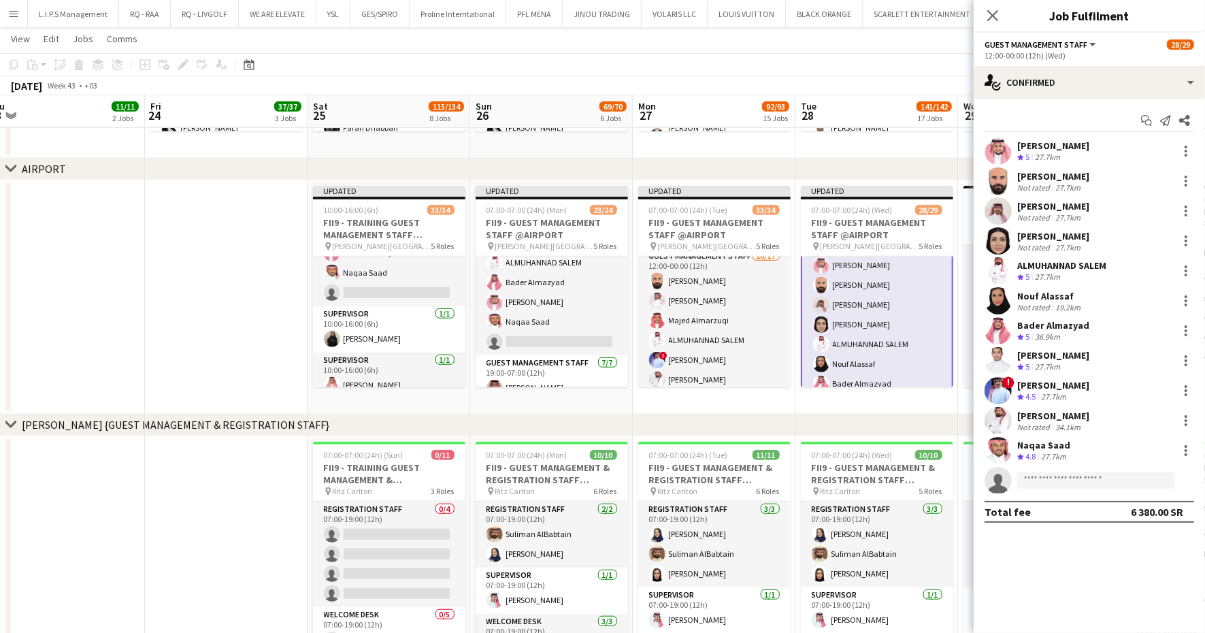
scroll to position [171, 0]
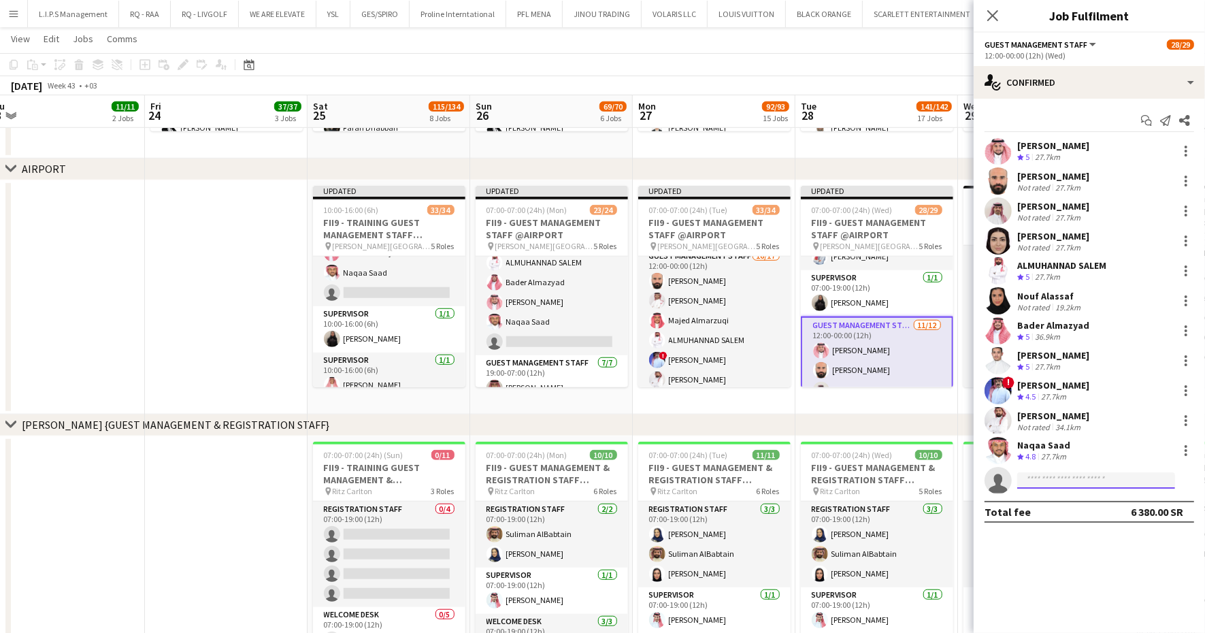
click at [1055, 483] on input at bounding box center [1096, 480] width 158 height 16
type input "**********"
click at [1096, 507] on span "[EMAIL_ADDRESS][PERSON_NAME][DOMAIN_NAME]" at bounding box center [1096, 511] width 136 height 11
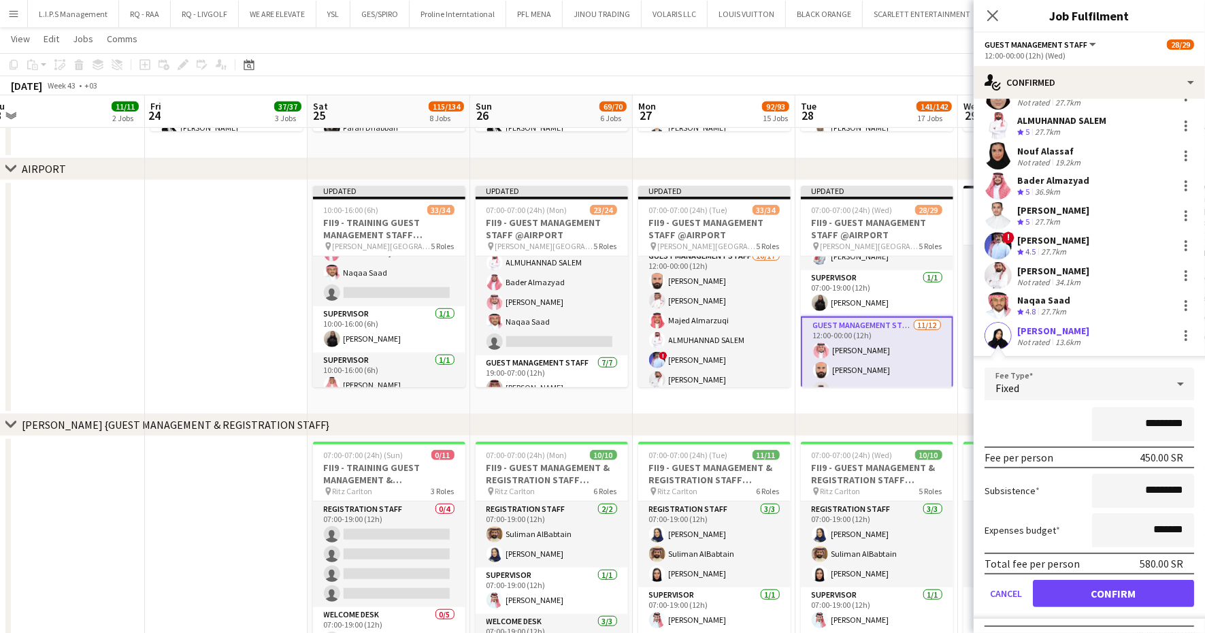
scroll to position [168, 0]
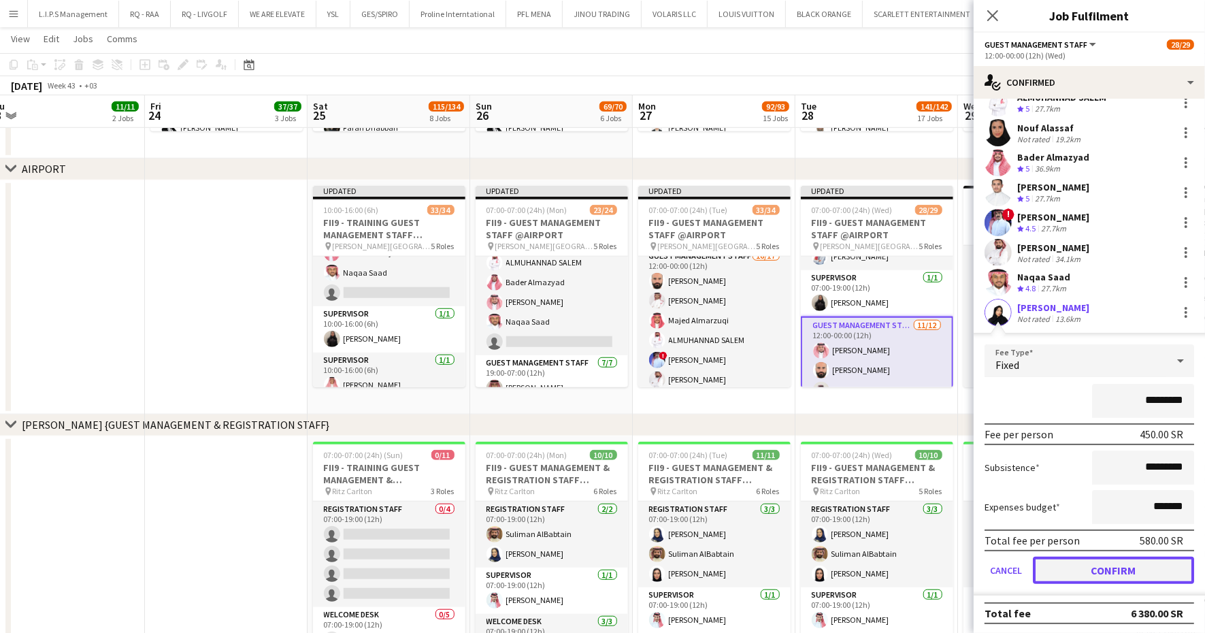
click at [1104, 564] on button "Confirm" at bounding box center [1113, 570] width 161 height 27
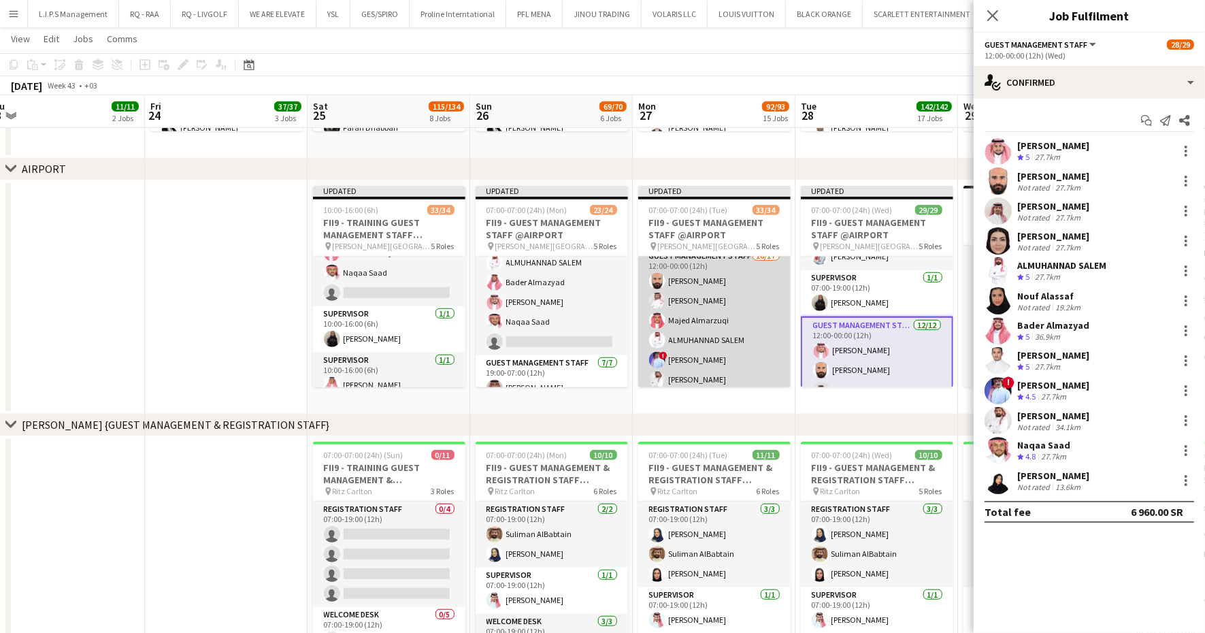
click at [691, 323] on app-card-role "Guest Management Staff 16/17 12:00-00:00 (12h) Yousef Abdelwassie Riyadh Alamou…" at bounding box center [714, 429] width 152 height 362
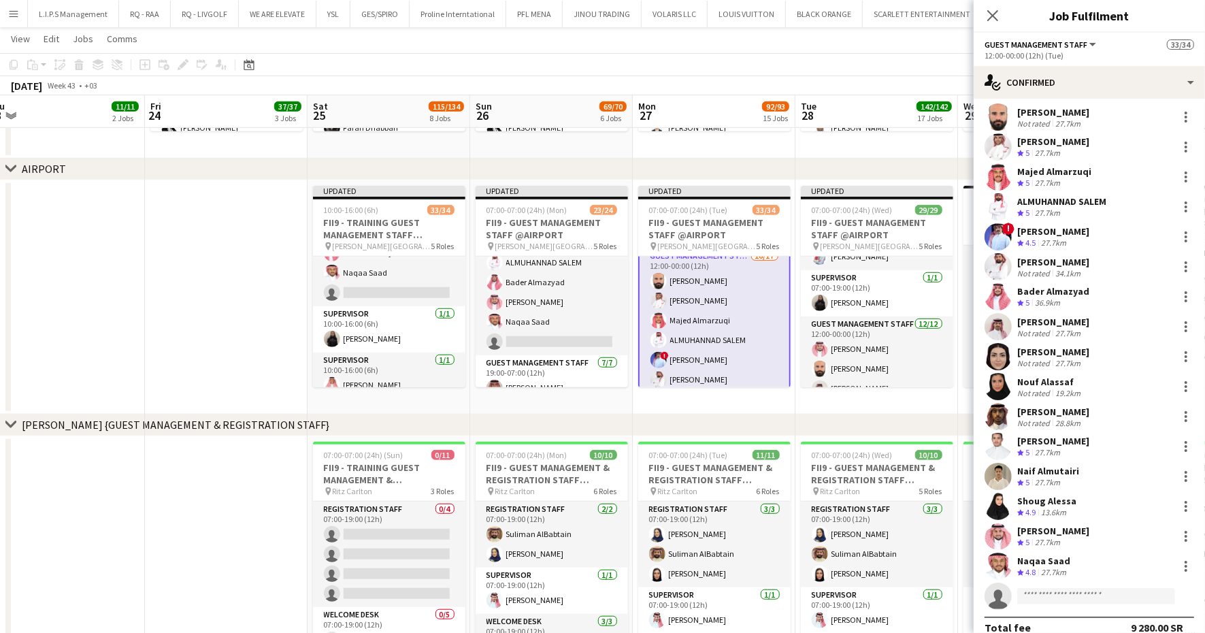
scroll to position [50, 0]
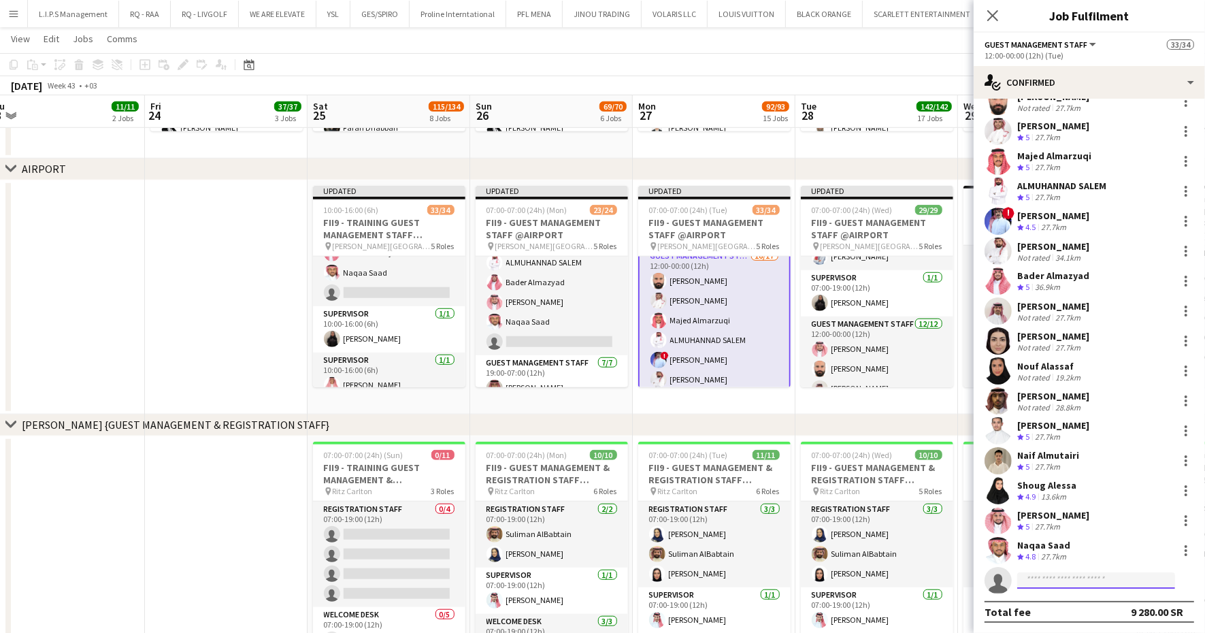
click at [1063, 582] on input at bounding box center [1096, 580] width 158 height 16
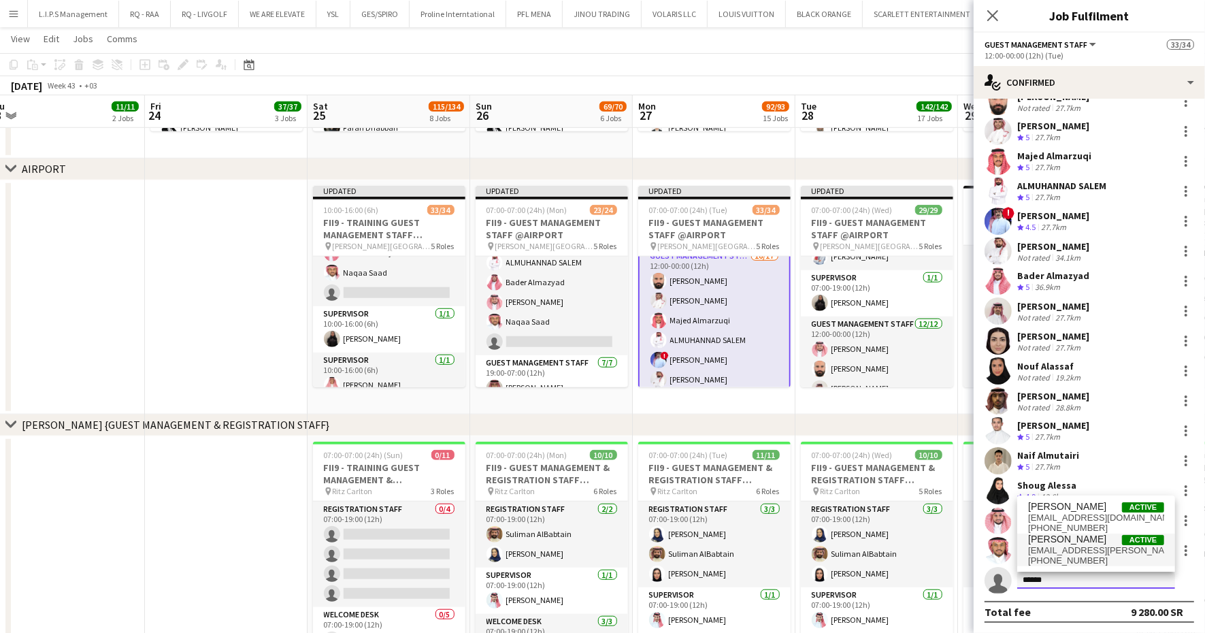
type input "******"
click at [1087, 541] on span "[PERSON_NAME]" at bounding box center [1067, 539] width 78 height 12
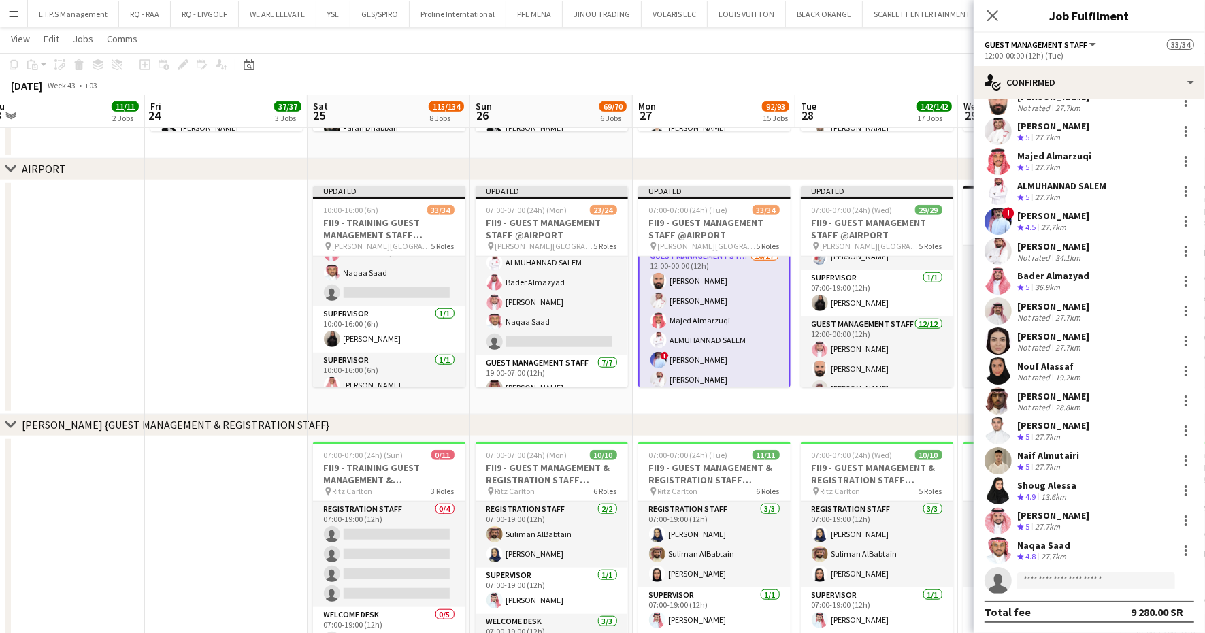
scroll to position [318, 0]
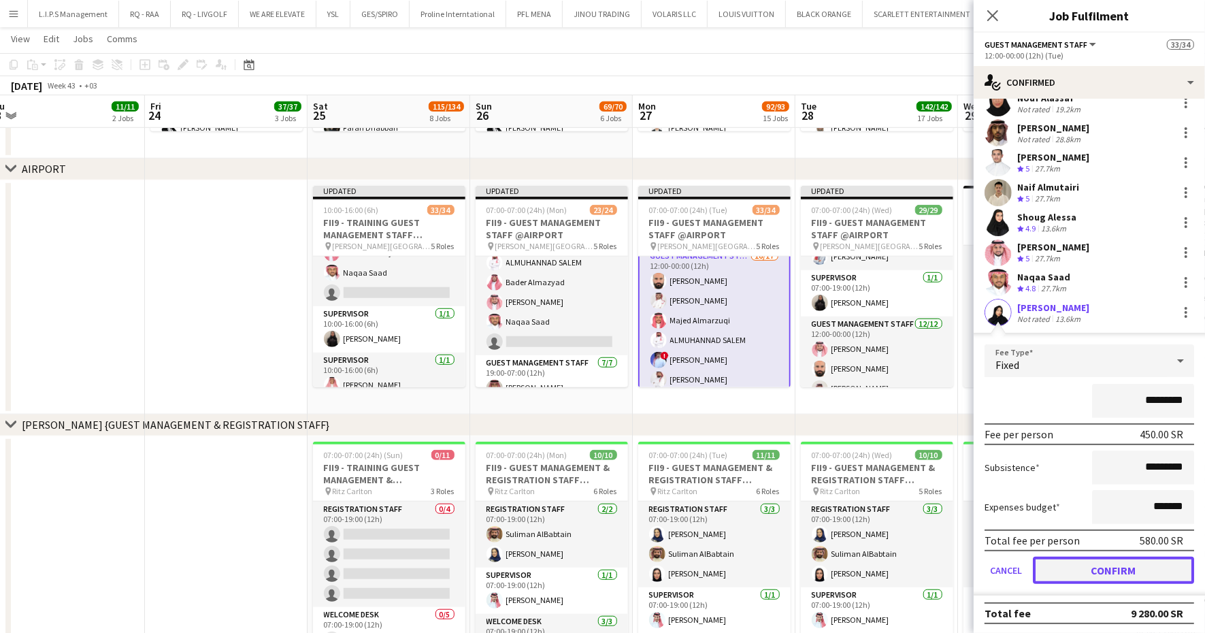
click at [1091, 567] on button "Confirm" at bounding box center [1113, 570] width 161 height 27
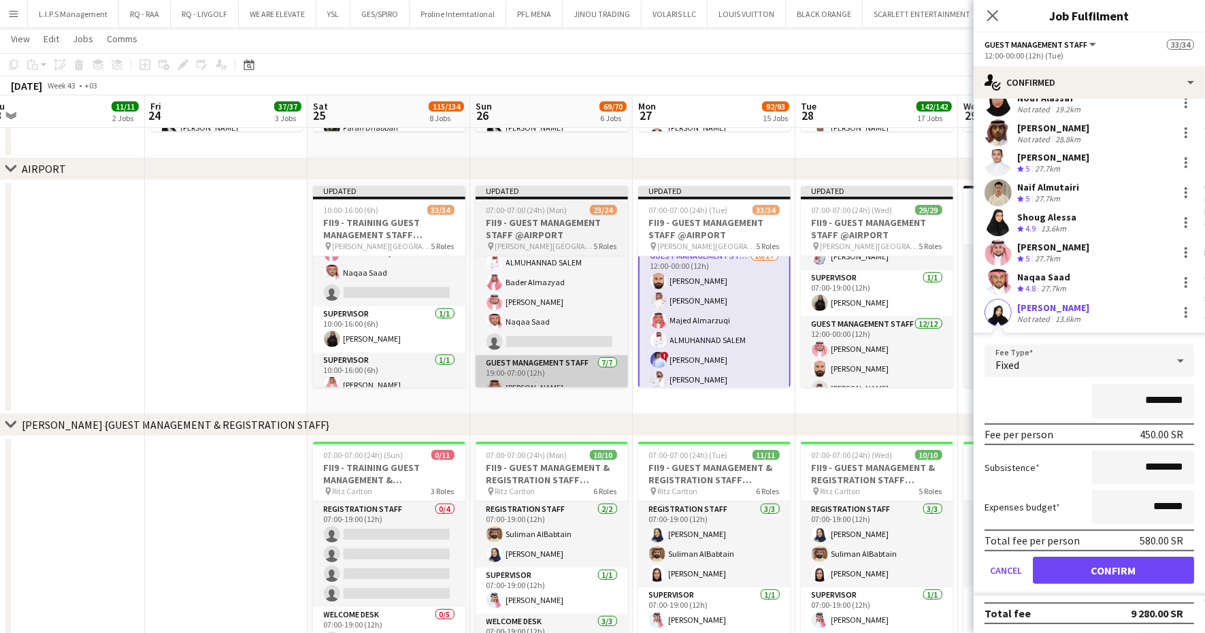
scroll to position [50, 0]
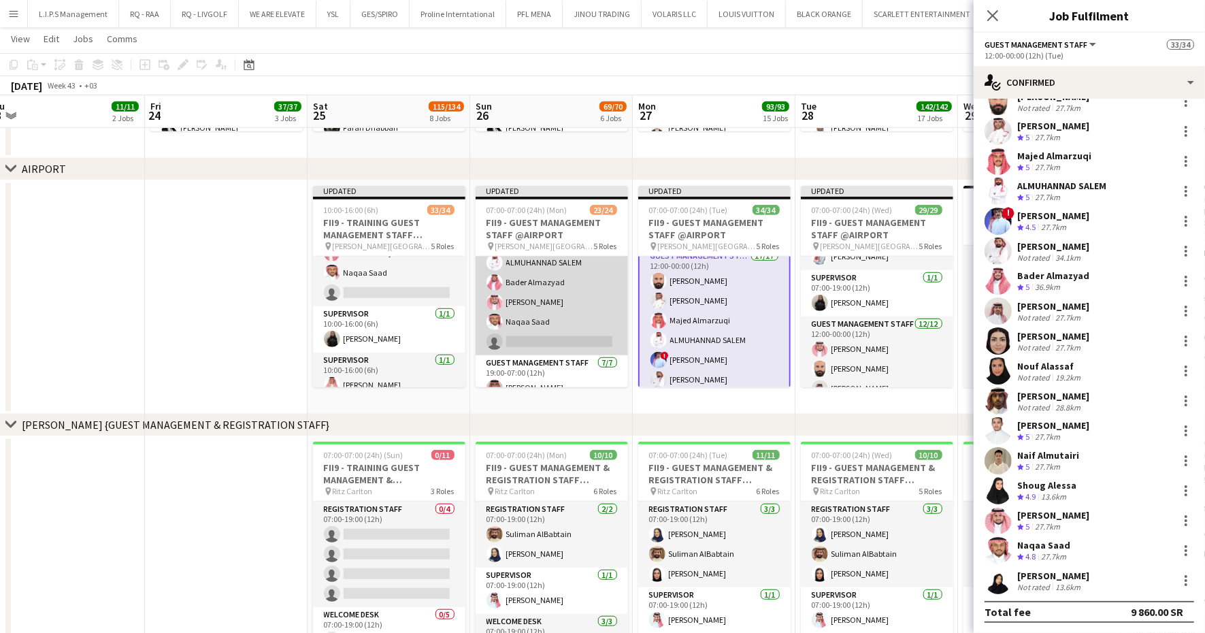
click at [540, 317] on app-card-role "Guest Management Staff 1A 6/7 12:00-00:00 (12h) Yousef Abdelwassie Abdullah ALD…" at bounding box center [552, 273] width 152 height 165
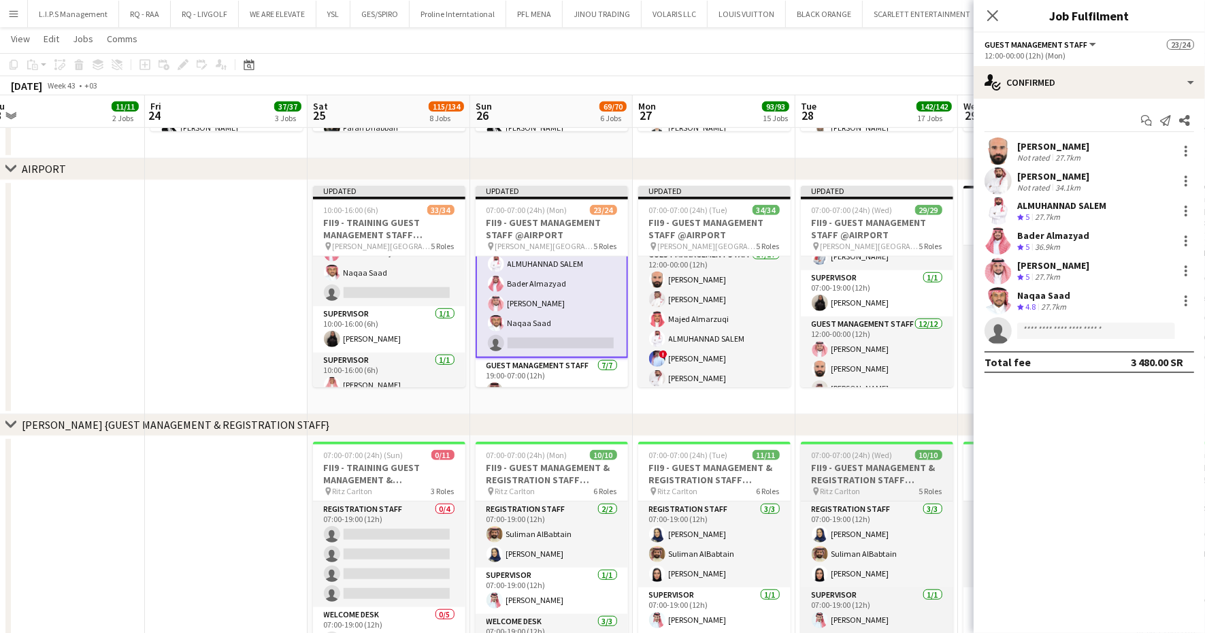
scroll to position [239, 0]
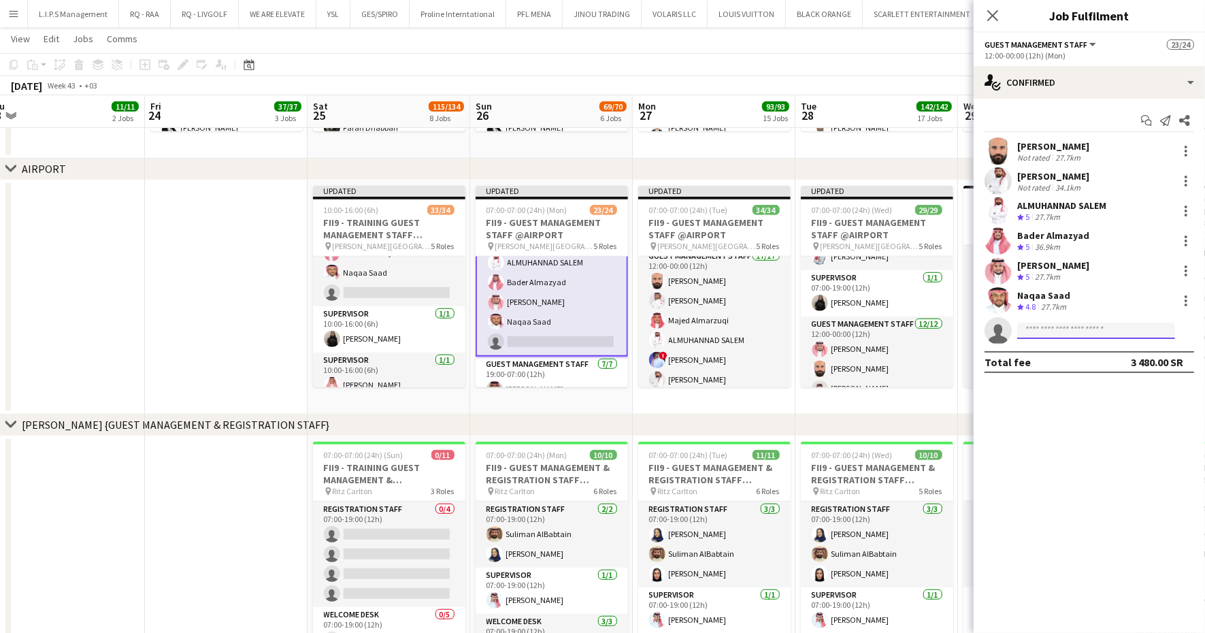
click at [1065, 327] on input at bounding box center [1096, 330] width 158 height 16
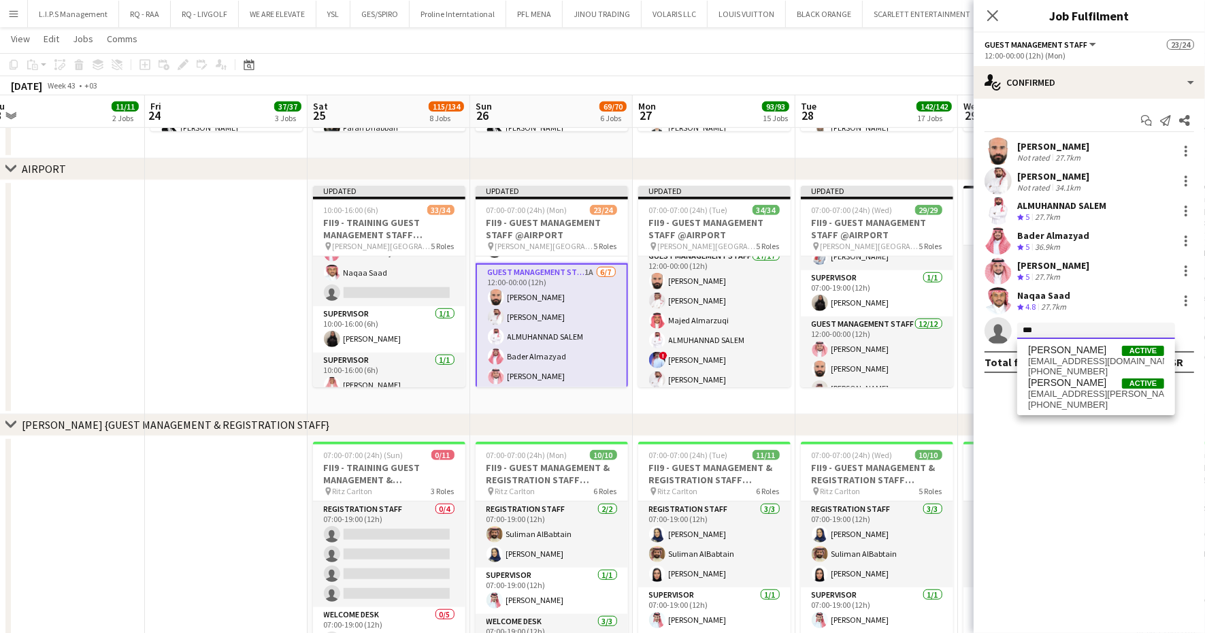
scroll to position [213, 0]
type input "***"
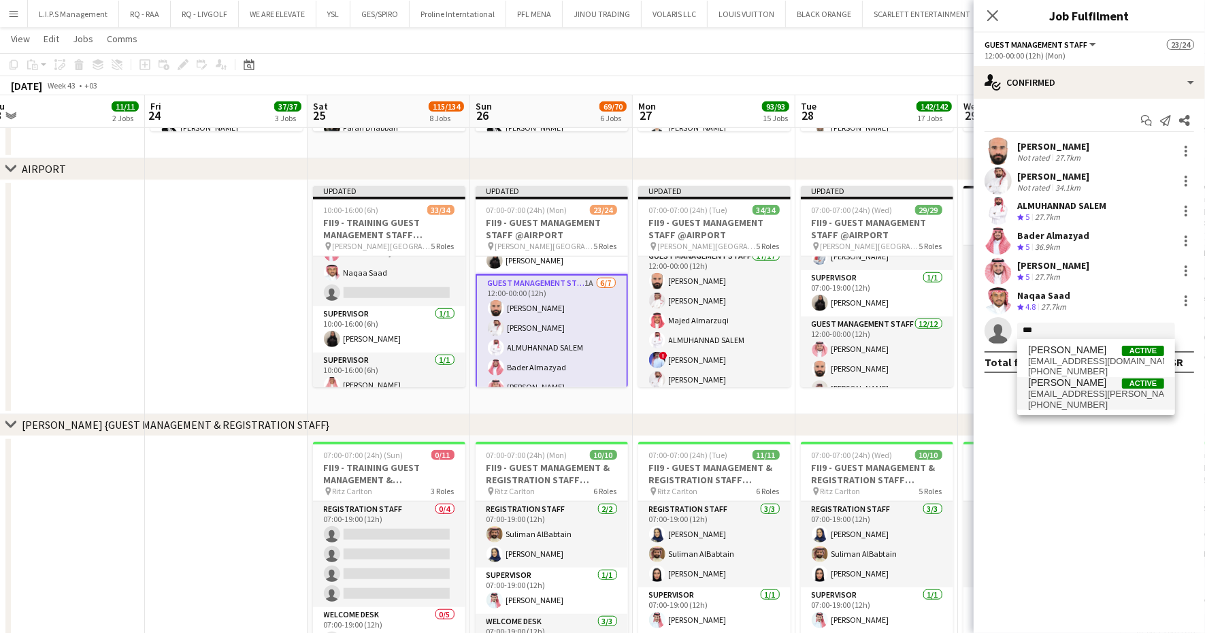
click at [1067, 381] on span "[PERSON_NAME]" at bounding box center [1067, 383] width 78 height 12
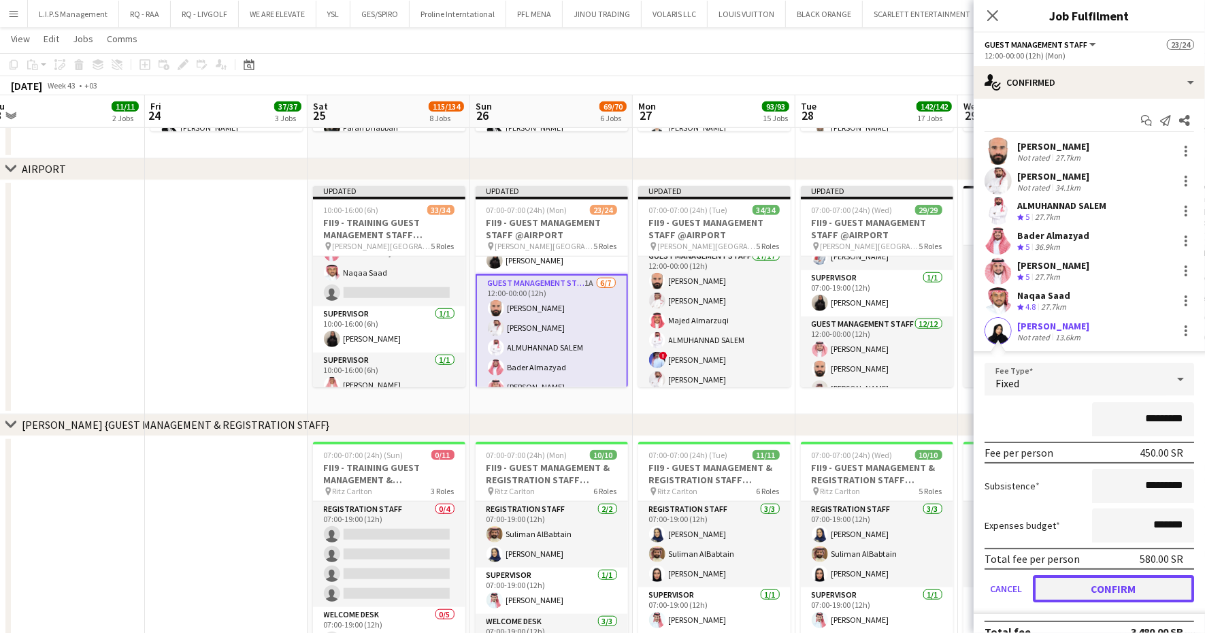
click at [1113, 590] on button "Confirm" at bounding box center [1113, 588] width 161 height 27
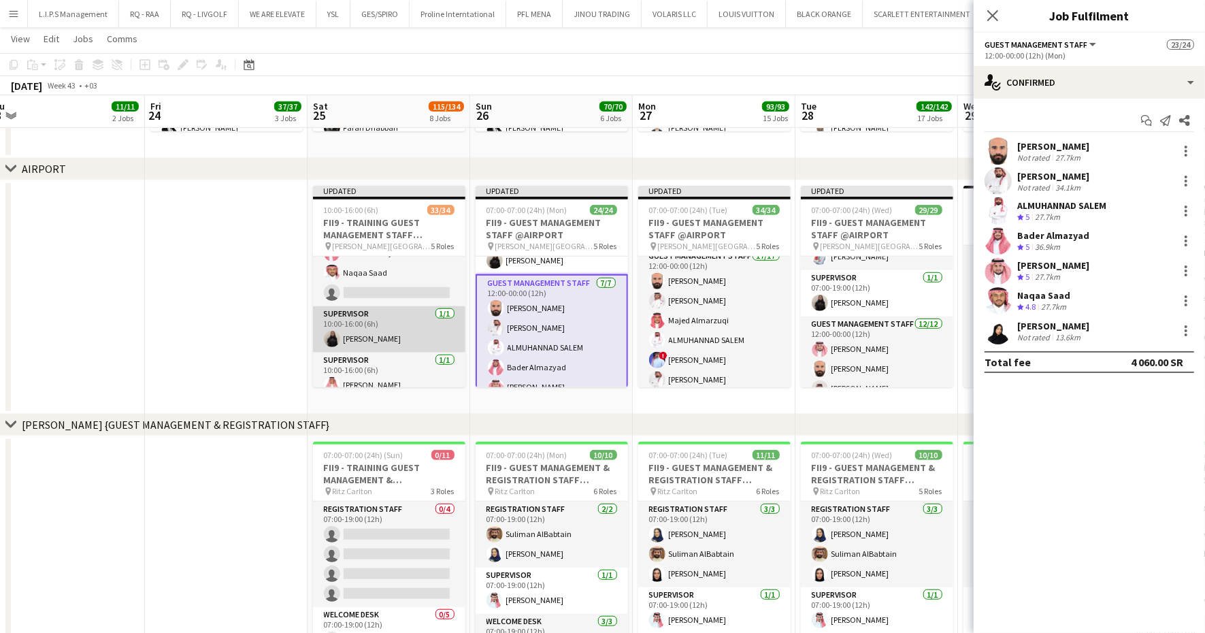
click at [423, 306] on app-card-role "Supervisor 1/1 10:00-16:00 (6h) Mariam Abdullah alasiga" at bounding box center [389, 329] width 152 height 46
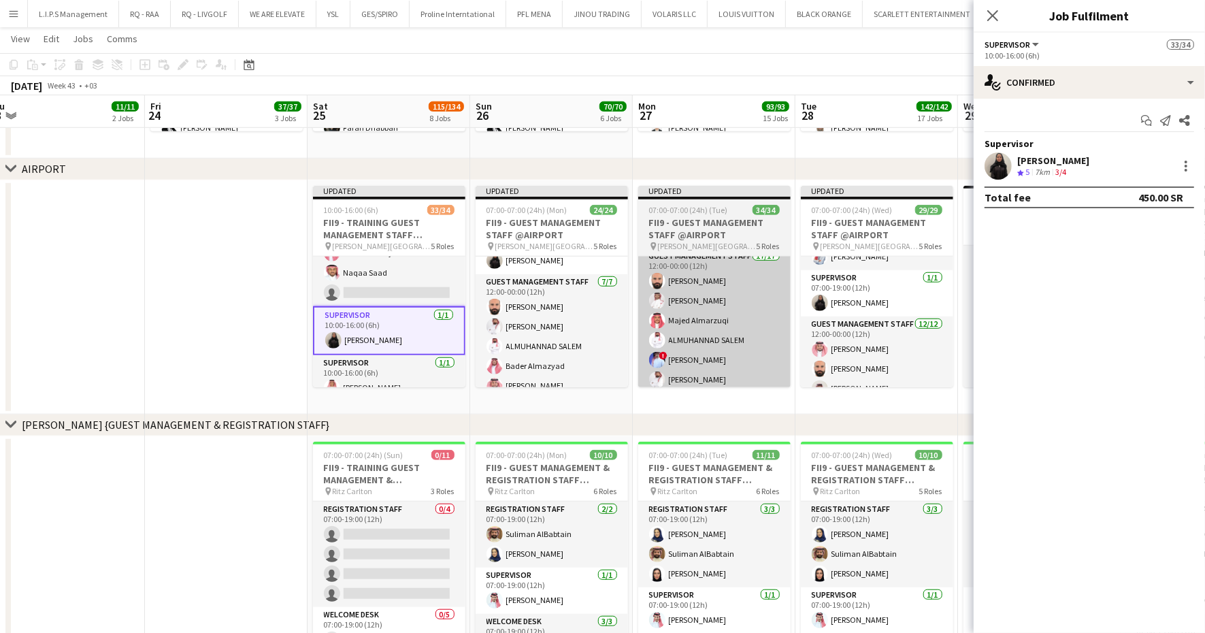
click at [418, 285] on app-card-role "Guest Management Staff 16/17 10:00-16:00 (6h) ALMUHANNAD SALEM Majed Almarzuqi …" at bounding box center [389, 125] width 152 height 362
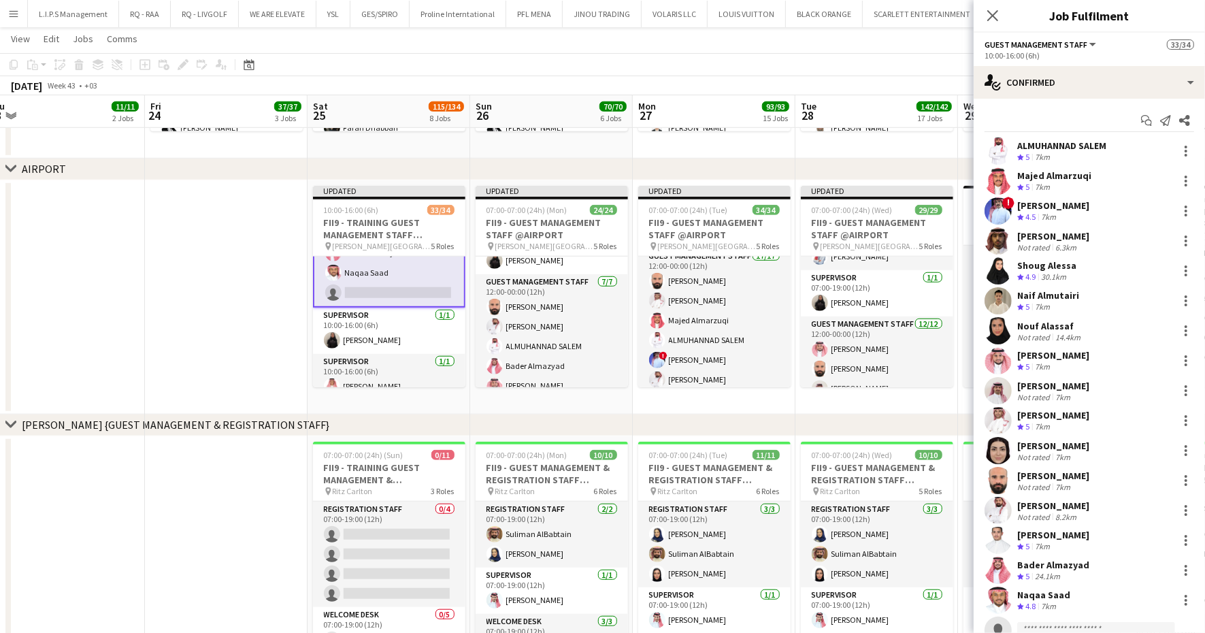
scroll to position [50, 0]
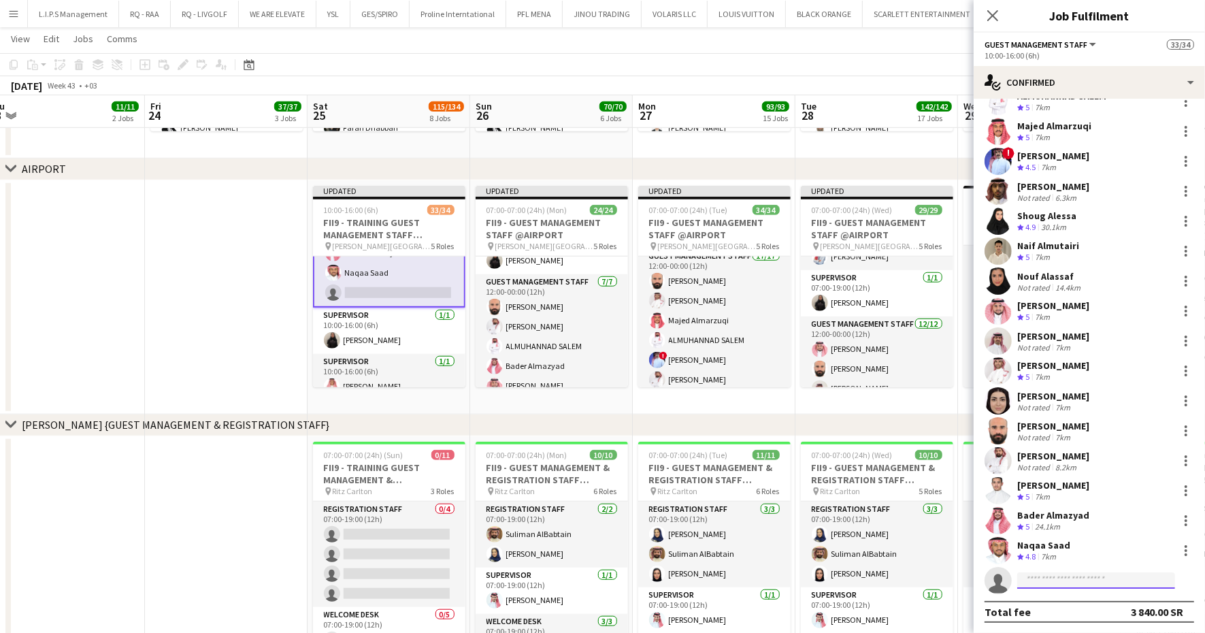
click at [1061, 580] on input at bounding box center [1096, 580] width 158 height 16
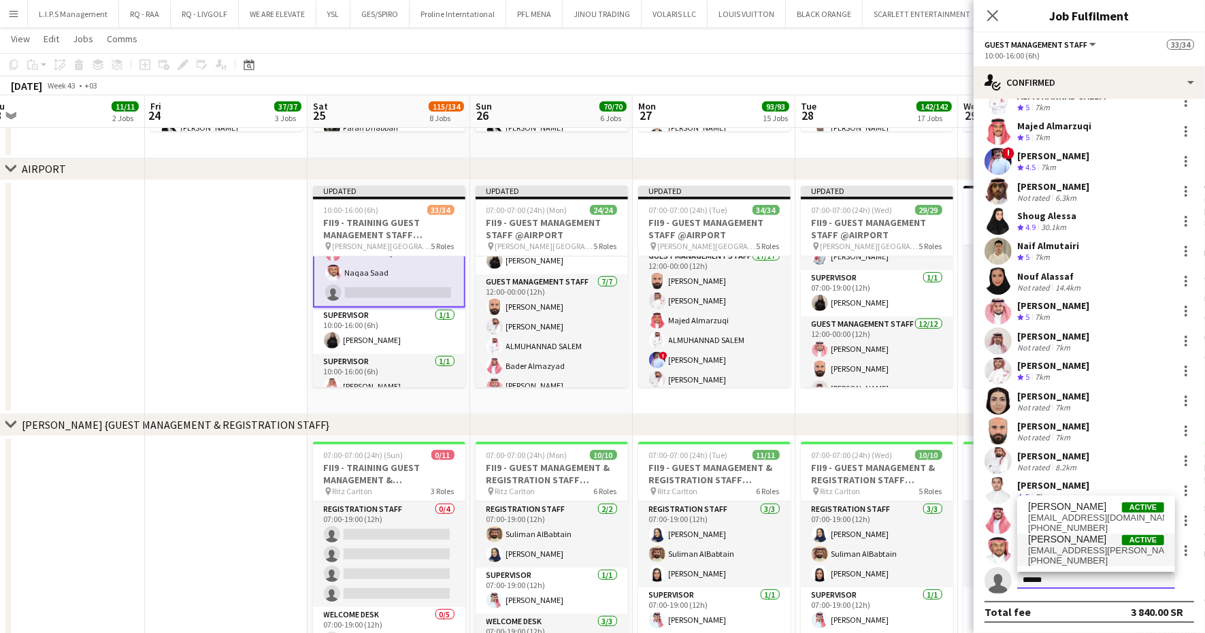
type input "******"
click at [1082, 549] on span "[EMAIL_ADDRESS][PERSON_NAME][DOMAIN_NAME]" at bounding box center [1096, 550] width 136 height 11
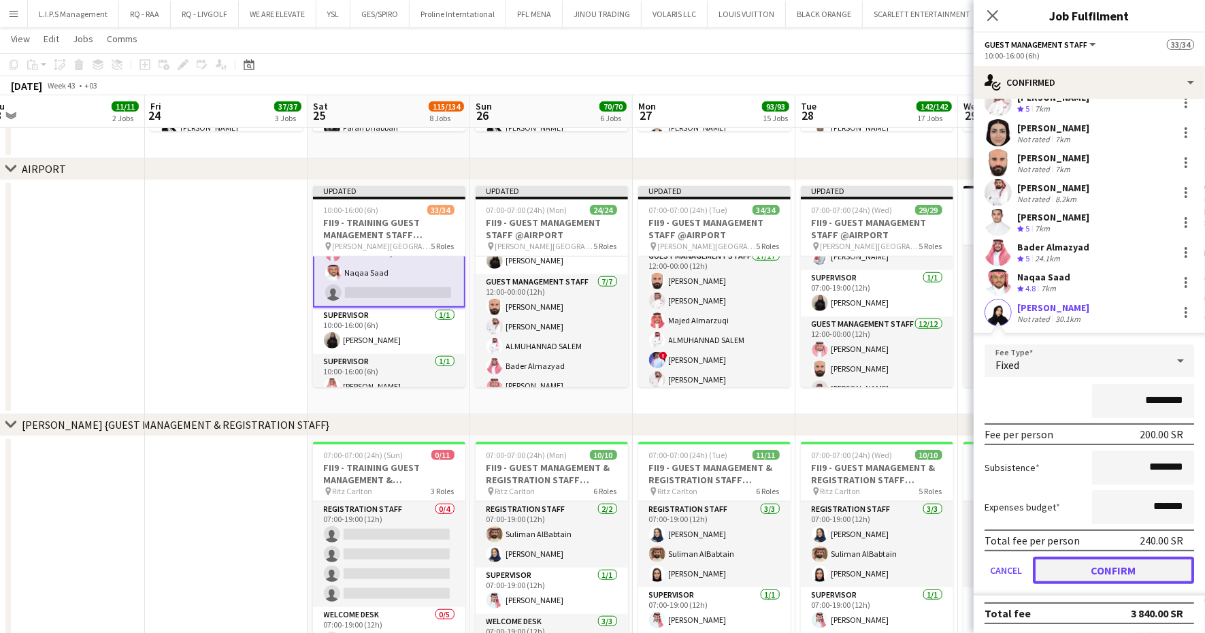
click at [1099, 577] on button "Confirm" at bounding box center [1113, 570] width 161 height 27
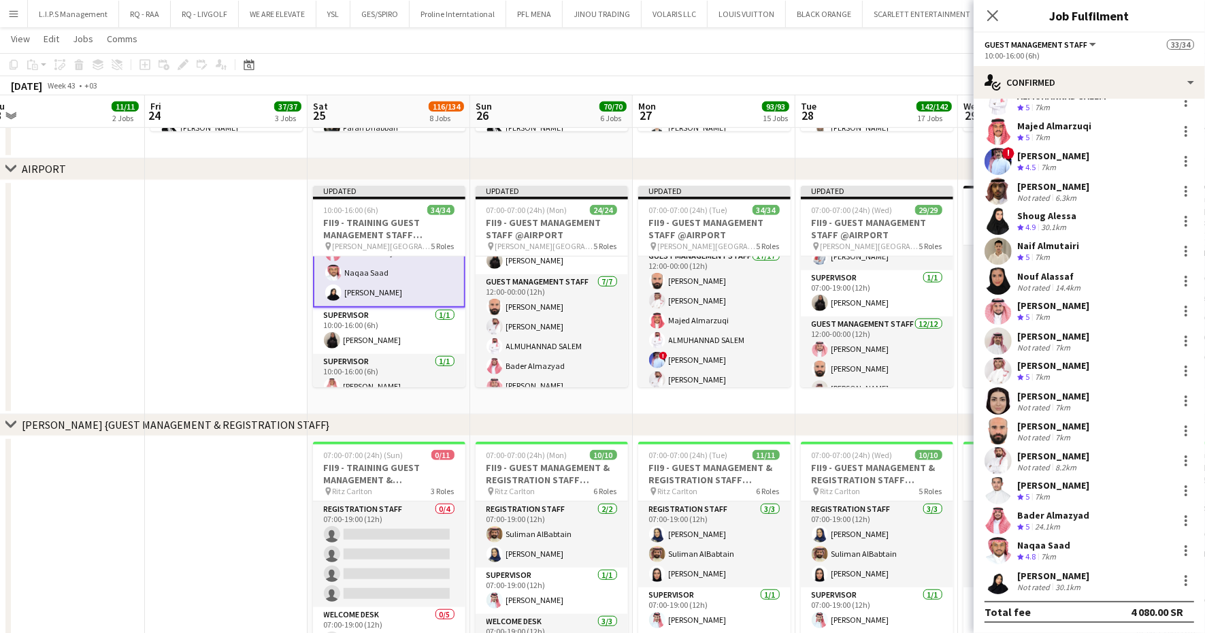
click at [714, 165] on div "chevron-right AIRPORT" at bounding box center [602, 170] width 1205 height 22
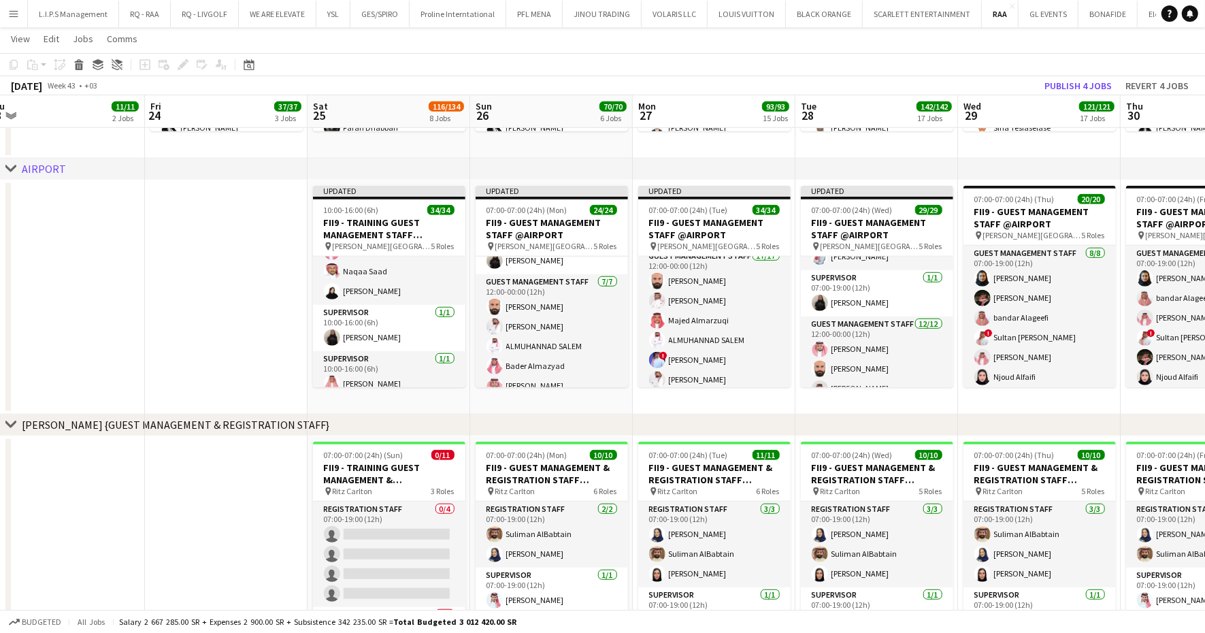
scroll to position [661, 0]
click at [1067, 83] on button "Publish 4 jobs" at bounding box center [1078, 86] width 78 height 18
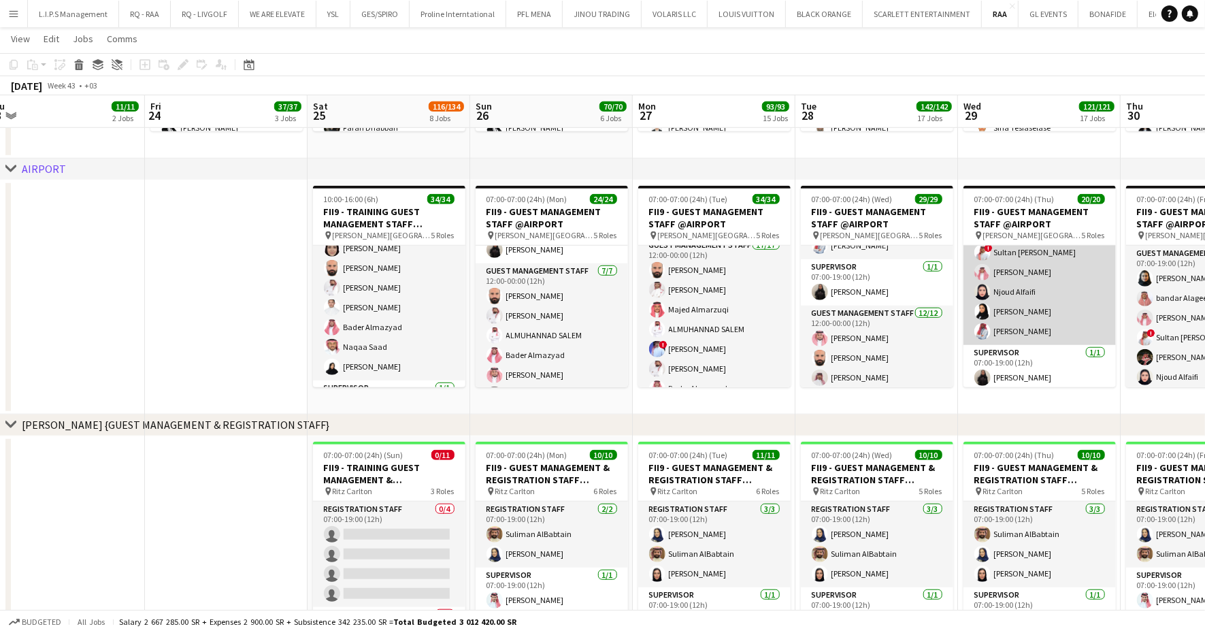
scroll to position [255, 0]
click at [1059, 276] on app-card-role "Guest Management Staff 3/3 12:00-00:00 (12h) ALMUHANNAD SALEM Yousef Abdelwassi…" at bounding box center [1039, 264] width 152 height 86
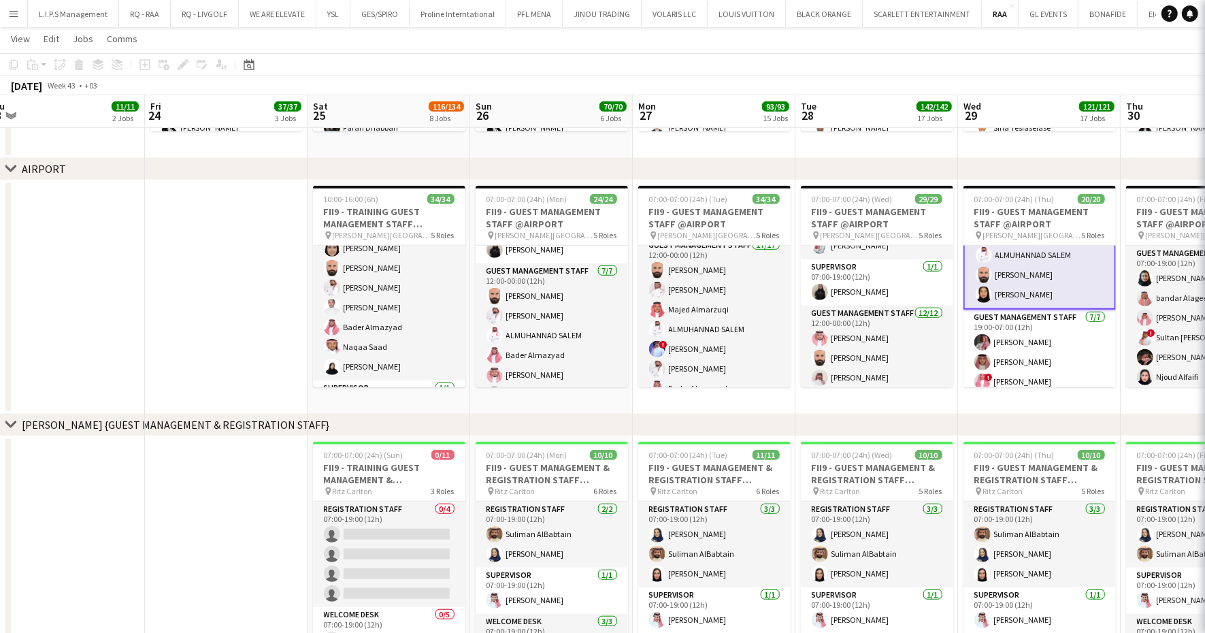
scroll to position [256, 0]
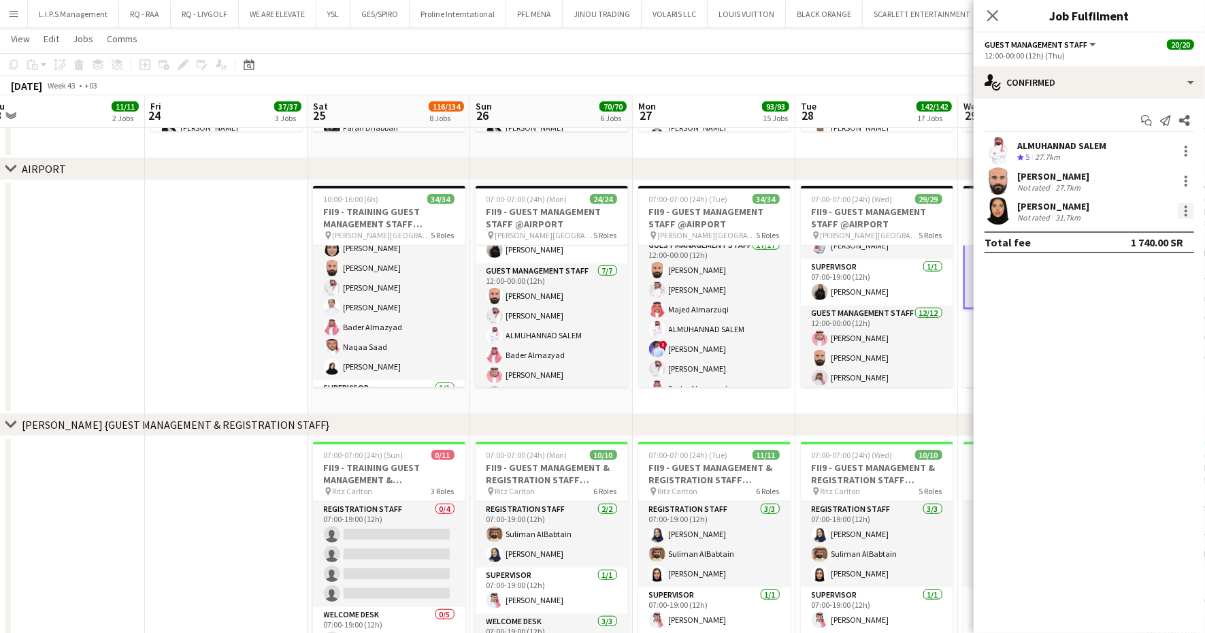
click at [1188, 208] on div at bounding box center [1186, 211] width 16 height 16
click at [1131, 363] on span "Remove" at bounding box center [1119, 367] width 41 height 12
click at [1068, 205] on input at bounding box center [1096, 211] width 158 height 16
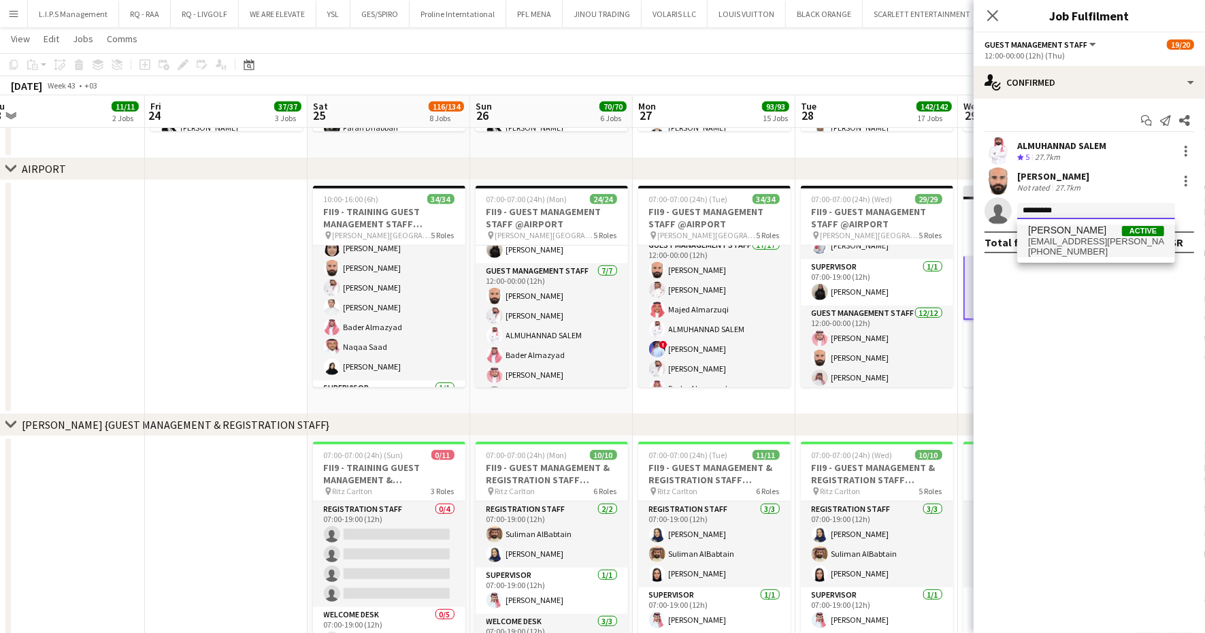
type input "*********"
click at [1078, 245] on span "[EMAIL_ADDRESS][PERSON_NAME][DOMAIN_NAME]" at bounding box center [1096, 241] width 136 height 11
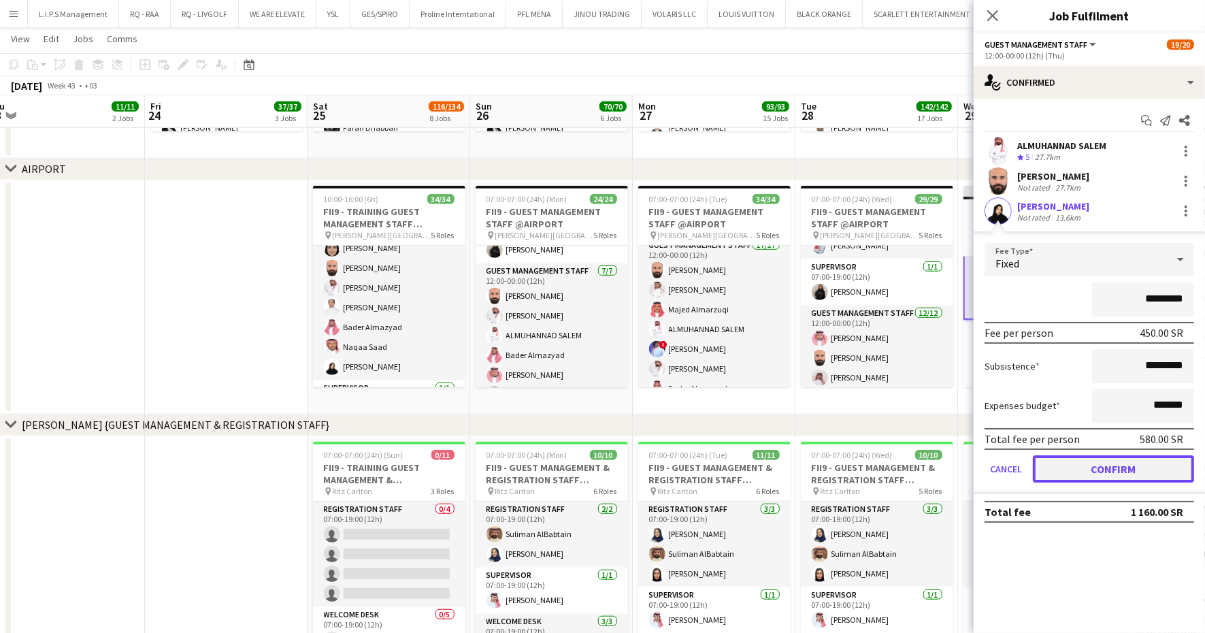
click at [1123, 473] on button "Confirm" at bounding box center [1113, 468] width 161 height 27
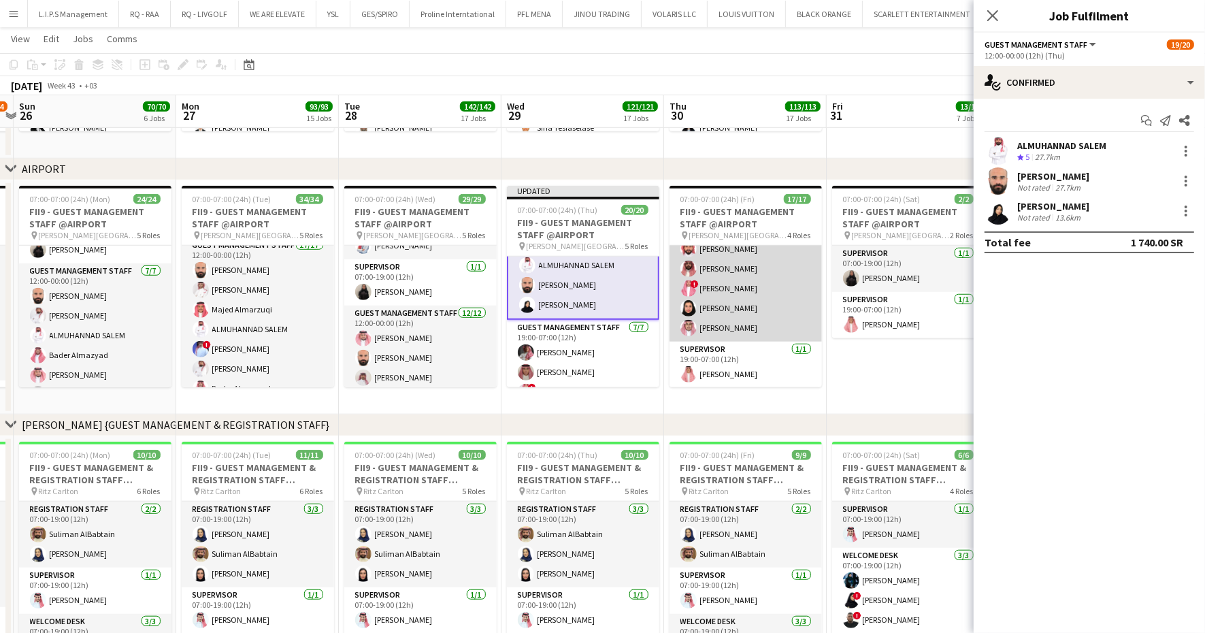
scroll to position [214, 0]
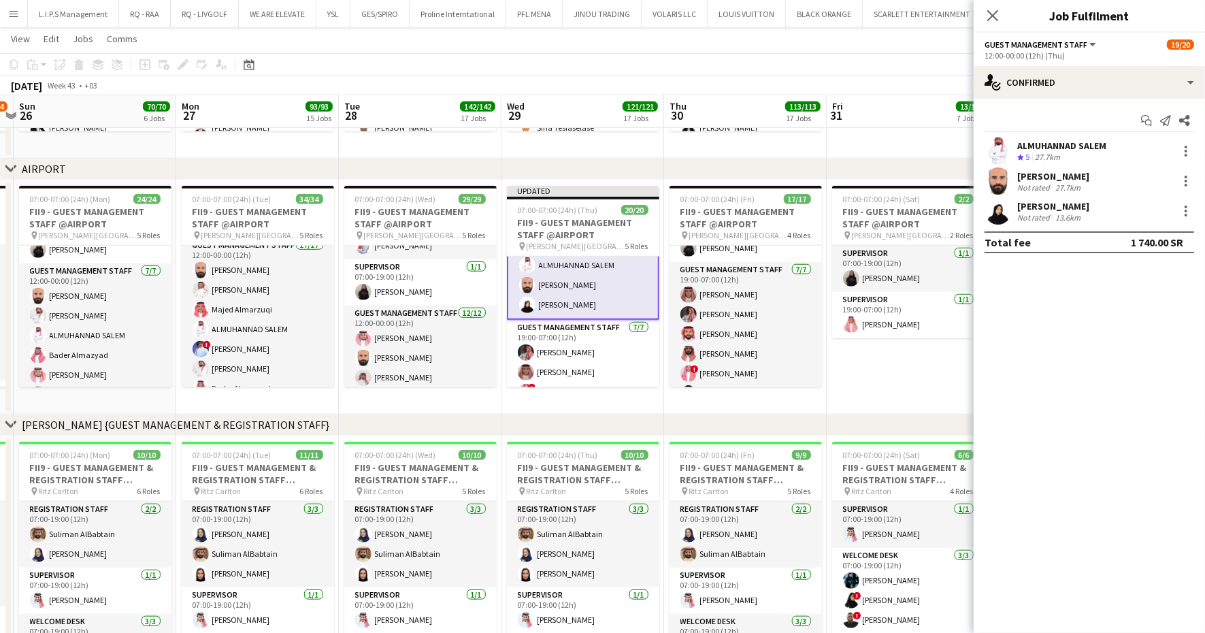
click at [856, 364] on app-date-cell "07:00-07:00 (24h) (Sat) 2/2 FII9 - GUEST MANAGEMENT STAFF @AIRPORT pin King Kha…" at bounding box center [908, 297] width 163 height 234
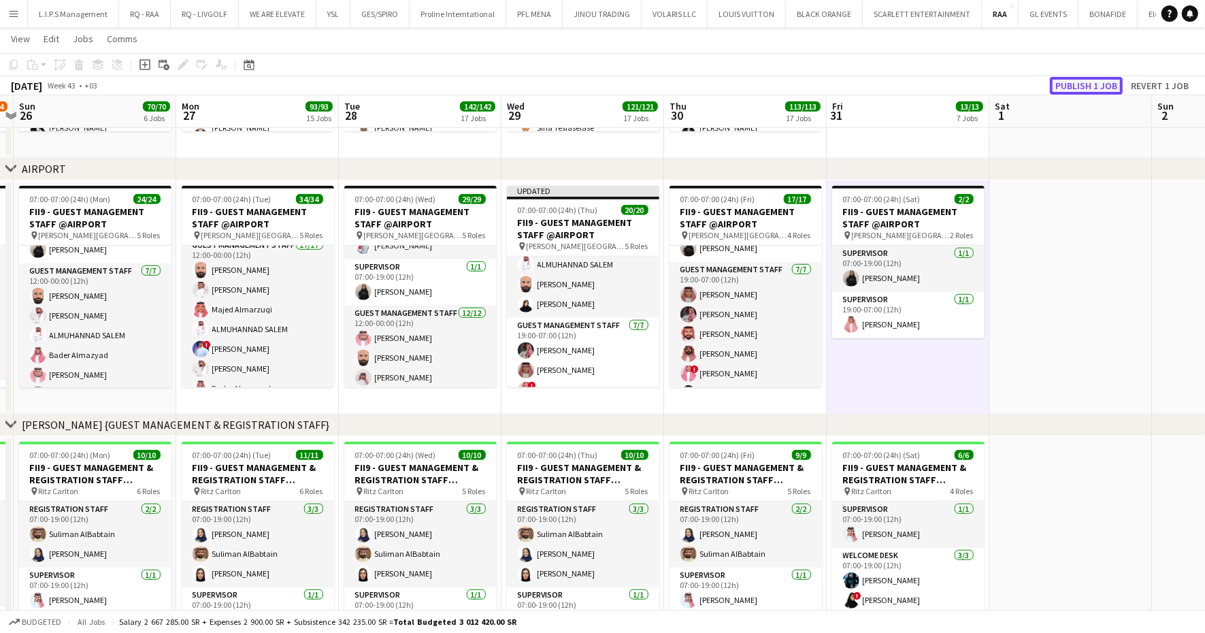
click at [1057, 84] on button "Publish 1 job" at bounding box center [1086, 86] width 73 height 18
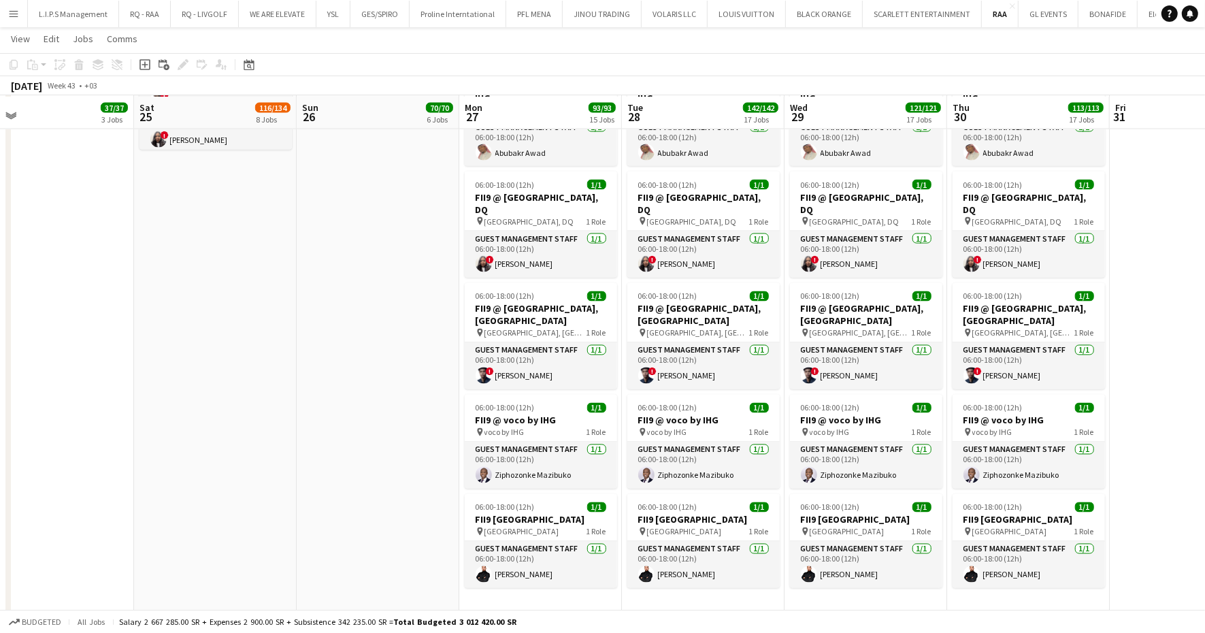
scroll to position [2211, 0]
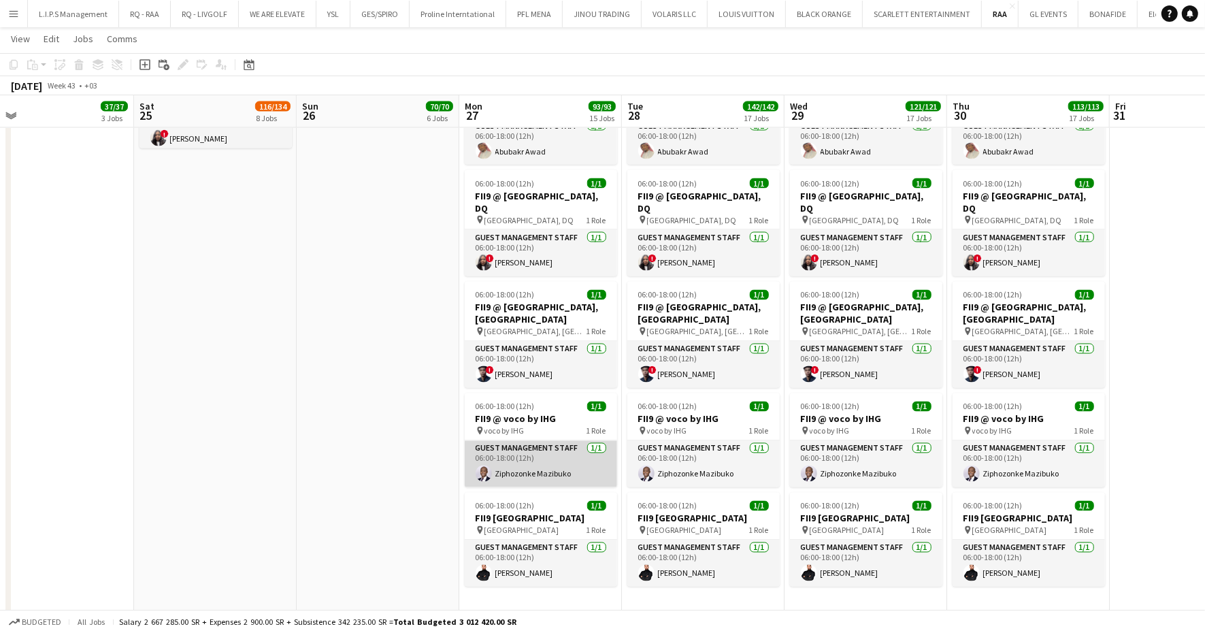
click at [516, 442] on app-card-role "Guest Management Staff 1/1 06:00-18:00 (12h) Ziphozonke Mazibuko" at bounding box center [541, 464] width 152 height 46
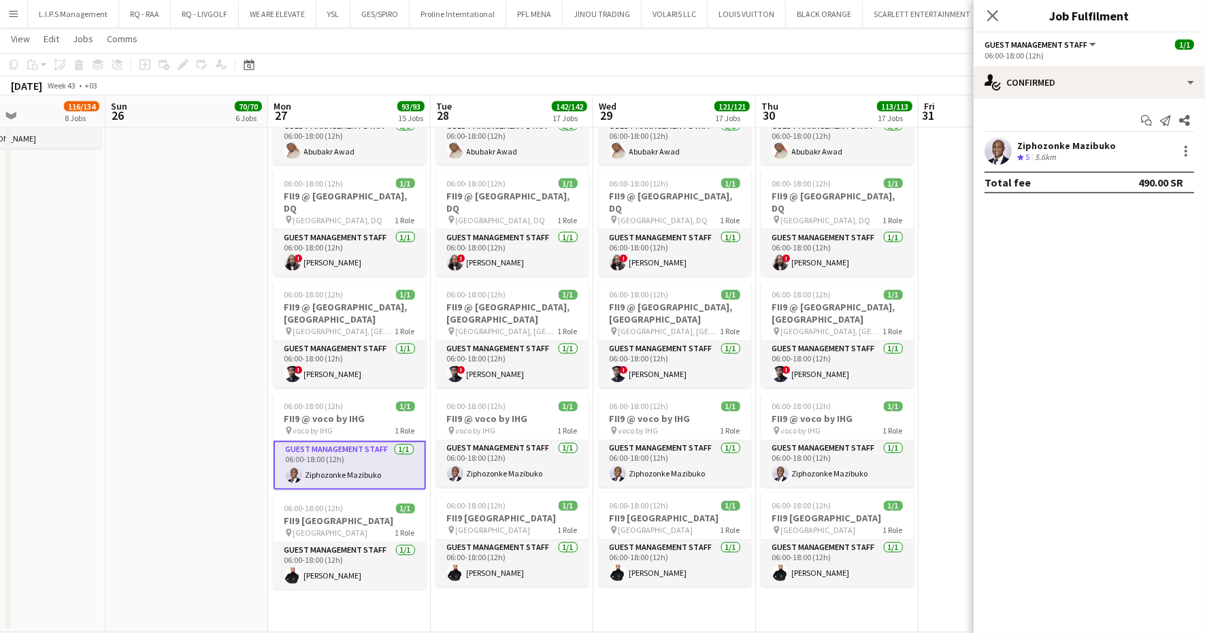
drag, startPoint x: 297, startPoint y: 345, endPoint x: 105, endPoint y: 341, distance: 191.2
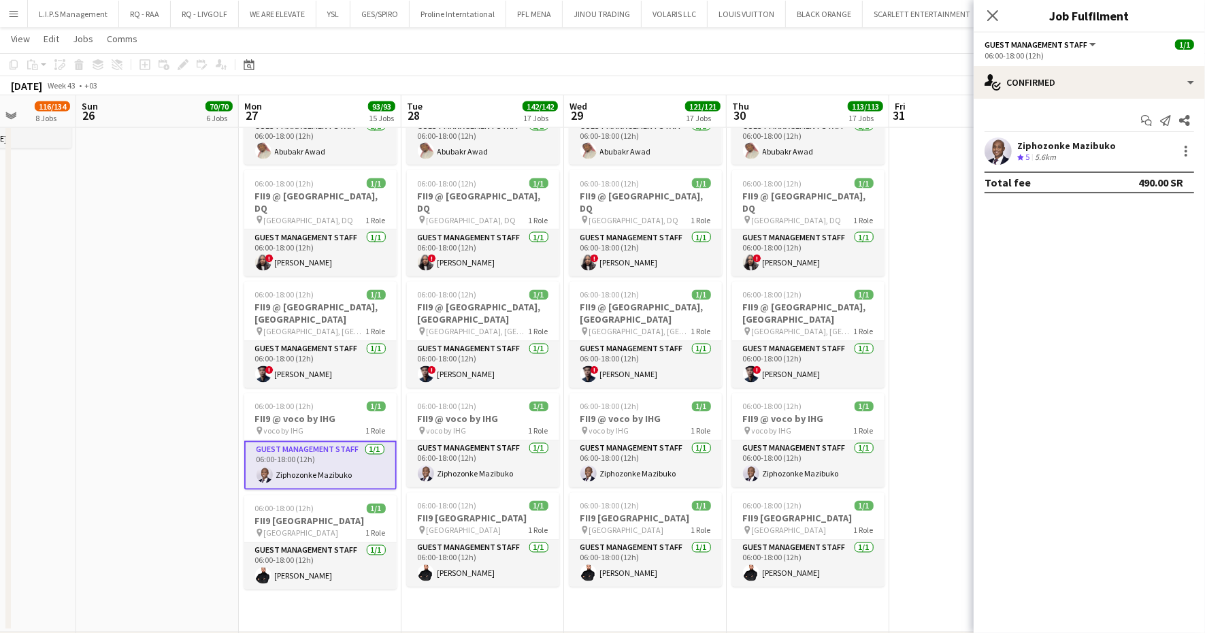
scroll to position [0, 576]
drag, startPoint x: 113, startPoint y: 341, endPoint x: 82, endPoint y: 340, distance: 30.6
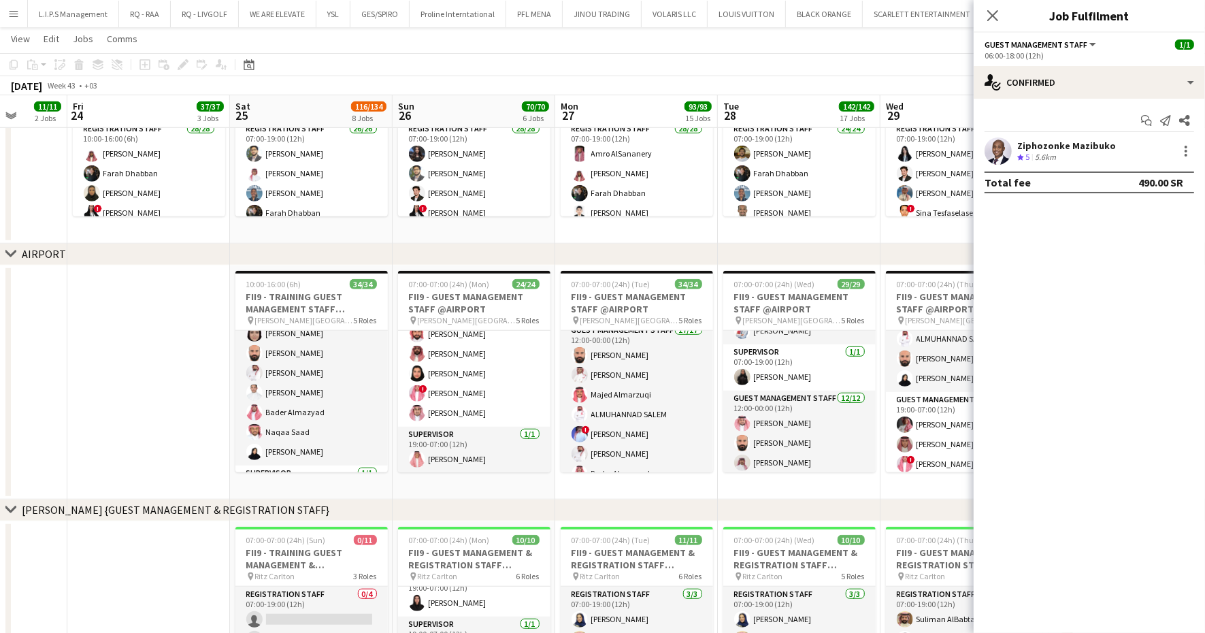
scroll to position [0, 410]
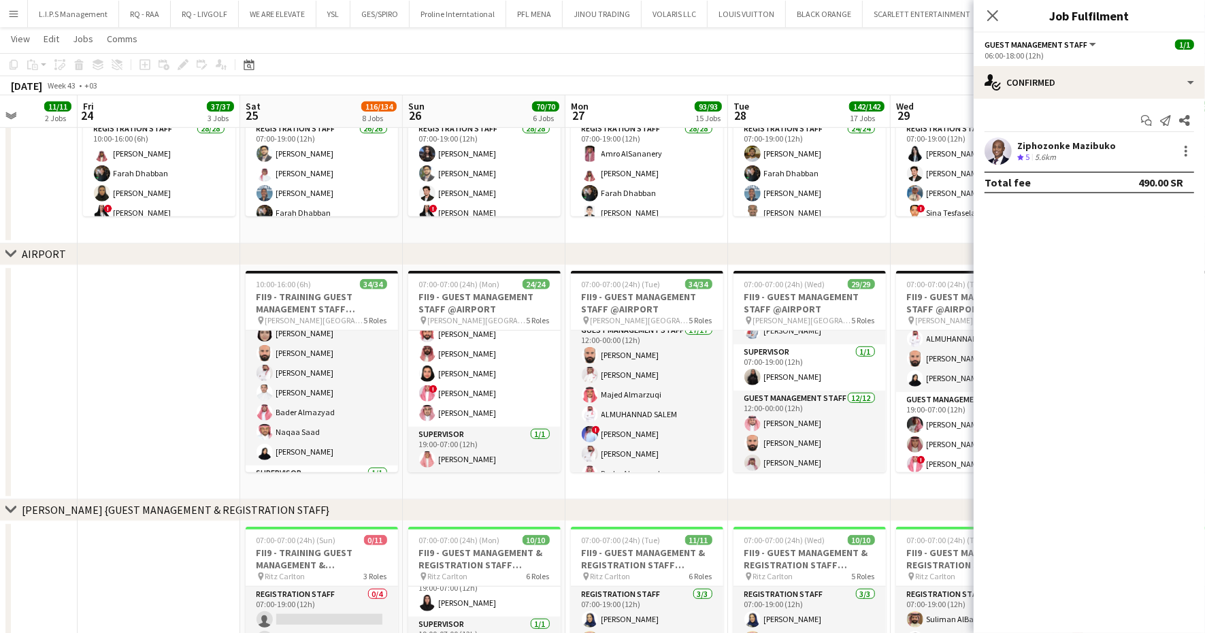
drag, startPoint x: 159, startPoint y: 490, endPoint x: 486, endPoint y: 480, distance: 328.1
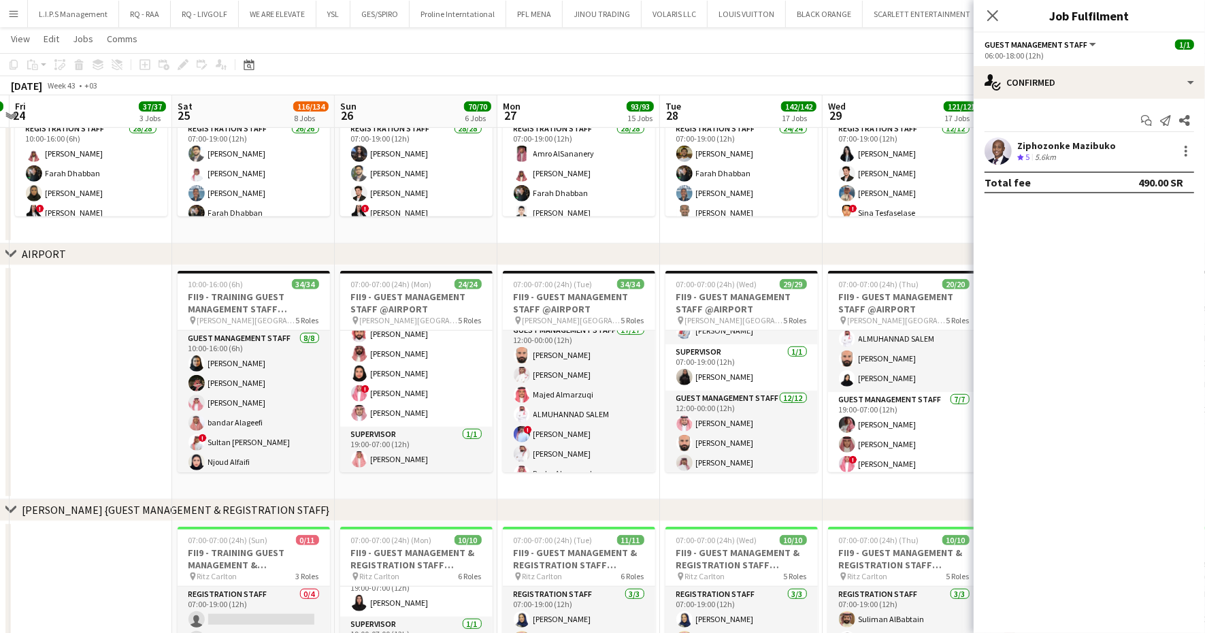
scroll to position [0, 487]
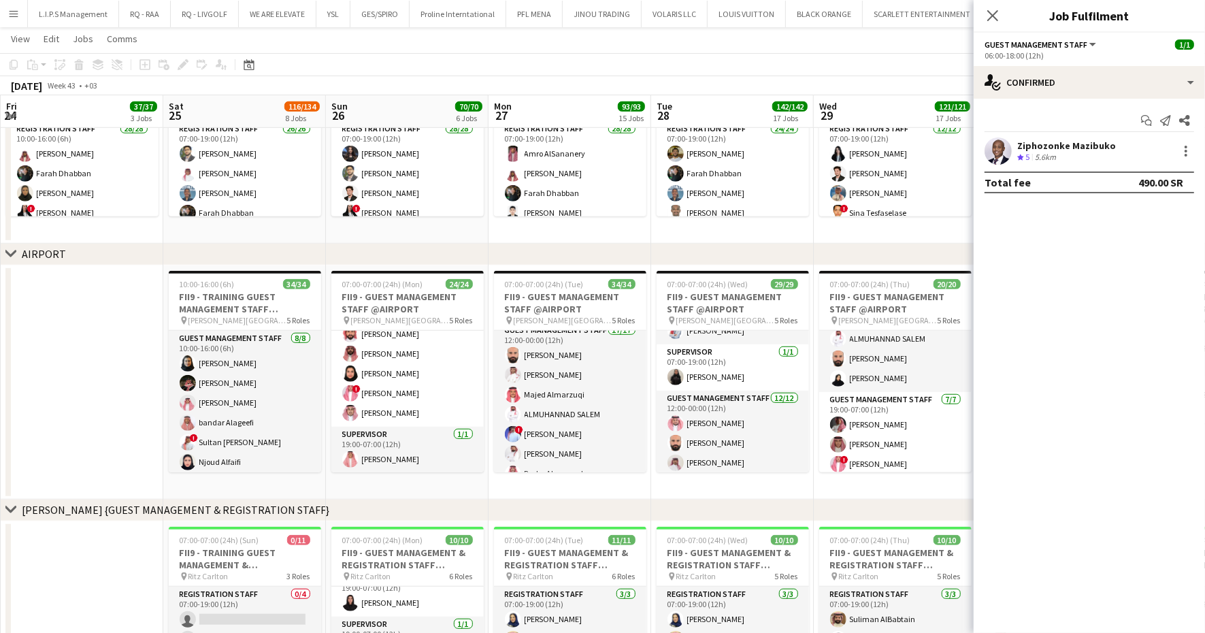
drag, startPoint x: 550, startPoint y: 487, endPoint x: 472, endPoint y: 485, distance: 77.6
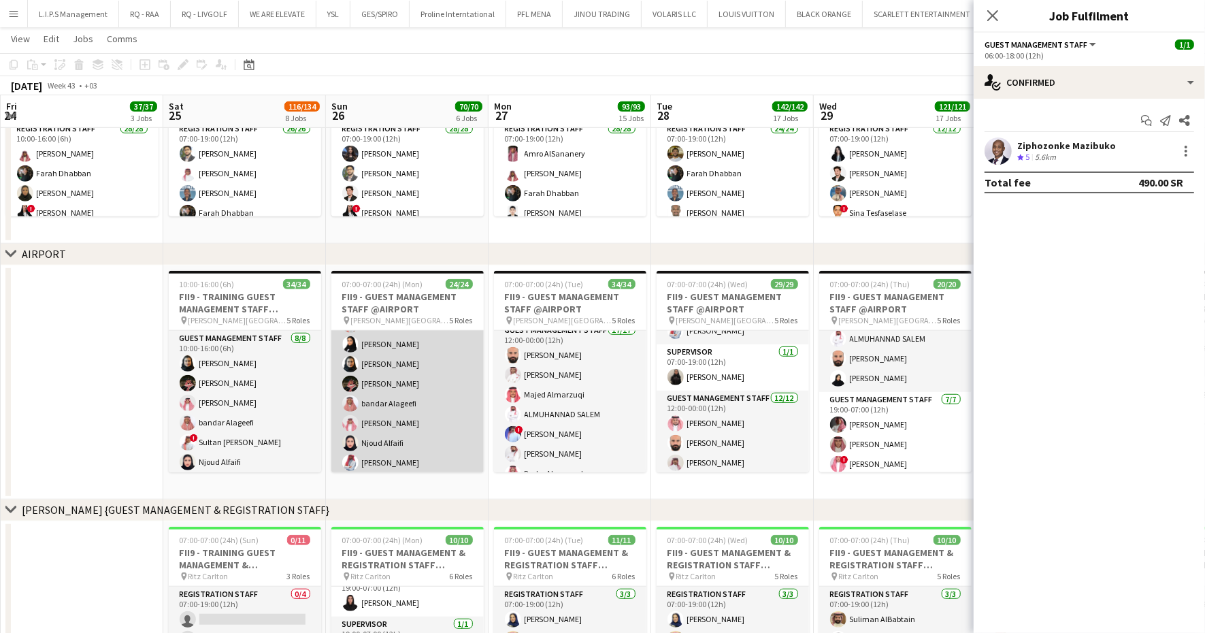
scroll to position [0, 0]
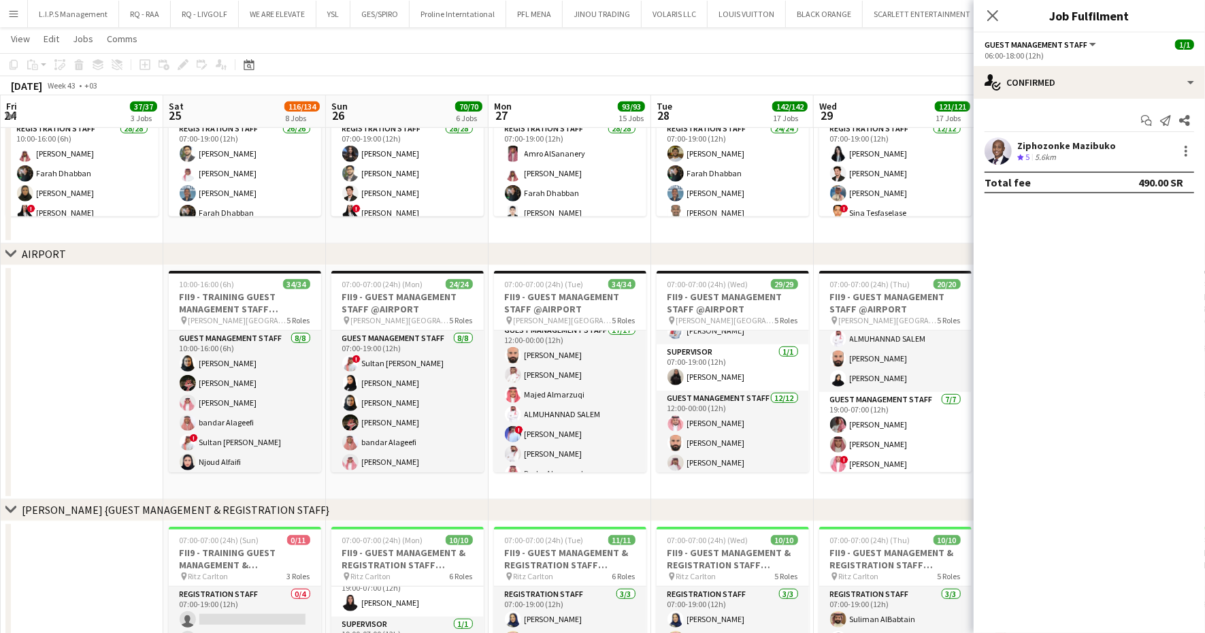
drag, startPoint x: 633, startPoint y: 487, endPoint x: 537, endPoint y: 485, distance: 96.0
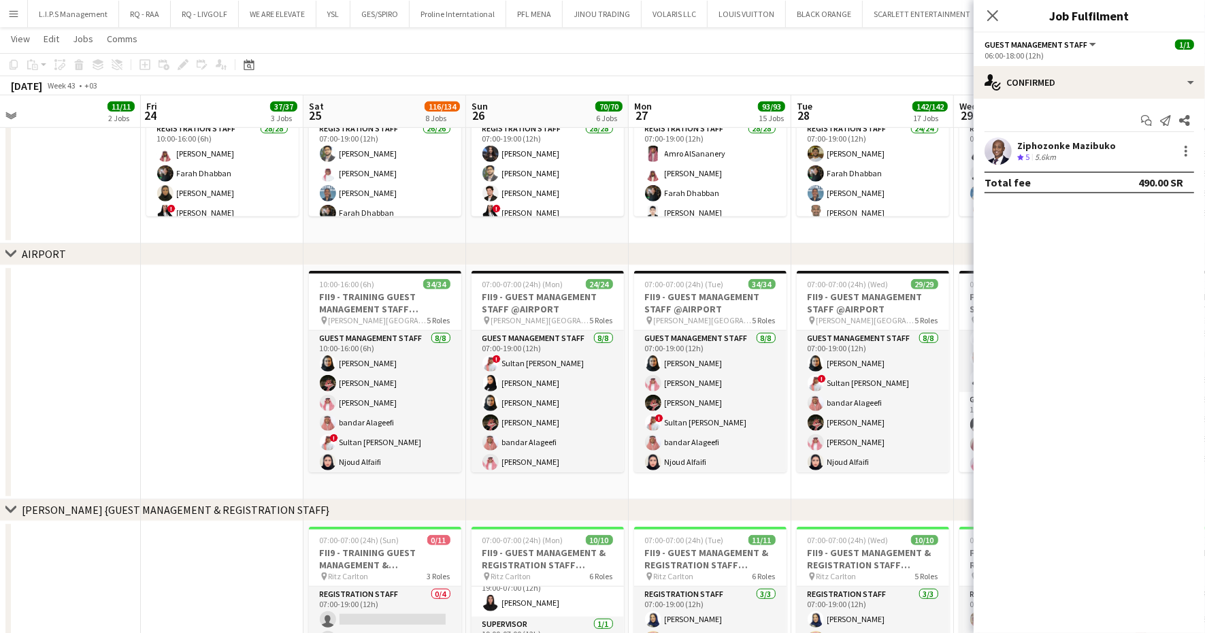
drag, startPoint x: 701, startPoint y: 490, endPoint x: 580, endPoint y: 490, distance: 121.8
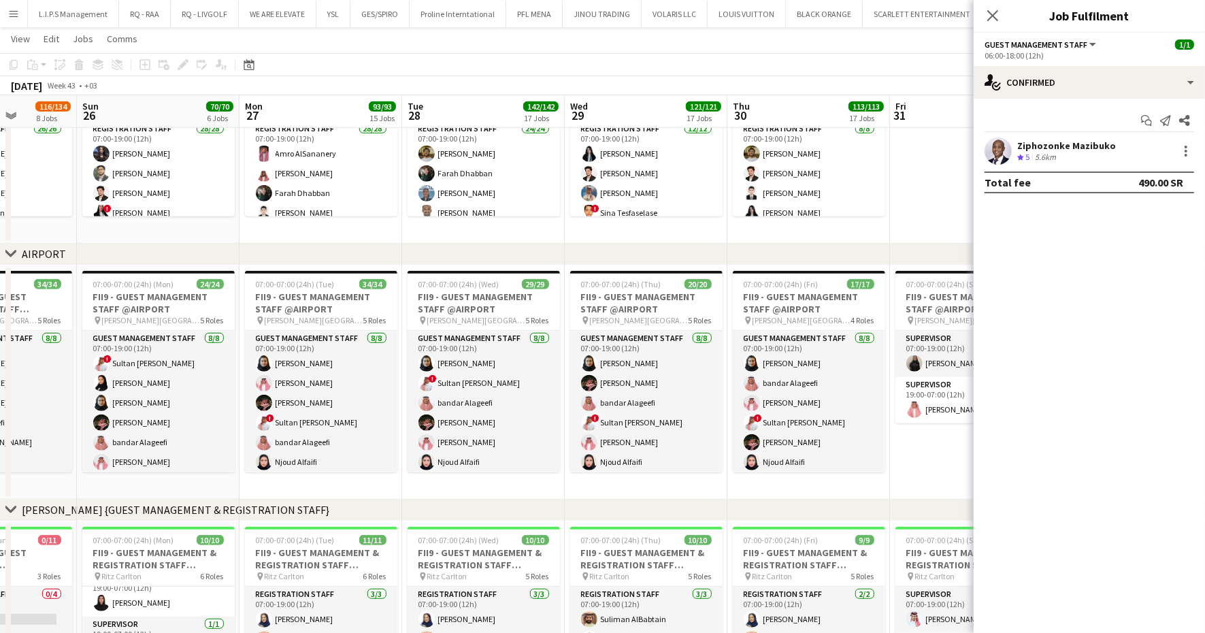
scroll to position [0, 412]
drag, startPoint x: 934, startPoint y: 434, endPoint x: 902, endPoint y: 434, distance: 32.0
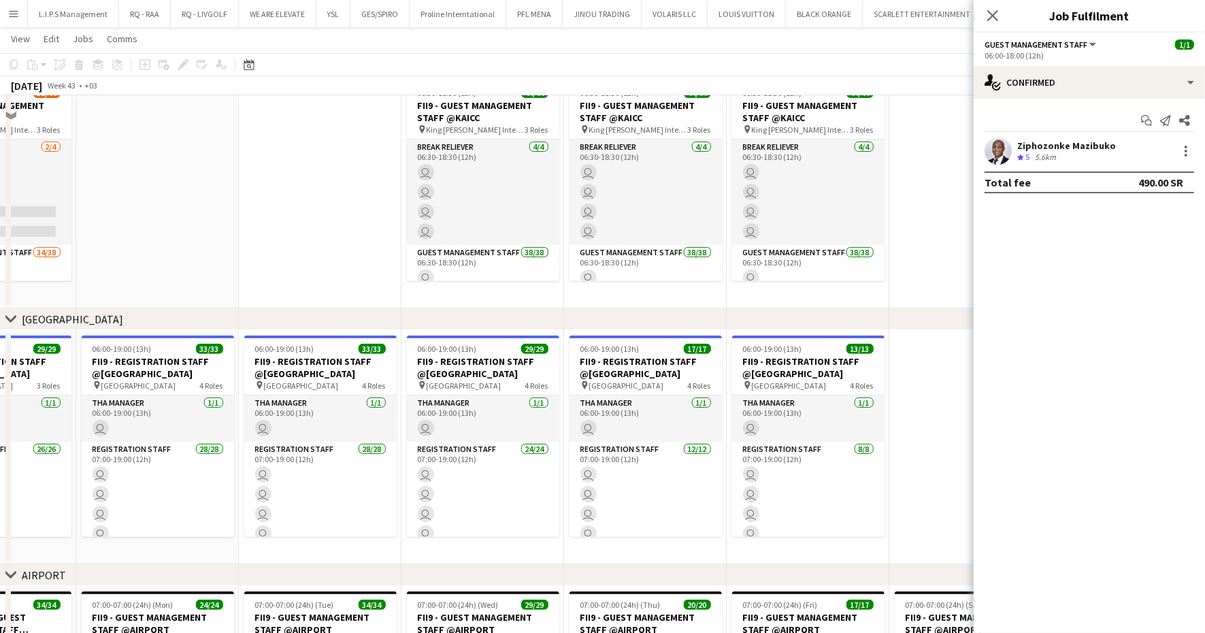
scroll to position [2078, 0]
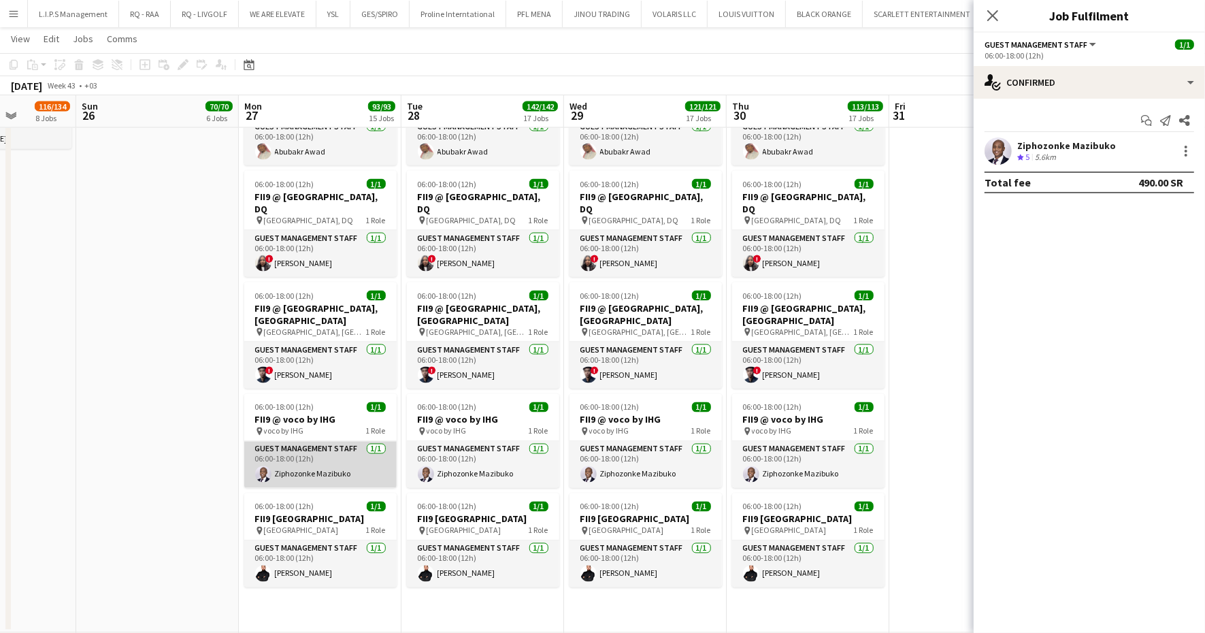
click at [352, 453] on app-card-role "Guest Management Staff 1/1 06:00-18:00 (12h) Ziphozonke Mazibuko" at bounding box center [320, 465] width 152 height 46
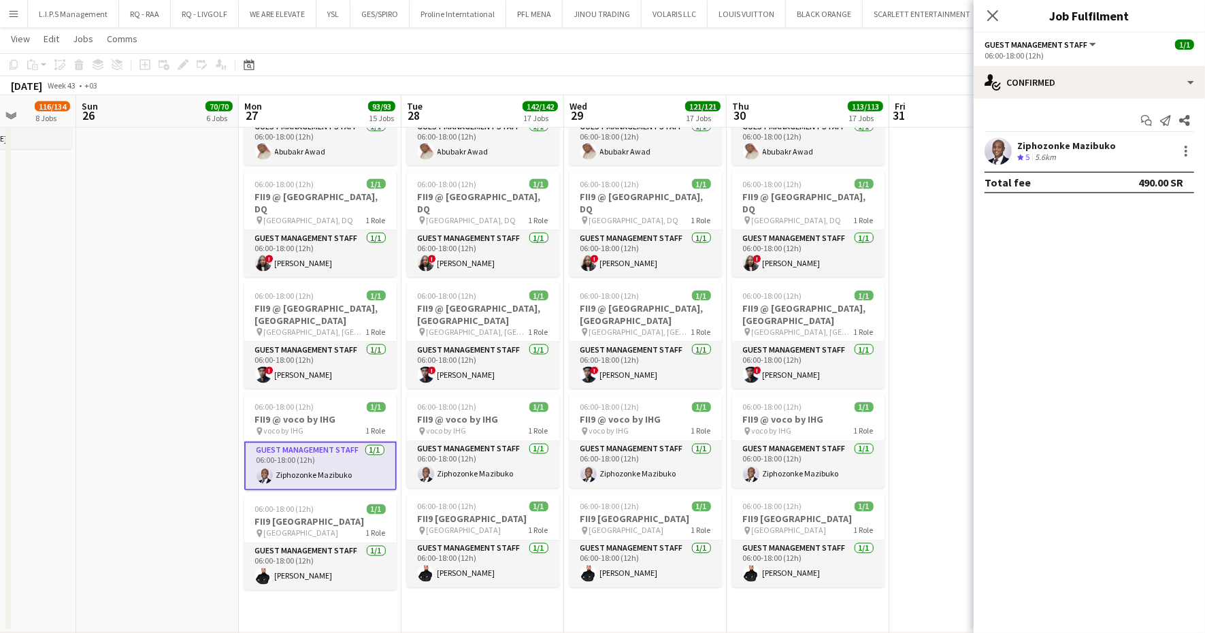
click at [1079, 156] on div "Crew rating 5 5.6km" at bounding box center [1066, 158] width 99 height 12
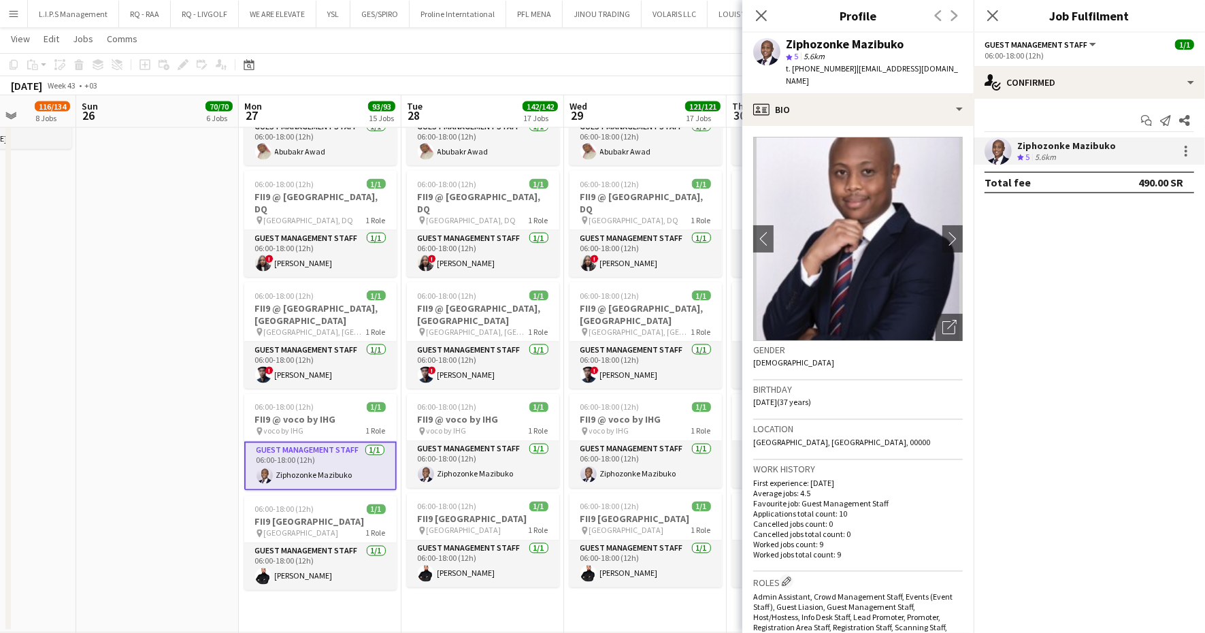
click at [812, 44] on div "Ziphozonke Mazibuko" at bounding box center [845, 44] width 118 height 12
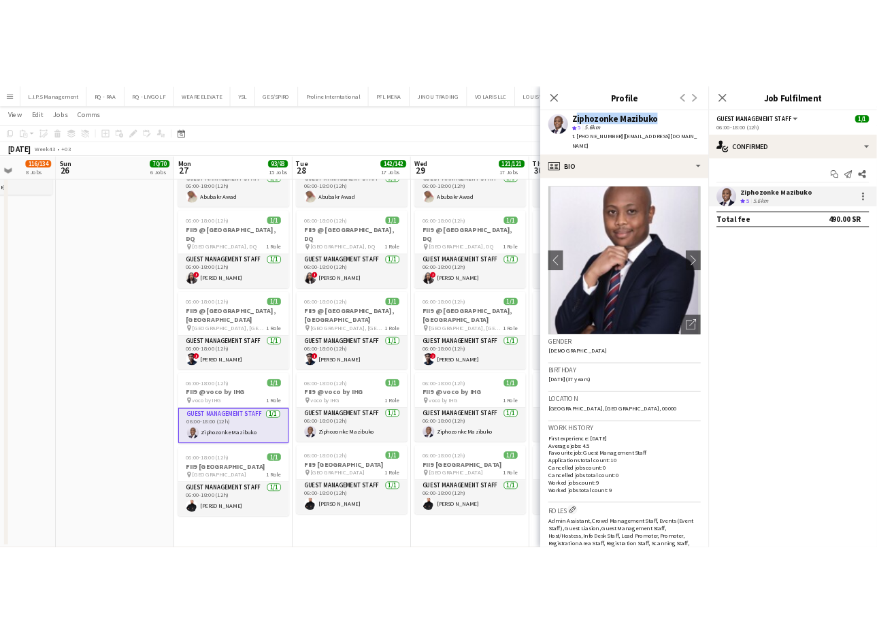
scroll to position [0, 0]
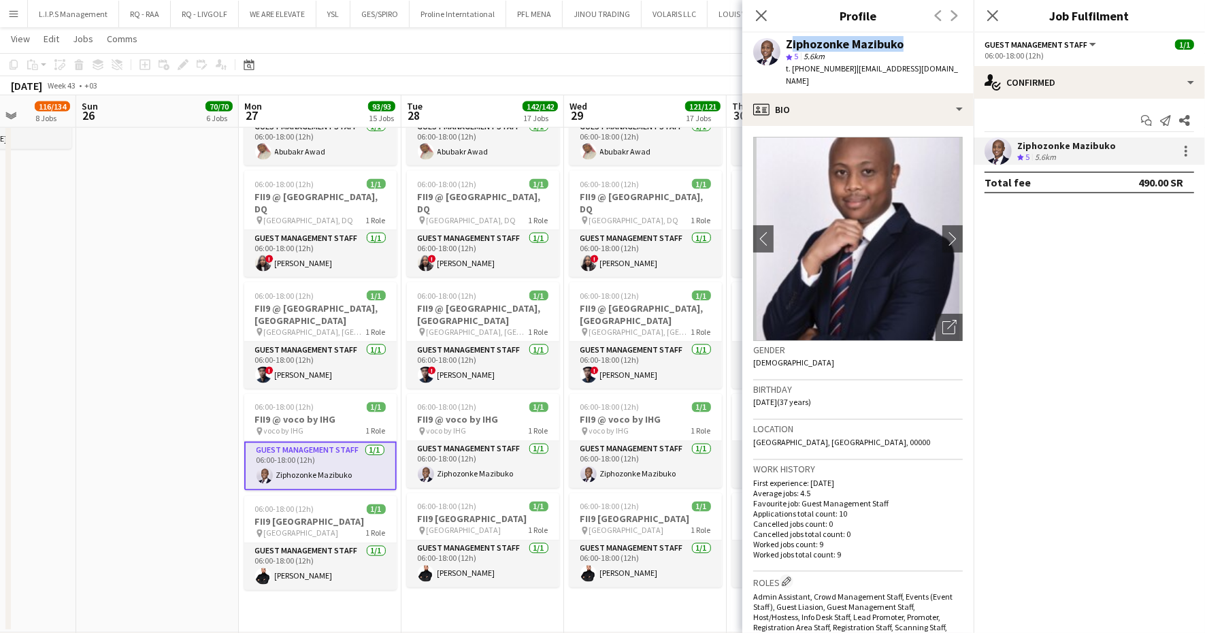
copy div "Ziphozonke Mazibuko"
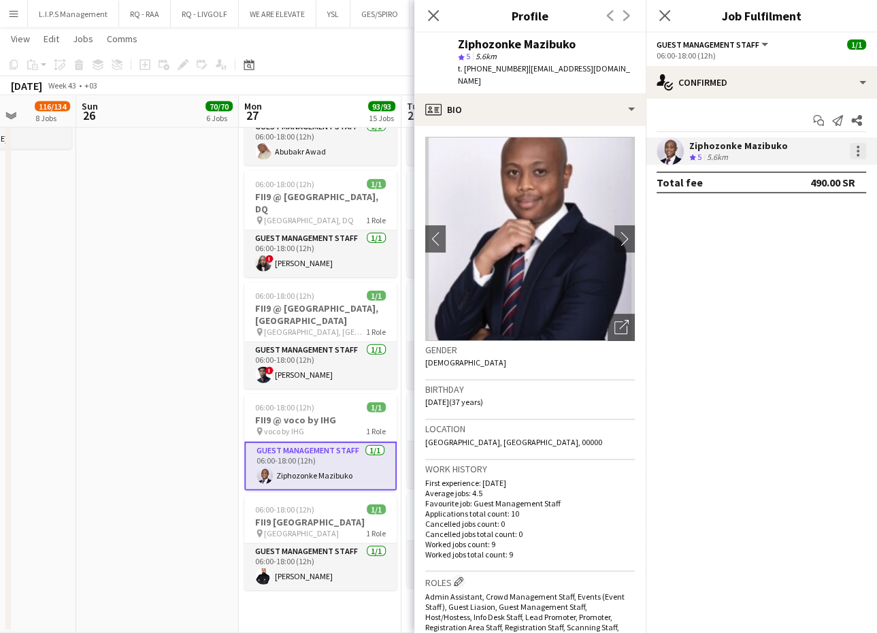
click at [857, 148] on div at bounding box center [858, 147] width 3 height 3
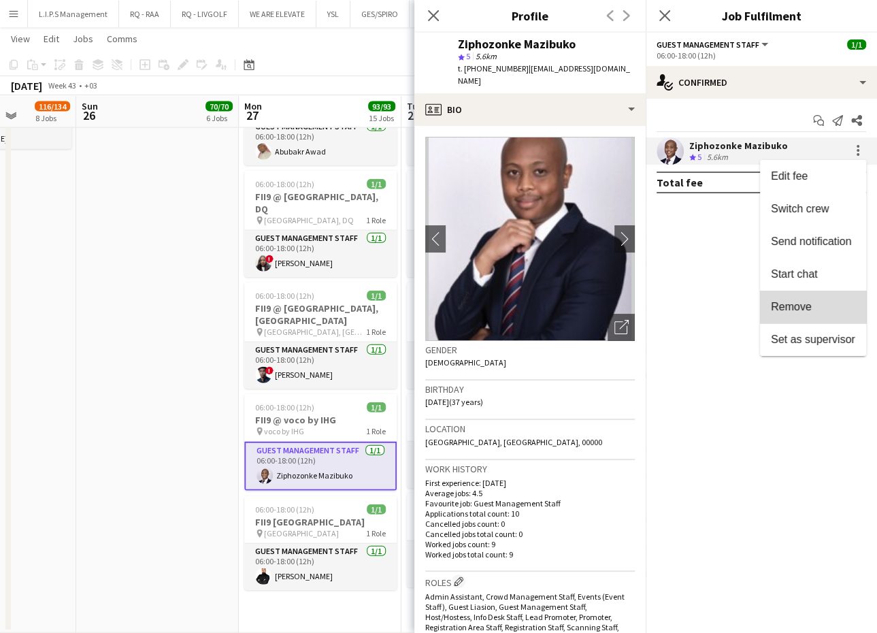
click at [815, 294] on button "Remove" at bounding box center [813, 307] width 106 height 33
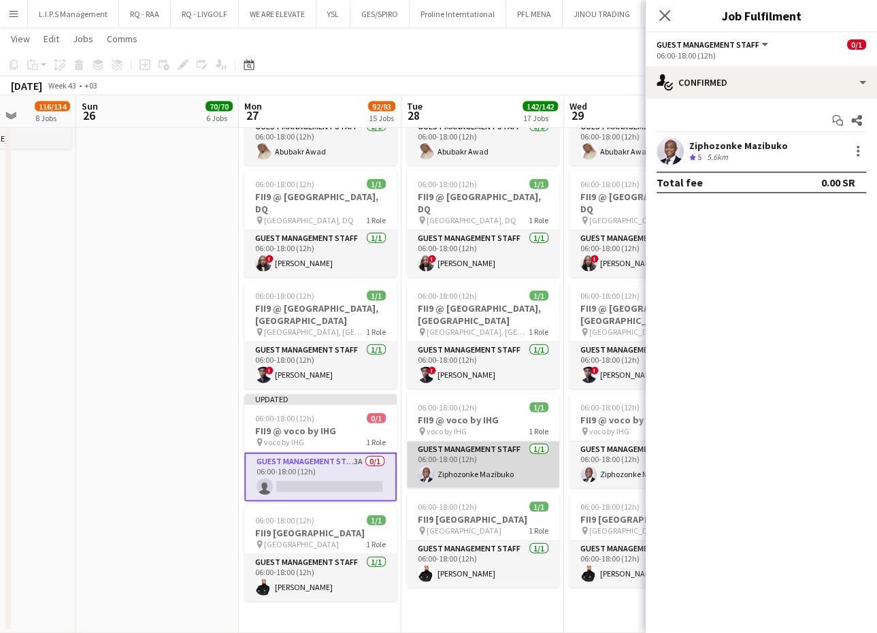
click at [525, 456] on app-card-role "Guest Management Staff 1/1 06:00-18:00 (12h) Ziphozonke Mazibuko" at bounding box center [483, 465] width 152 height 46
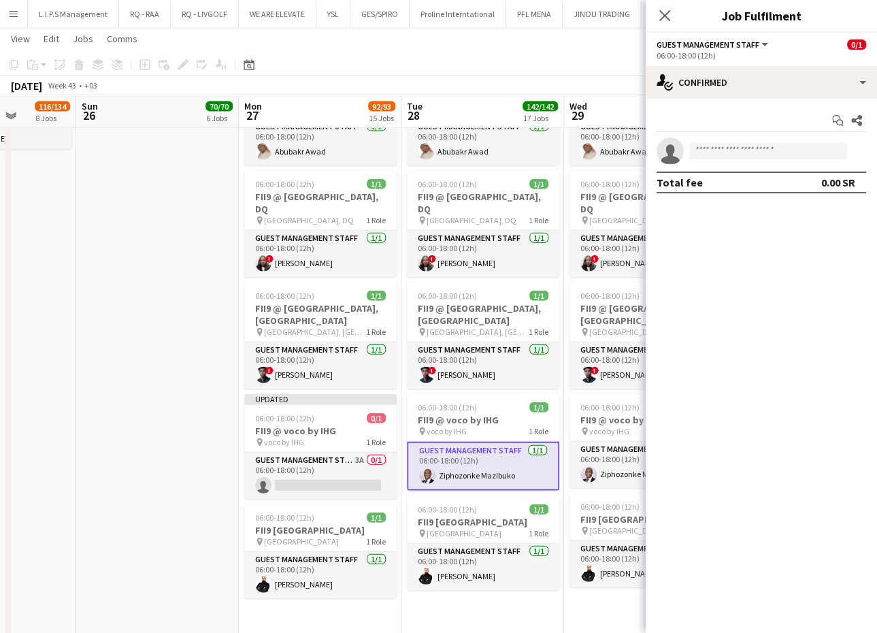
click at [521, 442] on app-card-role "Guest Management Staff 1/1 06:00-18:00 (12h) Ziphozonke Mazibuko" at bounding box center [483, 466] width 152 height 49
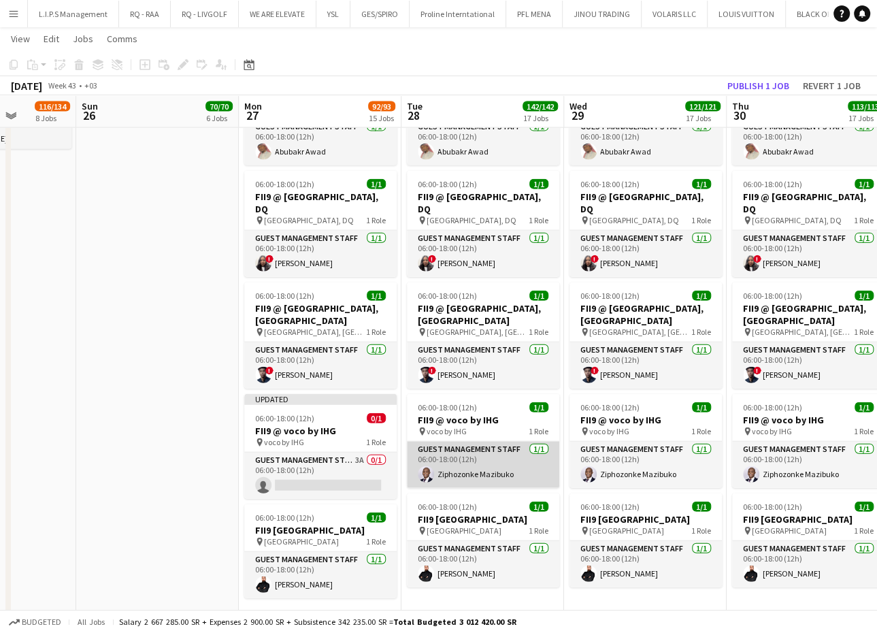
click at [521, 442] on app-card-role "Guest Management Staff 1/1 06:00-18:00 (12h) Ziphozonke Mazibuko" at bounding box center [483, 465] width 152 height 46
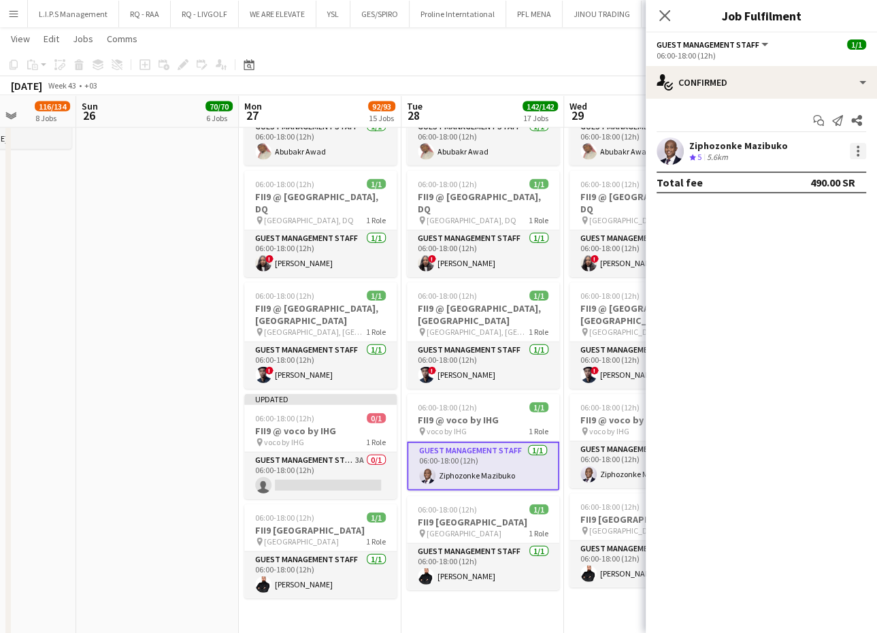
click at [859, 156] on div at bounding box center [858, 151] width 16 height 16
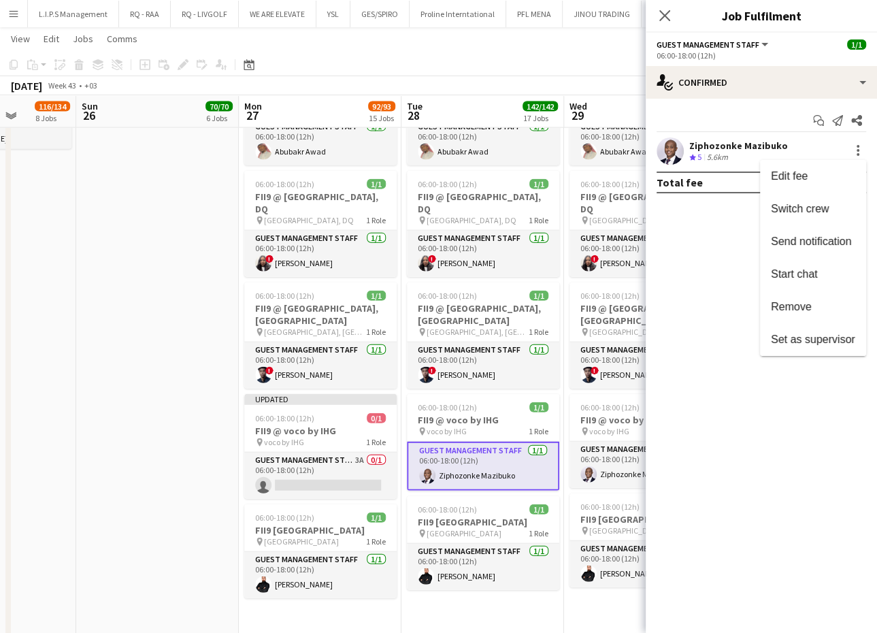
click at [788, 303] on span "Remove" at bounding box center [791, 307] width 41 height 12
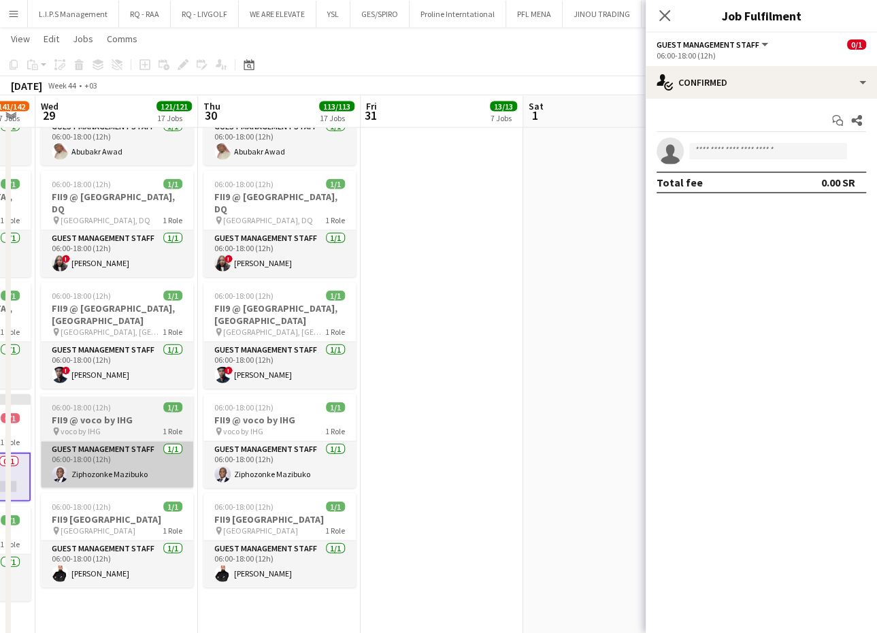
scroll to position [0, 337]
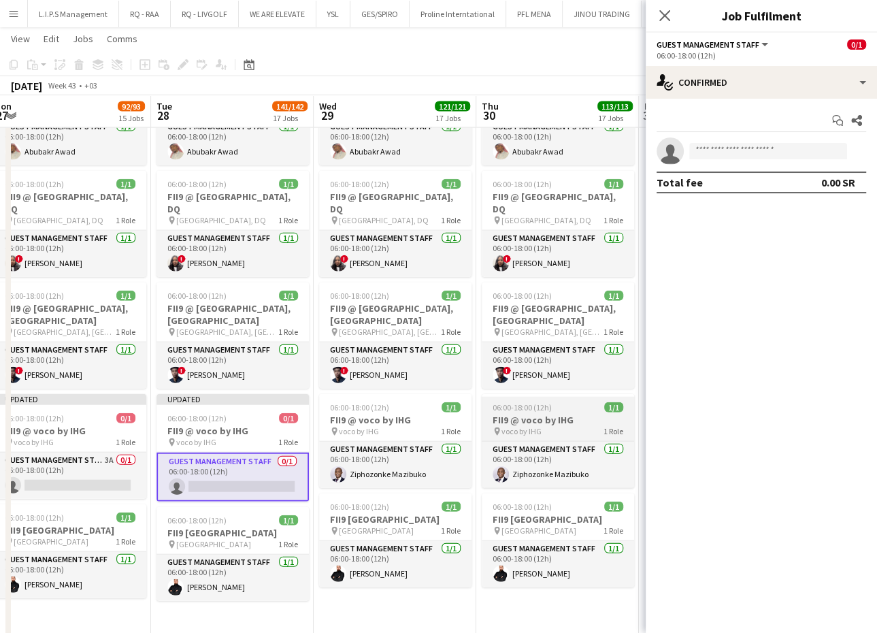
click at [440, 442] on app-card-role "Guest Management Staff 1/1 06:00-18:00 (12h) Ziphozonke Mazibuko" at bounding box center [395, 465] width 152 height 46
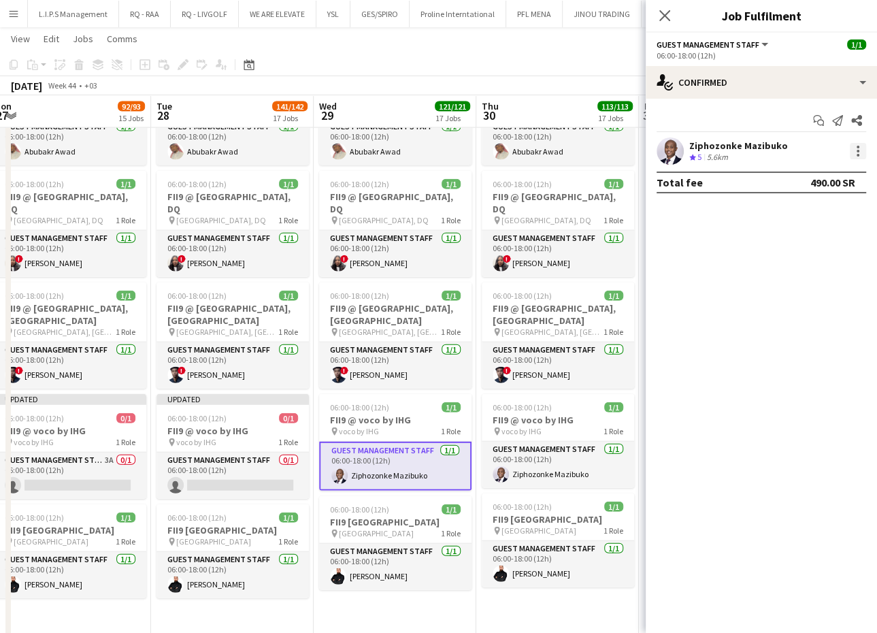
click at [857, 155] on div at bounding box center [858, 155] width 3 height 3
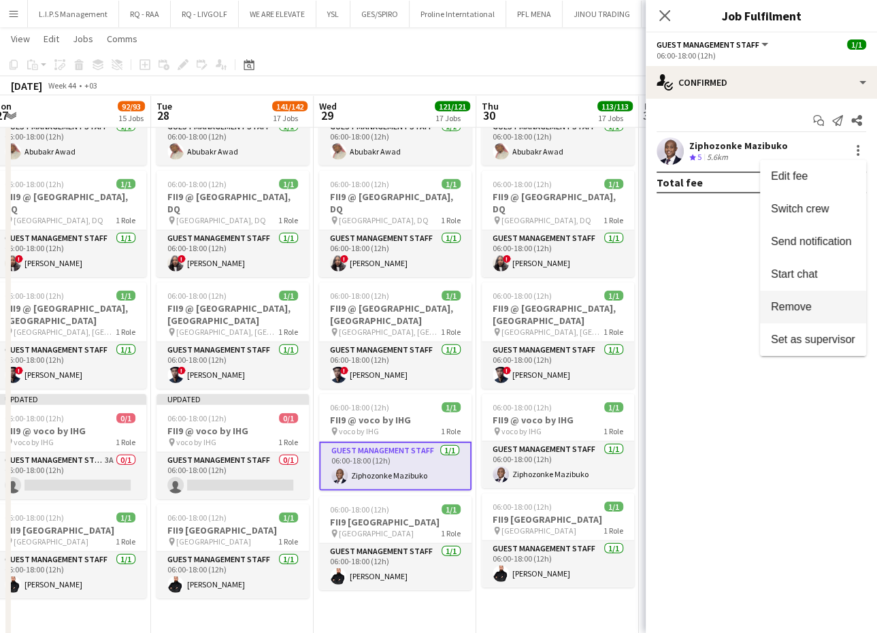
click at [804, 306] on span "Remove" at bounding box center [791, 307] width 41 height 12
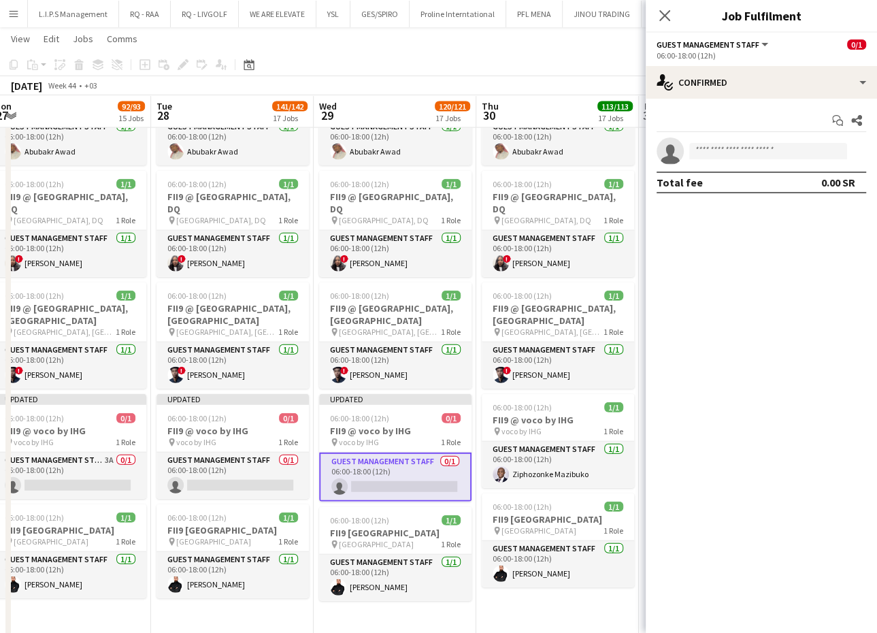
click at [563, 442] on app-card-role "Guest Management Staff 1/1 06:00-18:00 (12h) Ziphozonke Mazibuko" at bounding box center [558, 465] width 152 height 46
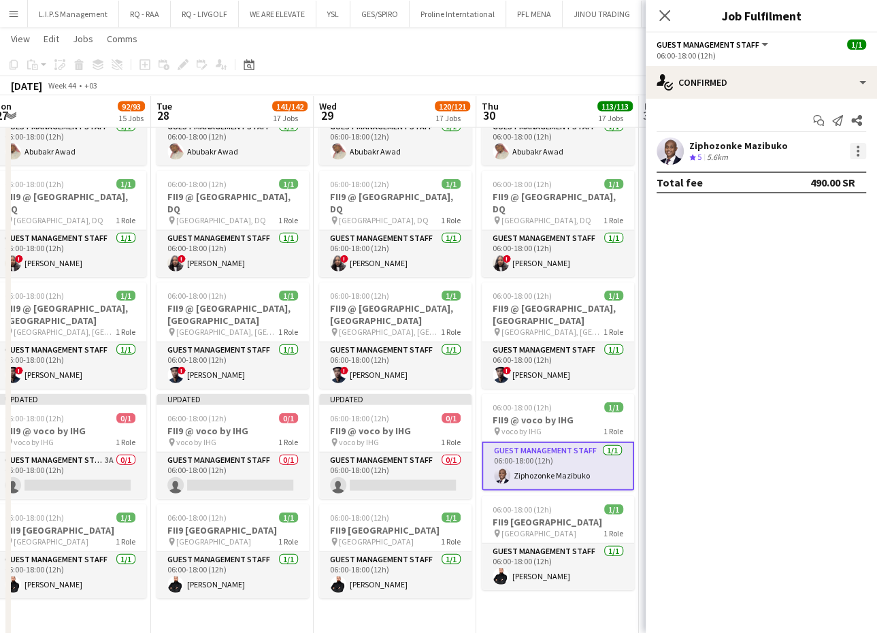
click at [857, 150] on div at bounding box center [858, 151] width 3 height 3
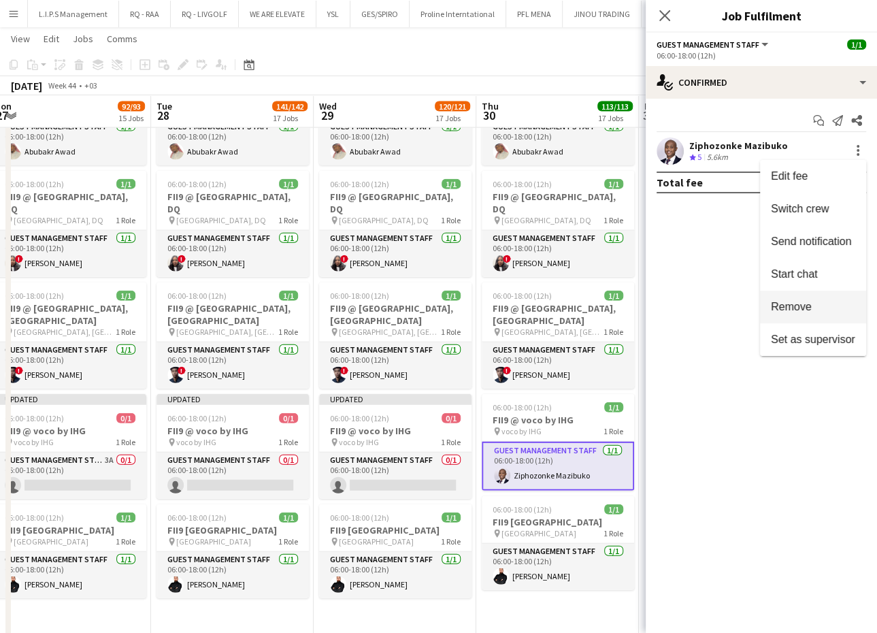
click at [791, 306] on span "Remove" at bounding box center [791, 307] width 41 height 12
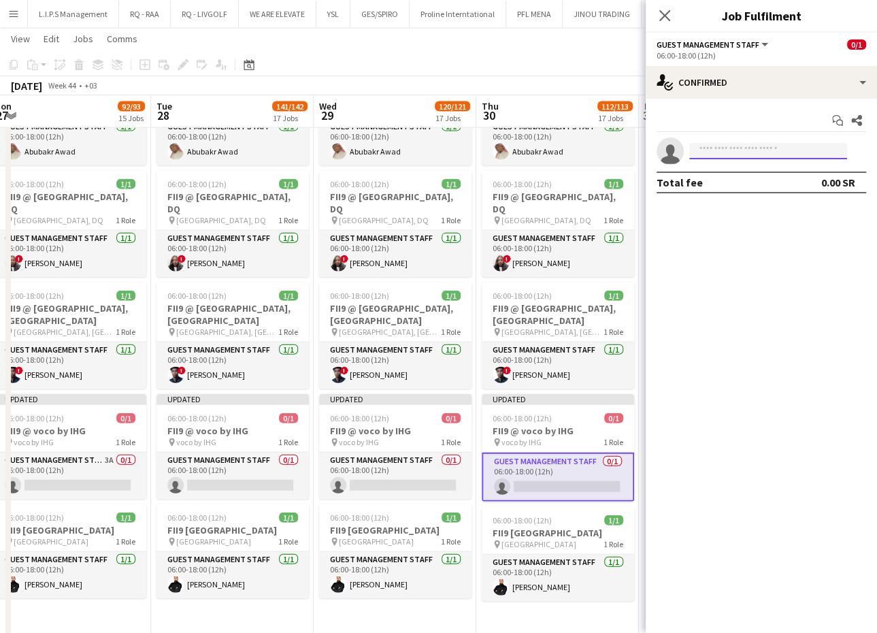
click at [744, 155] on input at bounding box center [768, 151] width 158 height 16
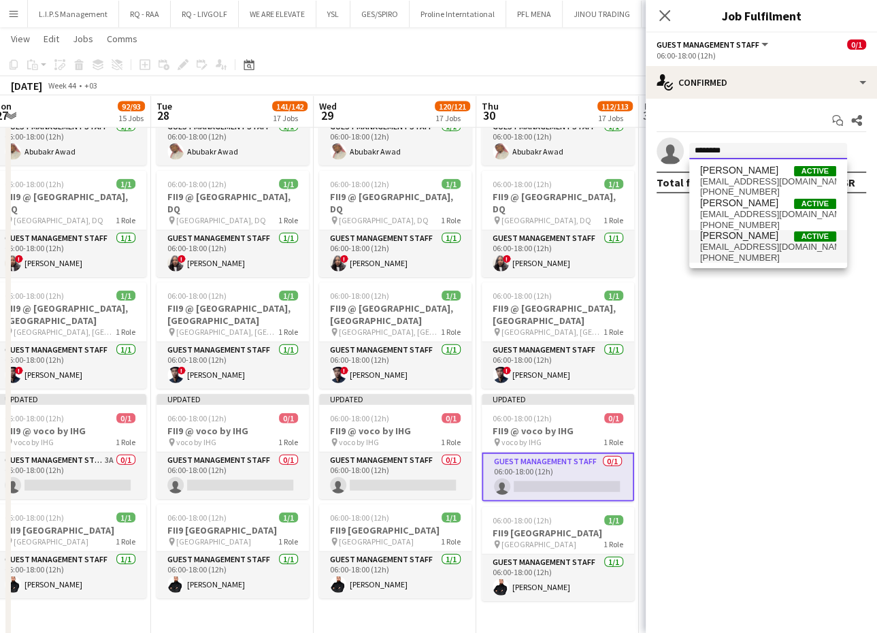
type input "********"
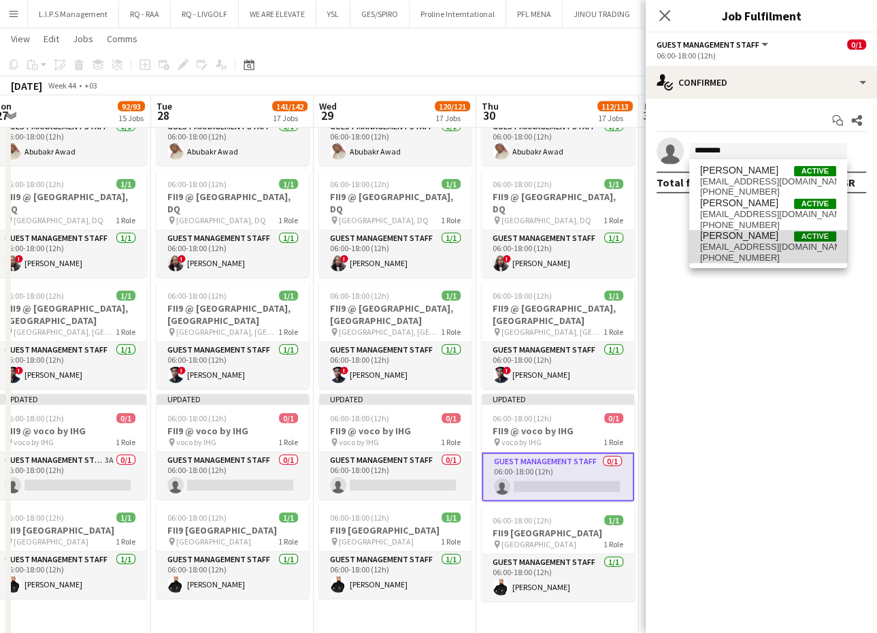
click at [761, 235] on span "AbuElgasim Salih" at bounding box center [739, 236] width 78 height 12
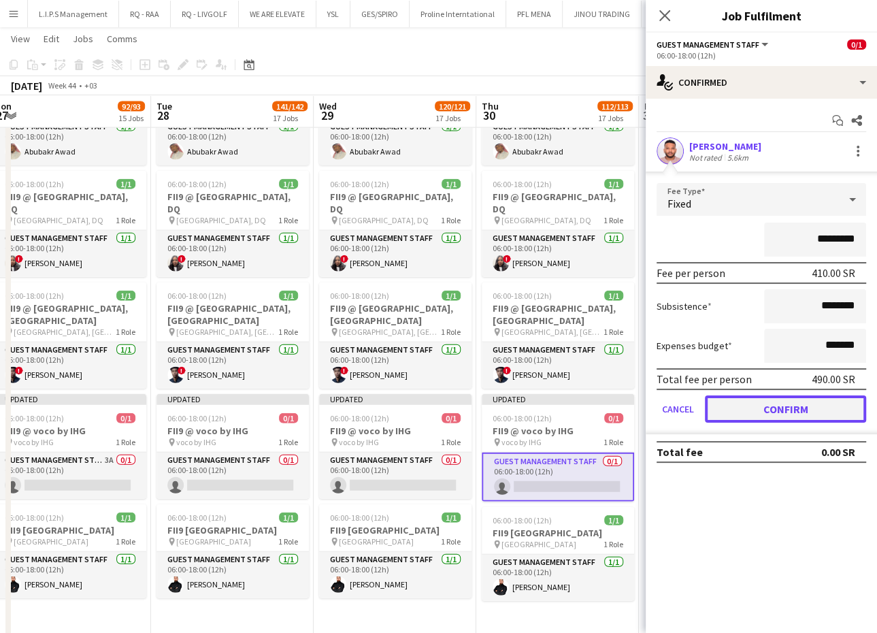
click at [749, 404] on button "Confirm" at bounding box center [785, 408] width 161 height 27
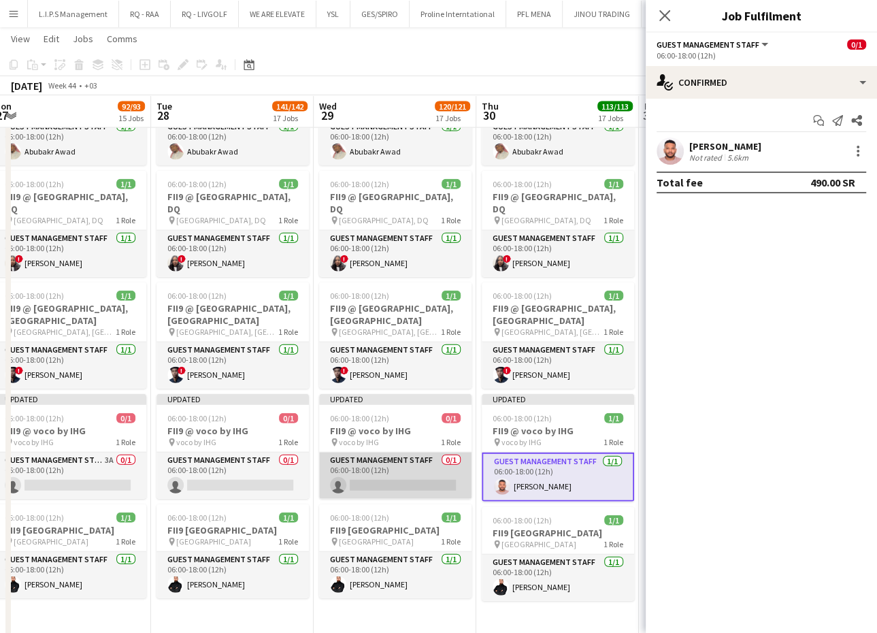
click at [443, 452] on app-card-role "Guest Management Staff 0/1 06:00-18:00 (12h) single-neutral-actions" at bounding box center [395, 475] width 152 height 46
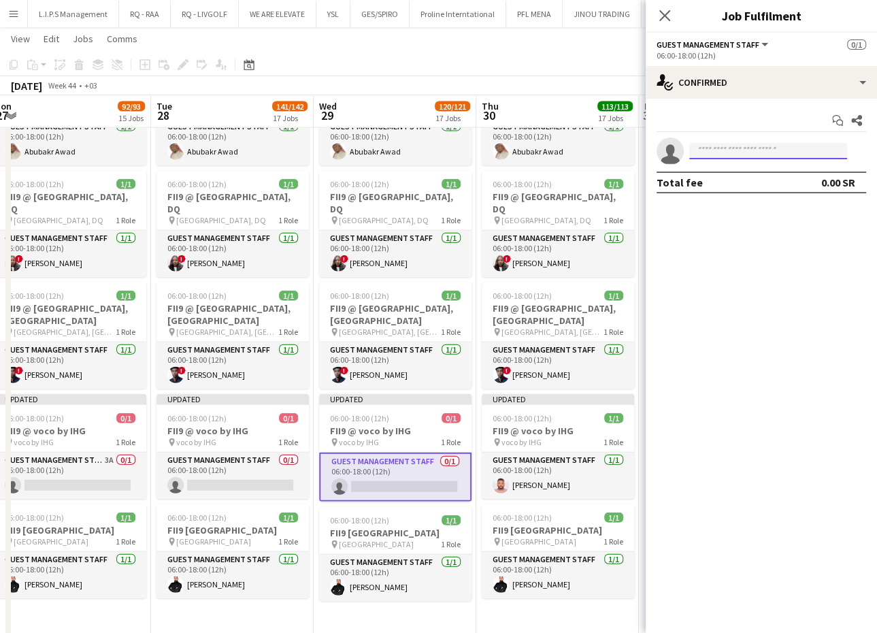
click at [747, 148] on input at bounding box center [768, 151] width 158 height 16
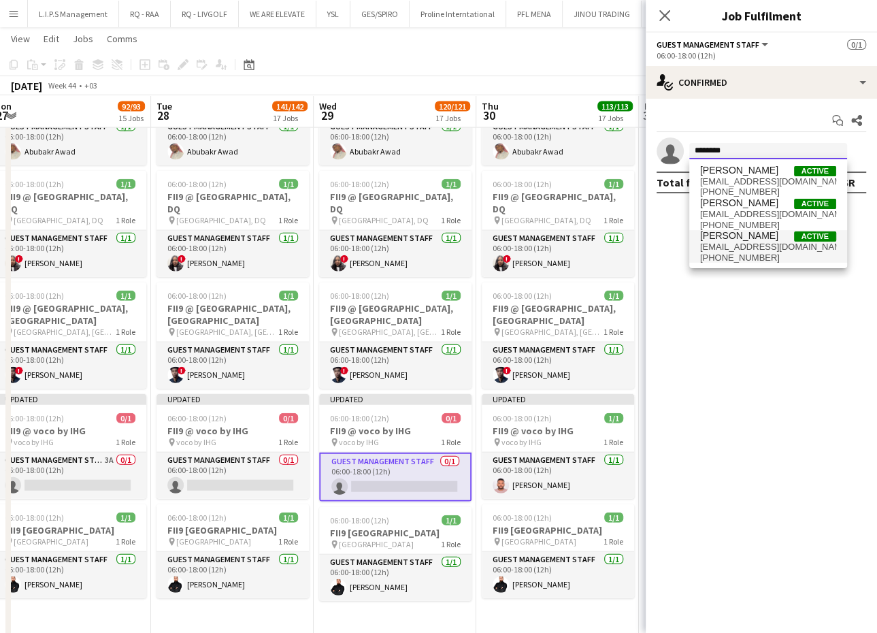
type input "********"
click at [772, 246] on span "al_halfawy@hotmail.com" at bounding box center [768, 247] width 136 height 11
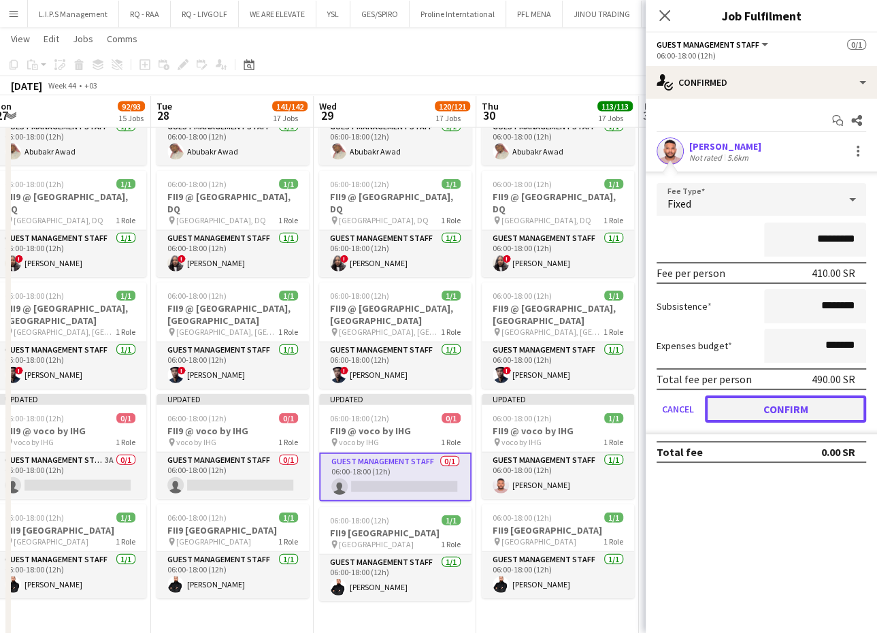
click at [766, 415] on button "Confirm" at bounding box center [785, 408] width 161 height 27
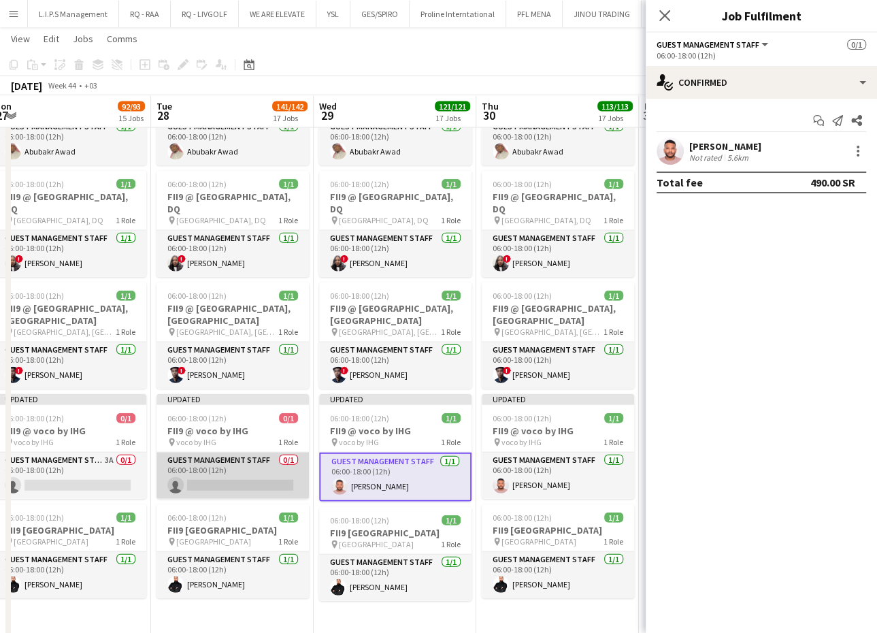
click at [282, 463] on app-card-role "Guest Management Staff 0/1 06:00-18:00 (12h) single-neutral-actions" at bounding box center [232, 475] width 152 height 46
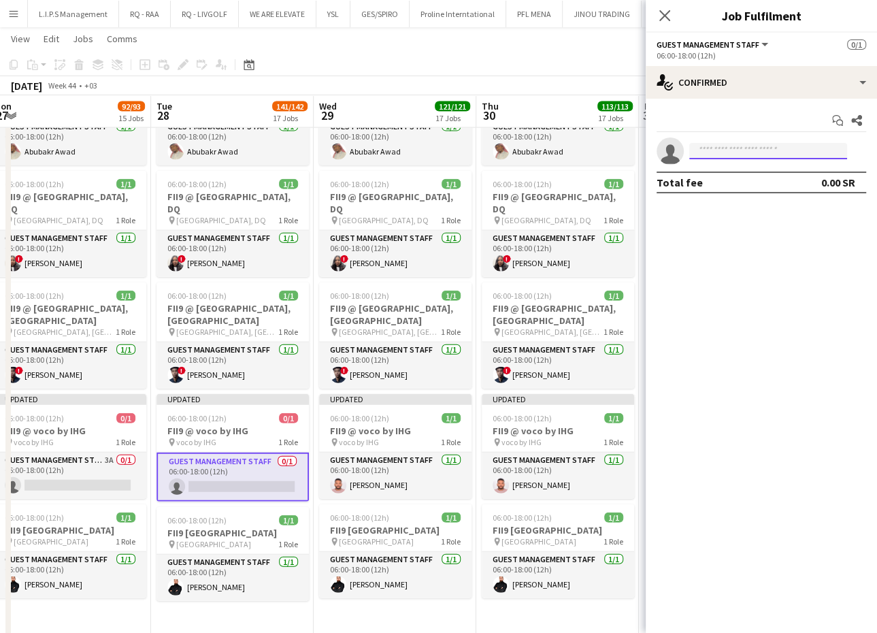
click at [776, 150] on input at bounding box center [768, 151] width 158 height 16
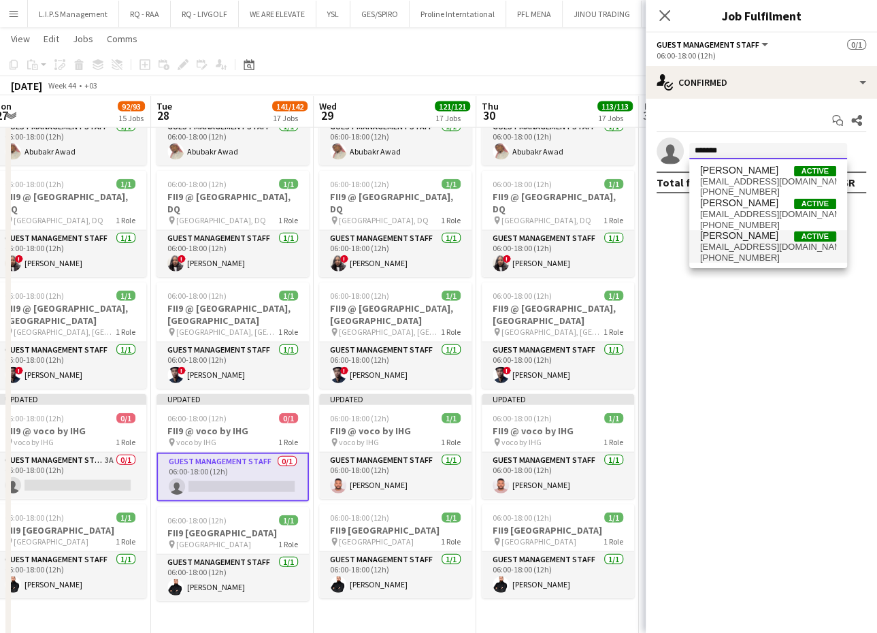
type input "*******"
click at [776, 243] on span "al_halfawy@hotmail.com" at bounding box center [768, 247] width 136 height 11
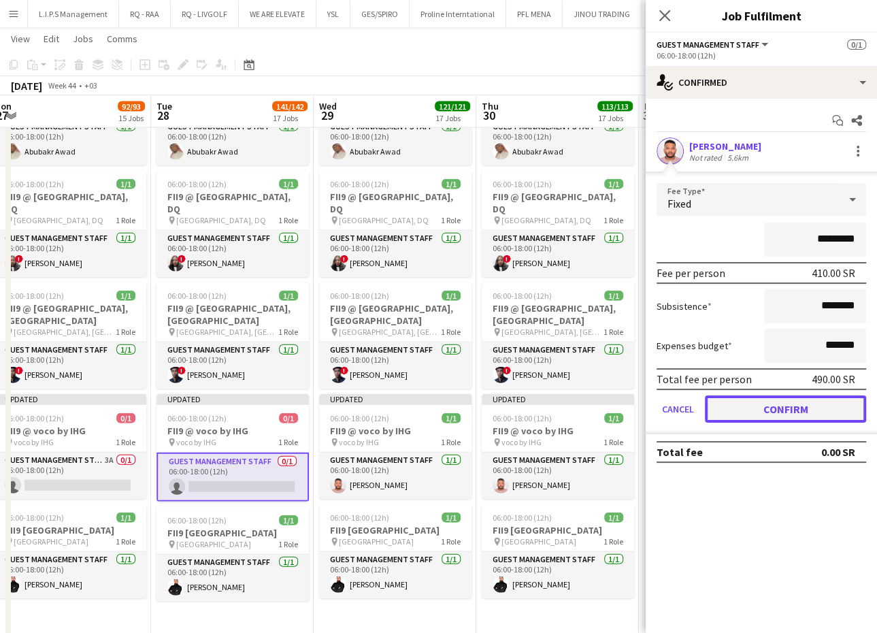
click at [765, 395] on button "Confirm" at bounding box center [785, 408] width 161 height 27
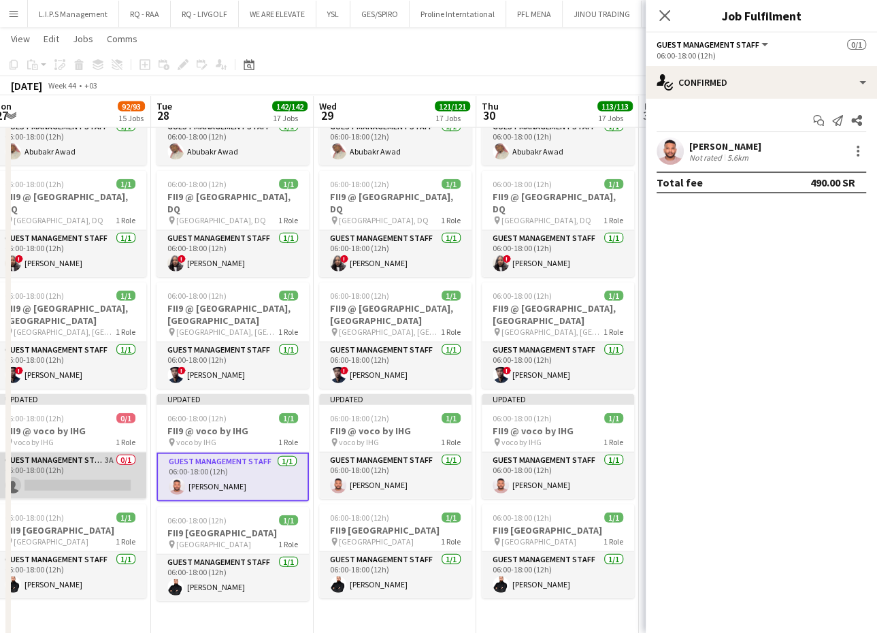
click at [63, 454] on app-card-role "Guest Management Staff 3A 0/1 06:00-18:00 (12h) single-neutral-actions" at bounding box center [70, 475] width 152 height 46
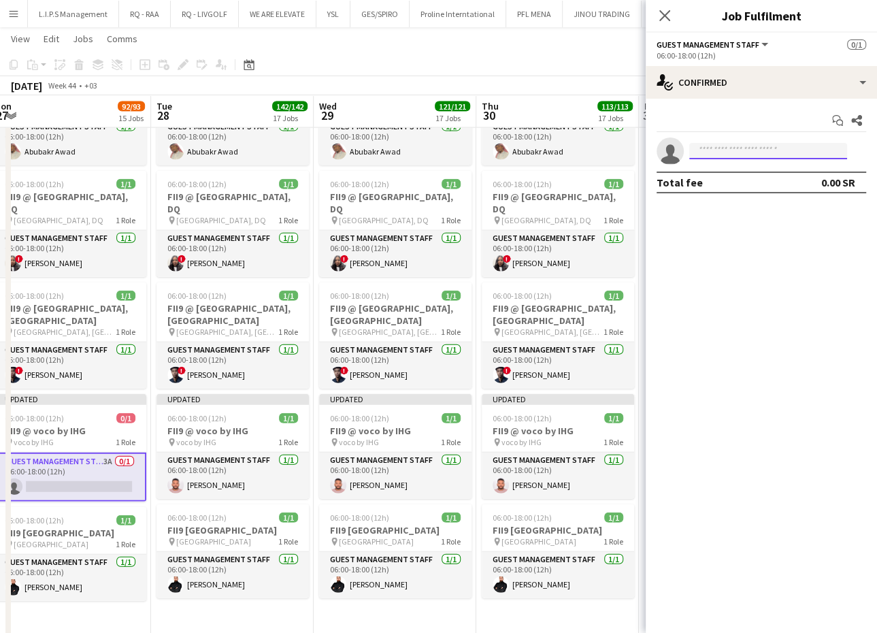
click at [750, 152] on input at bounding box center [768, 151] width 158 height 16
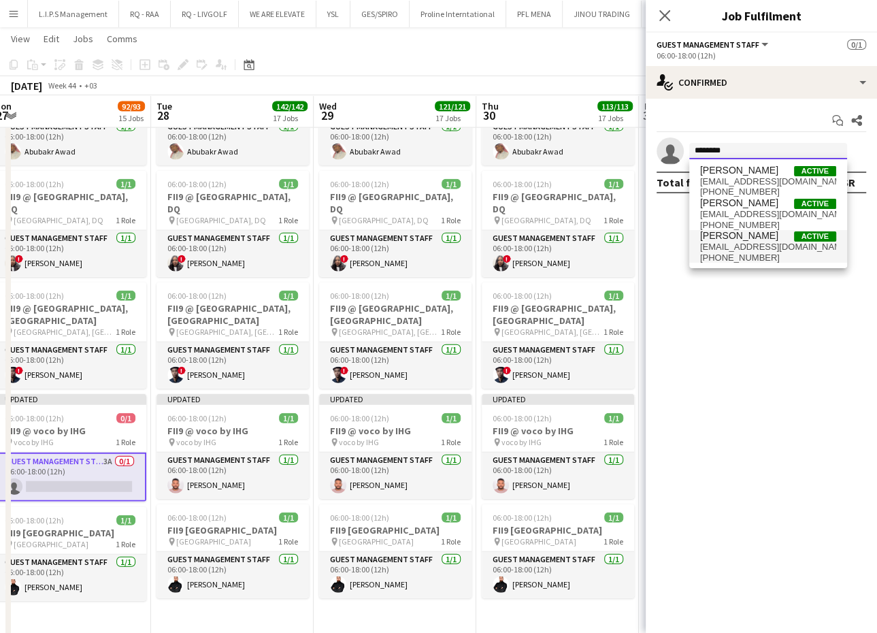
type input "********"
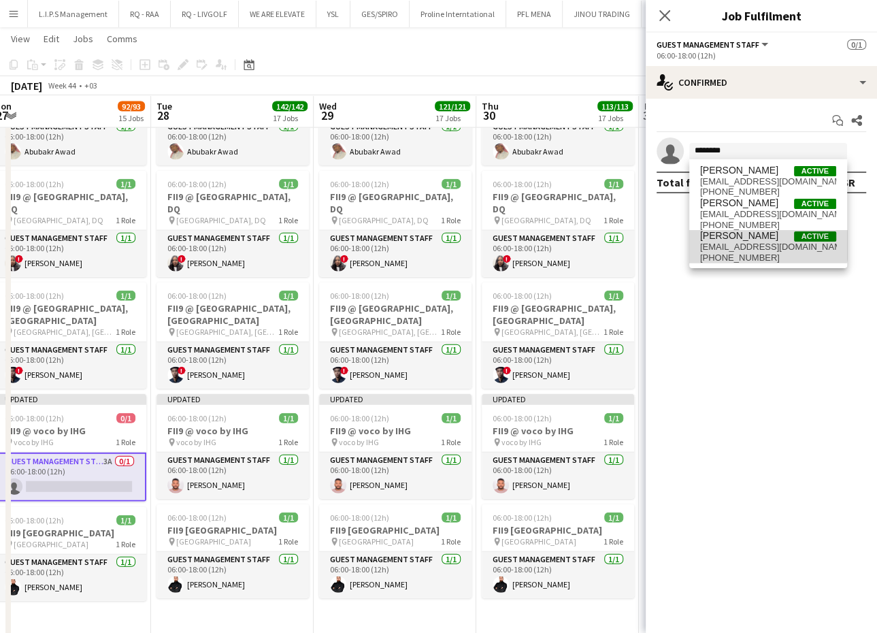
click at [759, 240] on span "AbuElgasim Salih" at bounding box center [739, 236] width 78 height 12
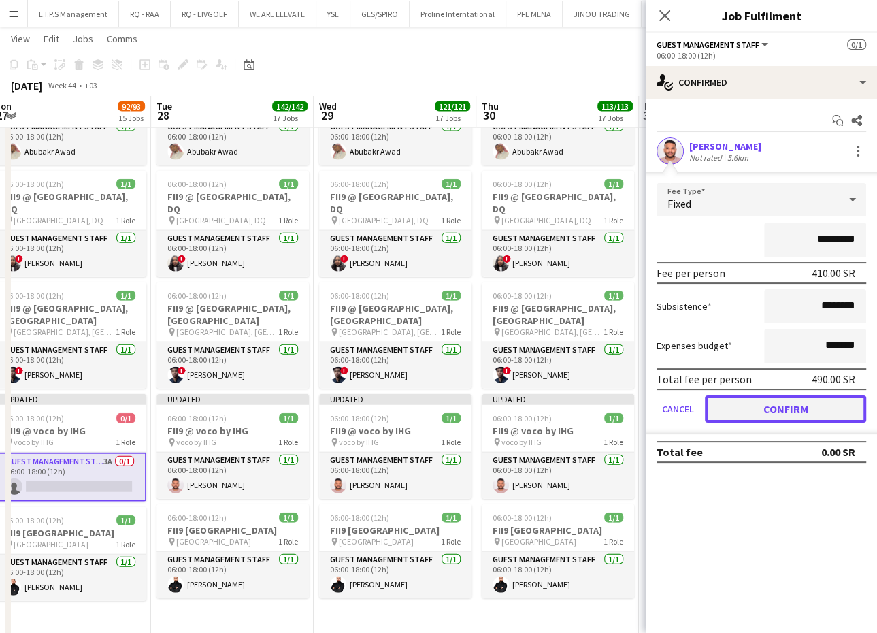
click at [767, 403] on button "Confirm" at bounding box center [785, 408] width 161 height 27
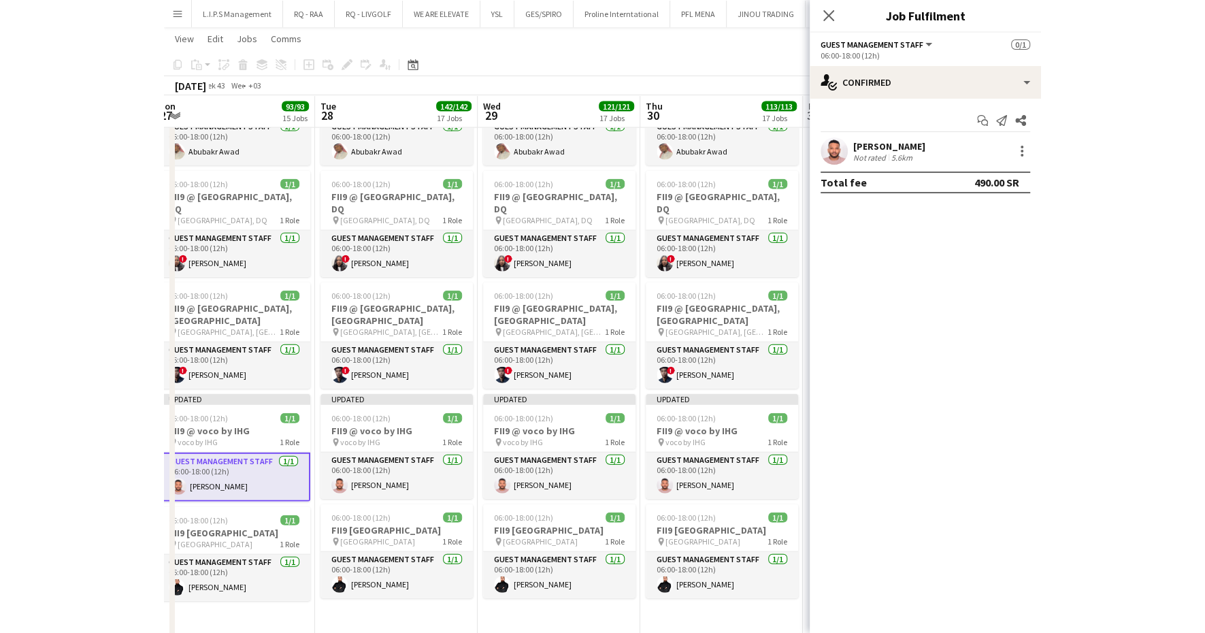
scroll to position [0, 274]
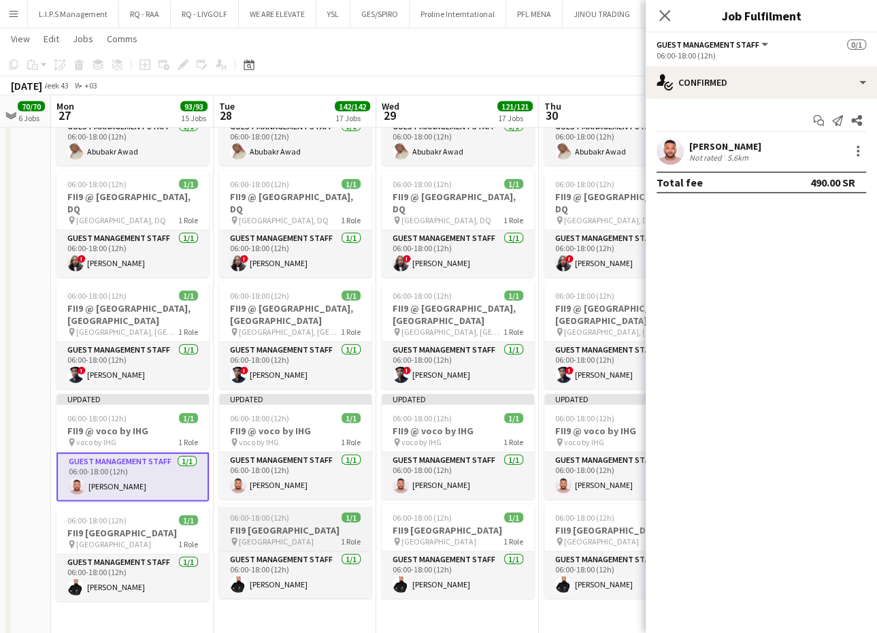
drag, startPoint x: 293, startPoint y: 615, endPoint x: 291, endPoint y: 544, distance: 70.8
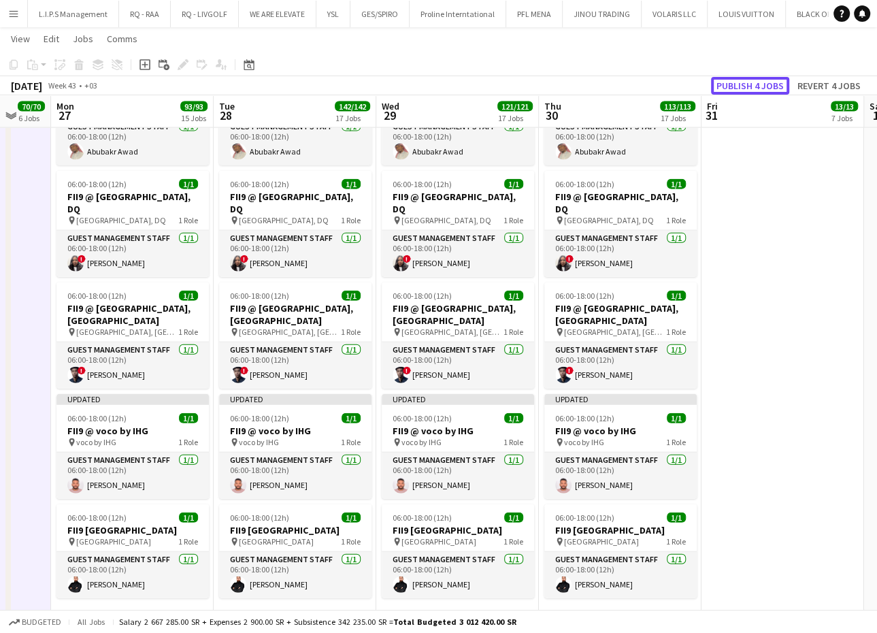
click at [731, 82] on button "Publish 4 jobs" at bounding box center [750, 86] width 78 height 18
